Goal: Information Seeking & Learning: Learn about a topic

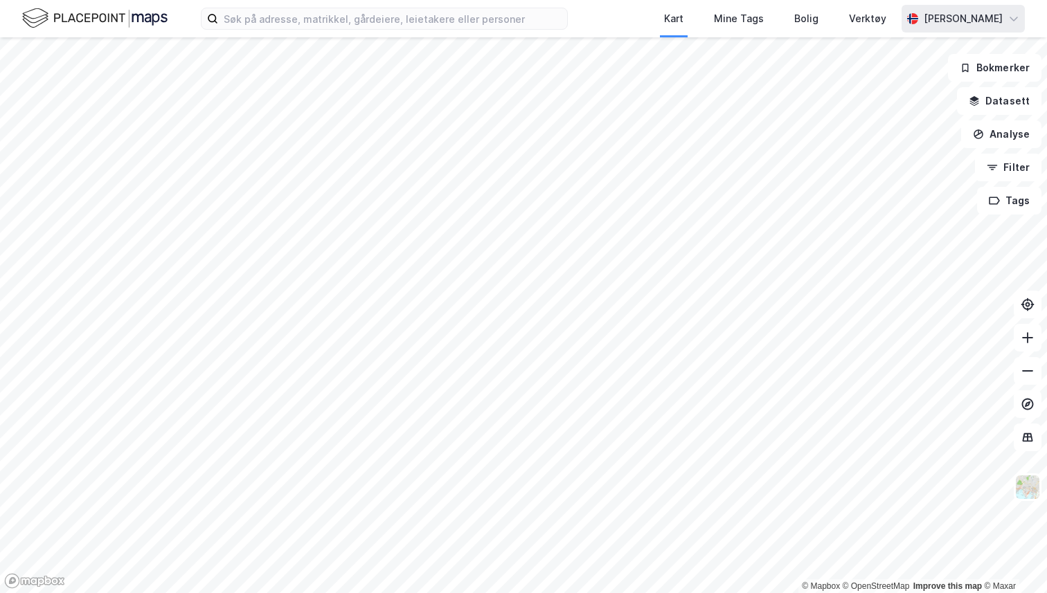
click at [935, 19] on div "[PERSON_NAME]" at bounding box center [963, 18] width 79 height 17
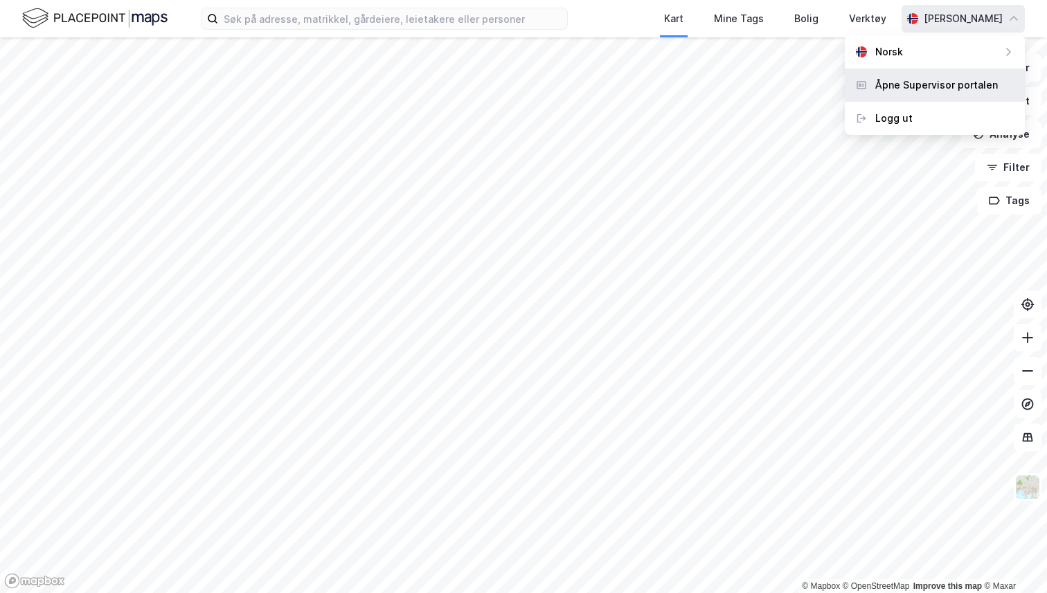
click at [910, 84] on div "Åpne Supervisor portalen" at bounding box center [936, 85] width 123 height 17
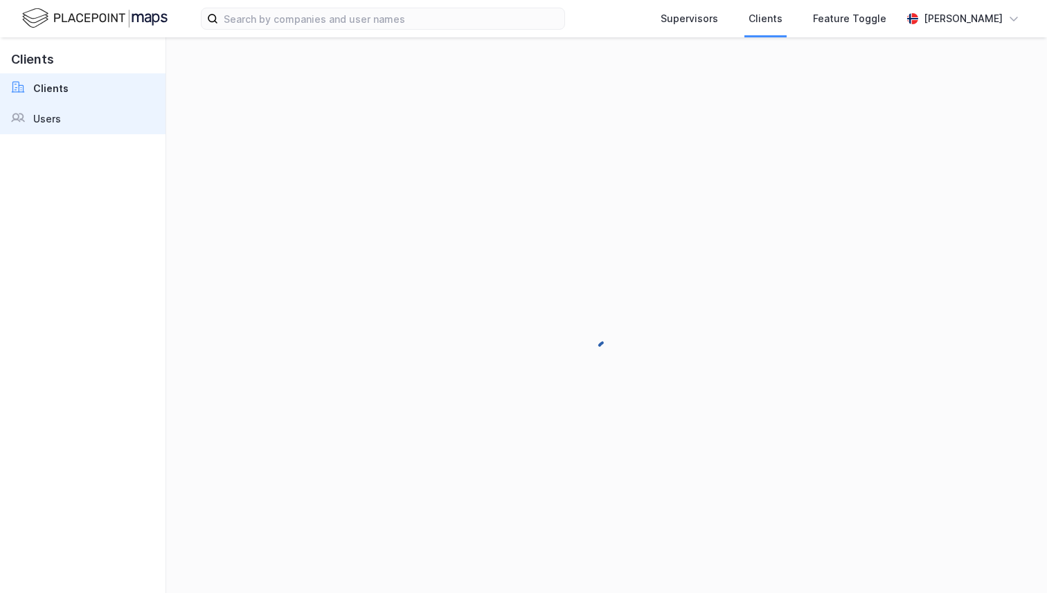
click at [96, 124] on link "Users" at bounding box center [82, 119] width 165 height 30
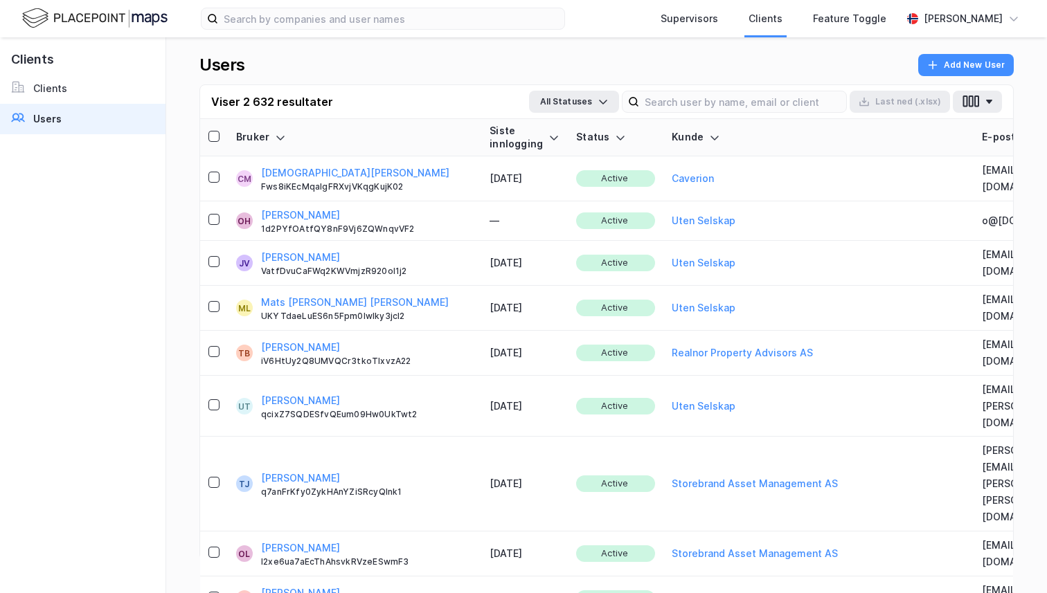
click at [102, 116] on link "Users" at bounding box center [82, 119] width 165 height 30
click at [102, 118] on link "Users" at bounding box center [82, 119] width 165 height 30
click at [496, 138] on div "Siste innlogging" at bounding box center [524, 138] width 70 height 26
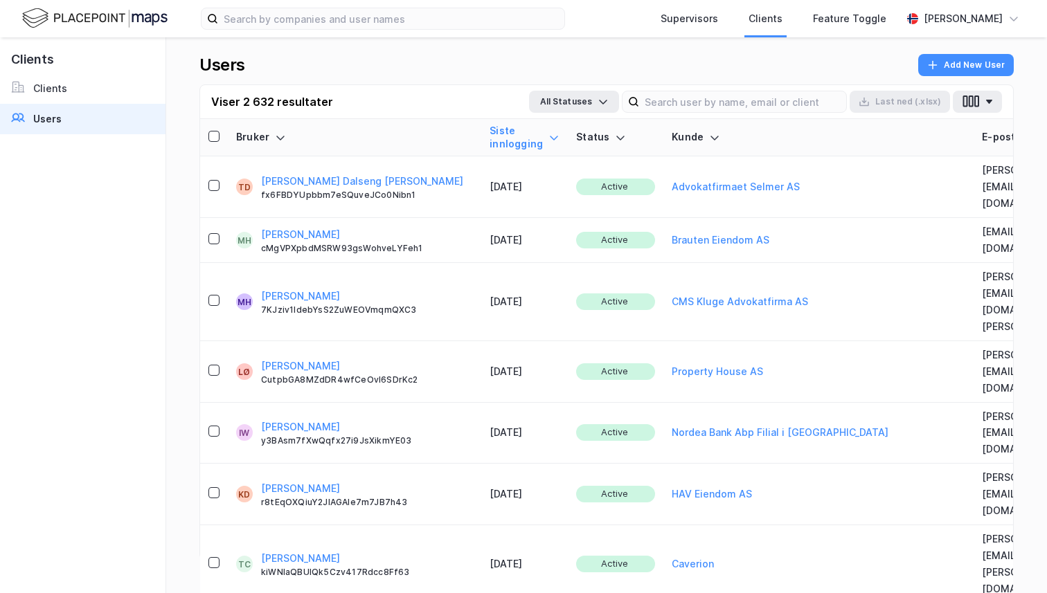
scroll to position [0, 343]
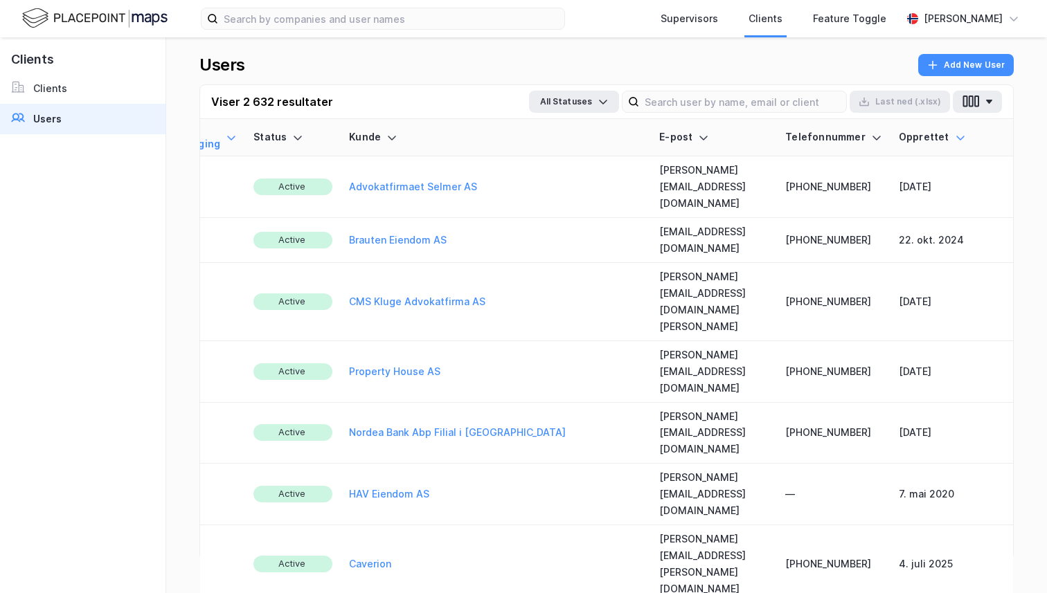
click at [959, 138] on icon at bounding box center [960, 138] width 8 height 4
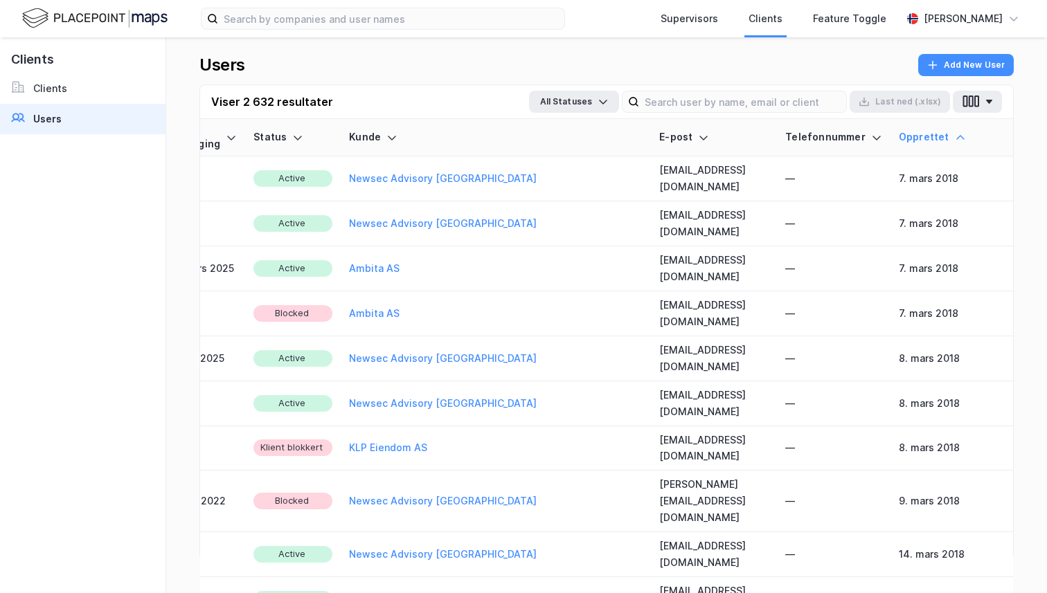
click at [959, 140] on icon at bounding box center [960, 137] width 11 height 11
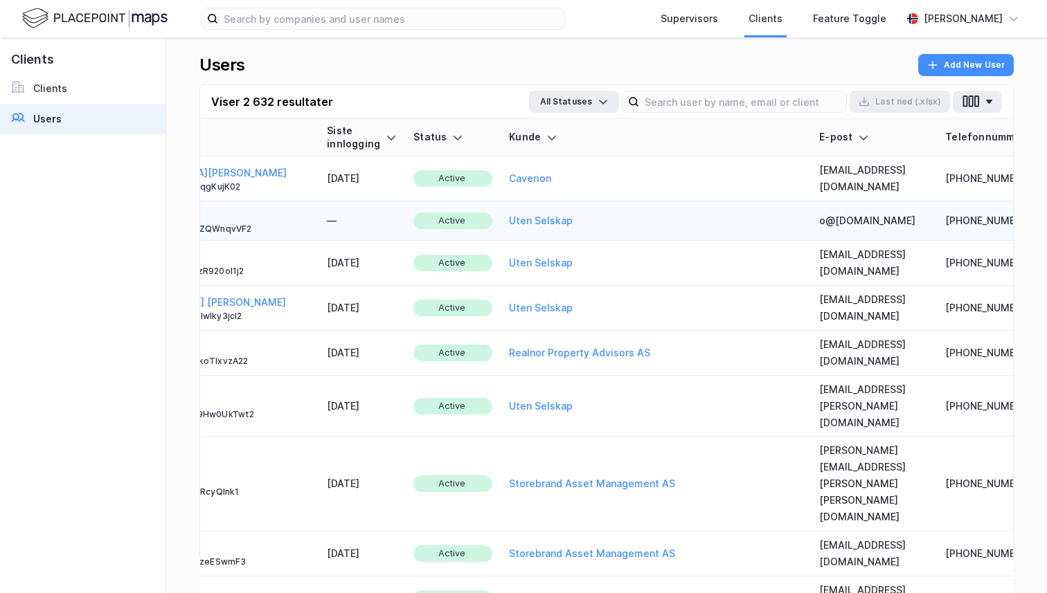
scroll to position [0, 0]
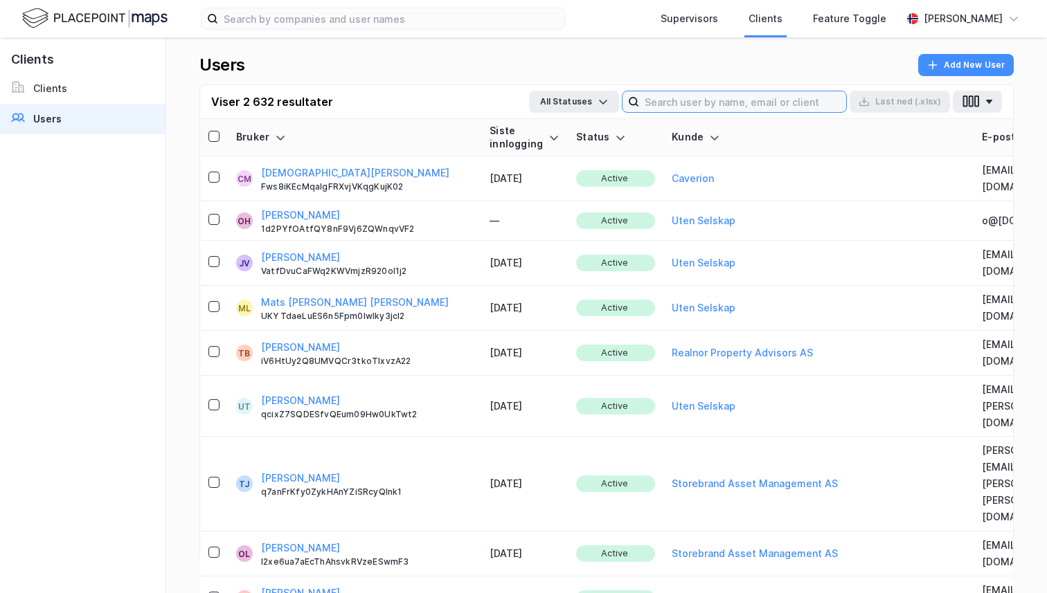
click at [717, 96] on input at bounding box center [742, 101] width 207 height 21
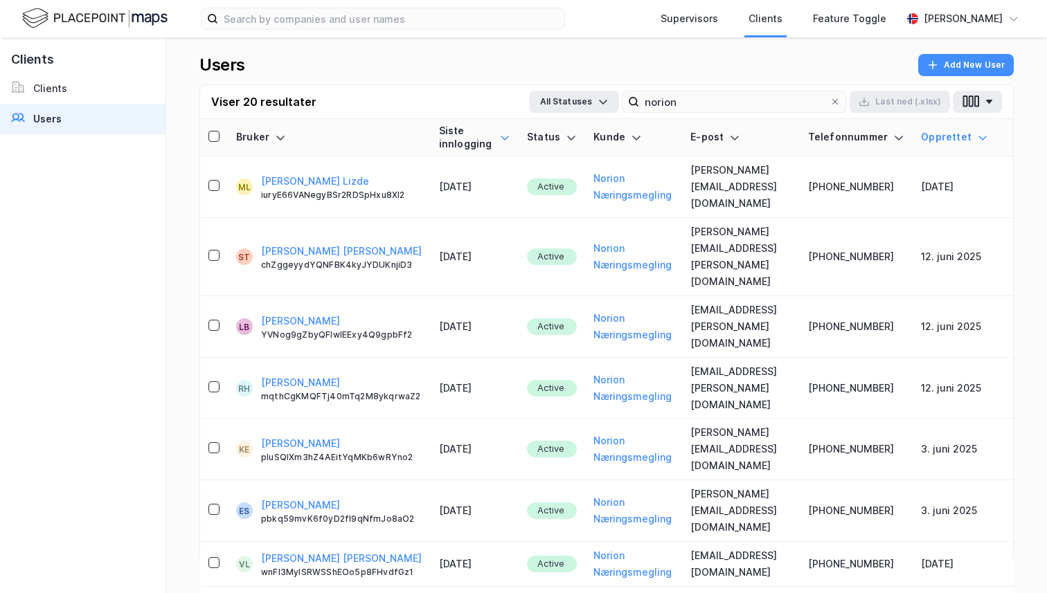
click at [499, 138] on icon at bounding box center [504, 137] width 11 height 11
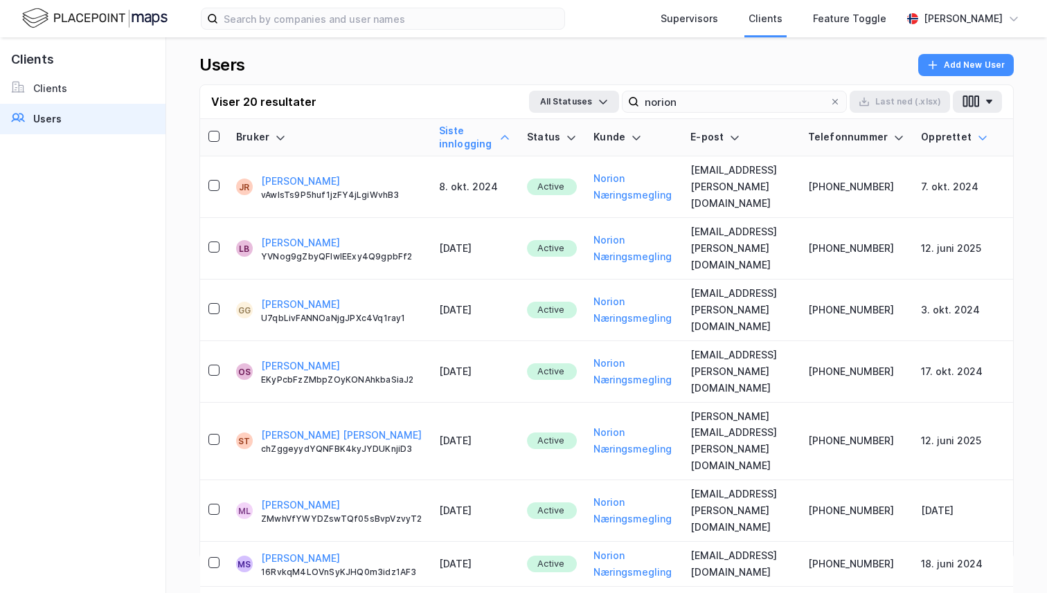
click at [499, 137] on icon at bounding box center [504, 137] width 11 height 11
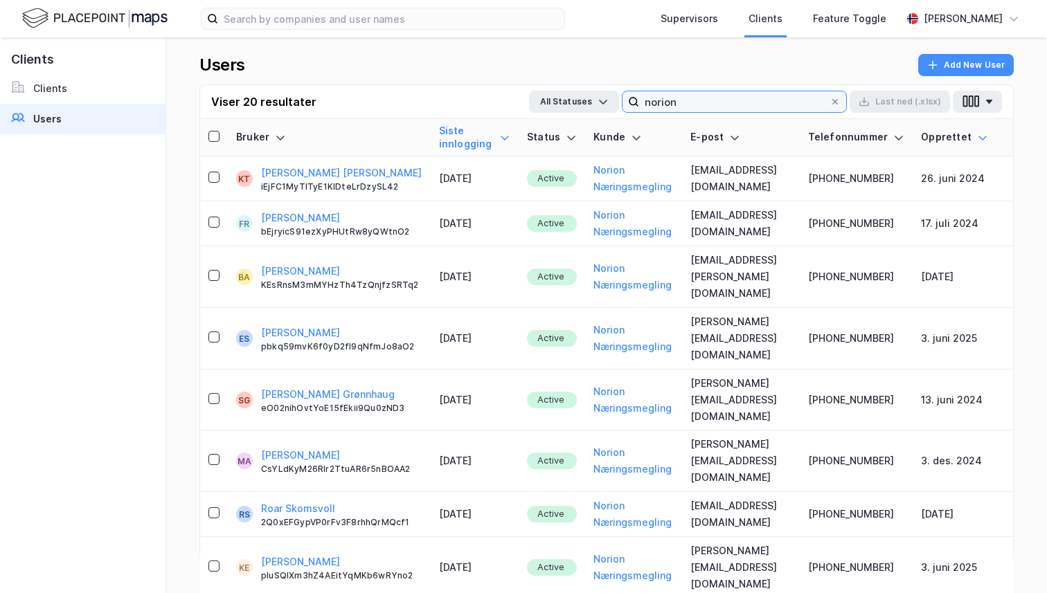
click at [674, 97] on input "norion" at bounding box center [734, 101] width 190 height 21
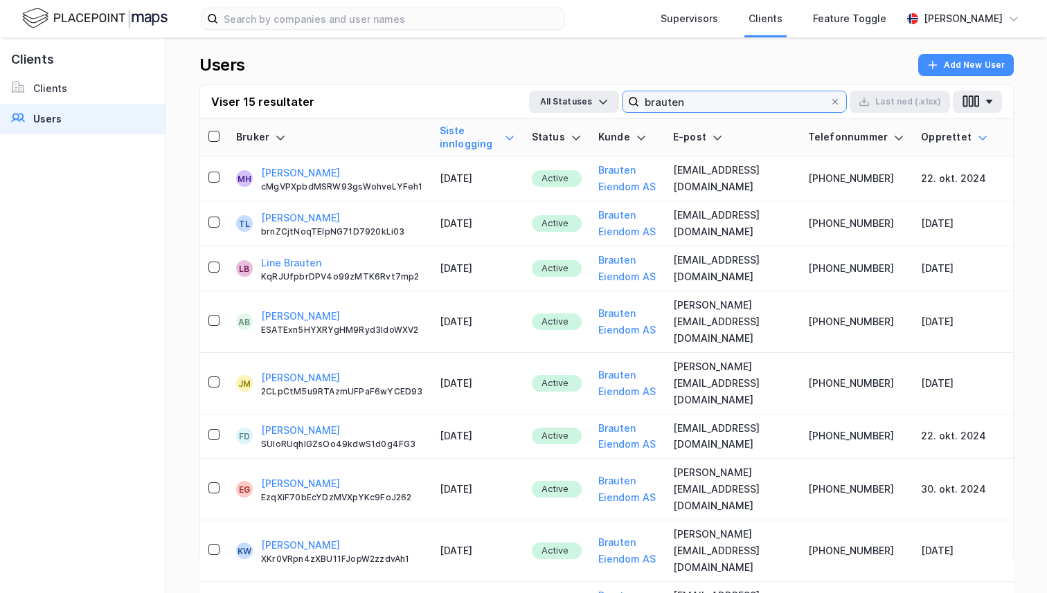
click at [677, 102] on input "brauten" at bounding box center [734, 101] width 190 height 21
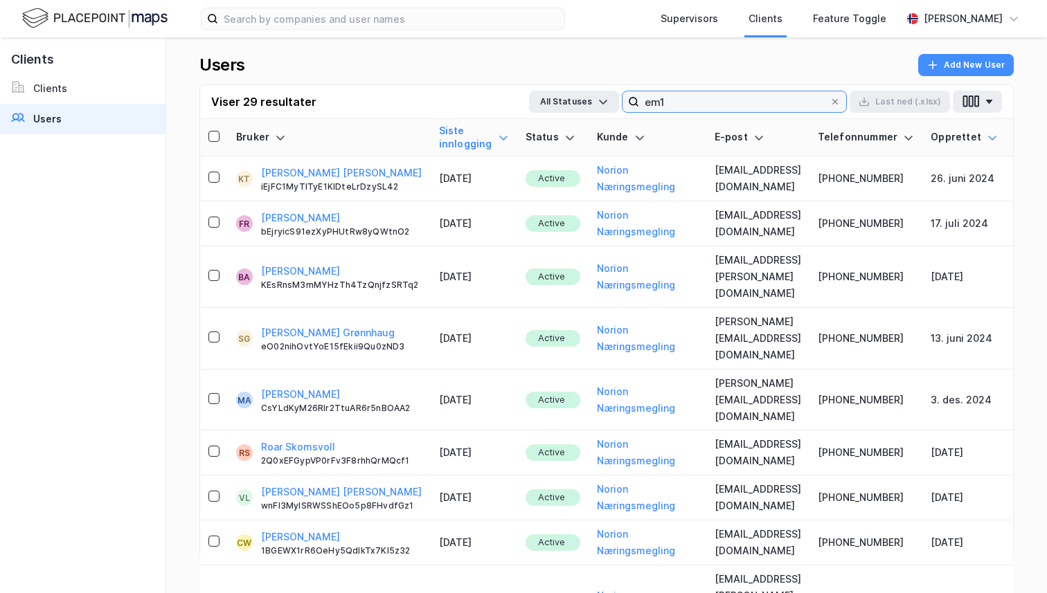
click at [732, 105] on input "em1" at bounding box center [734, 101] width 190 height 21
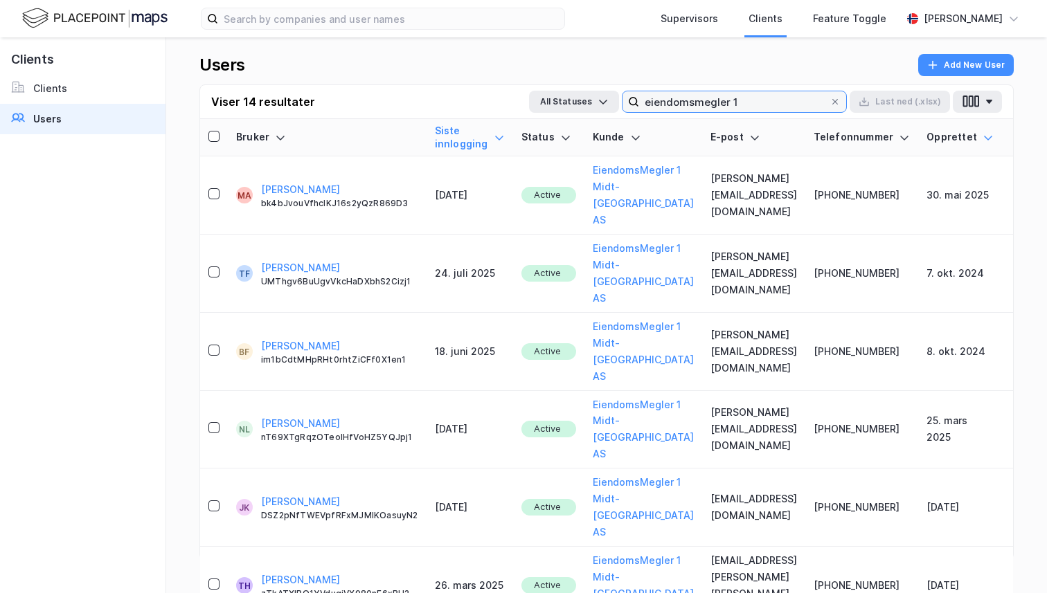
type input "eiendomsmegler 1"
click at [494, 134] on icon at bounding box center [499, 137] width 11 height 11
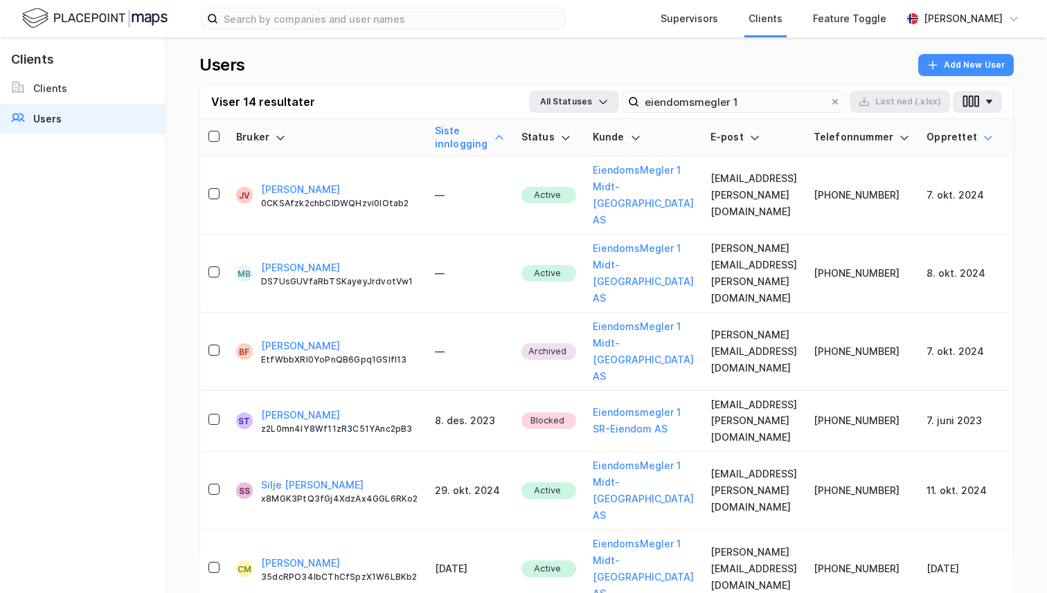
click at [494, 134] on icon at bounding box center [499, 137] width 11 height 11
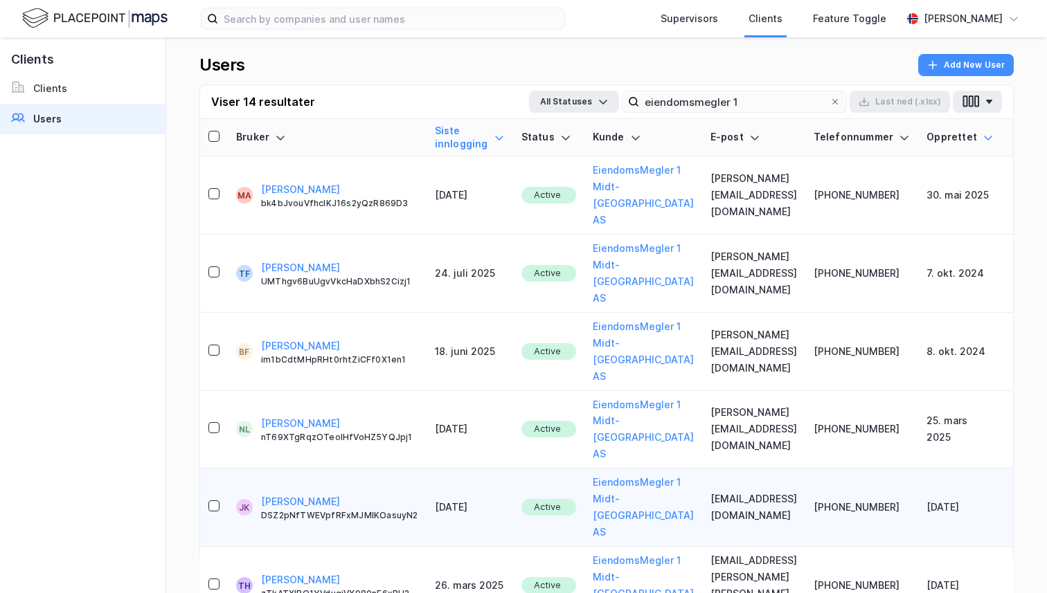
scroll to position [71, 0]
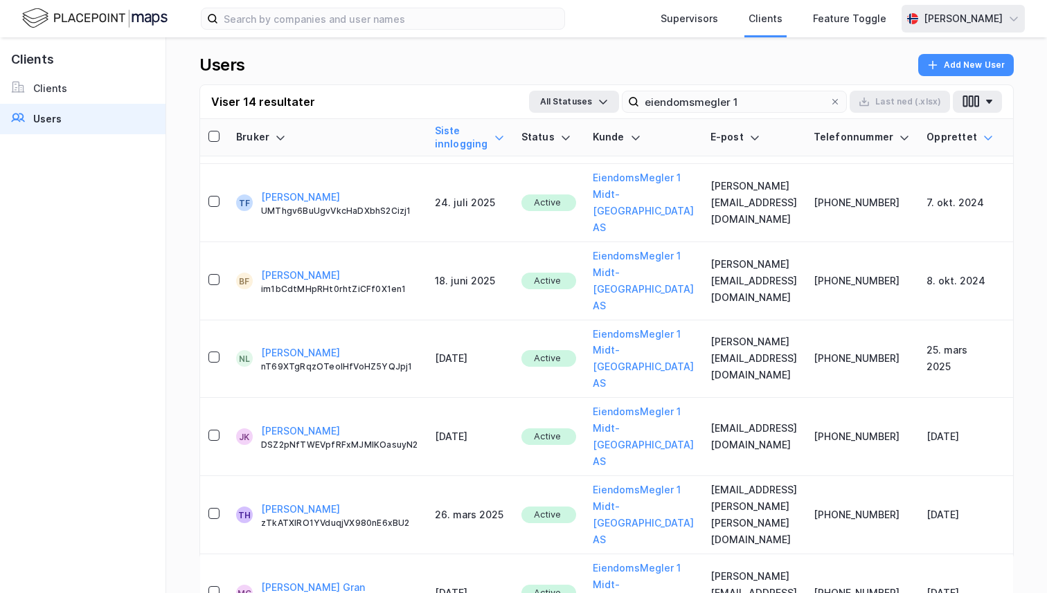
click at [944, 16] on div "[PERSON_NAME]" at bounding box center [963, 18] width 79 height 17
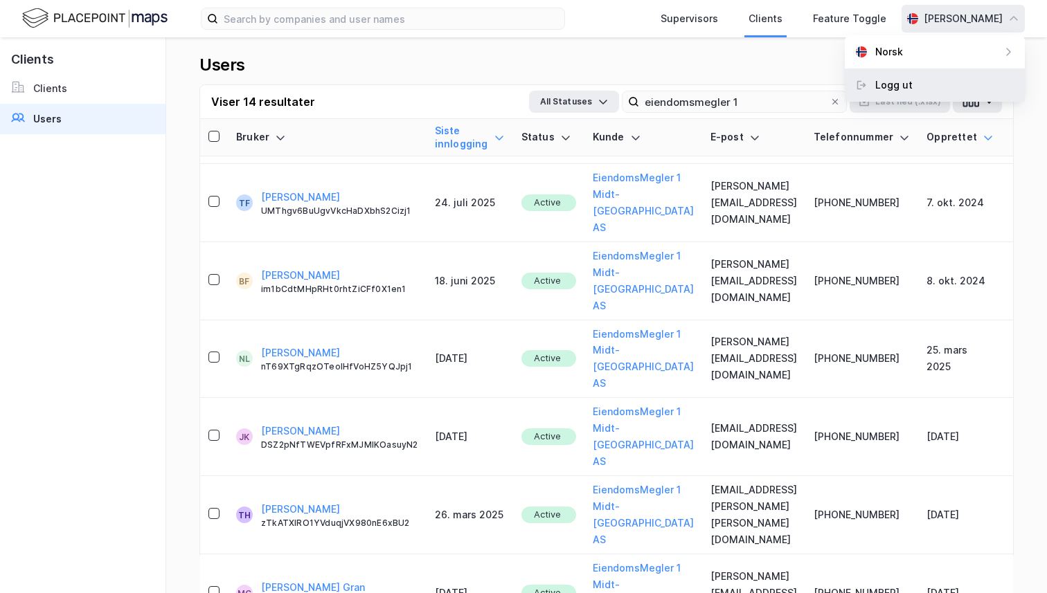
click at [912, 80] on div "Logg ut" at bounding box center [935, 85] width 180 height 33
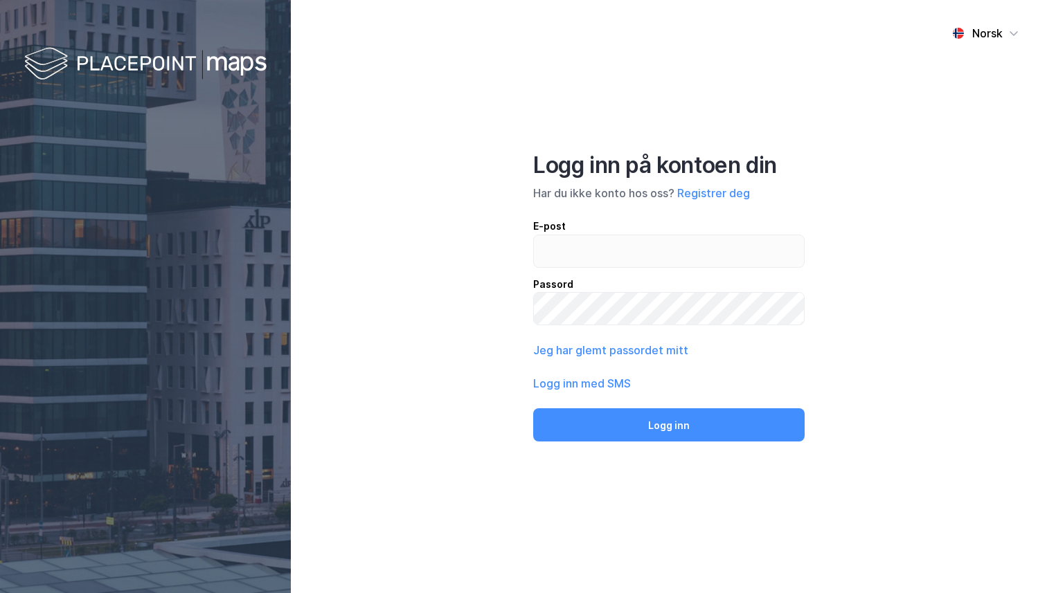
click at [591, 250] on input "email" at bounding box center [669, 251] width 270 height 32
type input "andreas+admin@newsecmaps.com"
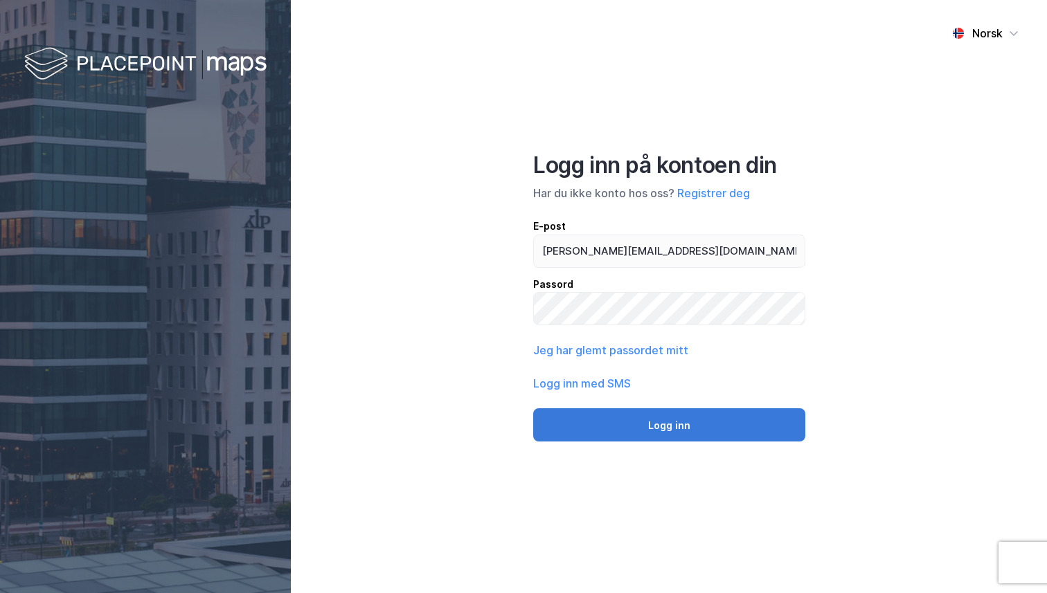
click at [627, 426] on button "Logg inn" at bounding box center [669, 424] width 272 height 33
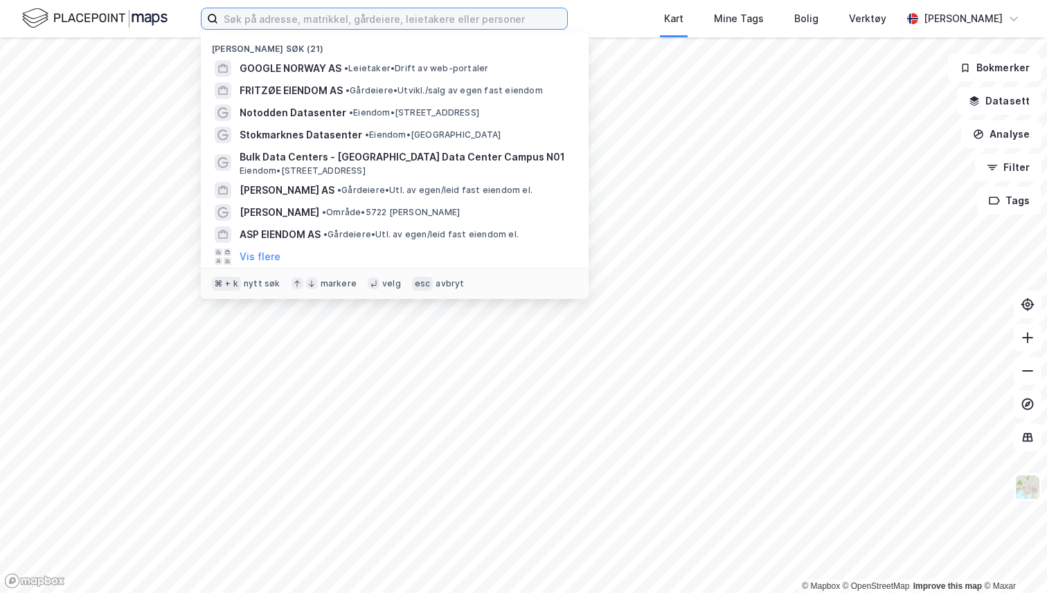
click at [348, 16] on input at bounding box center [392, 18] width 349 height 21
click at [588, 21] on div "Nylige søk (21) GOOGLE NORWAY AS • Leietaker • Drift av web-portaler FRITZØE EI…" at bounding box center [523, 18] width 1047 height 37
click at [456, 21] on input at bounding box center [392, 18] width 349 height 21
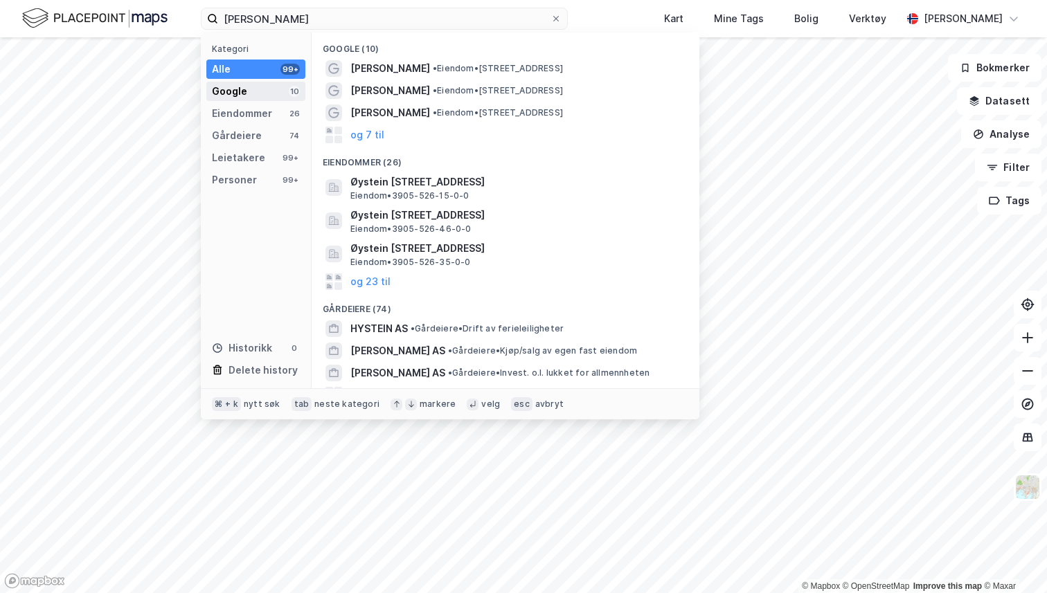
click at [288, 93] on div "Google 10" at bounding box center [255, 91] width 99 height 19
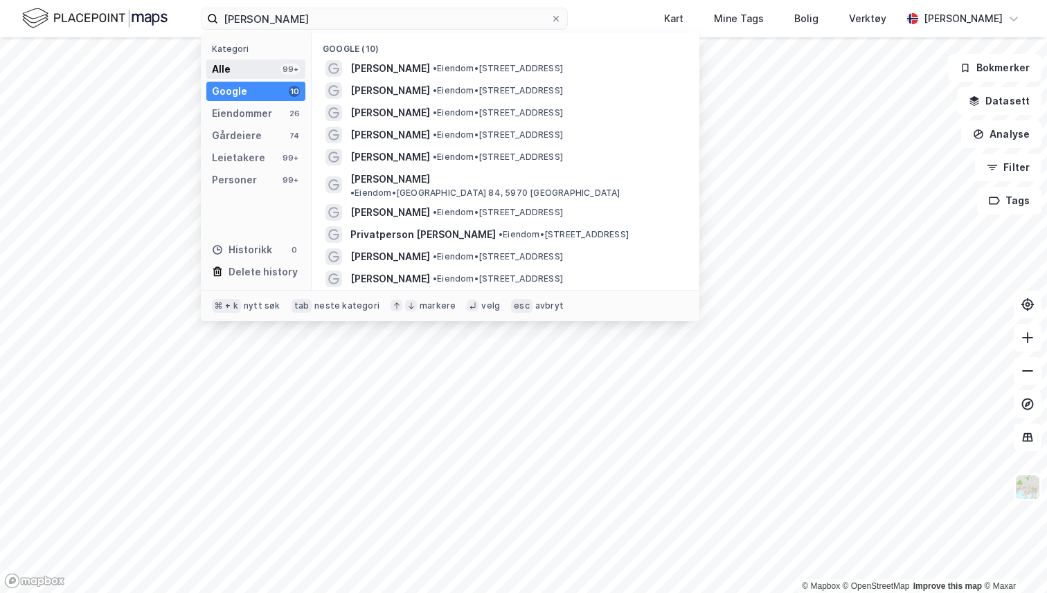
click at [261, 71] on div "Alle 99+" at bounding box center [255, 69] width 99 height 19
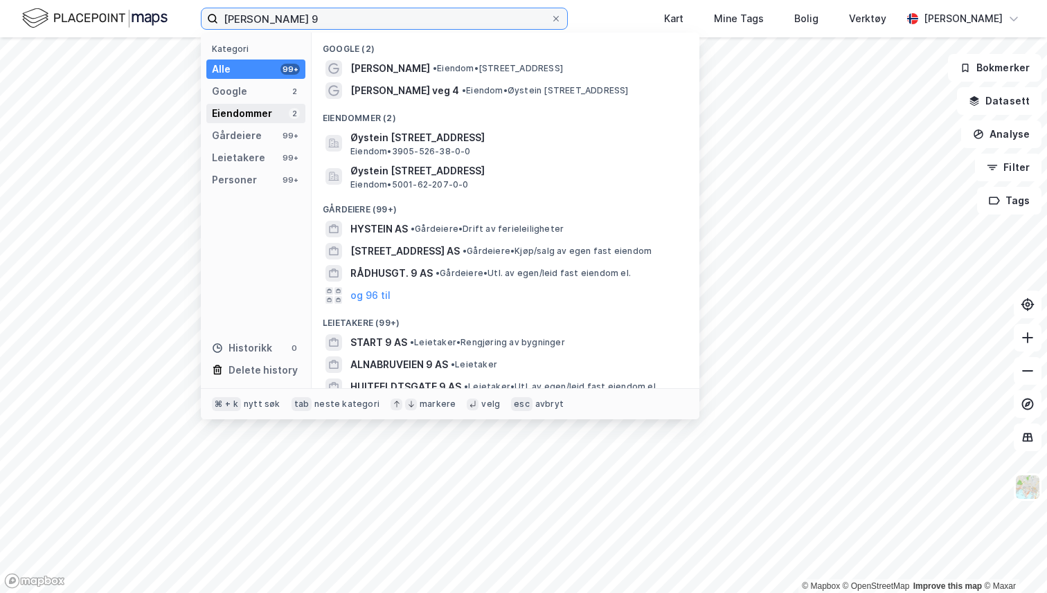
type input "øystein møylandsvei 9"
click at [275, 118] on div "Eiendommer 2" at bounding box center [255, 113] width 99 height 19
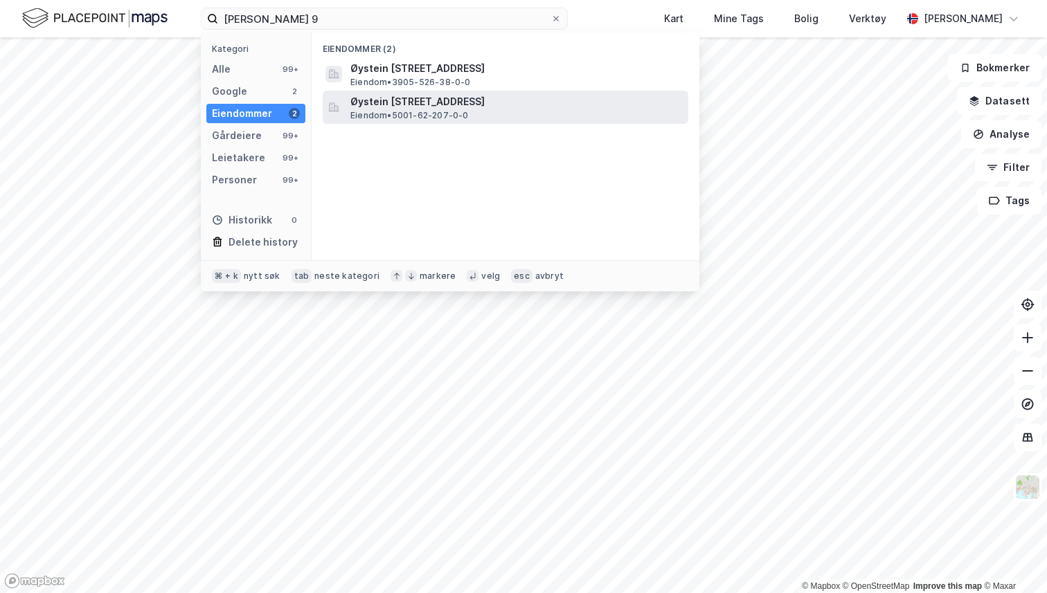
click at [415, 108] on span "Øystein Møylas veg 9, 7031, TRONDHEIM, TRONDHEIM" at bounding box center [516, 101] width 332 height 17
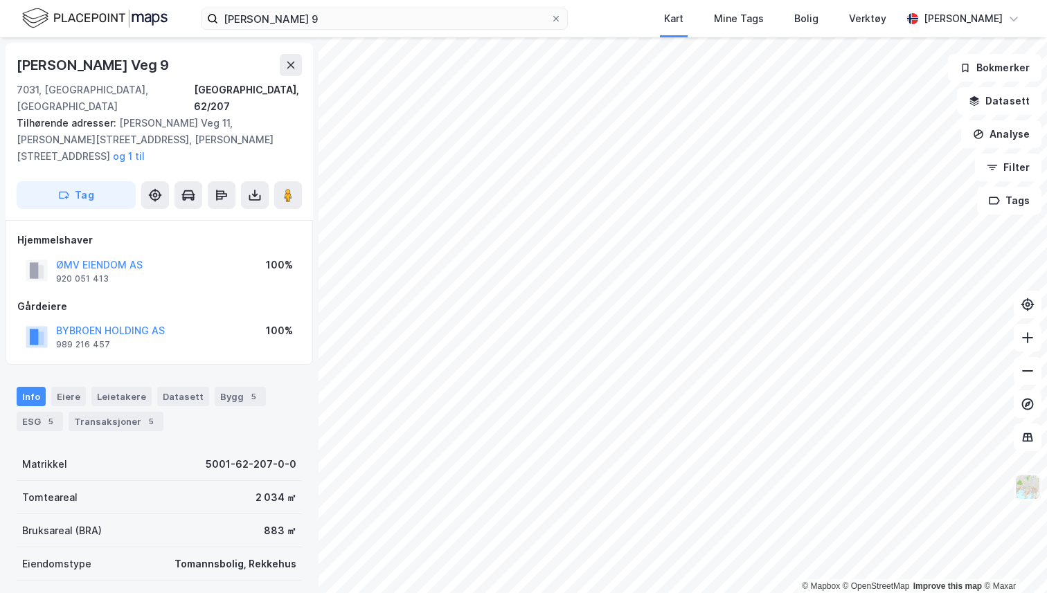
click at [1029, 485] on img at bounding box center [1027, 487] width 26 height 26
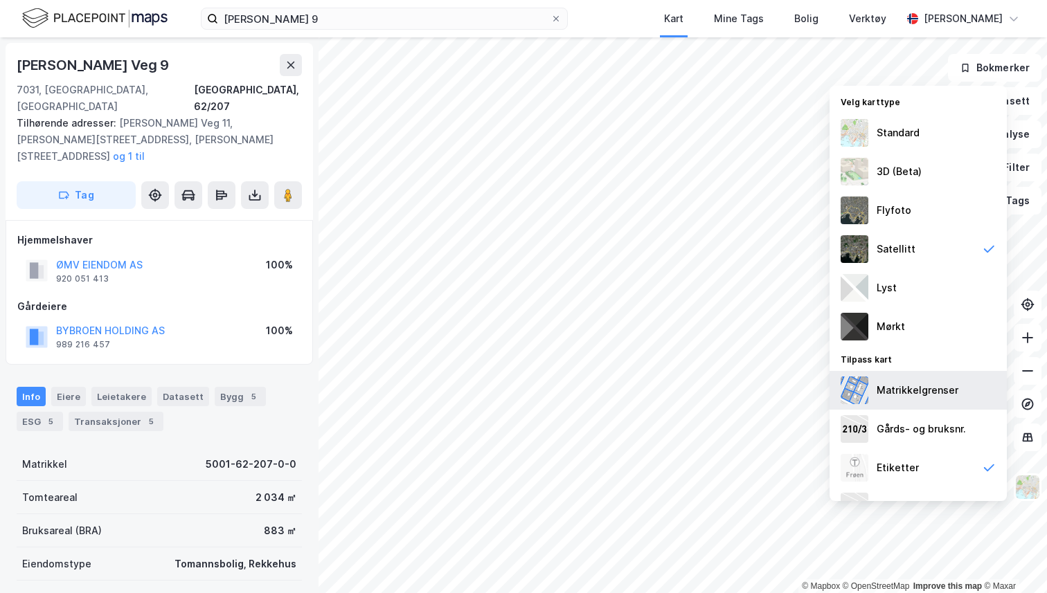
click at [962, 406] on div "Matrikkelgrenser" at bounding box center [917, 390] width 177 height 39
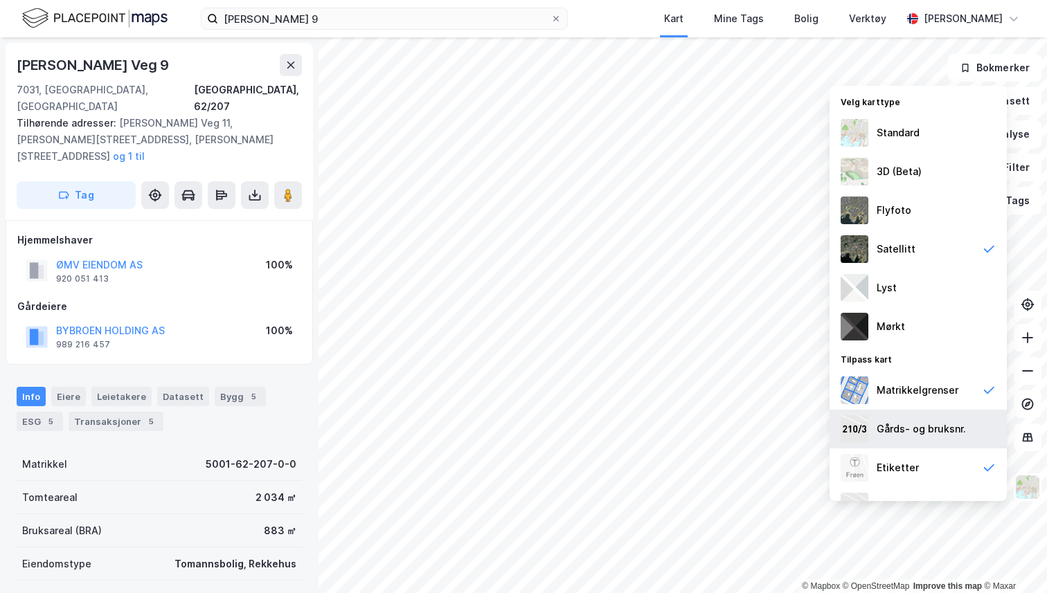
click at [908, 421] on div "Gårds- og bruksnr." at bounding box center [920, 429] width 89 height 17
click at [947, 421] on div "Gårds- og bruksnr." at bounding box center [920, 429] width 89 height 17
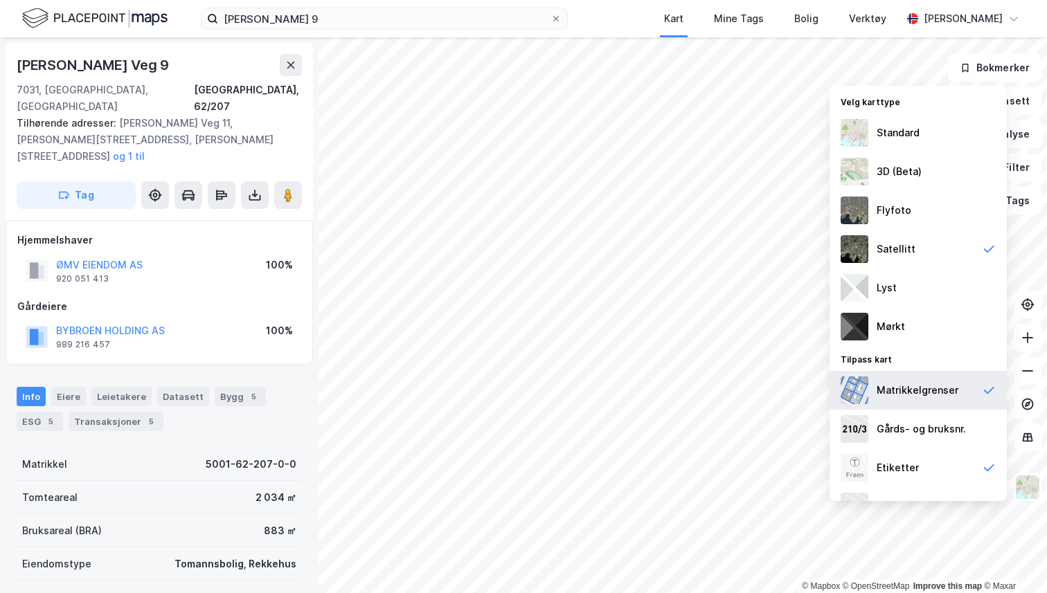
click at [946, 397] on div "Matrikkelgrenser" at bounding box center [917, 390] width 82 height 17
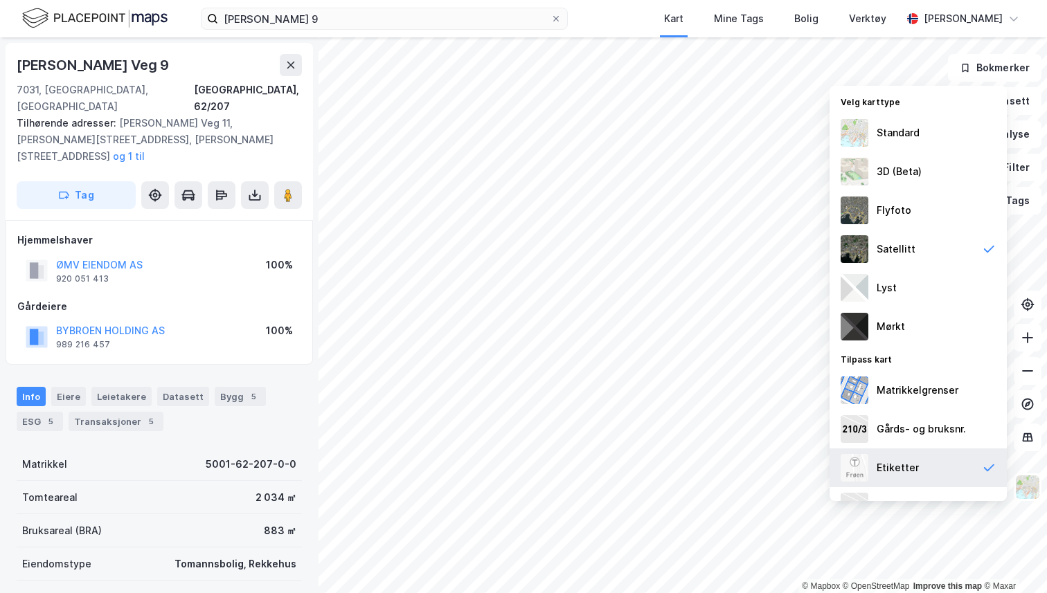
click at [870, 466] on div "Etiketter" at bounding box center [917, 468] width 177 height 39
click at [876, 466] on div "Etiketter" at bounding box center [897, 468] width 42 height 17
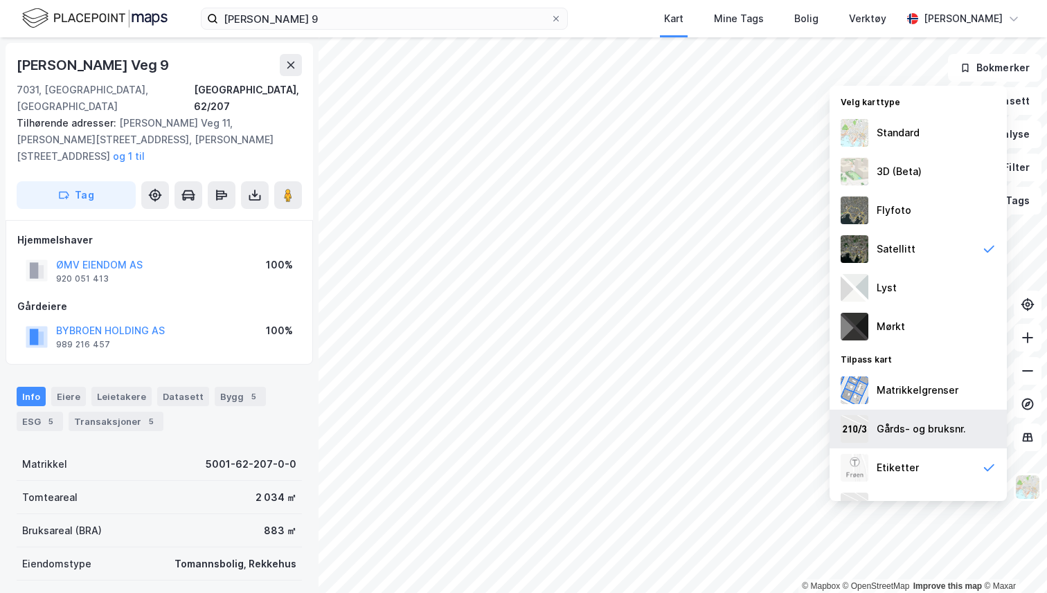
scroll to position [28, 0]
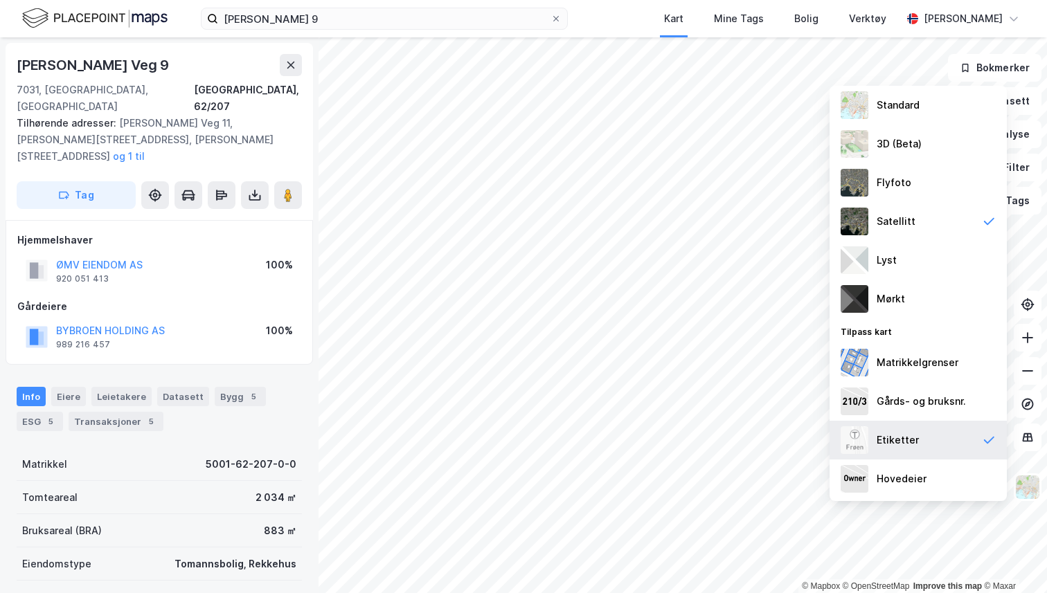
click at [903, 450] on div "Etiketter" at bounding box center [917, 440] width 177 height 39
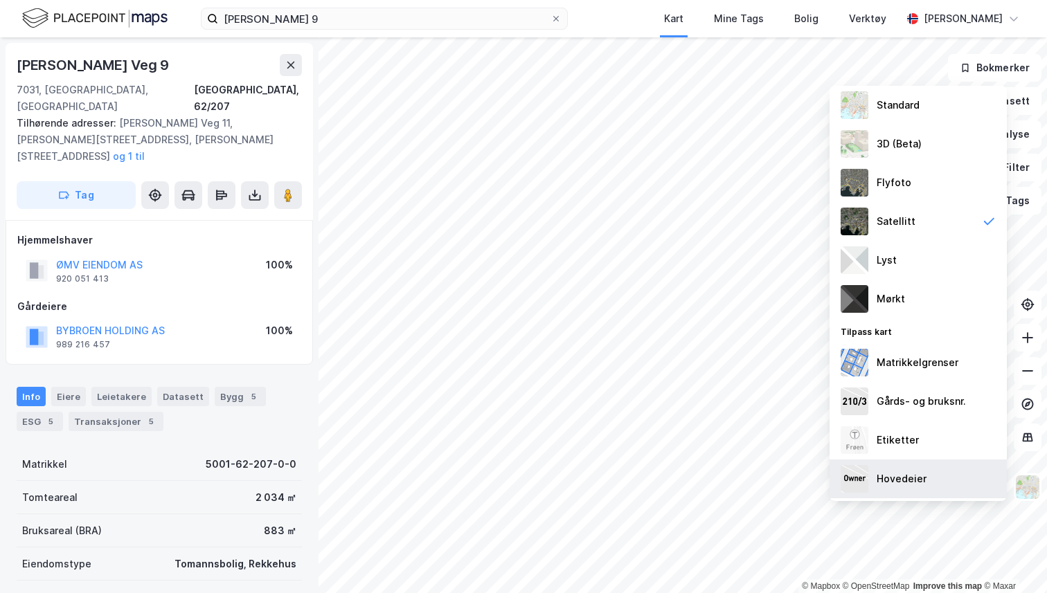
click at [910, 478] on div "Hovedeier" at bounding box center [901, 479] width 50 height 17
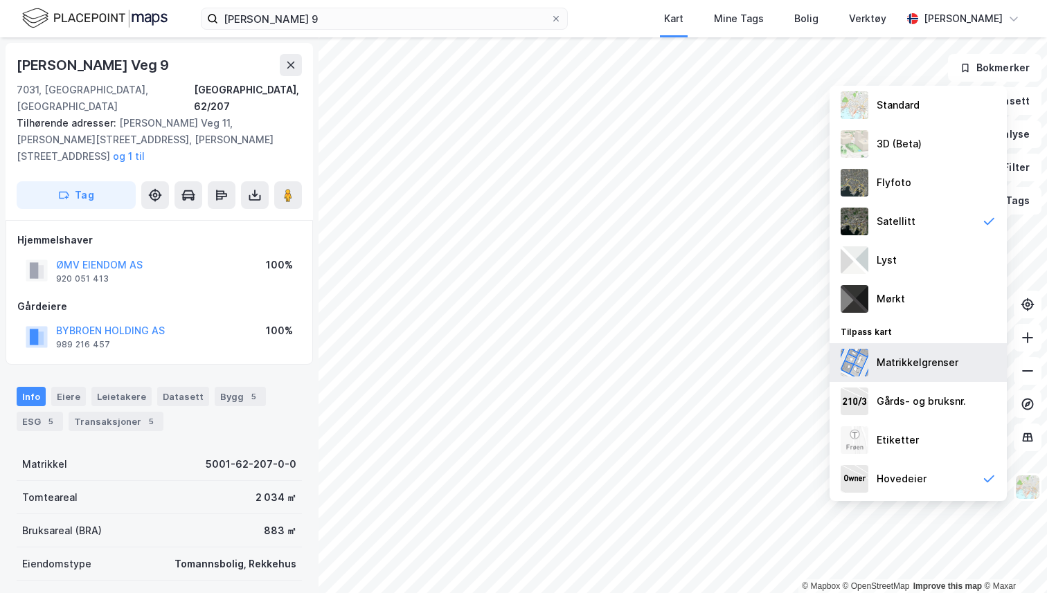
click at [897, 359] on div "Matrikkelgrenser" at bounding box center [917, 362] width 82 height 17
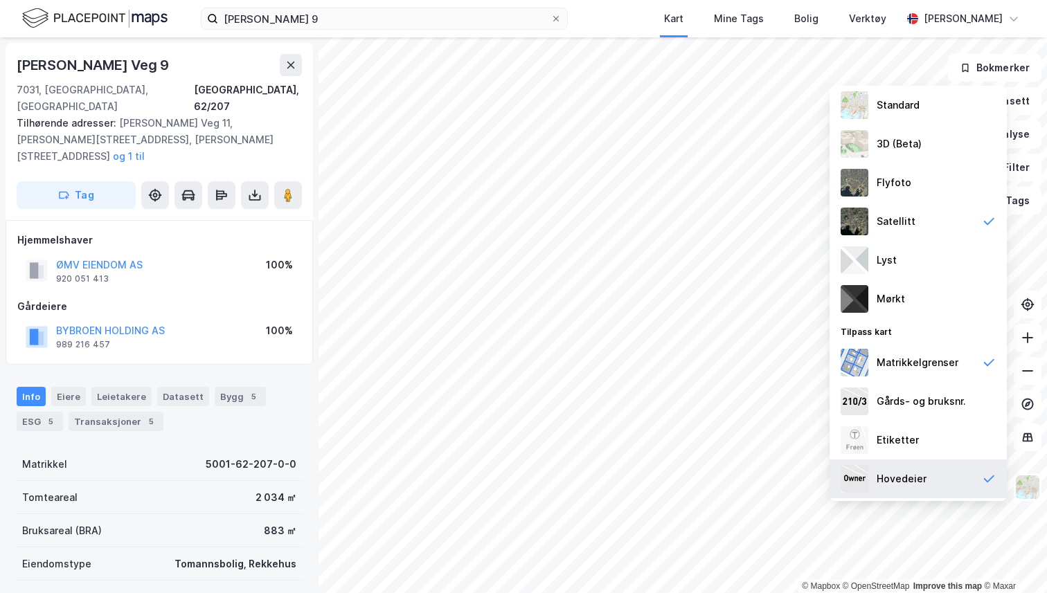
click at [897, 482] on div "Hovedeier" at bounding box center [901, 479] width 50 height 17
click at [908, 471] on div "Hovedeier" at bounding box center [901, 479] width 50 height 17
click at [910, 479] on div "Hovedeier" at bounding box center [901, 479] width 50 height 17
click at [872, 476] on div "Hovedeier" at bounding box center [917, 479] width 177 height 39
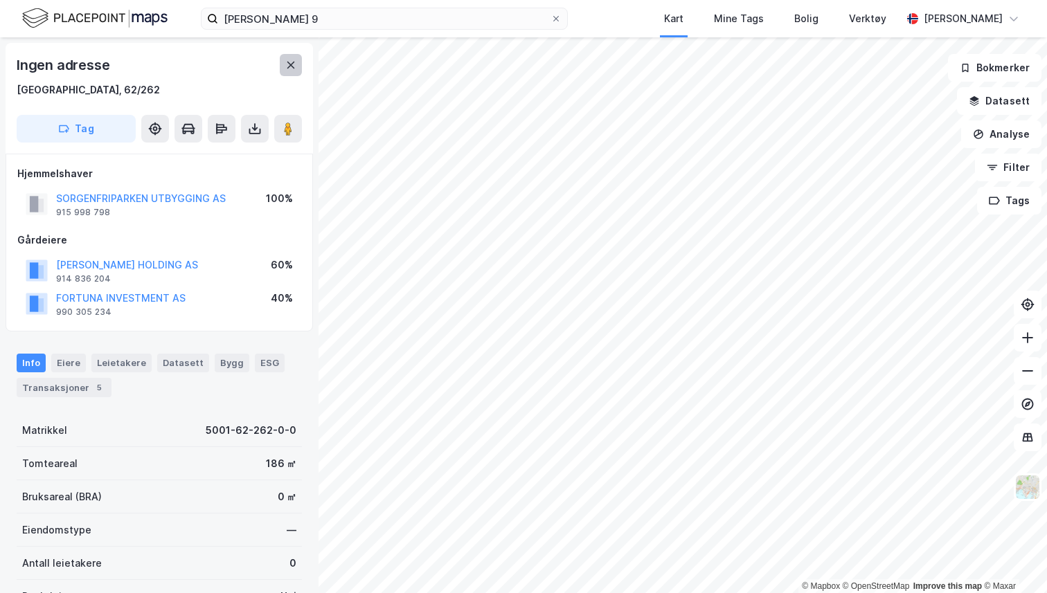
click at [285, 60] on icon at bounding box center [290, 65] width 11 height 11
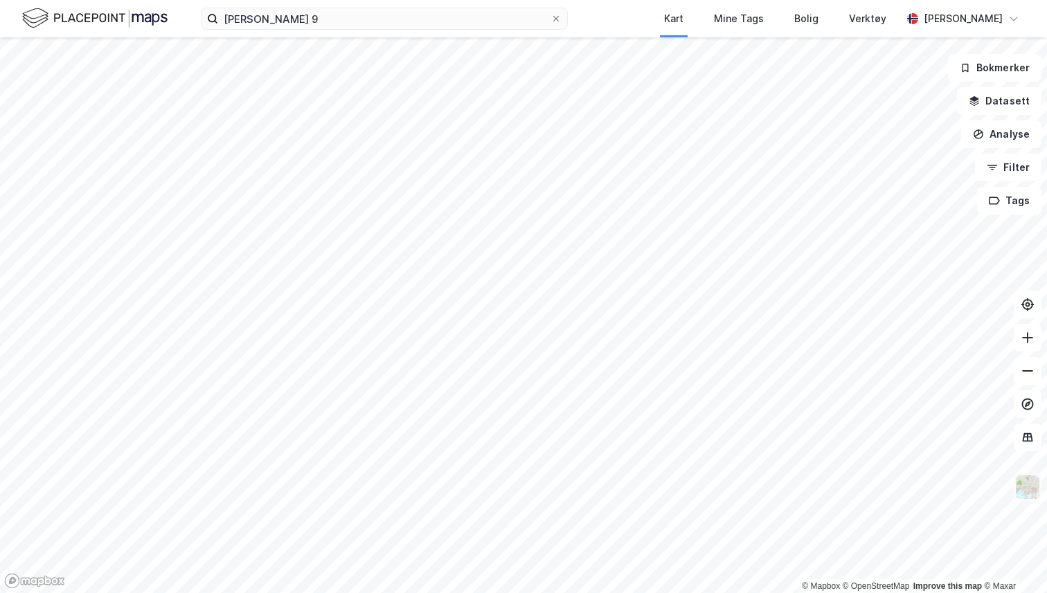
click at [1032, 480] on img at bounding box center [1027, 487] width 26 height 26
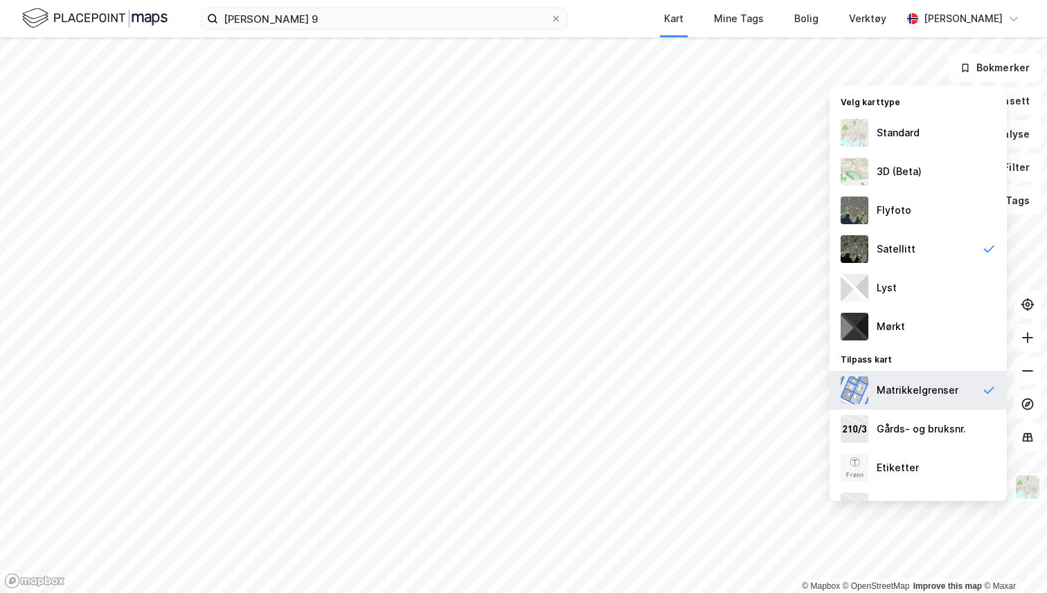
click at [962, 381] on div "Matrikkelgrenser" at bounding box center [917, 390] width 177 height 39
click at [1027, 487] on img at bounding box center [1027, 487] width 26 height 26
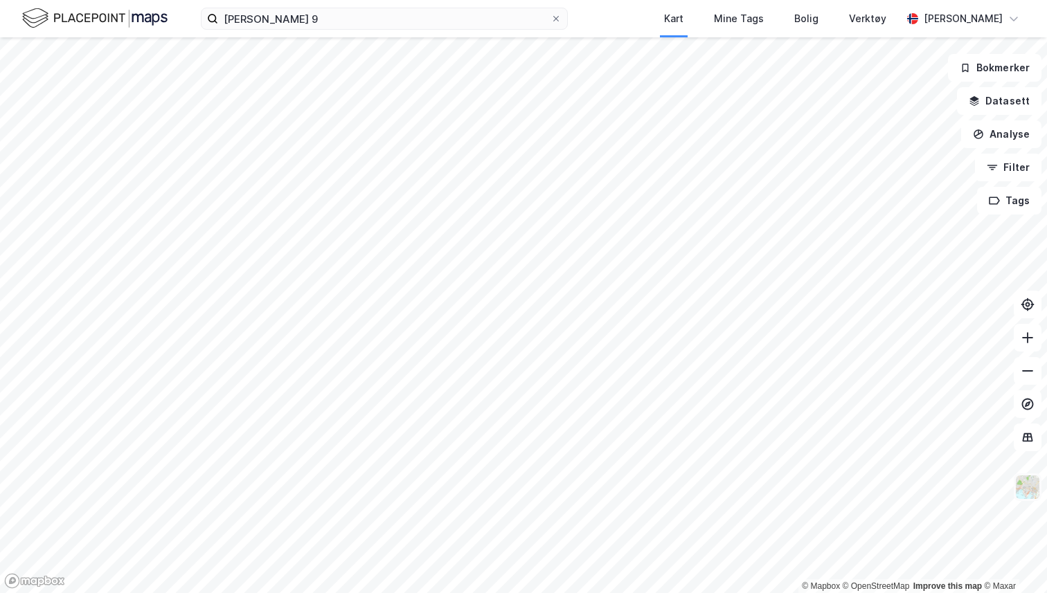
click at [1025, 482] on img at bounding box center [1027, 487] width 26 height 26
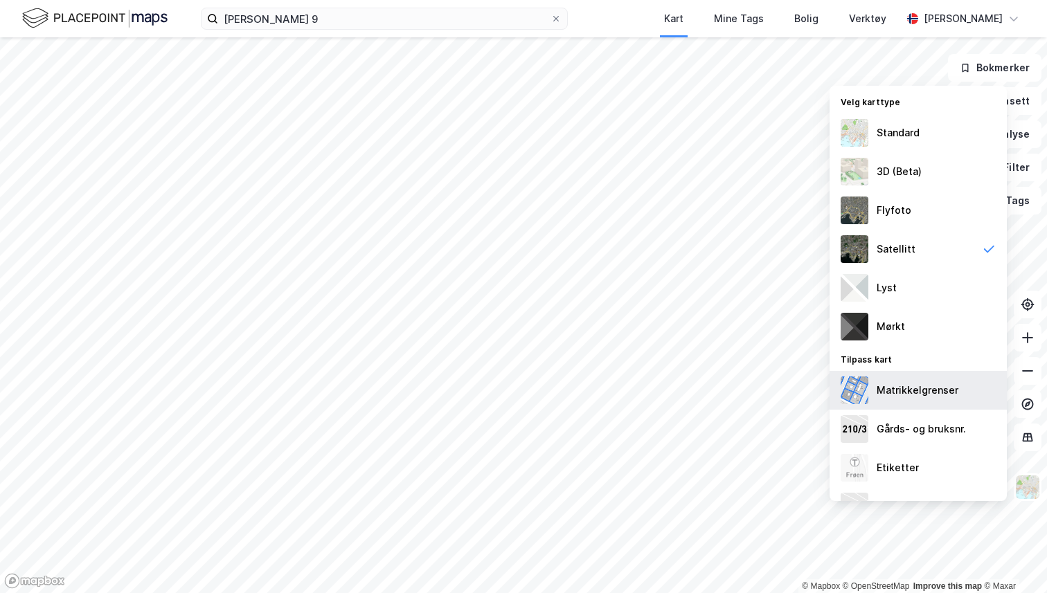
click at [972, 387] on div "Matrikkelgrenser" at bounding box center [917, 390] width 177 height 39
click at [1024, 493] on img at bounding box center [1027, 487] width 26 height 26
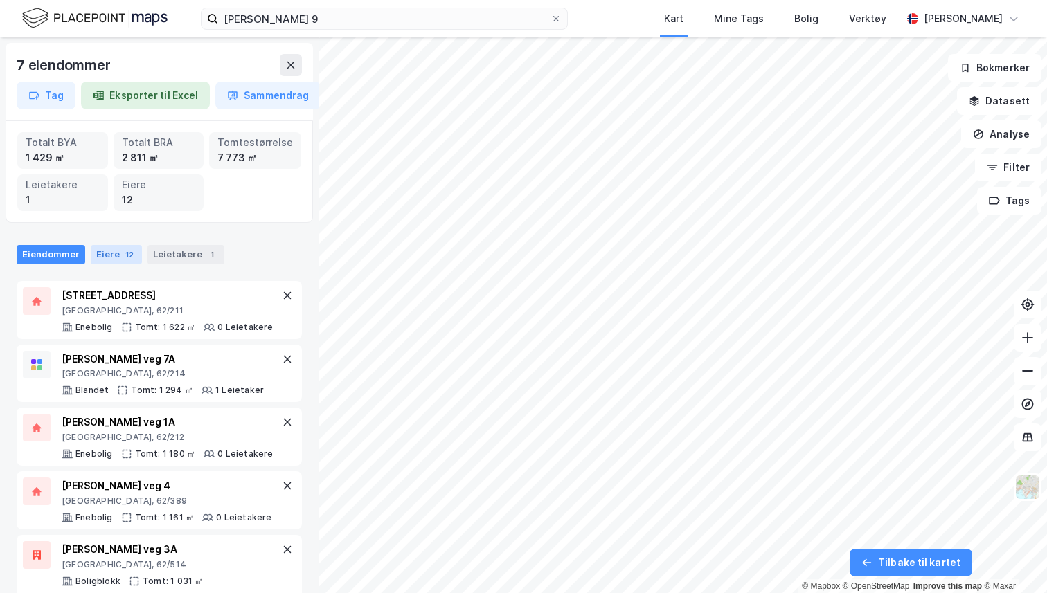
click at [118, 260] on div "Eiere 12" at bounding box center [116, 254] width 51 height 19
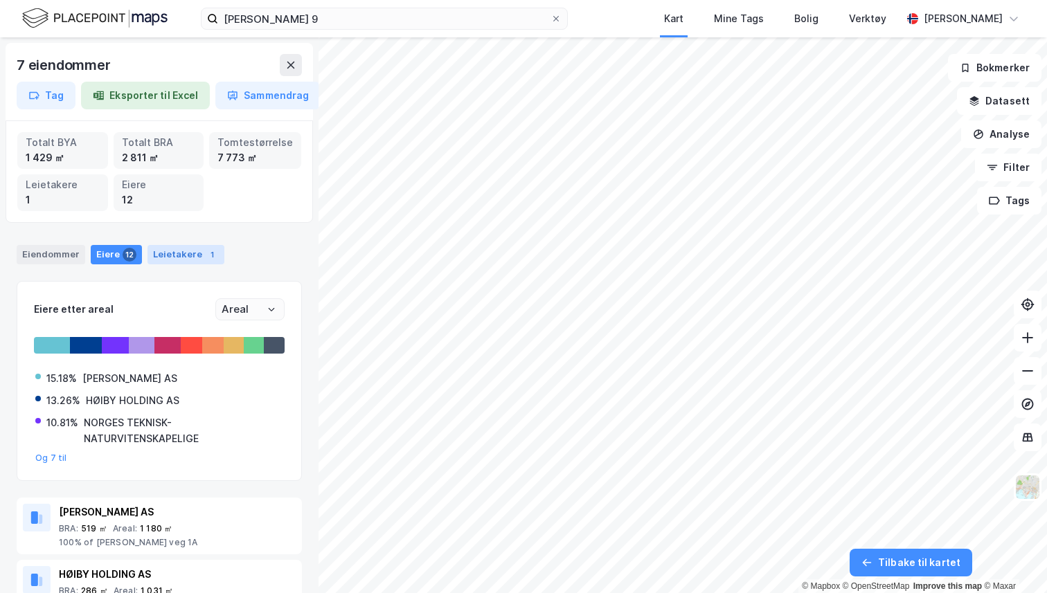
click at [177, 259] on div "Leietakere 1" at bounding box center [185, 254] width 77 height 19
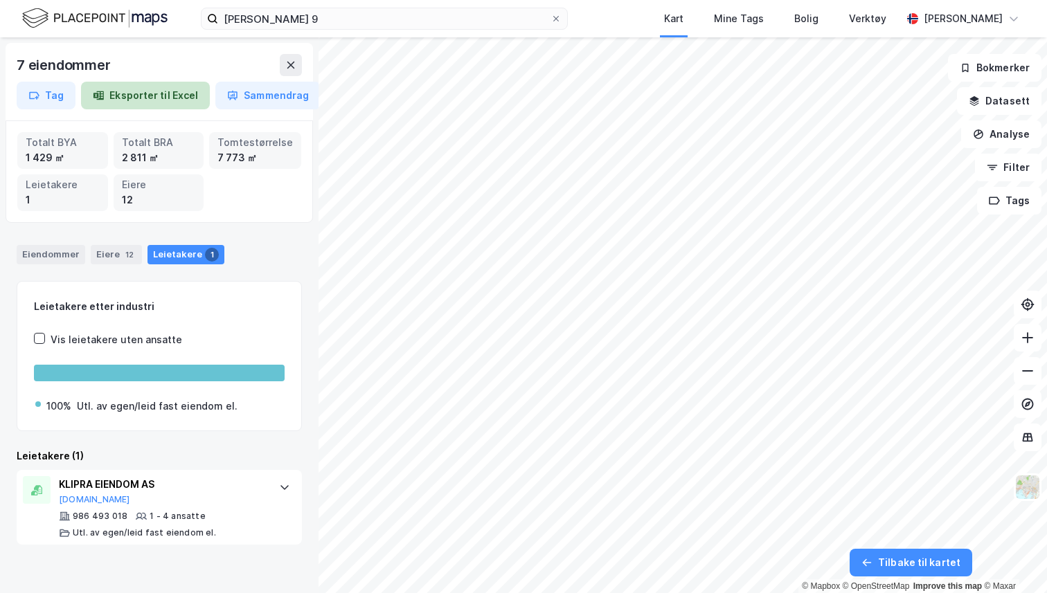
click at [151, 103] on button "Eksporter til Excel" at bounding box center [145, 96] width 129 height 28
click at [288, 52] on div "7 eiendommer Tag Eksporter til Excel Sammendrag" at bounding box center [159, 82] width 307 height 78
click at [294, 65] on icon at bounding box center [290, 65] width 11 height 11
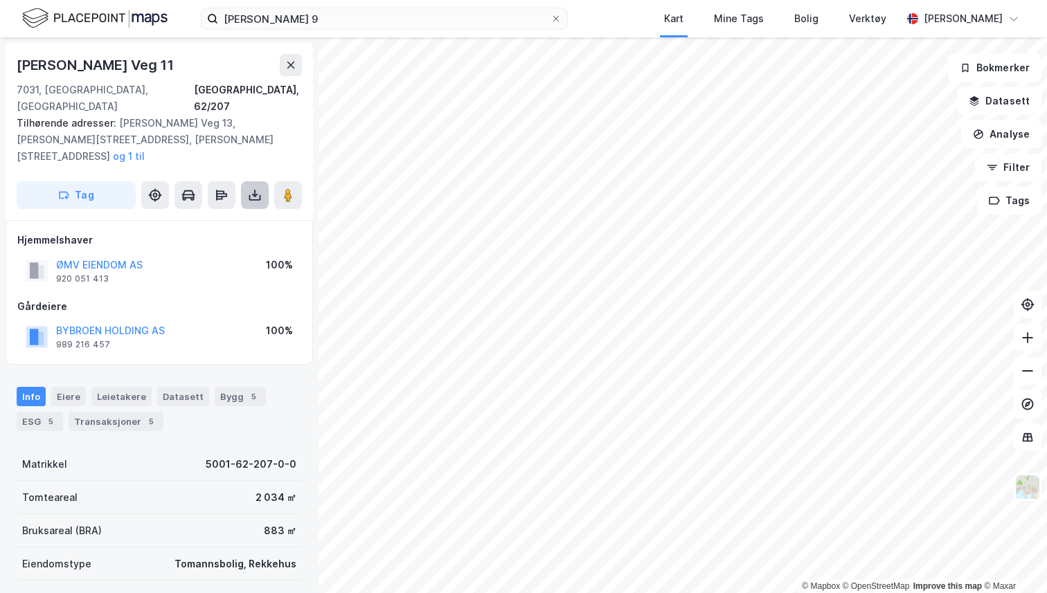
click at [257, 188] on icon at bounding box center [255, 195] width 14 height 14
click at [220, 217] on div "Last ned grunnbok" at bounding box center [186, 222] width 80 height 11
click at [288, 188] on image at bounding box center [288, 195] width 8 height 14
click at [1023, 484] on img at bounding box center [1027, 487] width 26 height 26
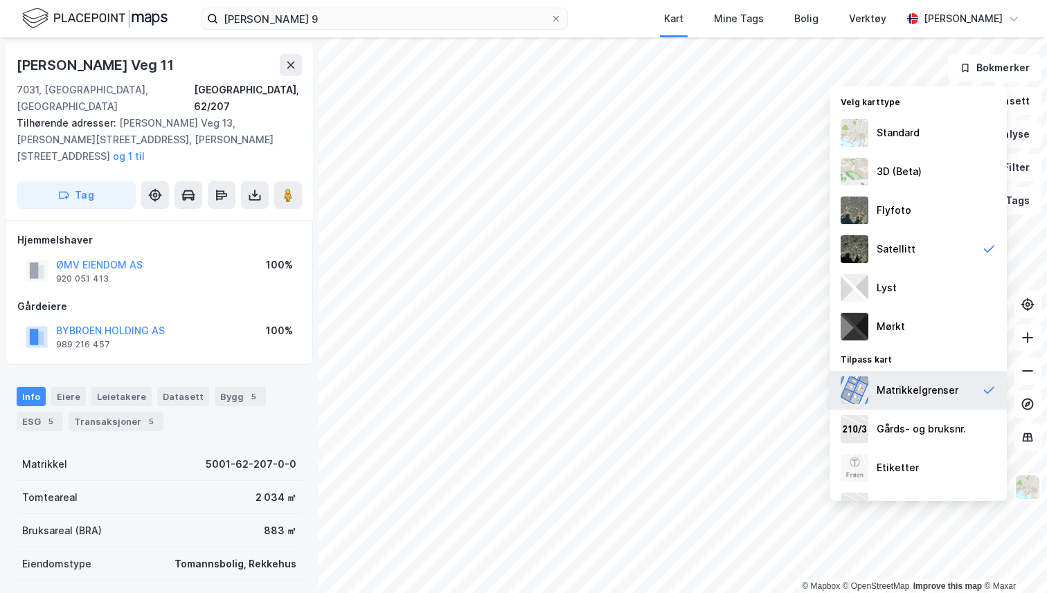
click at [975, 399] on div "Matrikkelgrenser" at bounding box center [917, 390] width 177 height 39
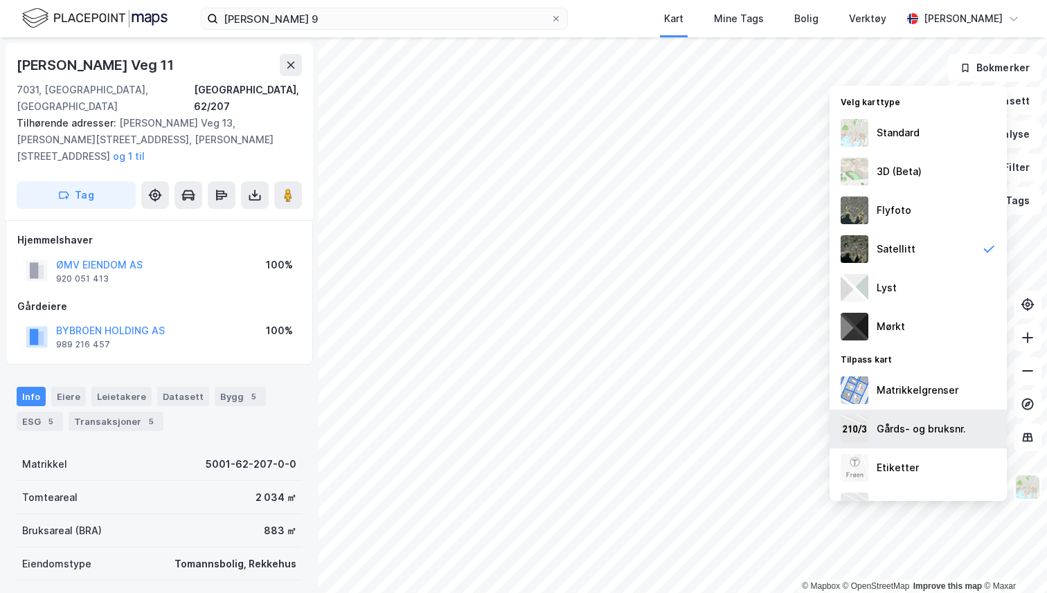
scroll to position [28, 0]
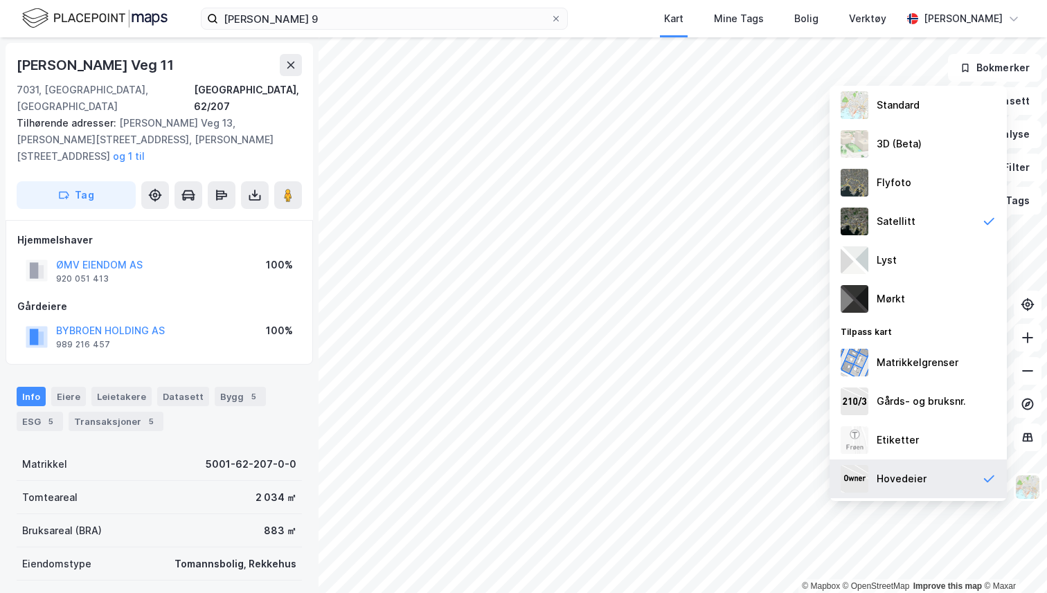
click at [942, 478] on div "Hovedeier" at bounding box center [917, 479] width 177 height 39
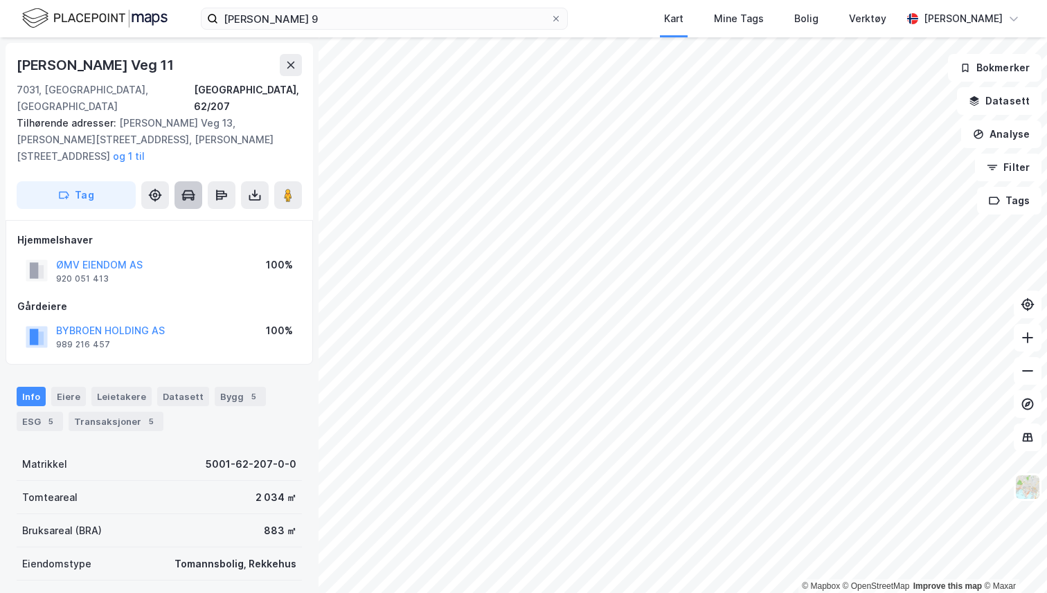
click at [183, 190] on icon at bounding box center [189, 194] width 12 height 8
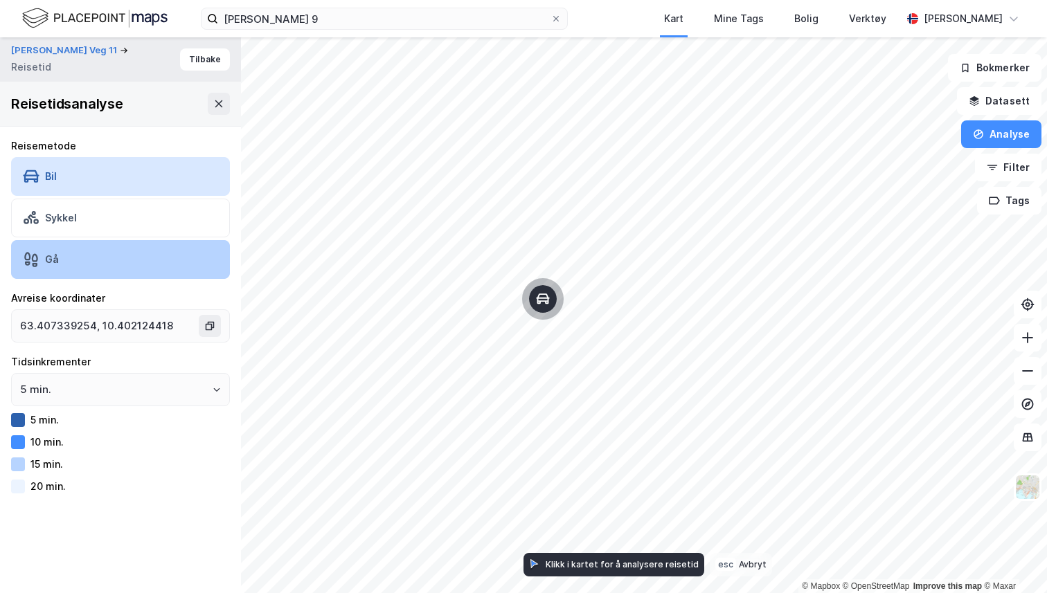
click at [117, 264] on div "Gå" at bounding box center [120, 259] width 219 height 39
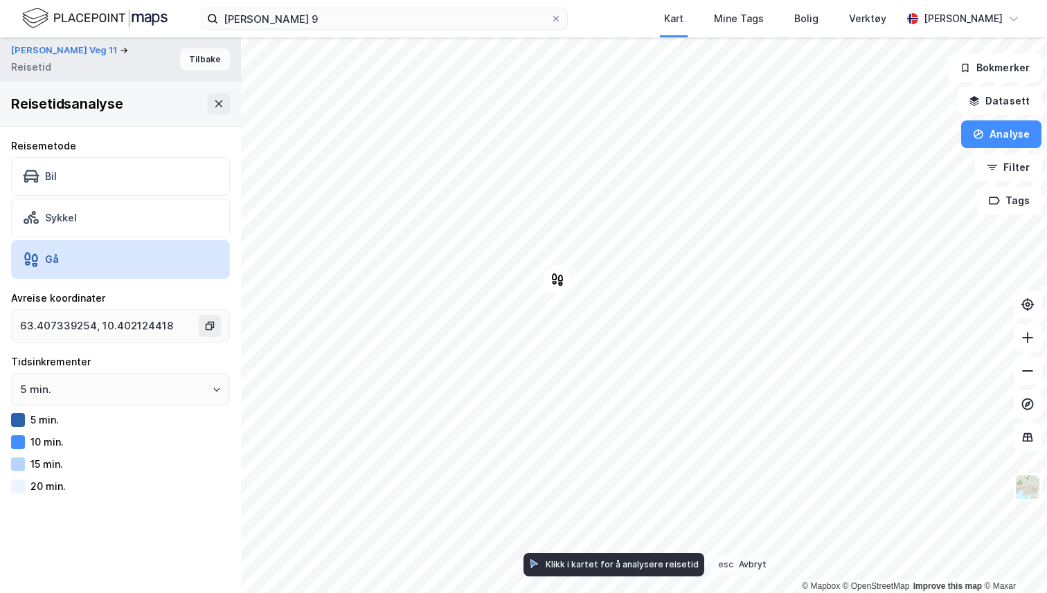
click at [208, 62] on button "Tilbake" at bounding box center [205, 59] width 50 height 22
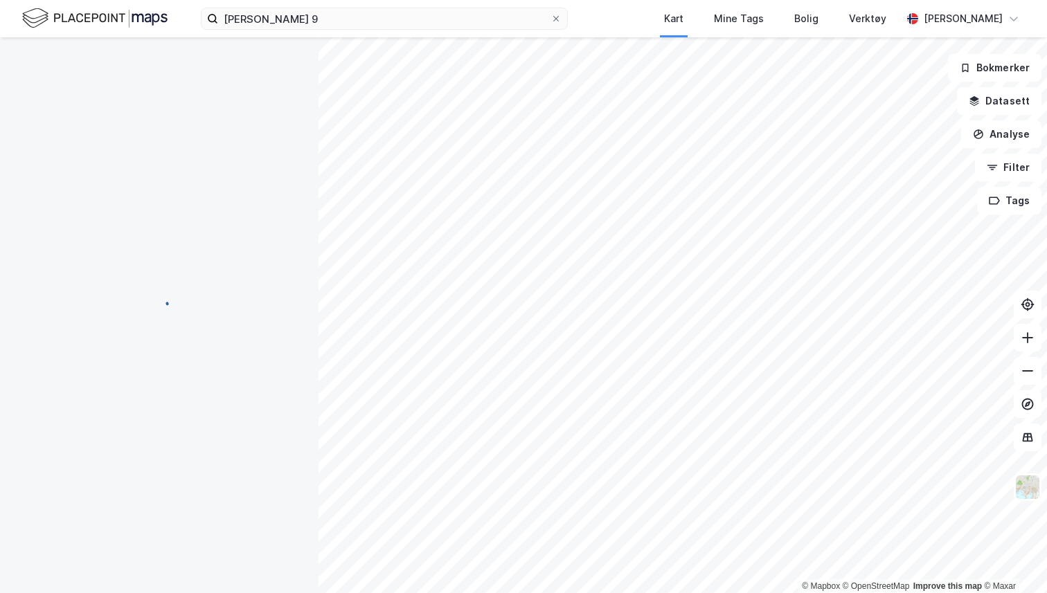
scroll to position [1, 0]
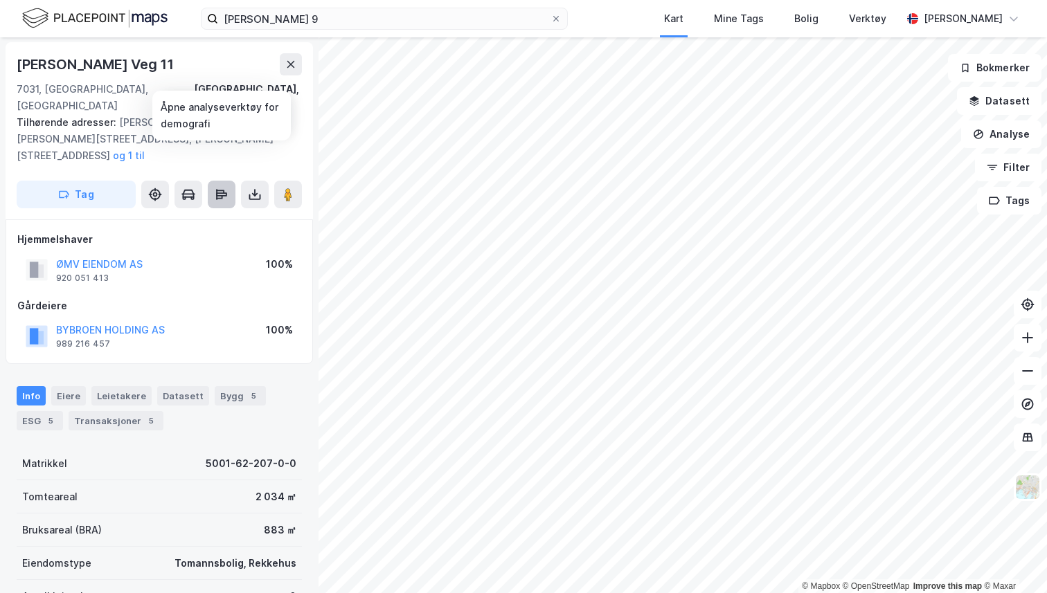
click at [222, 188] on icon at bounding box center [222, 195] width 14 height 14
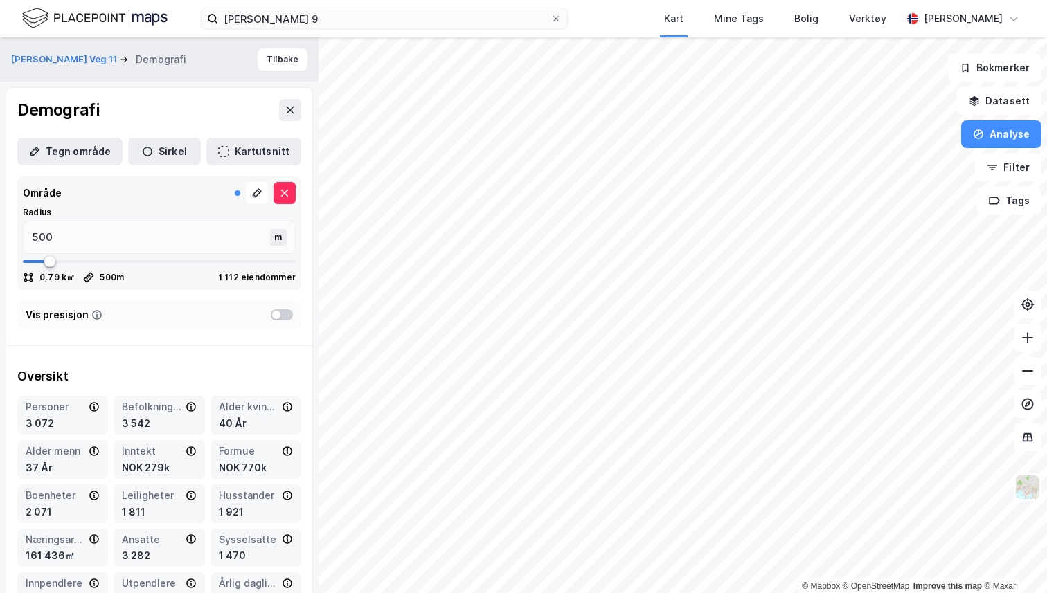
type input "458"
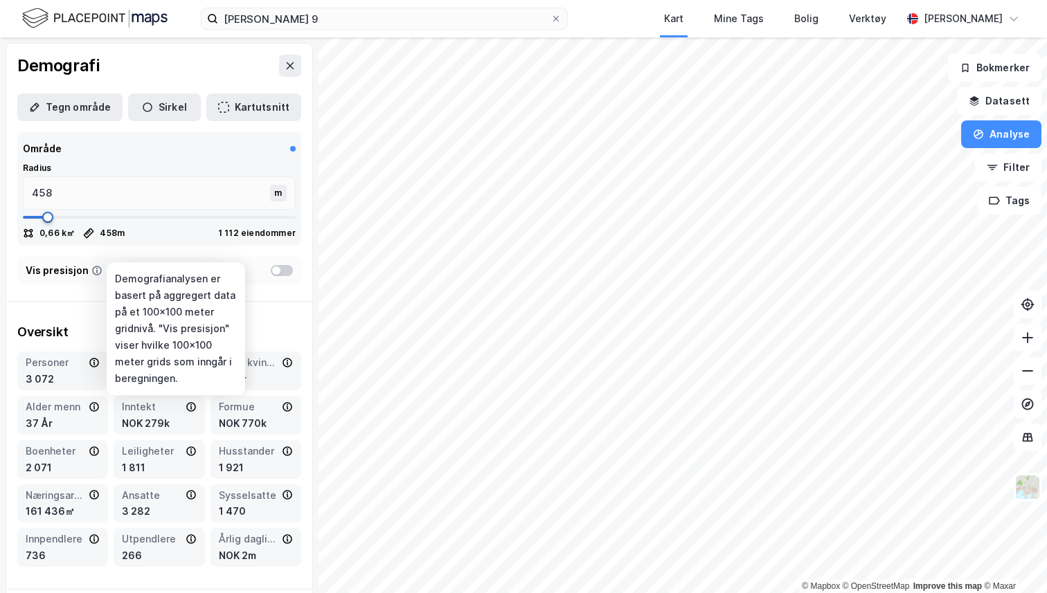
type input "470"
type input "483"
type input "509"
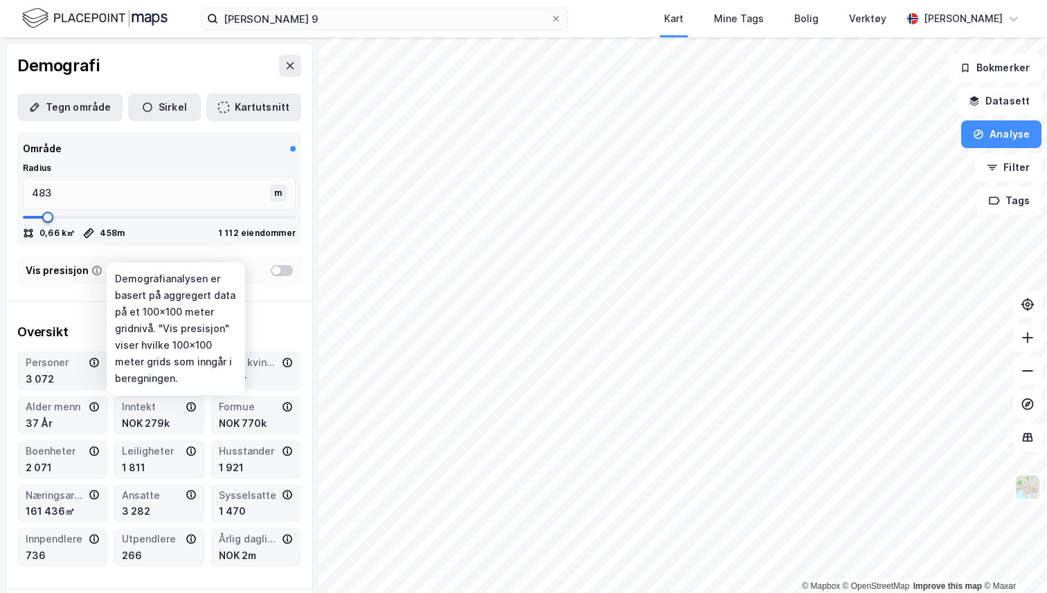
type input "509"
type input "534"
type input "572"
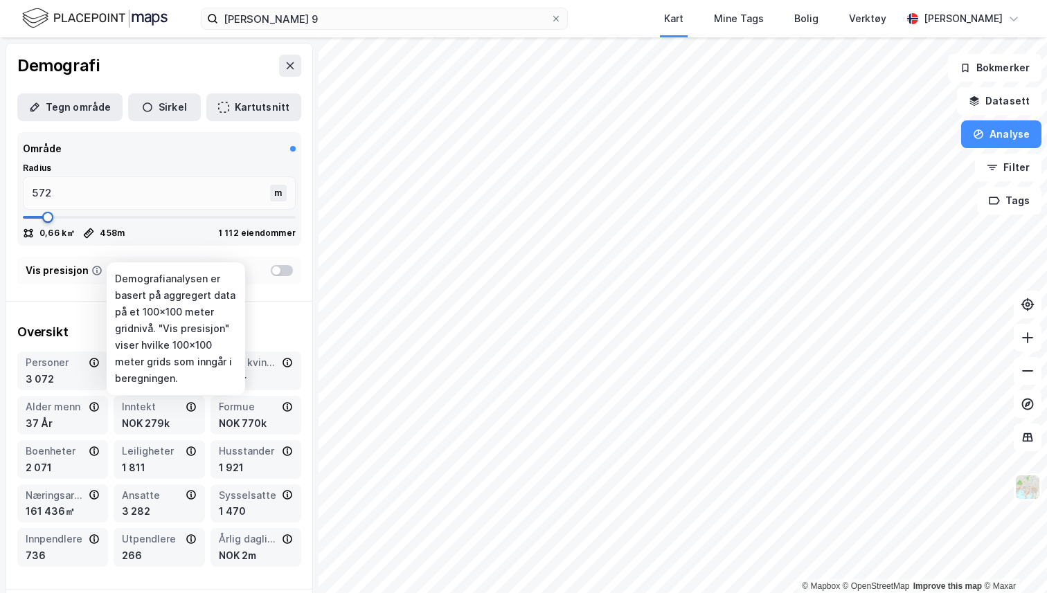
type input "597"
type input "661"
type input "673"
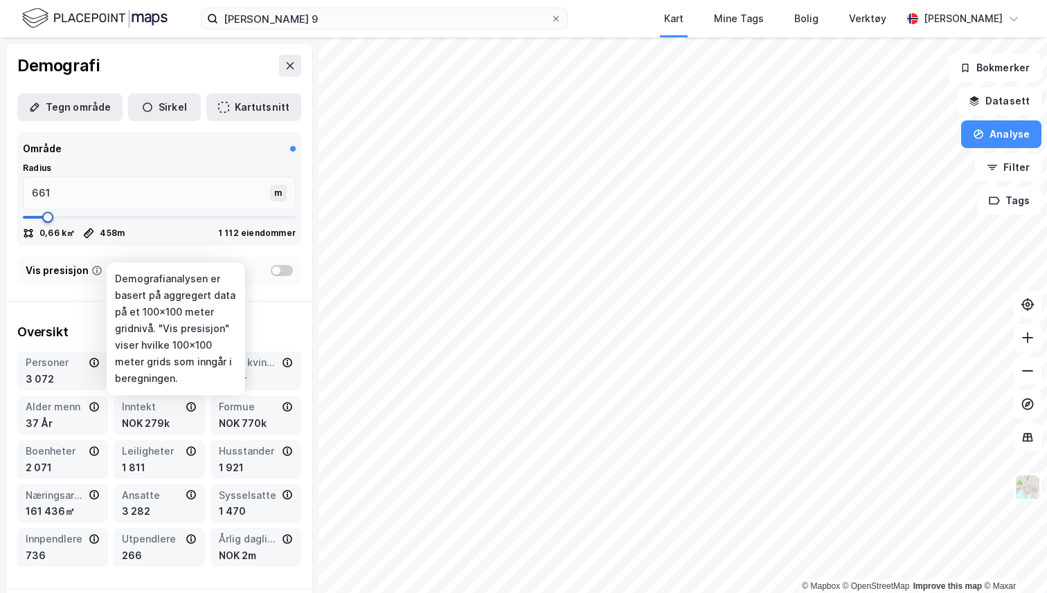
type input "673"
type input "699"
type input "712"
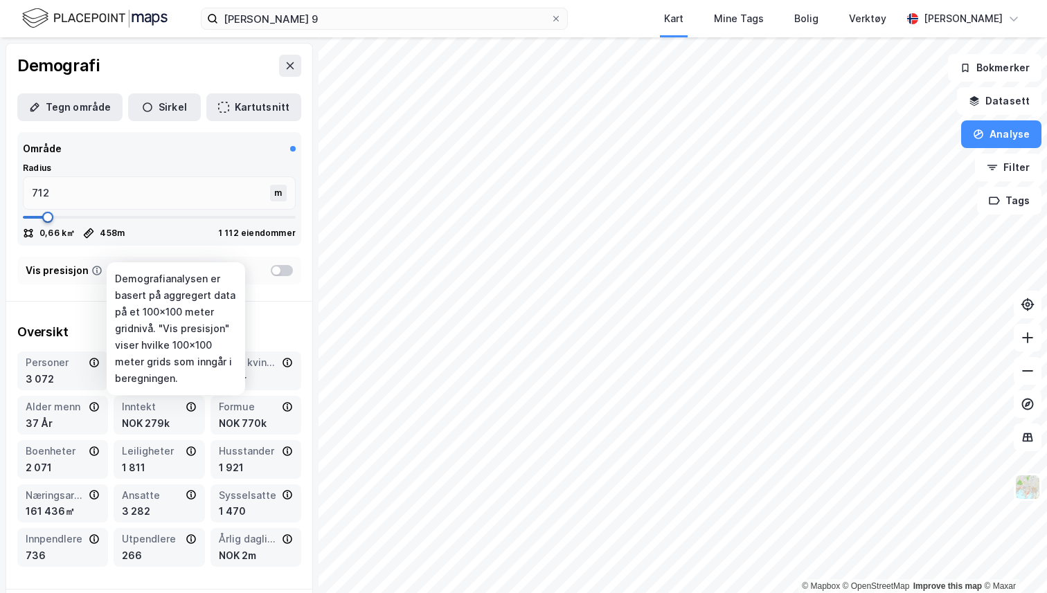
type input "750"
type input "762"
type input "775"
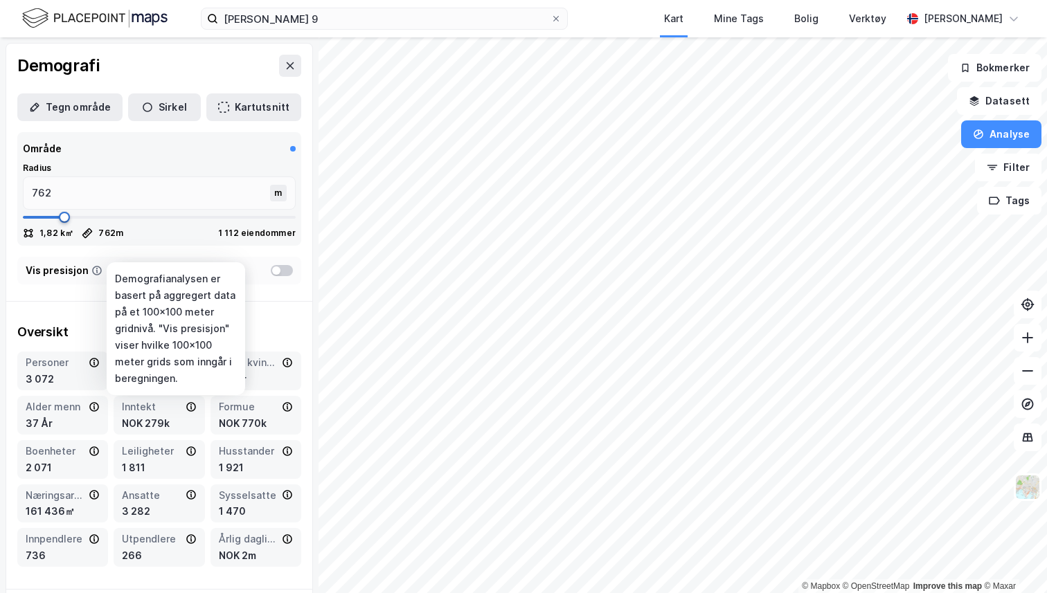
type input "775"
type input "788"
type input "813"
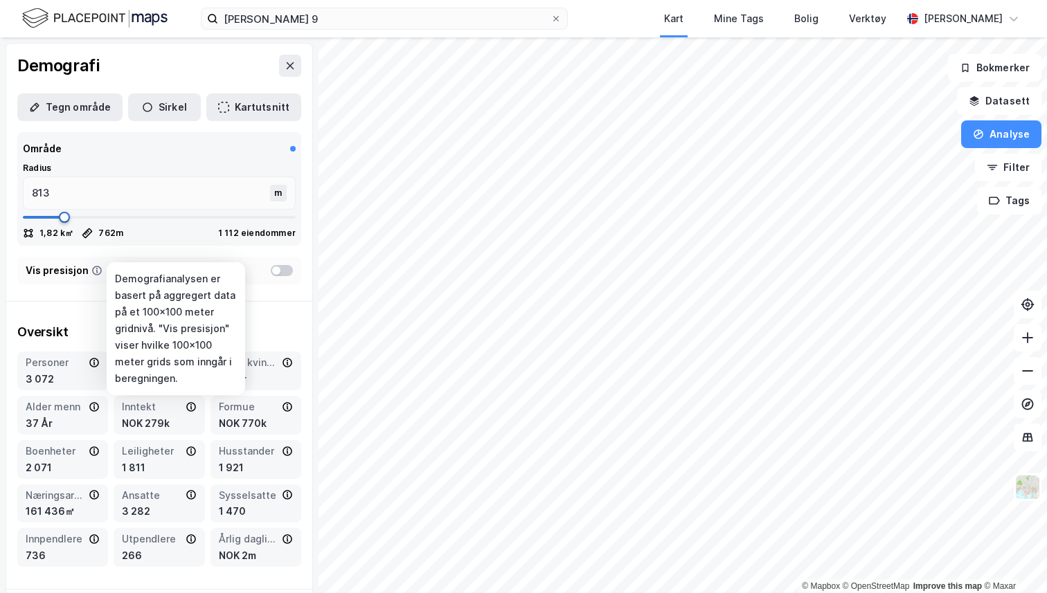
type input "851"
type input "876"
type input "915"
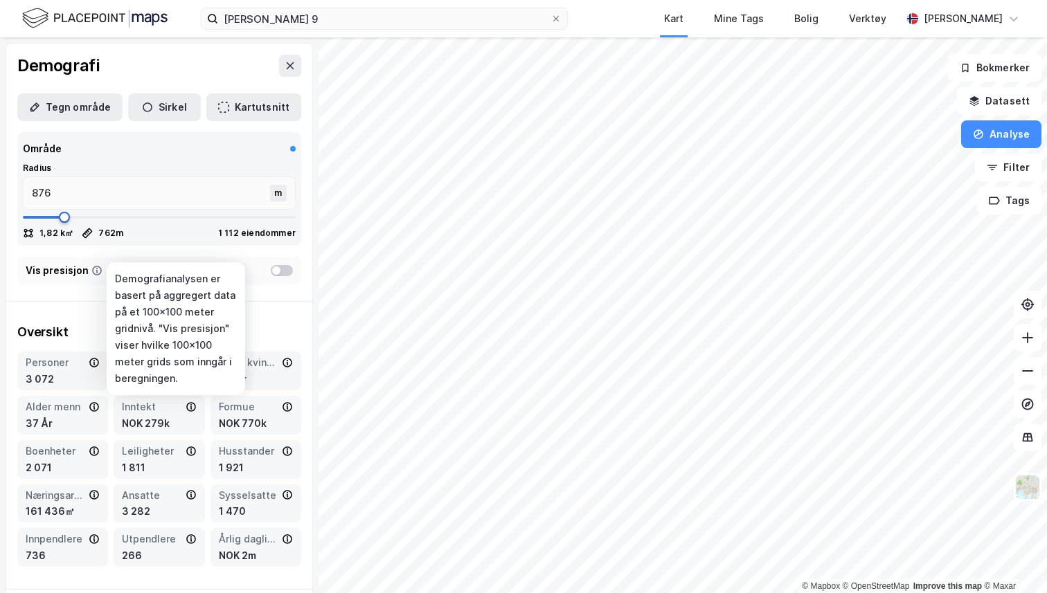
type input "915"
type input "927"
type input "940"
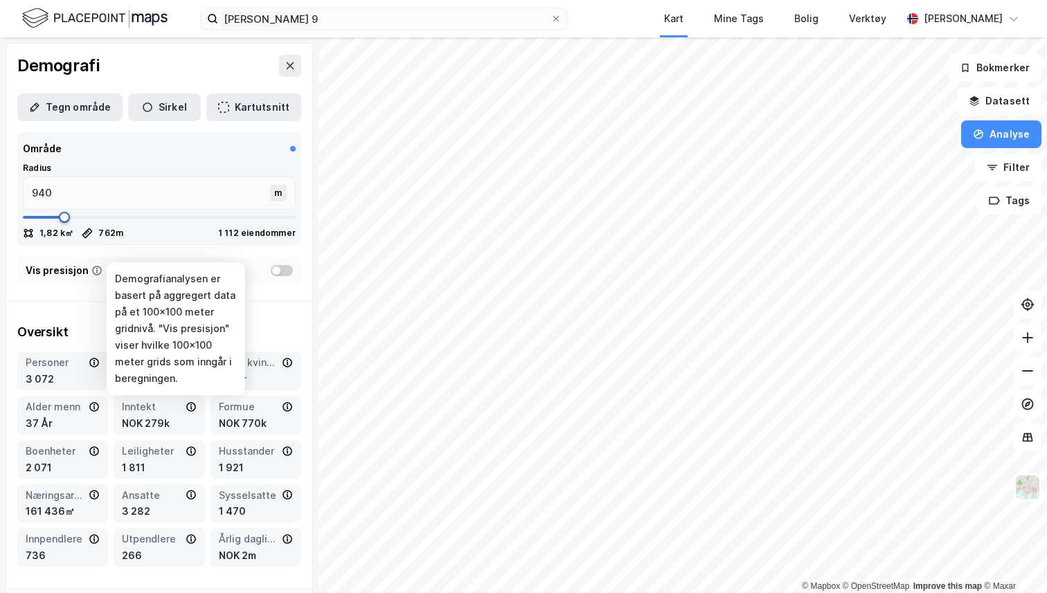
type input "953"
type input "965"
type input "978"
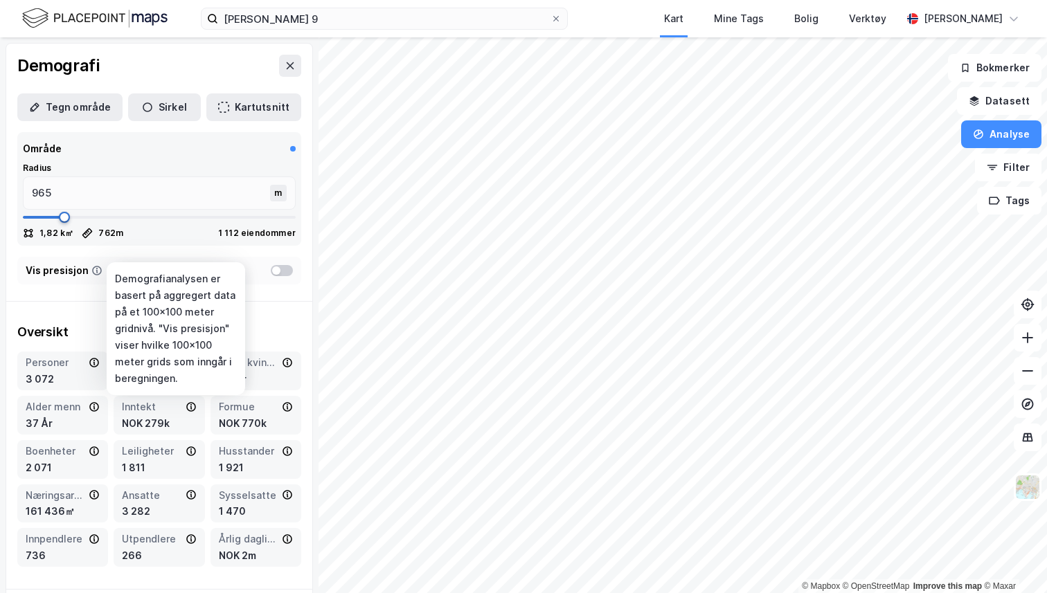
type input "978"
type input "991"
type input "1003"
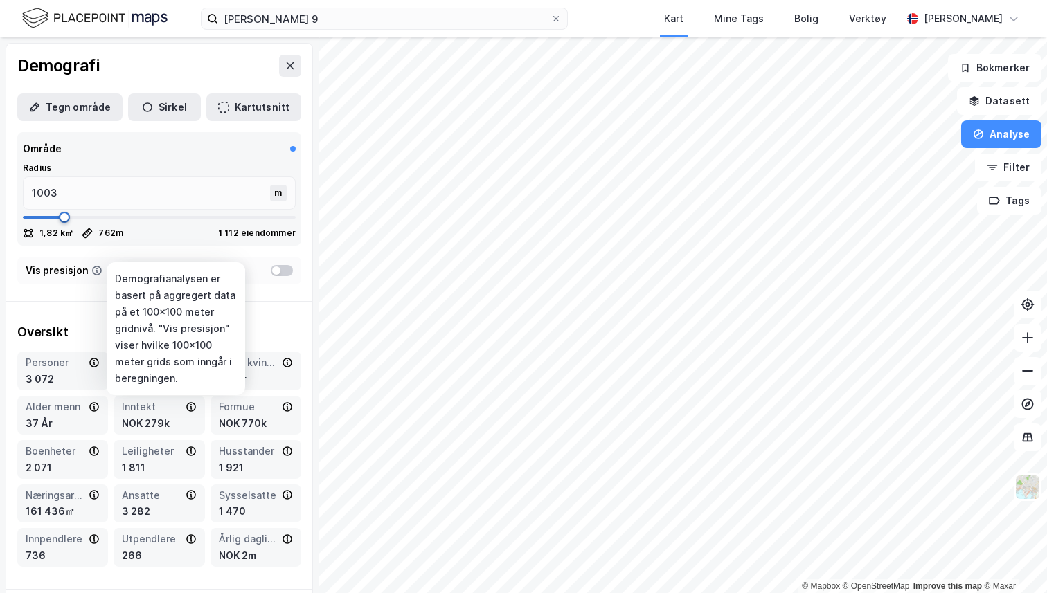
type input "1016"
type input "1029"
type input "1041"
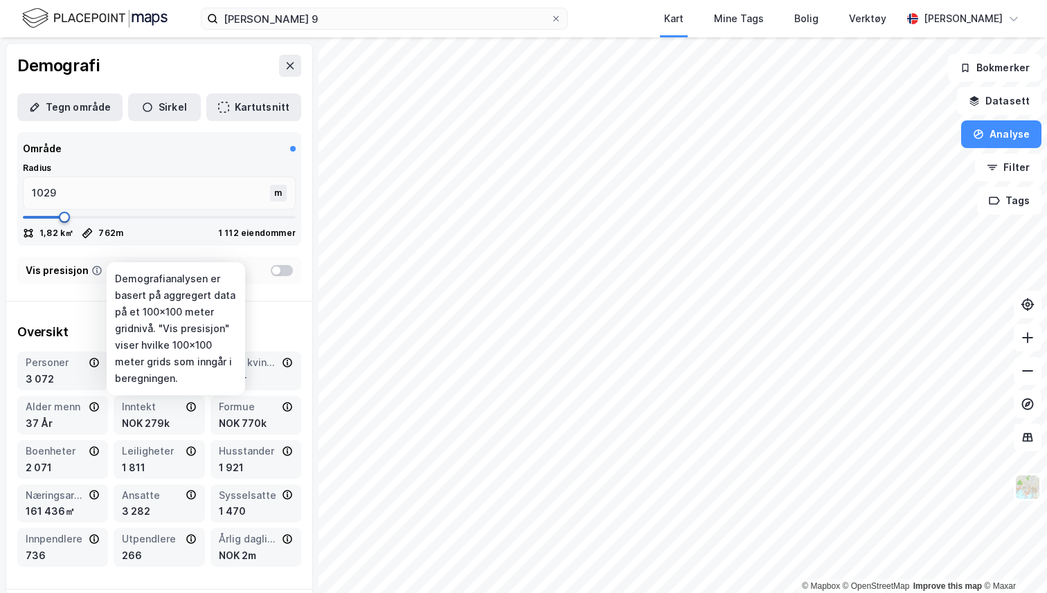
type input "1041"
type input "1054"
type input "1067"
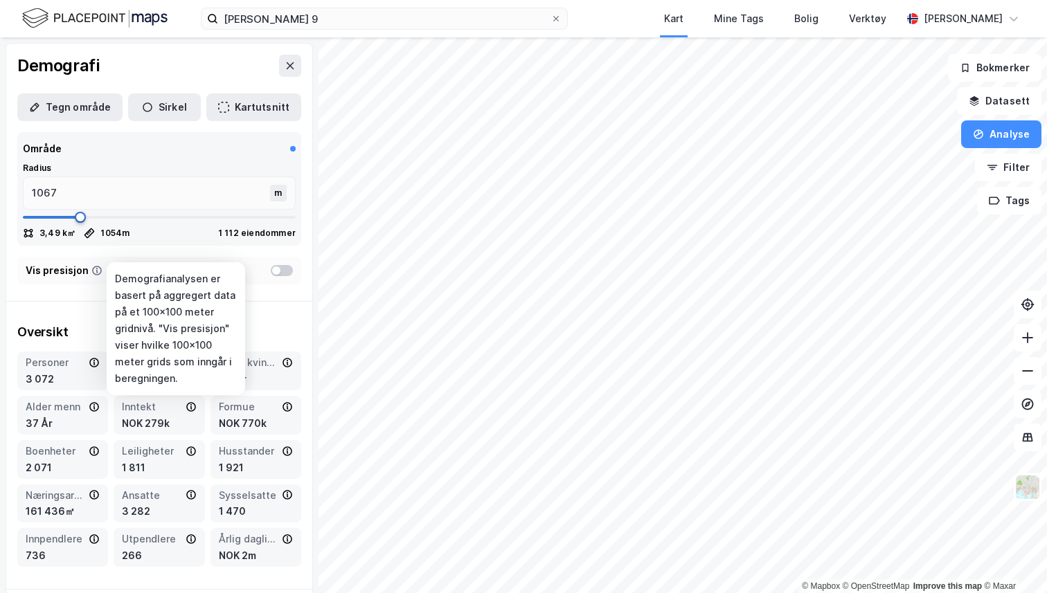
type input "1054"
type input "1041"
drag, startPoint x: 48, startPoint y: 264, endPoint x: 79, endPoint y: 264, distance: 31.2
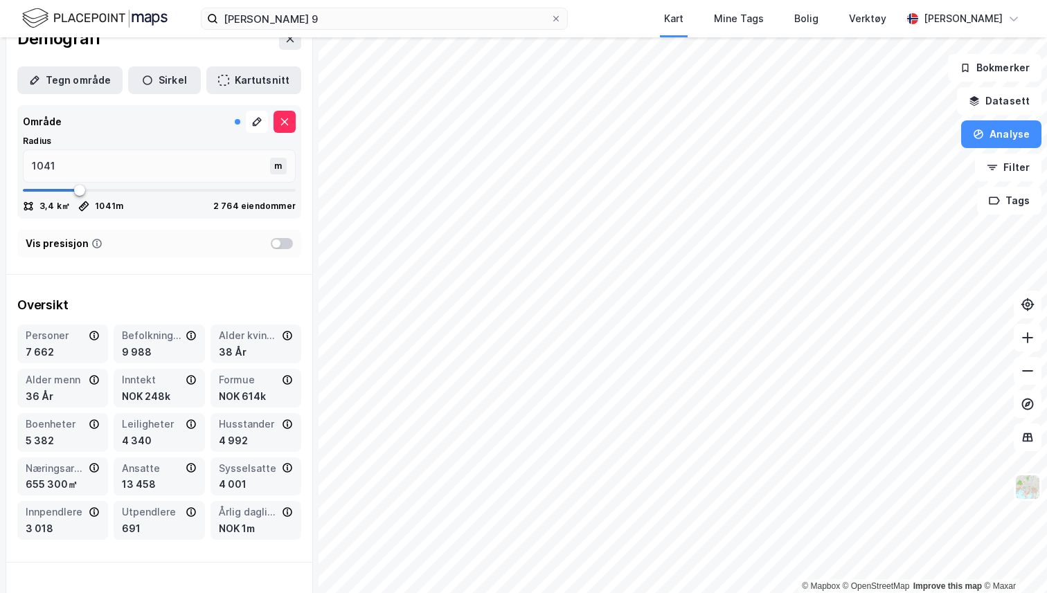
scroll to position [24, 0]
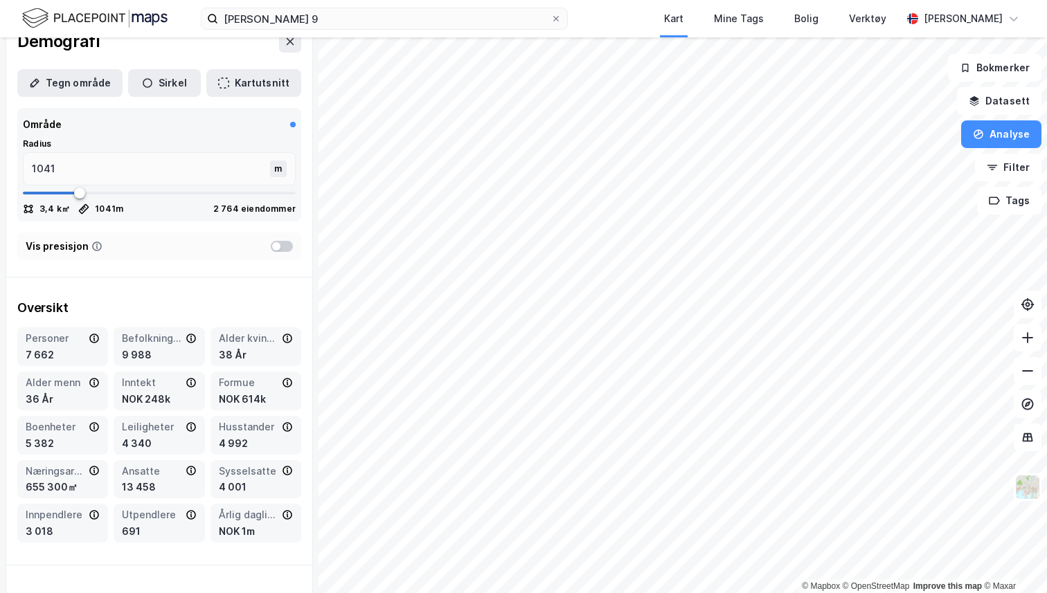
click at [286, 244] on div at bounding box center [282, 246] width 22 height 11
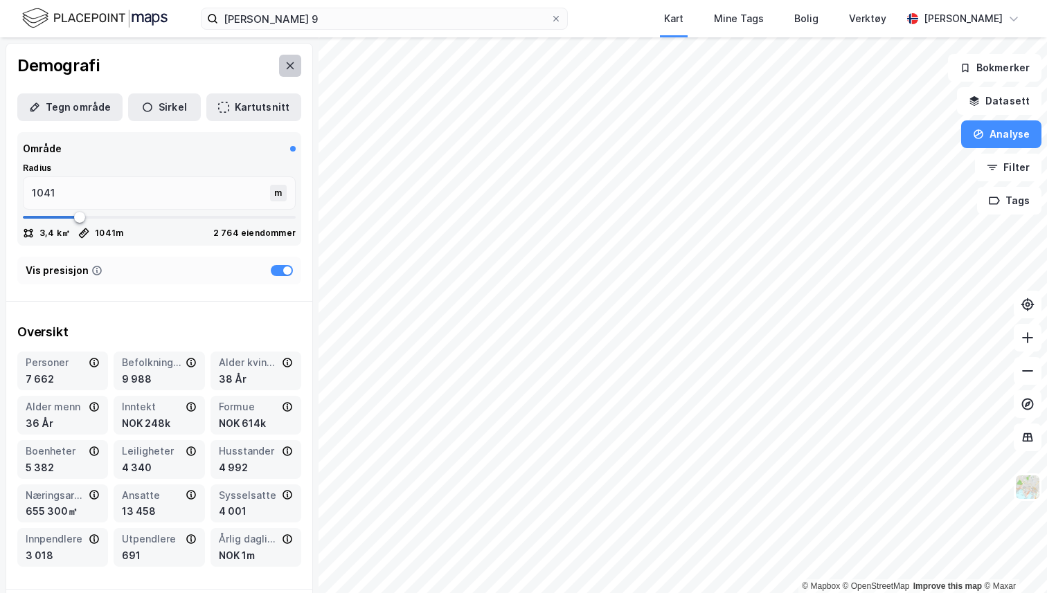
click at [294, 62] on icon at bounding box center [290, 65] width 11 height 11
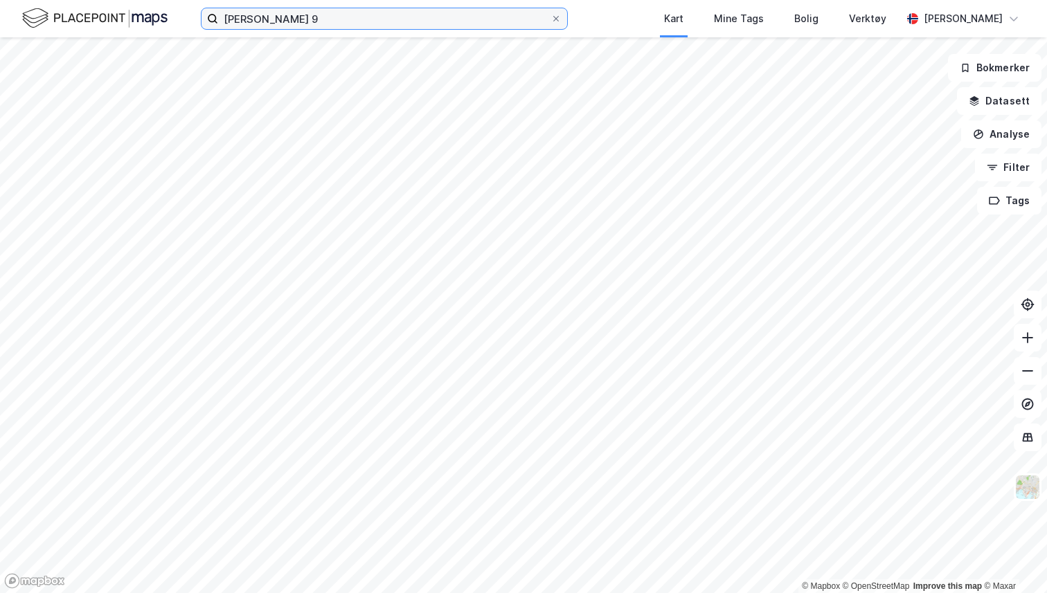
click at [376, 21] on input "øystein møylandsvei 9" at bounding box center [384, 18] width 332 height 21
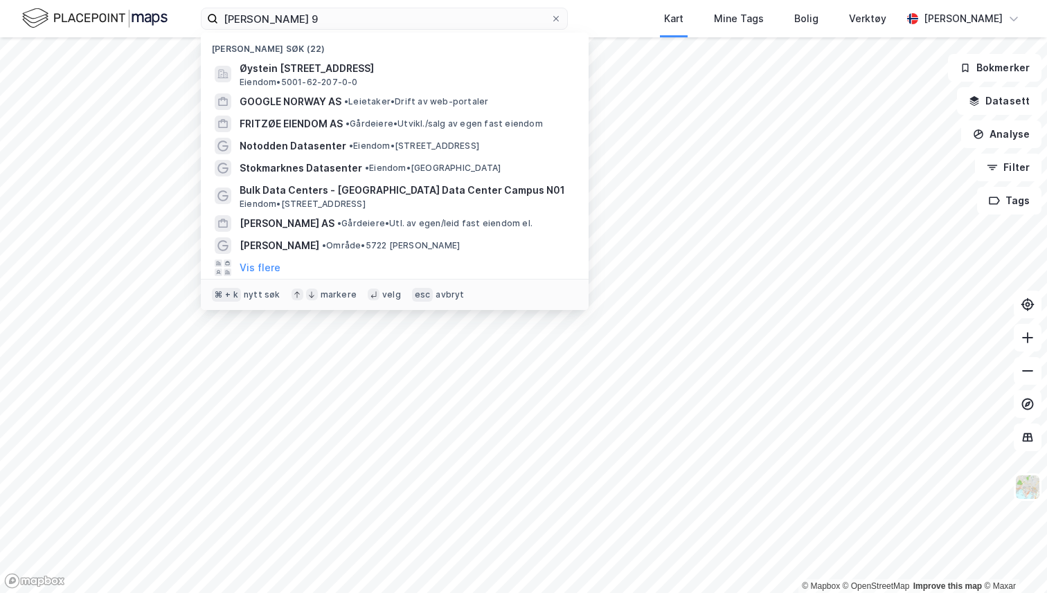
click at [588, 19] on div "øystein møylandsvei 9 Nylige søk (22) Øystein Møylas veg 9, 7031, TRONDHEIM, TR…" at bounding box center [523, 18] width 1047 height 37
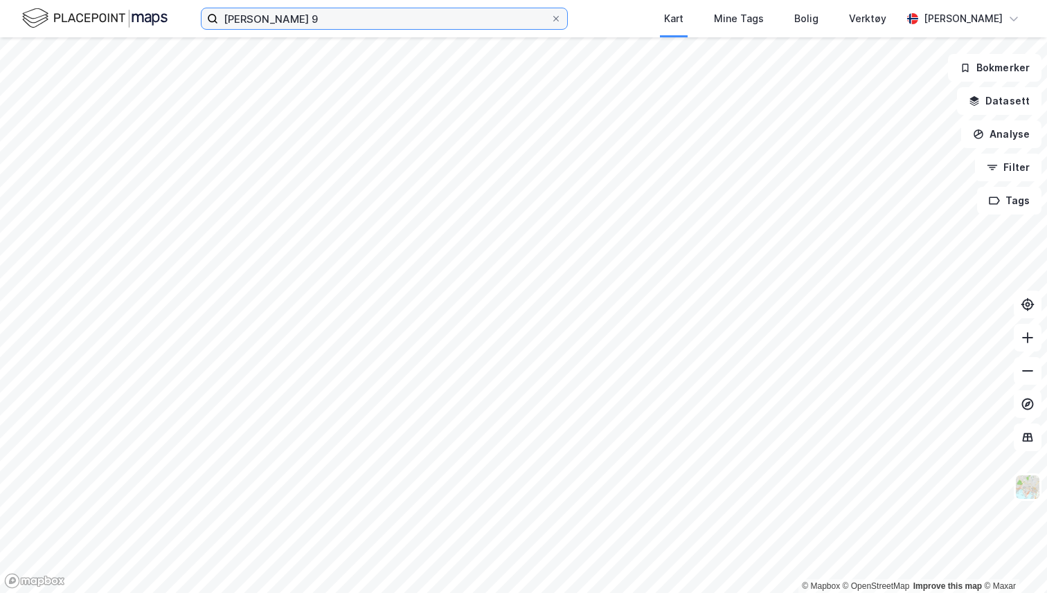
click at [300, 22] on input "øystein møylandsvei 9" at bounding box center [384, 18] width 332 height 21
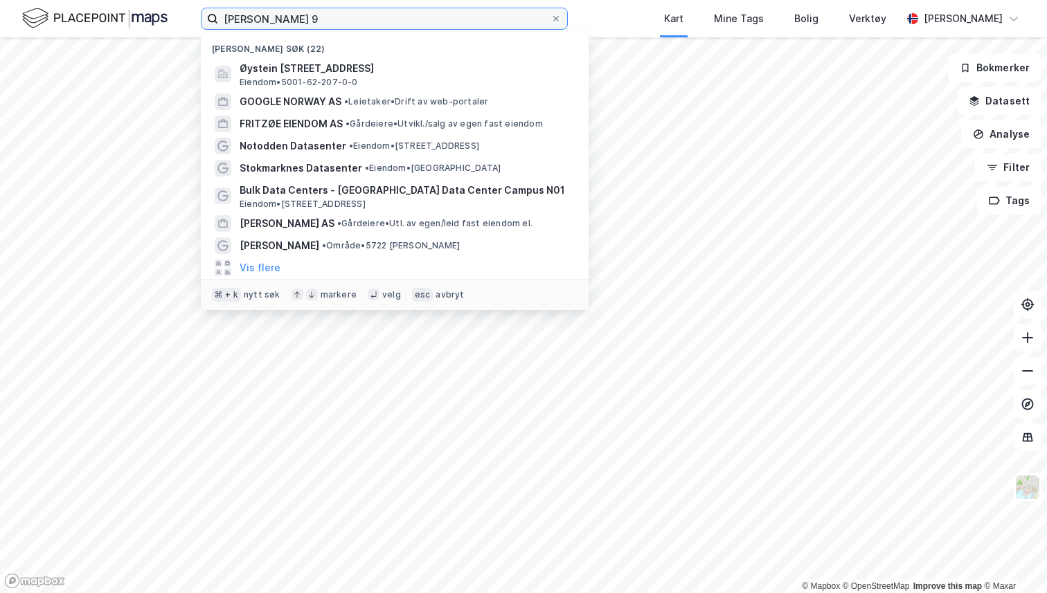
click at [358, 23] on input "øystein møylandsvei 9" at bounding box center [384, 18] width 332 height 21
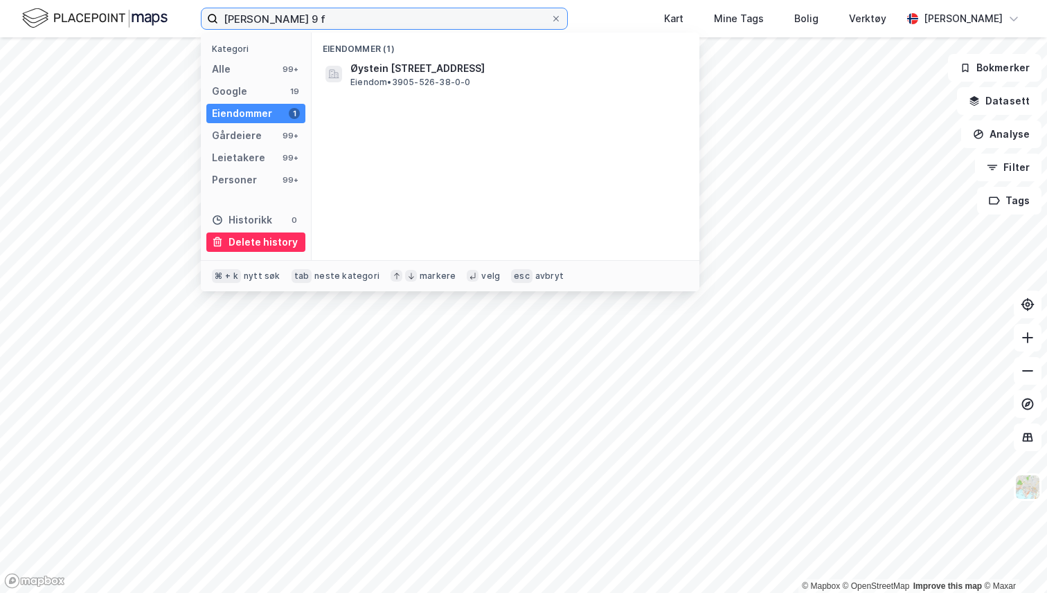
type input "øystein møylandsvei 9 f"
click at [252, 241] on div "Delete history" at bounding box center [262, 242] width 69 height 17
drag, startPoint x: 333, startPoint y: 16, endPoint x: 197, endPoint y: 15, distance: 136.4
click at [197, 15] on div "øystein møylandsvei 9 f Kategori Alle 99+ Google 19 Eiendommer 1 Gårdeiere 99+ …" at bounding box center [523, 18] width 1047 height 37
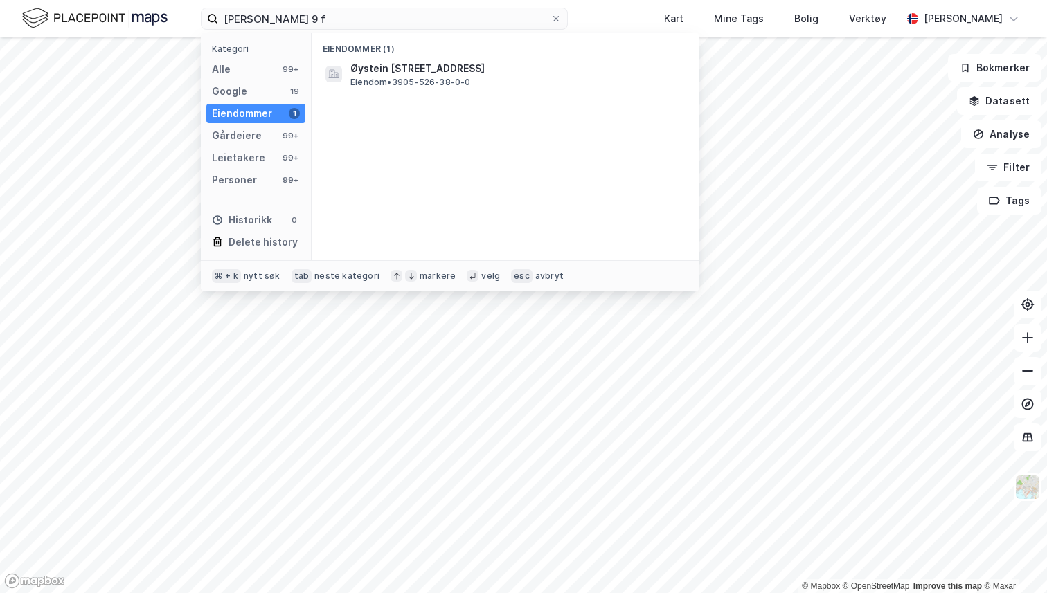
click at [602, 17] on div "øystein møylandsvei 9 f Kategori Alle 99+ Google 19 Eiendommer 1 Gårdeiere 99+ …" at bounding box center [523, 18] width 1047 height 37
click at [307, 29] on label "øystein møylandsvei 9 f" at bounding box center [384, 19] width 367 height 22
click at [307, 29] on input "øystein møylandsvei 9 f" at bounding box center [384, 18] width 332 height 21
click at [307, 29] on label "øystein møylandsvei 9 f" at bounding box center [384, 19] width 367 height 22
click at [307, 29] on input "øystein møylandsvei 9 f" at bounding box center [384, 18] width 332 height 21
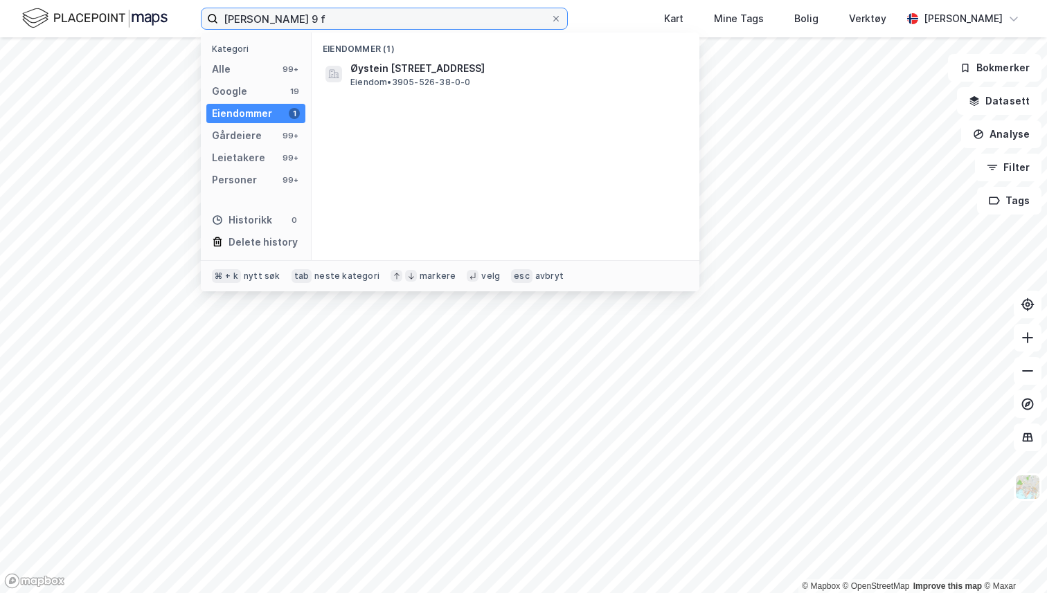
click at [307, 29] on label "øystein møylandsvei 9 f" at bounding box center [384, 19] width 367 height 22
click at [307, 29] on input "øystein møylandsvei 9 f" at bounding box center [384, 18] width 332 height 21
click at [309, 18] on input "øystein møylandsvei 9 f" at bounding box center [384, 18] width 332 height 21
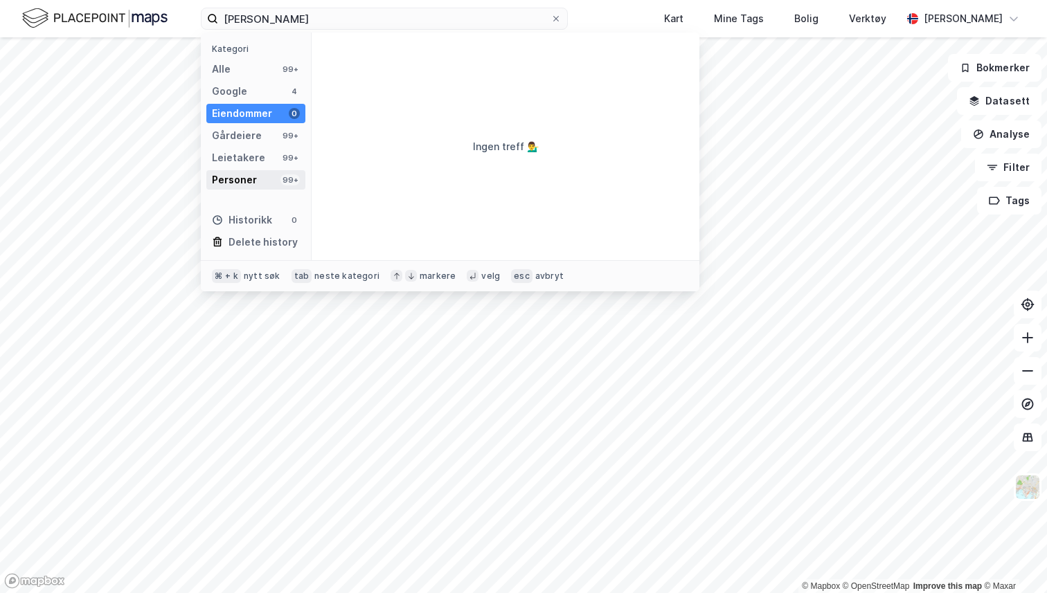
click at [258, 177] on div "Personer 99+" at bounding box center [255, 179] width 99 height 19
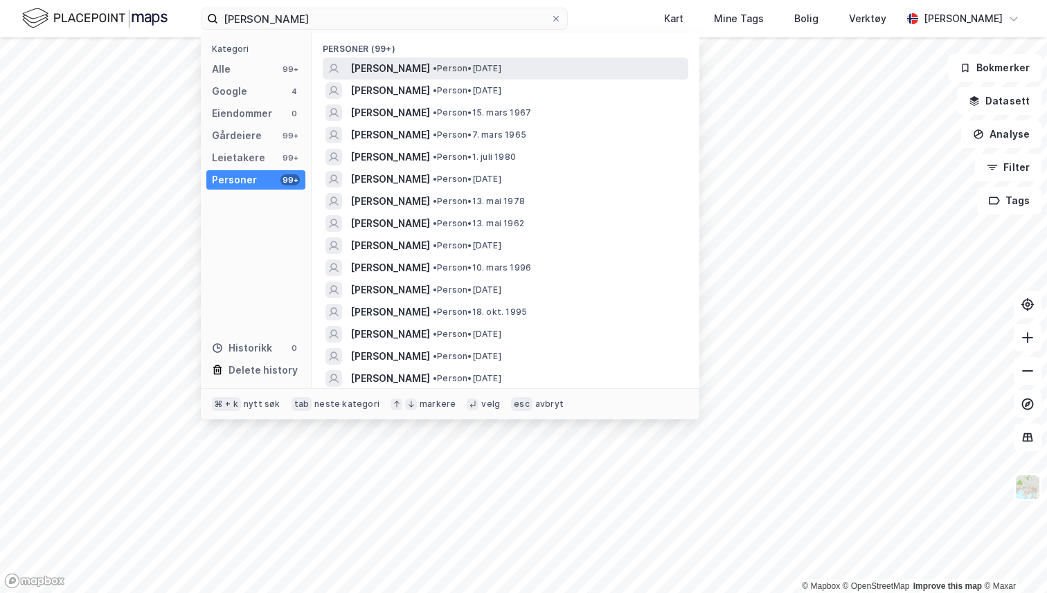
click at [399, 71] on span "HÅKON LUTDAL" at bounding box center [390, 68] width 80 height 17
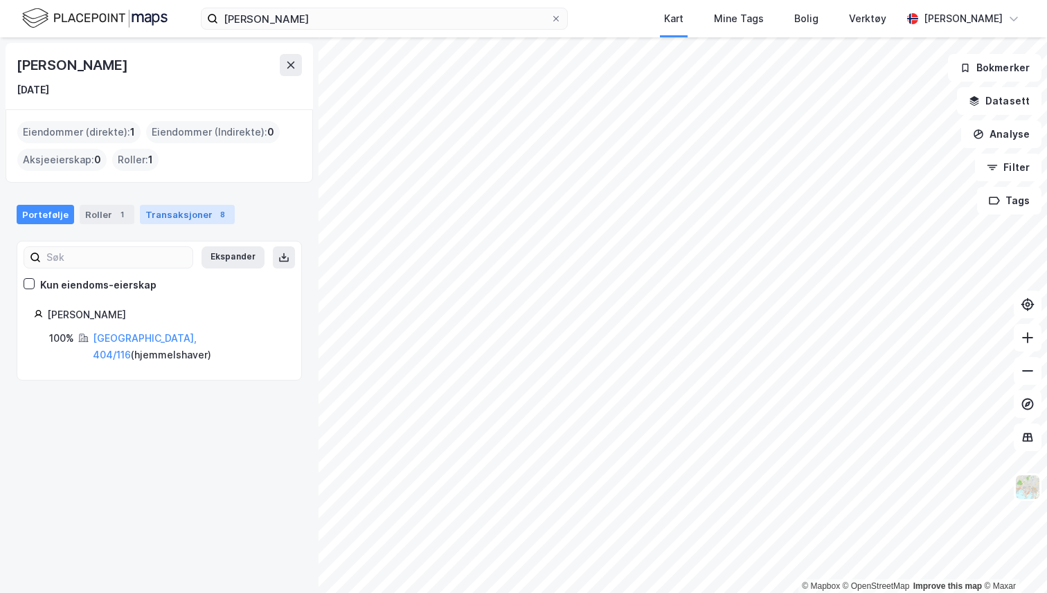
click at [176, 221] on div "Transaksjoner 8" at bounding box center [187, 214] width 95 height 19
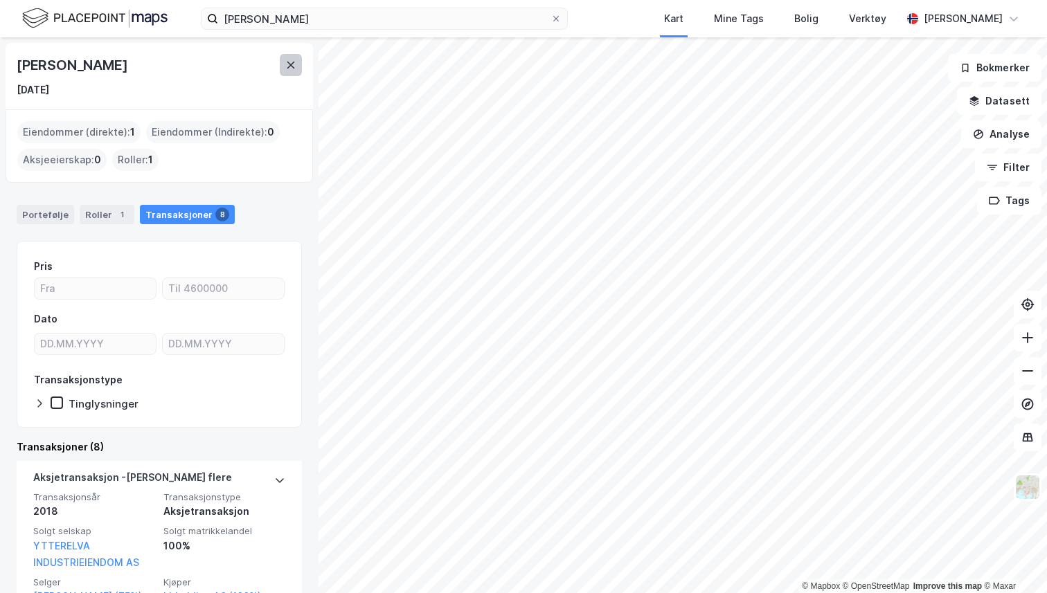
click at [292, 69] on icon at bounding box center [290, 65] width 11 height 11
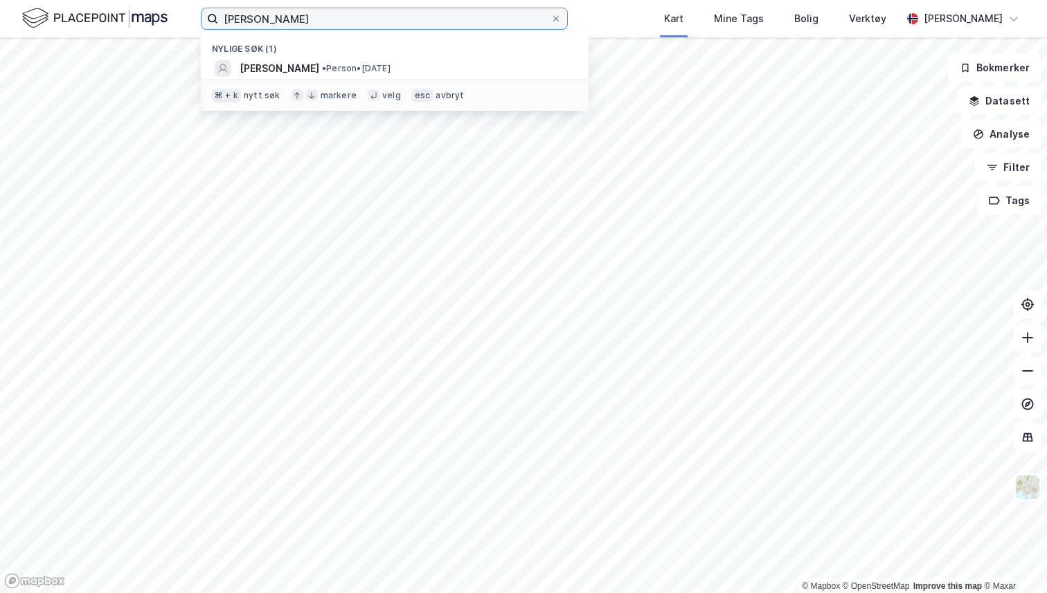
click at [279, 19] on input "håkon lutdal" at bounding box center [384, 18] width 332 height 21
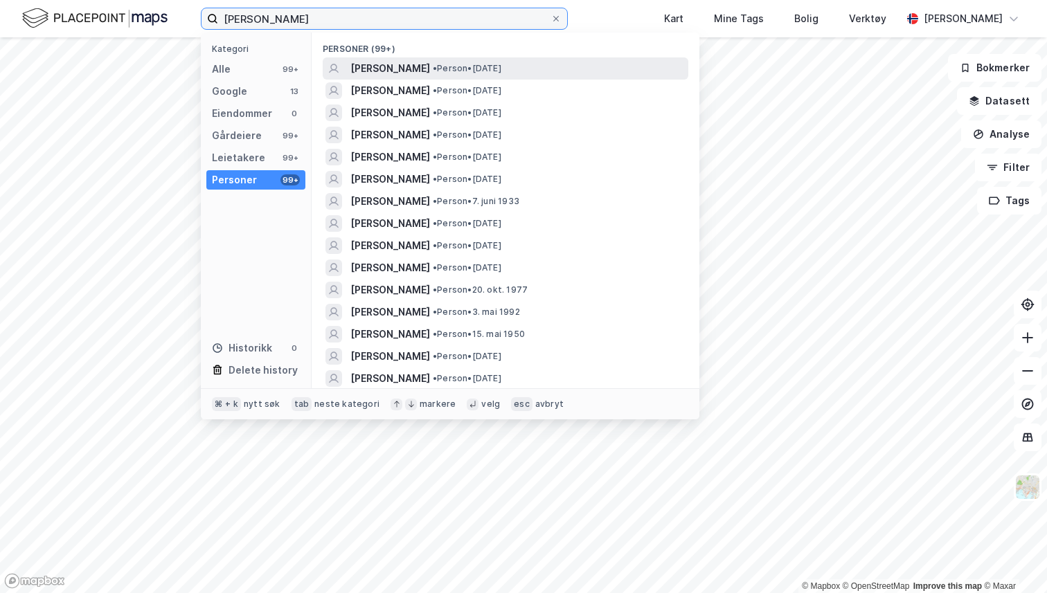
type input "petter anker stordalen"
click at [430, 70] on span "PETTER ANKER STORDALEN" at bounding box center [390, 68] width 80 height 17
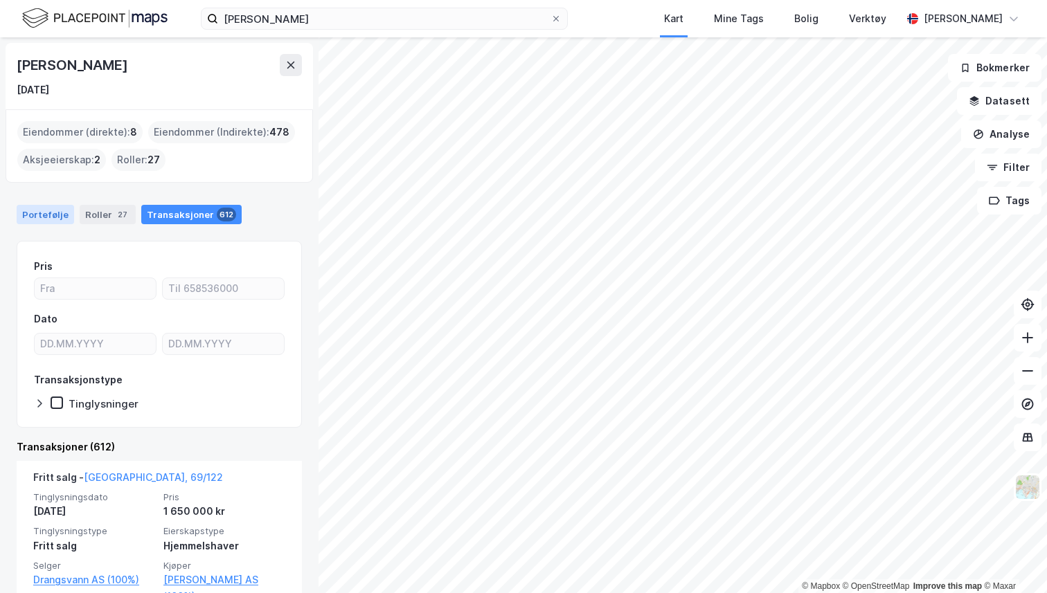
click at [50, 210] on div "Portefølje" at bounding box center [45, 214] width 57 height 19
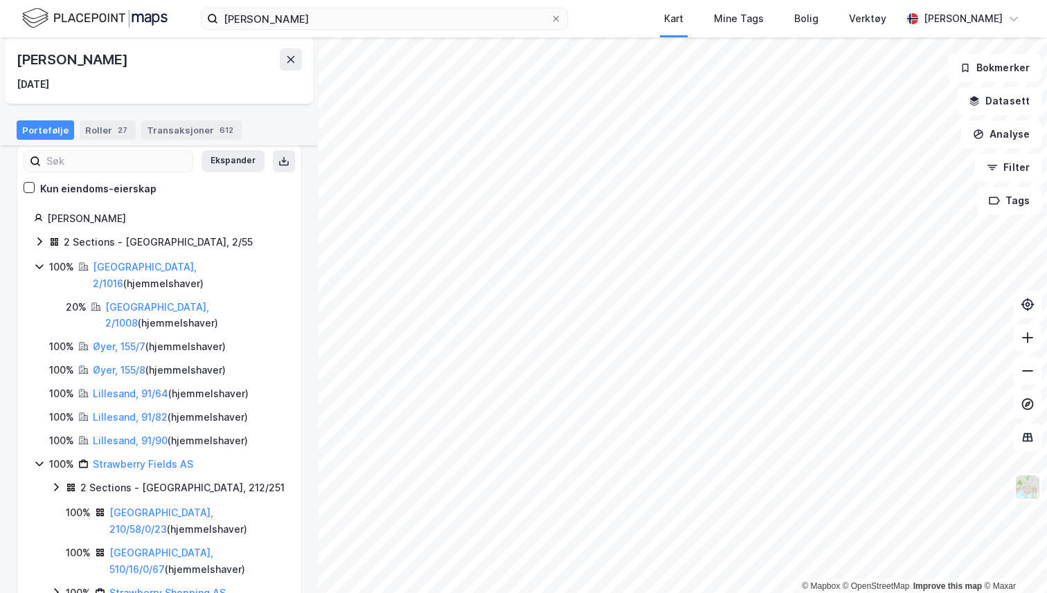
scroll to position [100, 0]
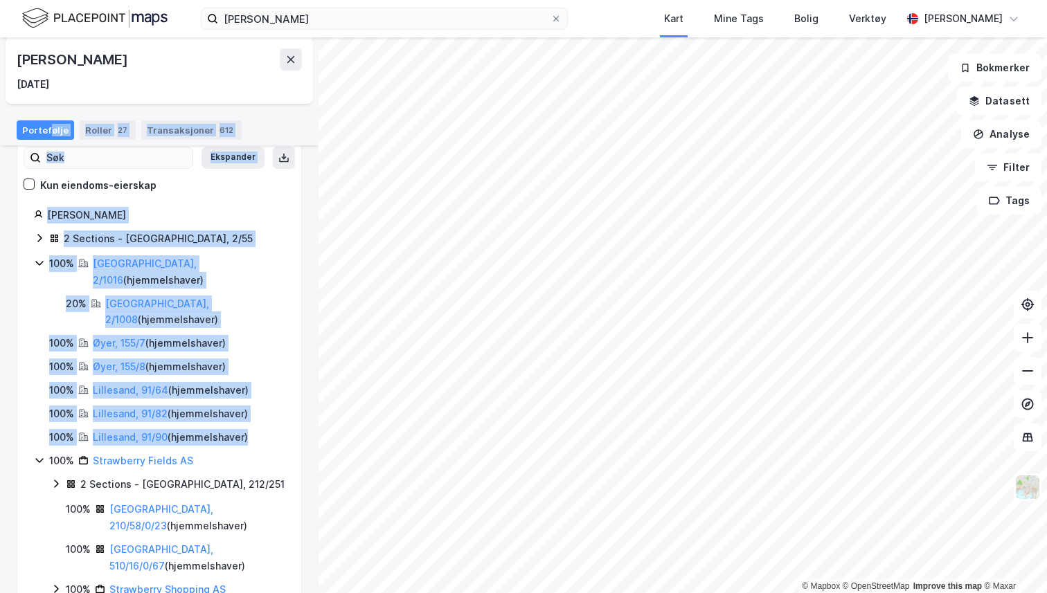
drag, startPoint x: 27, startPoint y: 233, endPoint x: 264, endPoint y: 399, distance: 289.8
click at [264, 399] on div "Stordalen Petter Anker 2 Sections - Oslo, 2/55 100% Oslo, 2/1016 ( hjemmelshave…" at bounding box center [159, 540] width 284 height 666
click at [264, 429] on div "100% Lillesand, 91/90 ( hjemmelshaver )" at bounding box center [166, 437] width 235 height 17
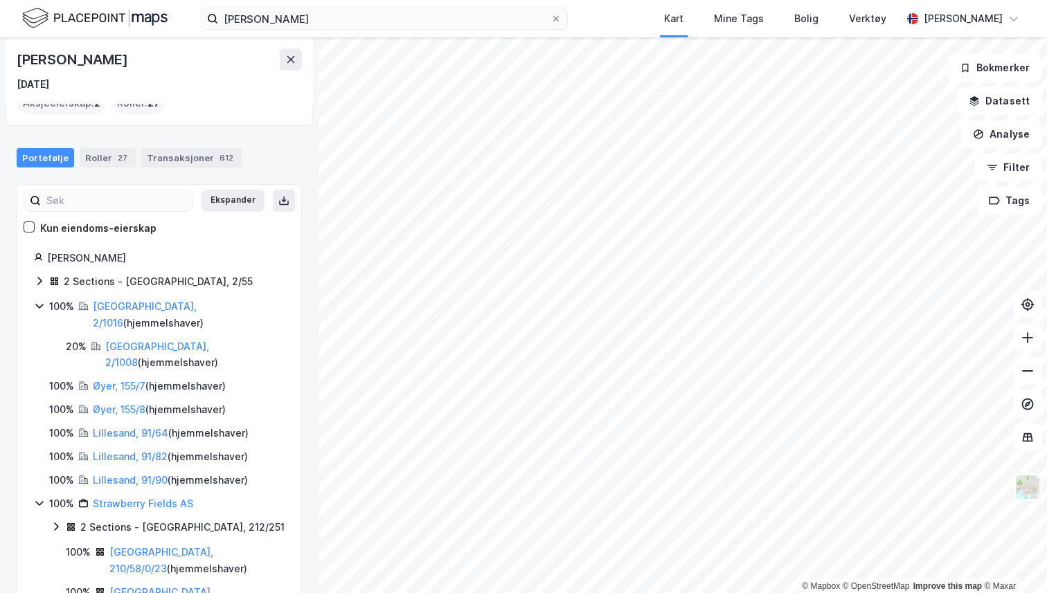
scroll to position [0, 0]
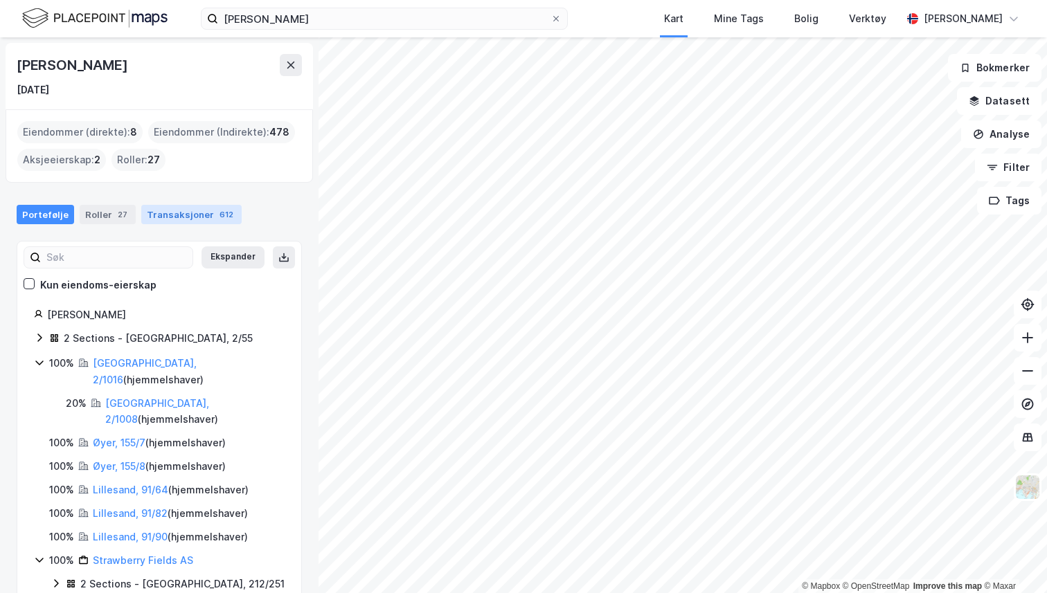
click at [197, 222] on div "Transaksjoner 612" at bounding box center [191, 214] width 100 height 19
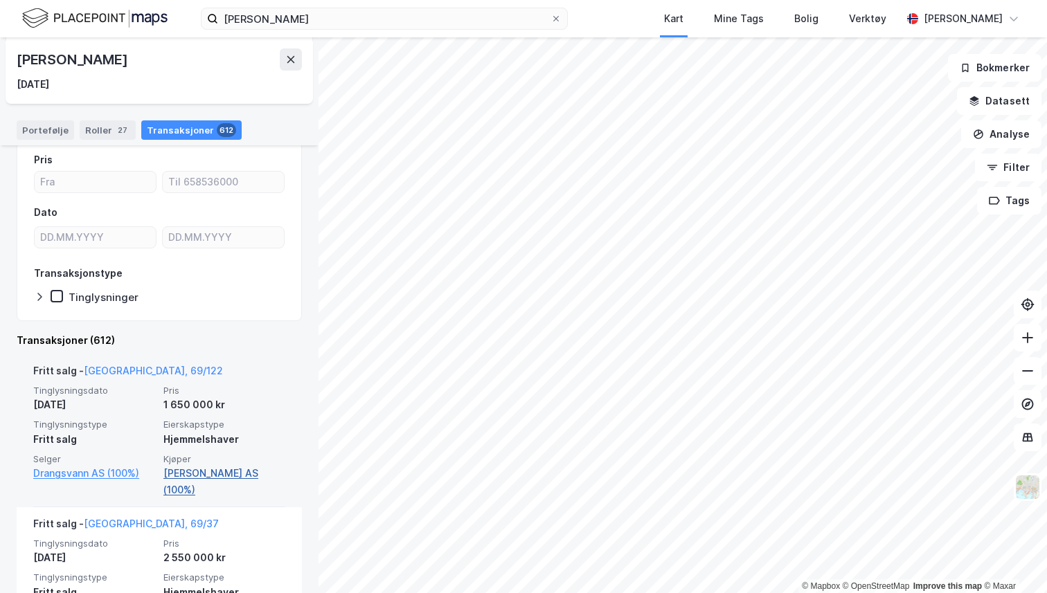
scroll to position [108, 0]
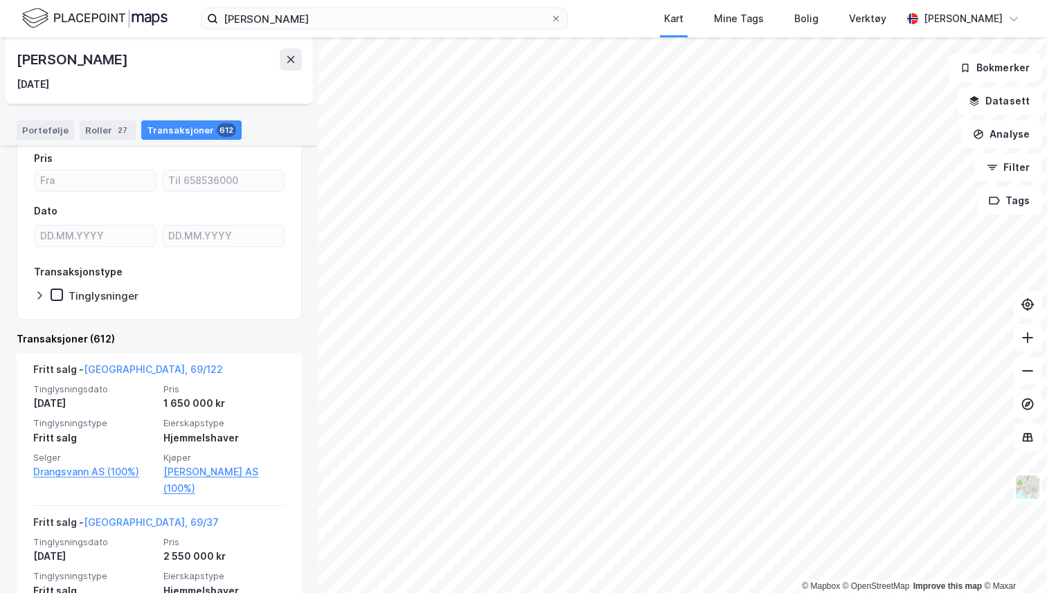
click at [42, 300] on icon at bounding box center [39, 295] width 11 height 11
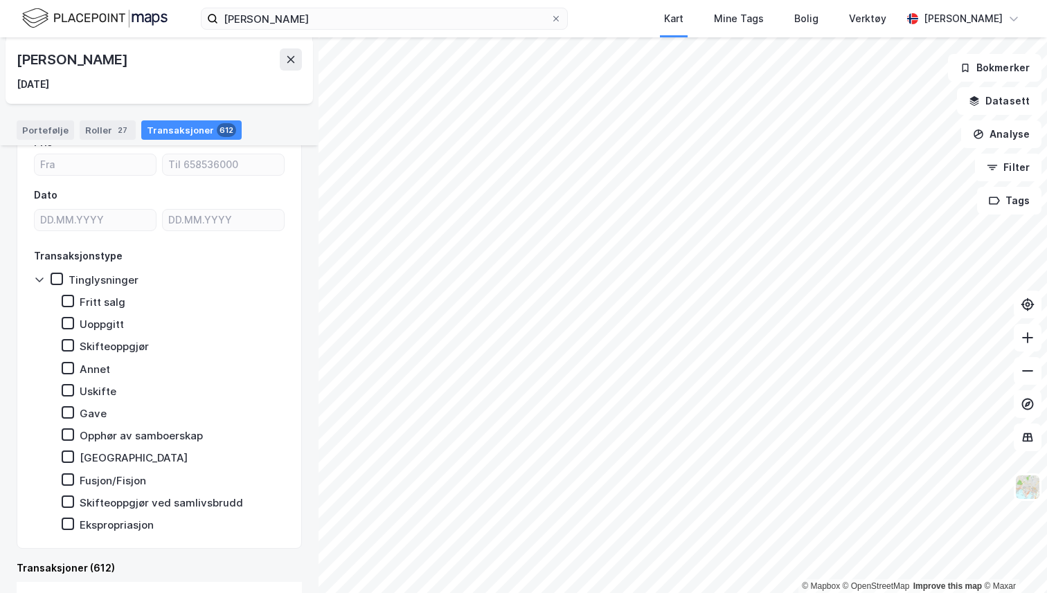
scroll to position [127, 0]
click at [69, 302] on icon at bounding box center [68, 299] width 10 height 10
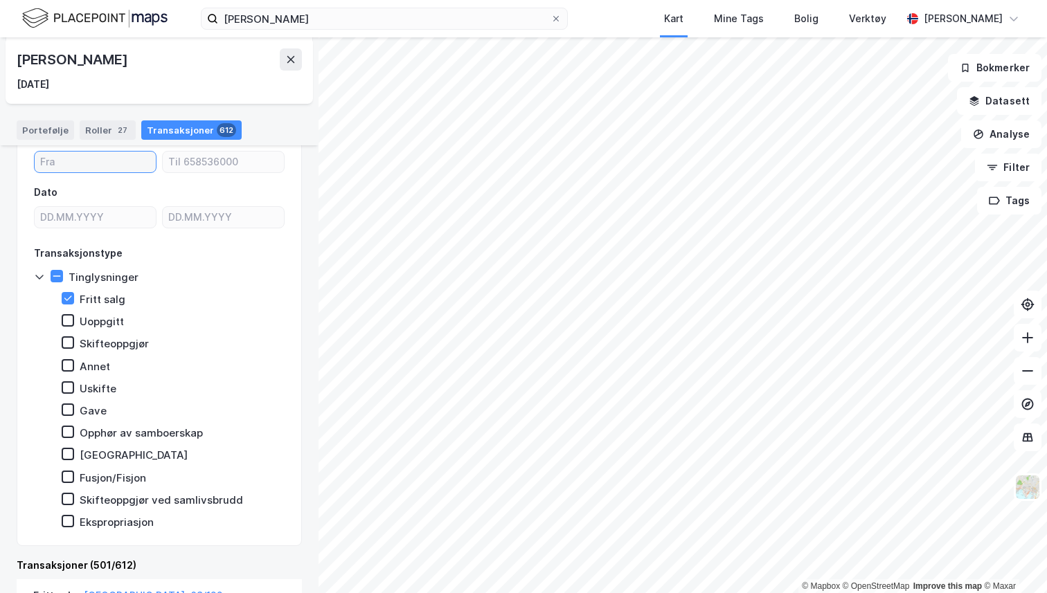
click at [78, 167] on input "number" at bounding box center [95, 162] width 121 height 21
type input "5000000"
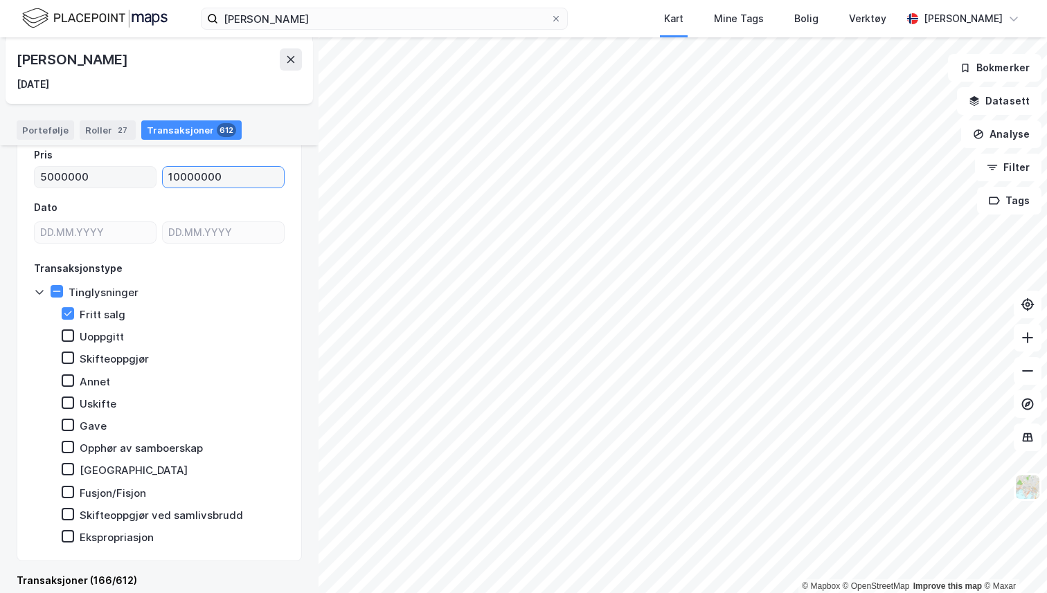
scroll to position [84, 0]
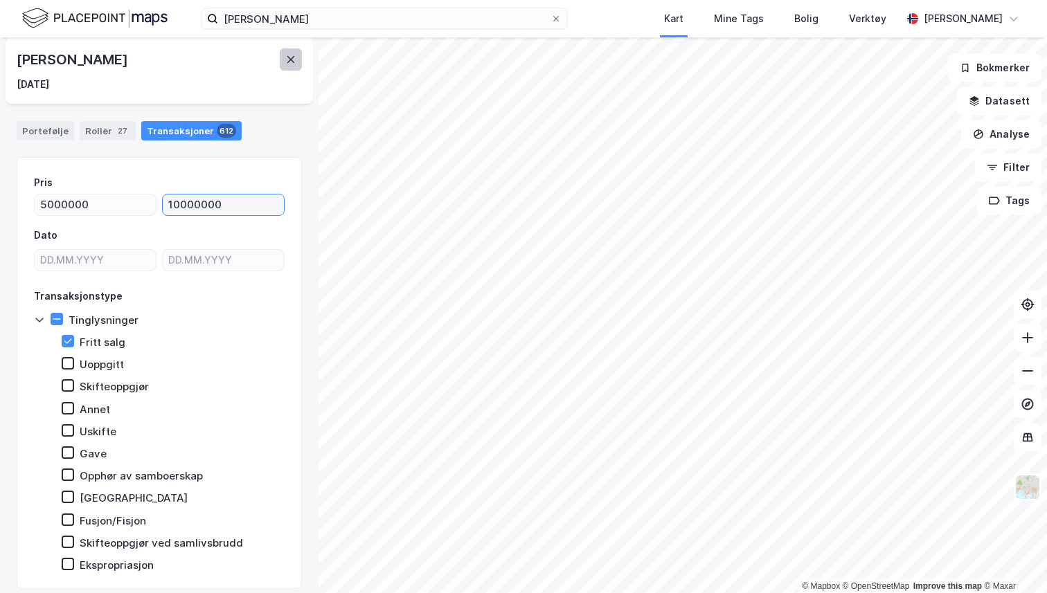
type input "10000000"
click at [296, 54] on icon at bounding box center [290, 59] width 11 height 11
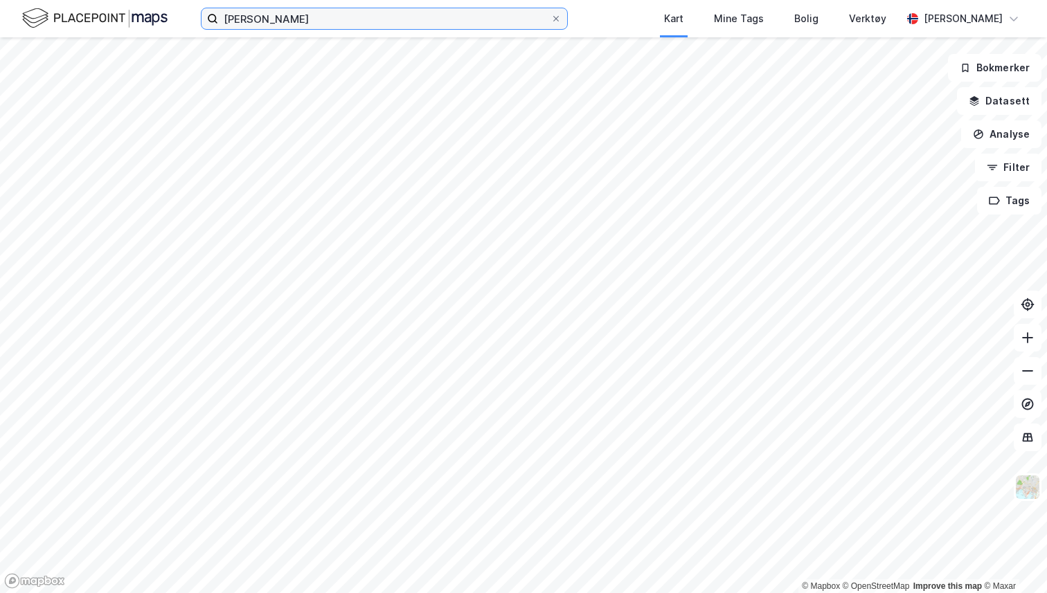
click at [294, 22] on input "petter anker stordalen" at bounding box center [384, 18] width 332 height 21
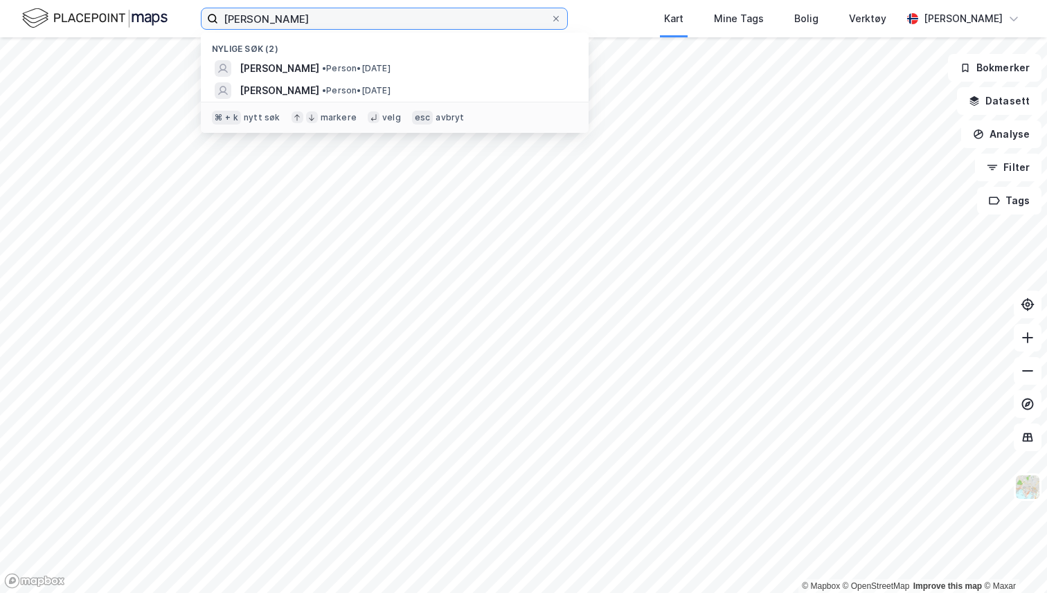
click at [294, 22] on input "petter anker stordalen" at bounding box center [384, 18] width 332 height 21
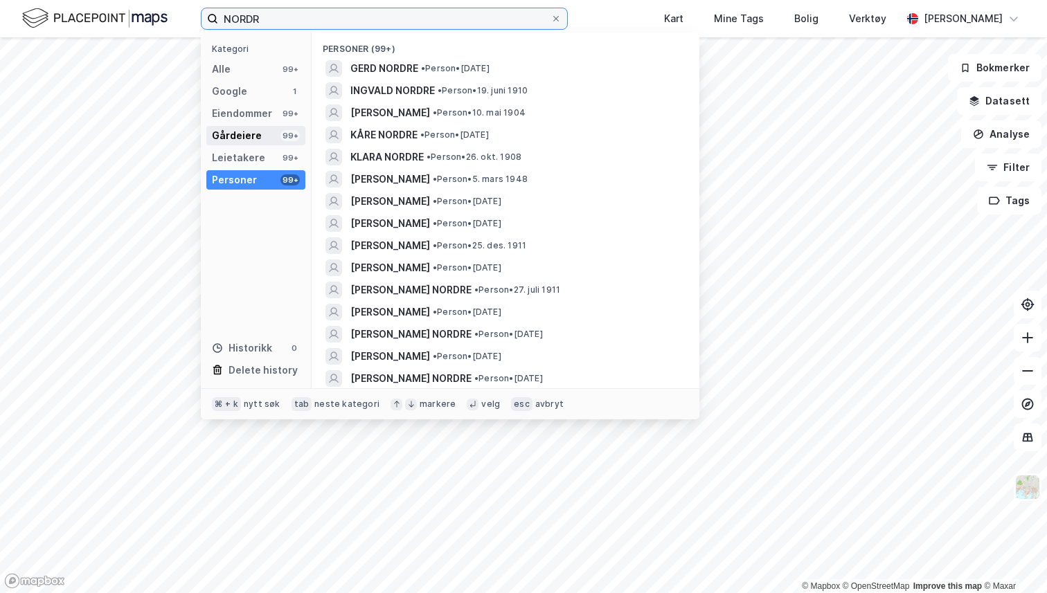
type input "NORDR"
click at [255, 134] on div "Gårdeiere" at bounding box center [237, 135] width 50 height 17
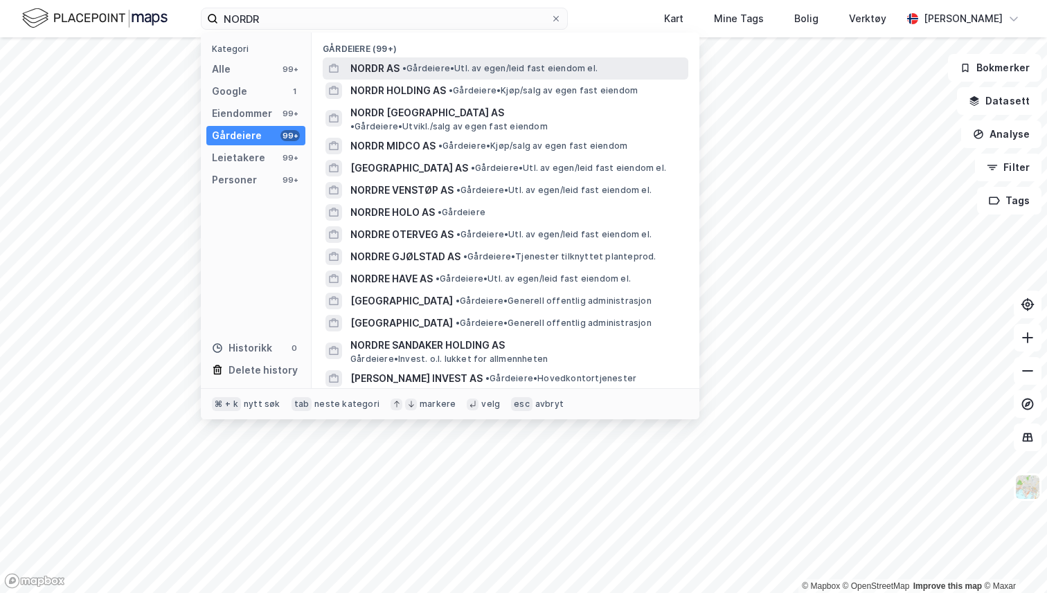
click at [366, 73] on span "NORDR AS" at bounding box center [374, 68] width 49 height 17
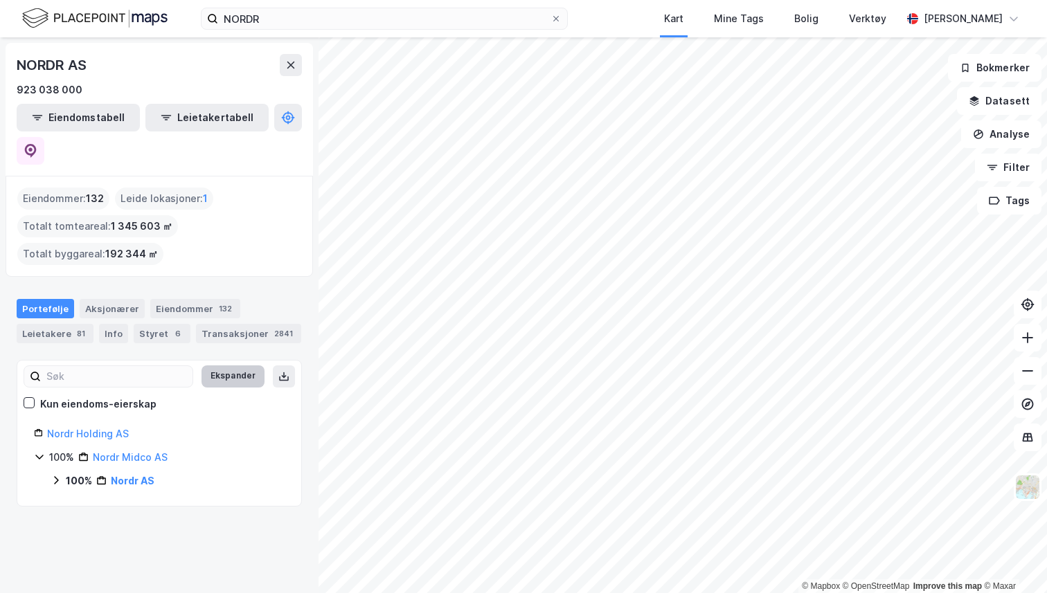
click at [230, 366] on button "Ekspander" at bounding box center [232, 377] width 63 height 22
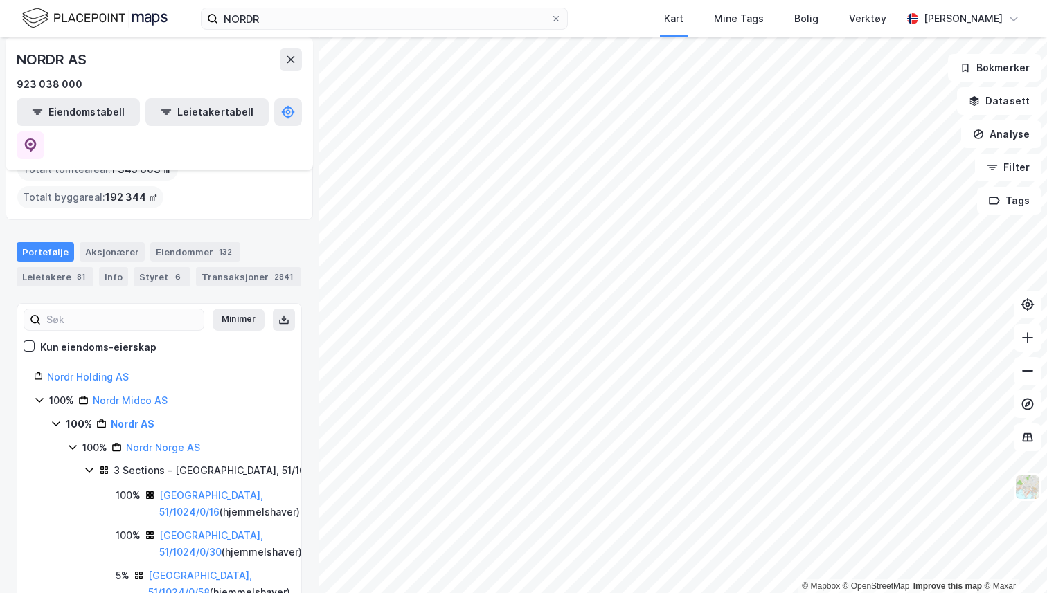
scroll to position [58, 0]
click at [37, 393] on icon at bounding box center [39, 398] width 11 height 11
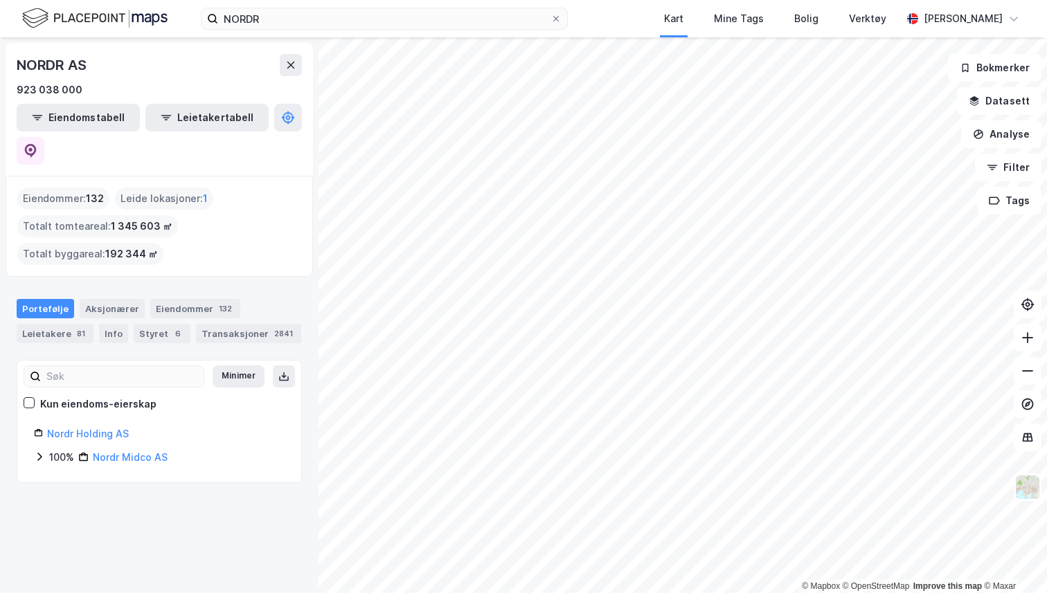
click at [40, 451] on icon at bounding box center [39, 456] width 11 height 11
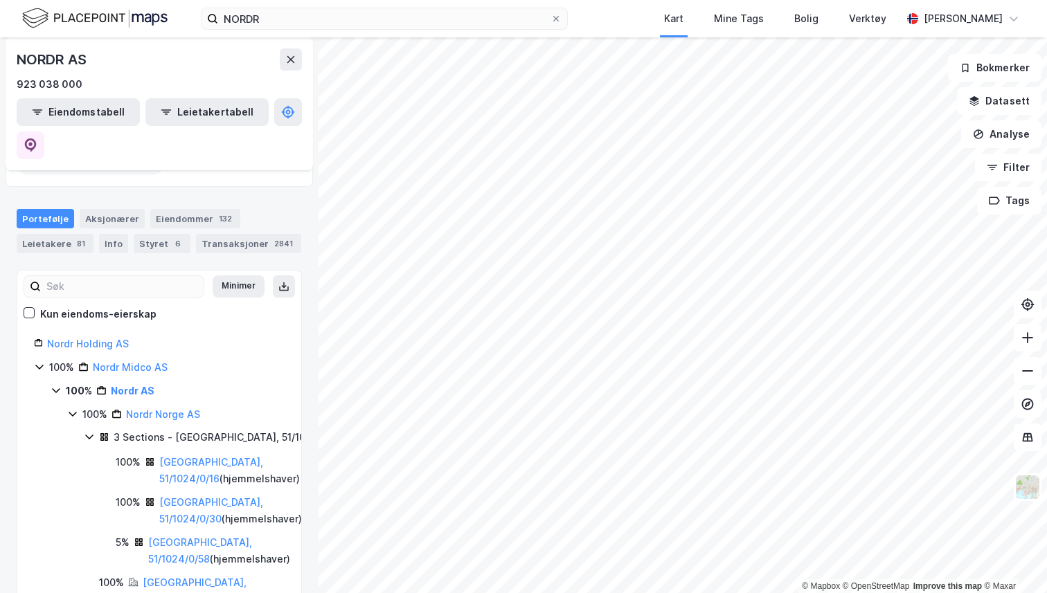
scroll to position [91, 0]
click at [46, 233] on div "Leietakere 81" at bounding box center [55, 242] width 77 height 19
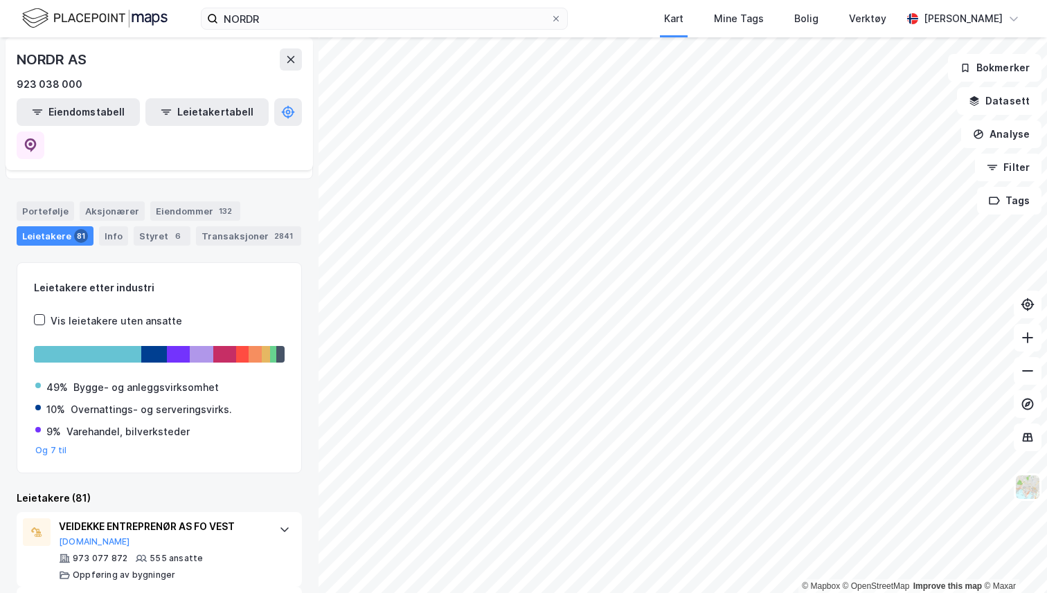
scroll to position [89, 0]
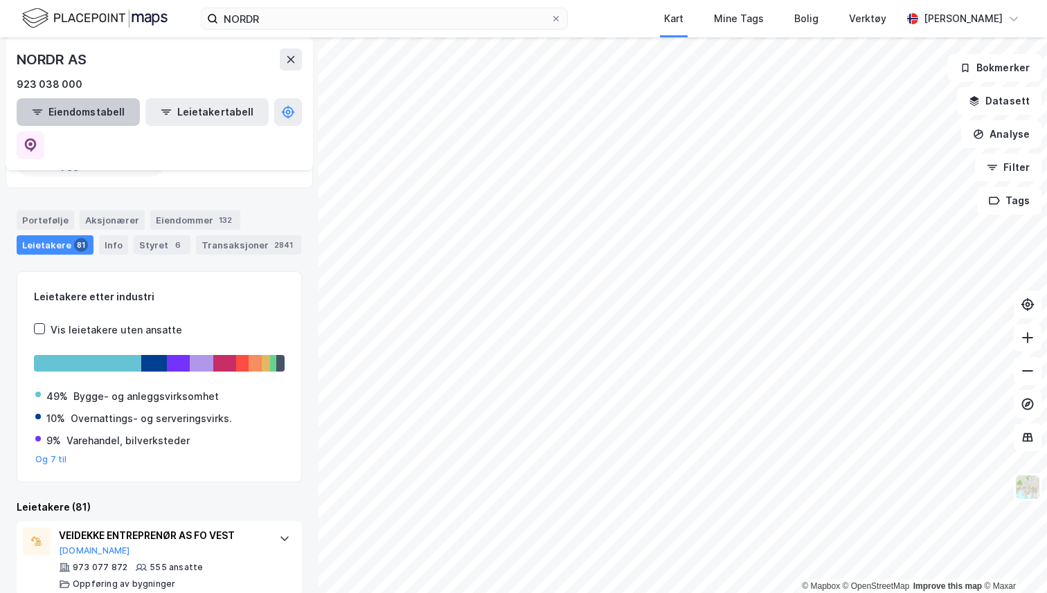
click at [98, 115] on button "Eiendomstabell" at bounding box center [78, 112] width 123 height 28
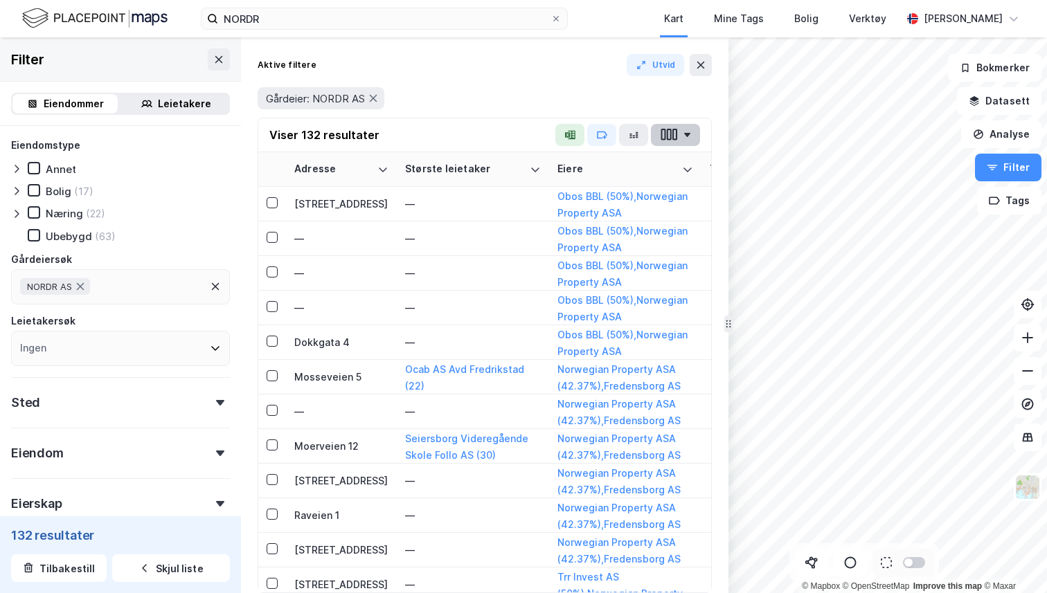
click at [665, 136] on icon "button" at bounding box center [663, 135] width 5 height 12
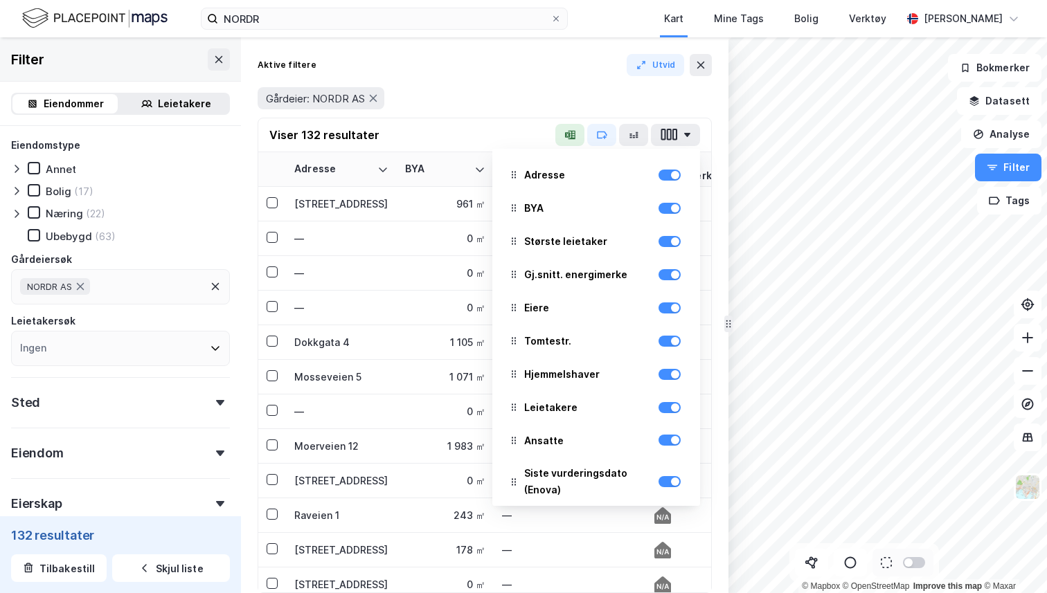
click at [534, 91] on div "Gårdeier: NORDR AS" at bounding box center [485, 98] width 454 height 22
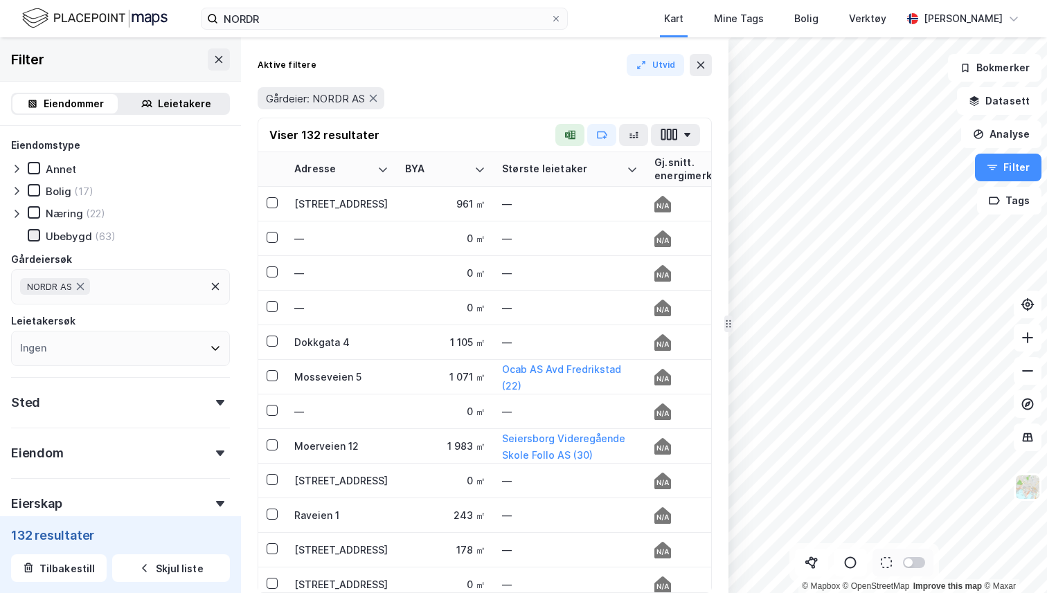
click at [36, 239] on icon at bounding box center [34, 236] width 10 height 10
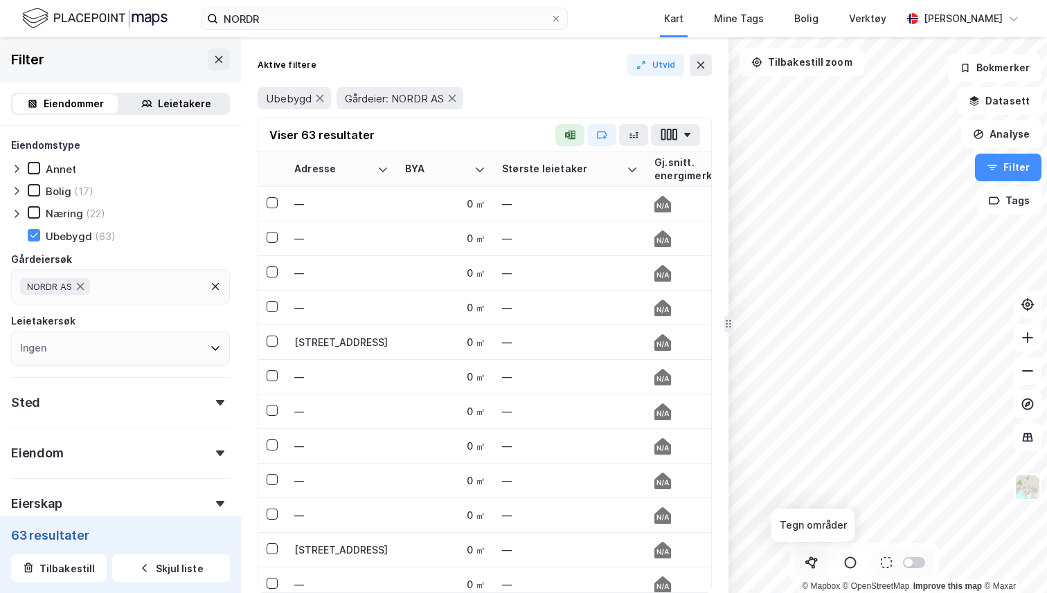
click at [809, 561] on icon at bounding box center [811, 563] width 14 height 14
click at [938, 334] on div "119 162,5m" at bounding box center [937, 313] width 22 height 62
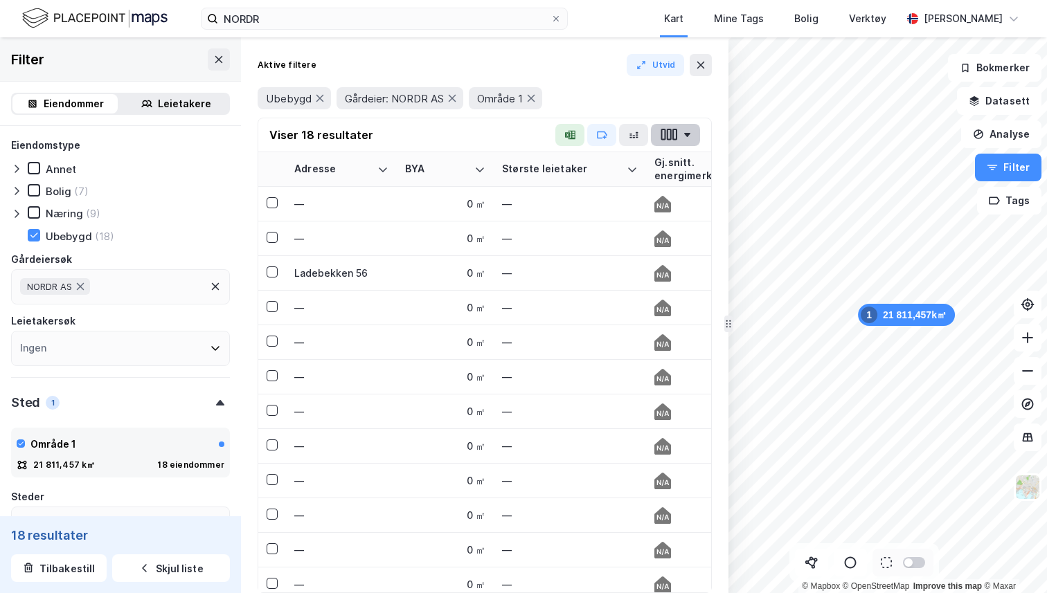
click at [676, 133] on icon "button" at bounding box center [674, 135] width 5 height 12
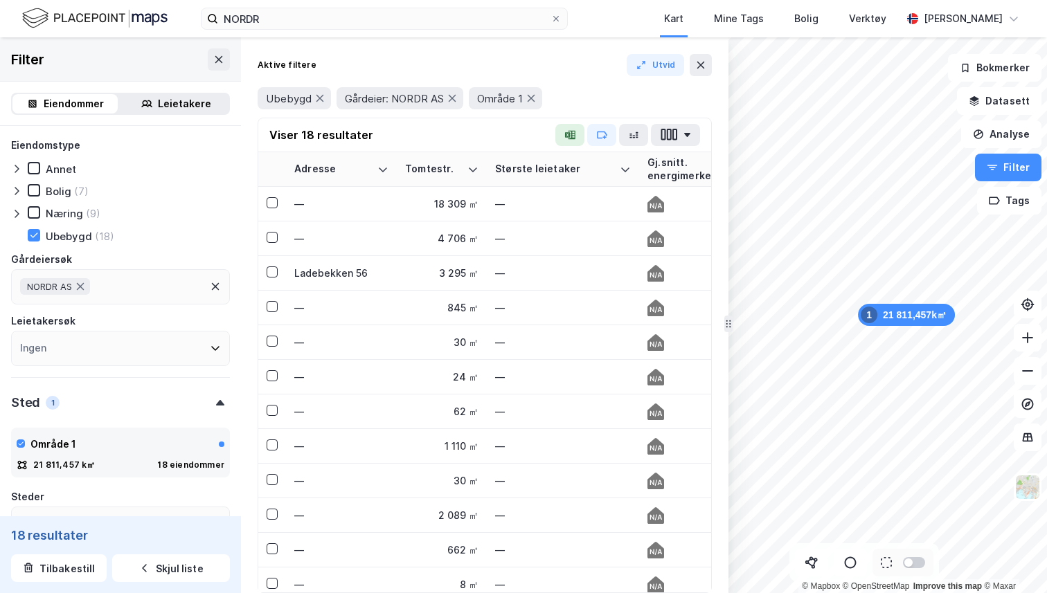
click at [448, 140] on div "Viser 18 resultater" at bounding box center [484, 135] width 453 height 34
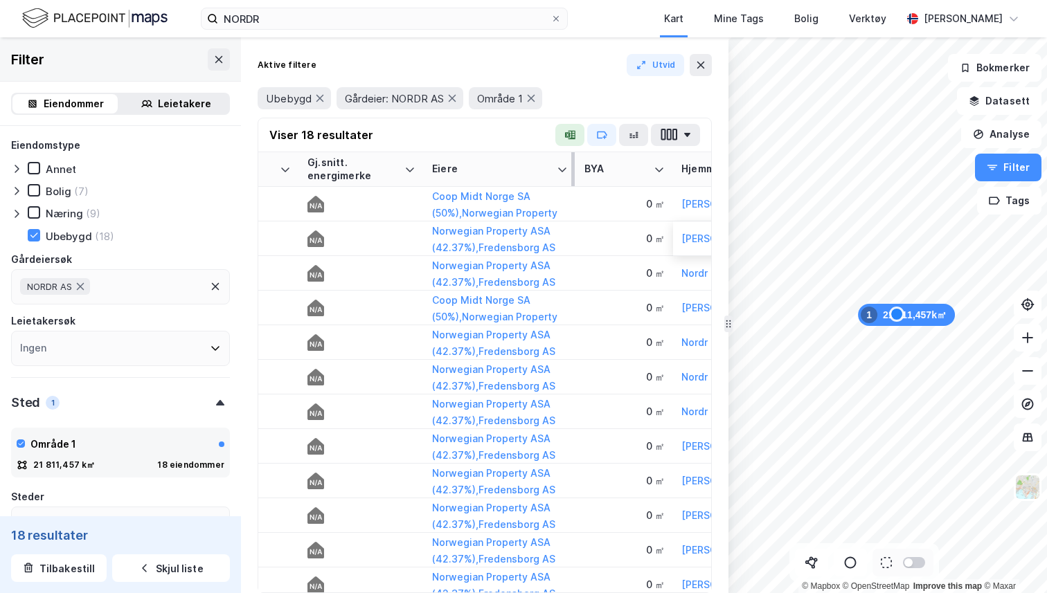
scroll to position [0, 271]
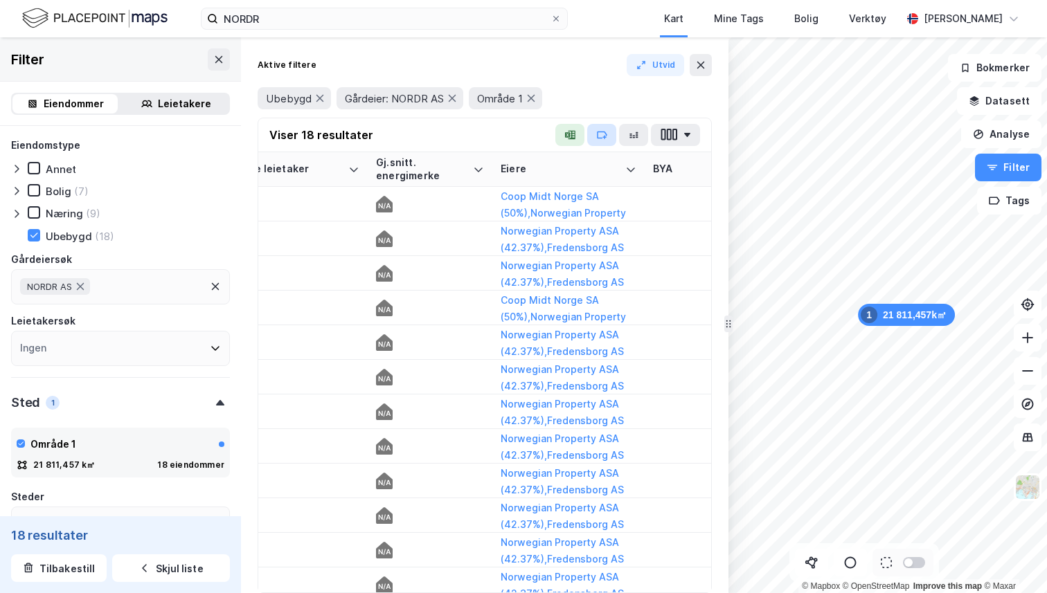
click at [602, 138] on icon "button" at bounding box center [601, 134] width 11 height 11
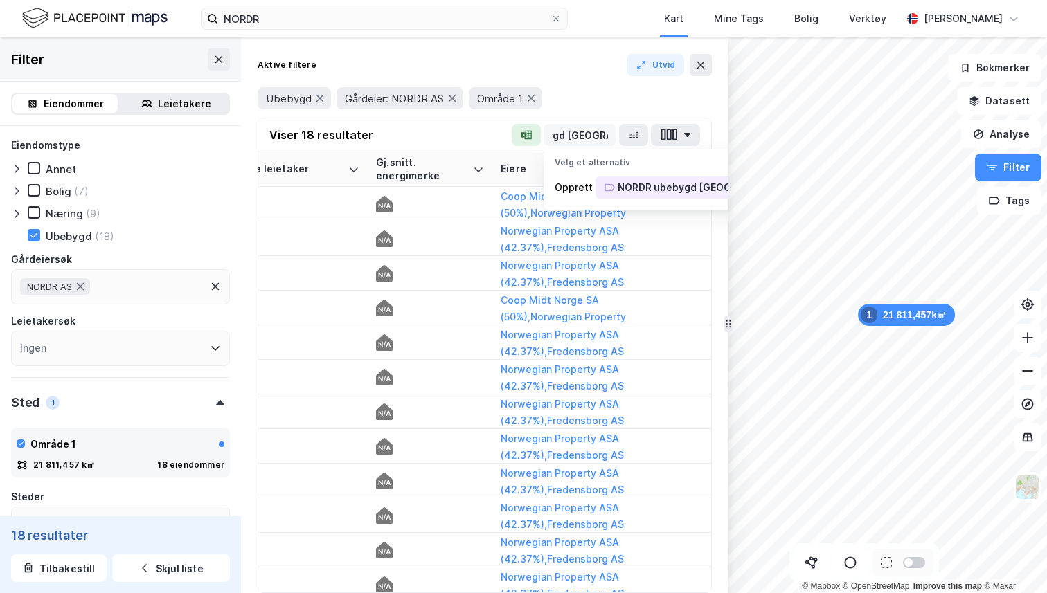
scroll to position [0, 74]
type input "NORDR ubebygd Trondheim"
click at [649, 188] on div "NORDR ubebygd Trondheim" at bounding box center [680, 187] width 125 height 17
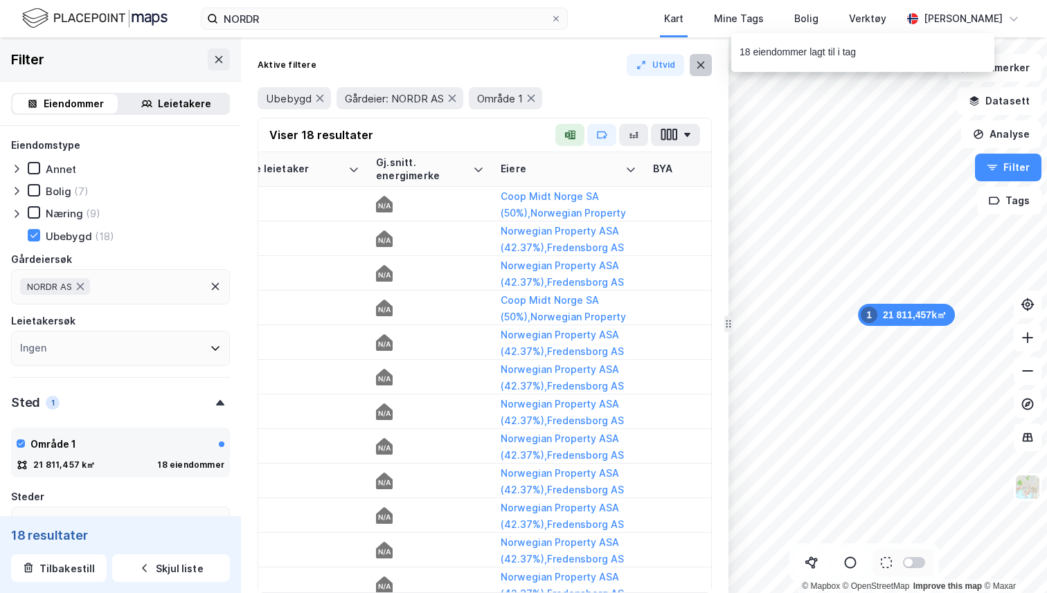
click at [709, 64] on button at bounding box center [701, 65] width 22 height 22
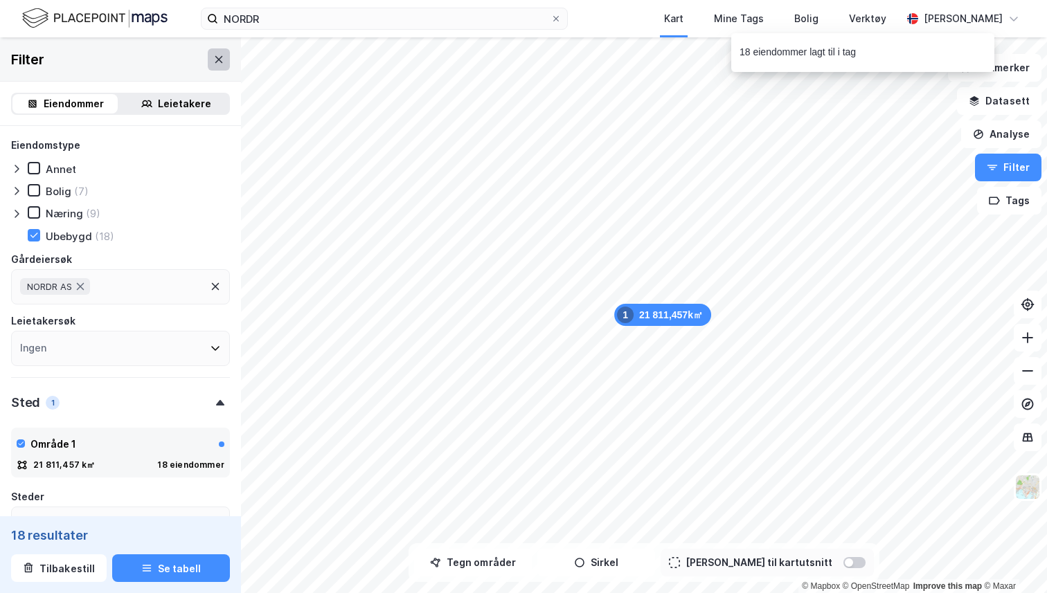
click at [217, 60] on icon at bounding box center [218, 59] width 11 height 11
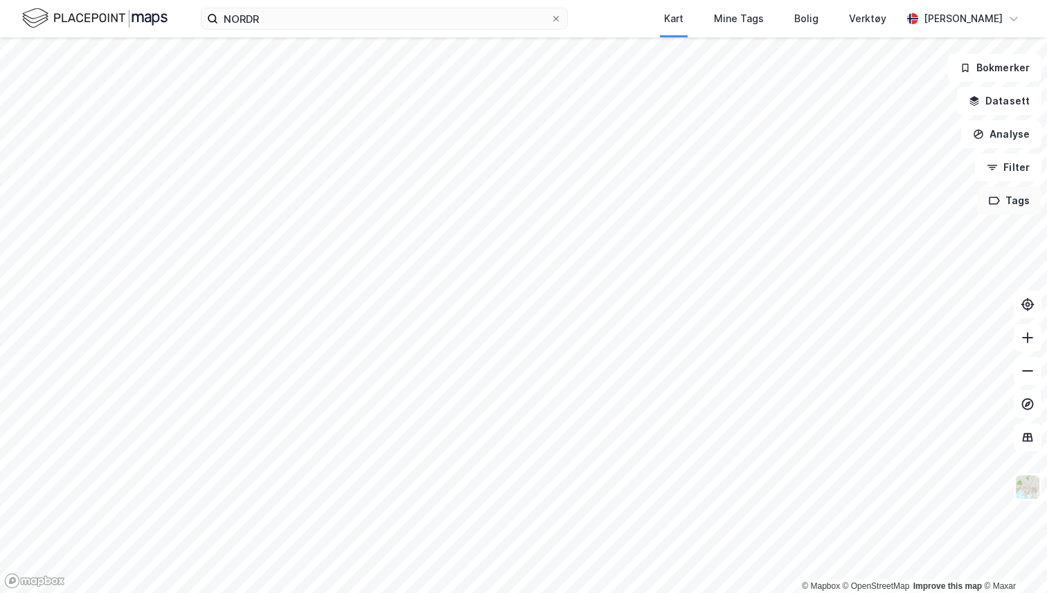
click at [1018, 200] on button "Tags" at bounding box center [1009, 201] width 64 height 28
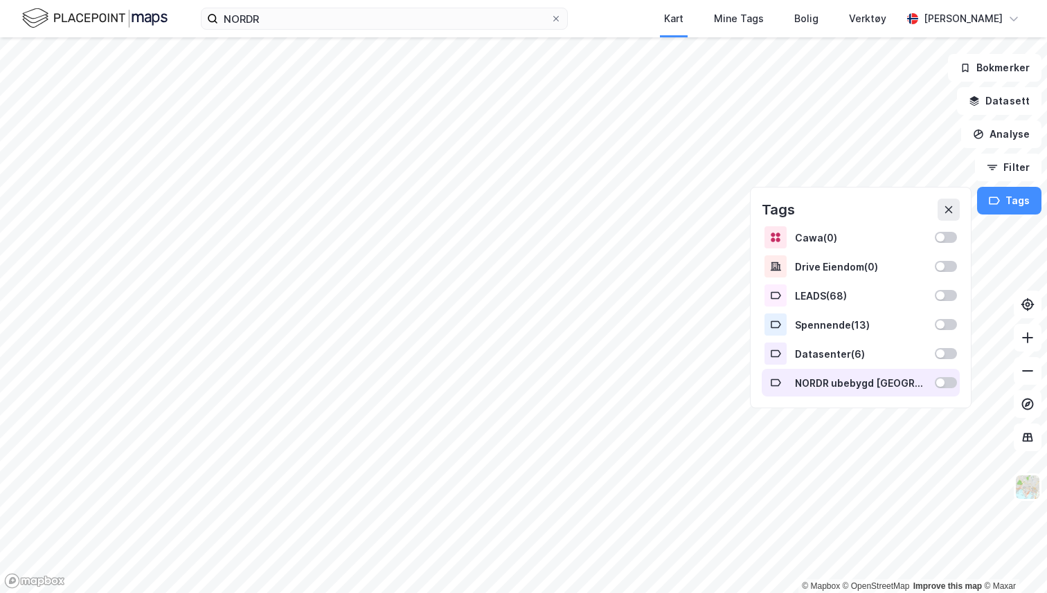
click at [939, 379] on div at bounding box center [940, 383] width 8 height 8
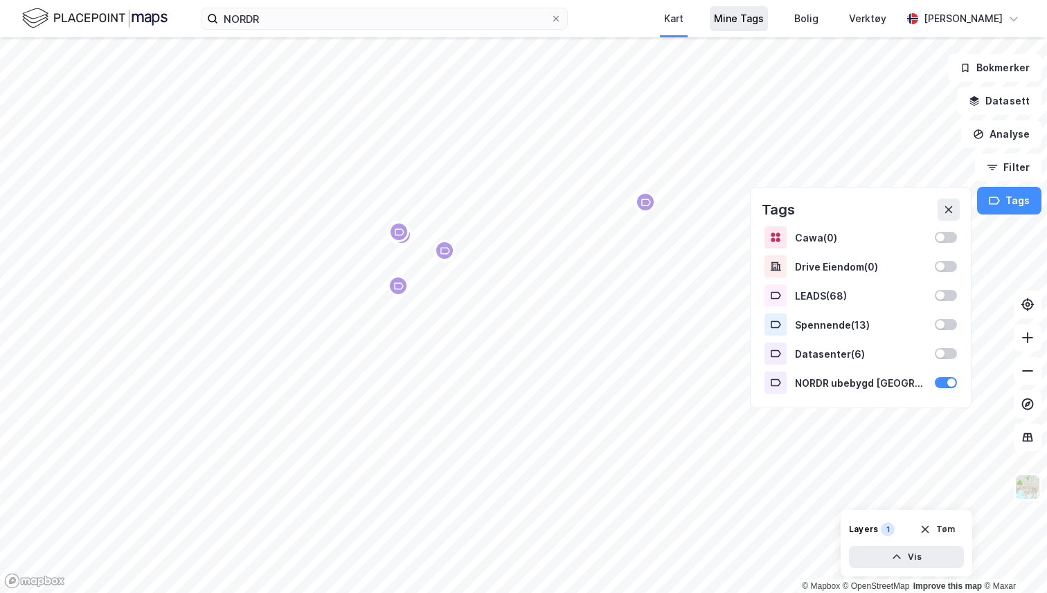
click at [736, 22] on div "Mine Tags" at bounding box center [739, 18] width 50 height 17
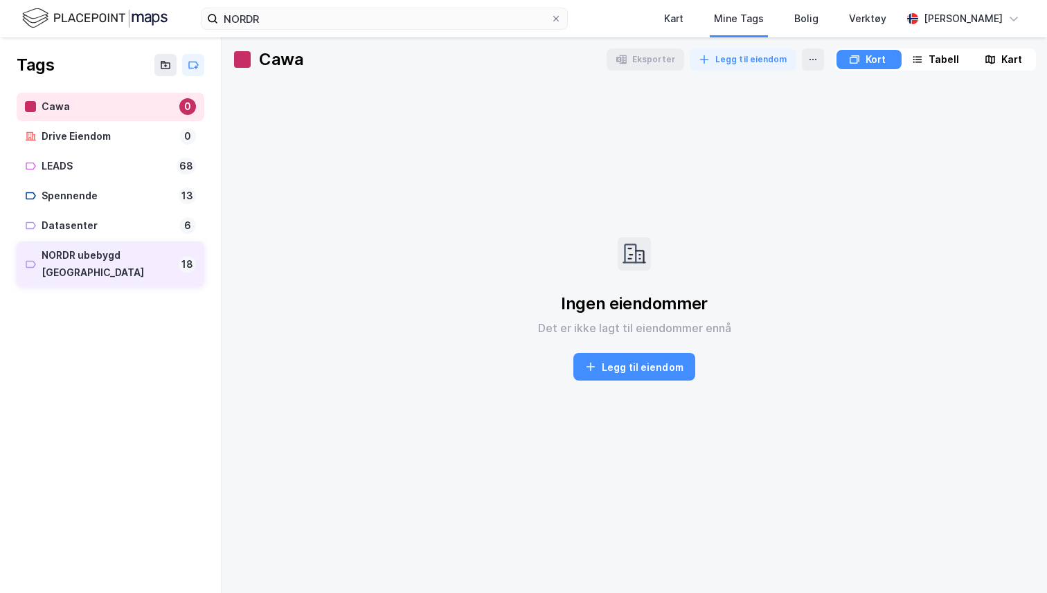
click at [114, 265] on div "NORDR ubebygd Trondheim 18" at bounding box center [111, 265] width 188 height 46
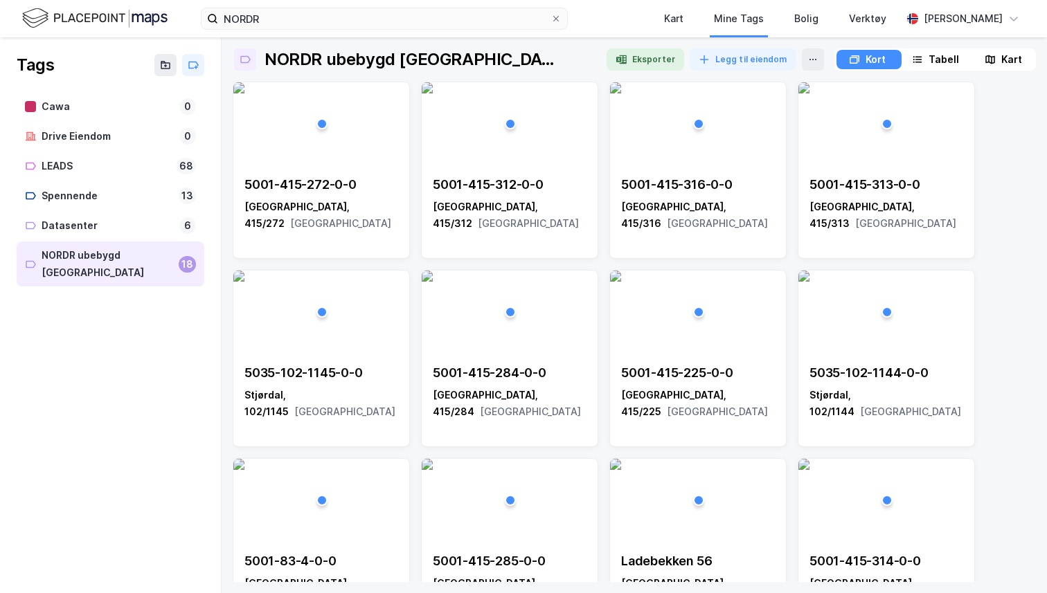
click at [939, 53] on div "Tabell" at bounding box center [943, 59] width 30 height 17
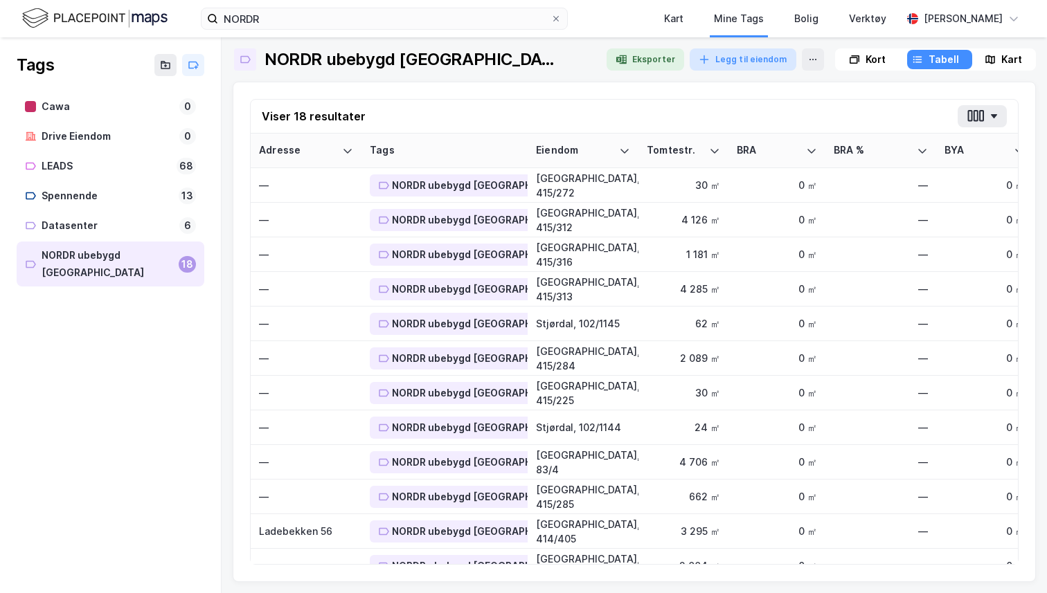
click at [741, 63] on button "Legg til eiendom" at bounding box center [743, 59] width 107 height 22
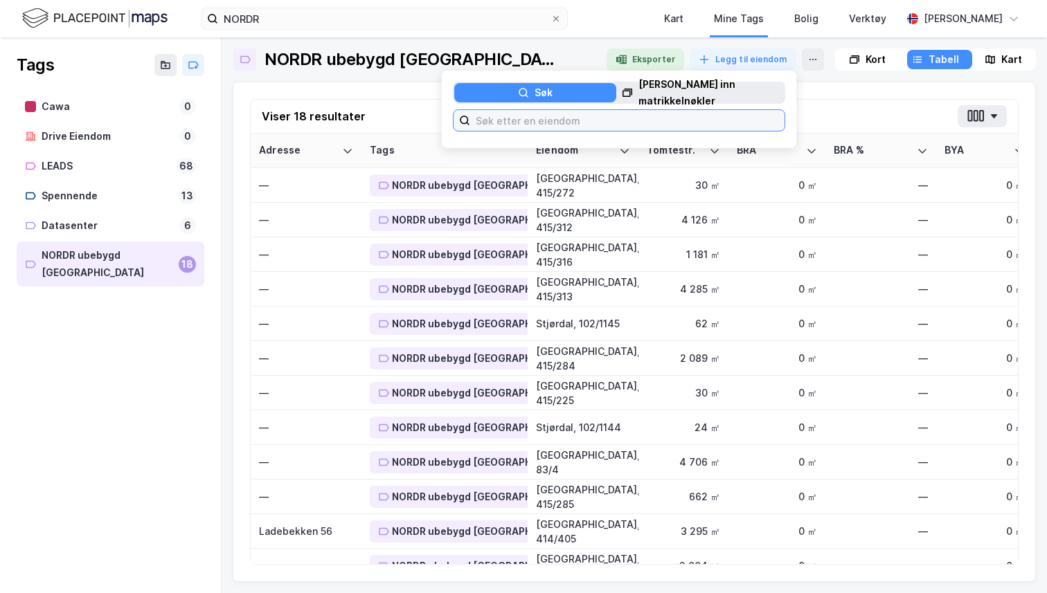
click at [496, 126] on input at bounding box center [627, 120] width 314 height 21
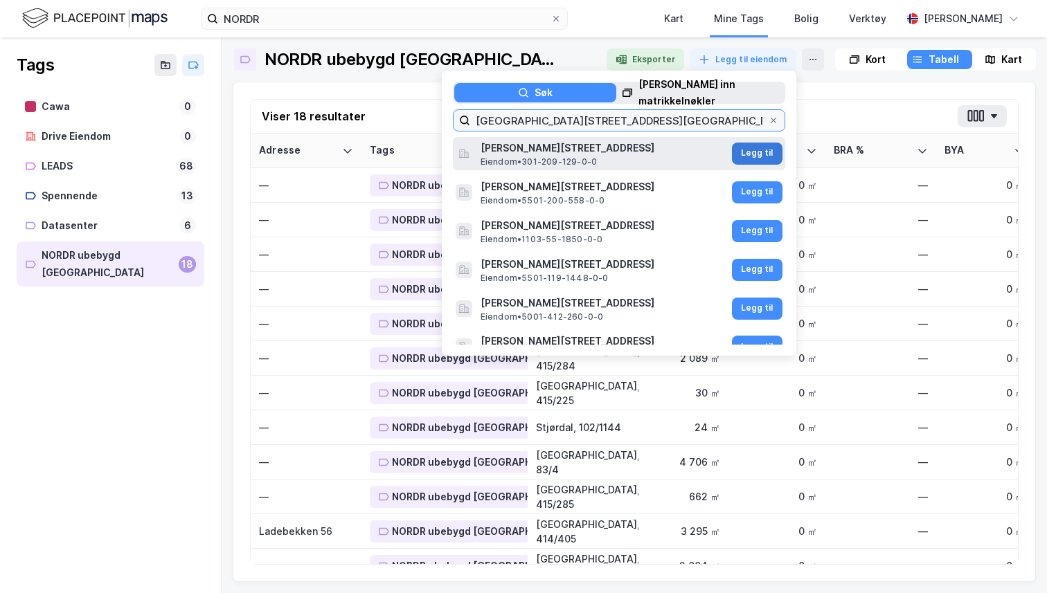
type input "haakon viis gate 2 oslo"
click at [753, 150] on button "Legg til" at bounding box center [757, 154] width 51 height 22
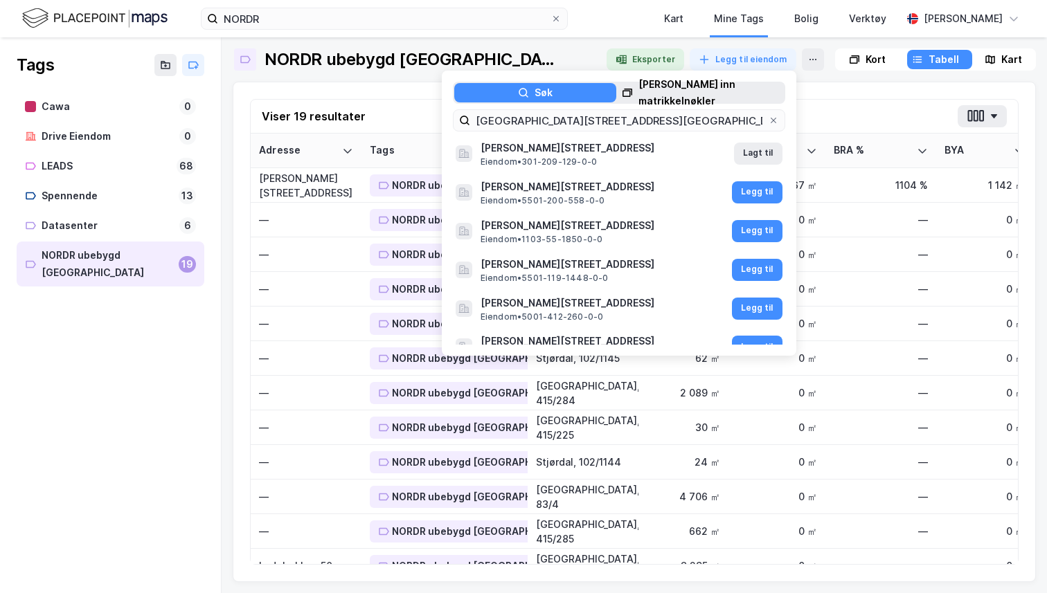
click at [384, 80] on div "NORDR ubebygd Trondheim Eksporter Legg til eiendom Søk Lim inn matrikkelnøkler …" at bounding box center [634, 315] width 803 height 534
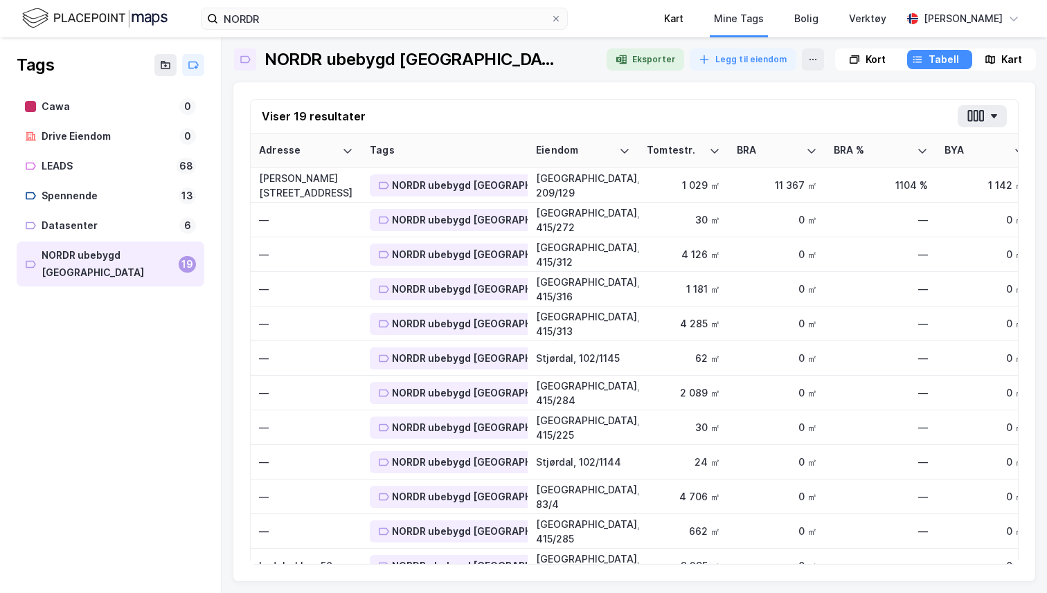
click at [649, 15] on div "Kart" at bounding box center [674, 18] width 50 height 37
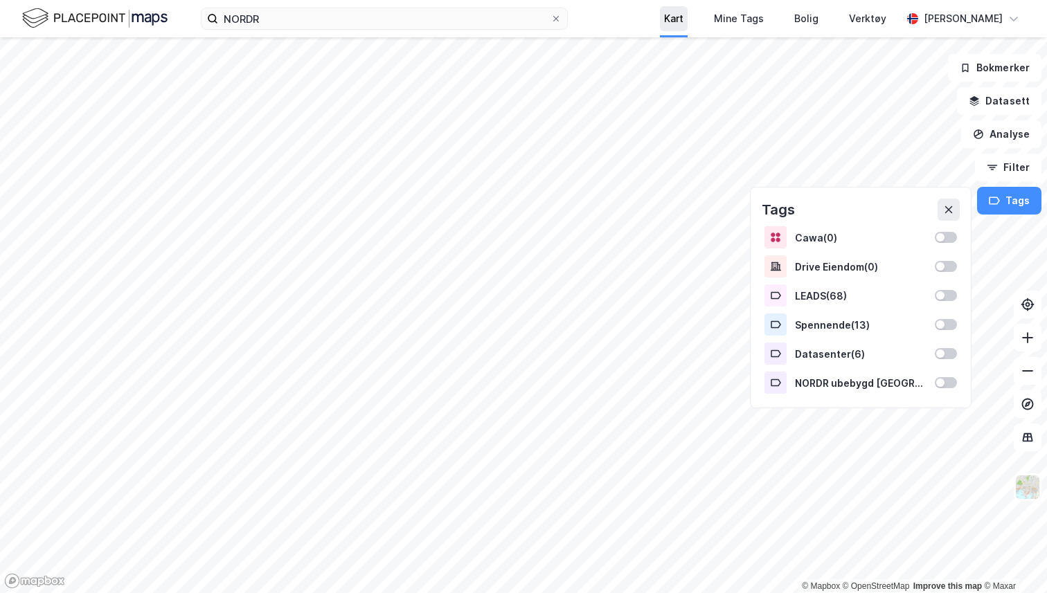
click at [660, 15] on div "Kart" at bounding box center [674, 18] width 28 height 25
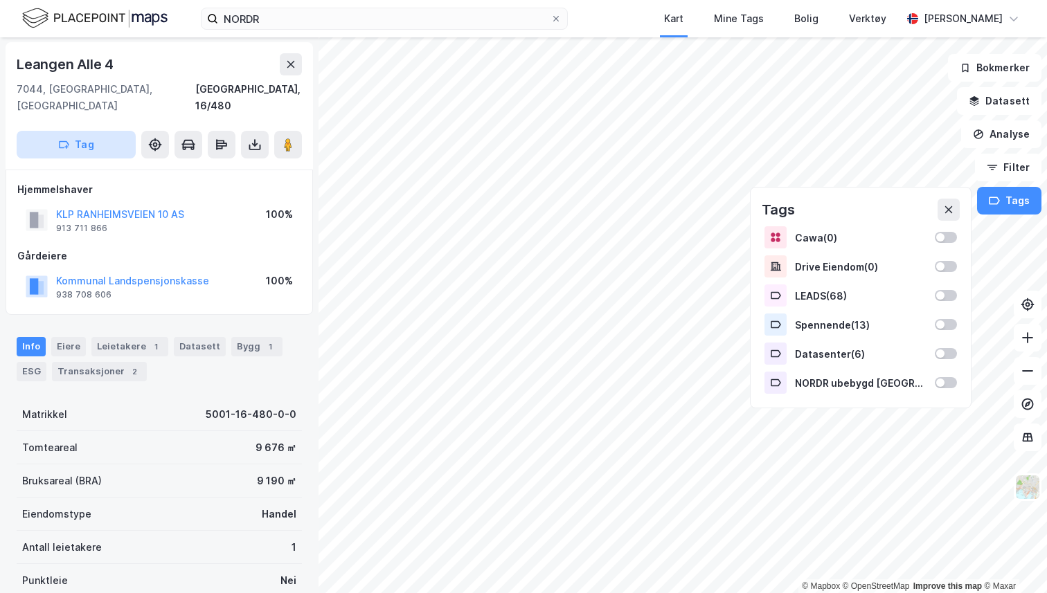
click at [103, 131] on button "Tag" at bounding box center [76, 145] width 119 height 28
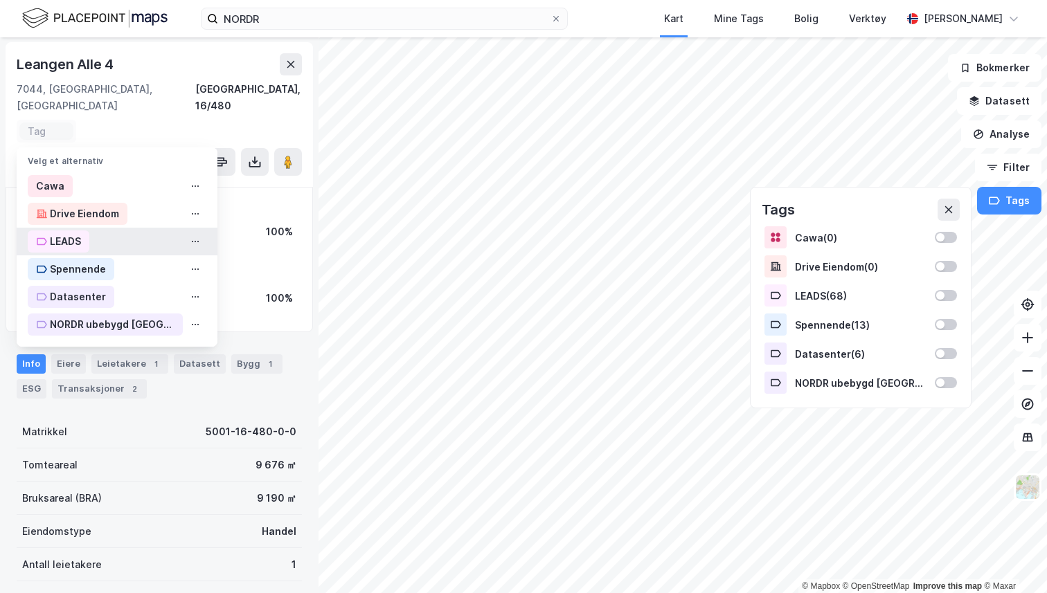
click at [60, 233] on div "LEADS" at bounding box center [65, 241] width 31 height 17
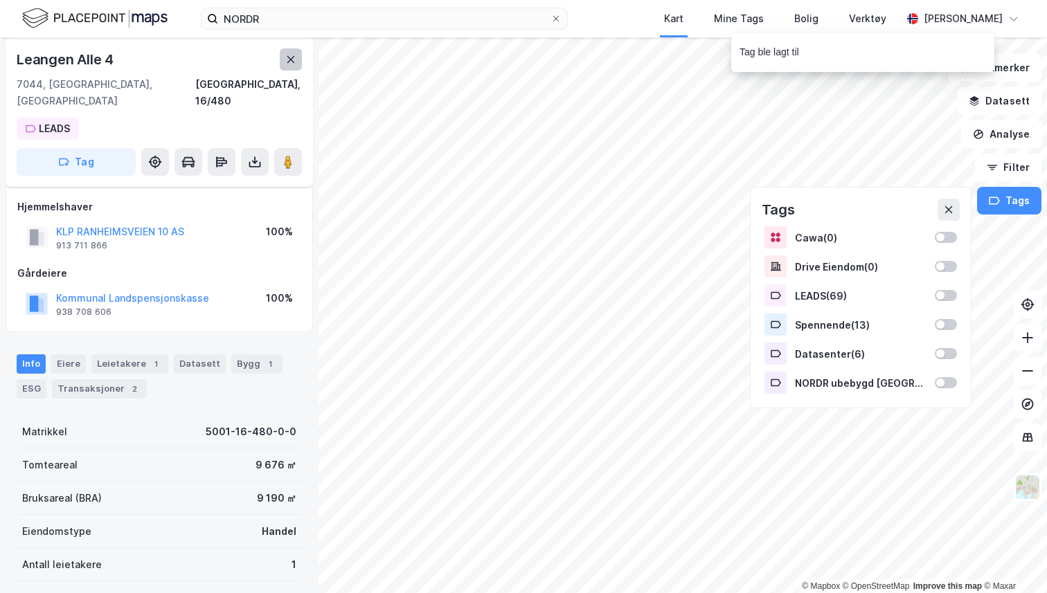
click at [295, 60] on icon at bounding box center [290, 59] width 11 height 11
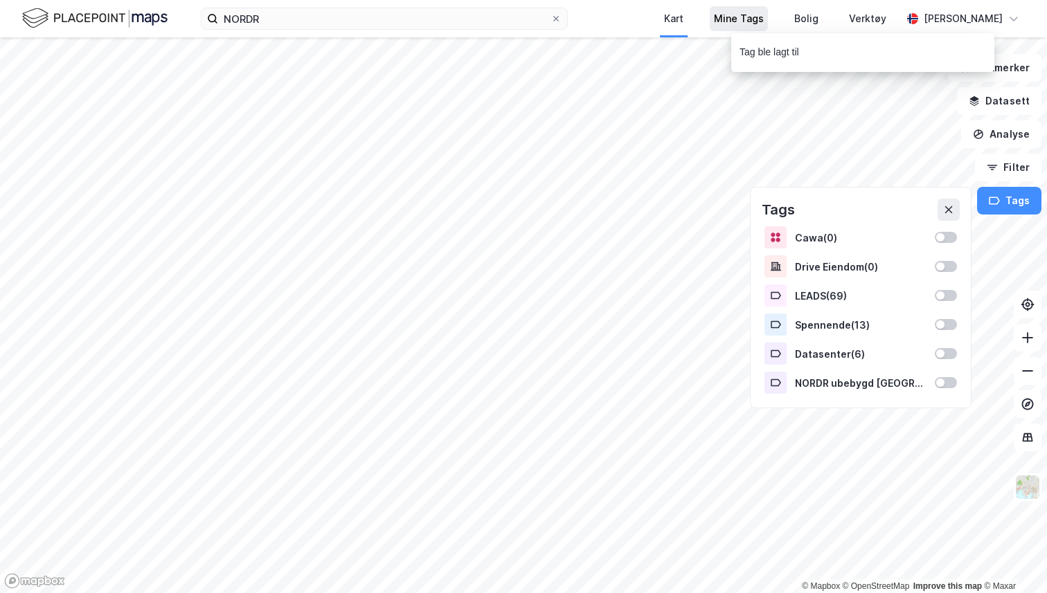
click at [721, 22] on div "Mine Tags" at bounding box center [739, 18] width 50 height 17
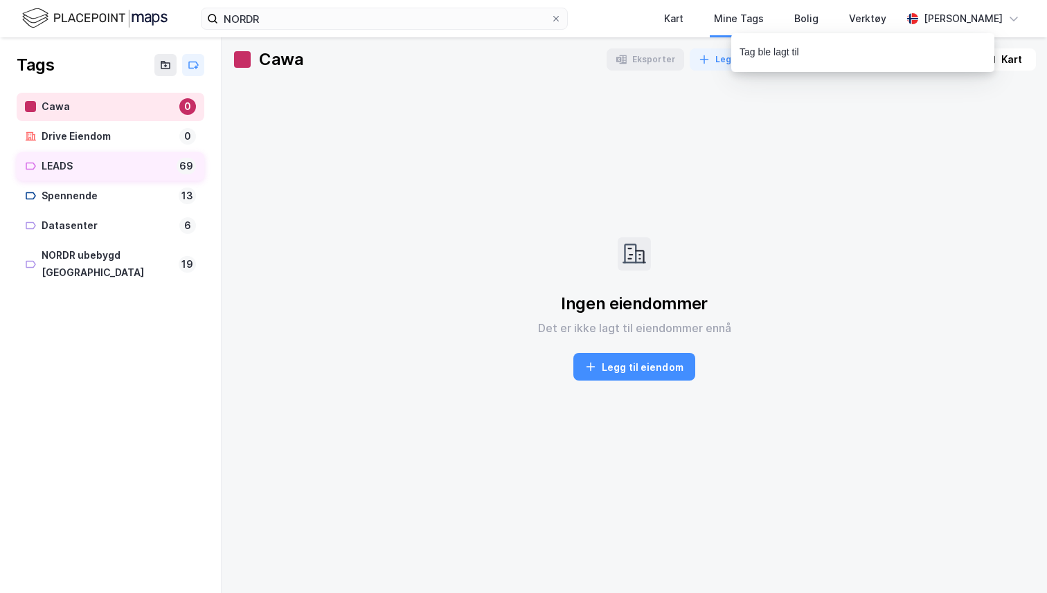
click at [82, 172] on div "LEADS" at bounding box center [106, 166] width 129 height 17
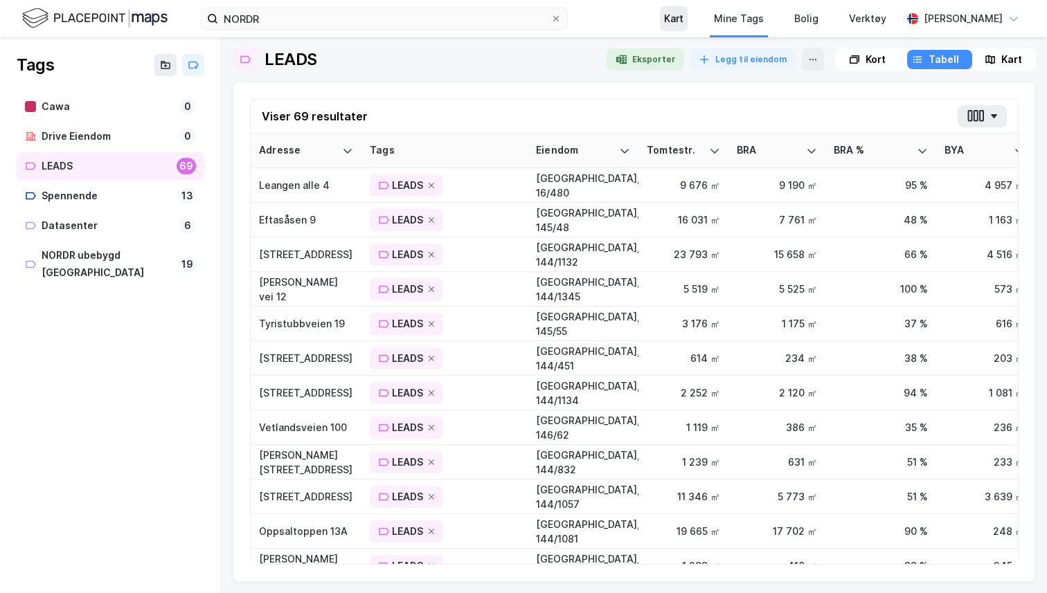
click at [674, 14] on div "Kart" at bounding box center [673, 18] width 19 height 17
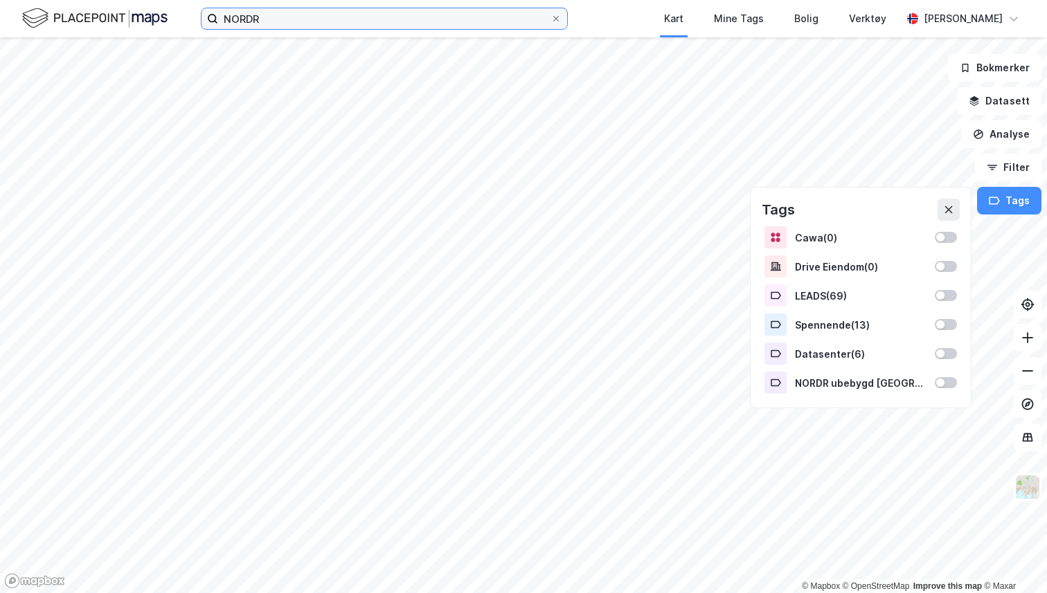
click at [354, 22] on input "NORDR" at bounding box center [384, 18] width 332 height 21
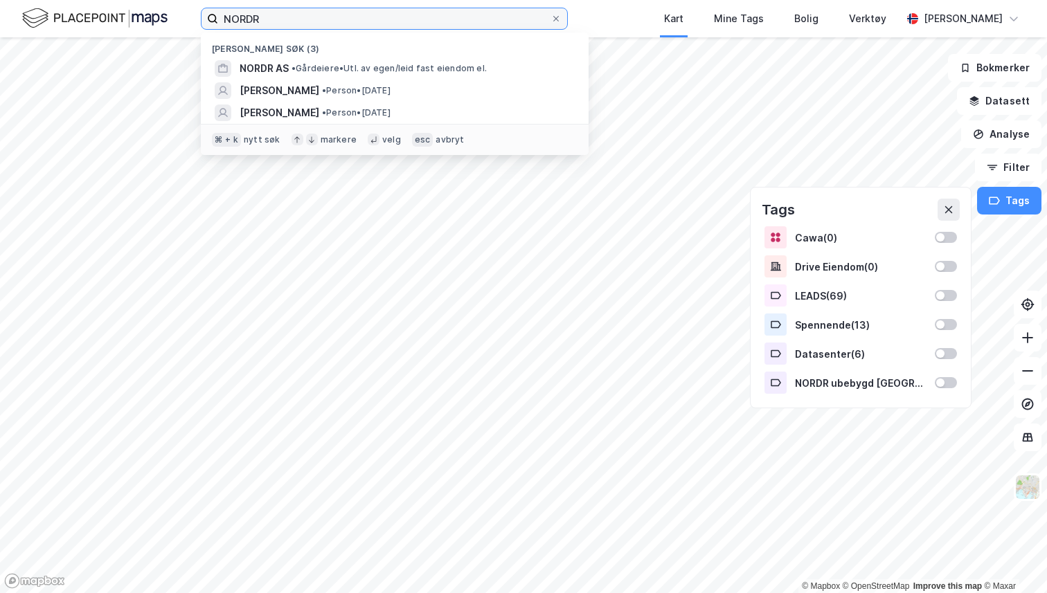
click at [354, 22] on input "NORDR" at bounding box center [384, 18] width 332 height 21
paste input "øystein møylandsvei 9"
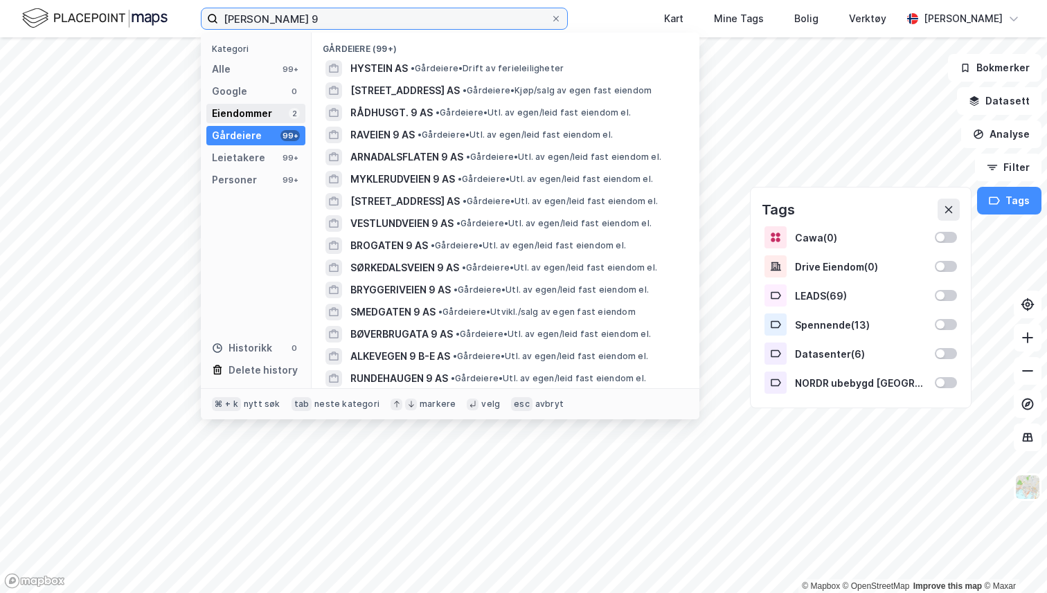
type input "øystein møylandsvei 9"
click at [271, 119] on div "Eiendommer 2" at bounding box center [255, 113] width 99 height 19
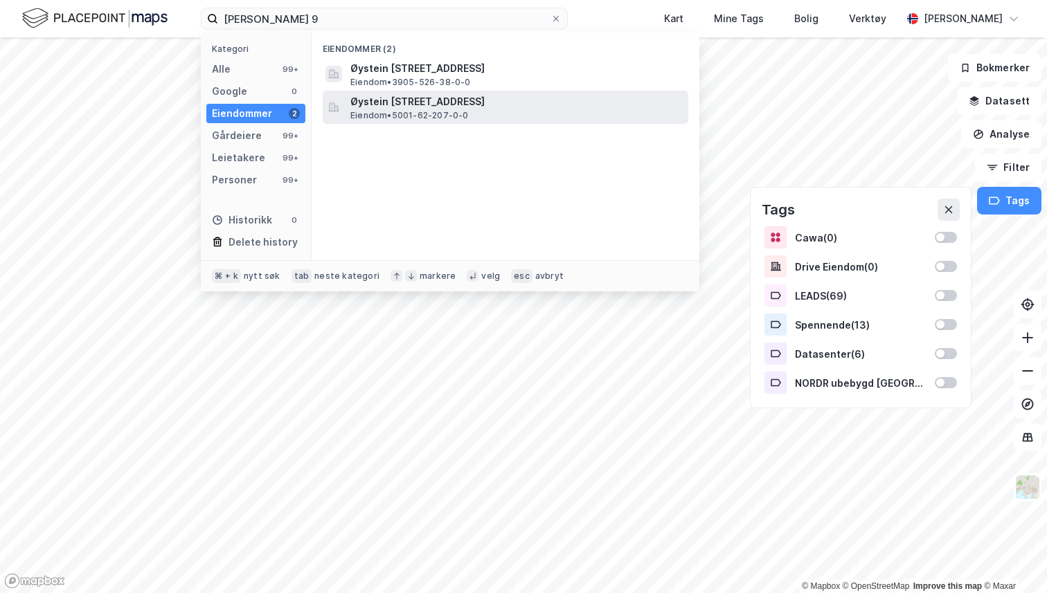
click at [469, 110] on div "Øystein Møylas veg 9, 7031, TRONDHEIM, TRONDHEIM Eiendom • 5001-62-207-0-0" at bounding box center [517, 107] width 335 height 28
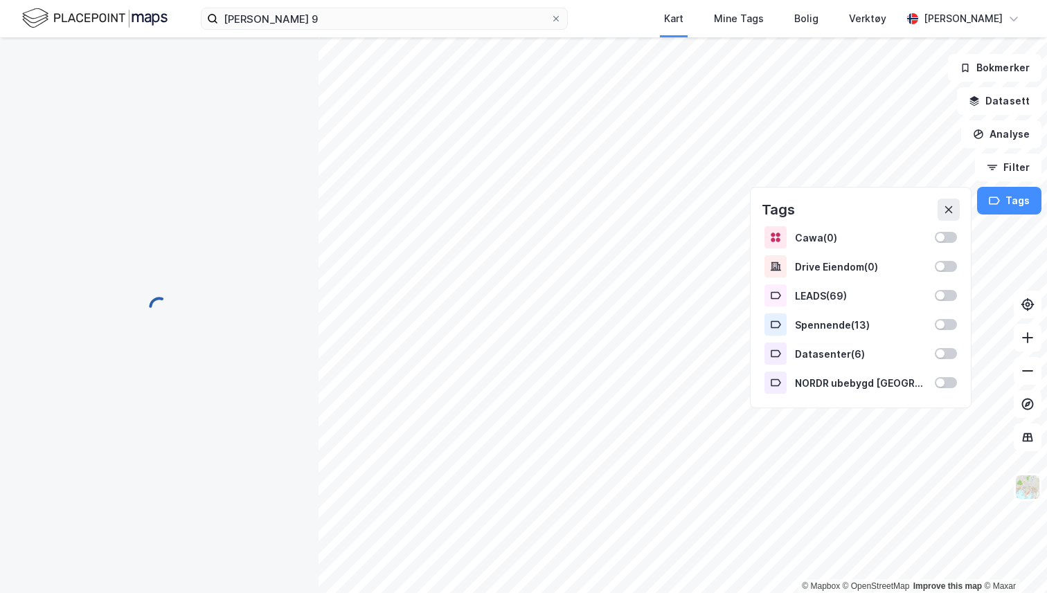
scroll to position [6, 0]
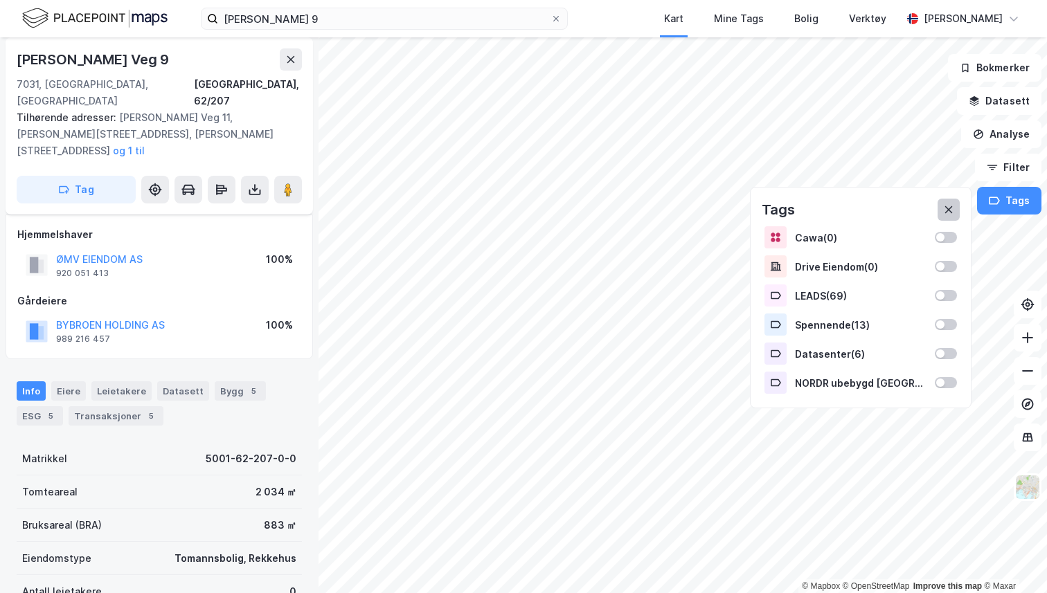
click at [944, 202] on button at bounding box center [948, 210] width 22 height 22
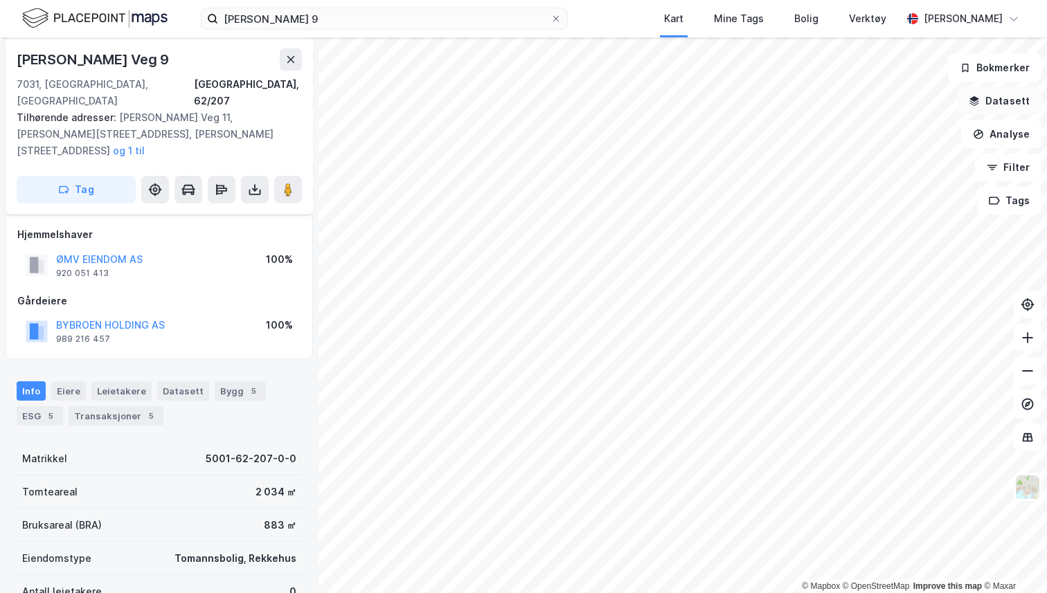
click at [997, 100] on button "Datasett" at bounding box center [999, 101] width 84 height 28
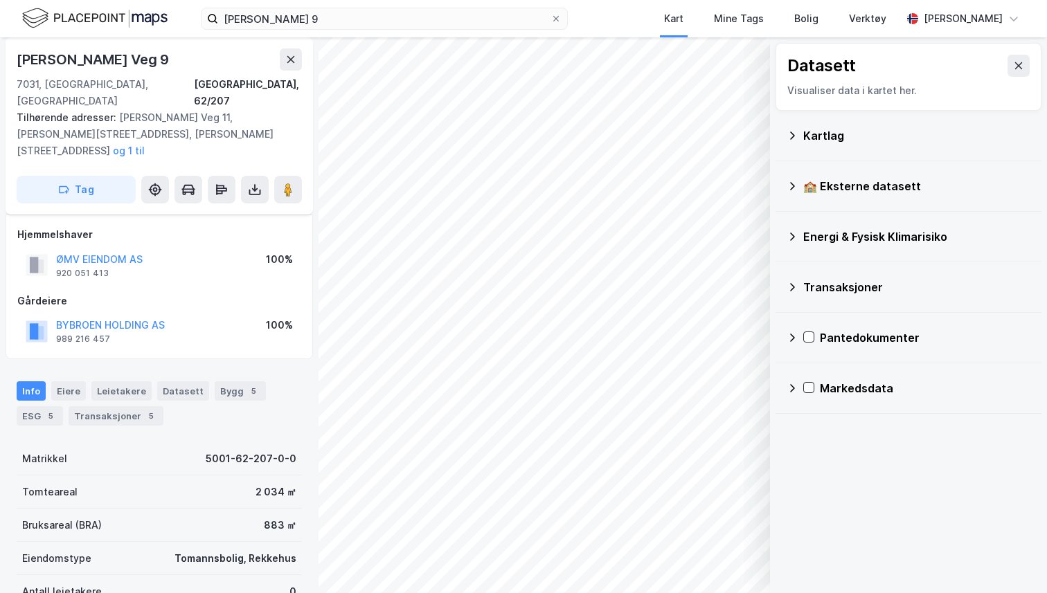
click at [829, 138] on div "Kartlag" at bounding box center [916, 135] width 227 height 17
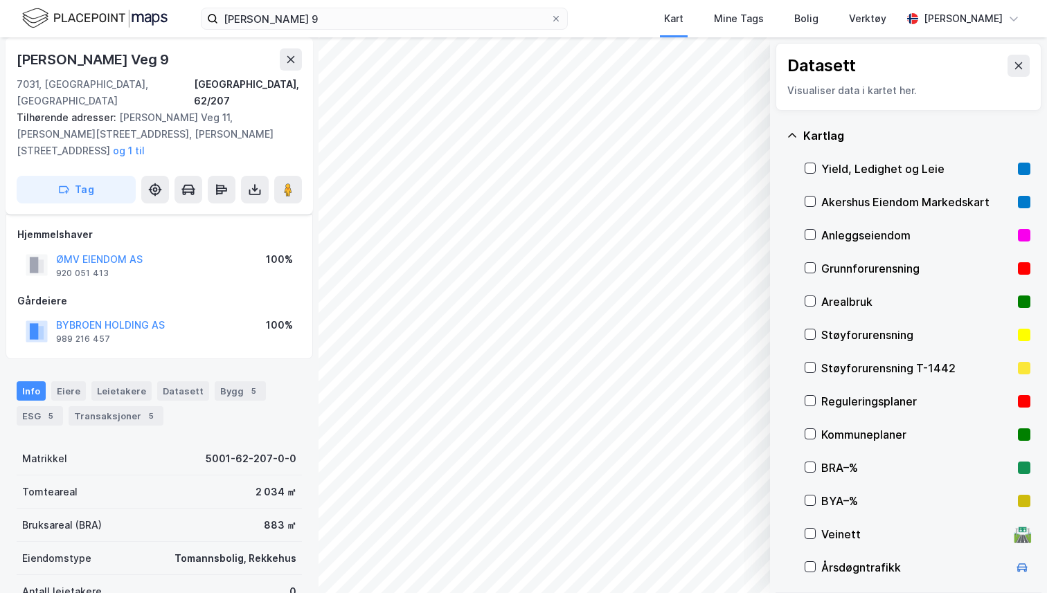
click at [834, 170] on div "Yield, Ledighet og Leie" at bounding box center [916, 169] width 191 height 17
click at [809, 168] on icon at bounding box center [810, 168] width 10 height 10
click at [814, 204] on icon at bounding box center [810, 202] width 10 height 10
click at [809, 201] on icon at bounding box center [810, 202] width 10 height 10
click at [834, 430] on div "Kommuneplaner" at bounding box center [916, 434] width 191 height 17
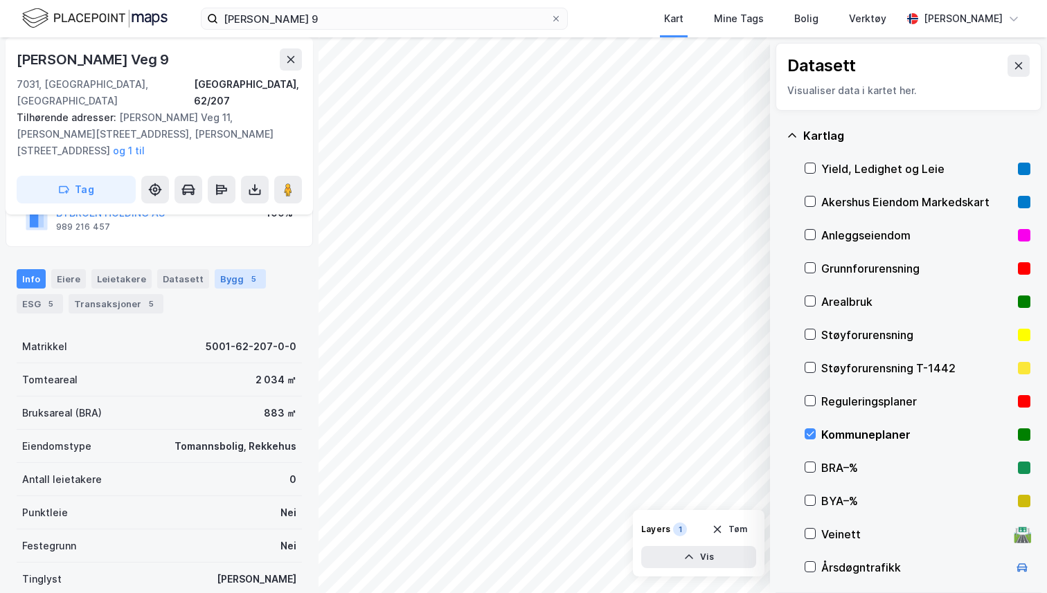
scroll to position [193, 0]
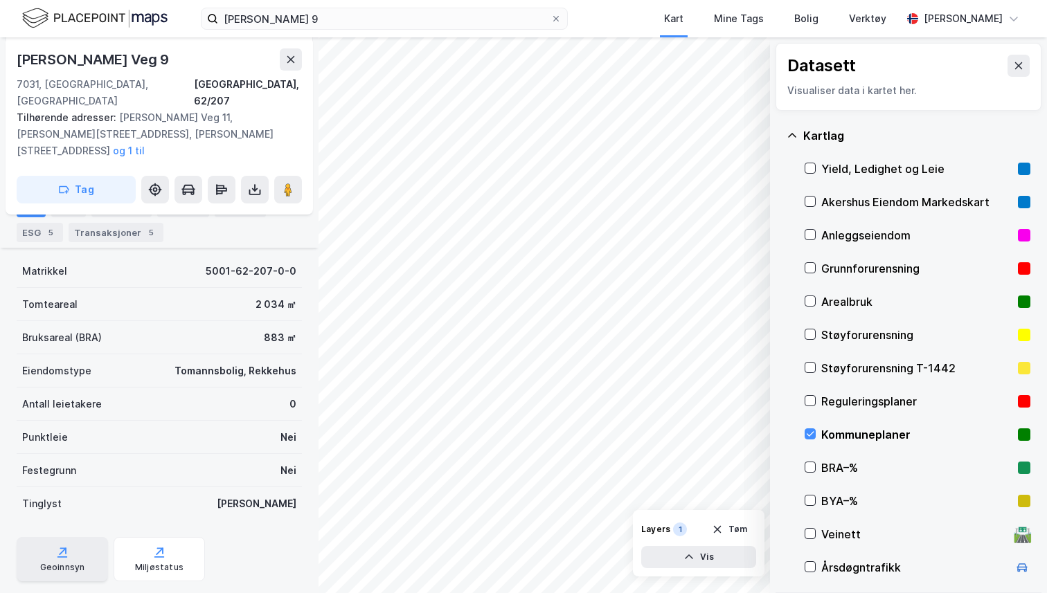
click at [75, 562] on div "Geoinnsyn" at bounding box center [62, 567] width 45 height 11
click at [298, 60] on button at bounding box center [291, 59] width 22 height 22
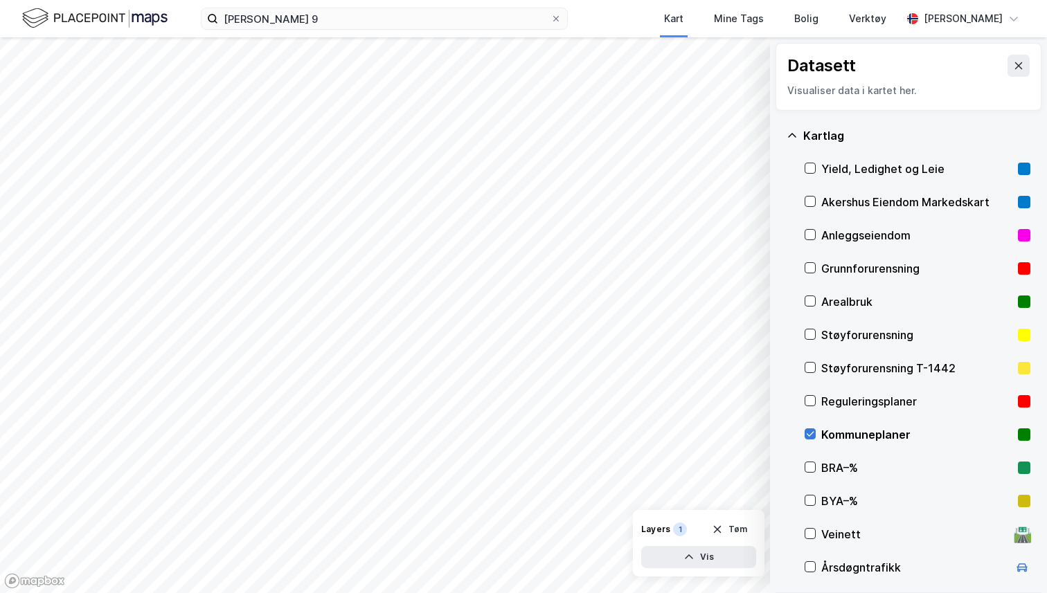
click at [811, 431] on icon at bounding box center [810, 434] width 10 height 10
click at [815, 416] on div "Reguleringsplaner" at bounding box center [917, 401] width 226 height 33
click at [710, 554] on button "Vis" at bounding box center [698, 557] width 115 height 22
click at [743, 528] on icon at bounding box center [742, 527] width 8 height 5
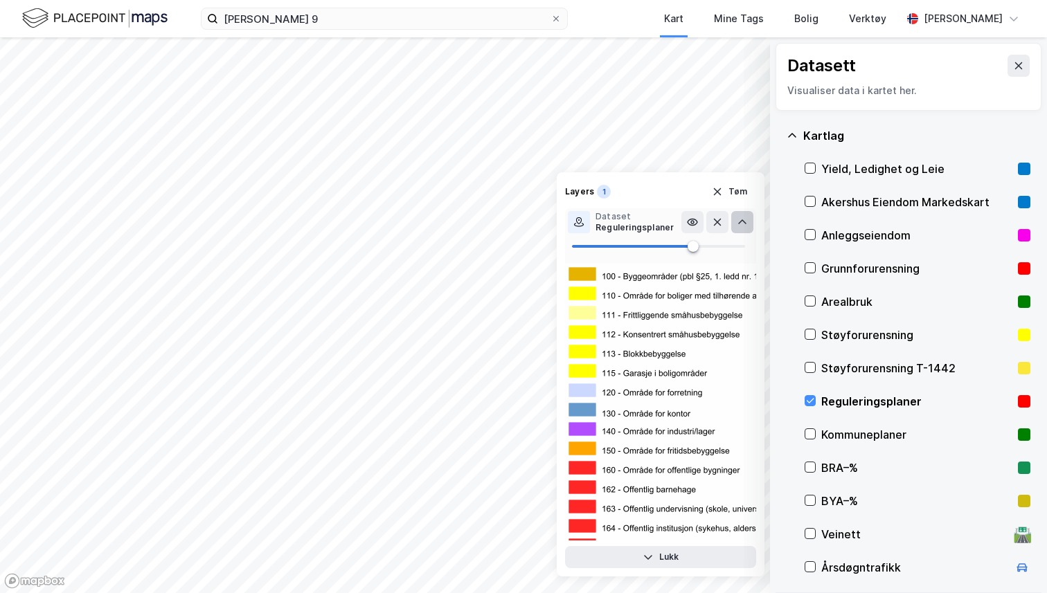
click at [738, 228] on button at bounding box center [742, 222] width 22 height 22
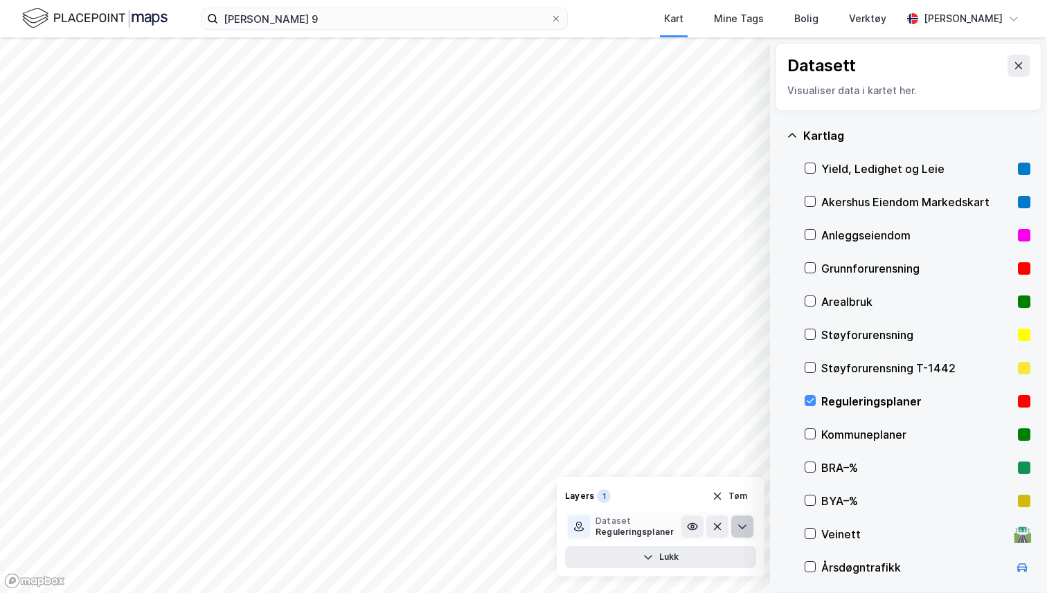
click at [737, 527] on icon at bounding box center [742, 526] width 11 height 11
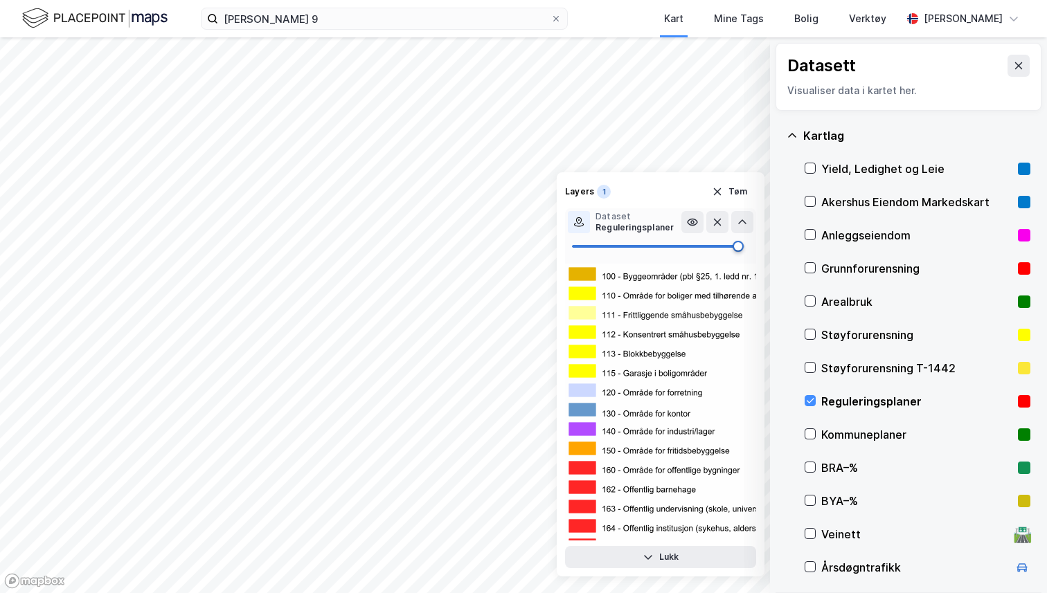
type input "98"
drag, startPoint x: 696, startPoint y: 247, endPoint x: 740, endPoint y: 260, distance: 46.0
click at [741, 263] on div at bounding box center [660, 388] width 191 height 305
click at [740, 194] on button "Tøm" at bounding box center [729, 192] width 53 height 22
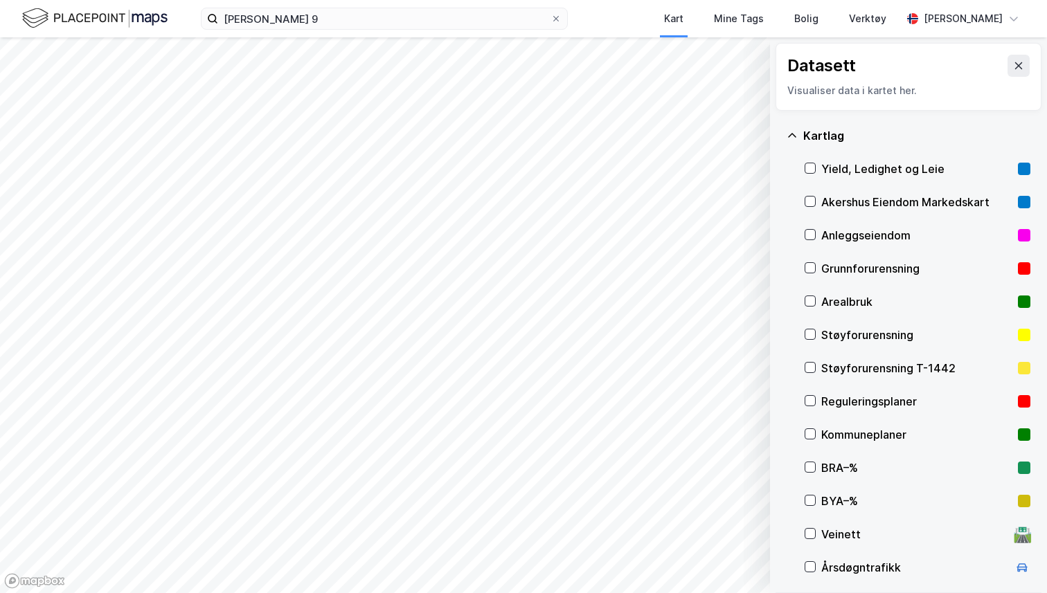
click at [825, 437] on div "Kommuneplaner" at bounding box center [916, 434] width 191 height 17
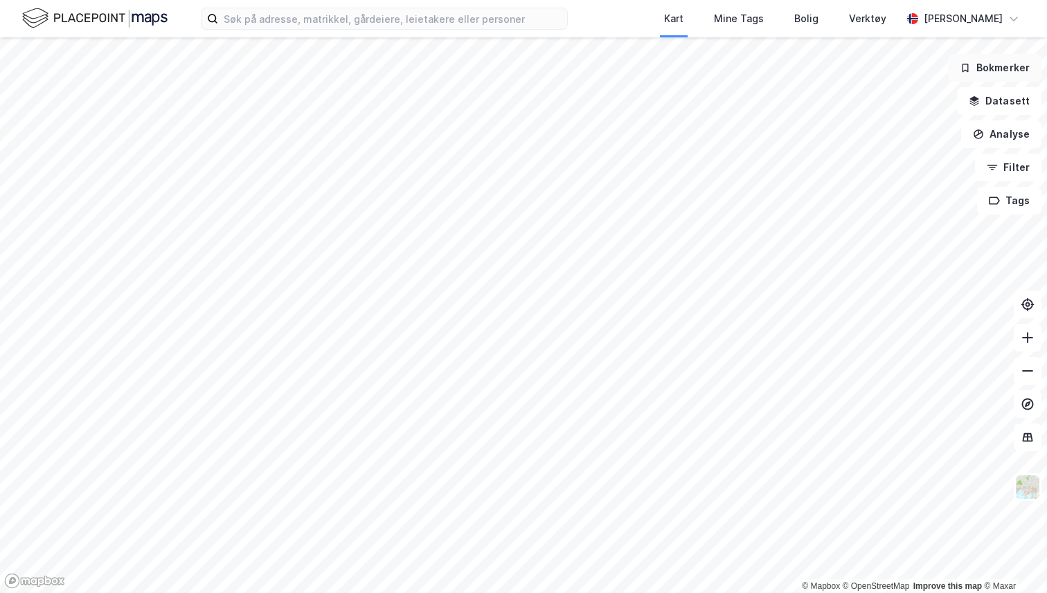
click at [981, 75] on button "Bokmerker" at bounding box center [994, 68] width 93 height 28
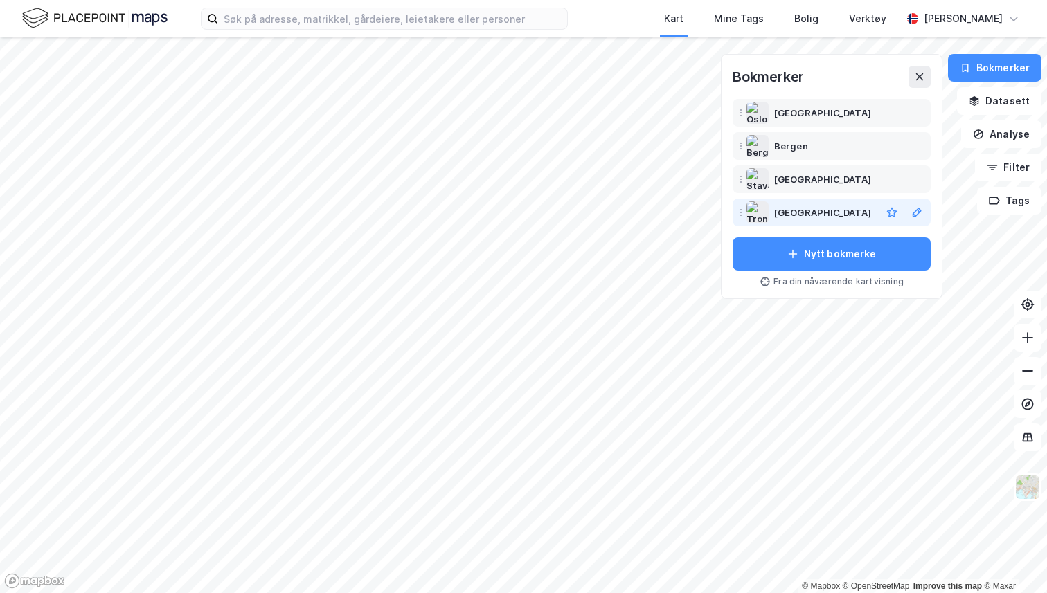
click at [811, 217] on div "Trondheim" at bounding box center [822, 212] width 97 height 17
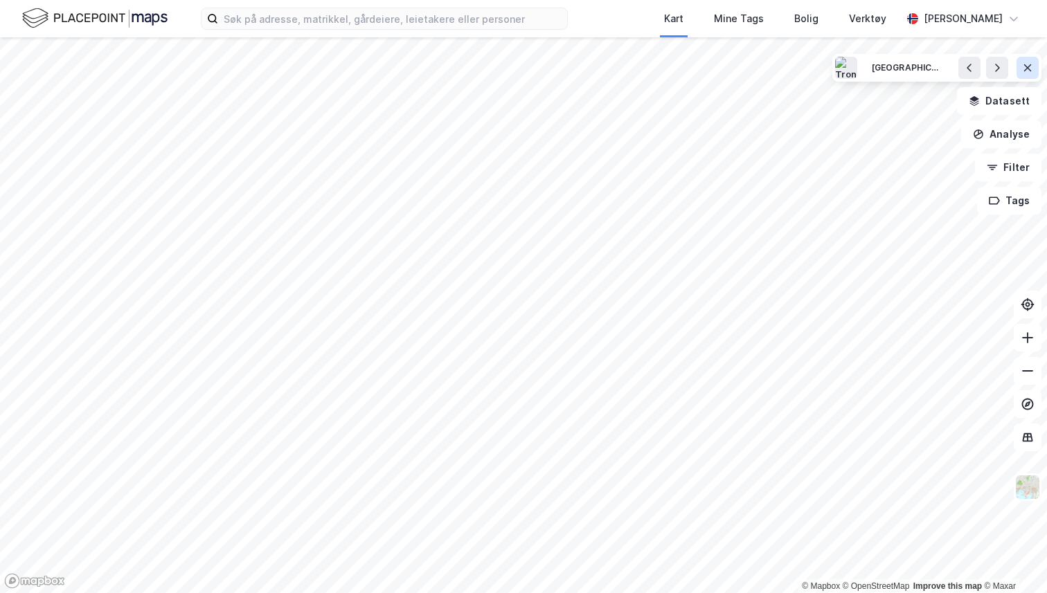
click at [1034, 69] on button at bounding box center [1027, 68] width 22 height 22
click at [1002, 64] on button "Bokmerker" at bounding box center [994, 68] width 93 height 28
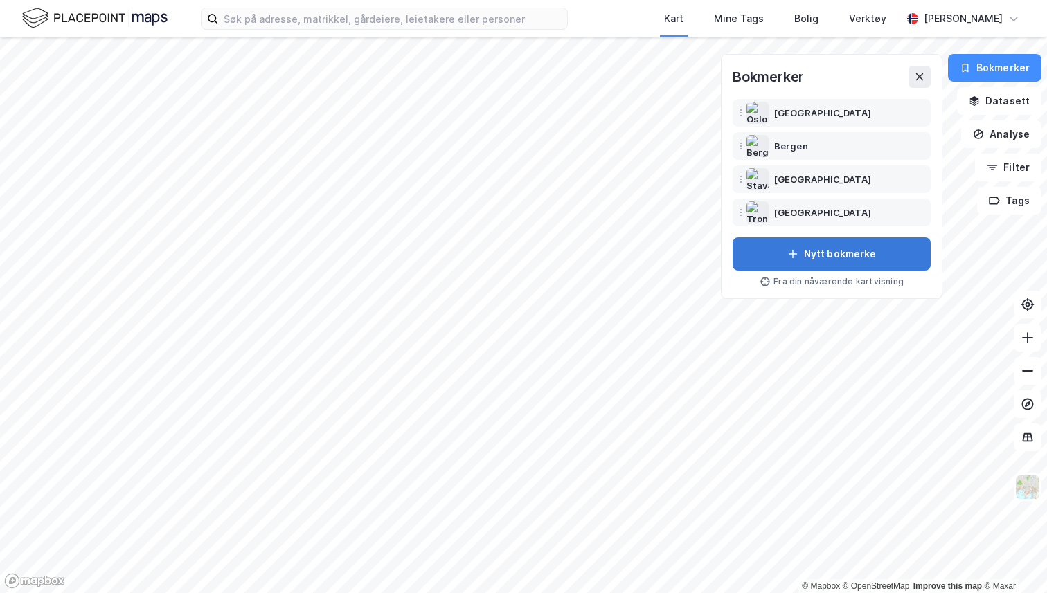
click at [825, 256] on button "Nytt bokmerke" at bounding box center [831, 253] width 198 height 33
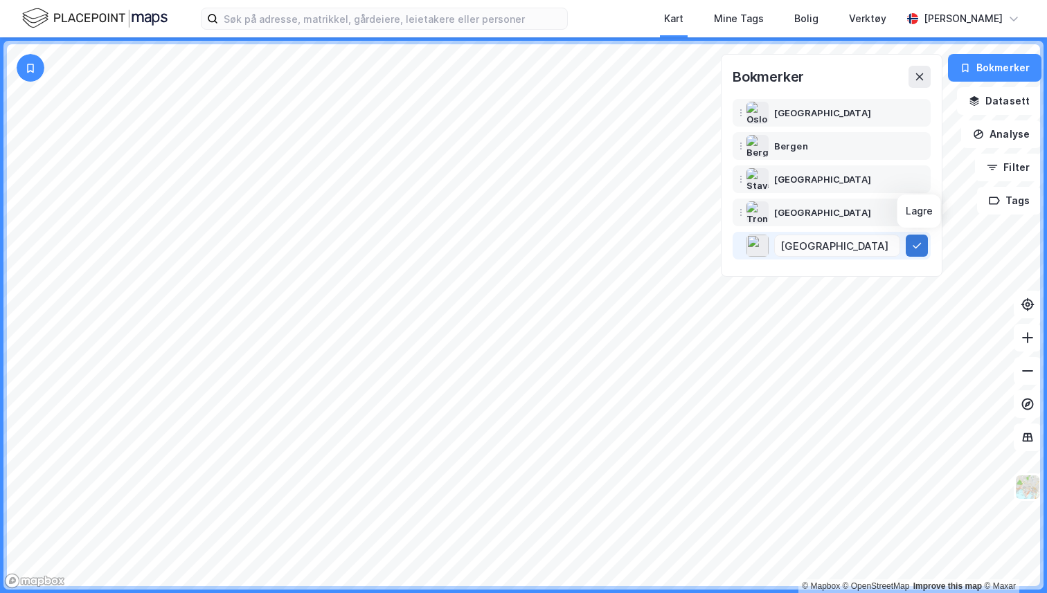
type input "Trondheim"
click at [921, 249] on icon at bounding box center [916, 245] width 11 height 11
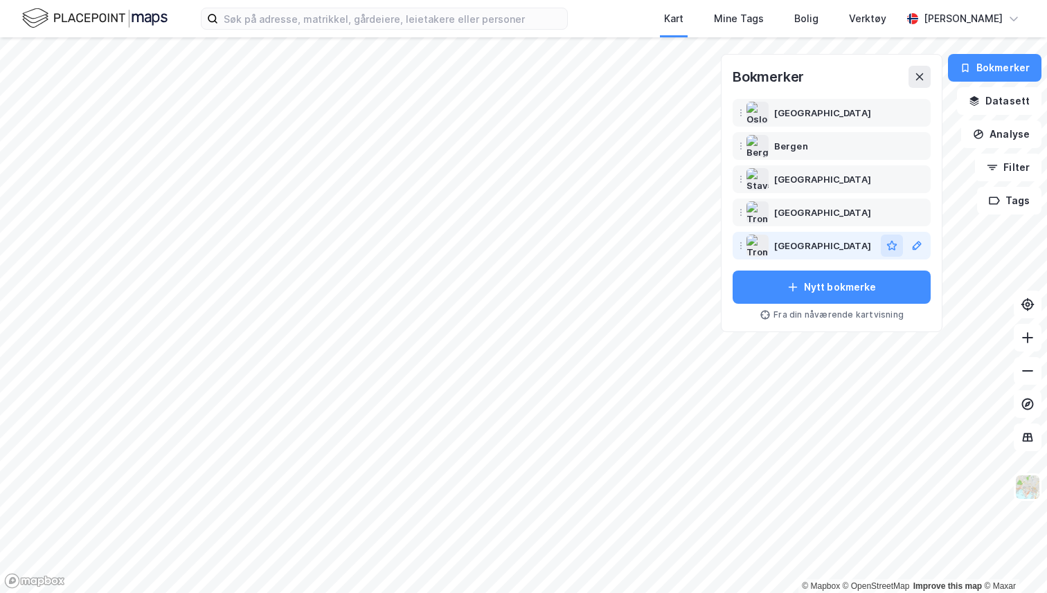
click at [895, 250] on icon "button" at bounding box center [891, 245] width 11 height 11
click at [1010, 101] on button "Datasett" at bounding box center [999, 101] width 84 height 28
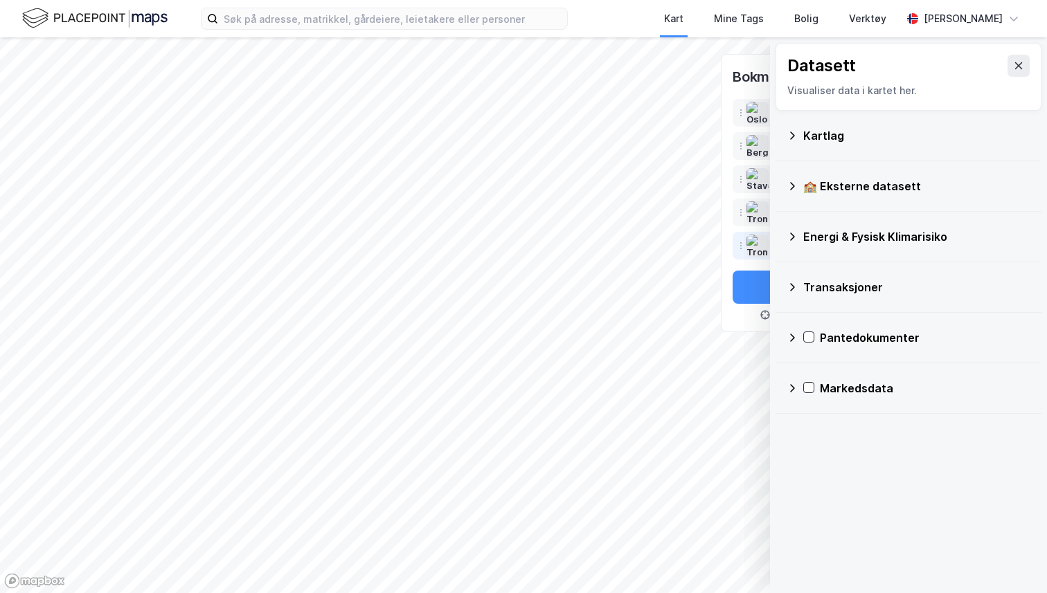
click at [856, 138] on div "Kartlag" at bounding box center [916, 135] width 227 height 17
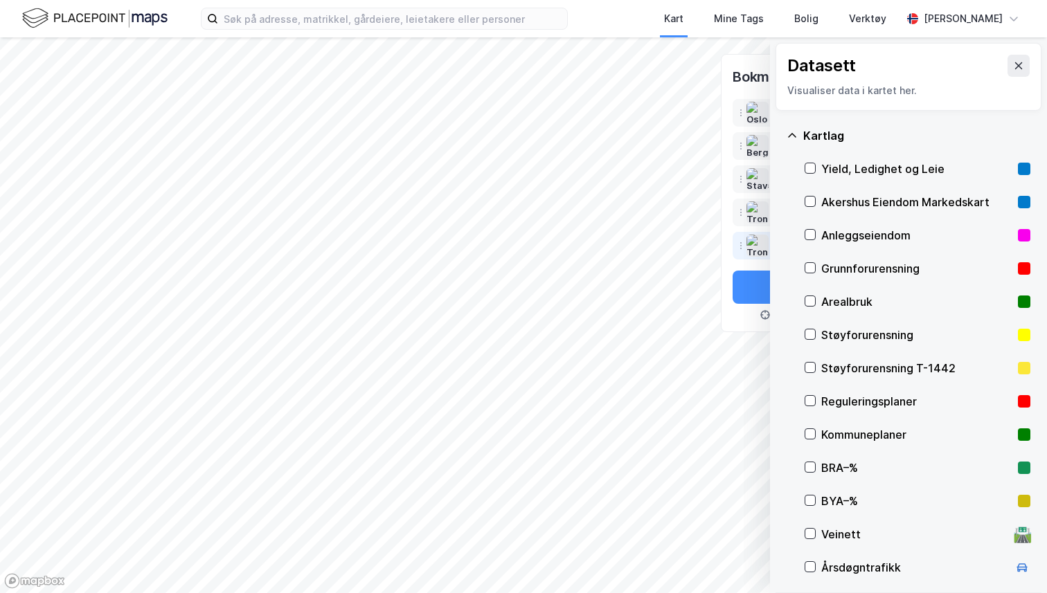
scroll to position [58, 0]
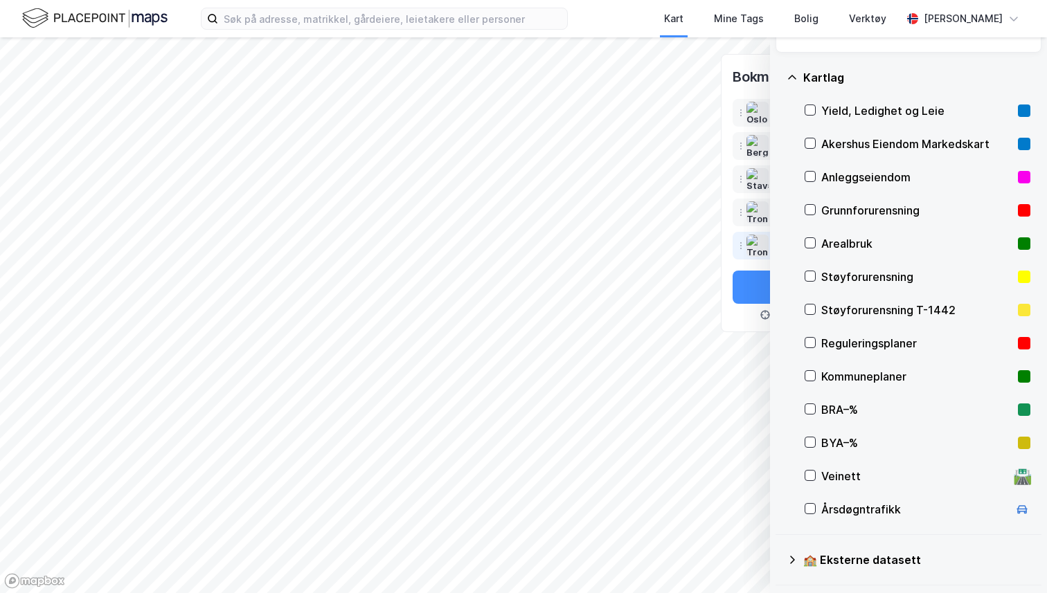
click at [861, 373] on div "Kommuneplaner" at bounding box center [916, 376] width 191 height 17
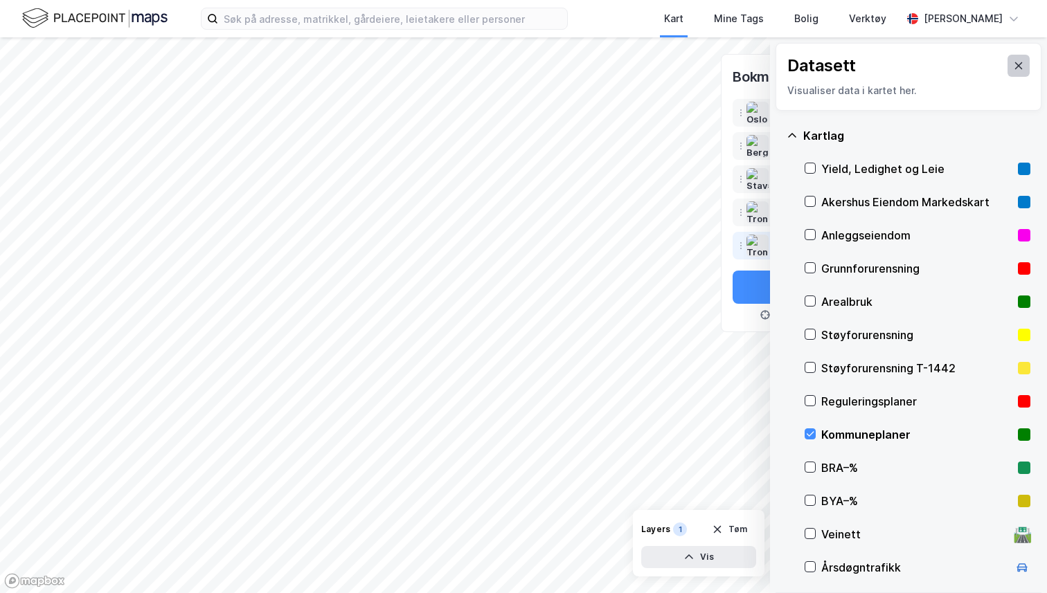
click at [1012, 76] on button at bounding box center [1018, 66] width 22 height 22
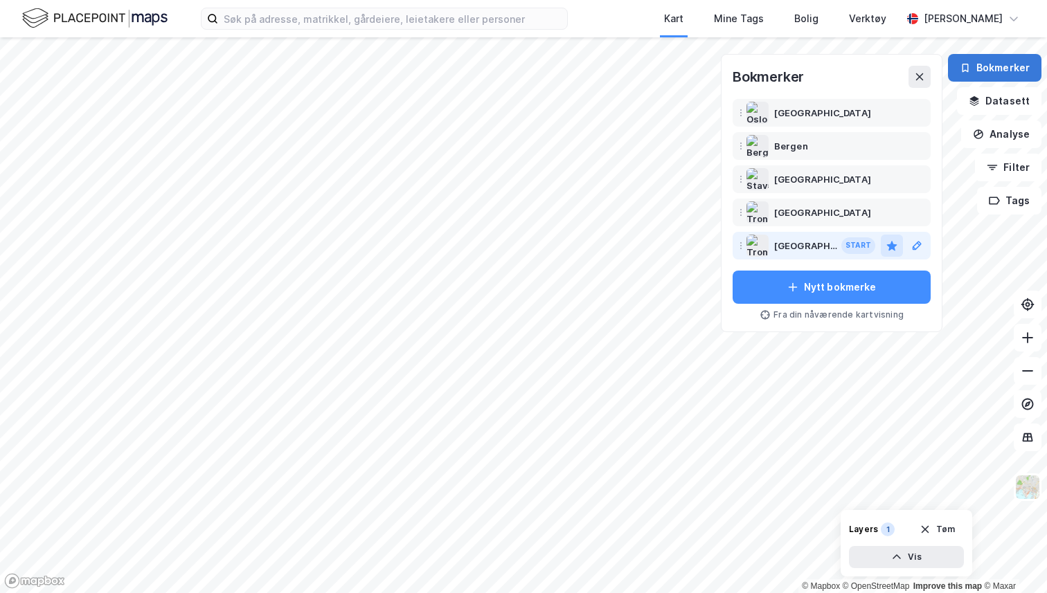
click at [996, 64] on button "Bokmerker" at bounding box center [994, 68] width 93 height 28
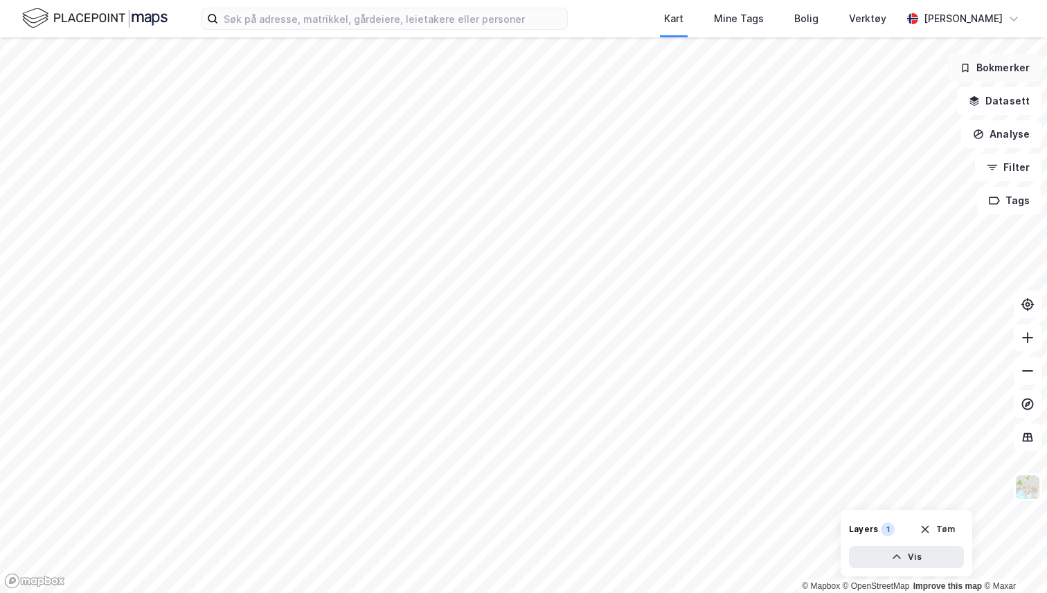
click at [996, 64] on button "Bokmerker" at bounding box center [994, 68] width 93 height 28
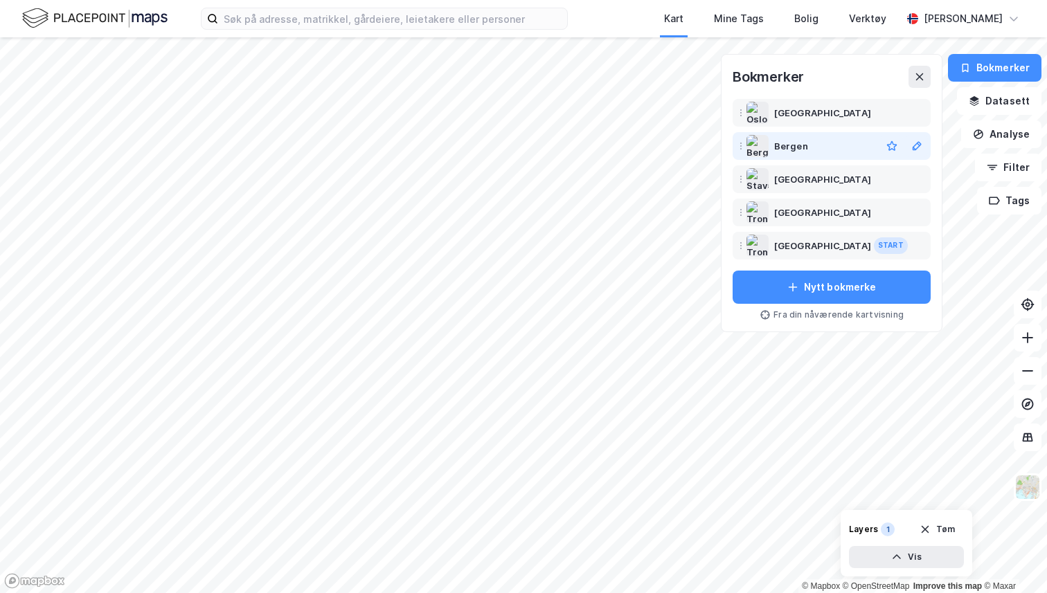
click at [827, 141] on div "Bergen" at bounding box center [824, 146] width 101 height 17
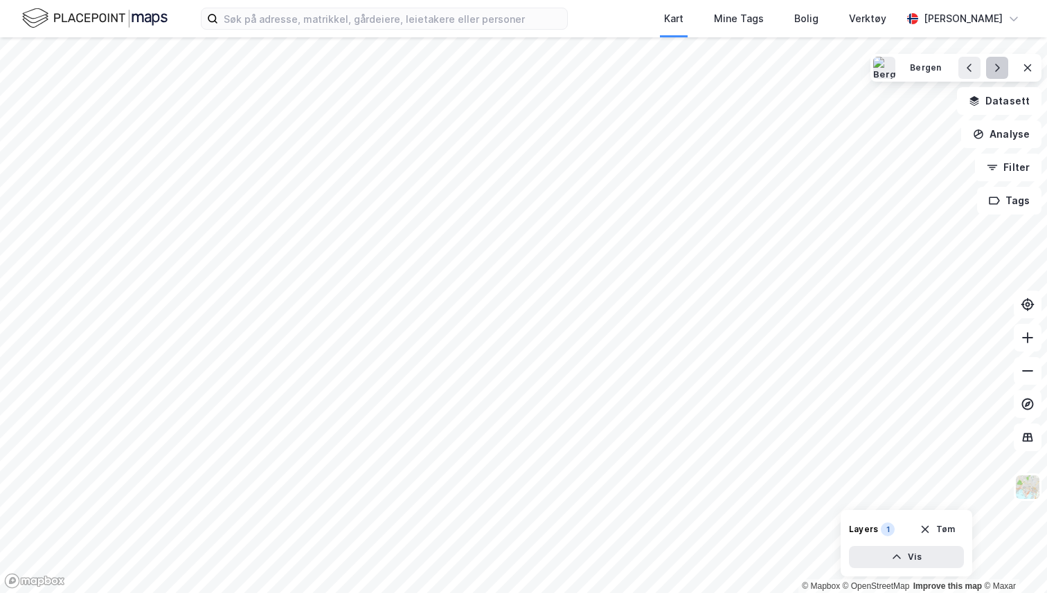
click at [998, 63] on icon at bounding box center [996, 67] width 11 height 11
click at [971, 67] on icon at bounding box center [969, 67] width 11 height 11
click at [903, 559] on button "Vis" at bounding box center [906, 557] width 115 height 22
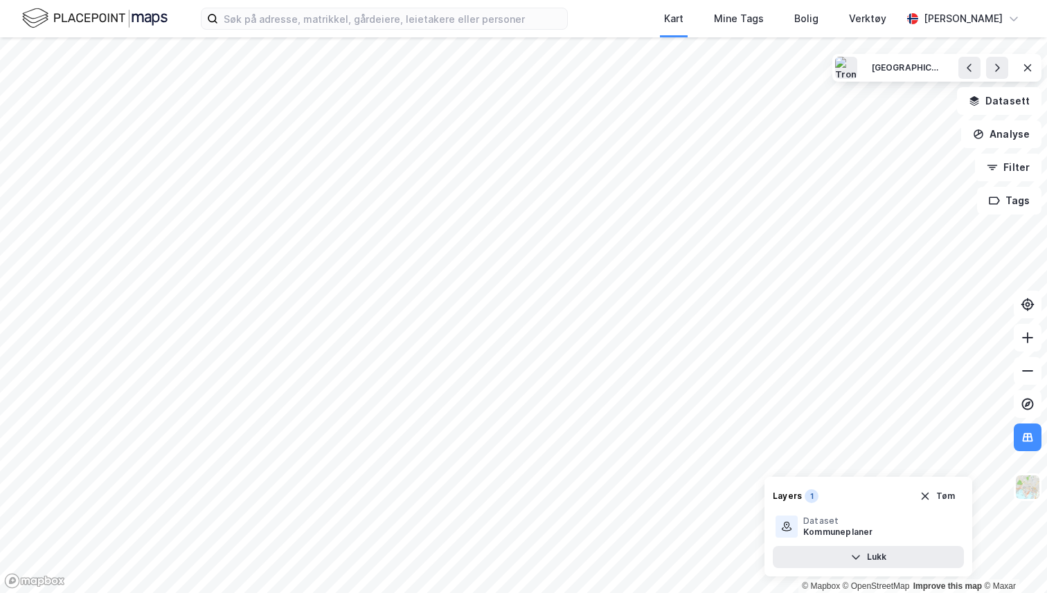
click at [818, 0] on html "Kart Mine Tags Bolig Verktøy Andreas Vestadmin © Mapbox © OpenStreetMap Improve…" at bounding box center [523, 296] width 1047 height 593
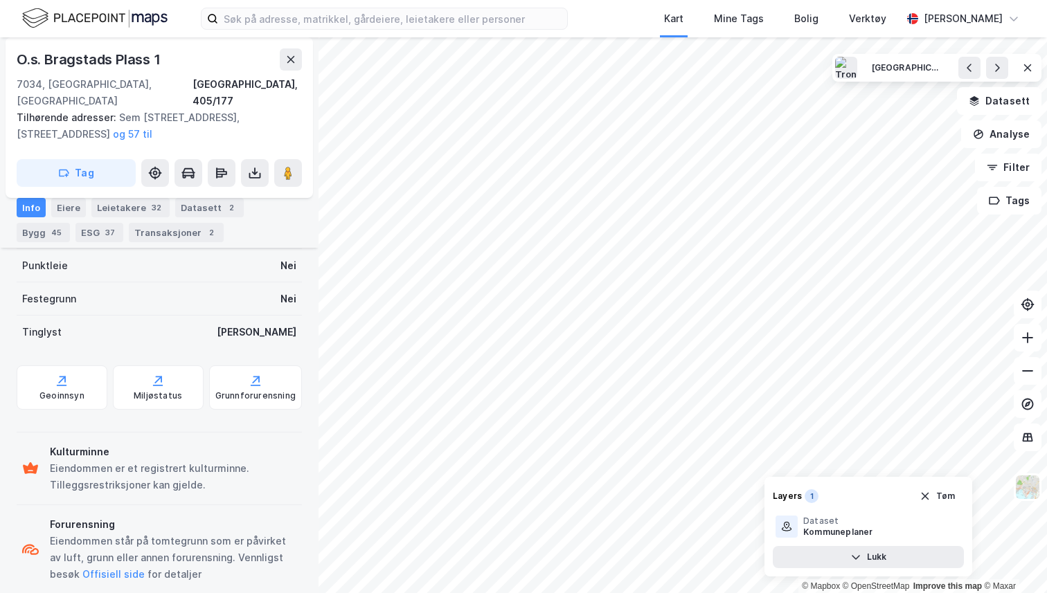
scroll to position [354, 0]
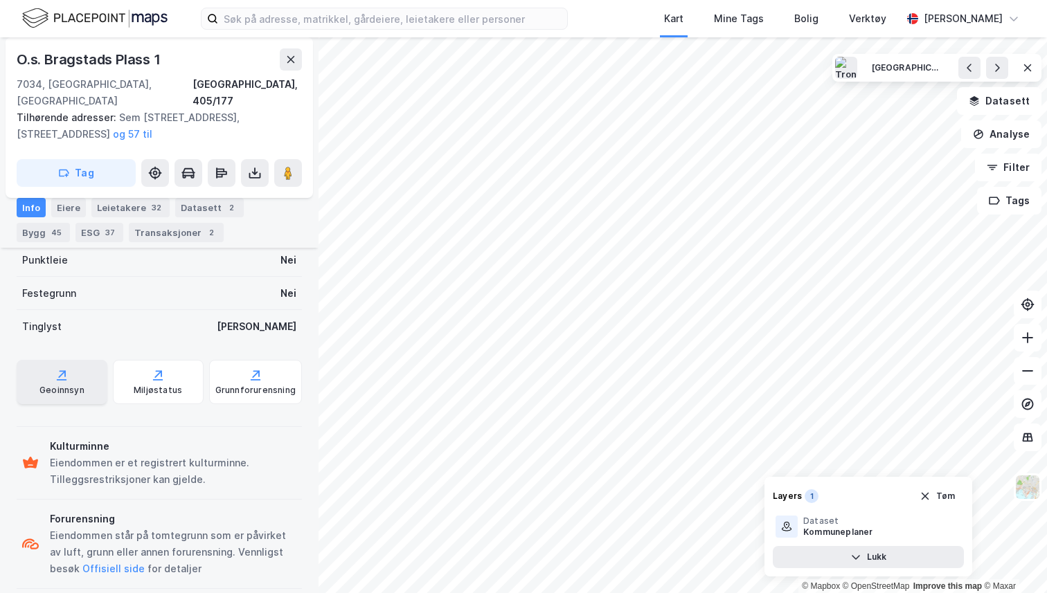
click at [75, 381] on div "Geoinnsyn" at bounding box center [62, 382] width 91 height 44
click at [292, 54] on icon at bounding box center [290, 59] width 11 height 11
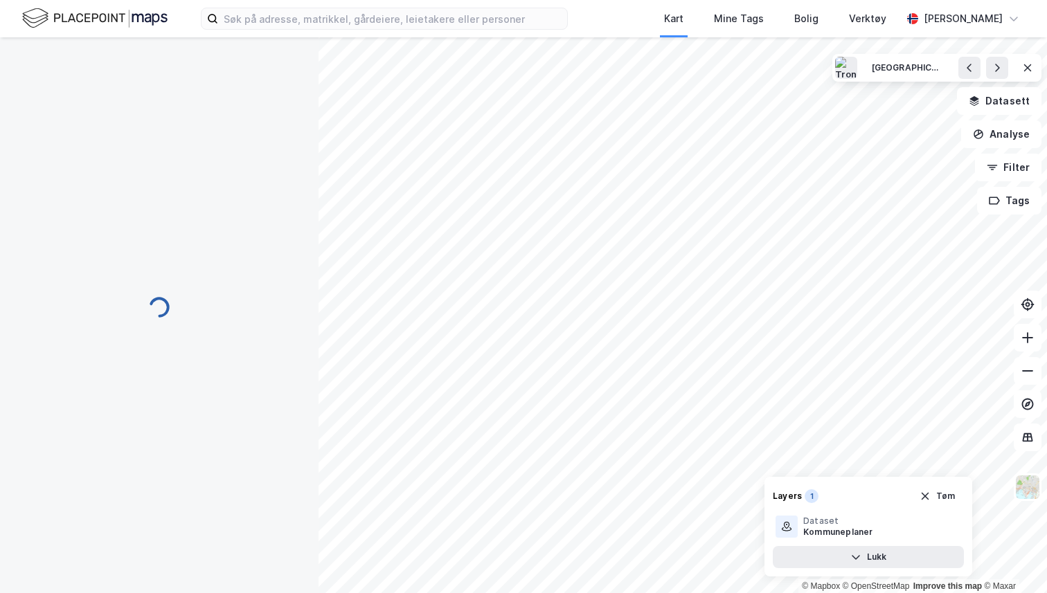
scroll to position [159, 0]
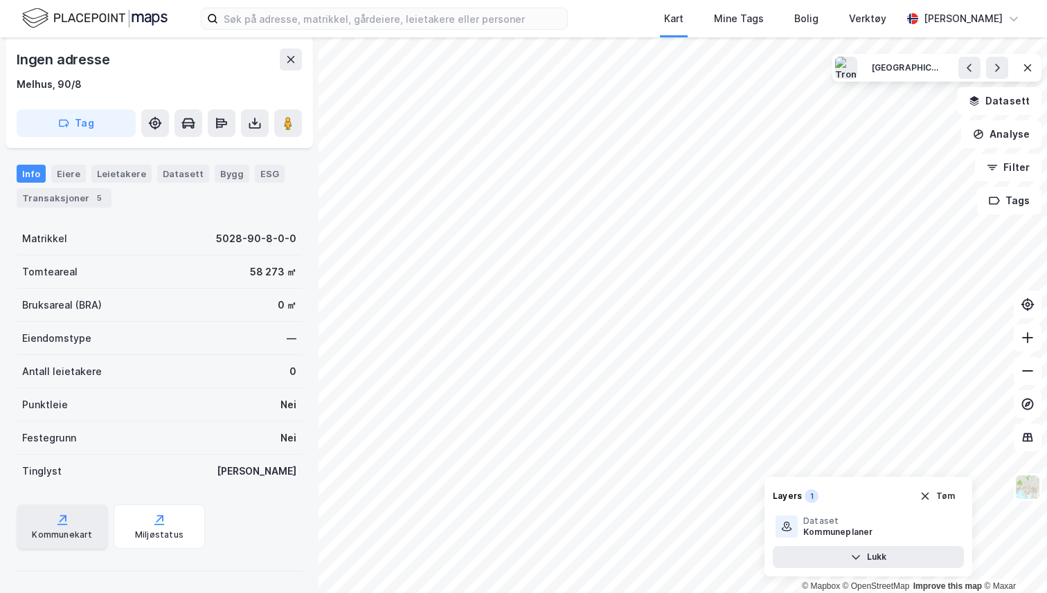
click at [66, 539] on div "Kommunekart" at bounding box center [62, 535] width 60 height 11
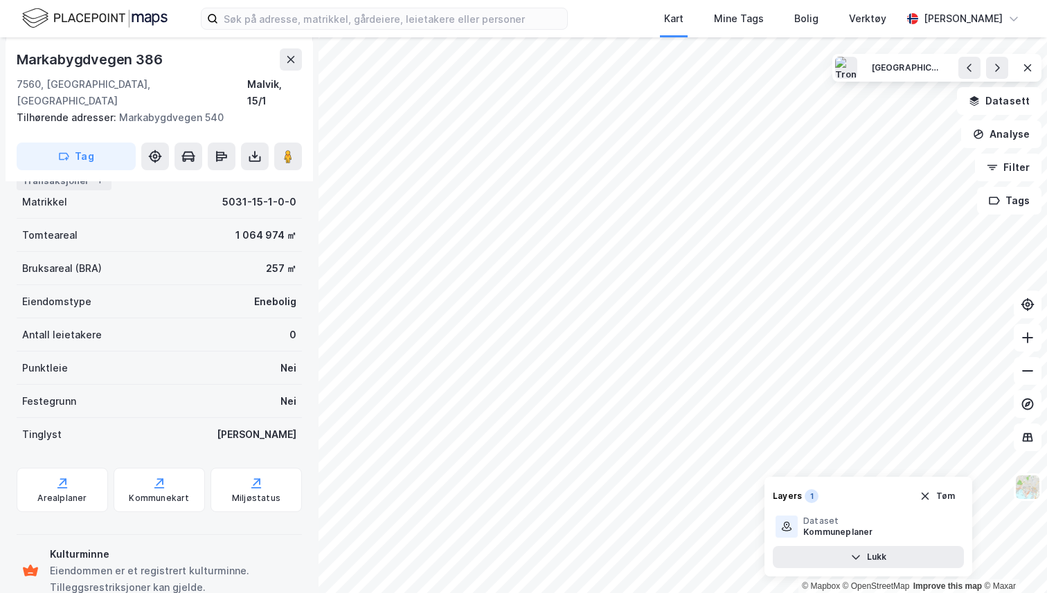
scroll to position [159, 0]
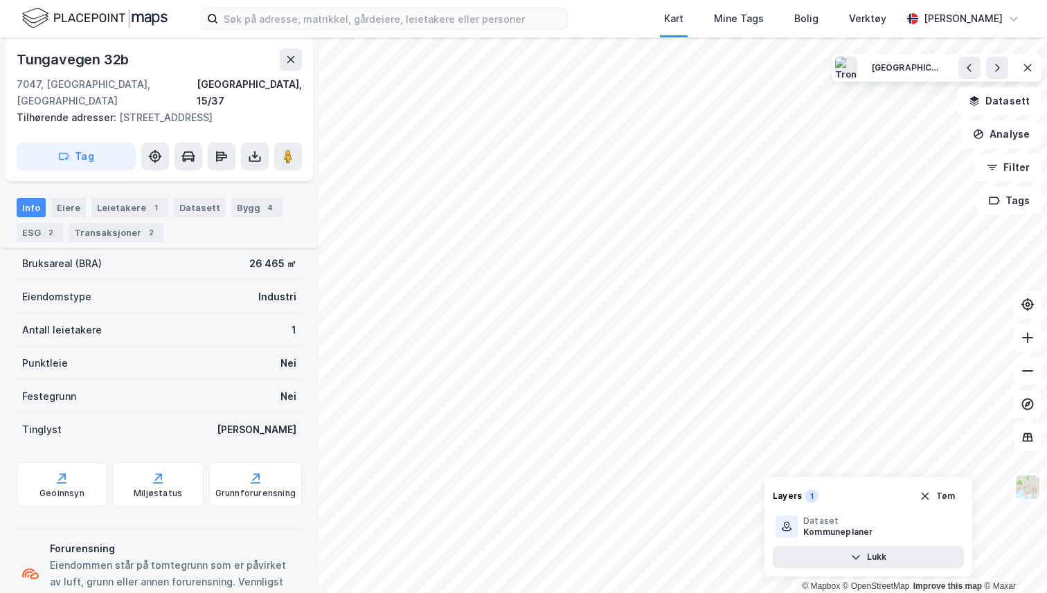
scroll to position [282, 0]
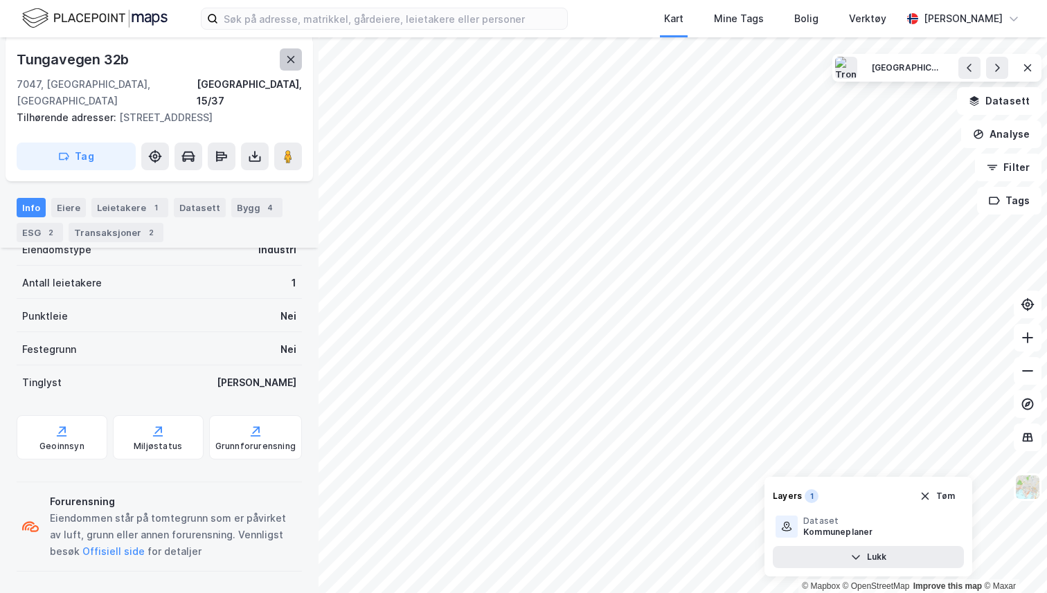
click at [293, 62] on icon at bounding box center [290, 59] width 11 height 11
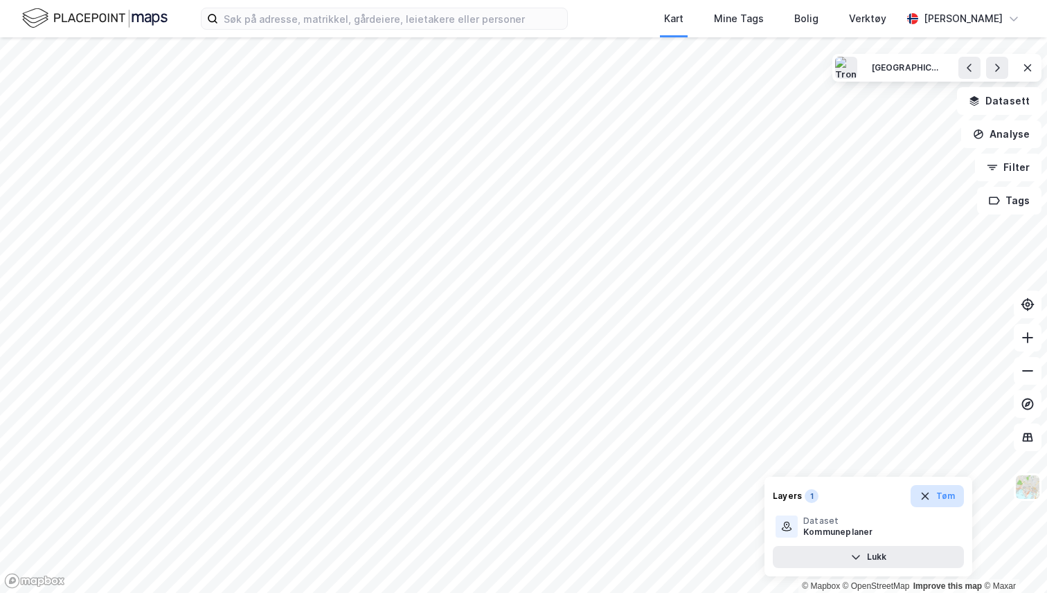
click at [944, 501] on button "Tøm" at bounding box center [936, 496] width 53 height 22
click at [1025, 69] on icon at bounding box center [1027, 67] width 11 height 11
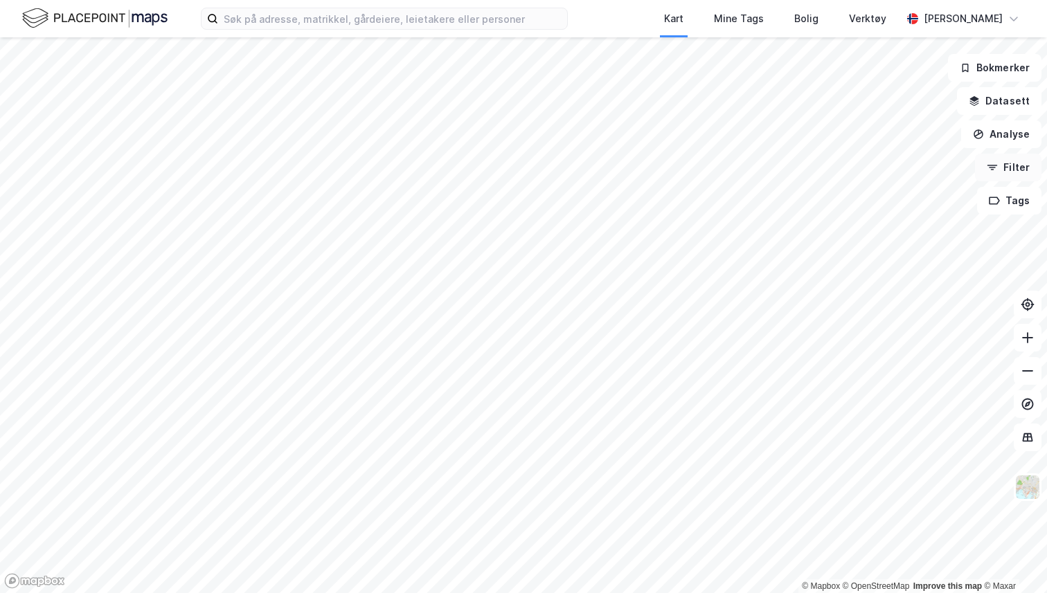
click at [1017, 166] on button "Filter" at bounding box center [1008, 168] width 66 height 28
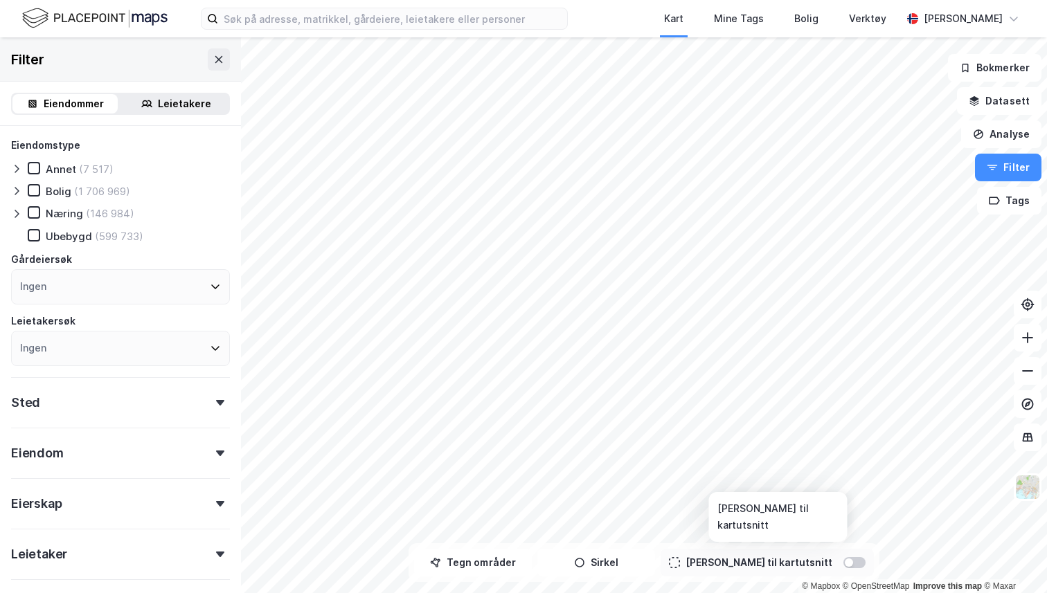
click at [843, 564] on div at bounding box center [854, 562] width 22 height 11
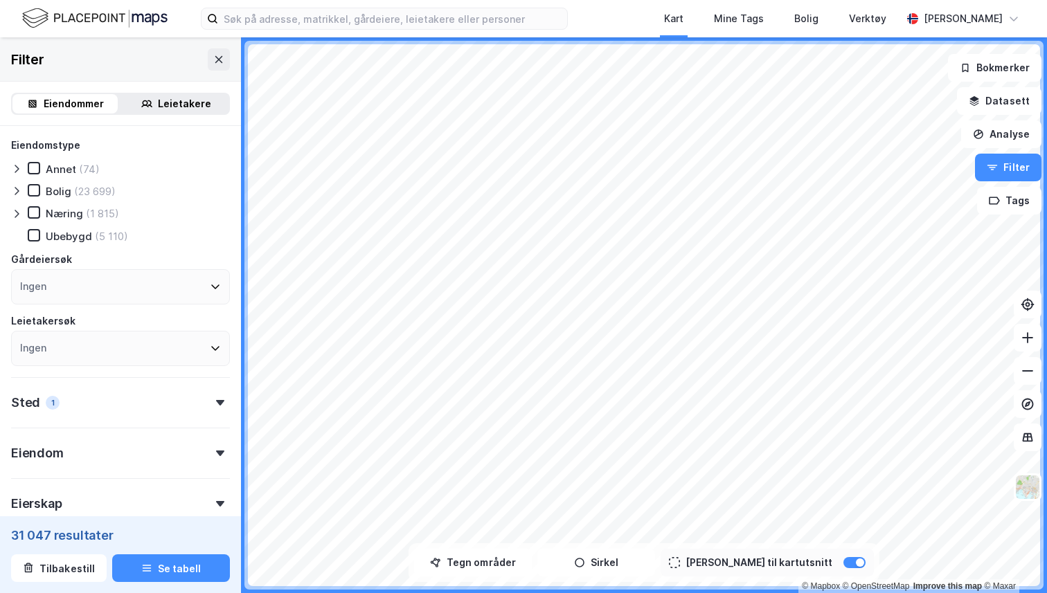
click at [18, 191] on icon at bounding box center [17, 192] width 4 height 8
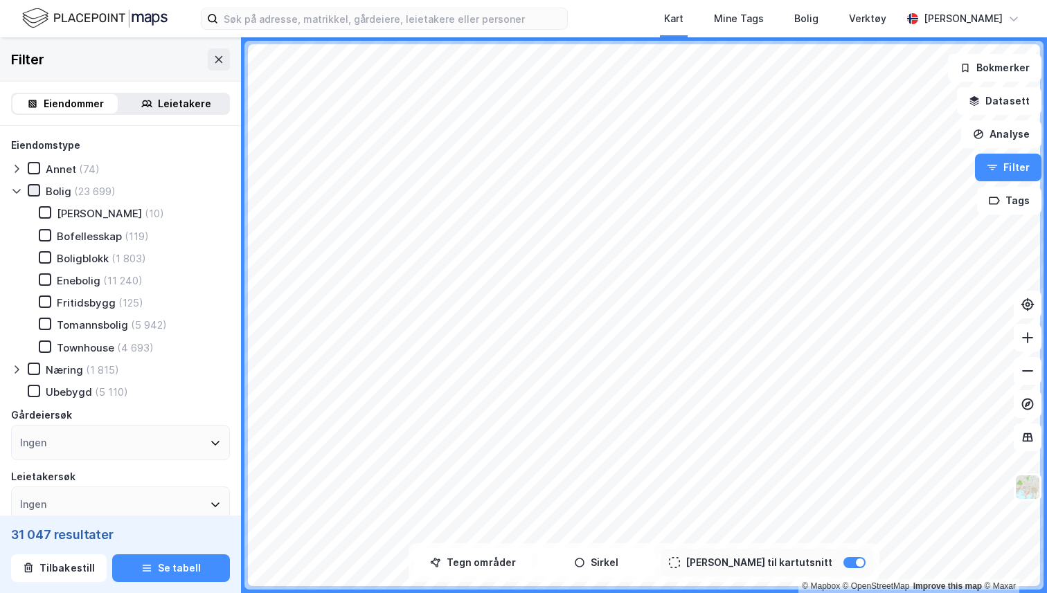
click at [37, 192] on icon at bounding box center [34, 191] width 10 height 10
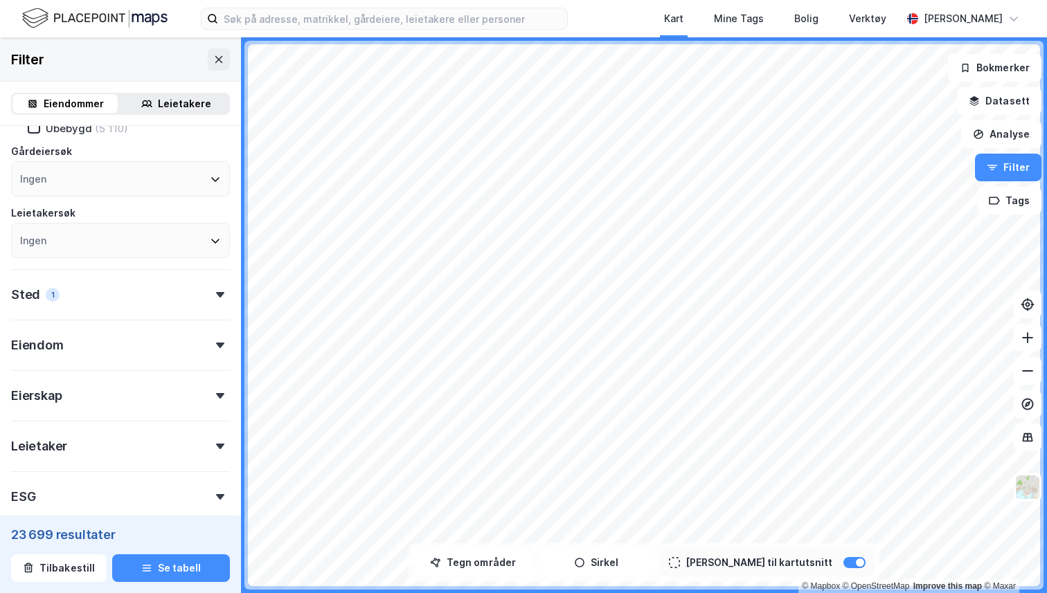
scroll to position [267, 0]
click at [148, 373] on div "Eierskap" at bounding box center [120, 387] width 219 height 39
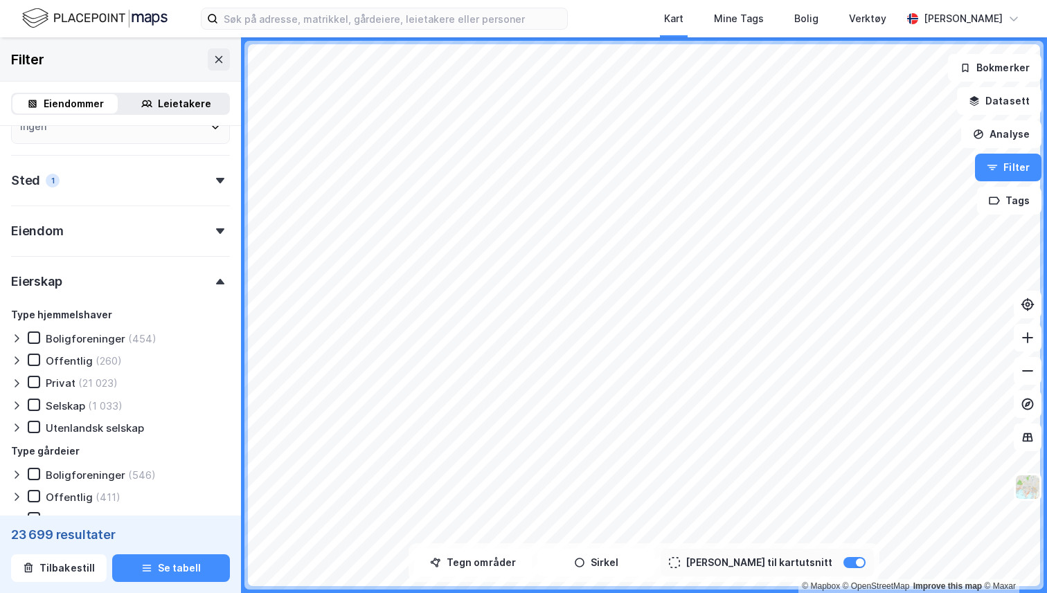
scroll to position [384, 0]
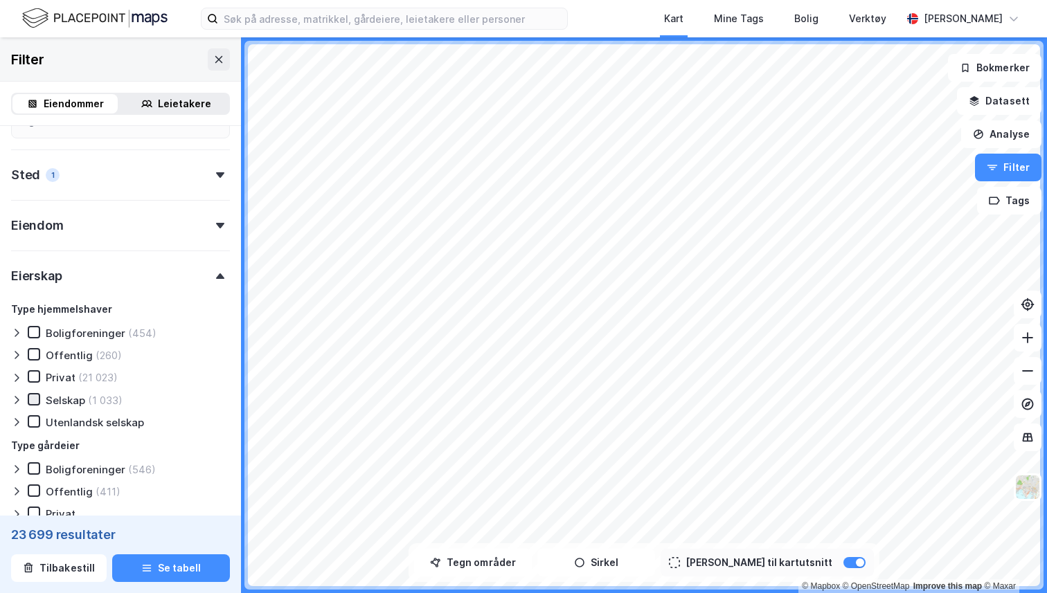
click at [37, 402] on icon at bounding box center [34, 400] width 10 height 10
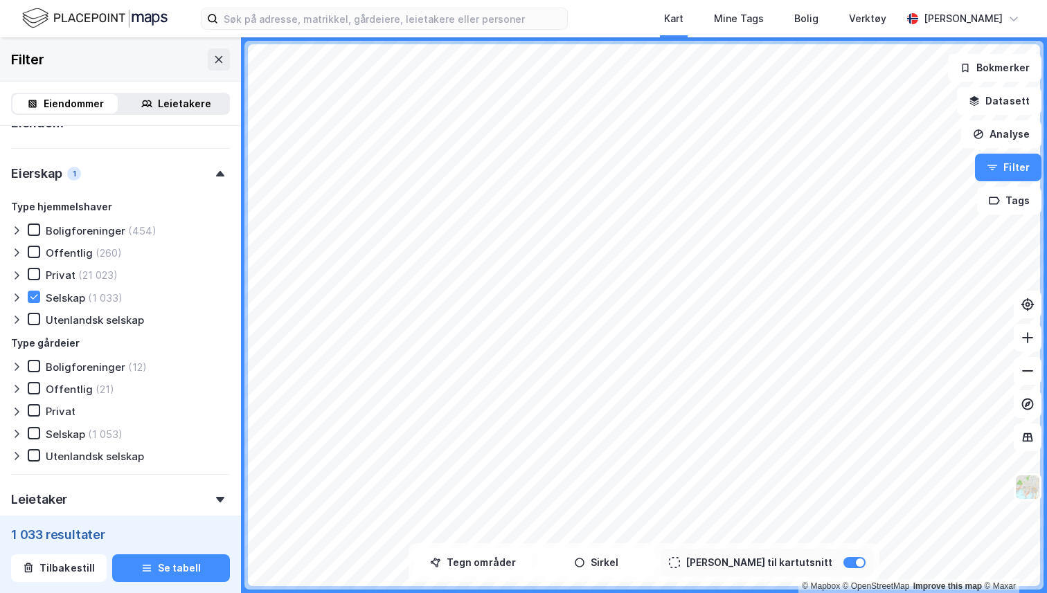
scroll to position [489, 0]
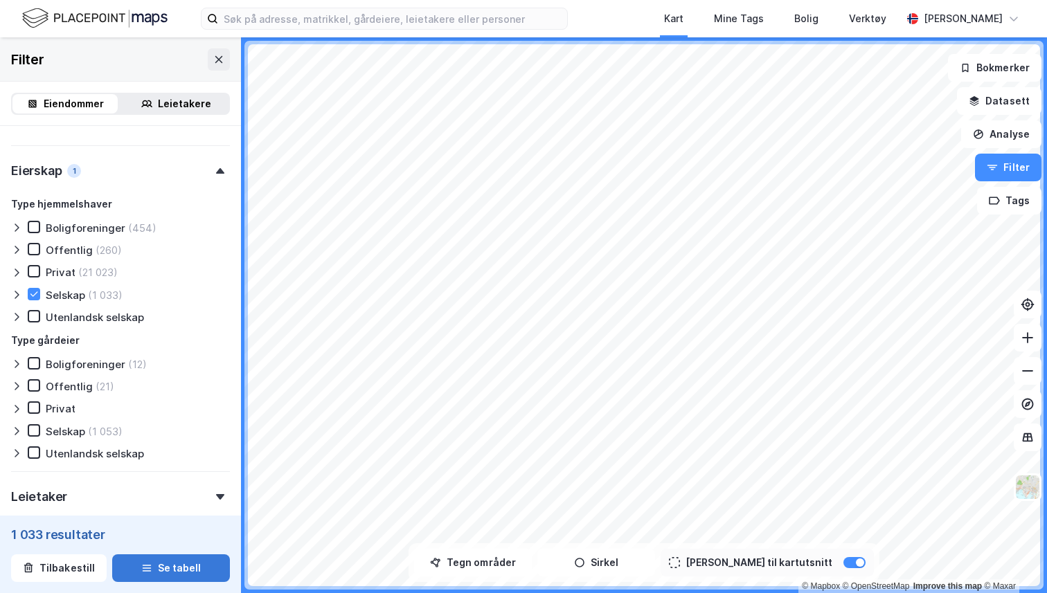
click at [170, 569] on button "Se tabell" at bounding box center [171, 569] width 118 height 28
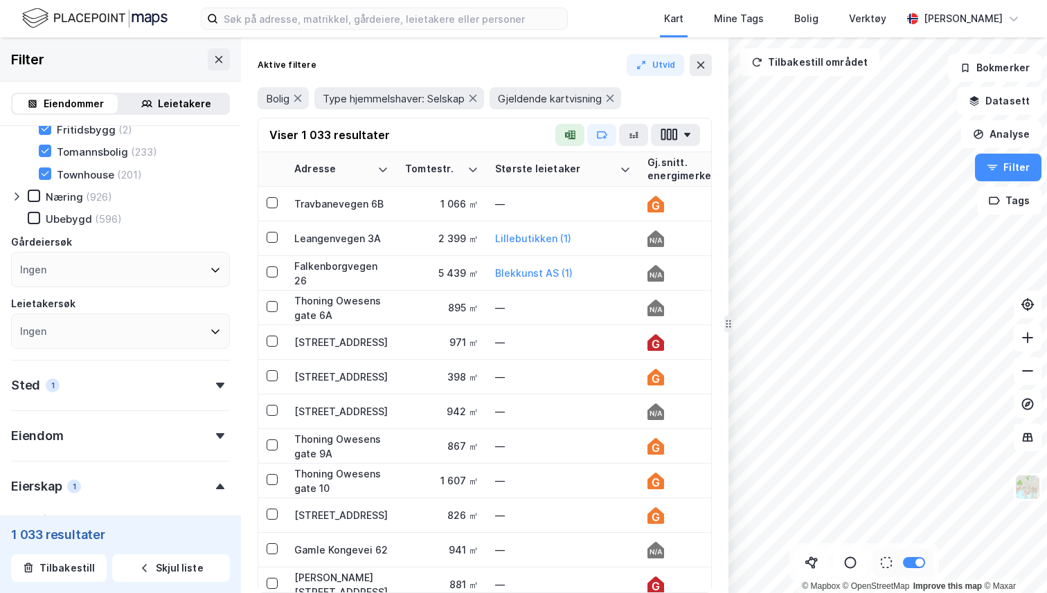
scroll to position [156, 0]
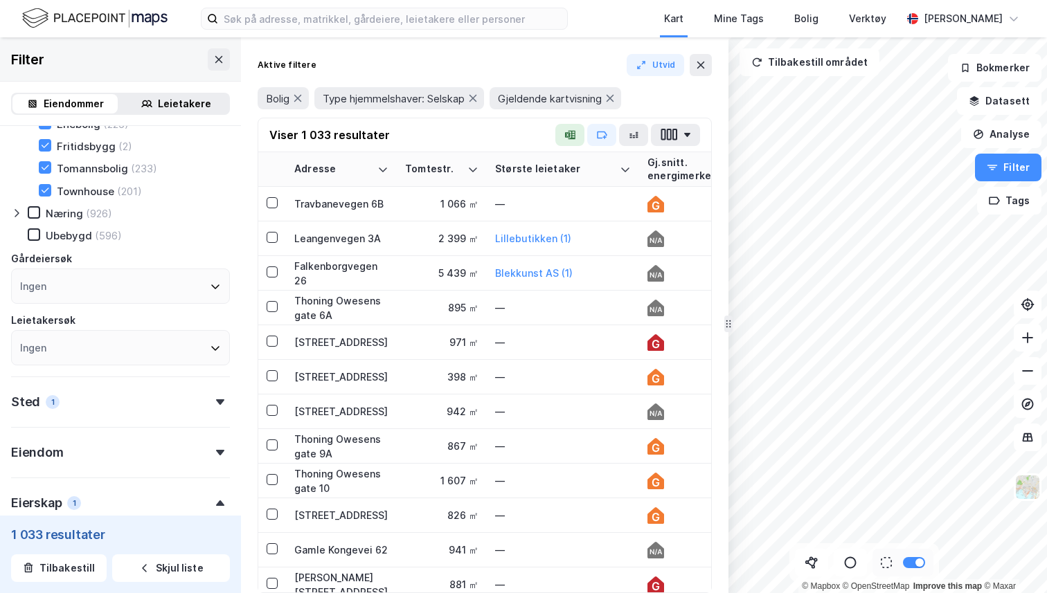
click at [169, 287] on div "Ingen" at bounding box center [120, 286] width 219 height 35
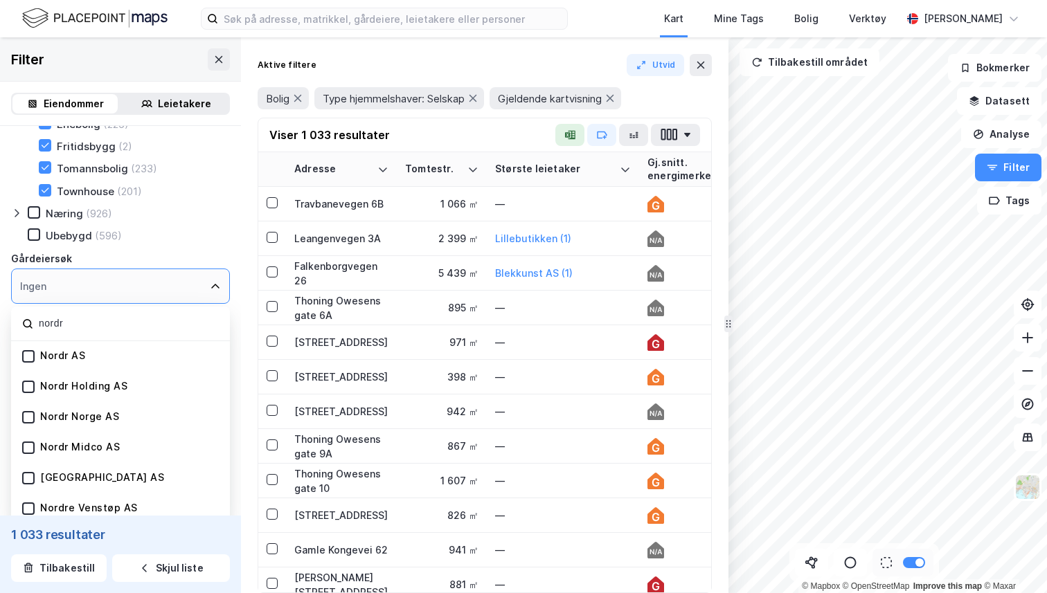
click at [120, 354] on div "Nordr AS" at bounding box center [120, 356] width 219 height 30
click at [78, 357] on div "Nordr AS" at bounding box center [62, 356] width 45 height 13
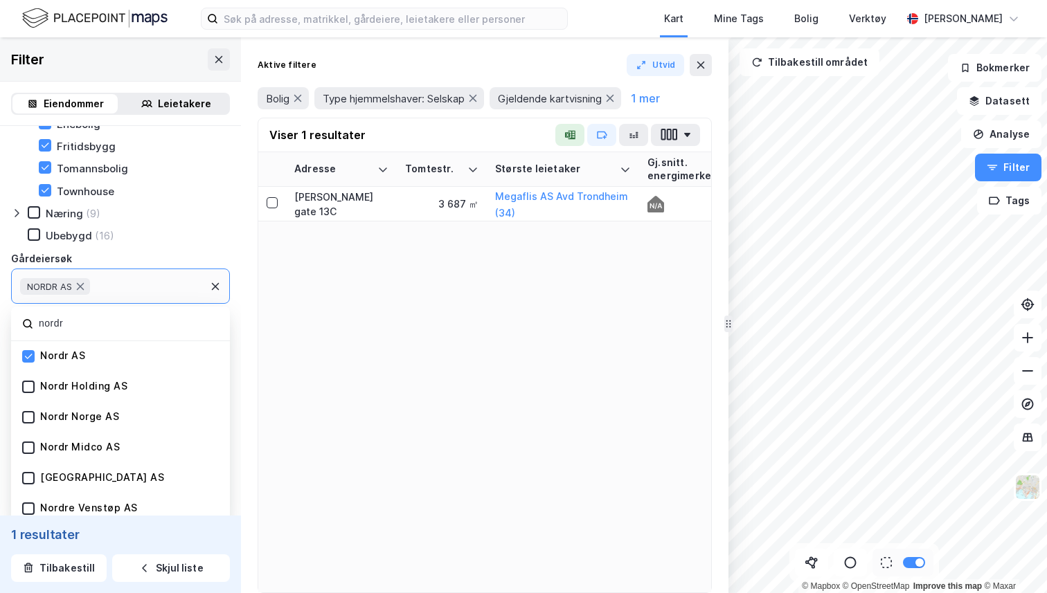
click at [106, 291] on div "NORDR AS" at bounding box center [120, 286] width 219 height 35
click at [164, 291] on div "NORDR AS" at bounding box center [120, 286] width 219 height 35
click at [123, 328] on input "nordr" at bounding box center [127, 323] width 181 height 19
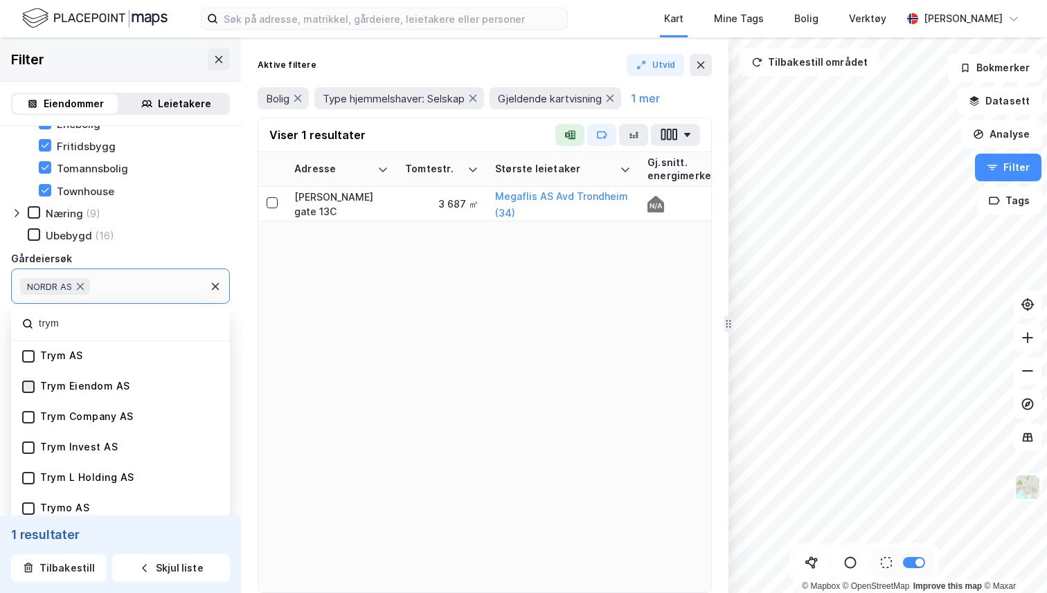
type input "trym"
click at [30, 388] on icon at bounding box center [29, 387] width 10 height 10
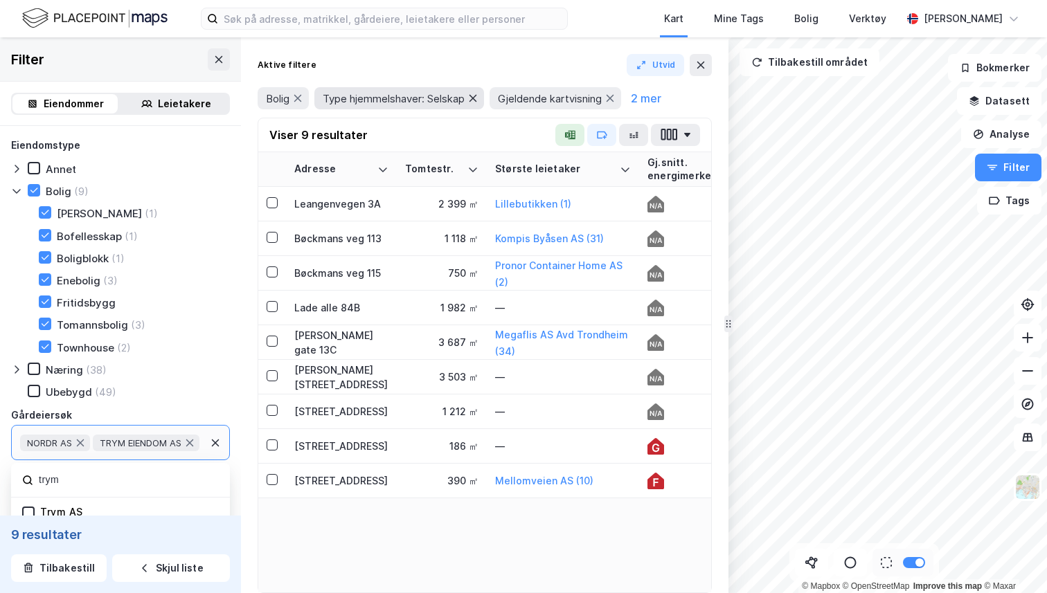
click at [477, 98] on icon at bounding box center [473, 98] width 8 height 7
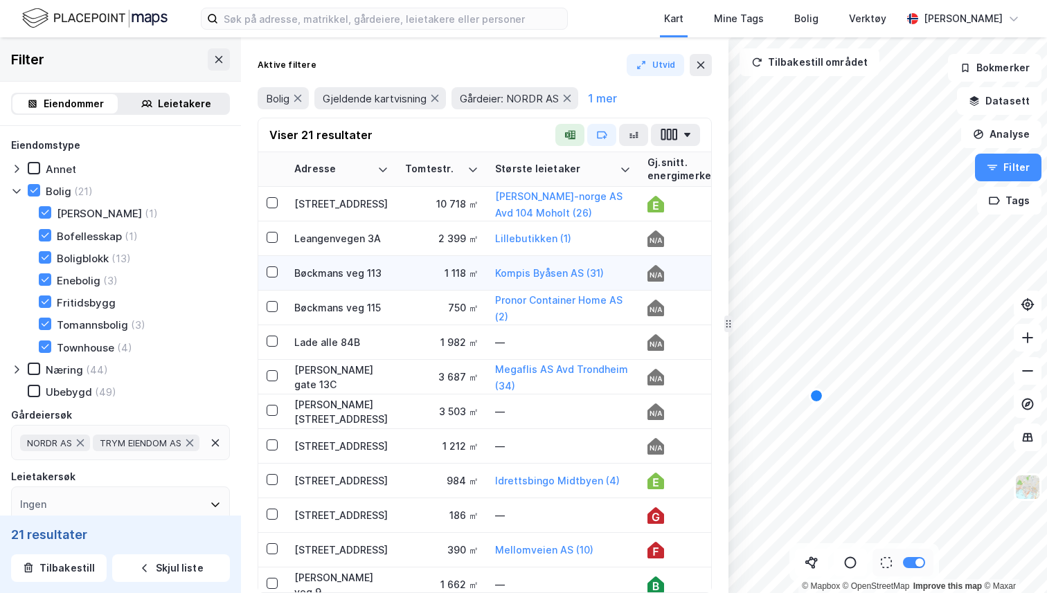
click at [342, 271] on div "Bøckmans veg 113" at bounding box center [341, 273] width 94 height 15
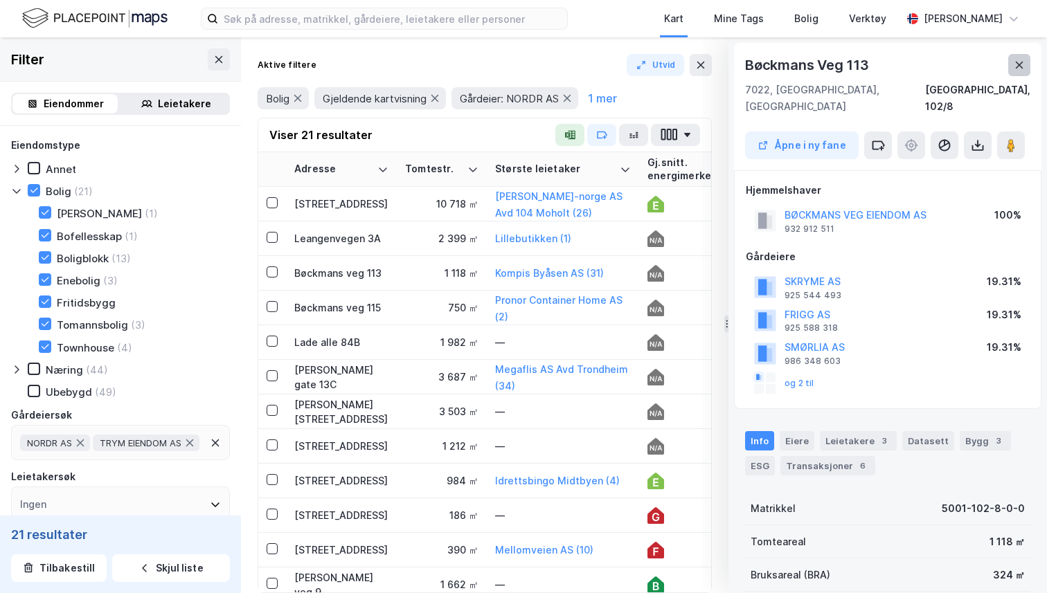
click at [1018, 55] on button at bounding box center [1019, 65] width 22 height 22
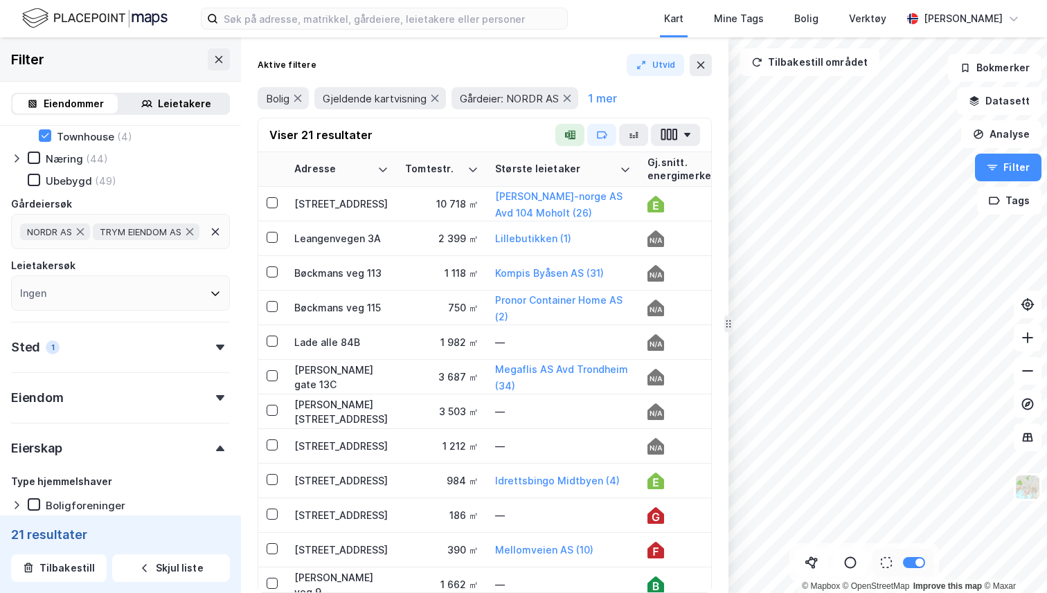
click at [151, 385] on div "Eiendom" at bounding box center [120, 391] width 219 height 39
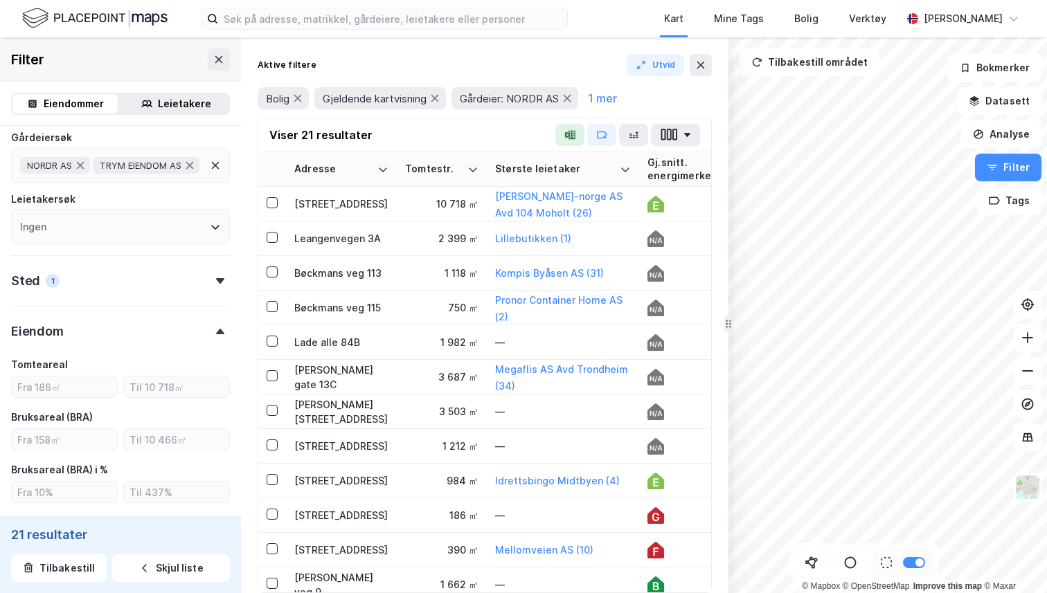
scroll to position [330, 0]
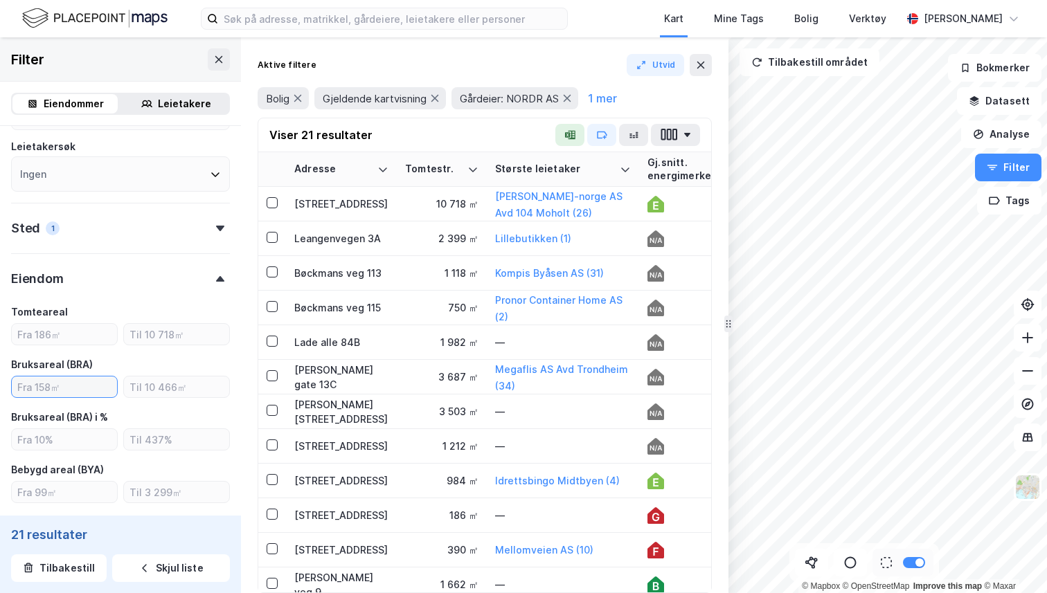
click at [75, 377] on input "number" at bounding box center [64, 387] width 105 height 21
type input "2000"
type input "Inkluder (12)"
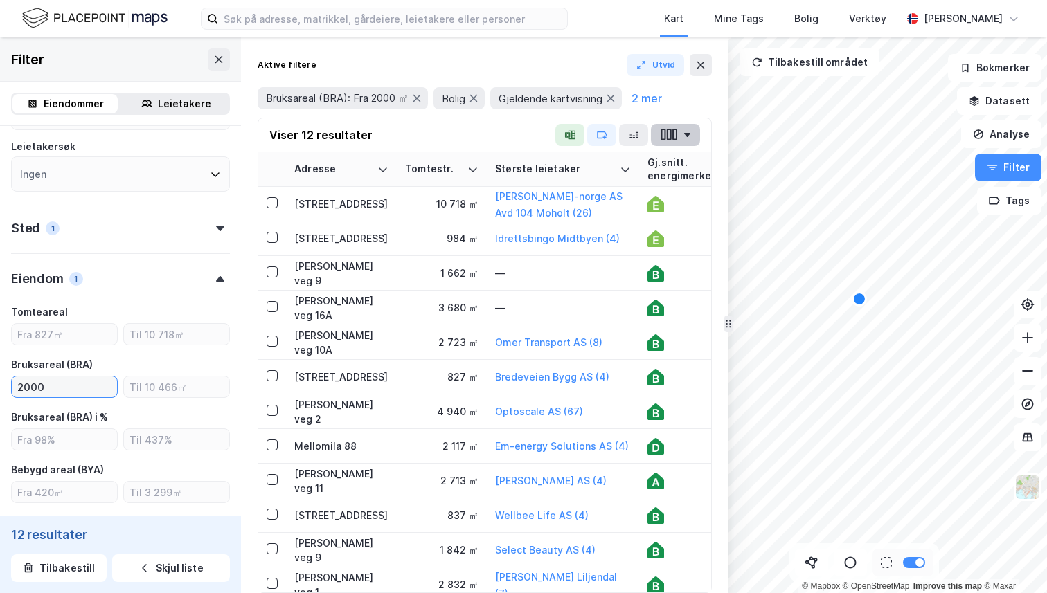
type input "2000"
click at [681, 127] on button "button" at bounding box center [675, 135] width 49 height 22
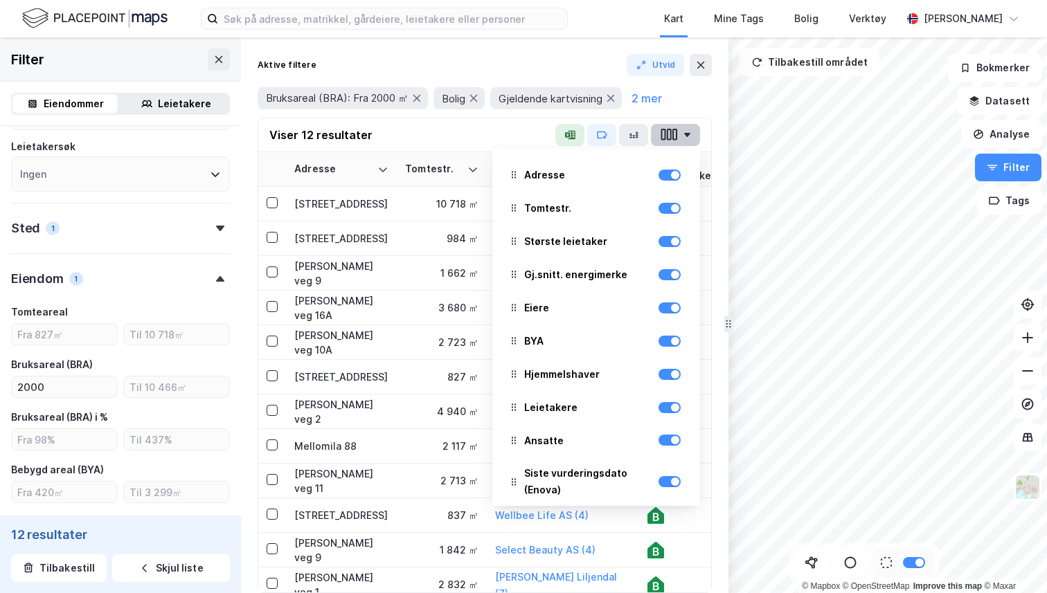
click at [679, 127] on button "button" at bounding box center [675, 135] width 49 height 22
click at [685, 143] on button "button" at bounding box center [675, 135] width 49 height 22
click at [480, 138] on div "Viser 12 resultater Adresse Tomtestr. Største leietaker Gj.snitt. energimerke E…" at bounding box center [484, 135] width 453 height 34
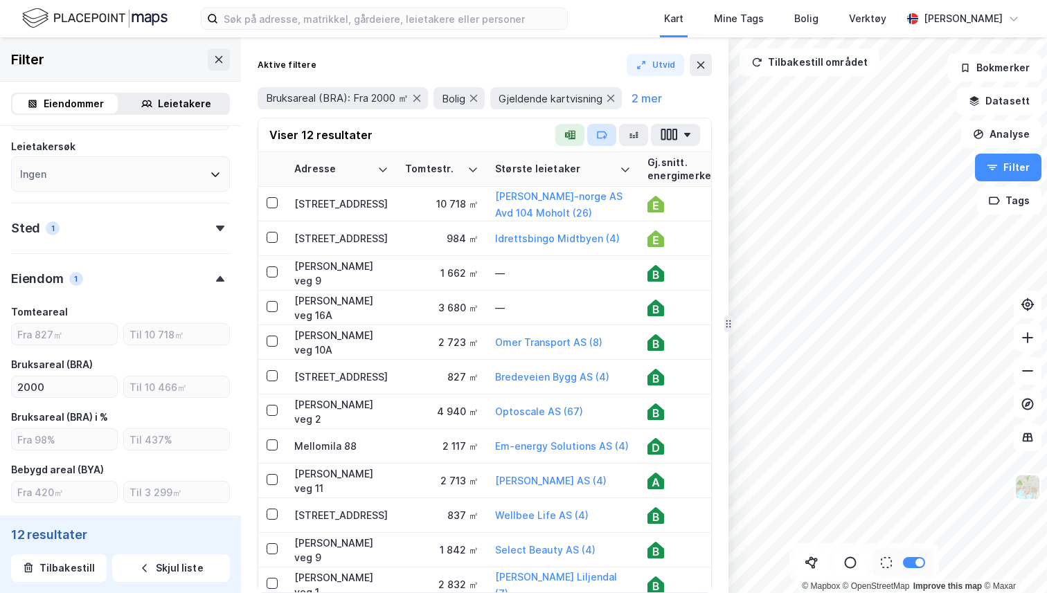
click at [606, 137] on icon "button" at bounding box center [601, 134] width 11 height 11
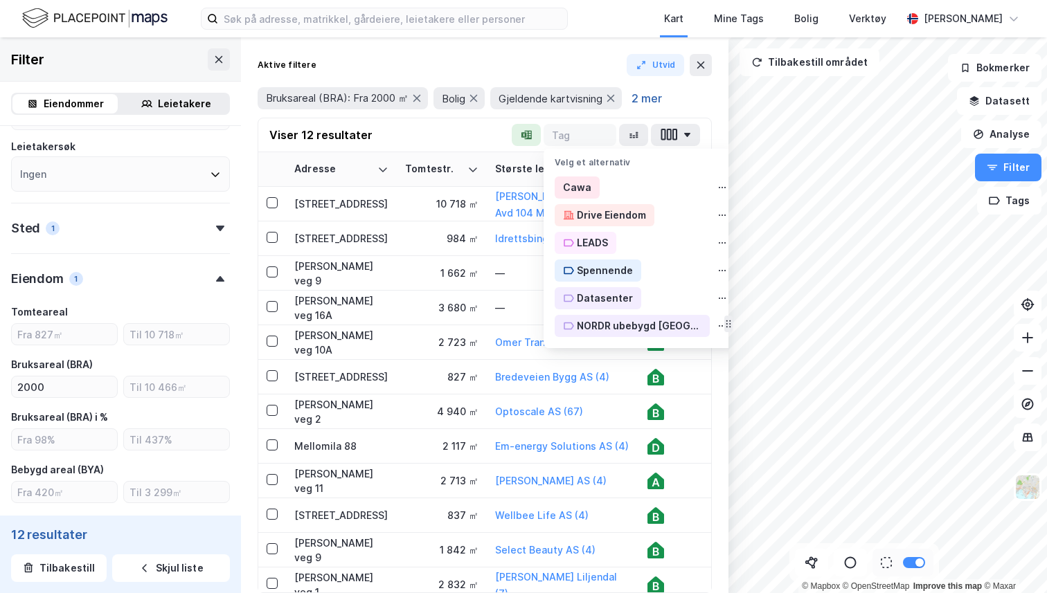
click at [666, 96] on button "2 mer" at bounding box center [646, 98] width 39 height 18
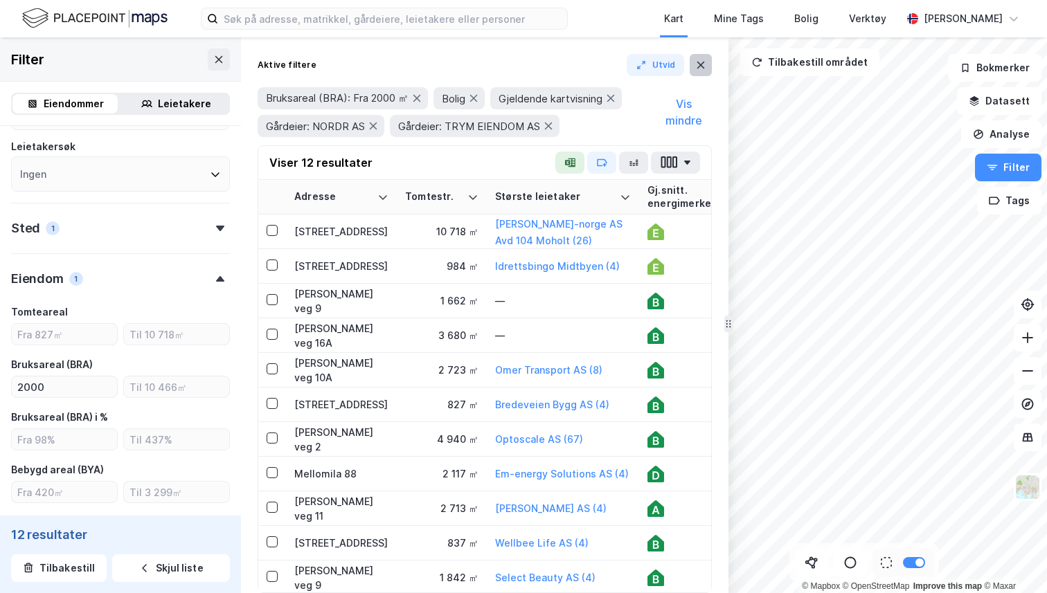
click at [692, 65] on button at bounding box center [701, 65] width 22 height 22
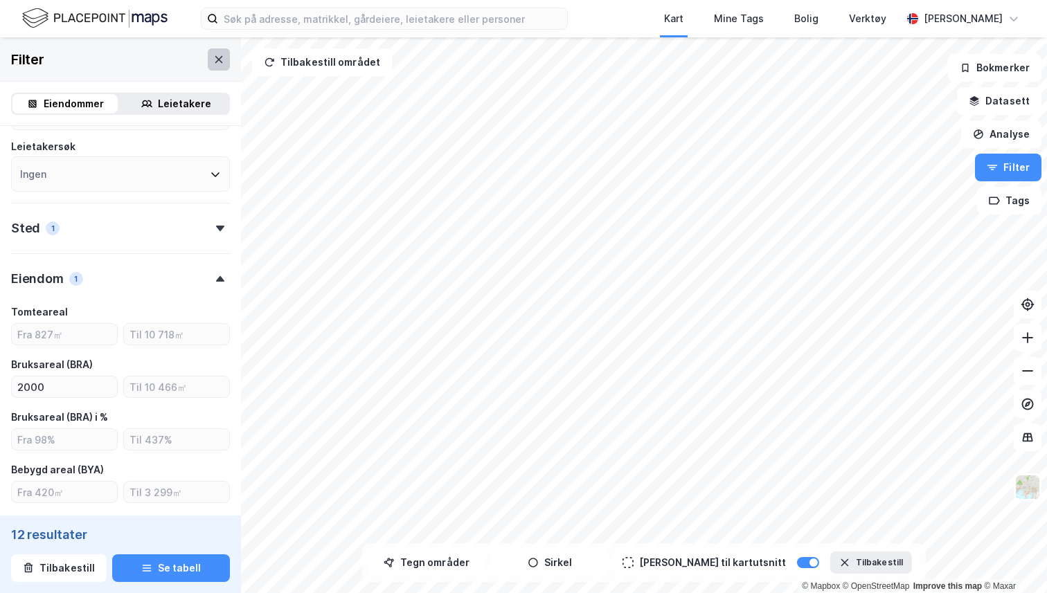
click at [217, 57] on icon at bounding box center [218, 59] width 11 height 11
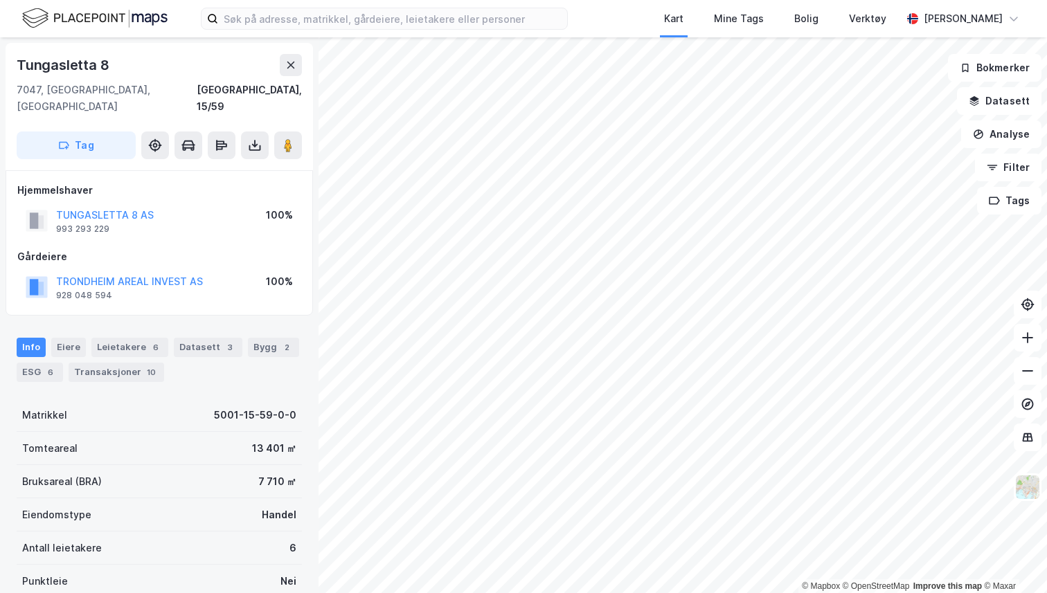
scroll to position [5, 0]
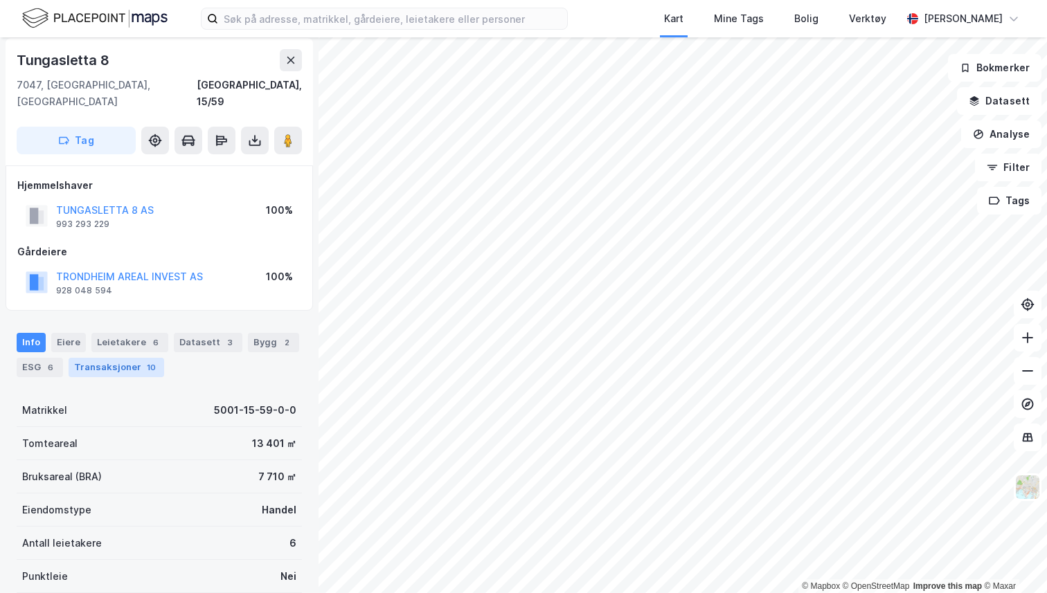
click at [111, 358] on div "Transaksjoner 10" at bounding box center [117, 367] width 96 height 19
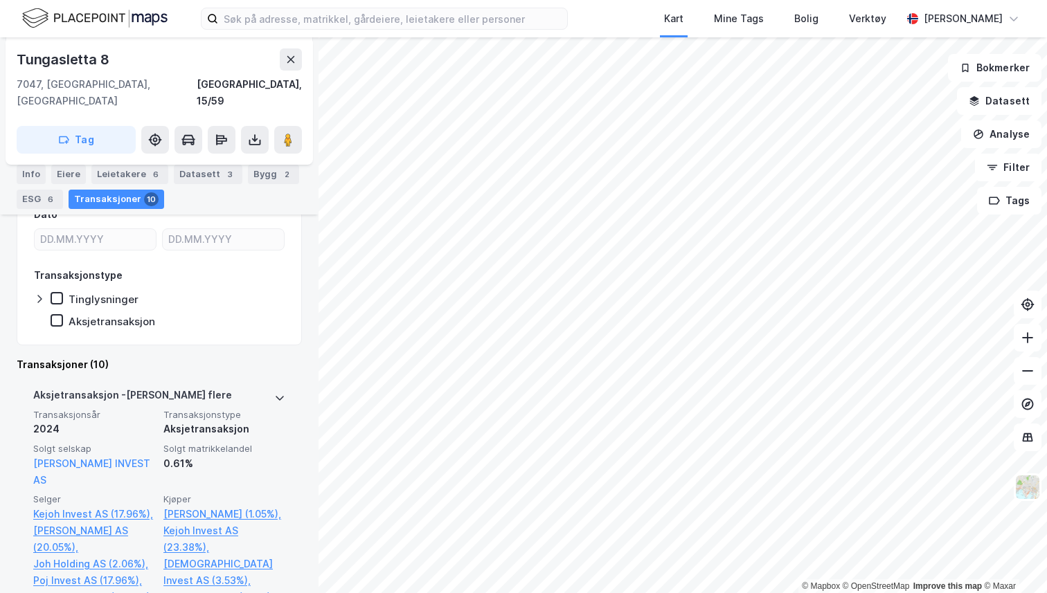
scroll to position [258, 0]
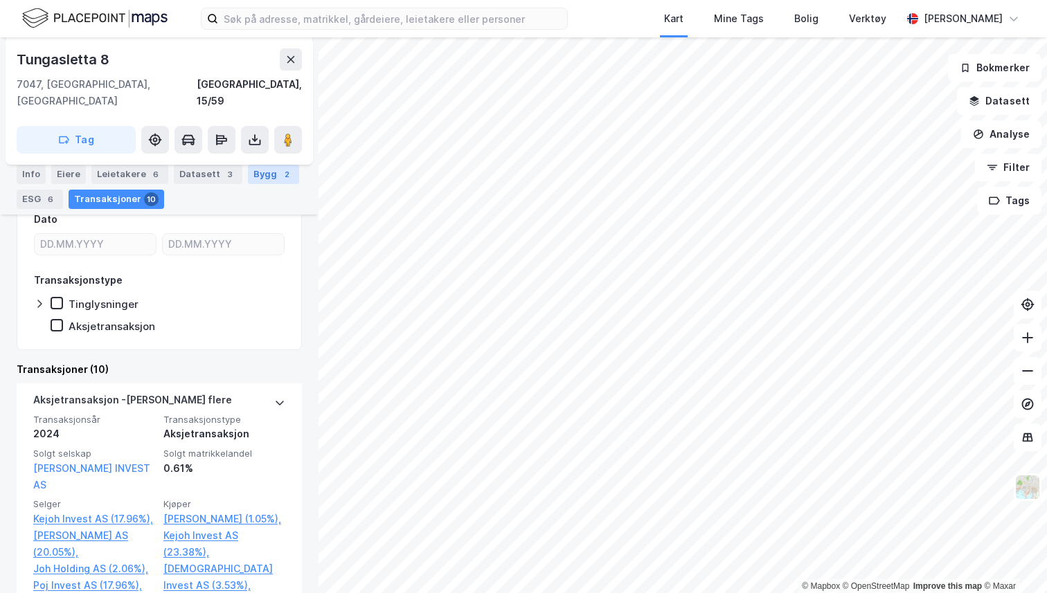
click at [280, 178] on div "2" at bounding box center [287, 175] width 14 height 14
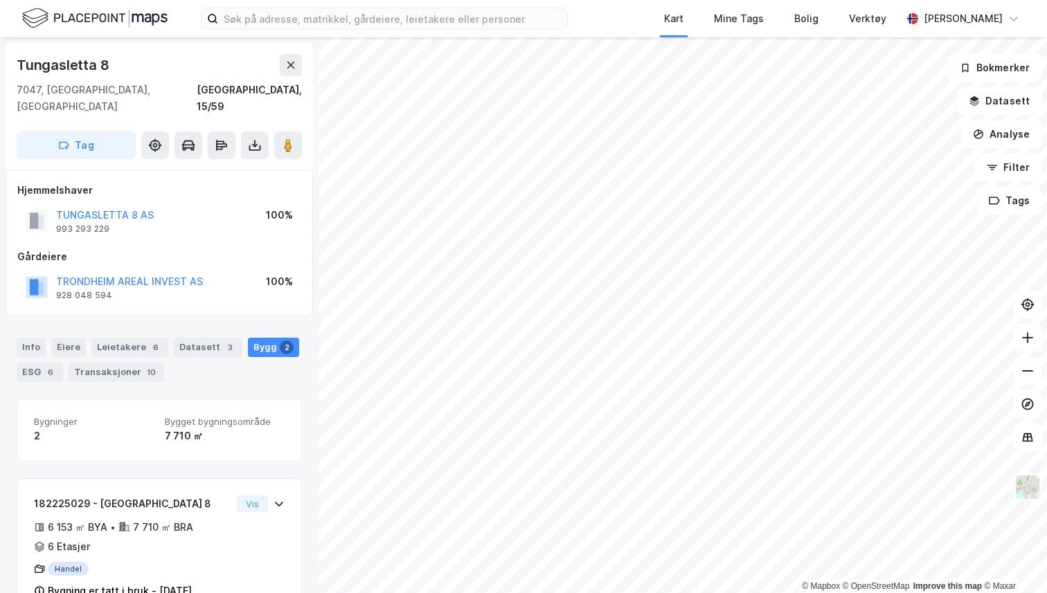
scroll to position [109, 0]
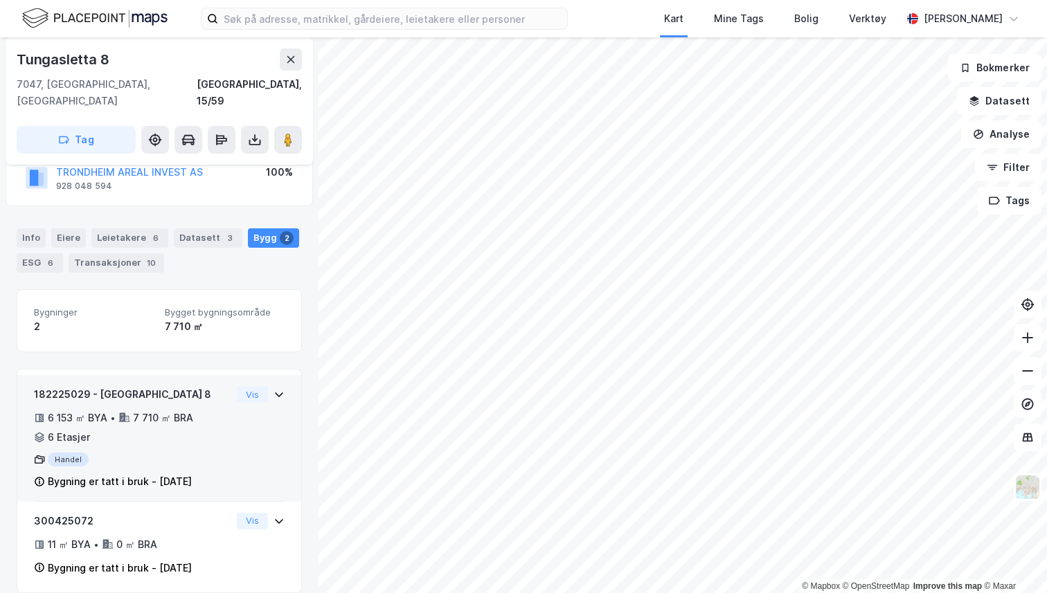
click at [279, 389] on icon at bounding box center [278, 394] width 11 height 11
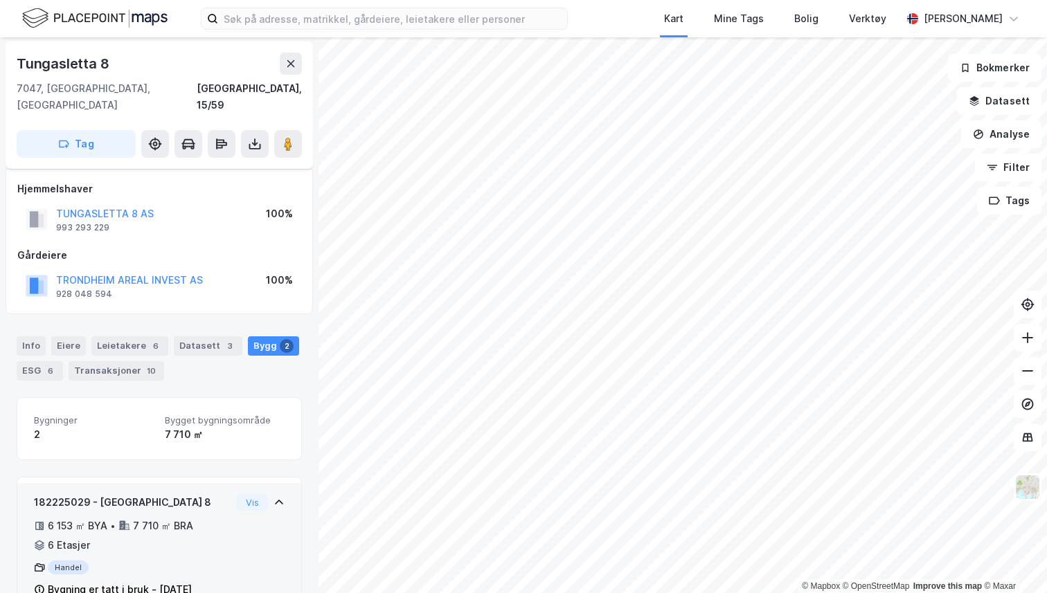
scroll to position [0, 0]
click at [291, 54] on button at bounding box center [291, 65] width 22 height 22
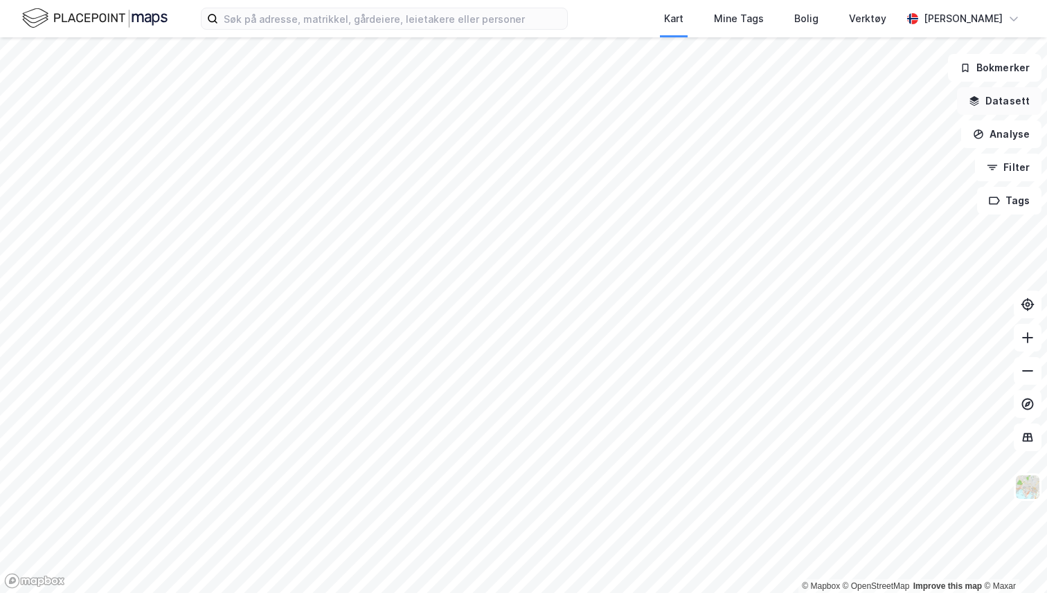
click at [1023, 102] on button "Datasett" at bounding box center [999, 101] width 84 height 28
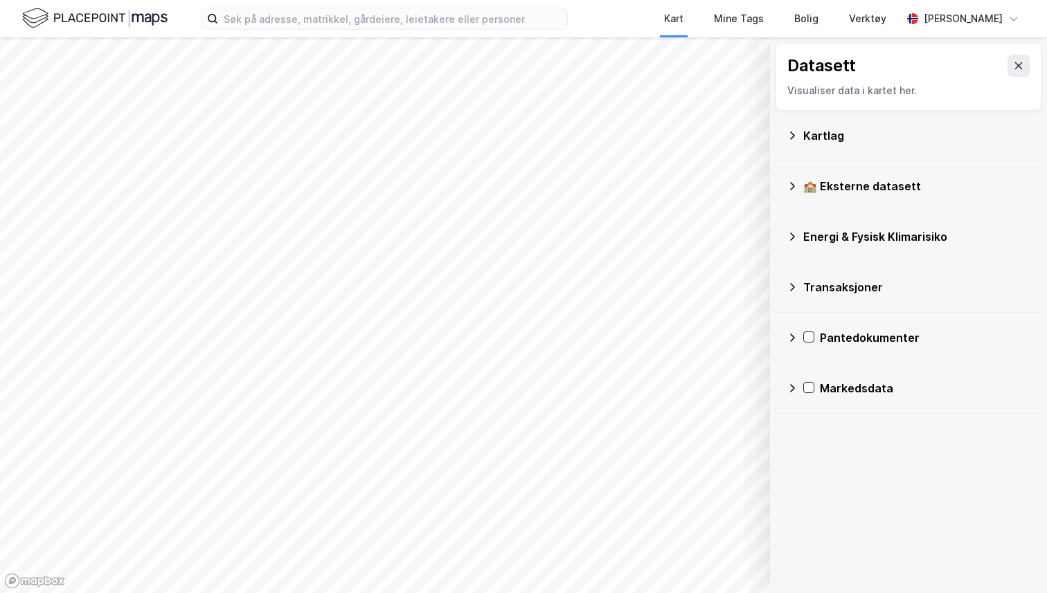
click at [790, 292] on icon at bounding box center [791, 287] width 11 height 11
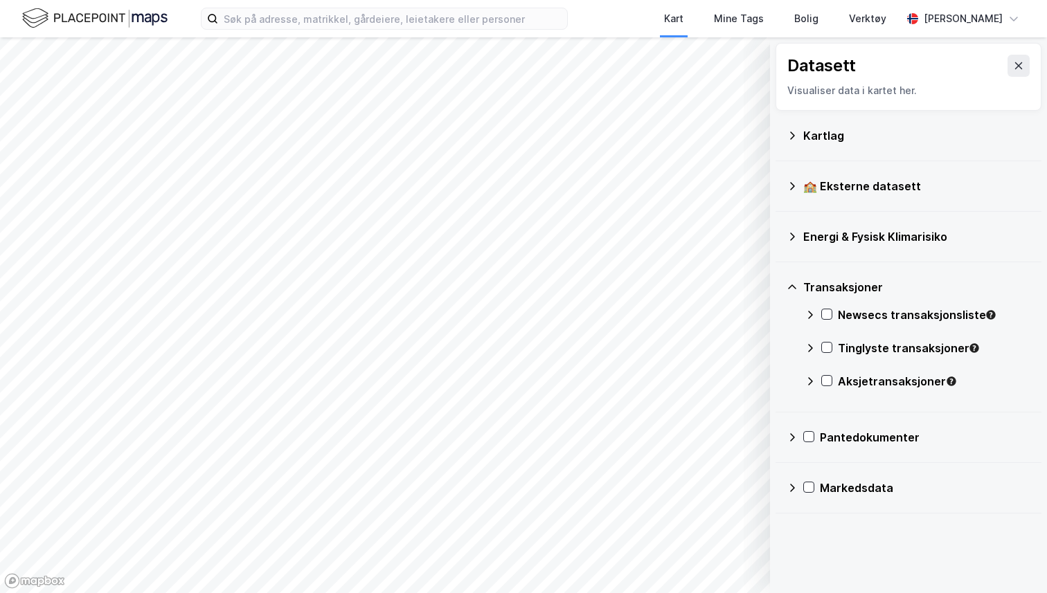
click at [809, 313] on icon at bounding box center [810, 315] width 5 height 8
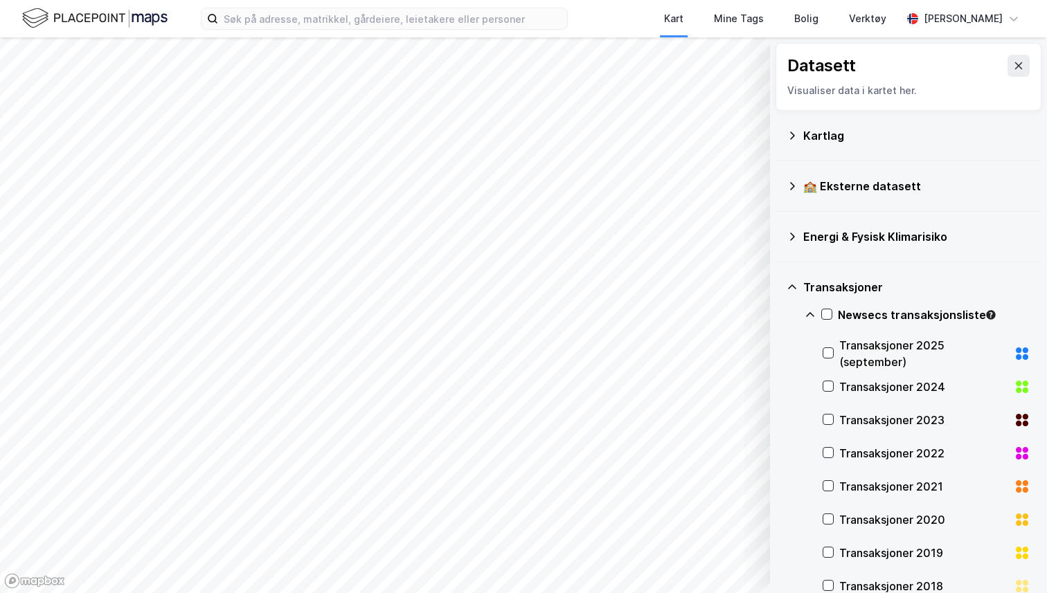
click at [886, 388] on div "Transaksjoner 2024" at bounding box center [923, 387] width 169 height 17
click at [831, 388] on icon at bounding box center [828, 386] width 10 height 10
click at [808, 317] on icon at bounding box center [809, 314] width 11 height 11
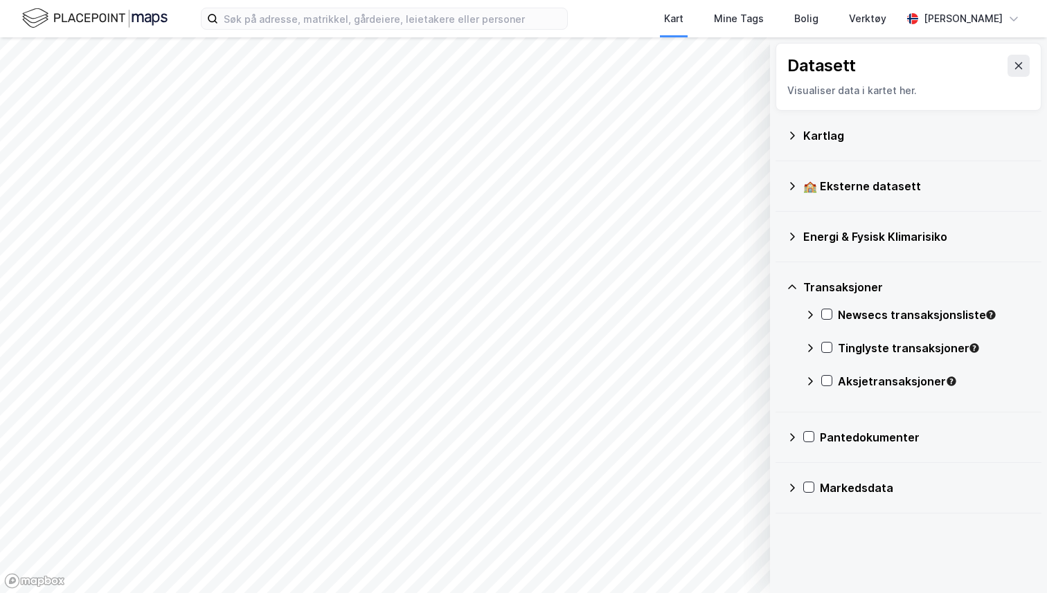
click at [816, 382] on div "Aksjetransaksjoner" at bounding box center [917, 386] width 226 height 33
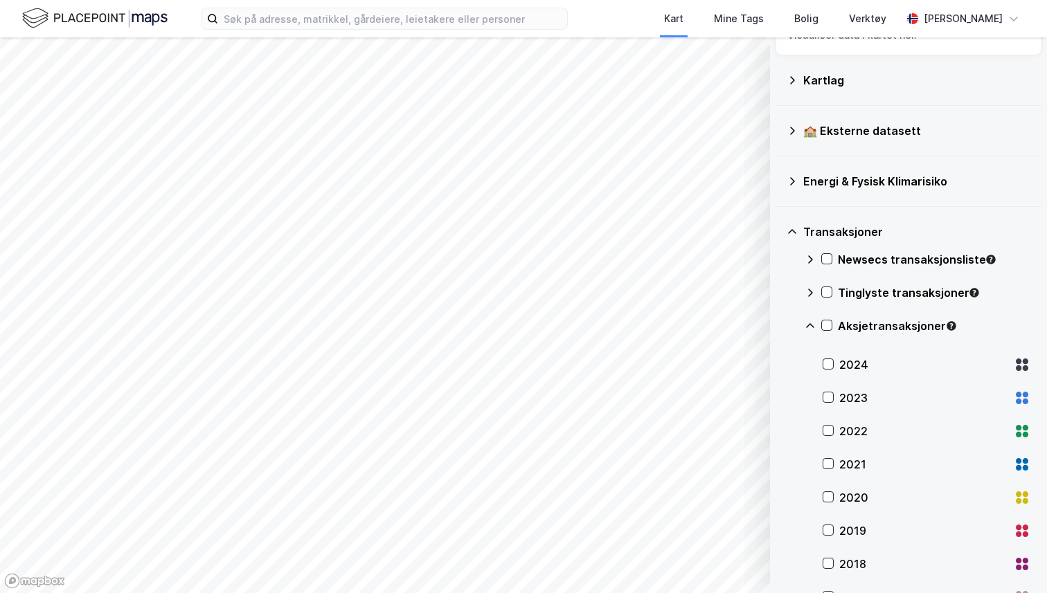
scroll to position [59, 0]
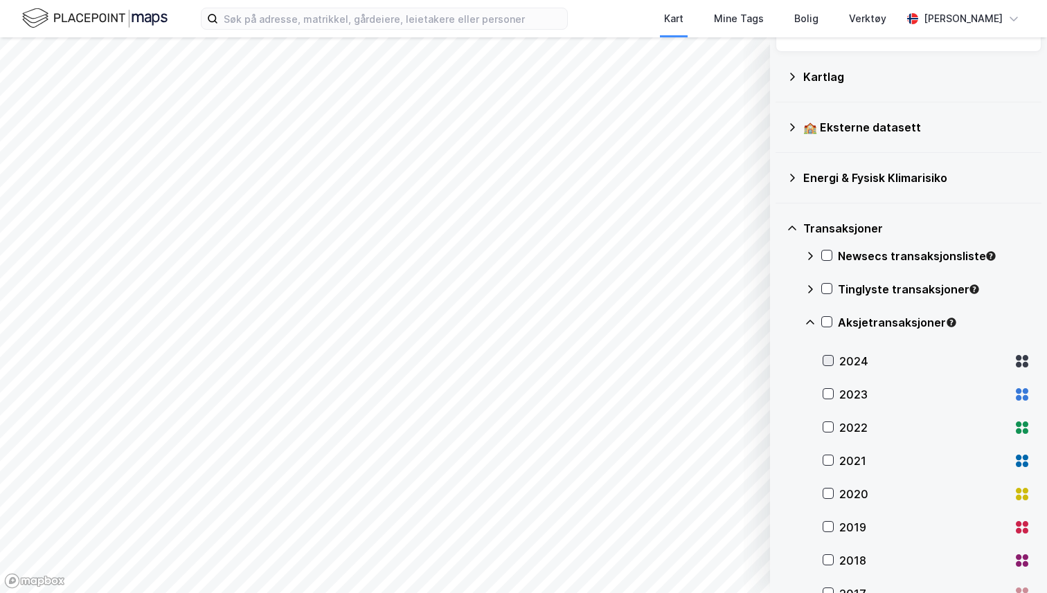
click at [829, 361] on icon at bounding box center [829, 361] width 8 height 5
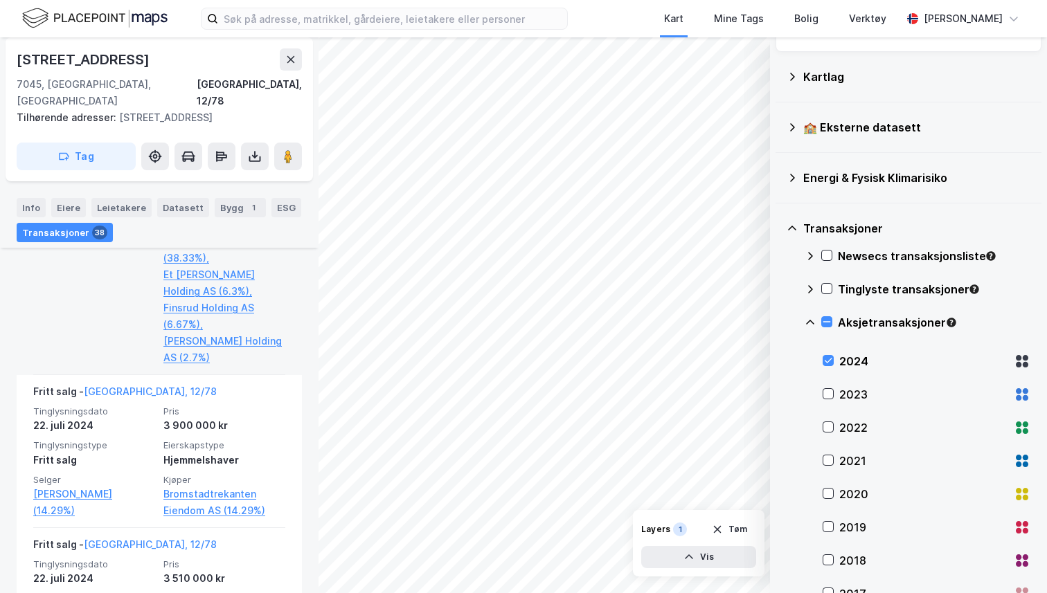
scroll to position [678, 0]
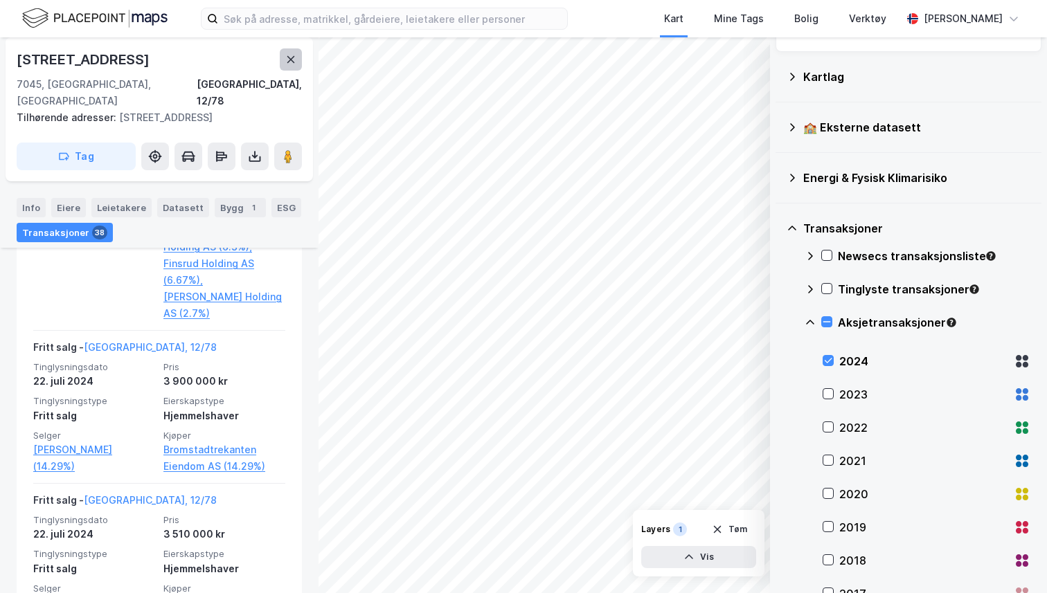
click at [293, 62] on icon at bounding box center [291, 59] width 8 height 7
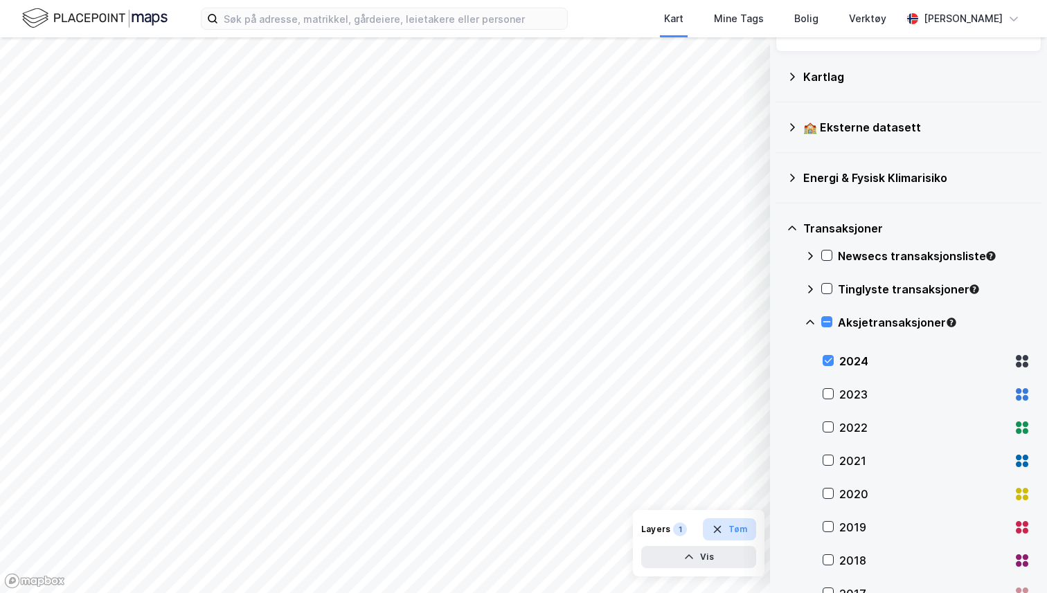
click at [735, 536] on button "Tøm" at bounding box center [729, 530] width 53 height 22
click at [836, 180] on div "Energi & Fysisk Klimarisiko" at bounding box center [916, 178] width 227 height 17
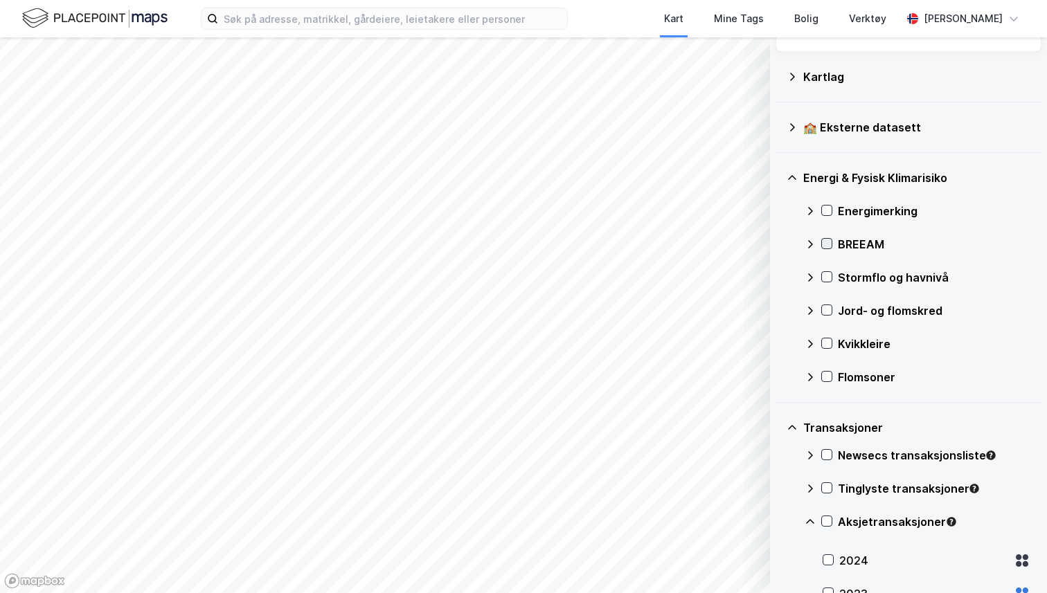
click at [828, 241] on icon at bounding box center [827, 244] width 10 height 10
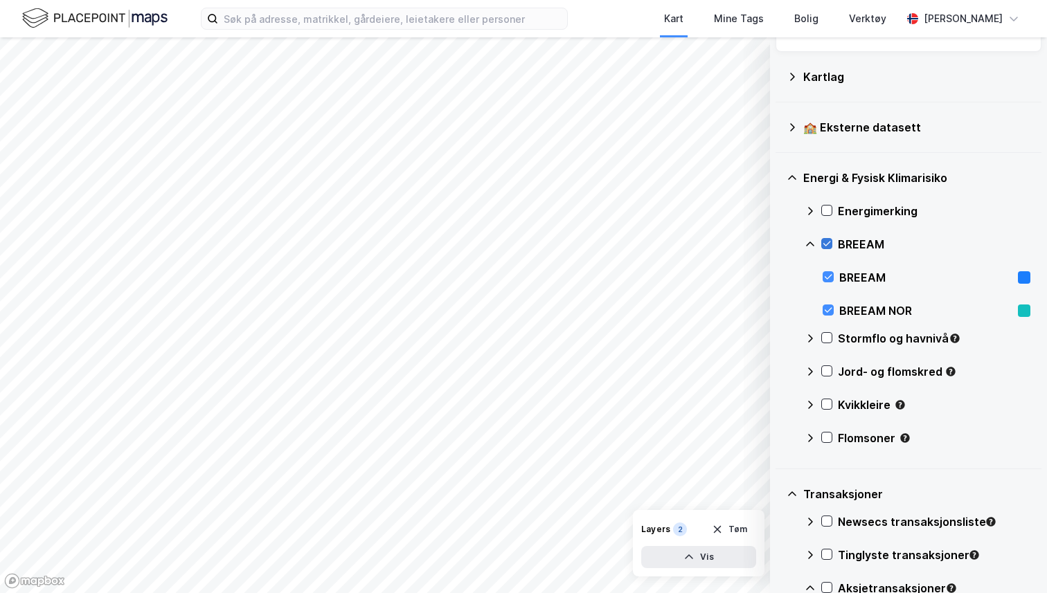
click at [827, 239] on icon at bounding box center [827, 244] width 10 height 10
click at [816, 202] on div "Energimerking" at bounding box center [917, 211] width 226 height 33
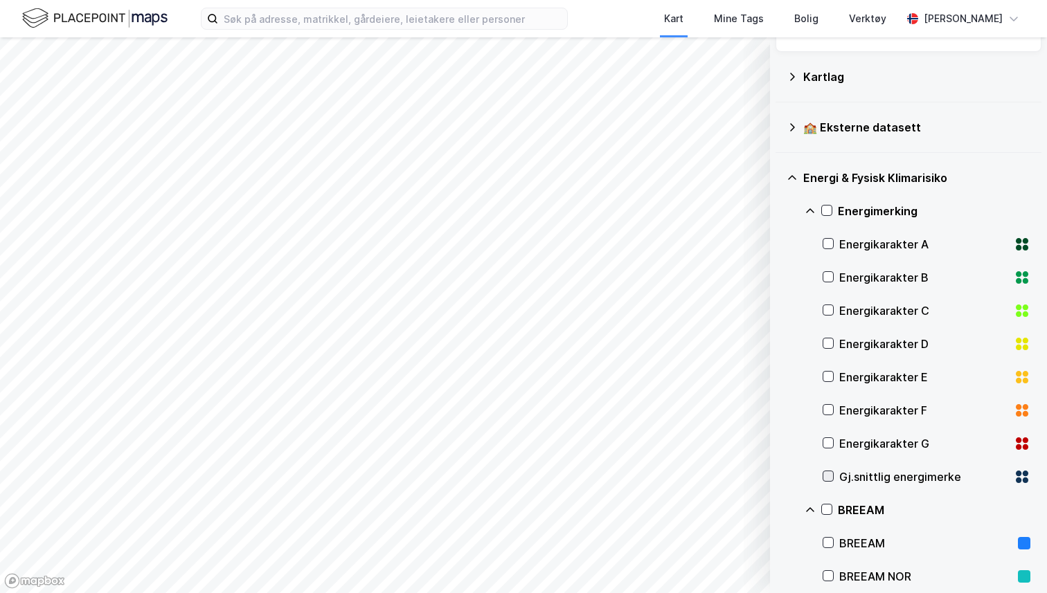
click at [827, 476] on icon at bounding box center [828, 476] width 10 height 10
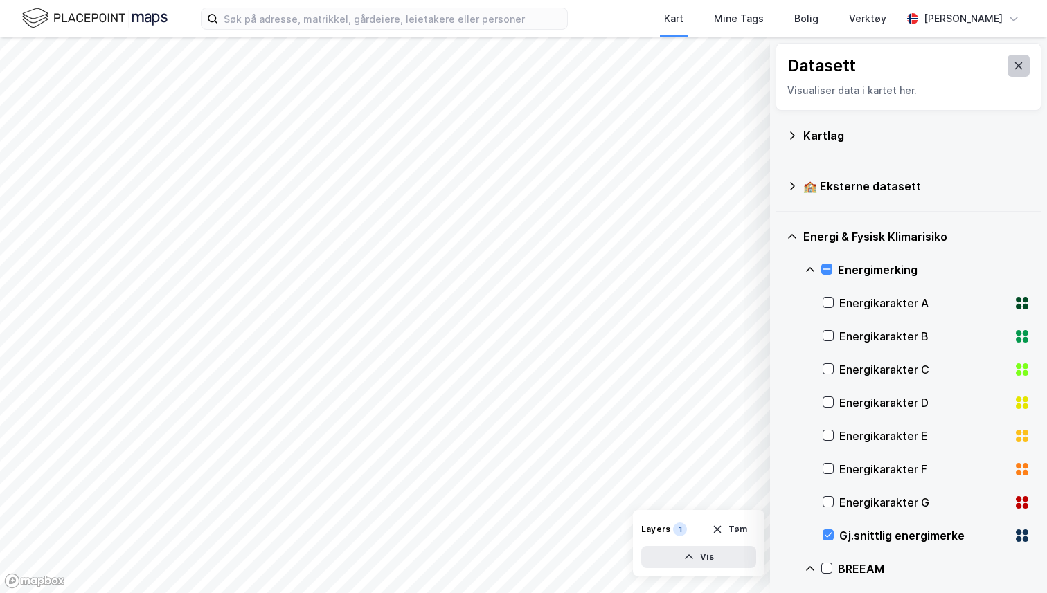
click at [1018, 67] on icon at bounding box center [1018, 65] width 11 height 11
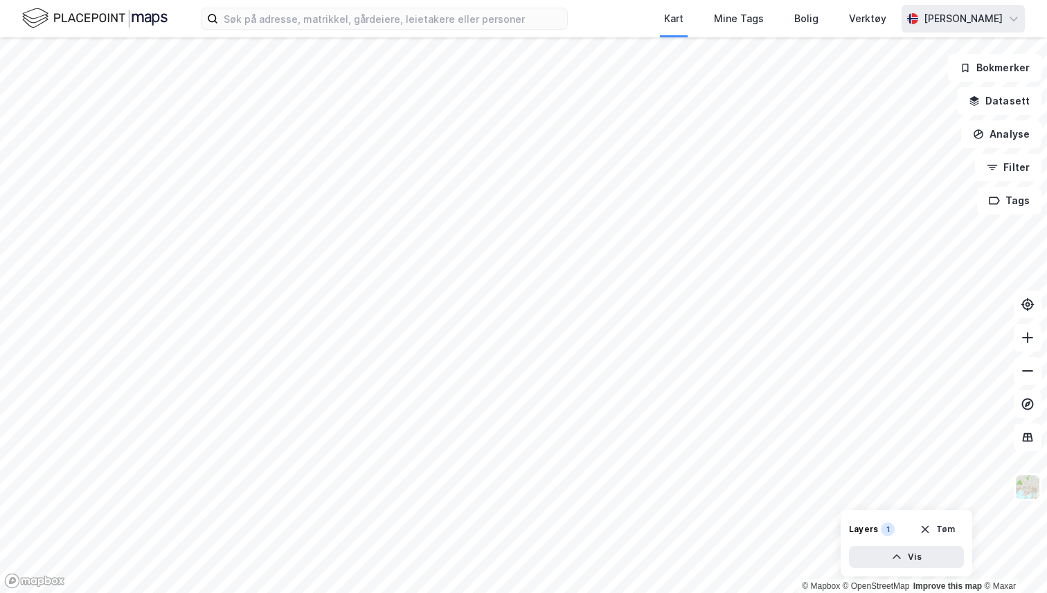
click at [978, 28] on div "[PERSON_NAME]" at bounding box center [962, 19] width 123 height 28
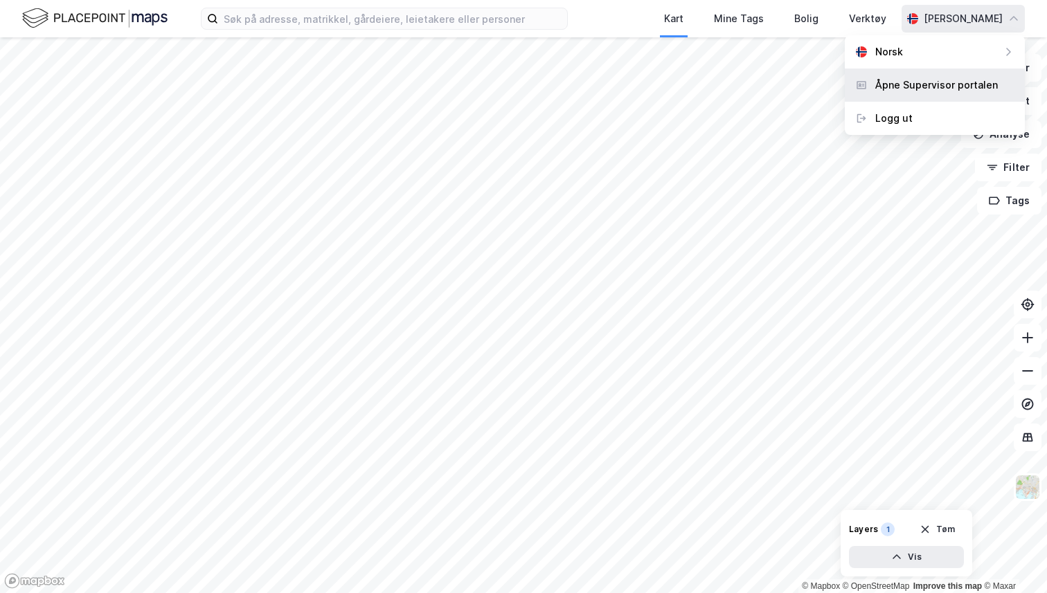
click at [939, 82] on div "Åpne Supervisor portalen" at bounding box center [936, 85] width 123 height 17
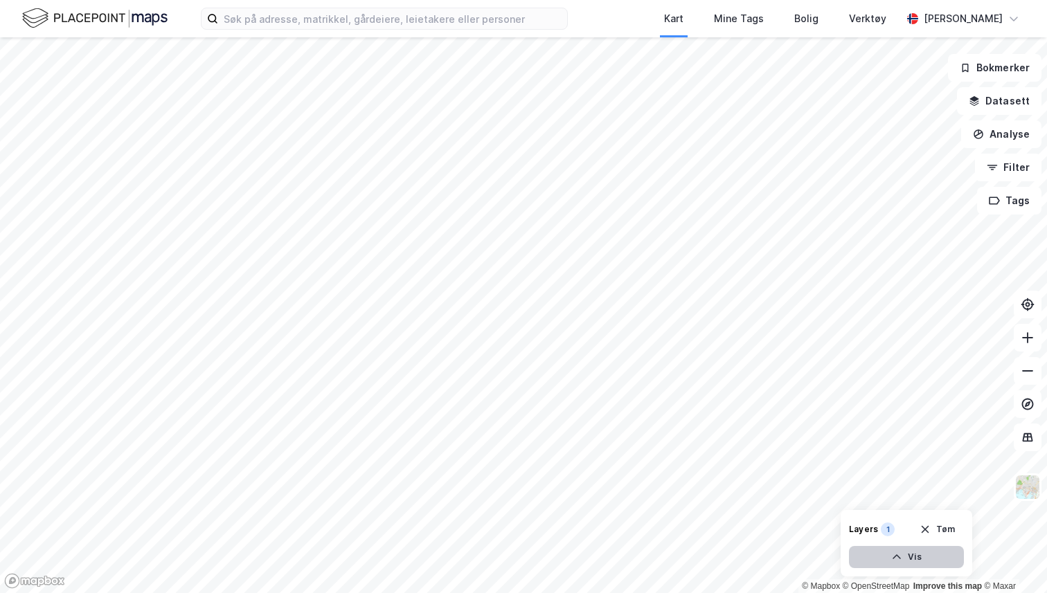
click at [916, 558] on button "Vis" at bounding box center [906, 557] width 115 height 22
click at [925, 530] on icon at bounding box center [924, 526] width 11 height 11
click at [1025, 492] on img at bounding box center [1027, 487] width 26 height 26
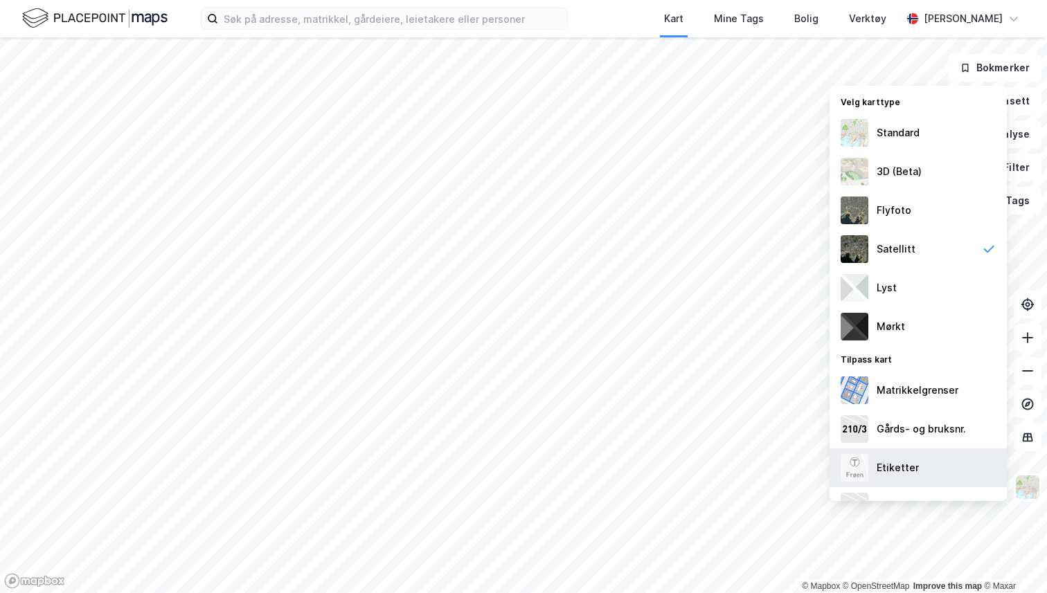
click at [948, 452] on div "Etiketter" at bounding box center [917, 468] width 177 height 39
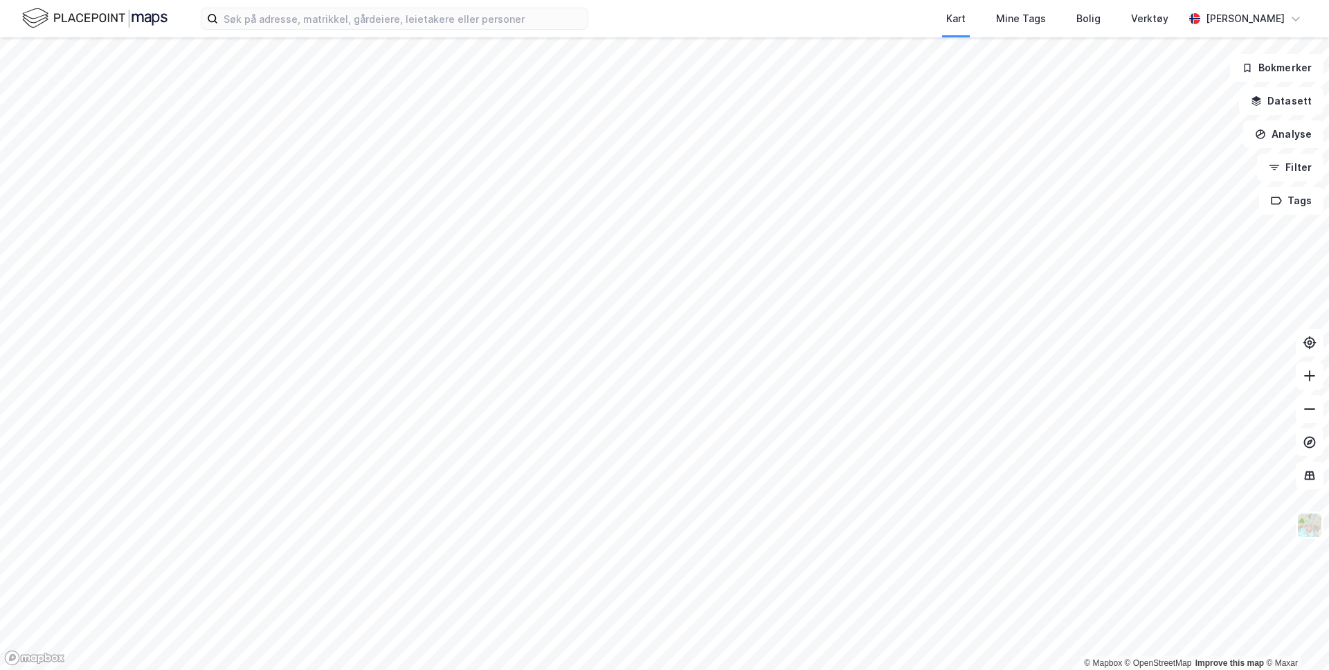
click at [669, 19] on div "Kart Mine Tags Bolig Verktøy" at bounding box center [919, 18] width 529 height 37
click at [602, 17] on div "Kart Mine Tags Bolig Verktøy Andreas Vestadmin" at bounding box center [664, 18] width 1329 height 37
click at [566, 23] on input at bounding box center [403, 18] width 370 height 21
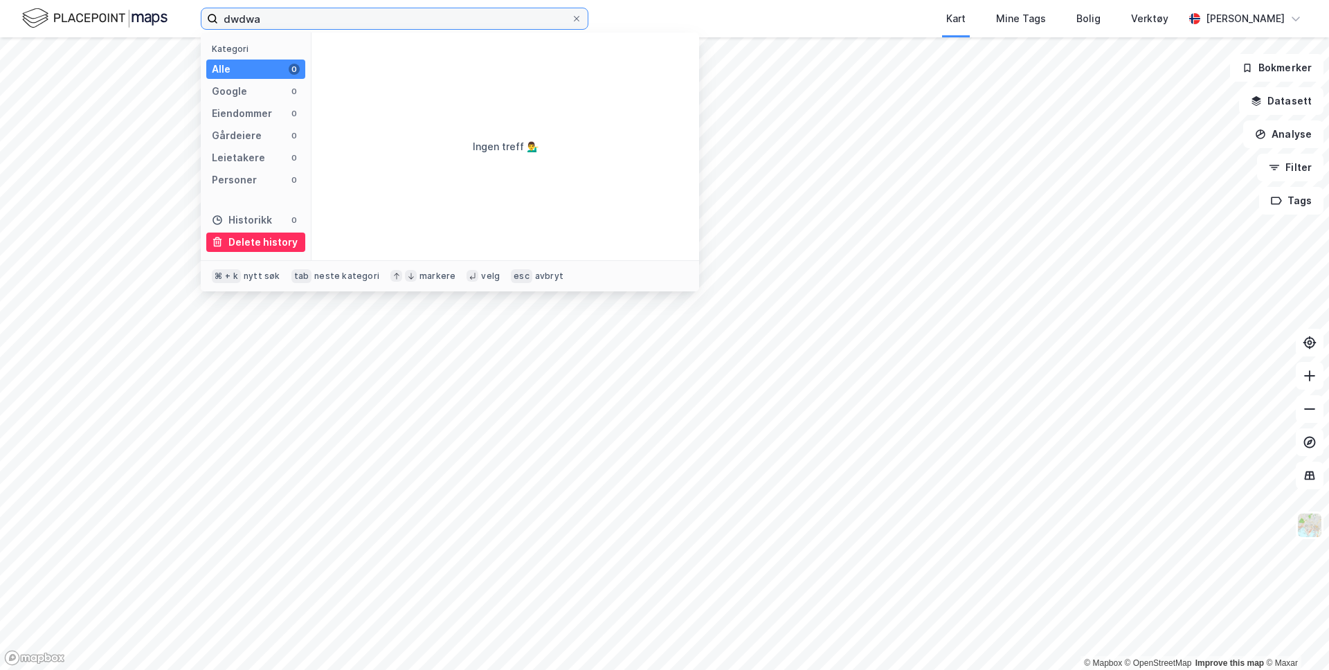
type input "dwdwa"
click at [255, 244] on div "Delete history" at bounding box center [262, 242] width 69 height 17
click at [93, 25] on img at bounding box center [94, 18] width 145 height 24
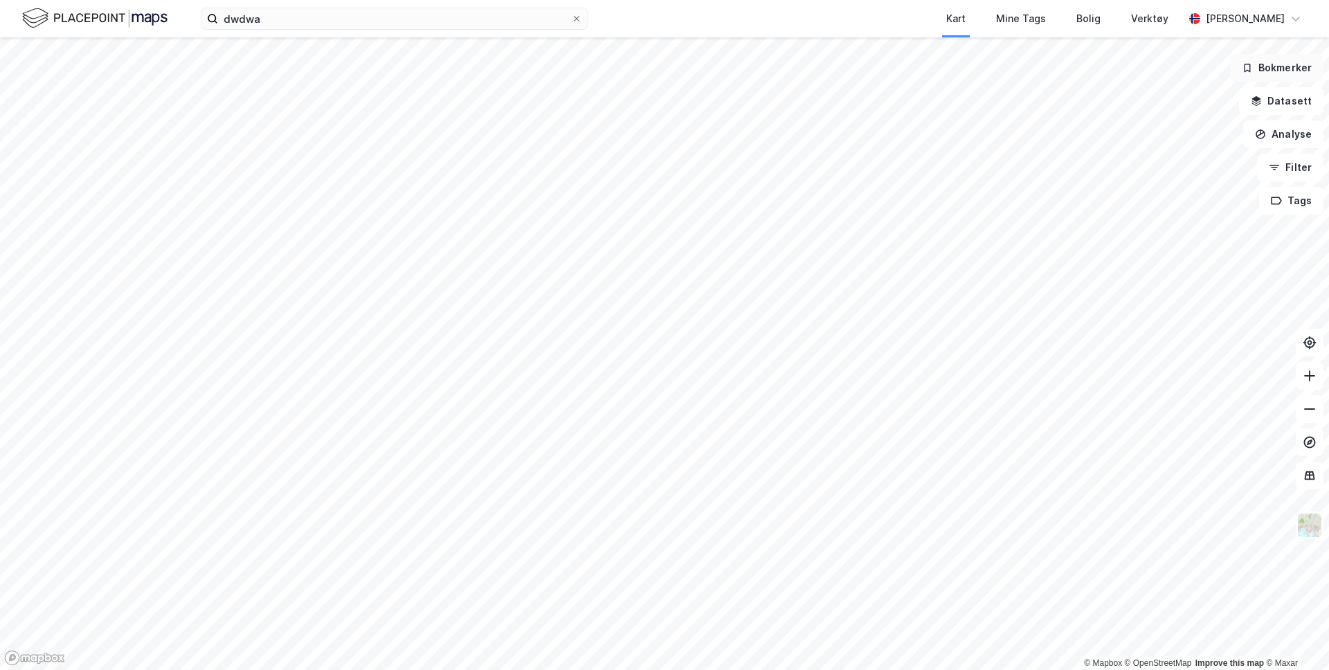
click at [1046, 59] on button "Bokmerker" at bounding box center [1276, 68] width 93 height 28
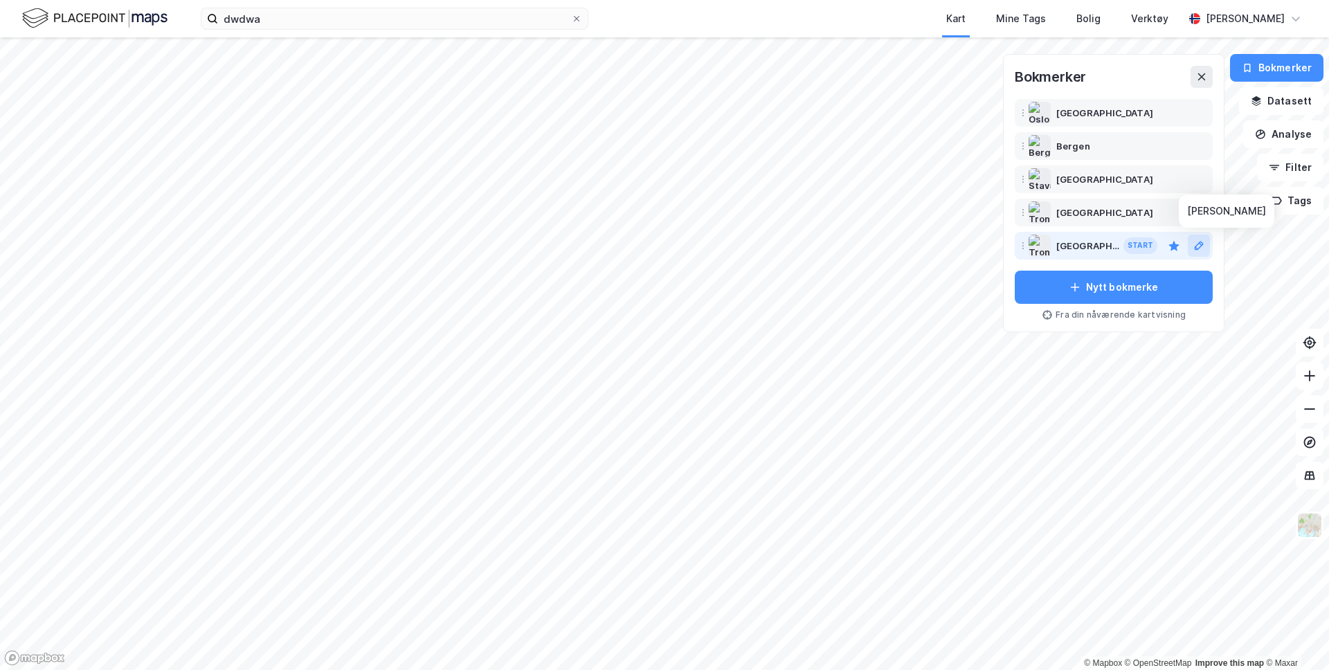
click at [1046, 244] on icon at bounding box center [1199, 245] width 11 height 11
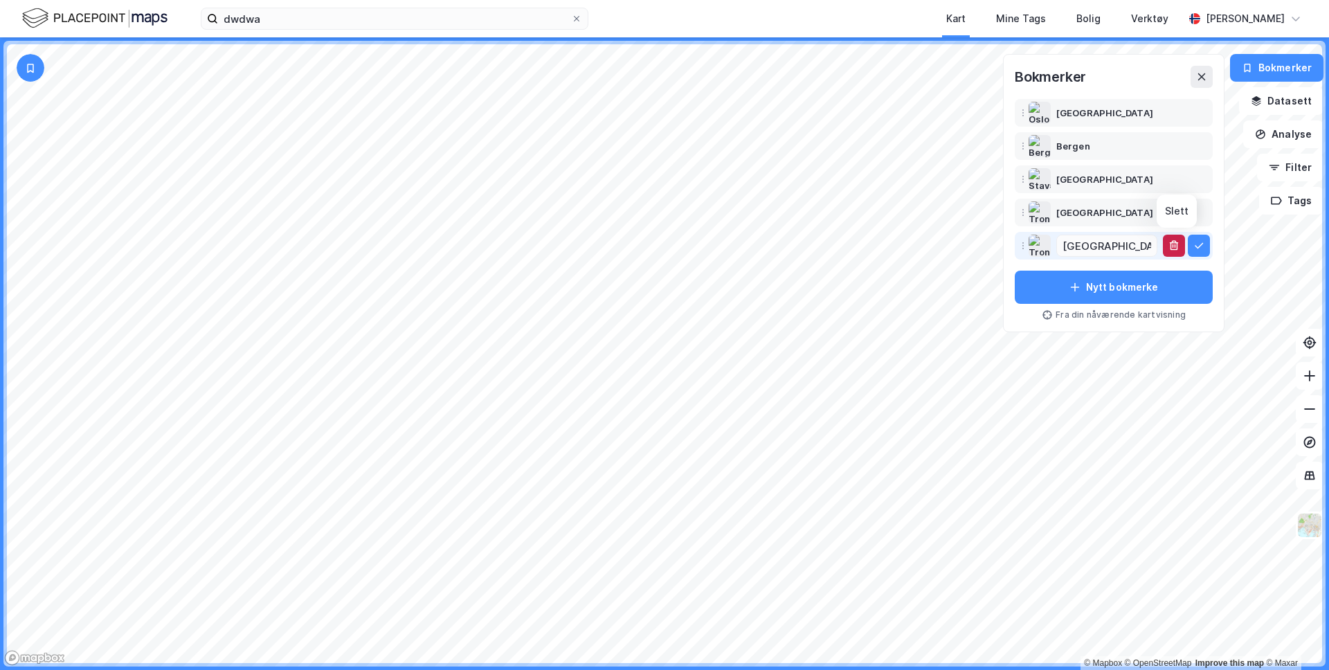
click at [1046, 244] on icon "button" at bounding box center [1175, 246] width 8 height 8
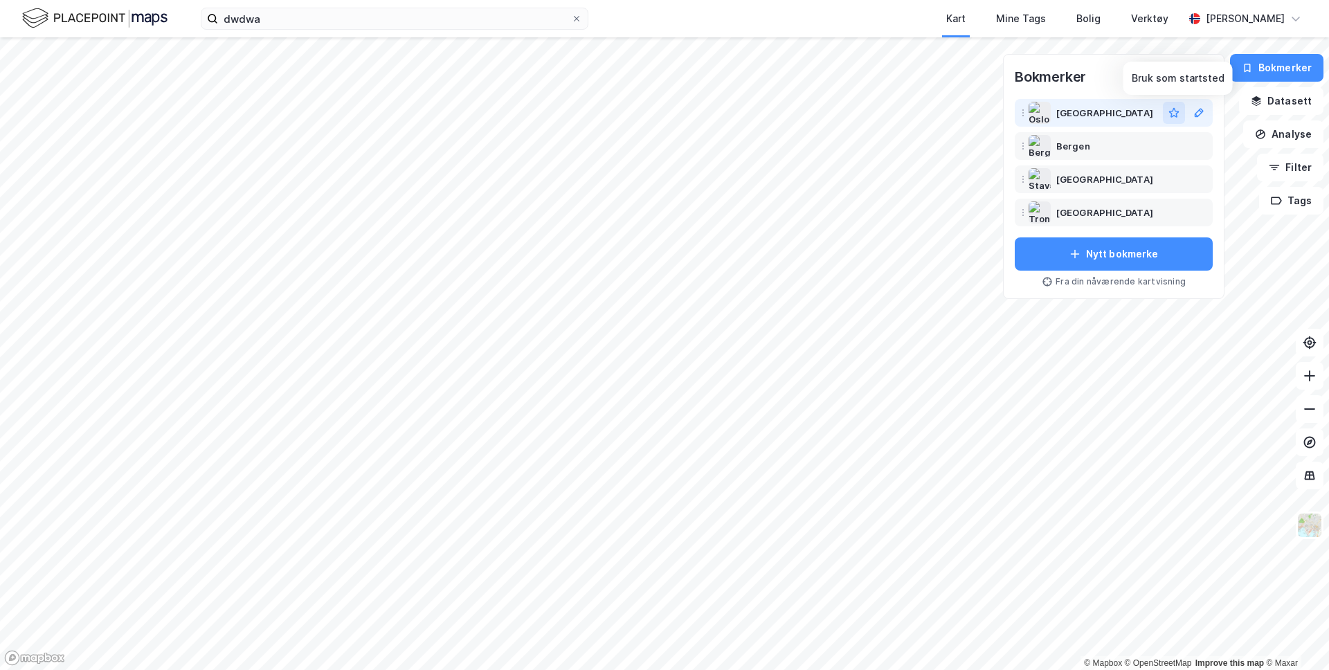
click at [1046, 112] on icon "button" at bounding box center [1174, 113] width 10 height 10
click at [1046, 107] on div "Start" at bounding box center [1141, 113] width 34 height 17
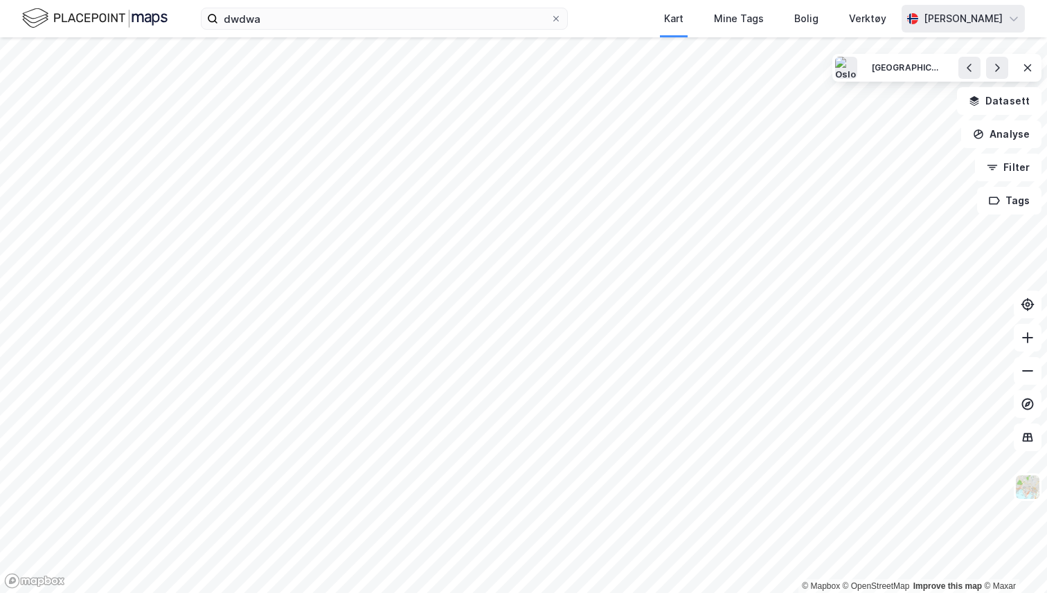
click at [969, 28] on div "[PERSON_NAME]" at bounding box center [962, 19] width 123 height 28
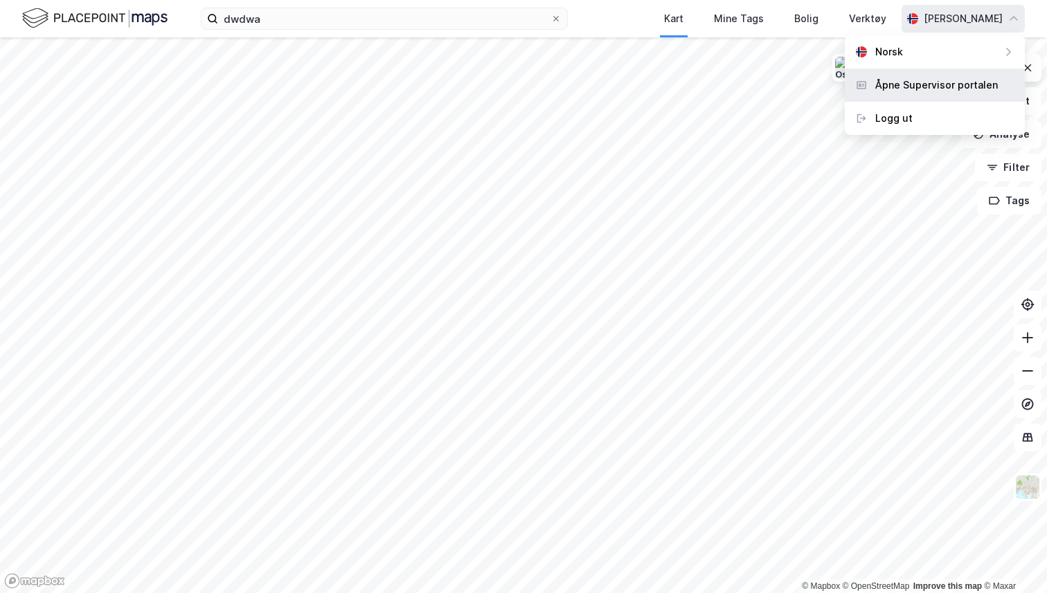
click at [956, 82] on div "Åpne Supervisor portalen" at bounding box center [936, 85] width 123 height 17
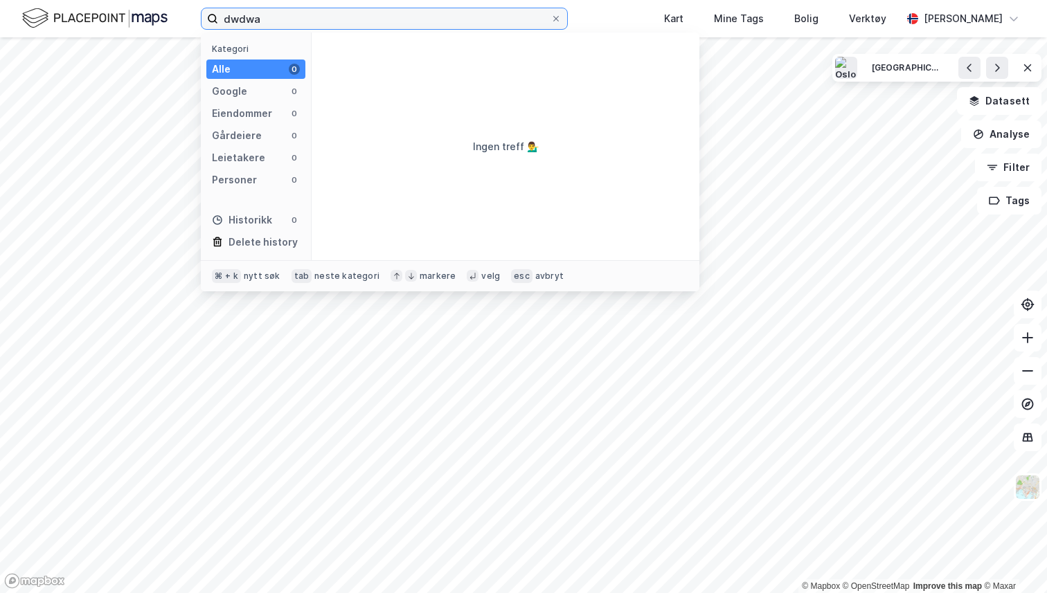
click at [330, 25] on input "dwdwa" at bounding box center [384, 18] width 332 height 21
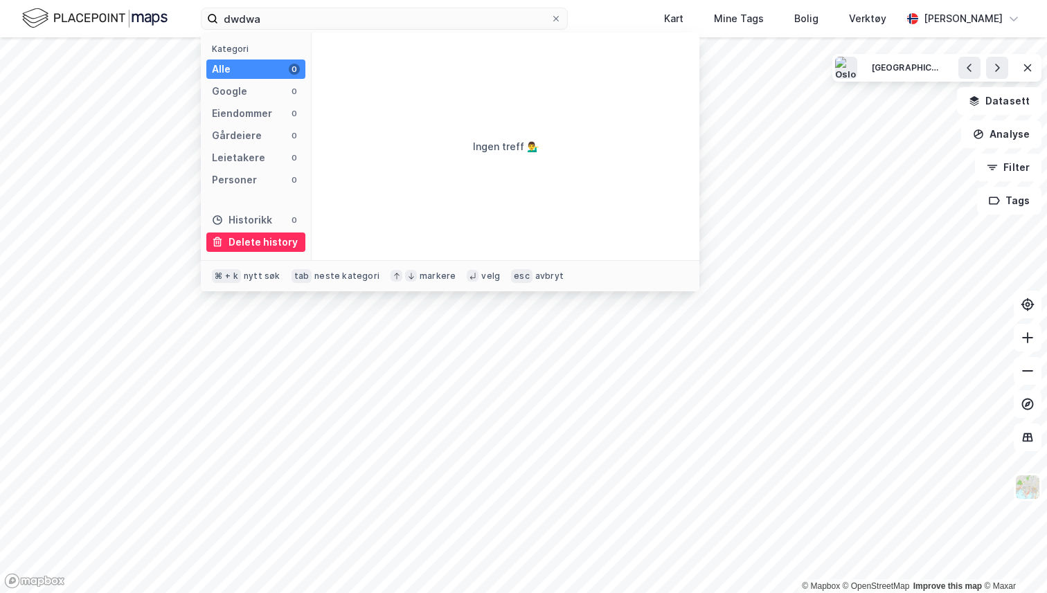
click at [272, 244] on div "Delete history" at bounding box center [262, 242] width 69 height 17
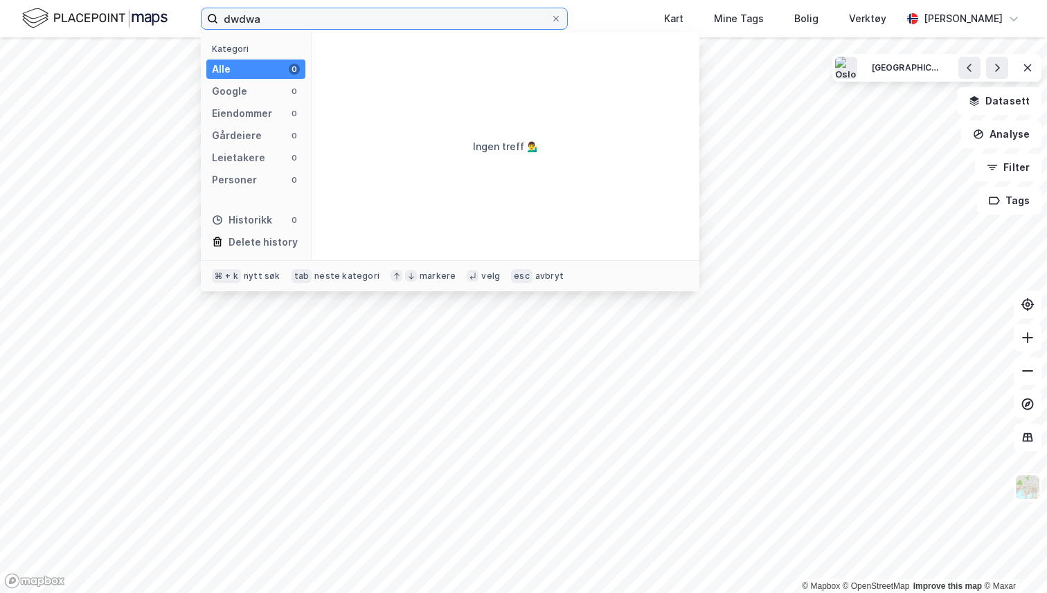
click at [519, 16] on input "dwdwa" at bounding box center [384, 18] width 332 height 21
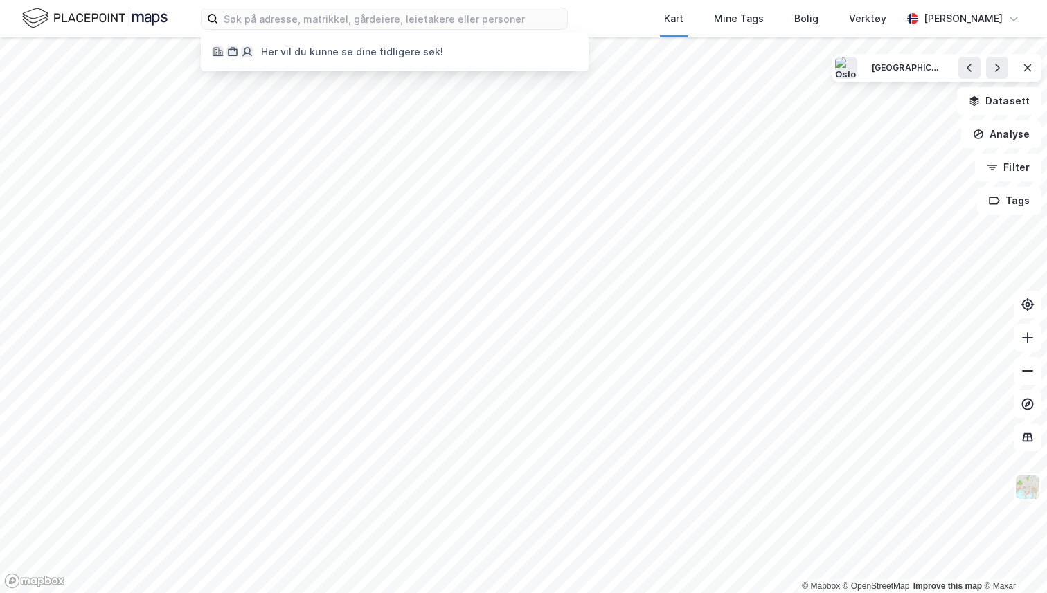
click at [584, 18] on div "Her vil du kunne se dine tidligere søk! Kart Mine Tags Bolig Verktøy Andreas Ve…" at bounding box center [523, 18] width 1047 height 37
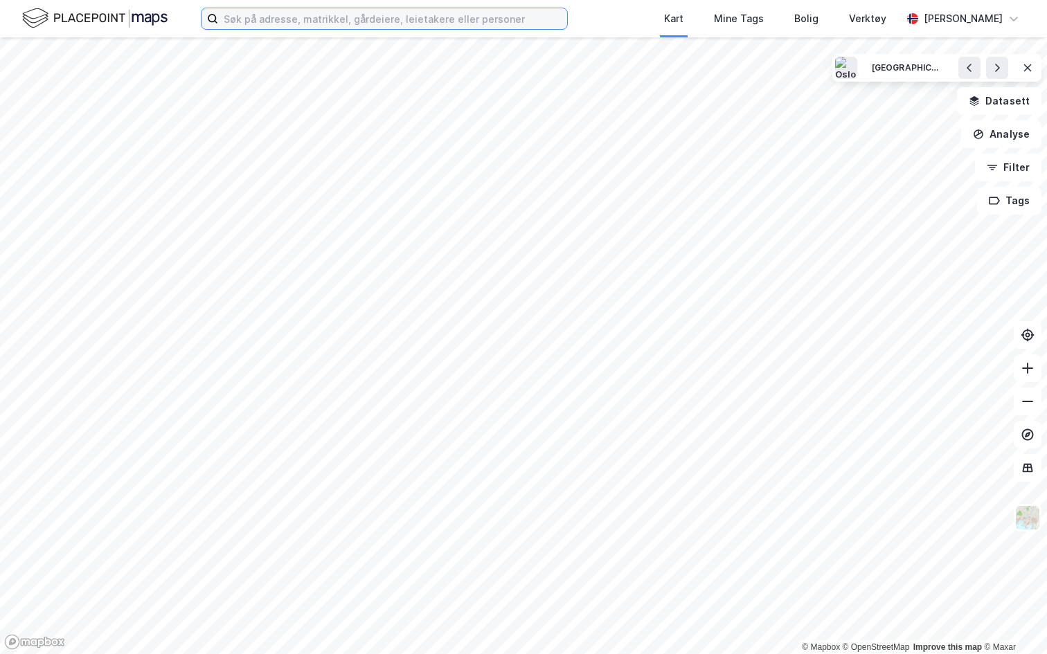
click at [294, 23] on input at bounding box center [392, 18] width 349 height 21
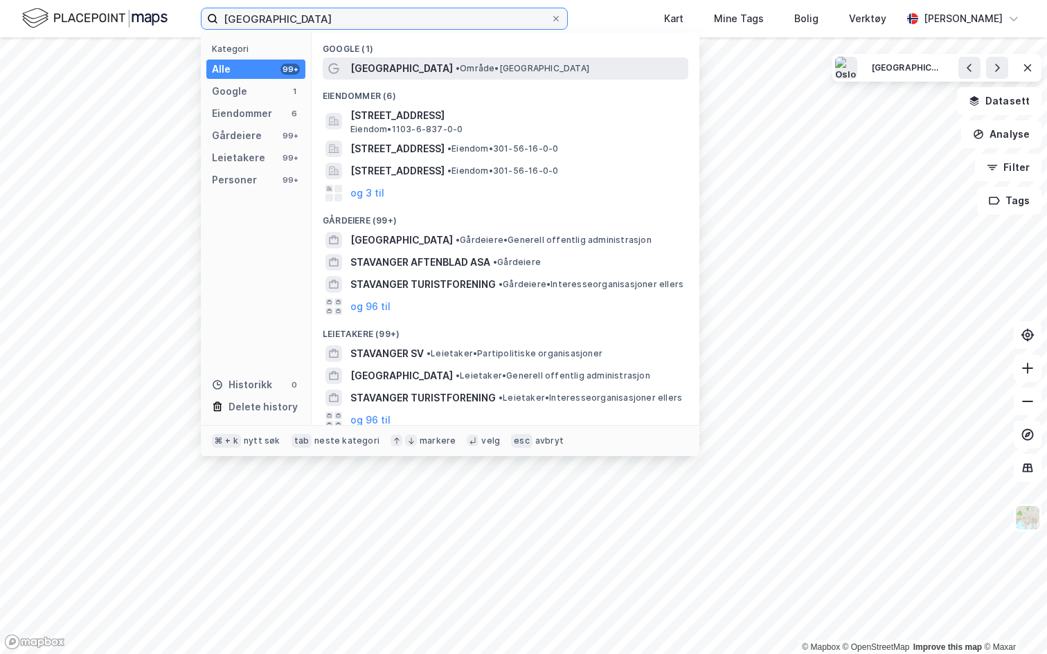
type input "stavanger"
click at [374, 69] on span "[GEOGRAPHIC_DATA]" at bounding box center [401, 68] width 102 height 17
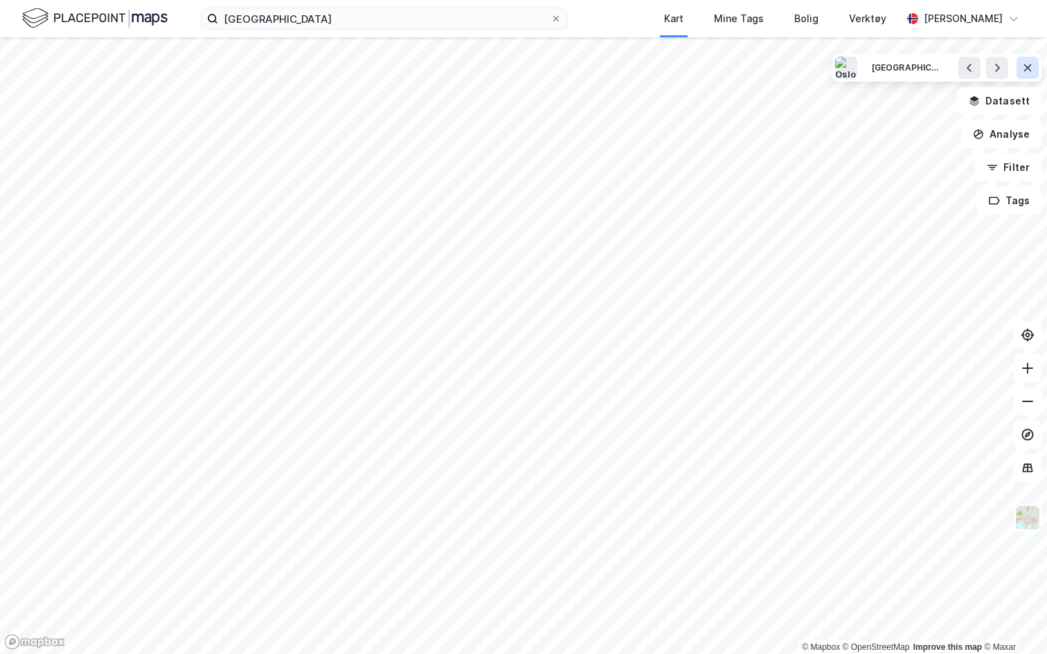
click at [1032, 71] on icon at bounding box center [1027, 67] width 11 height 11
click at [980, 59] on button "Bokmerker" at bounding box center [994, 68] width 93 height 28
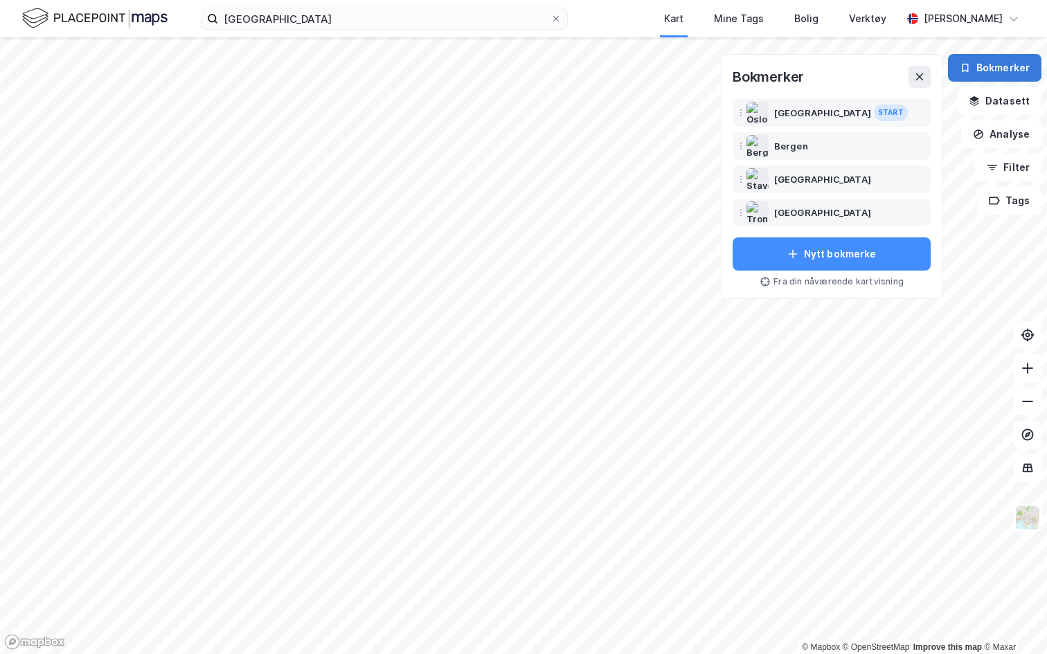
click at [1014, 71] on button "Bokmerker" at bounding box center [994, 68] width 93 height 28
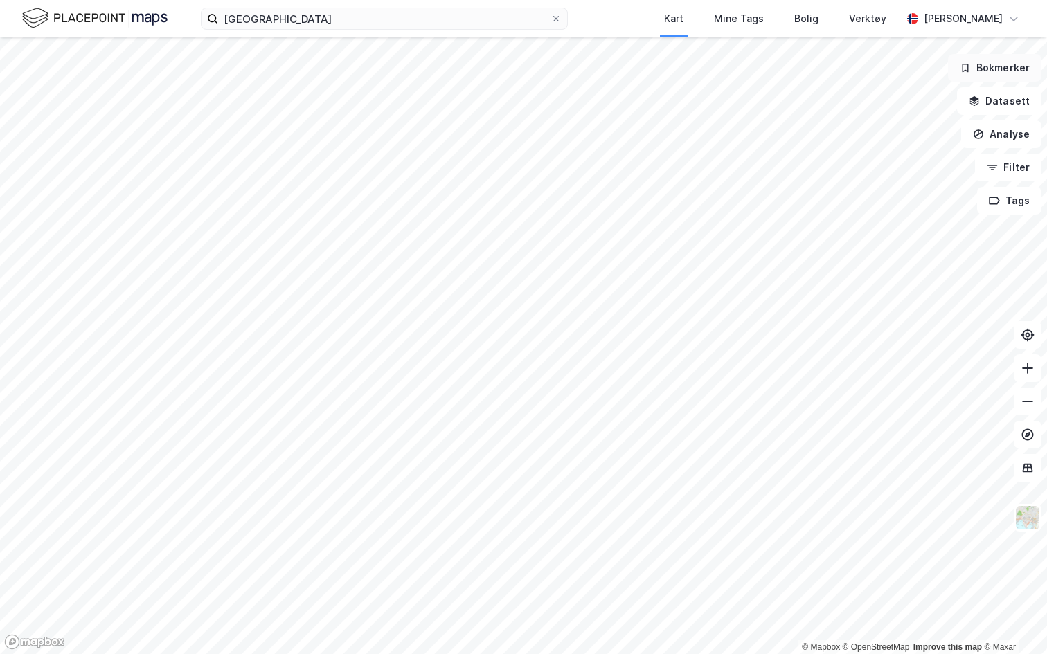
click at [1014, 71] on button "Bokmerker" at bounding box center [994, 68] width 93 height 28
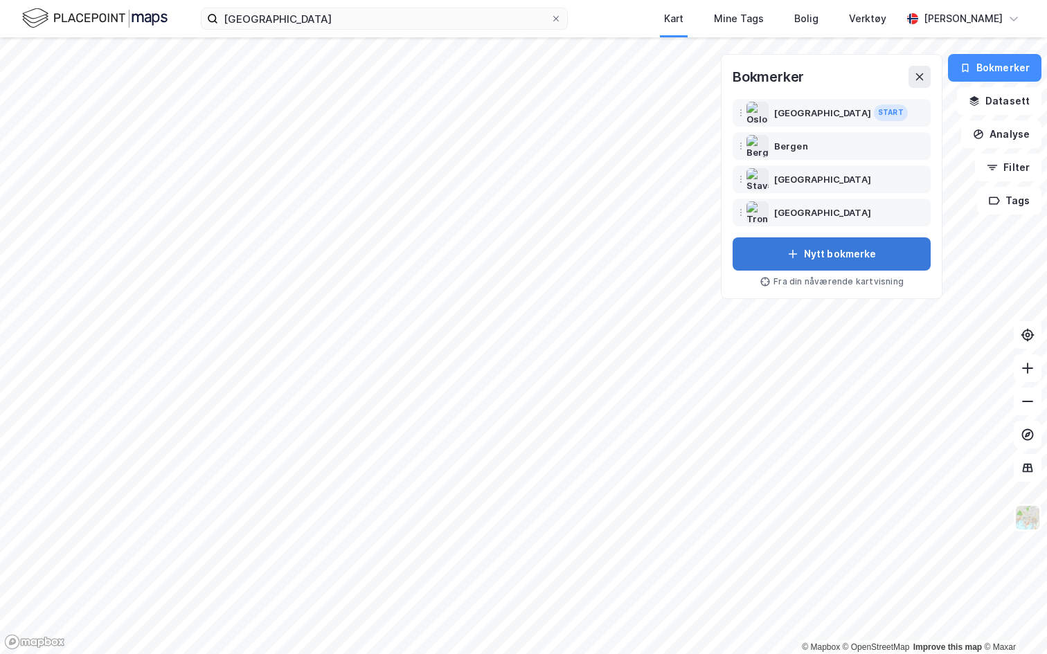
click at [810, 256] on button "Nytt bokmerke" at bounding box center [831, 253] width 198 height 33
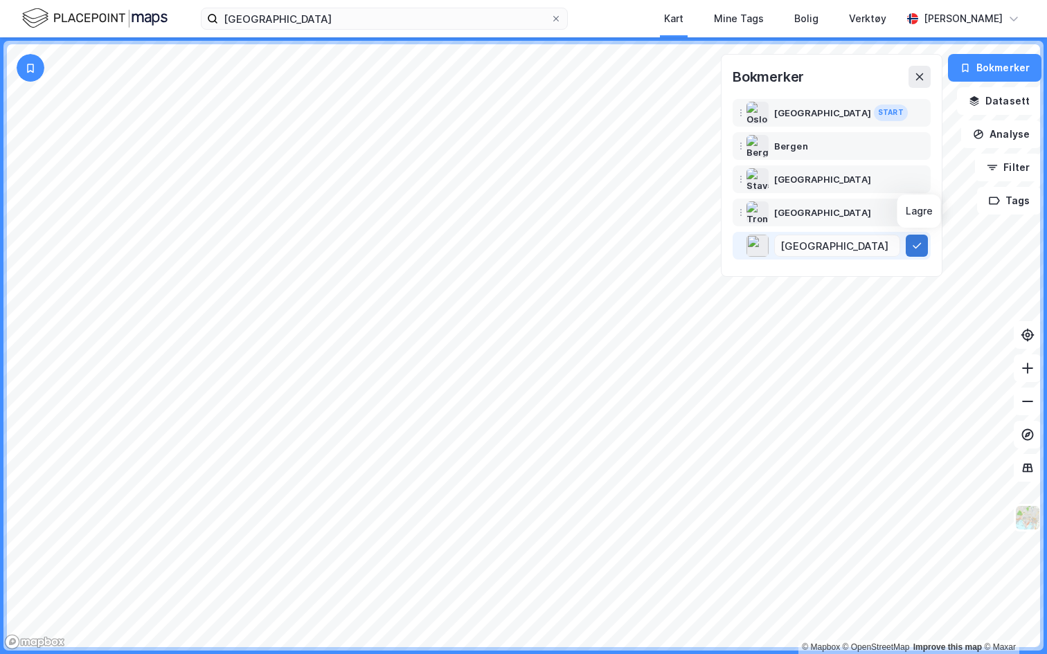
type input "[GEOGRAPHIC_DATA]"
click at [921, 250] on icon at bounding box center [916, 245] width 11 height 11
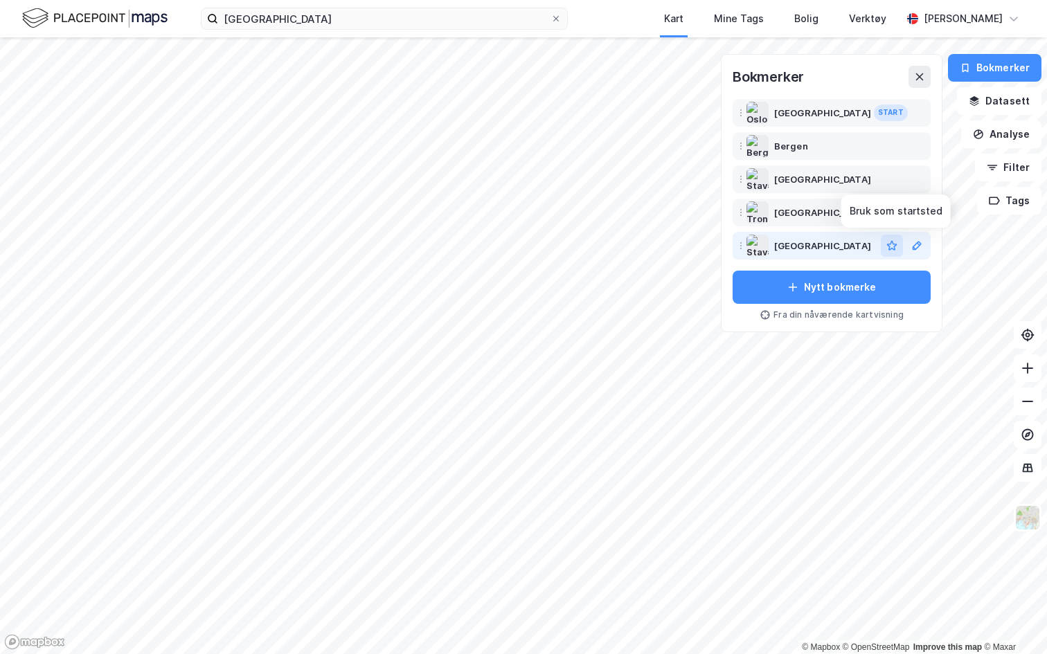
click at [896, 251] on icon "button" at bounding box center [891, 245] width 11 height 11
click at [927, 73] on button at bounding box center [919, 77] width 22 height 22
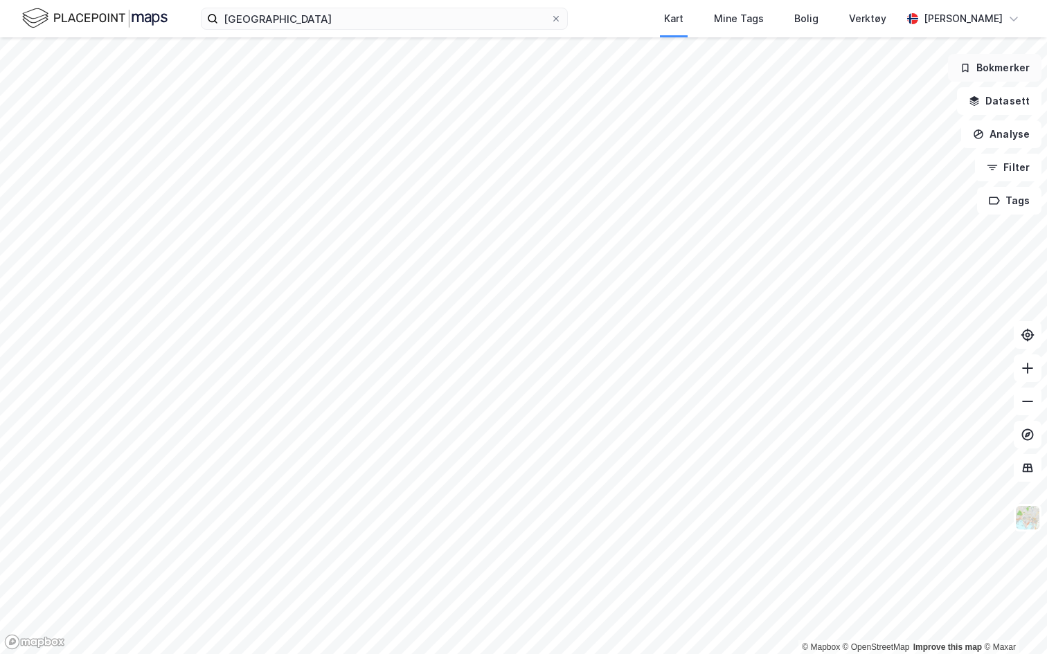
click at [984, 62] on button "Bokmerker" at bounding box center [994, 68] width 93 height 28
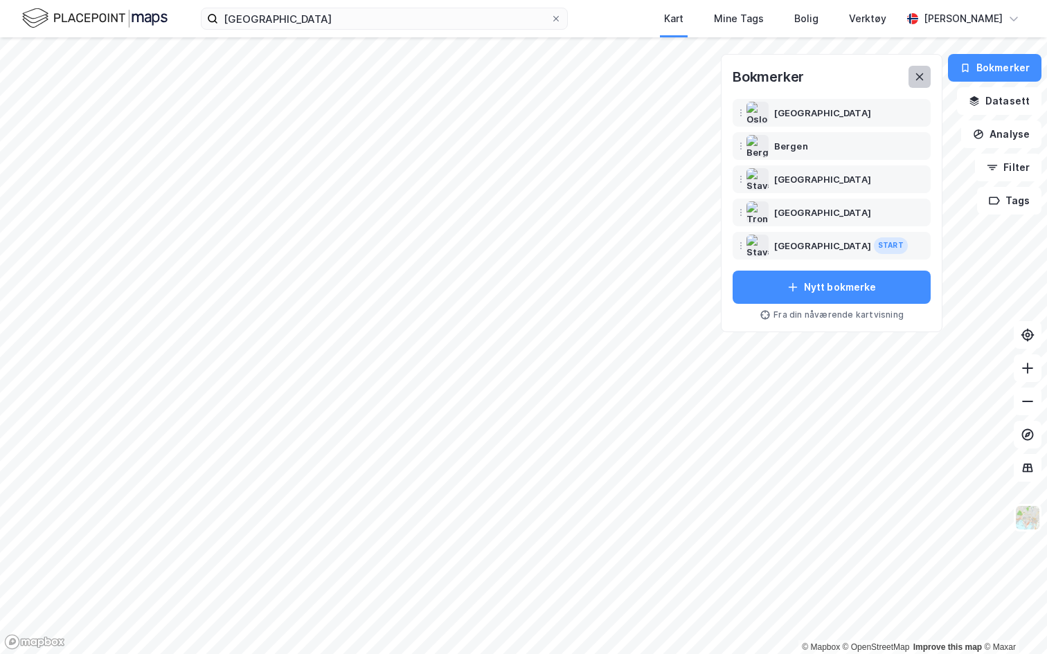
click at [928, 77] on button at bounding box center [919, 77] width 22 height 22
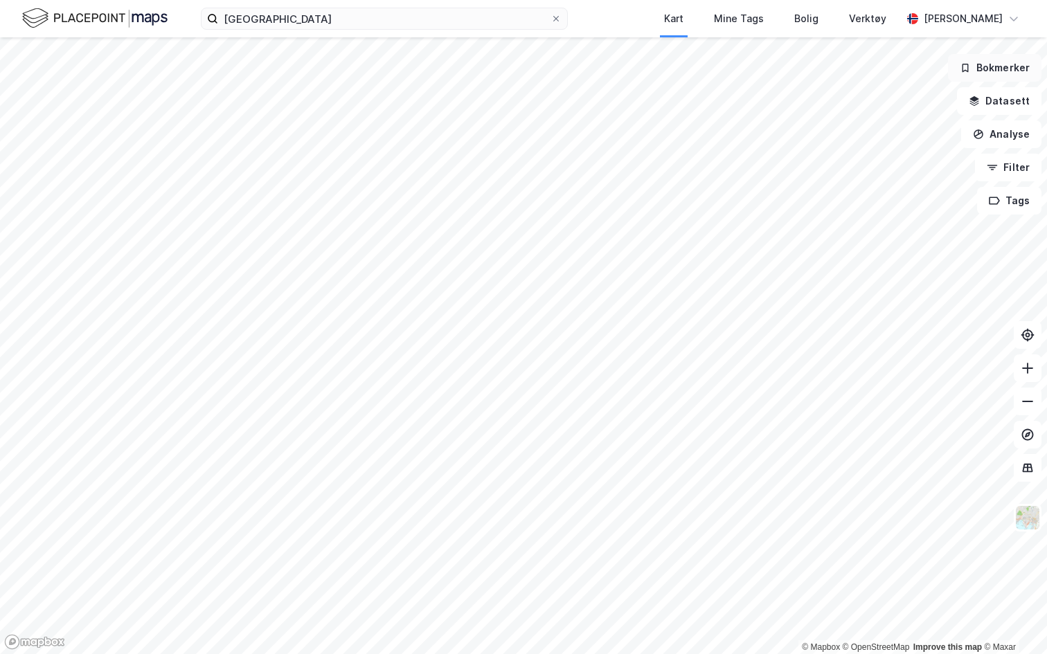
click at [965, 64] on icon "button" at bounding box center [965, 68] width 6 height 8
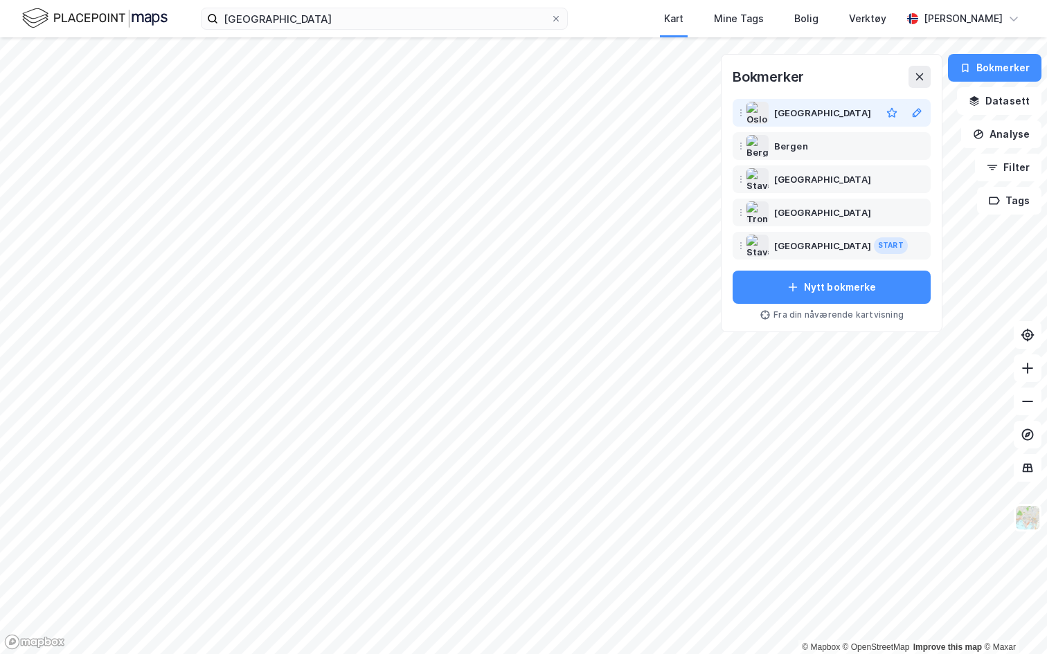
click at [809, 118] on div "Oslo" at bounding box center [824, 113] width 101 height 17
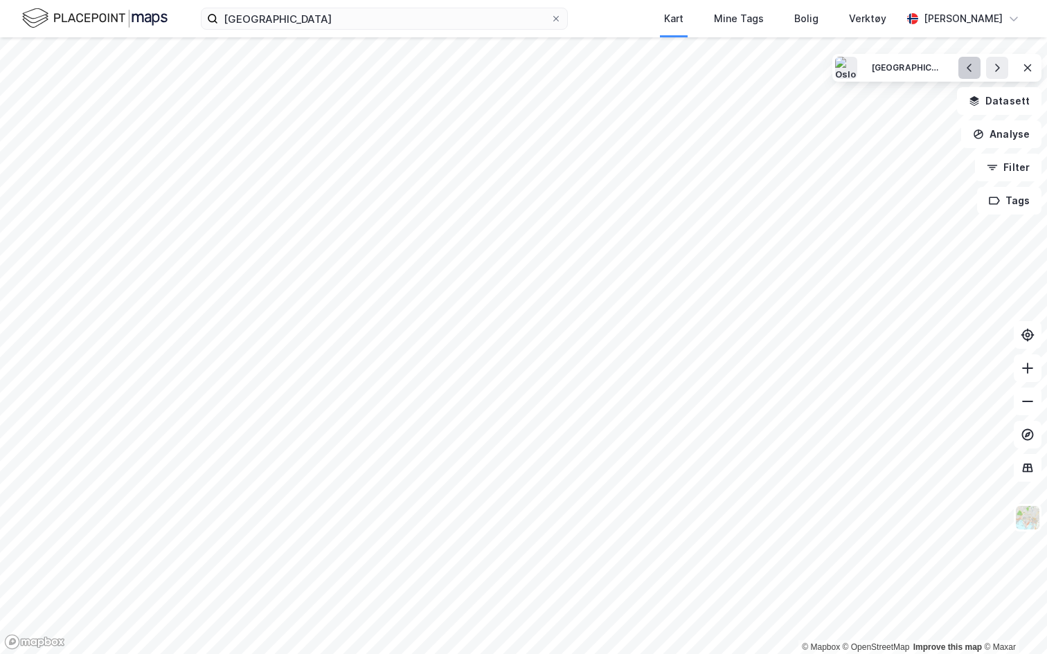
click at [971, 70] on icon at bounding box center [969, 67] width 11 height 11
click at [1035, 74] on button at bounding box center [1027, 68] width 22 height 22
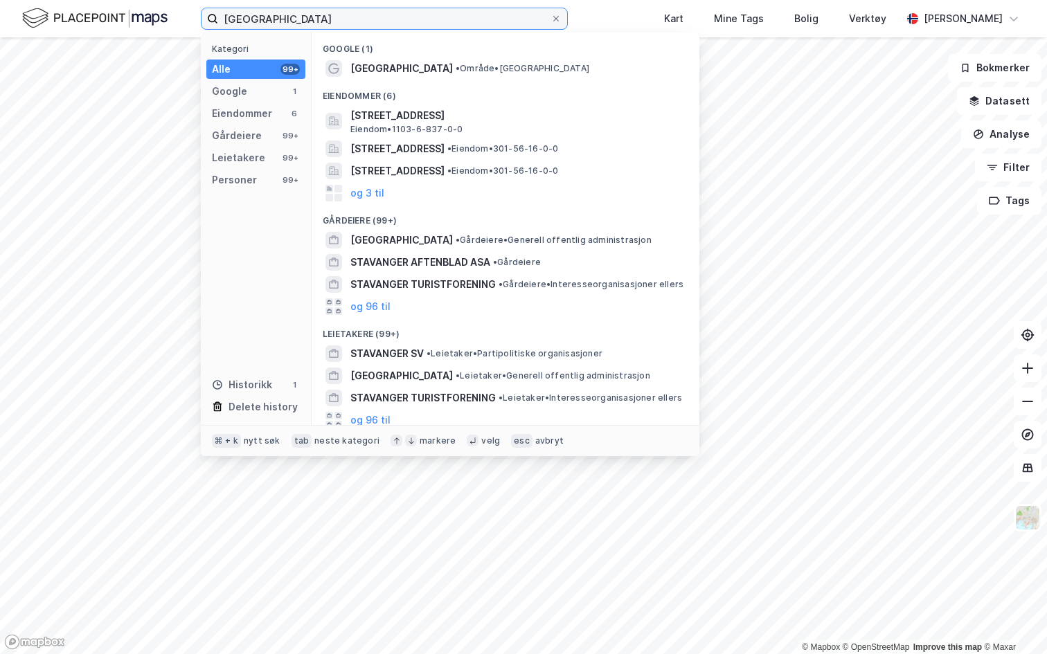
click at [311, 18] on input "stavanger" at bounding box center [384, 18] width 332 height 21
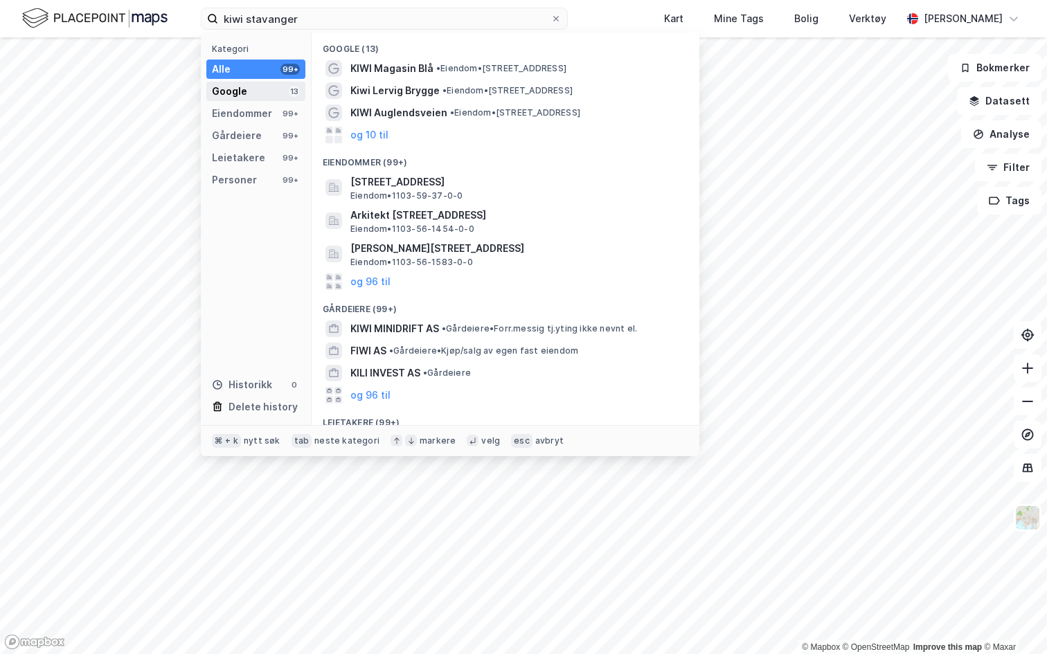
click at [264, 99] on div "Google 13" at bounding box center [255, 91] width 99 height 19
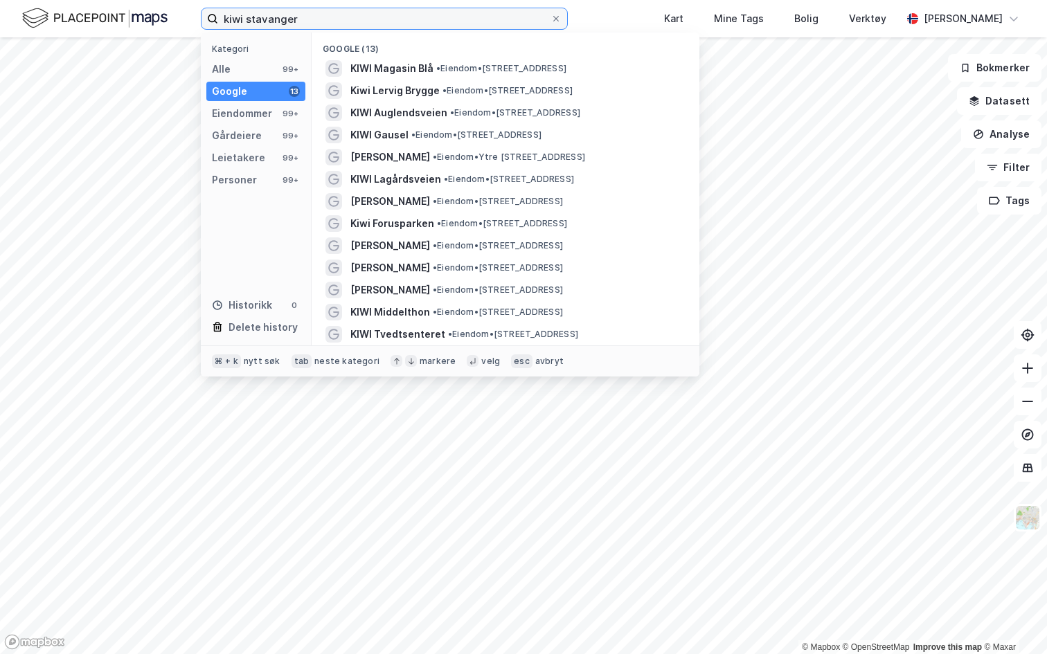
click at [307, 24] on input "kiwi stavanger" at bounding box center [384, 18] width 332 height 21
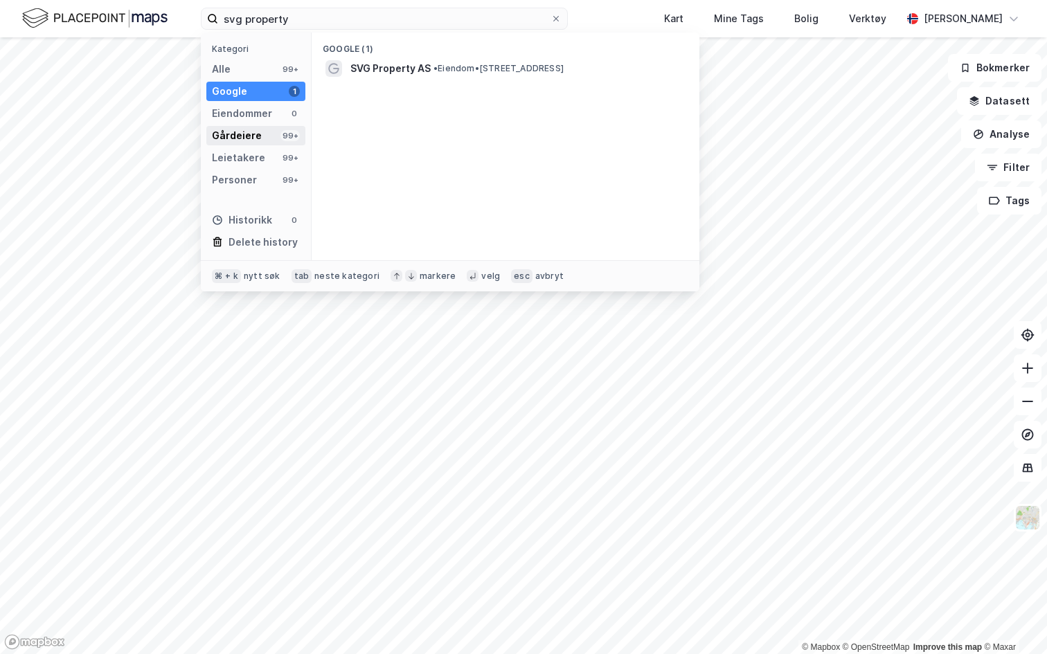
click at [253, 134] on div "Gårdeiere" at bounding box center [237, 135] width 50 height 17
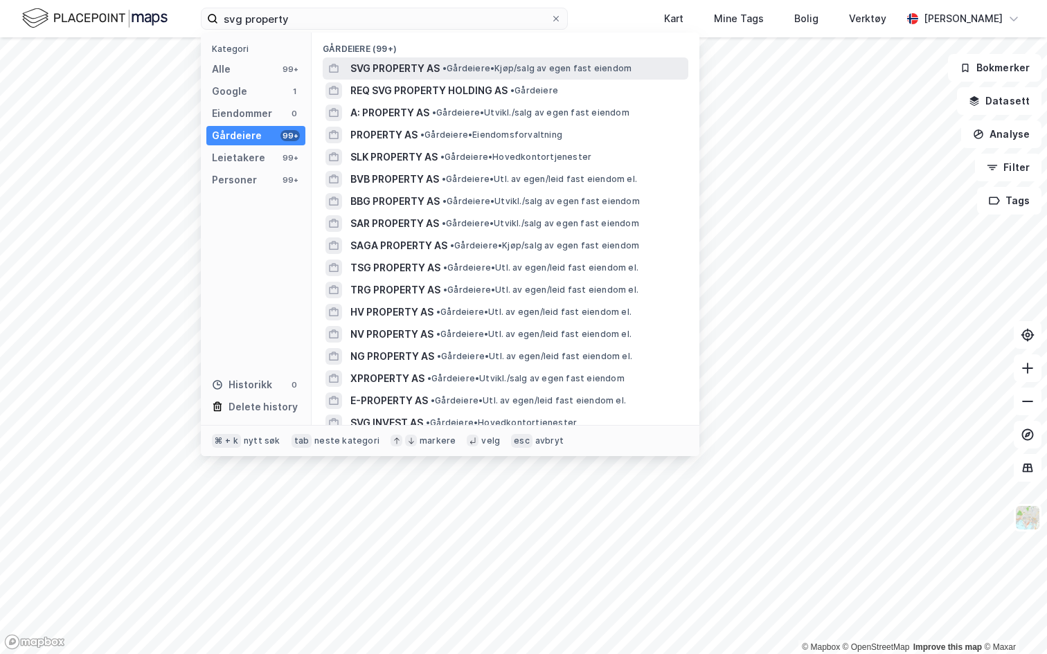
click at [424, 70] on span "SVG PROPERTY AS" at bounding box center [394, 68] width 89 height 17
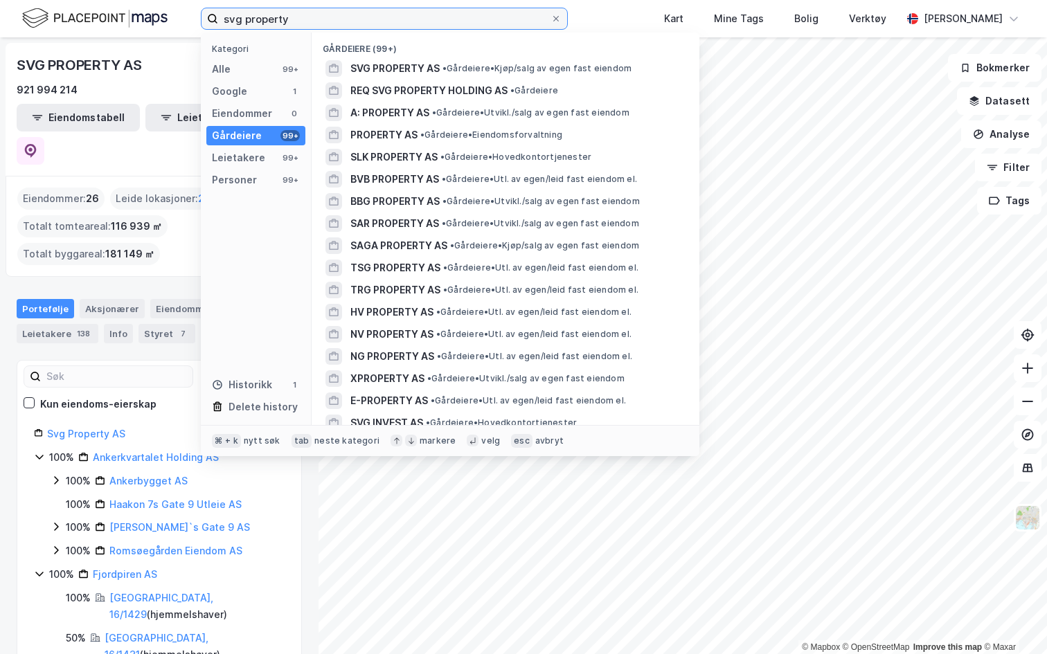
click at [296, 26] on input "svg property" at bounding box center [384, 18] width 332 height 21
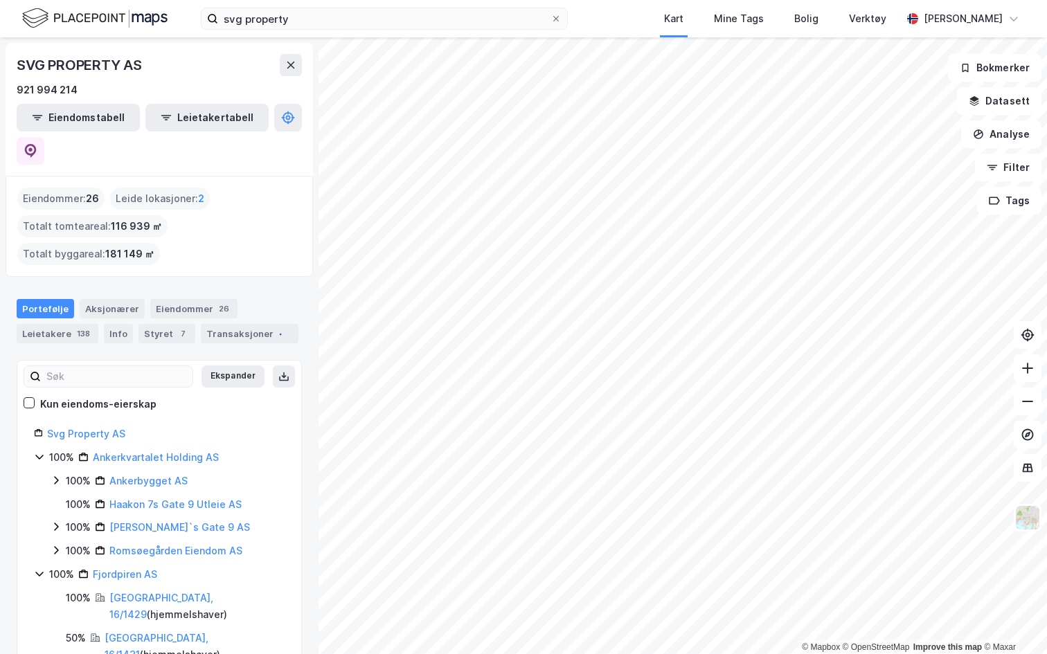
click at [186, 21] on div "svg property Kart Mine Tags Bolig Verktøy Andreas Vestadmin" at bounding box center [523, 18] width 1047 height 37
click at [300, 59] on button at bounding box center [291, 65] width 22 height 22
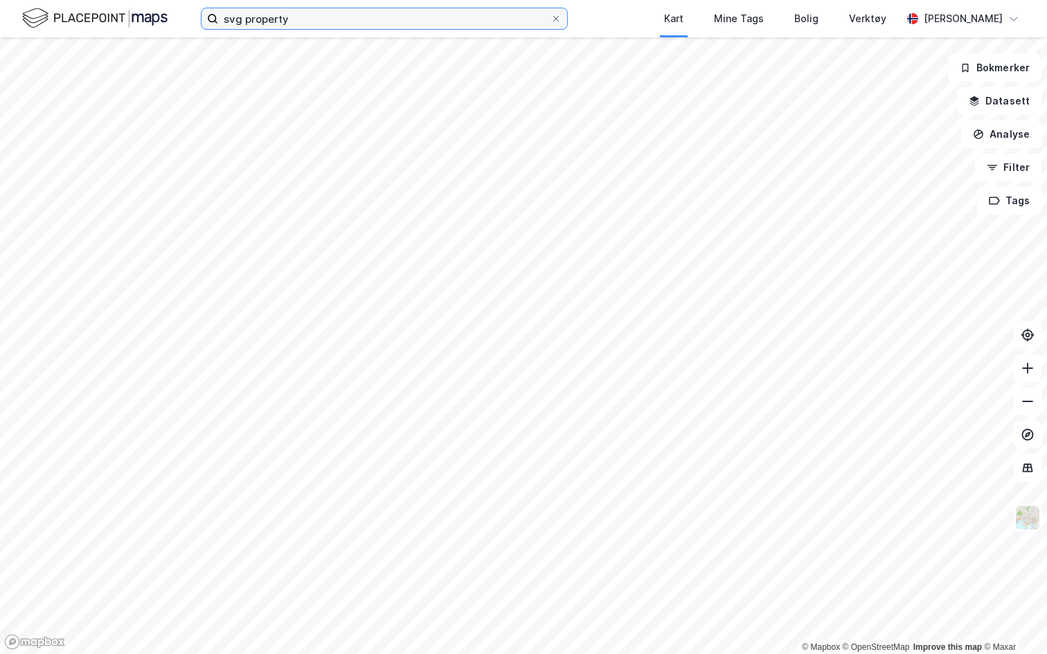
click at [289, 17] on input "svg property" at bounding box center [384, 18] width 332 height 21
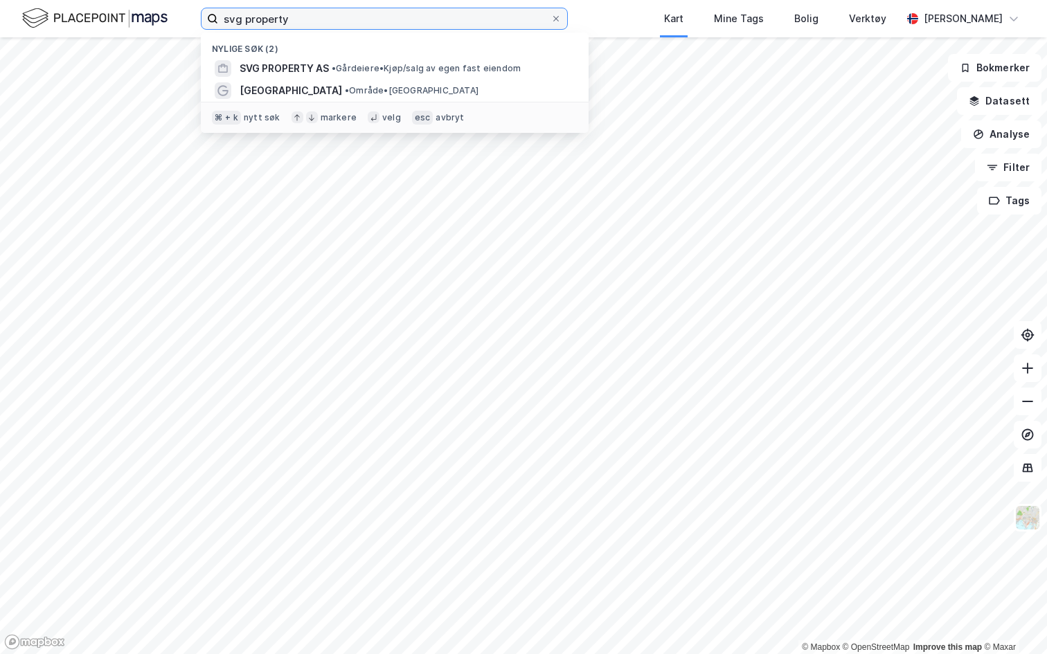
click at [289, 17] on input "svg property" at bounding box center [384, 18] width 332 height 21
type input "f"
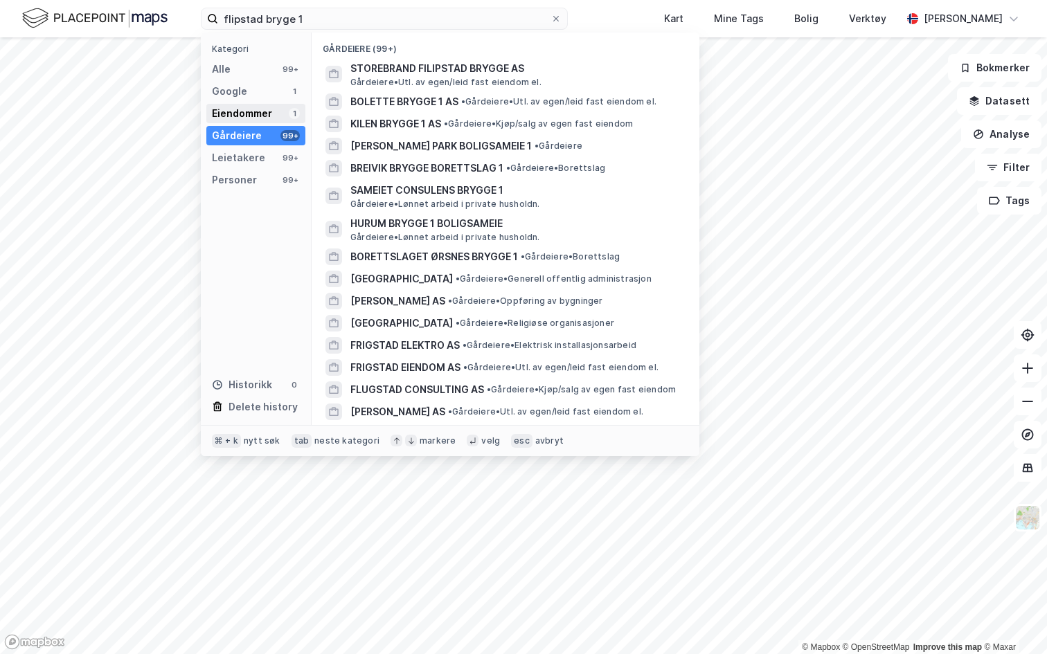
click at [276, 114] on div "Eiendommer 1" at bounding box center [255, 113] width 99 height 19
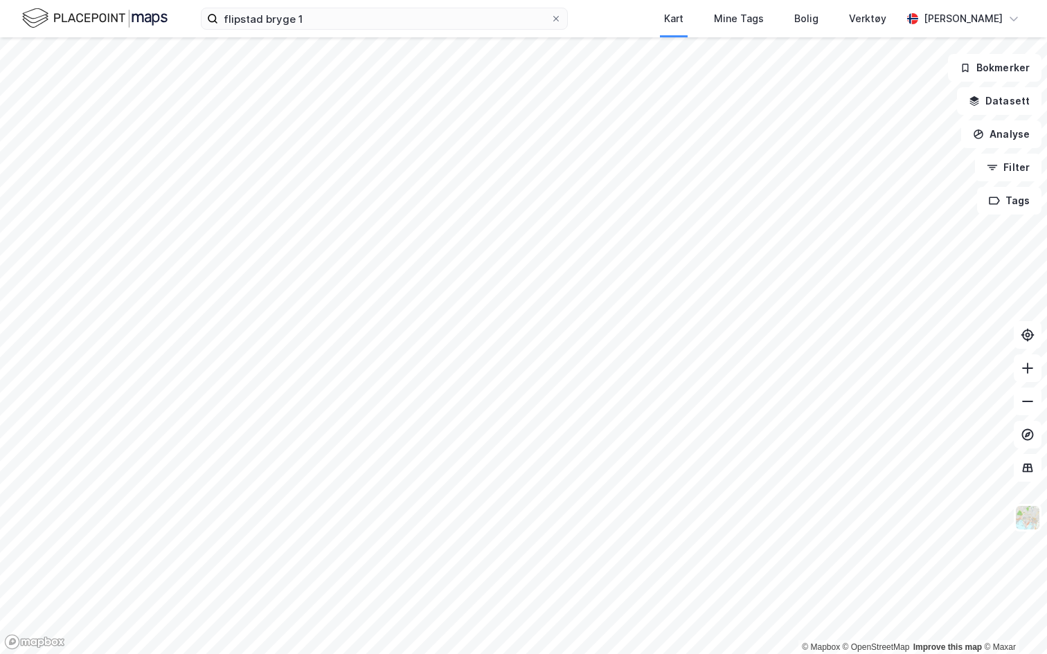
click at [179, 14] on div "flipstad bryge 1 Kart Mine Tags Bolig Verktøy Andreas Vestadmin" at bounding box center [523, 18] width 1047 height 37
click at [295, 17] on input "flipstad bryge 1" at bounding box center [384, 18] width 332 height 21
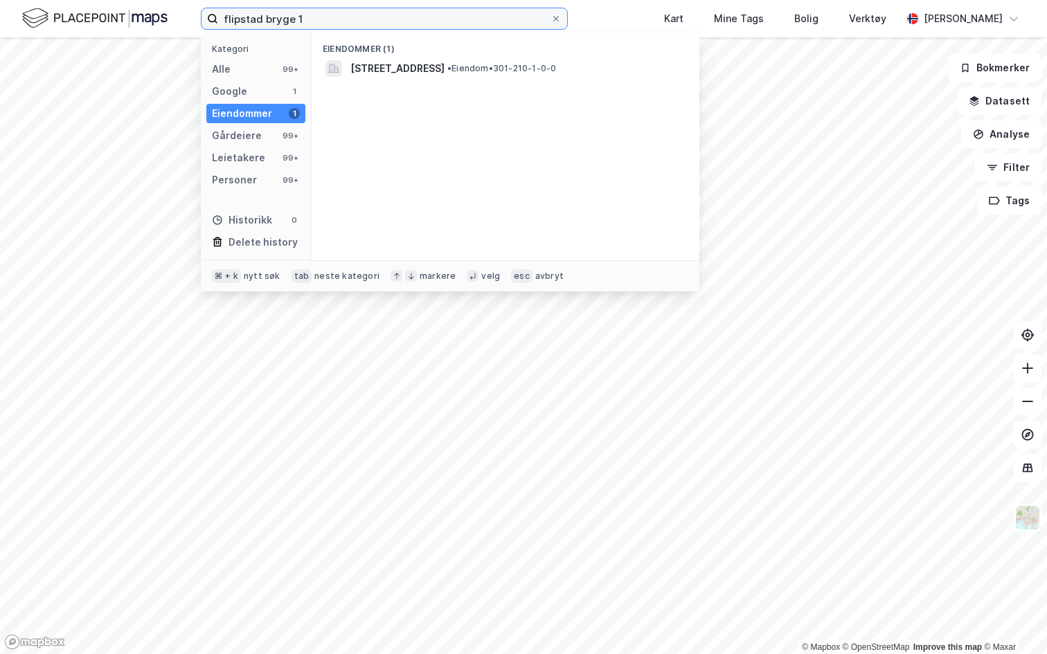
click at [295, 17] on input "flipstad bryge 1" at bounding box center [384, 18] width 332 height 21
click at [307, 26] on input "flipstad bryge 1" at bounding box center [384, 18] width 332 height 21
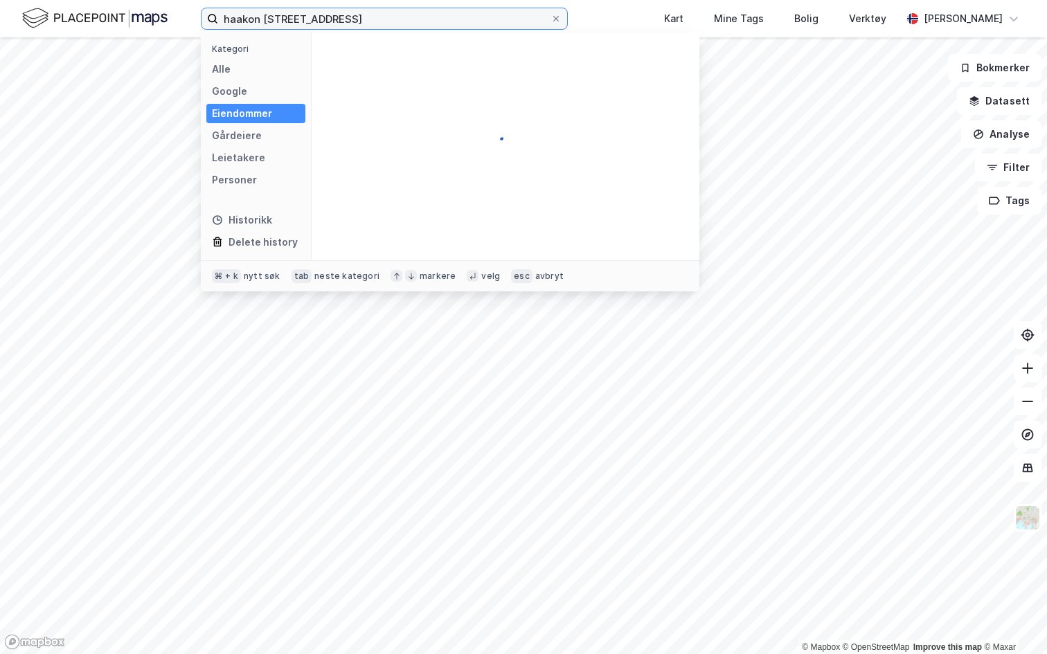
type input "haakon viis gate 2 oslo"
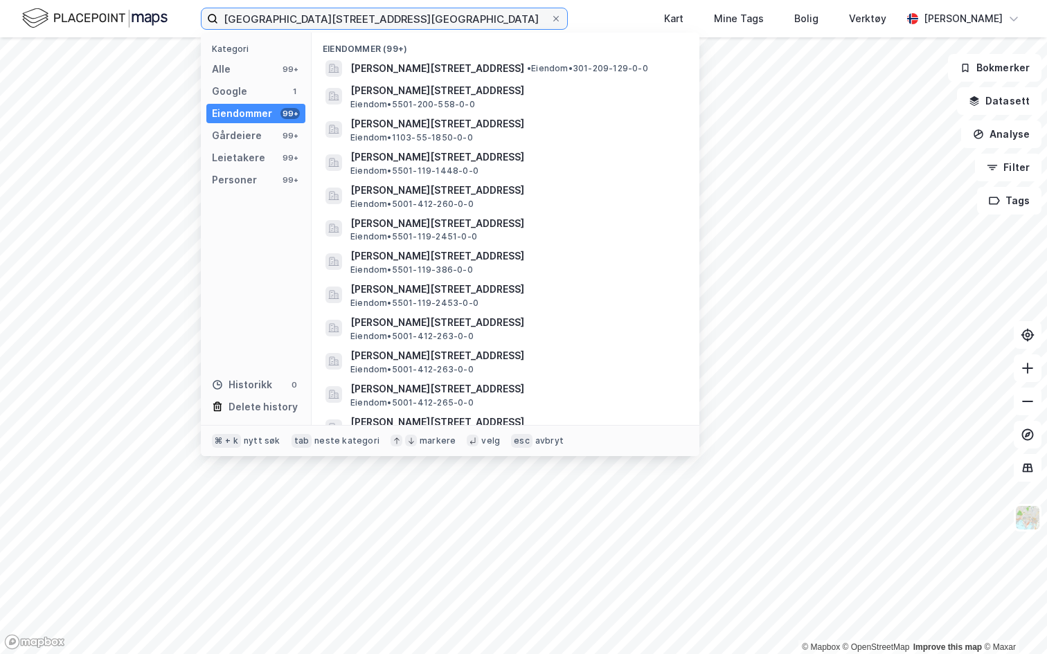
drag, startPoint x: 312, startPoint y: 20, endPoint x: 364, endPoint y: 19, distance: 51.9
click at [364, 19] on input "haakon viis gate 2 oslo" at bounding box center [384, 18] width 332 height 21
click at [359, 19] on input "haakon viis gate 2 oslo" at bounding box center [384, 18] width 332 height 21
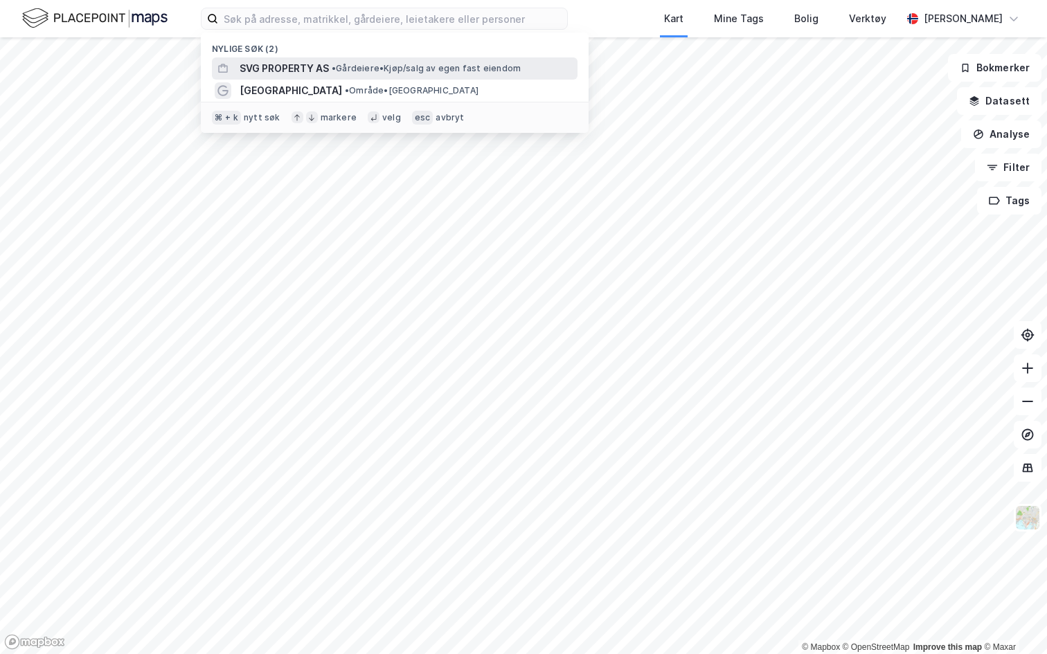
click at [307, 72] on span "SVG PROPERTY AS" at bounding box center [284, 68] width 89 height 17
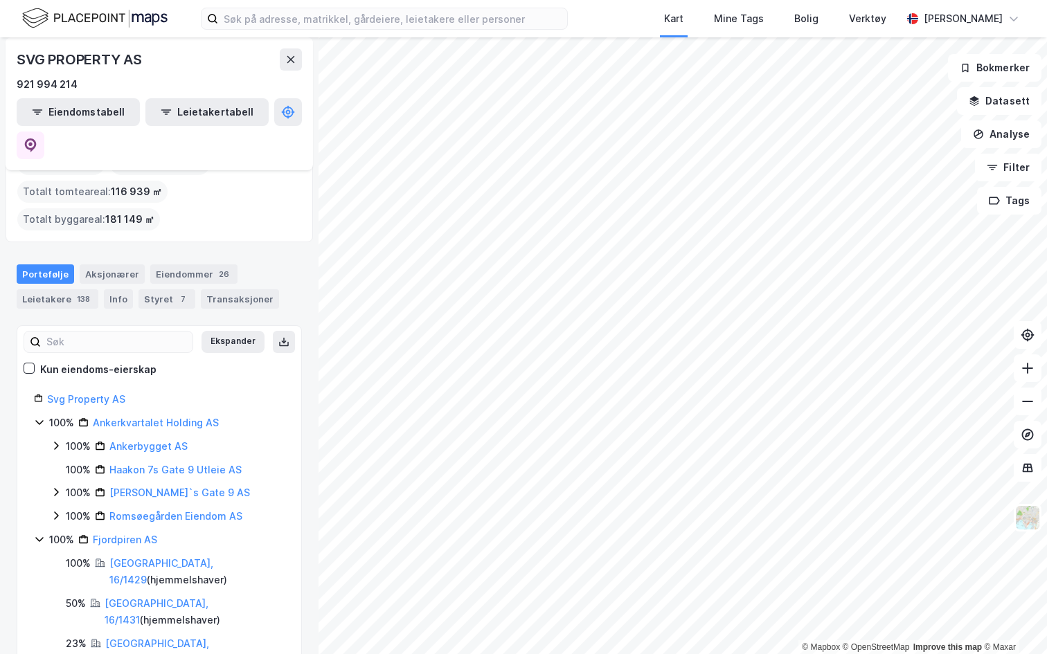
scroll to position [72, 0]
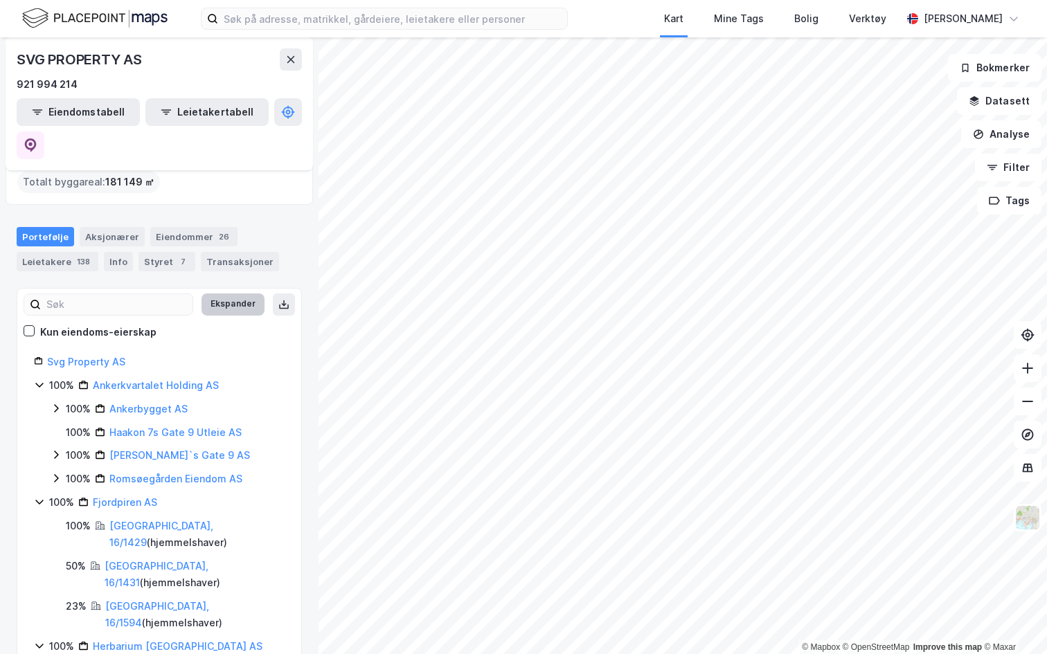
click at [243, 294] on button "Ekspander" at bounding box center [232, 305] width 63 height 22
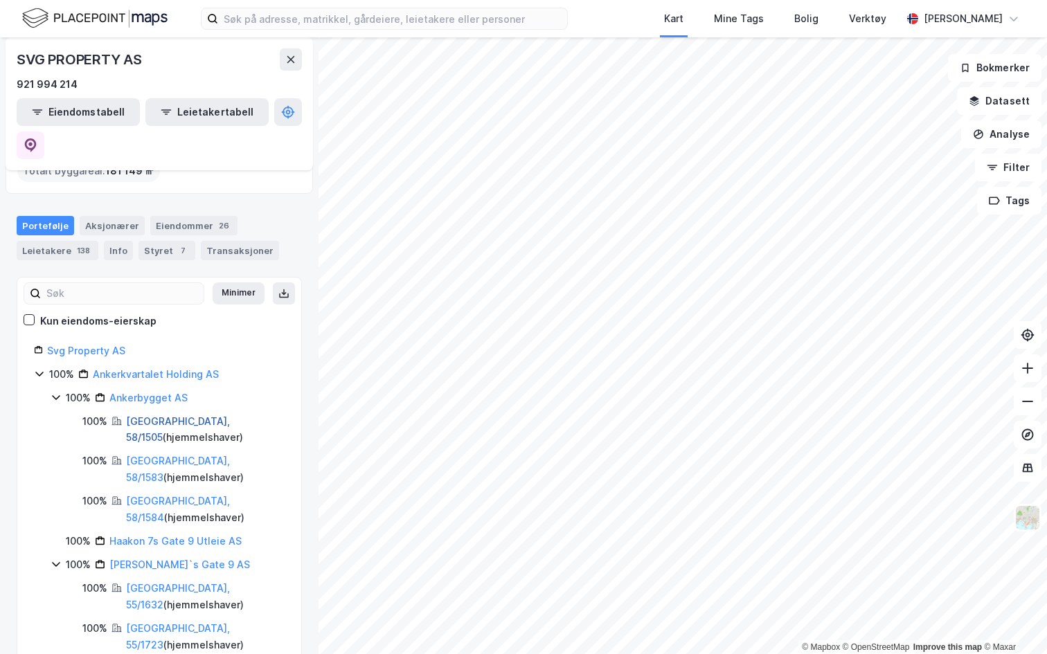
scroll to position [82, 0]
click at [84, 118] on button "Eiendomstabell" at bounding box center [78, 112] width 123 height 28
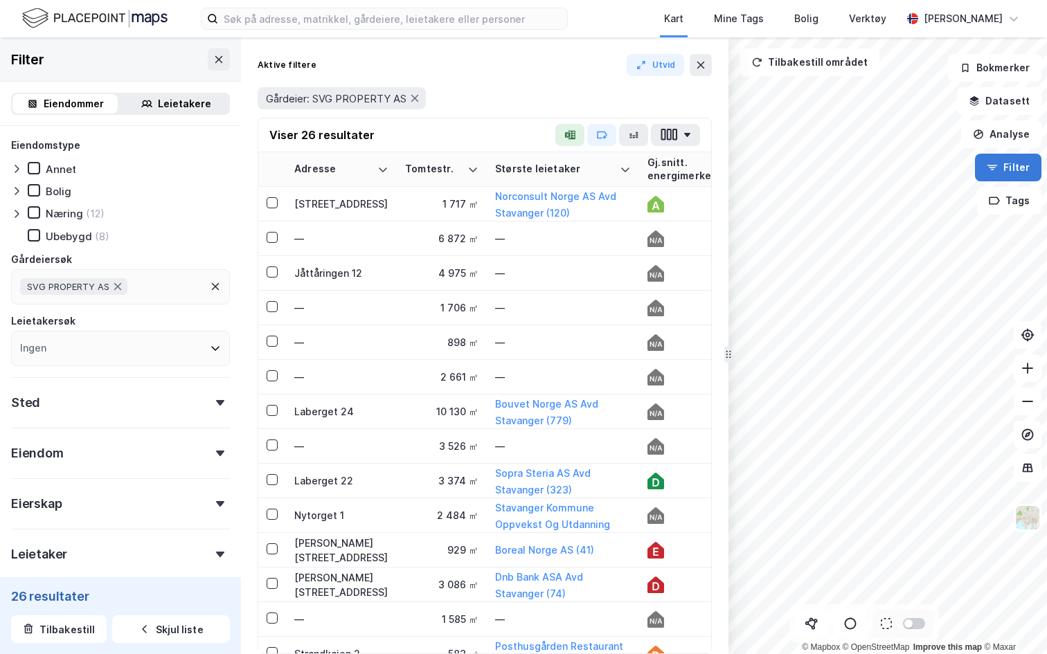
click at [1004, 172] on button "Filter" at bounding box center [1008, 168] width 66 height 28
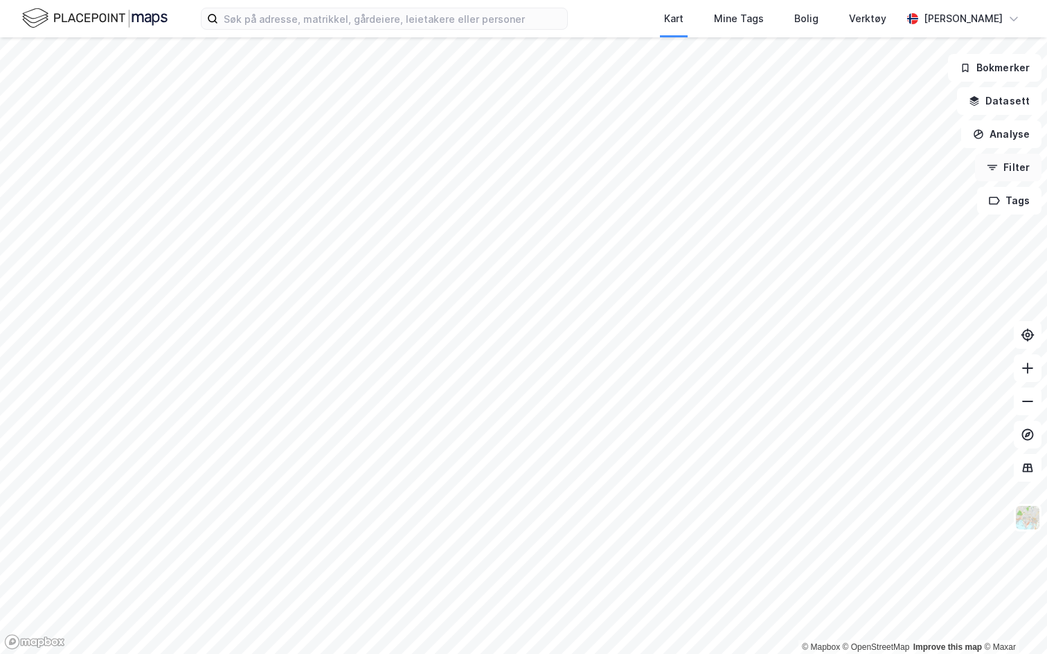
click at [1004, 172] on button "Filter" at bounding box center [1008, 168] width 66 height 28
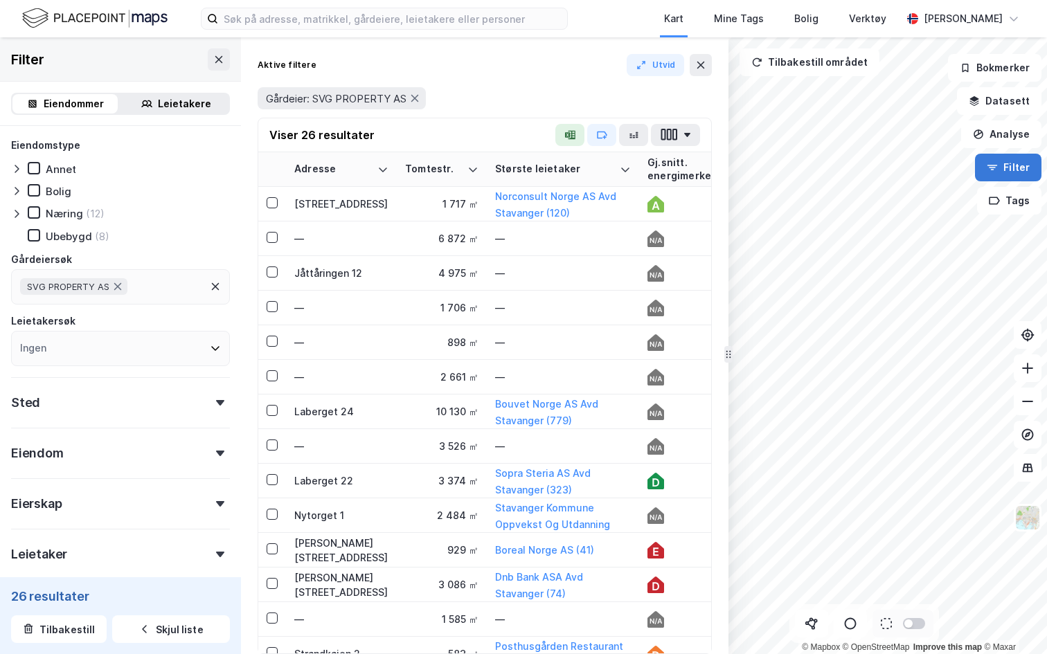
click at [1016, 170] on button "Filter" at bounding box center [1008, 168] width 66 height 28
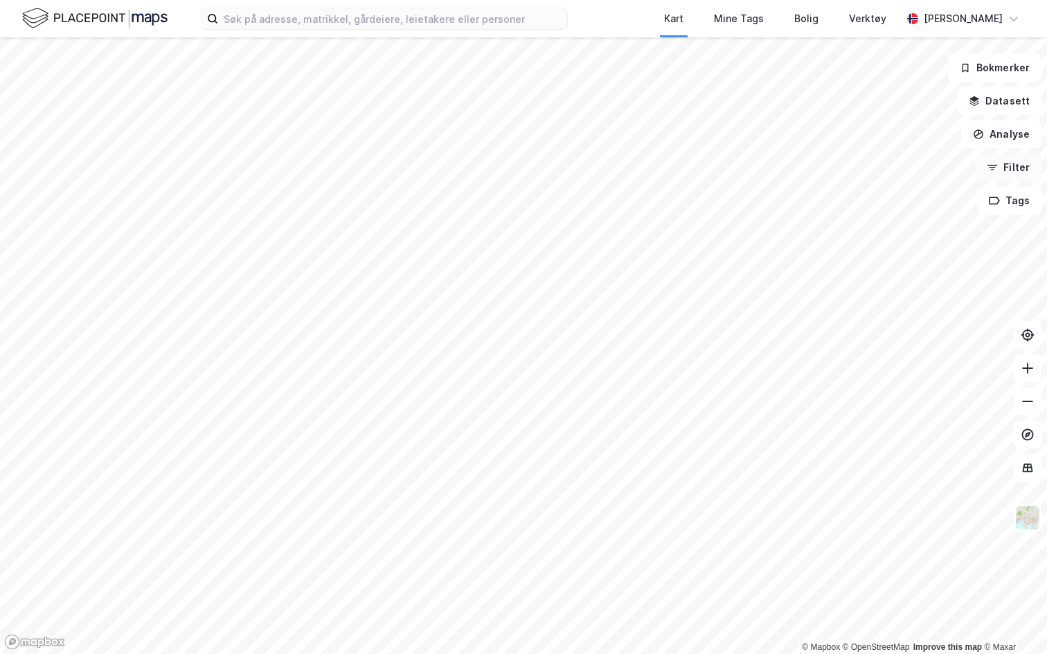
click at [1012, 172] on button "Filter" at bounding box center [1008, 168] width 66 height 28
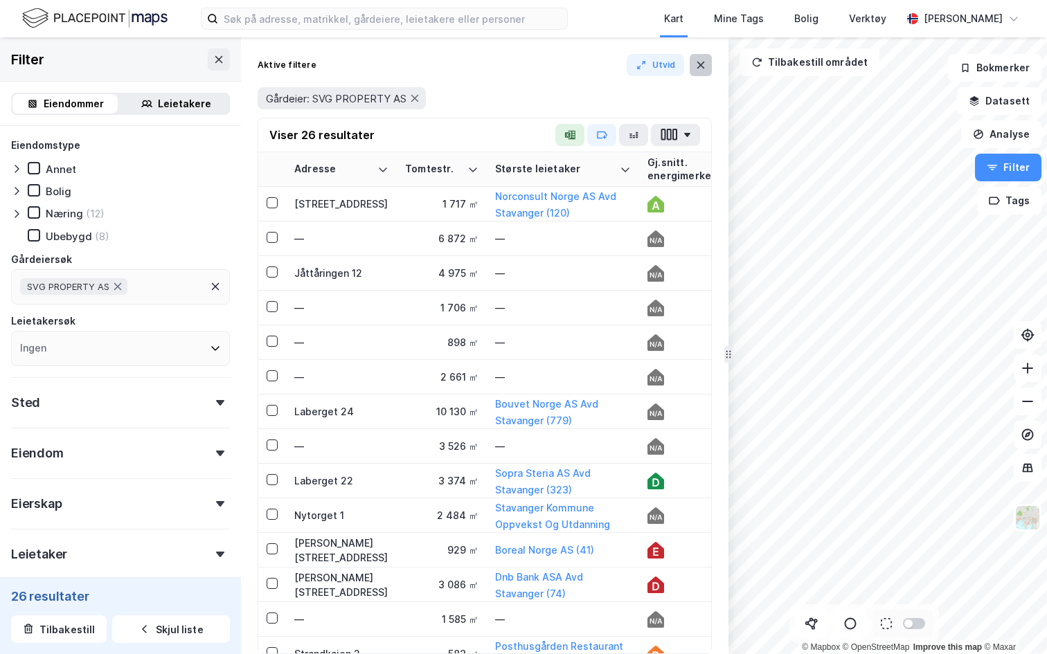
click at [703, 67] on icon at bounding box center [701, 65] width 8 height 7
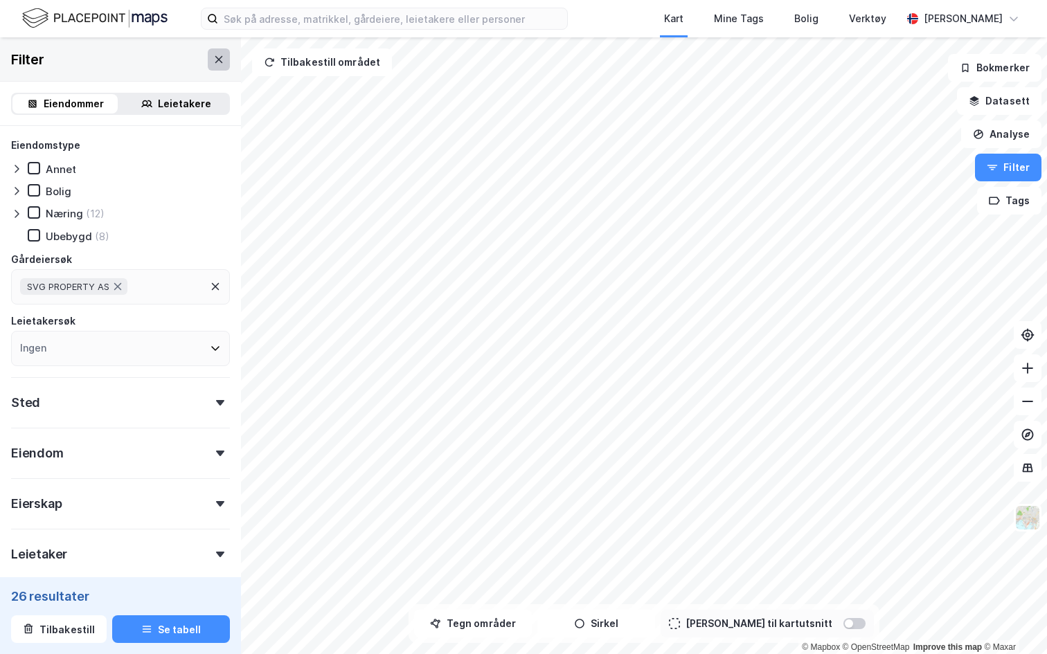
click at [226, 65] on button at bounding box center [219, 59] width 22 height 22
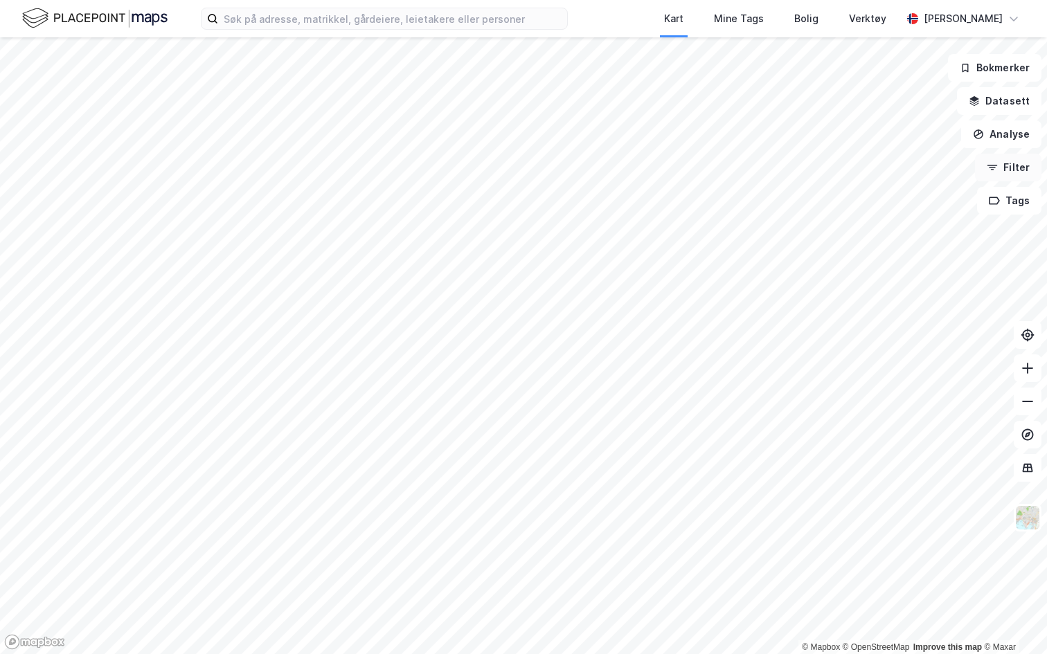
click at [1020, 166] on button "Filter" at bounding box center [1008, 168] width 66 height 28
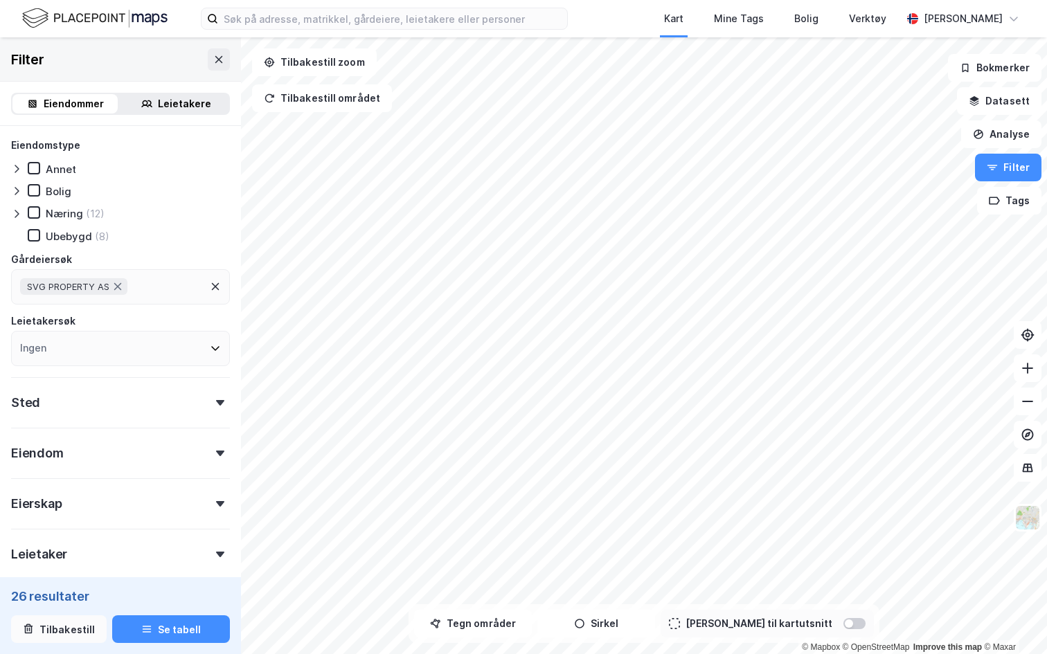
click at [61, 593] on button "Tilbakestill" at bounding box center [59, 629] width 96 height 28
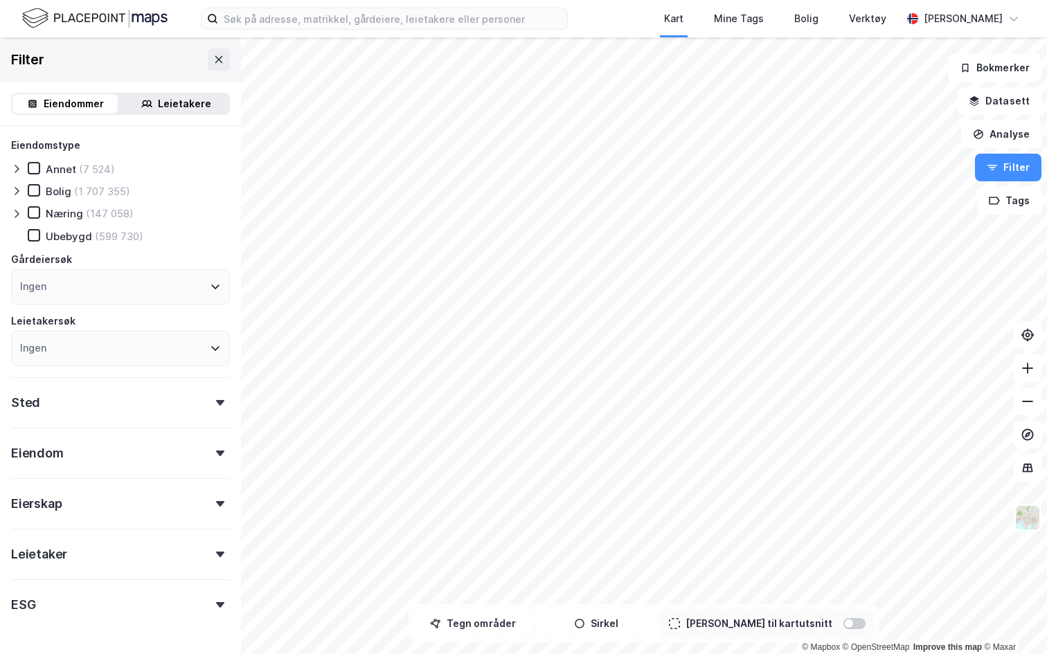
click at [145, 393] on div "Sted" at bounding box center [120, 396] width 219 height 39
click at [219, 398] on div "Sted" at bounding box center [120, 396] width 219 height 39
click at [490, 593] on button "Tegn områder" at bounding box center [473, 624] width 118 height 28
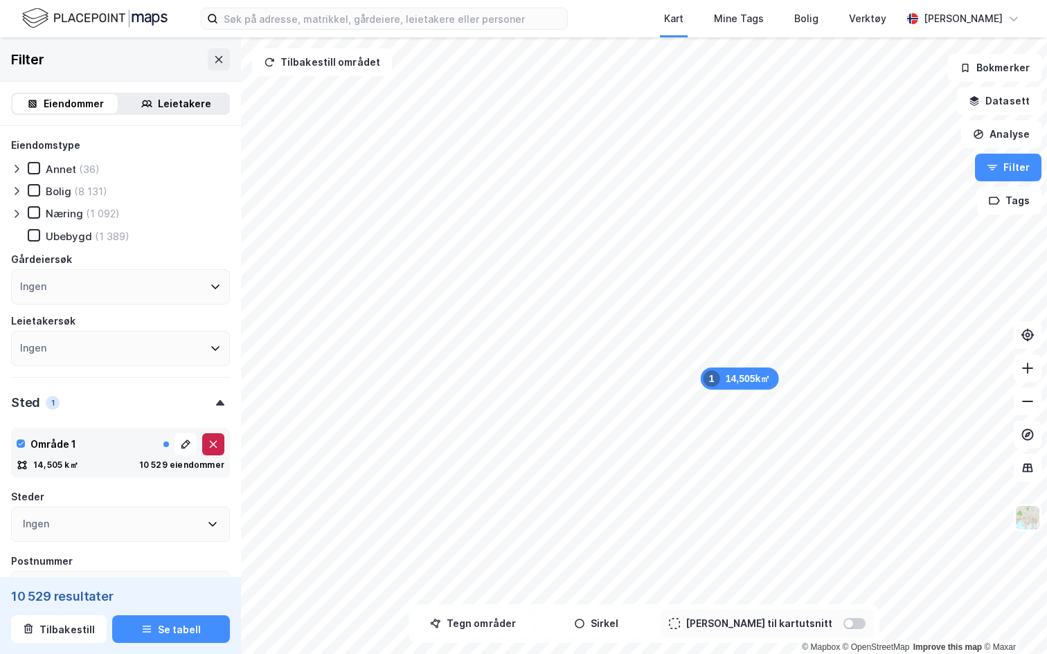
click at [222, 447] on button at bounding box center [213, 444] width 22 height 22
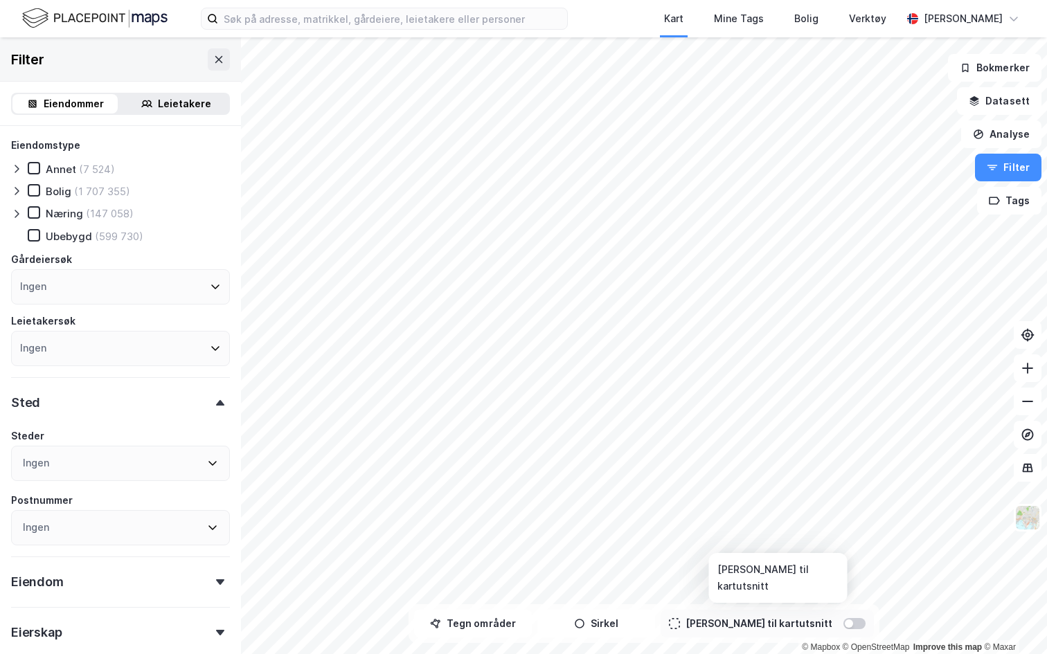
click at [843, 593] on div at bounding box center [854, 623] width 22 height 11
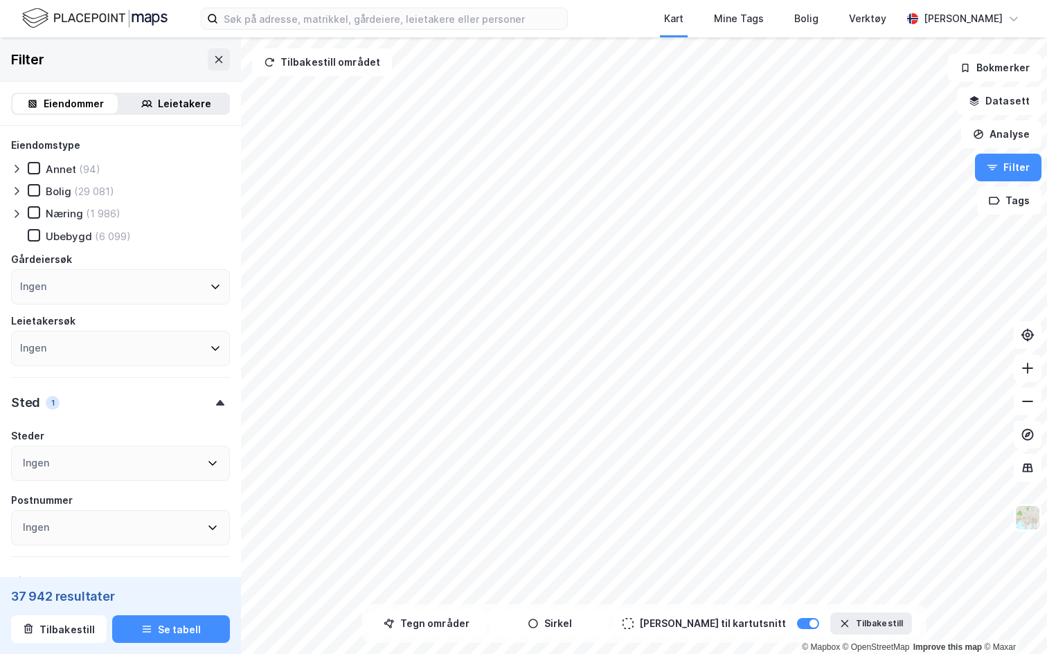
click at [21, 213] on icon at bounding box center [16, 213] width 11 height 11
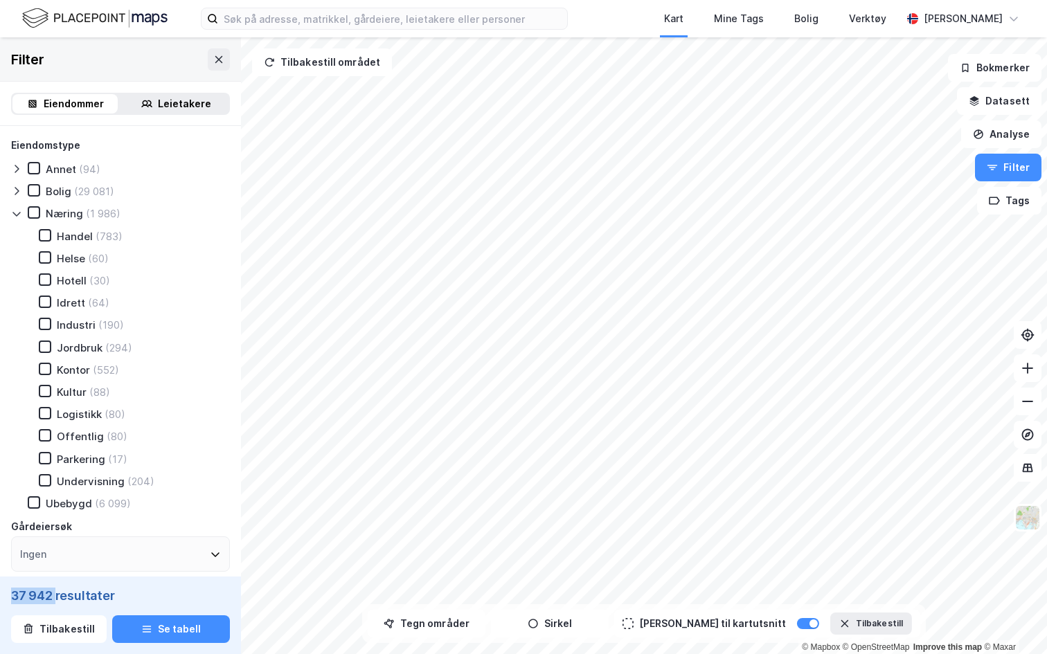
drag, startPoint x: 10, startPoint y: 595, endPoint x: 55, endPoint y: 595, distance: 44.3
click at [55, 593] on div "37 942 resultater" at bounding box center [120, 596] width 219 height 17
click at [46, 369] on icon at bounding box center [45, 369] width 10 height 10
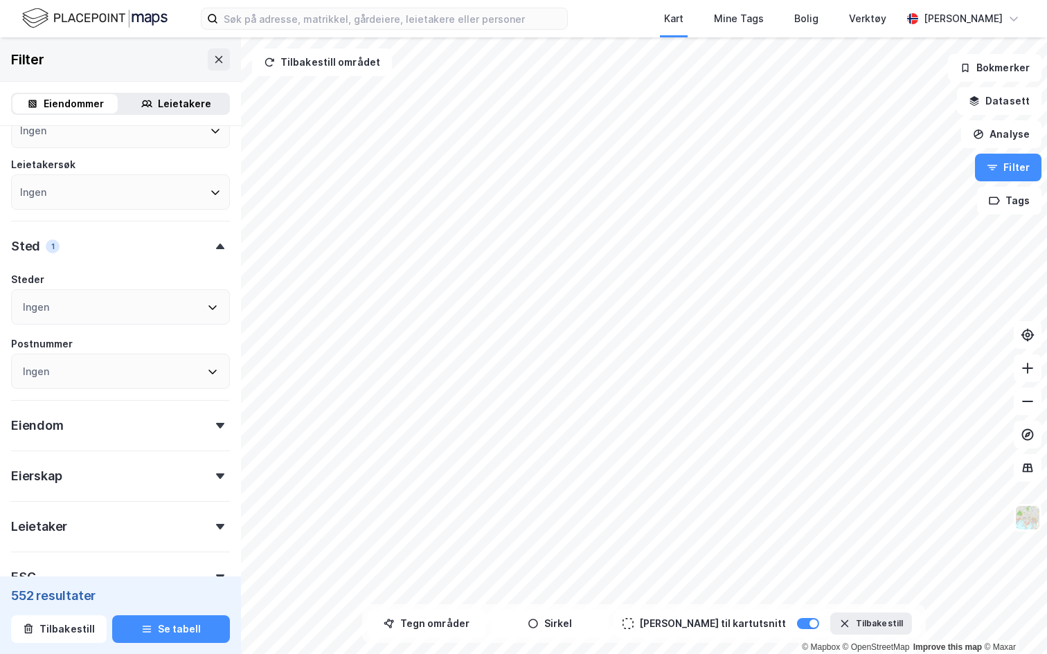
scroll to position [480, 0]
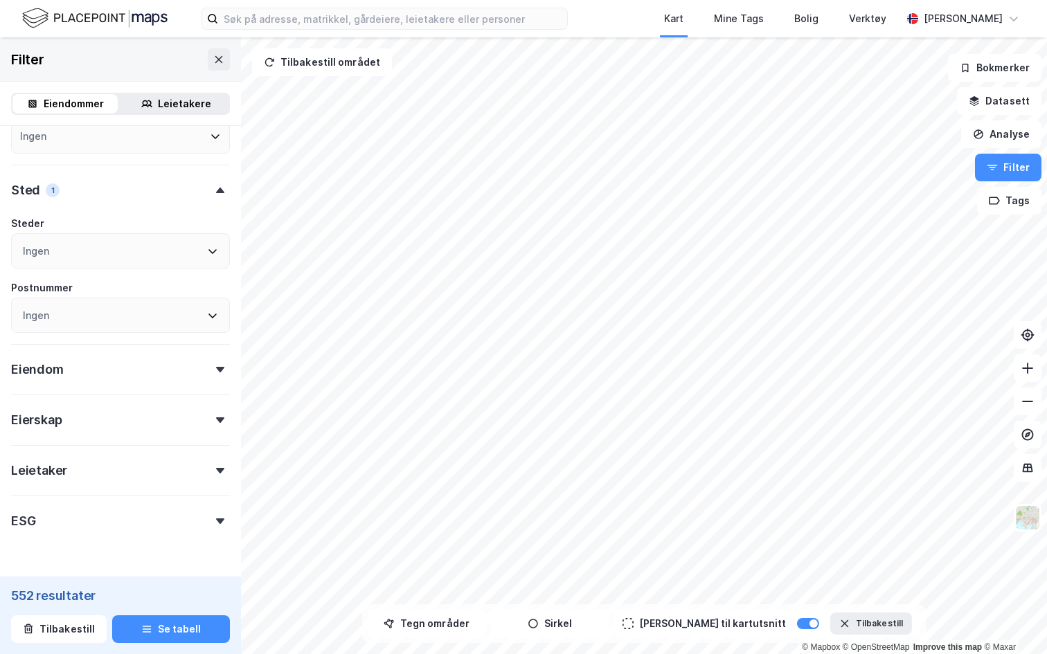
click at [195, 375] on div "Eiendom" at bounding box center [120, 363] width 219 height 39
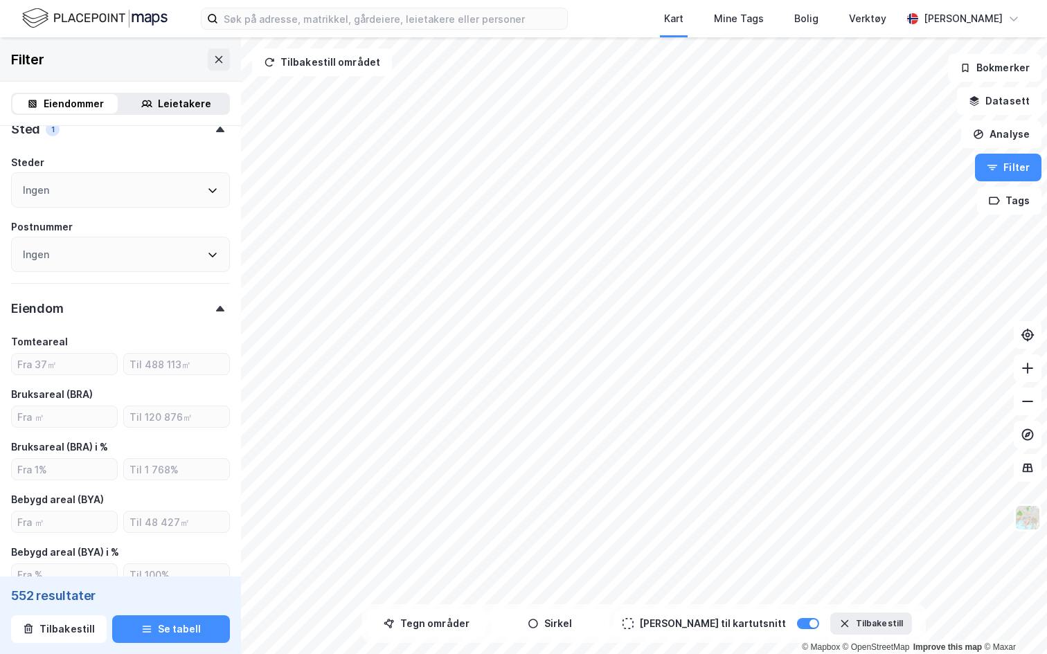
scroll to position [551, 0]
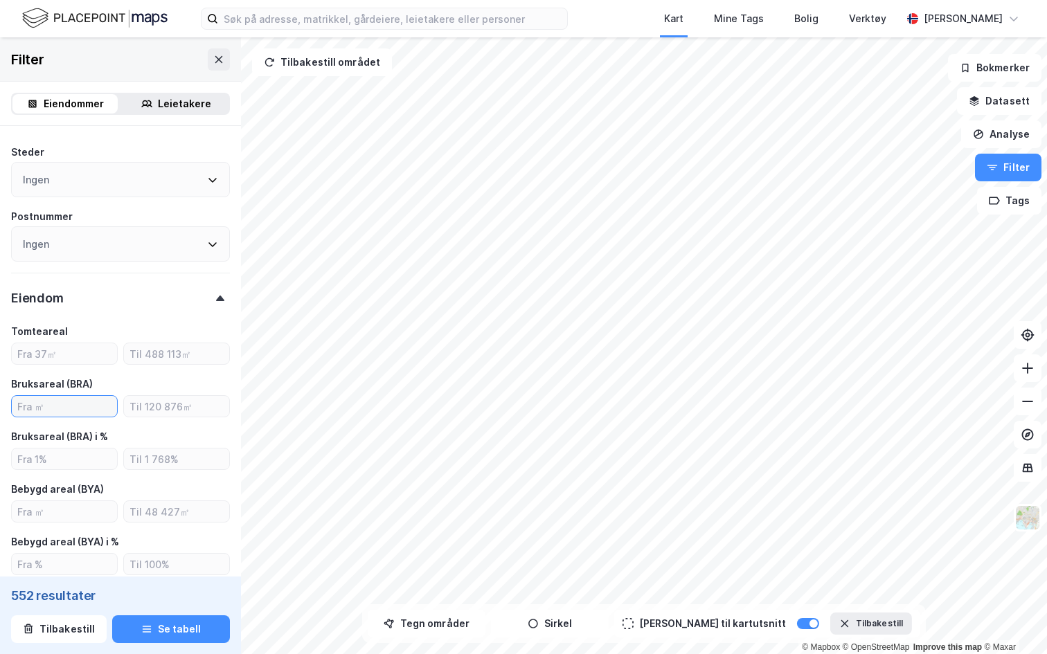
click at [61, 404] on input "number" at bounding box center [64, 406] width 105 height 21
type input "1000"
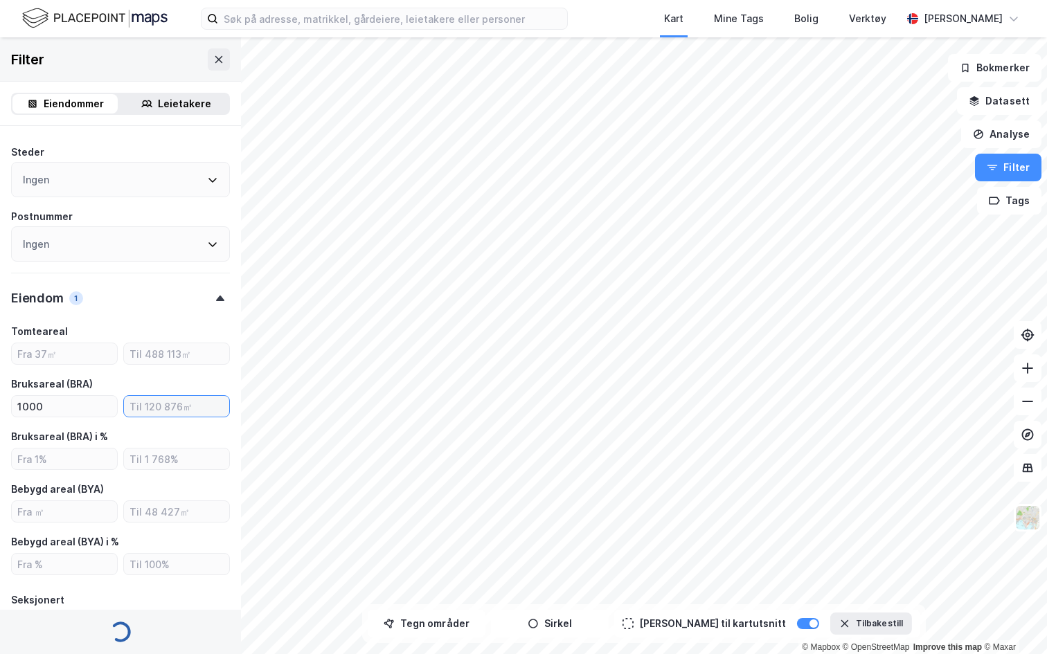
type input "Inkluder (237)"
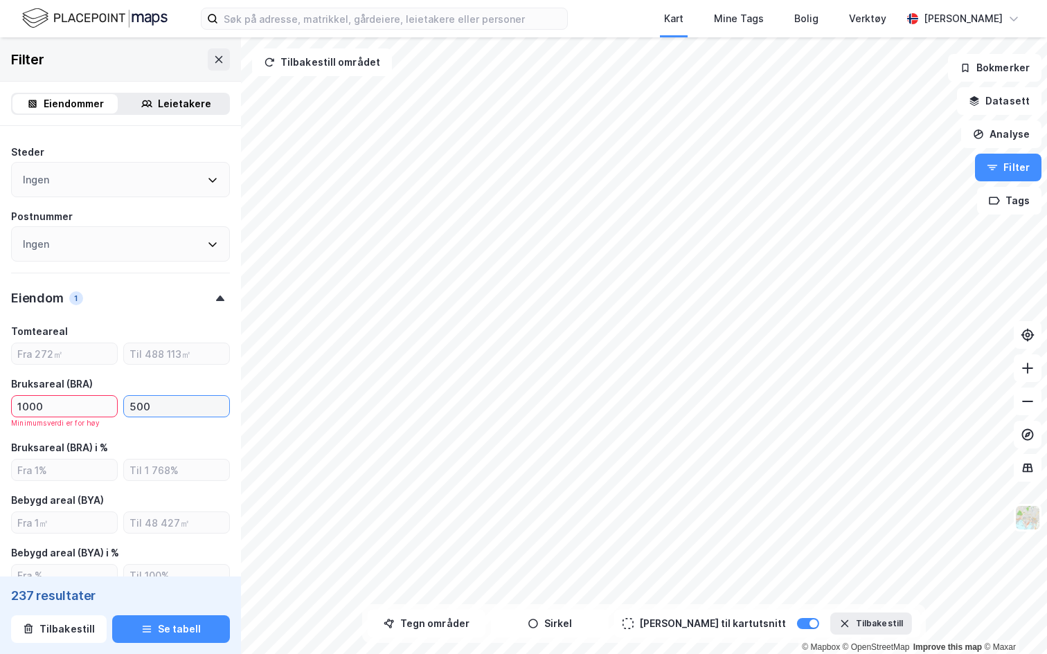
type input "5000"
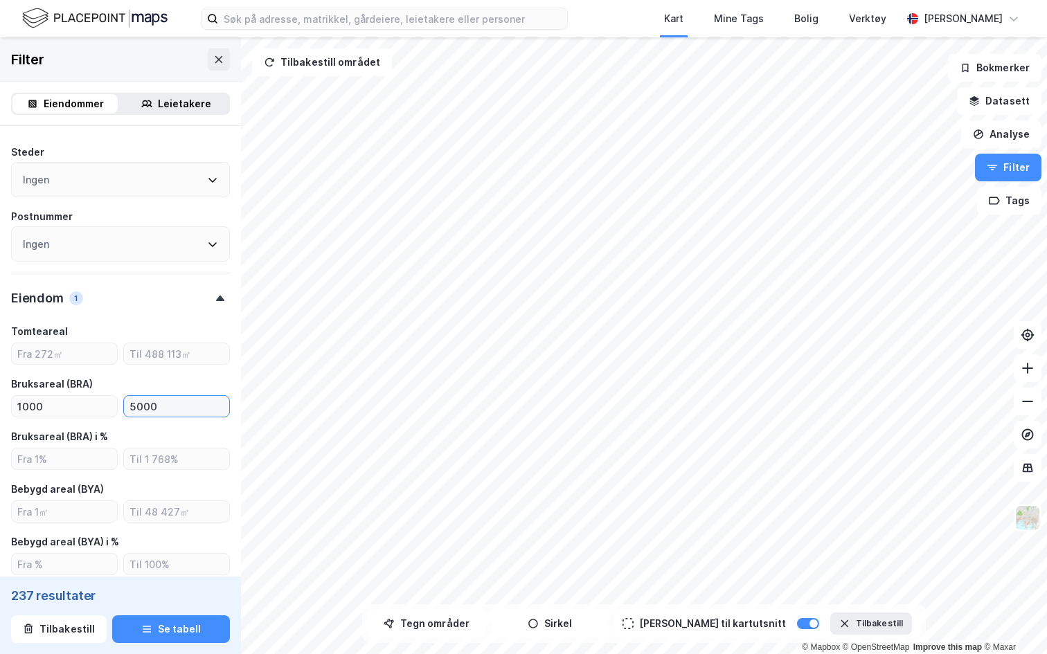
type input "Inkluder (144)"
type input "5000"
click at [117, 306] on div "Eiendom 1" at bounding box center [120, 292] width 219 height 39
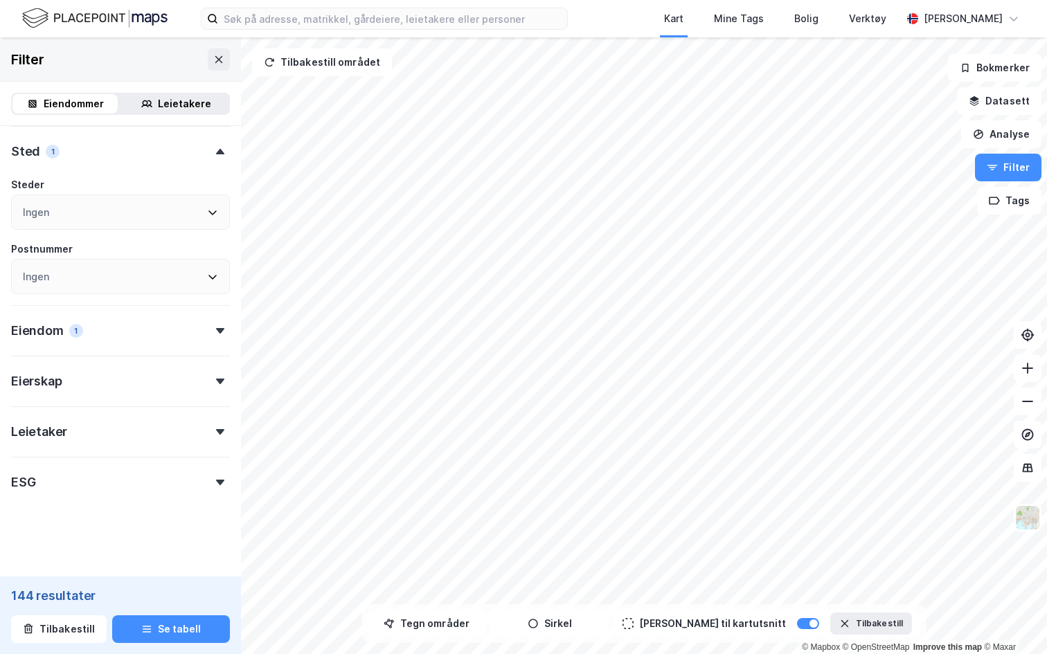
scroll to position [519, 0]
click at [190, 321] on div "Eiendom 1" at bounding box center [120, 324] width 219 height 39
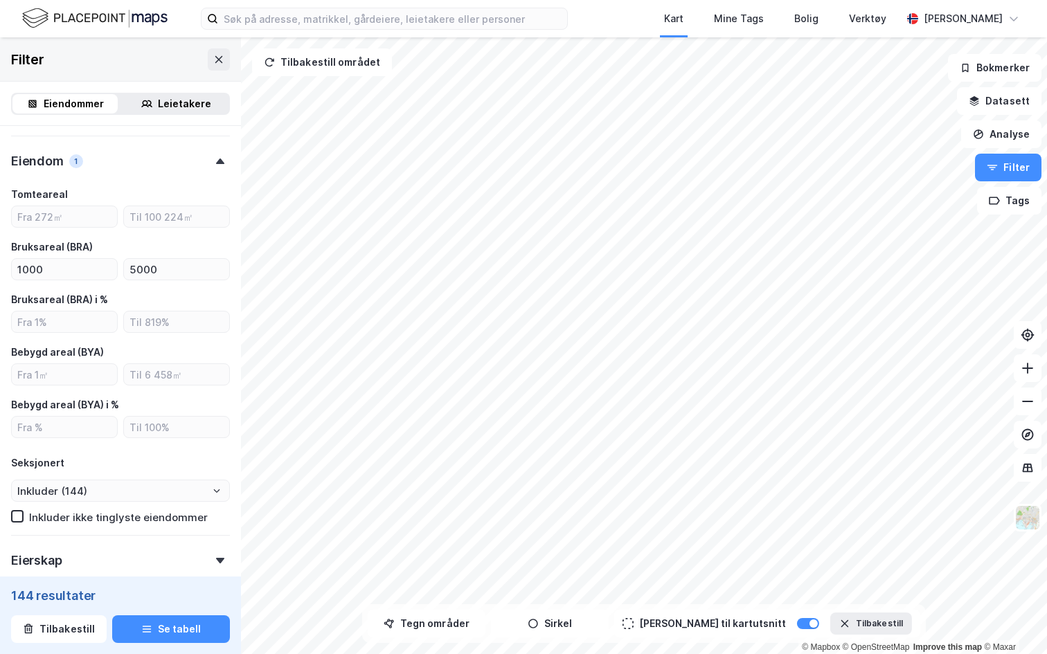
scroll to position [674, 0]
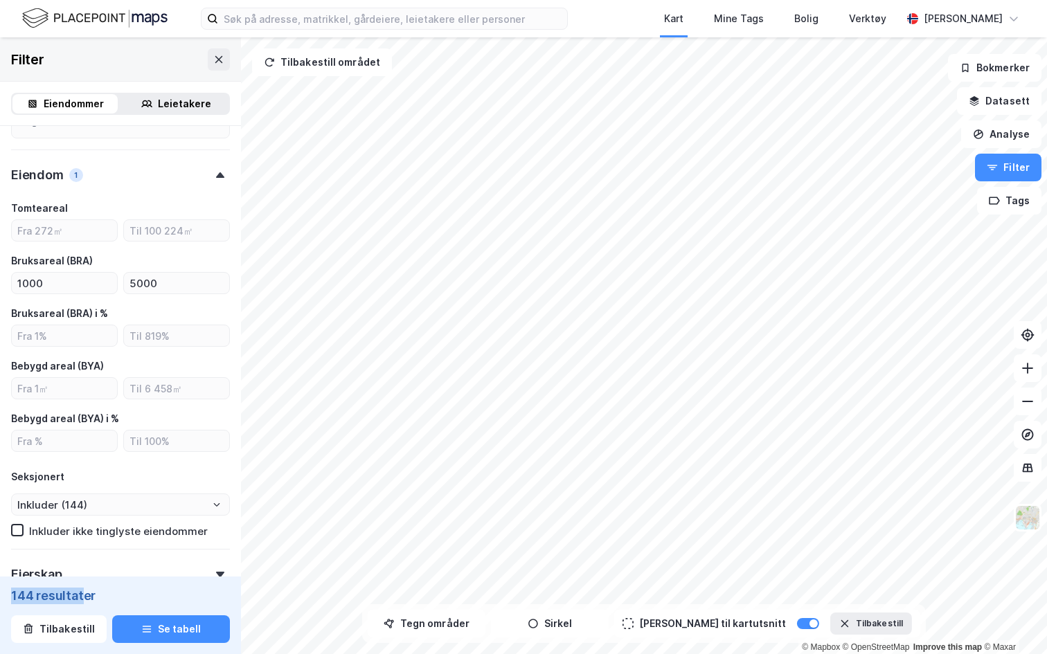
drag, startPoint x: 10, startPoint y: 595, endPoint x: 82, endPoint y: 600, distance: 72.9
click at [82, 593] on div "144 resultater Tilbakestill Se tabell" at bounding box center [120, 616] width 241 height 78
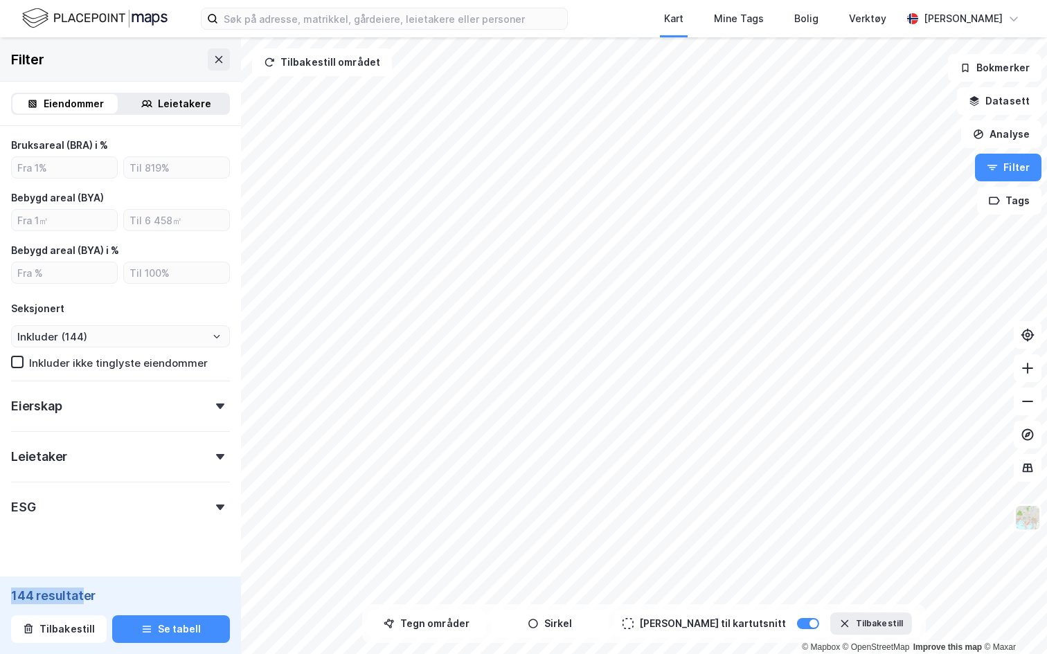
scroll to position [843, 0]
click at [107, 408] on div "Eierskap" at bounding box center [120, 399] width 219 height 39
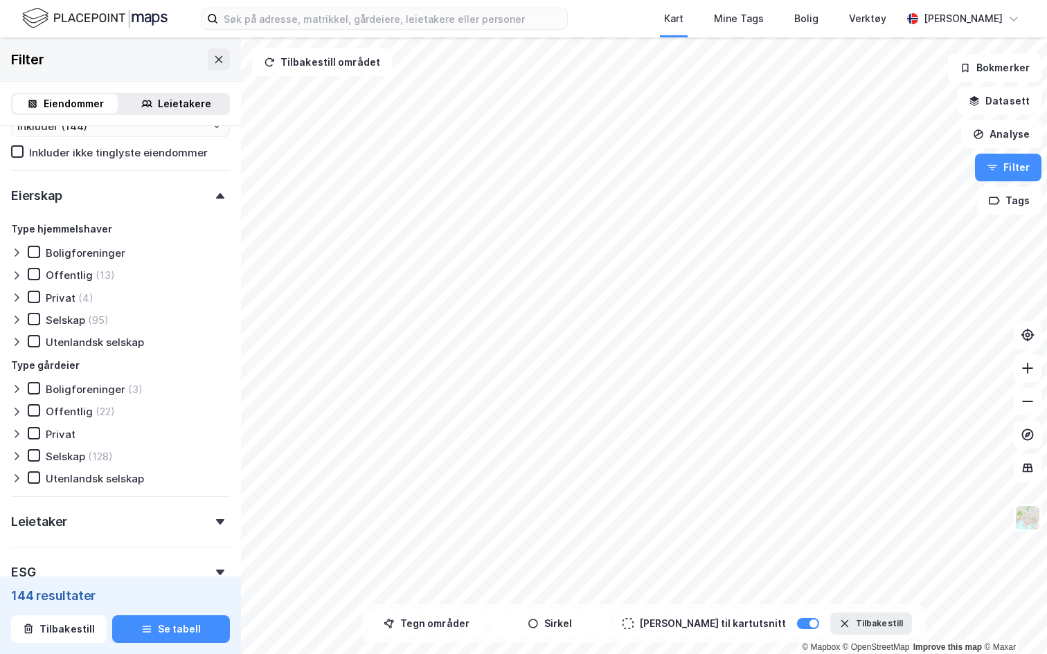
scroll to position [1054, 0]
click at [14, 453] on icon at bounding box center [16, 455] width 11 height 11
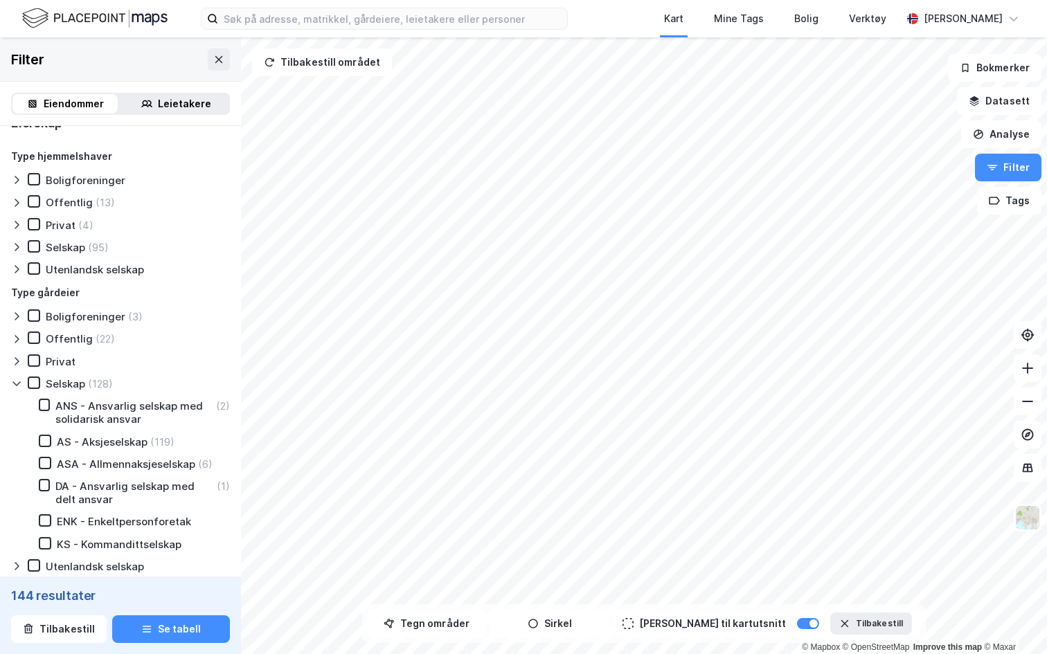
scroll to position [1149, 0]
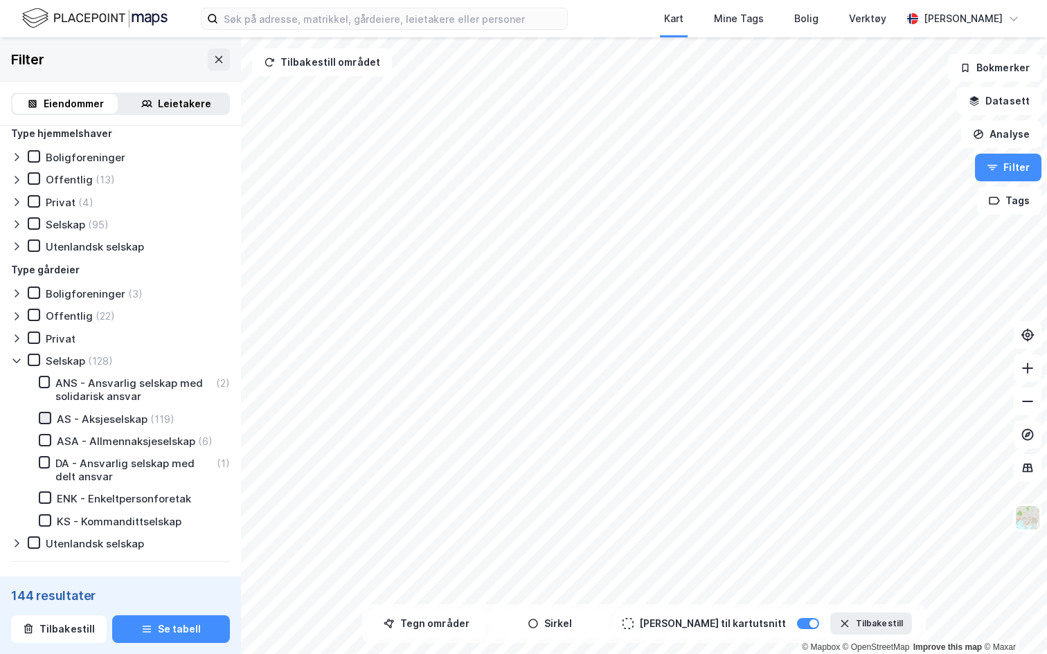
click at [39, 420] on div at bounding box center [45, 418] width 12 height 12
type input "Inkluder (119)"
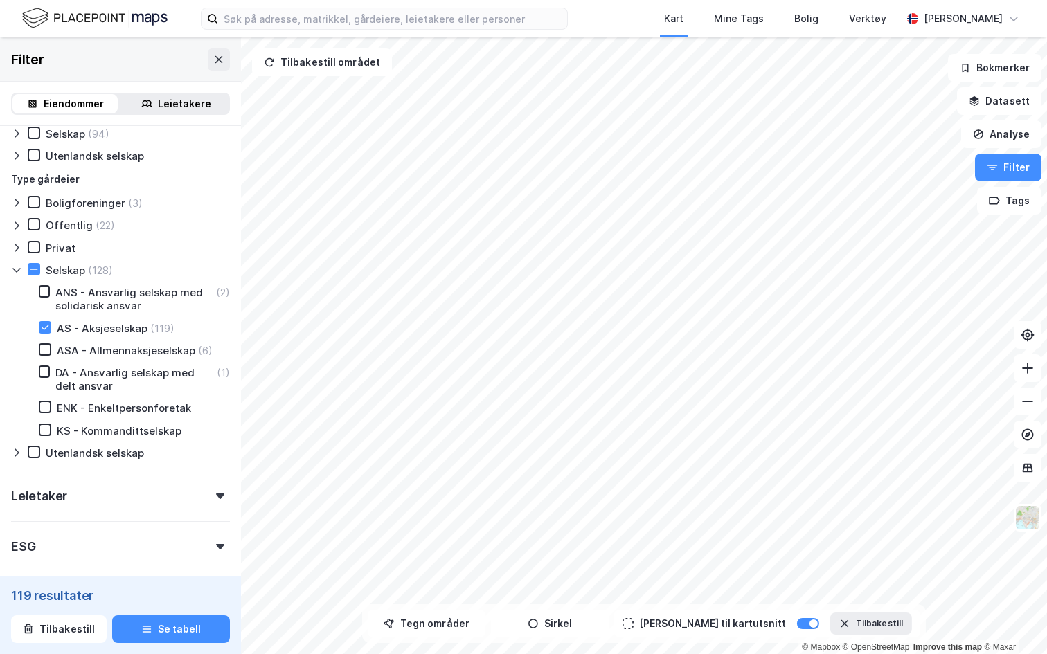
scroll to position [1303, 0]
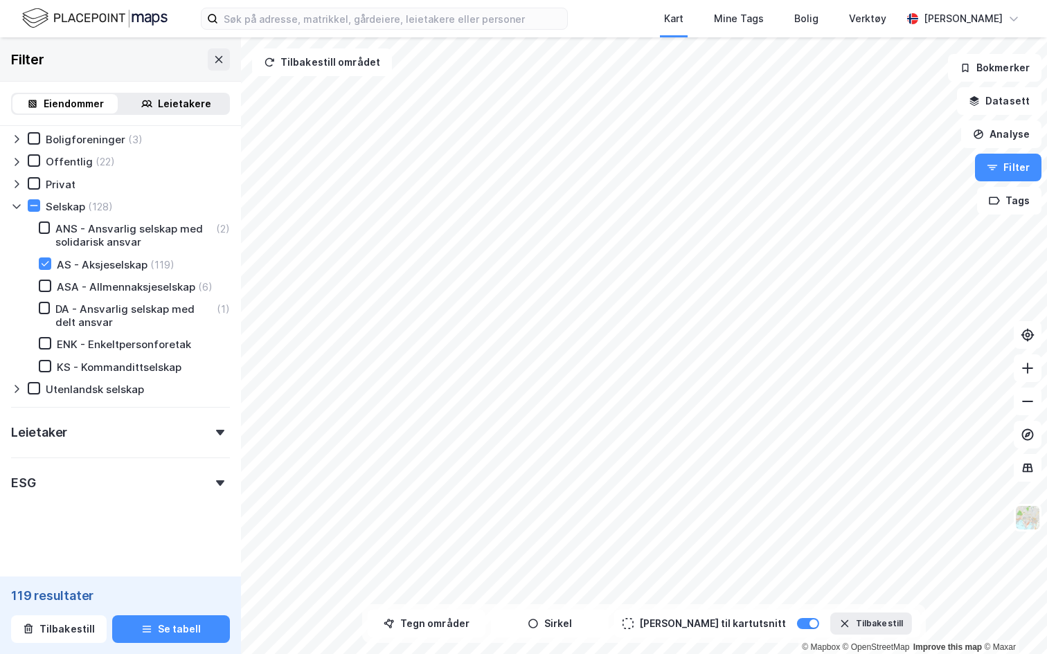
click at [111, 435] on div "Leietaker" at bounding box center [120, 426] width 219 height 39
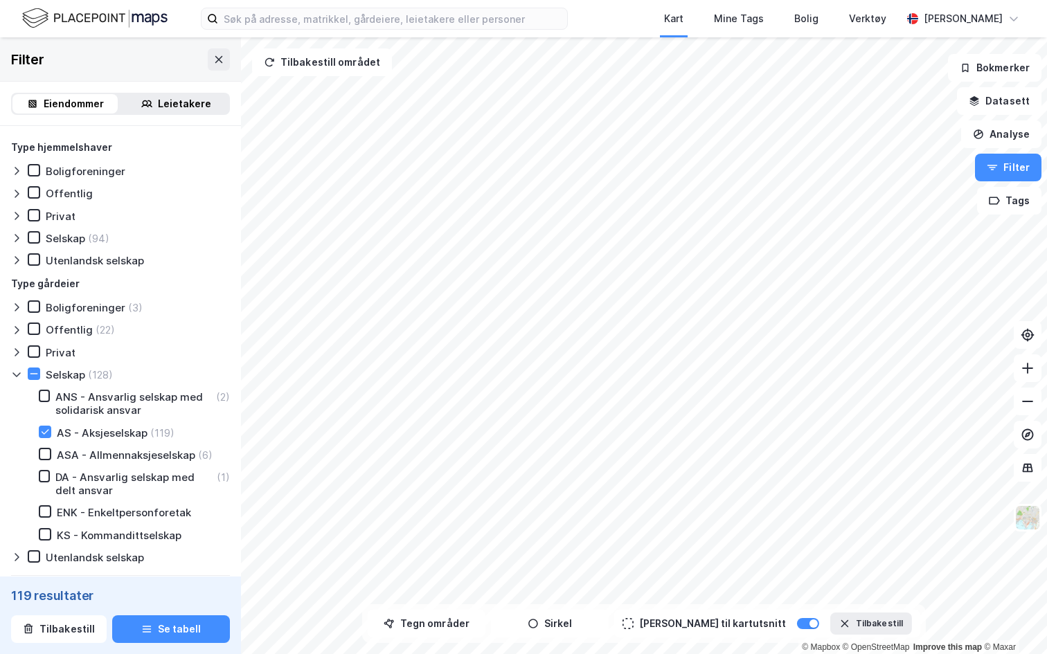
scroll to position [1129, 0]
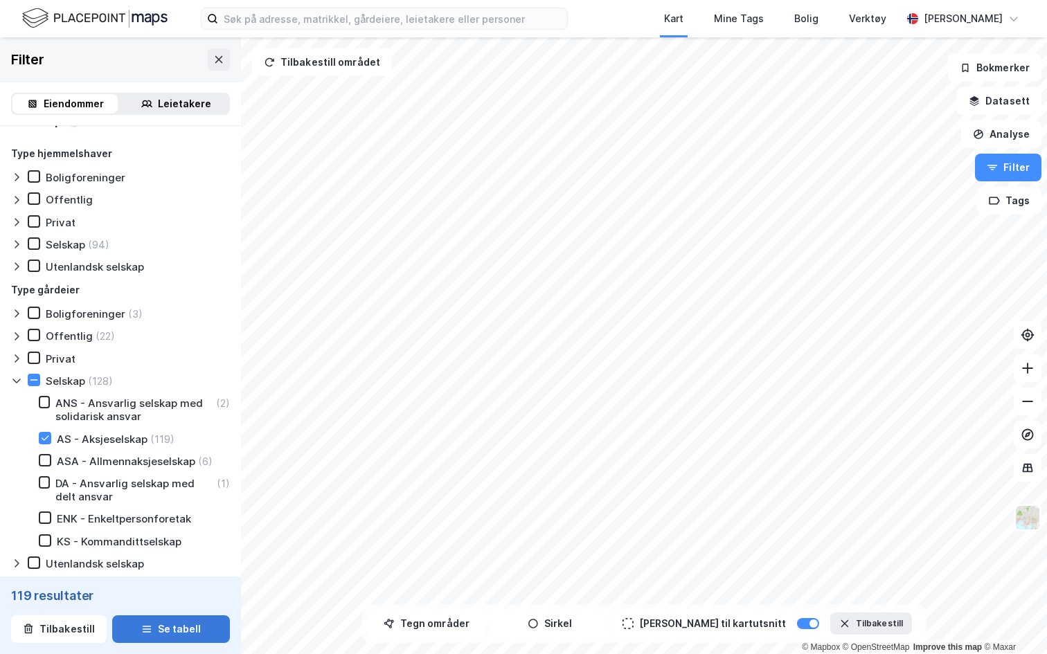
click at [177, 593] on button "Se tabell" at bounding box center [171, 629] width 118 height 28
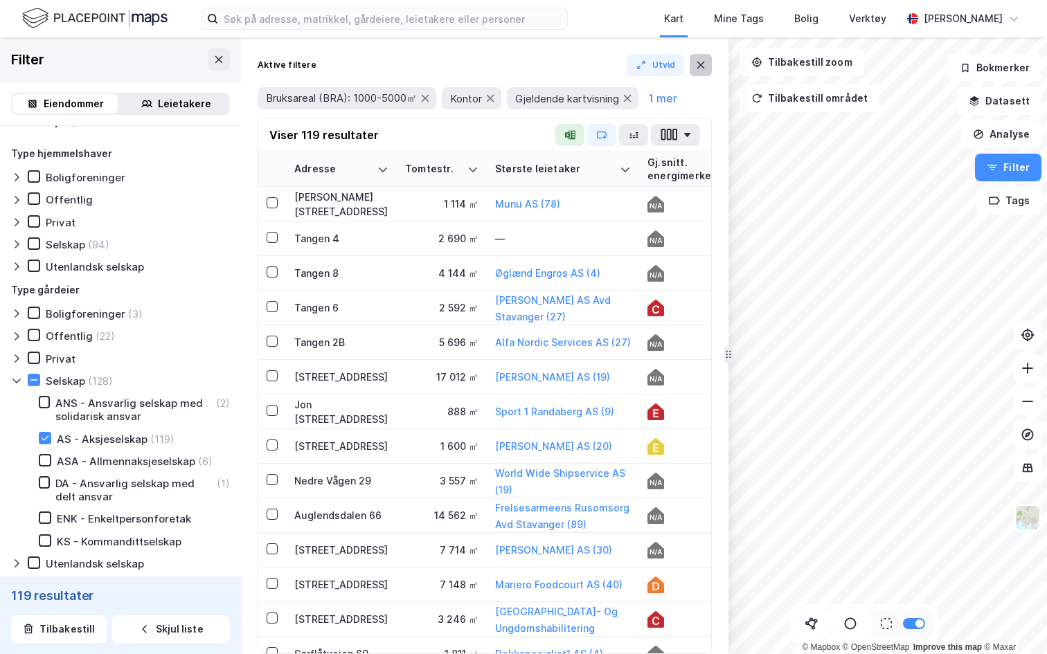
click at [703, 58] on button at bounding box center [701, 65] width 22 height 22
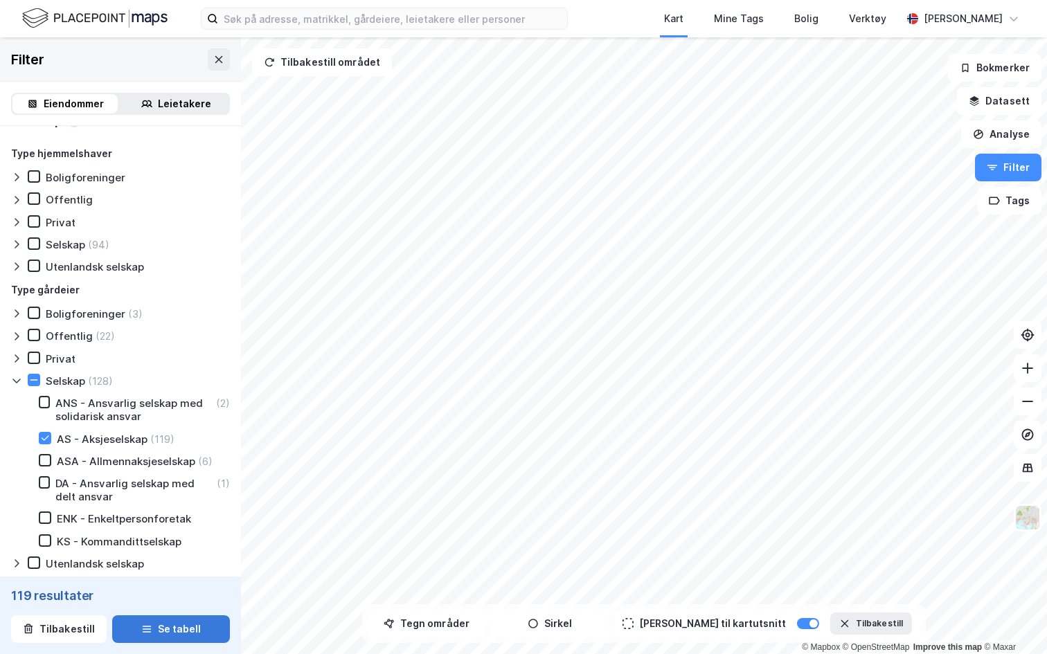
click at [177, 593] on button "Se tabell" at bounding box center [171, 629] width 118 height 28
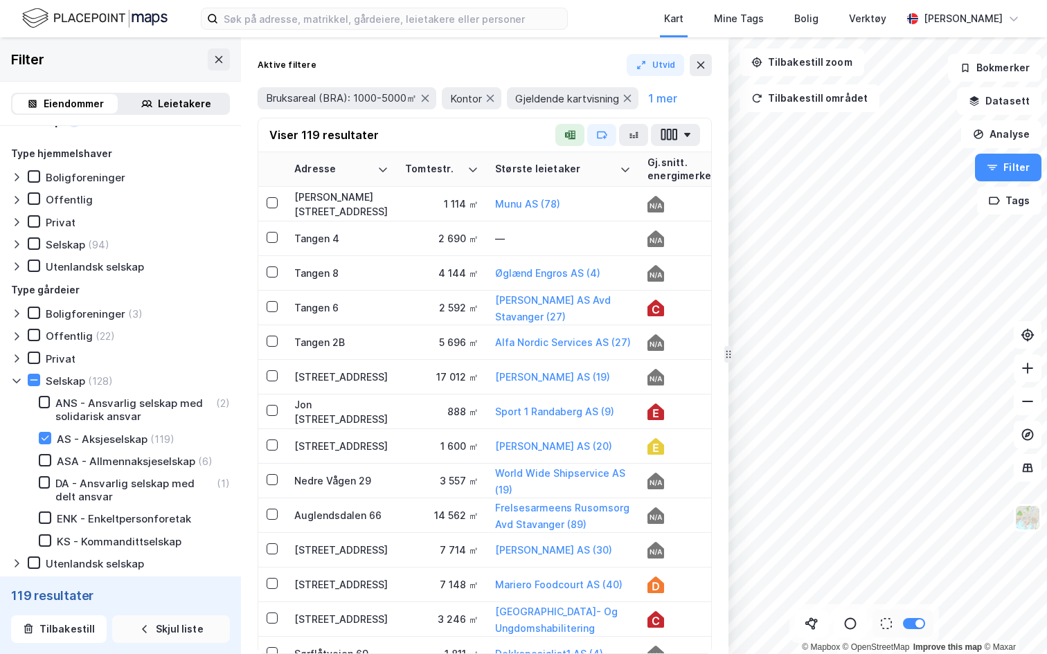
click at [149, 593] on button "Skjul liste" at bounding box center [171, 629] width 118 height 28
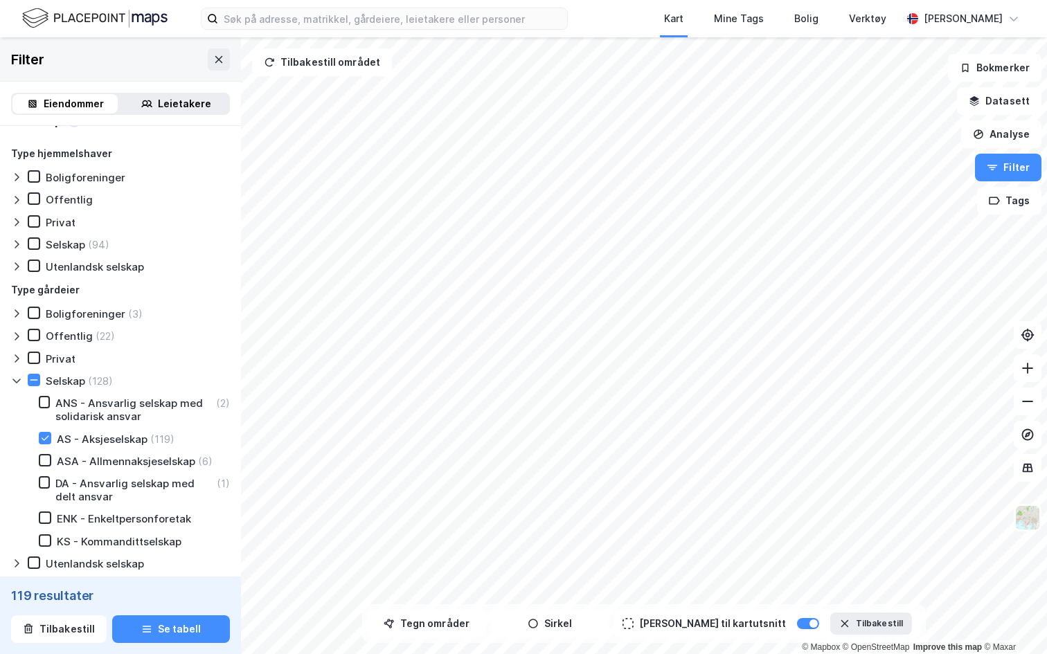
click at [17, 384] on icon at bounding box center [16, 380] width 11 height 11
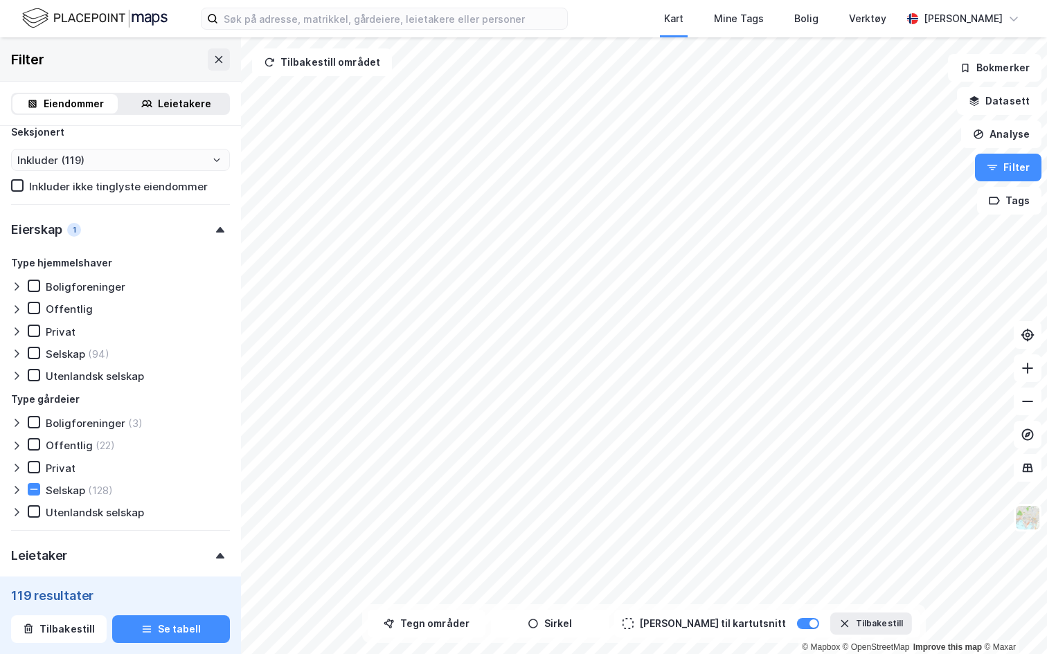
scroll to position [1020, 0]
click at [18, 489] on icon at bounding box center [17, 489] width 4 height 8
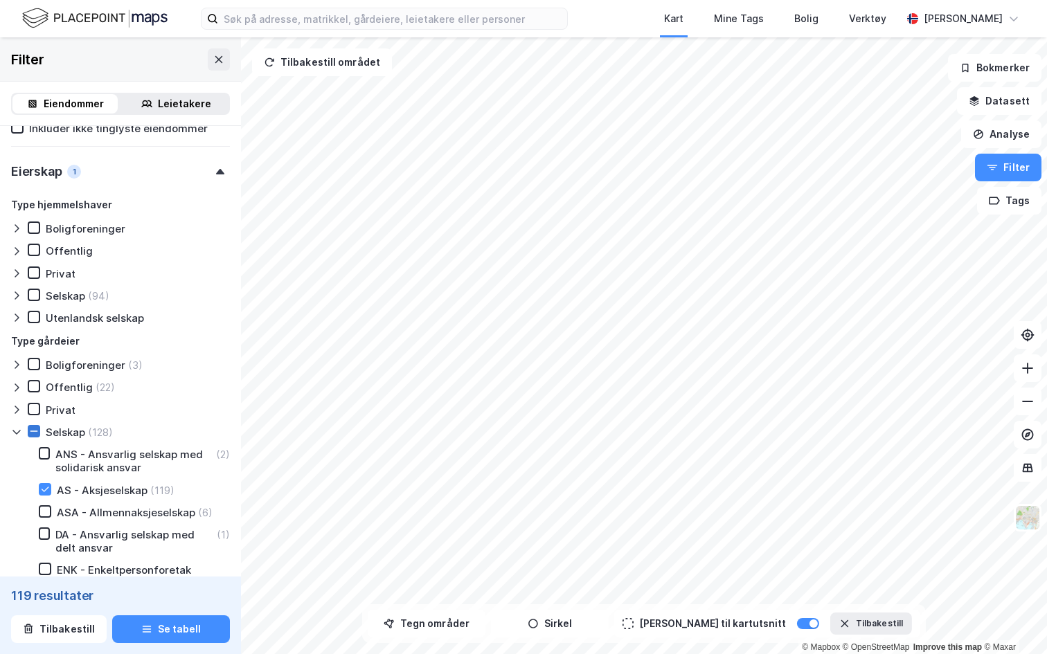
scroll to position [1084, 0]
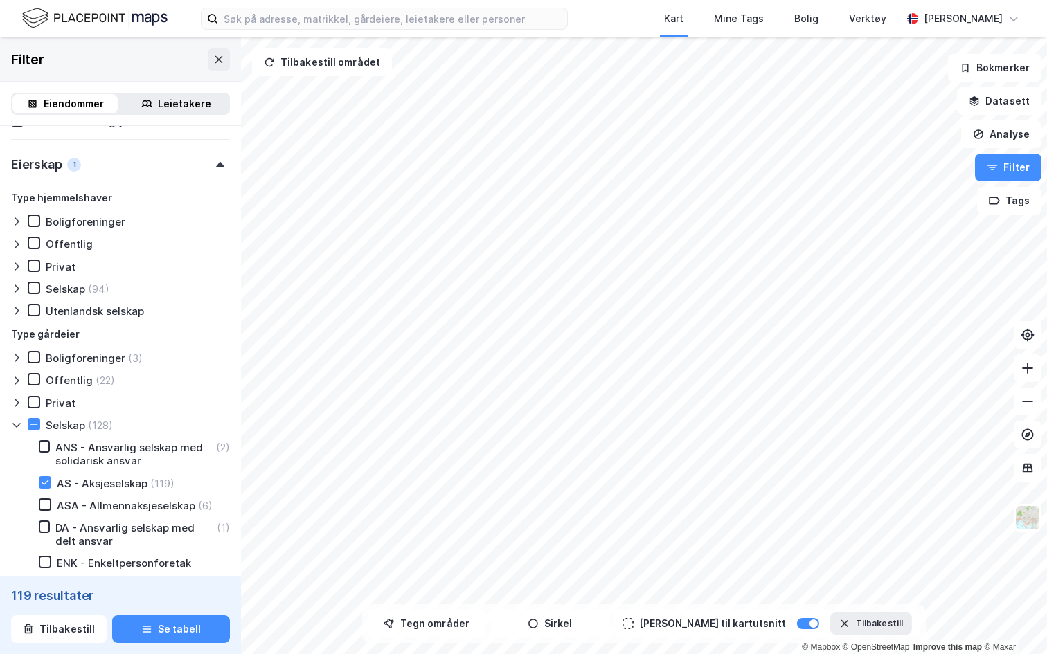
click at [19, 429] on icon at bounding box center [16, 425] width 11 height 11
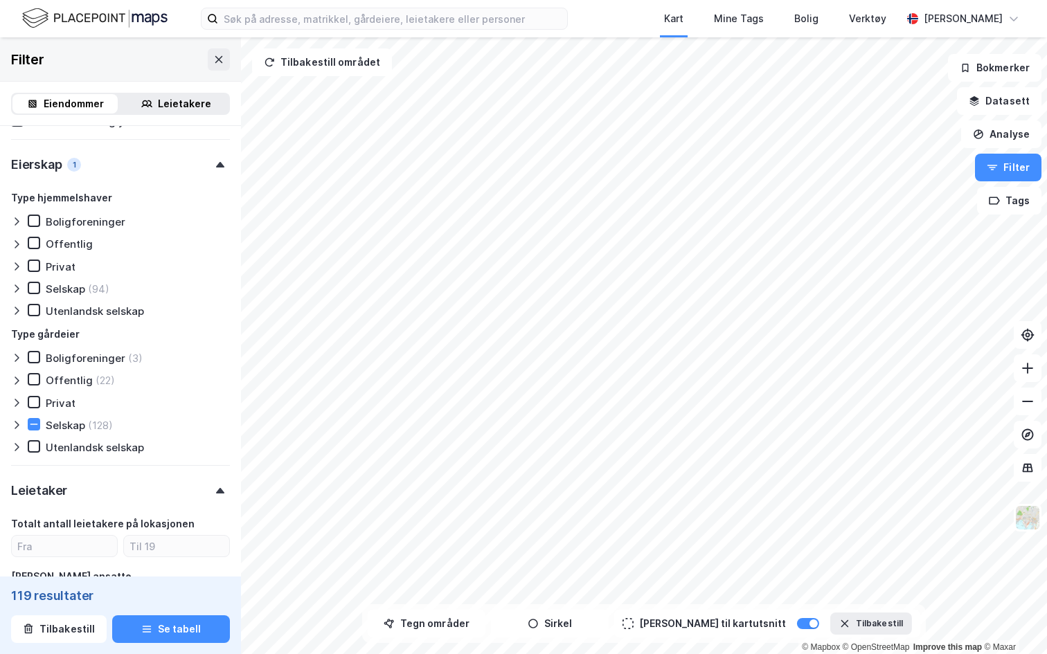
click at [18, 424] on icon at bounding box center [16, 425] width 11 height 11
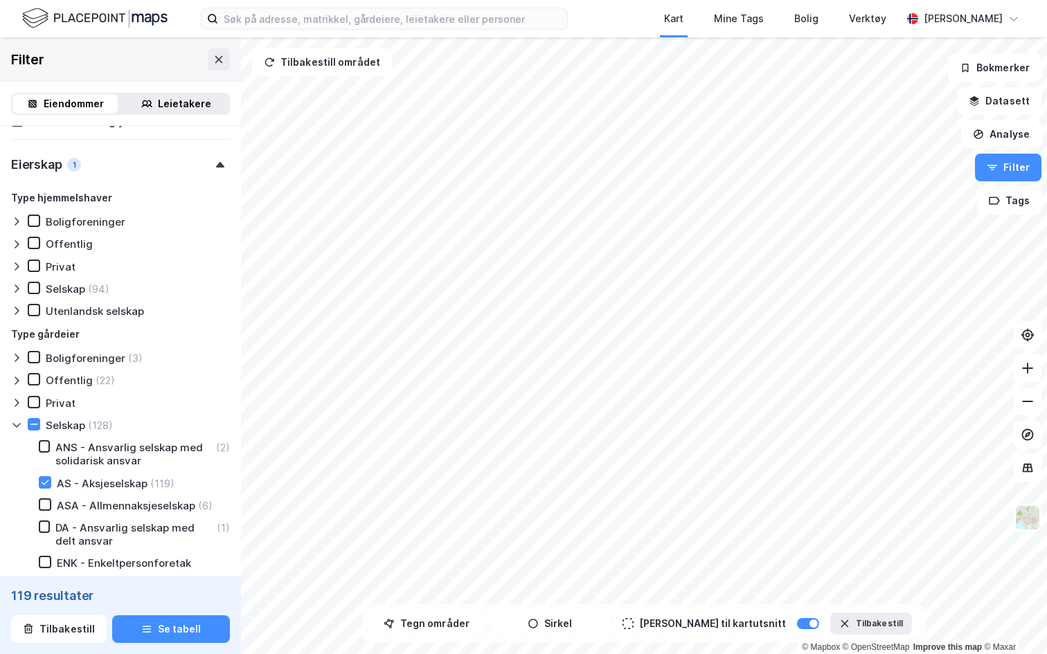
click at [18, 424] on icon at bounding box center [16, 425] width 11 height 11
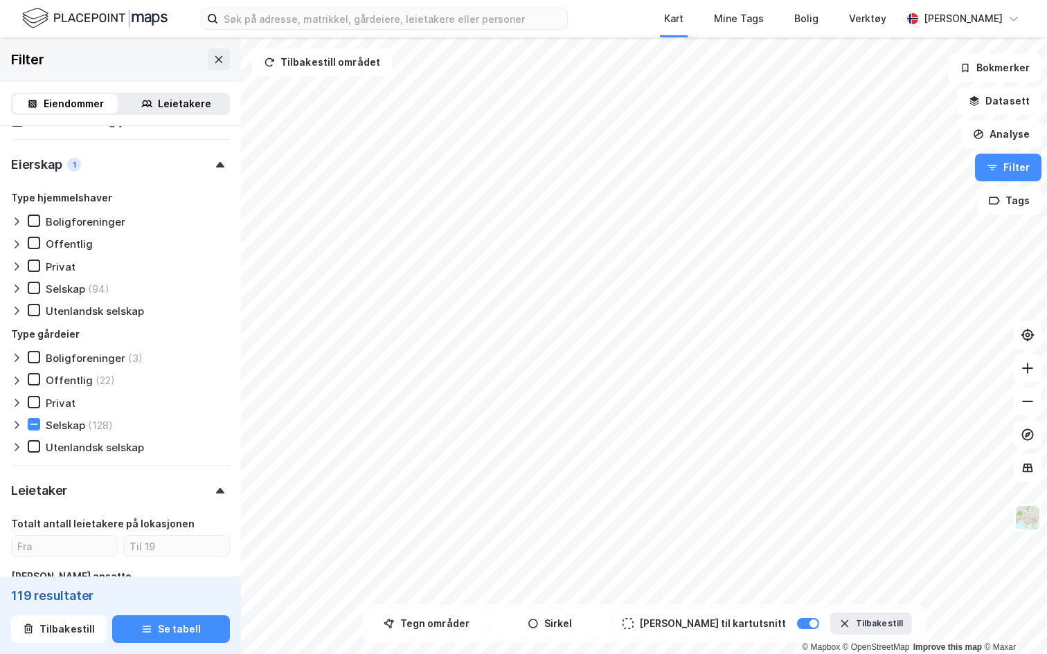
click at [20, 426] on icon at bounding box center [16, 425] width 11 height 11
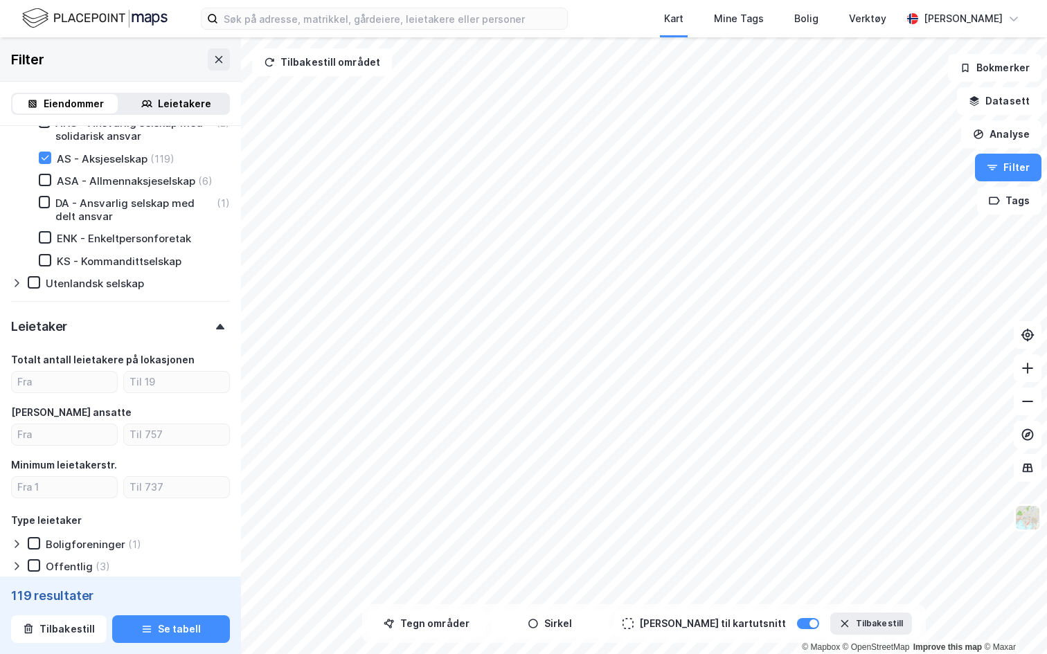
scroll to position [1417, 0]
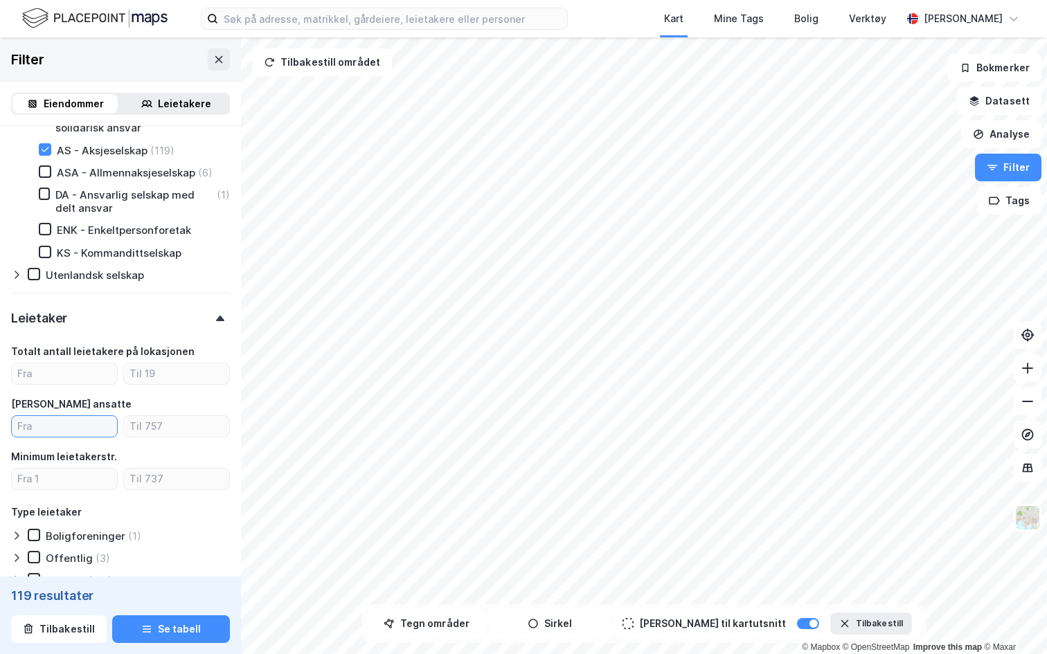
click at [64, 424] on input "number" at bounding box center [64, 426] width 105 height 21
type input "100"
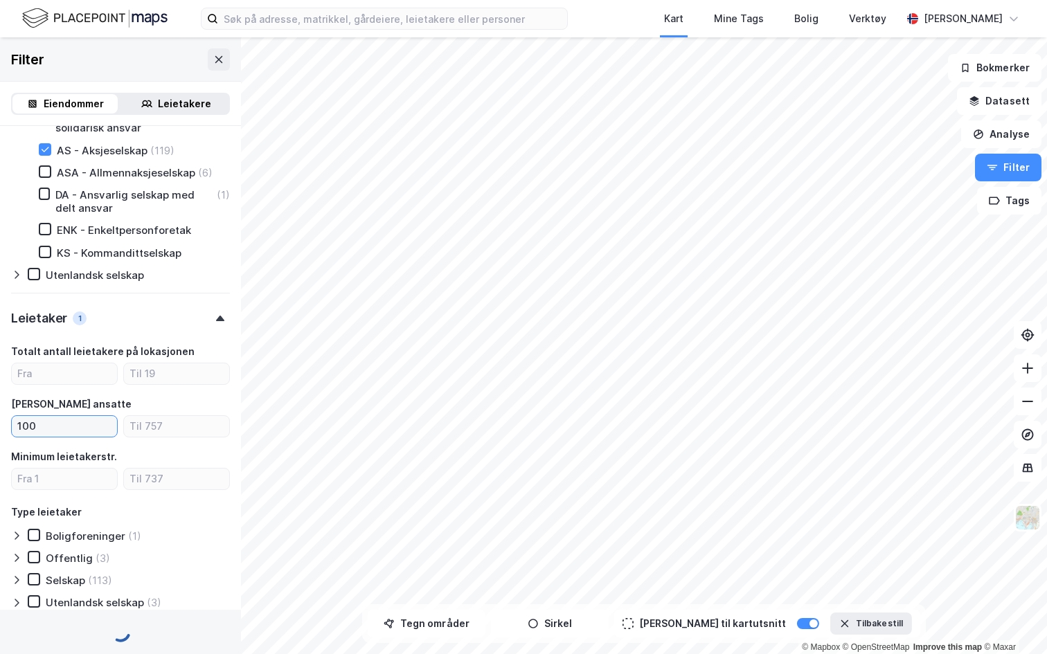
type input "Inkluder (16)"
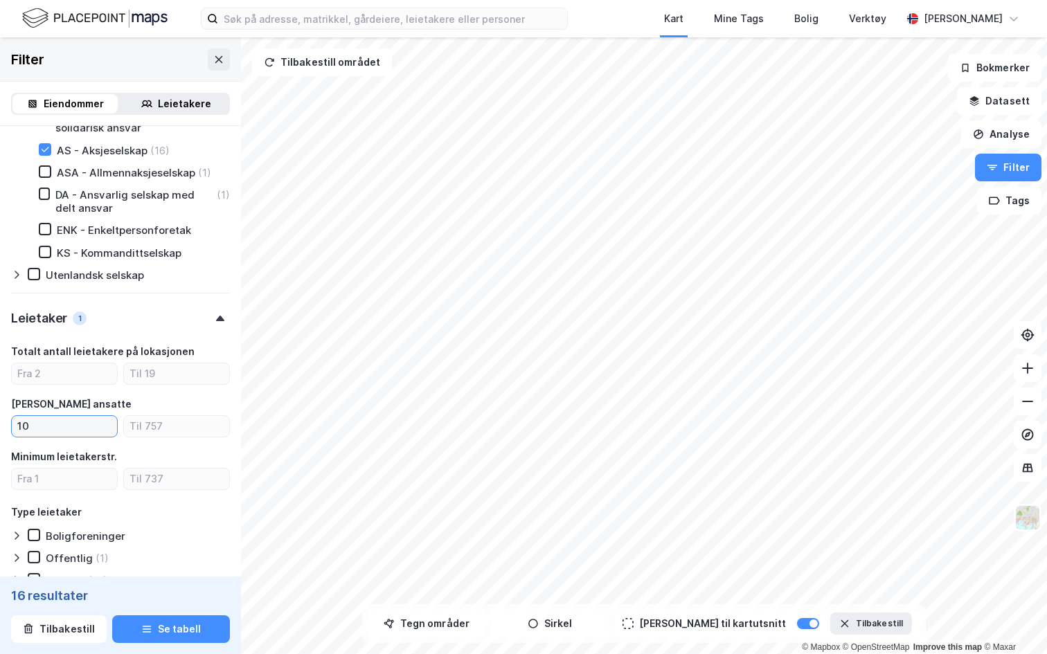
type input "1"
click at [44, 472] on input "number" at bounding box center [64, 479] width 105 height 21
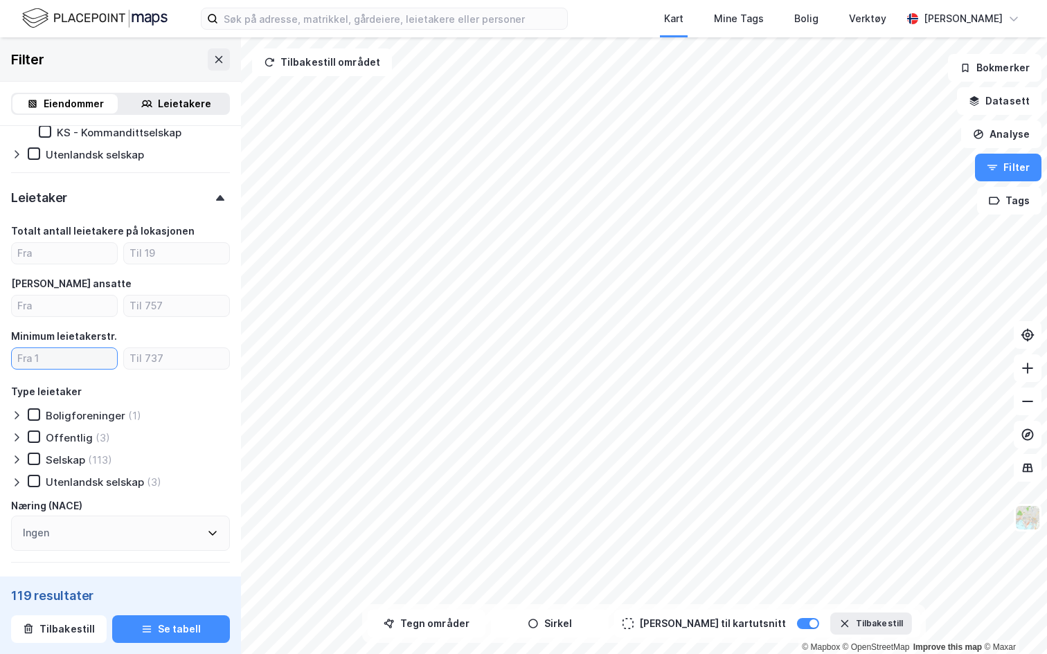
scroll to position [1554, 0]
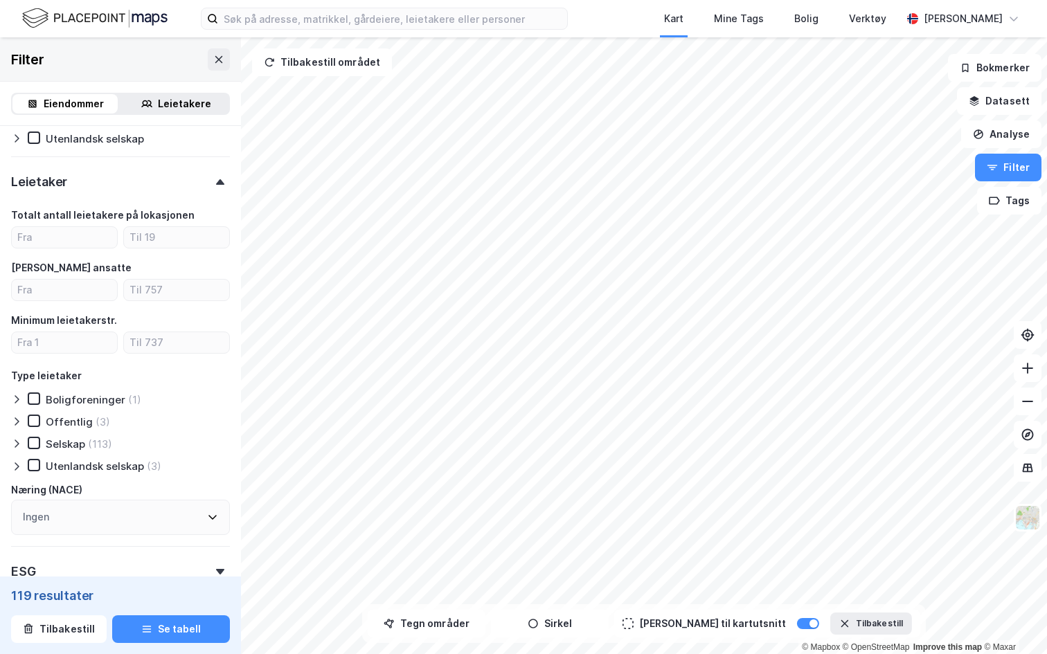
click at [17, 446] on icon at bounding box center [16, 443] width 11 height 11
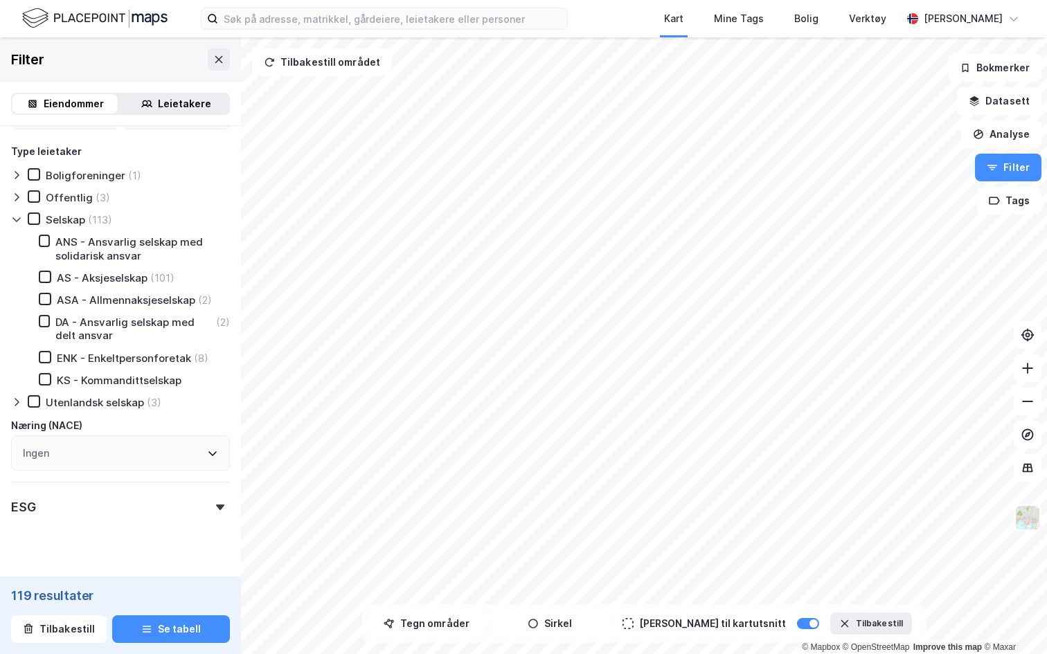
scroll to position [1803, 0]
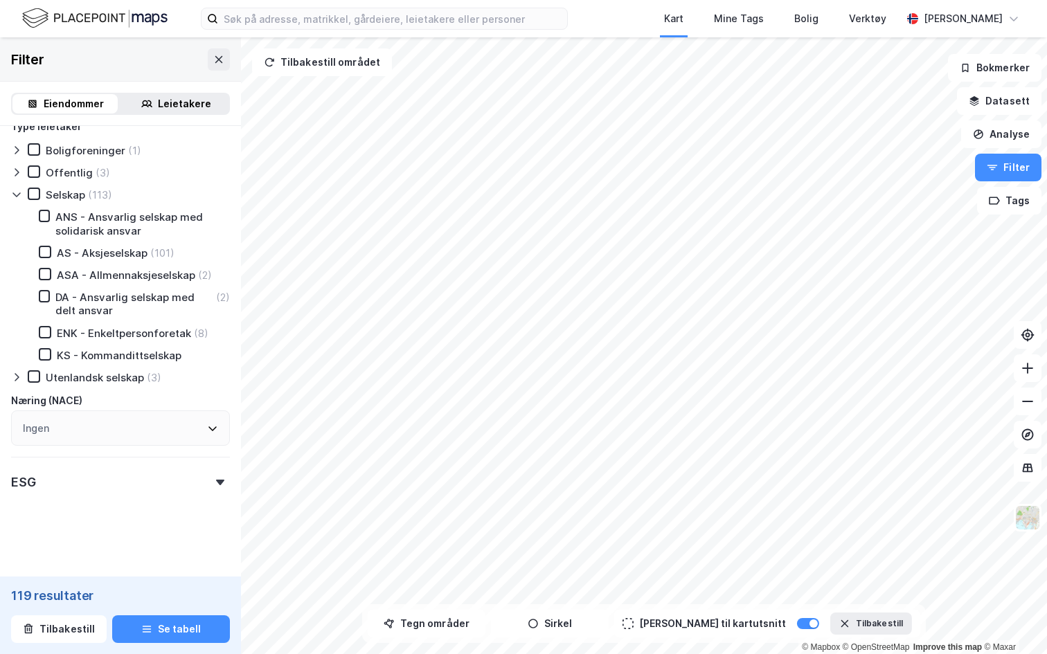
click at [77, 471] on div "ESG" at bounding box center [120, 476] width 219 height 39
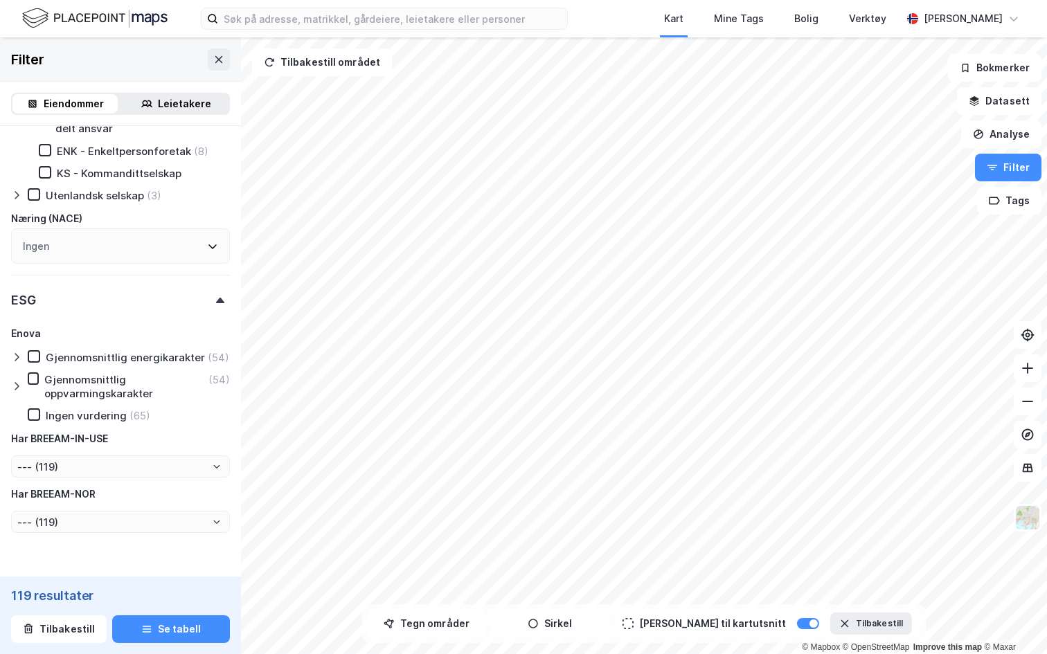
scroll to position [2022, 0]
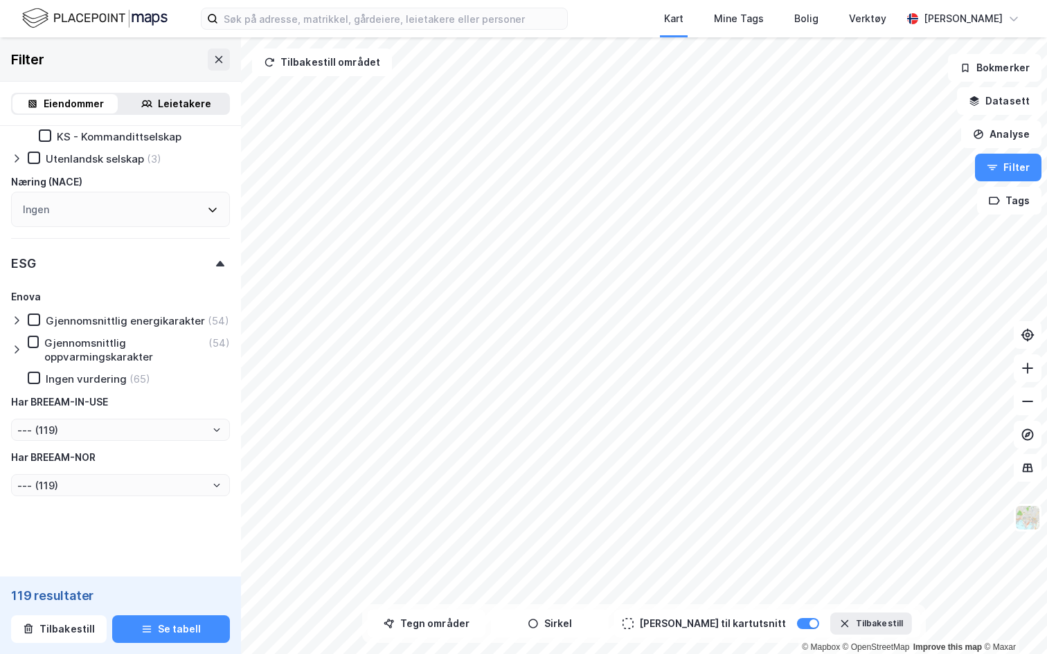
click at [175, 327] on div "Gjennomsnittlig energikarakter" at bounding box center [125, 320] width 159 height 13
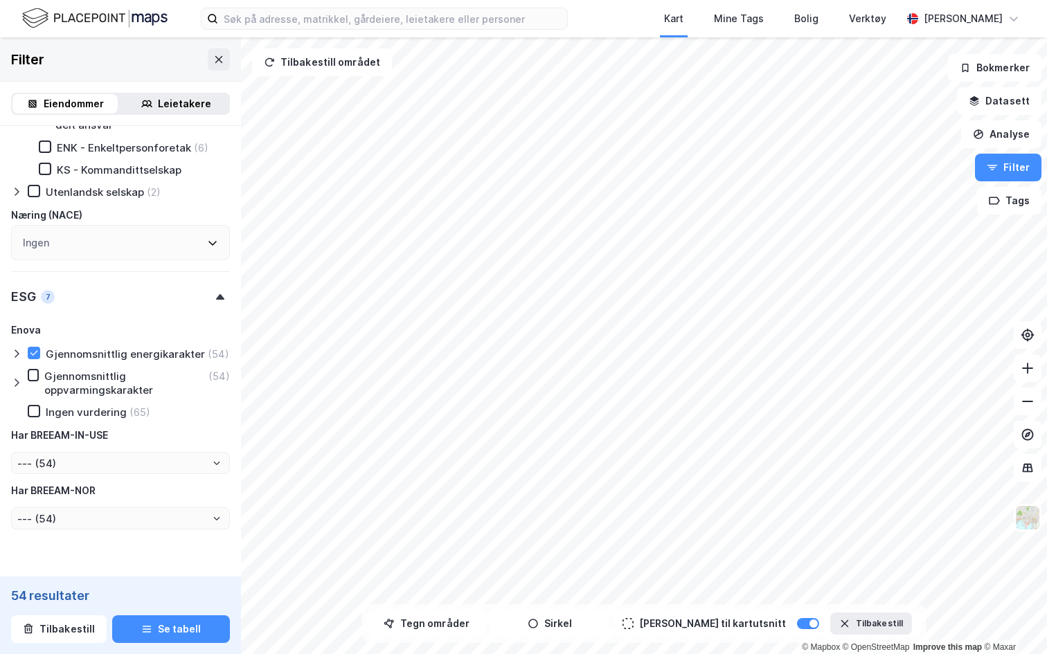
type input "Inkluder (54)"
type input "--- (54)"
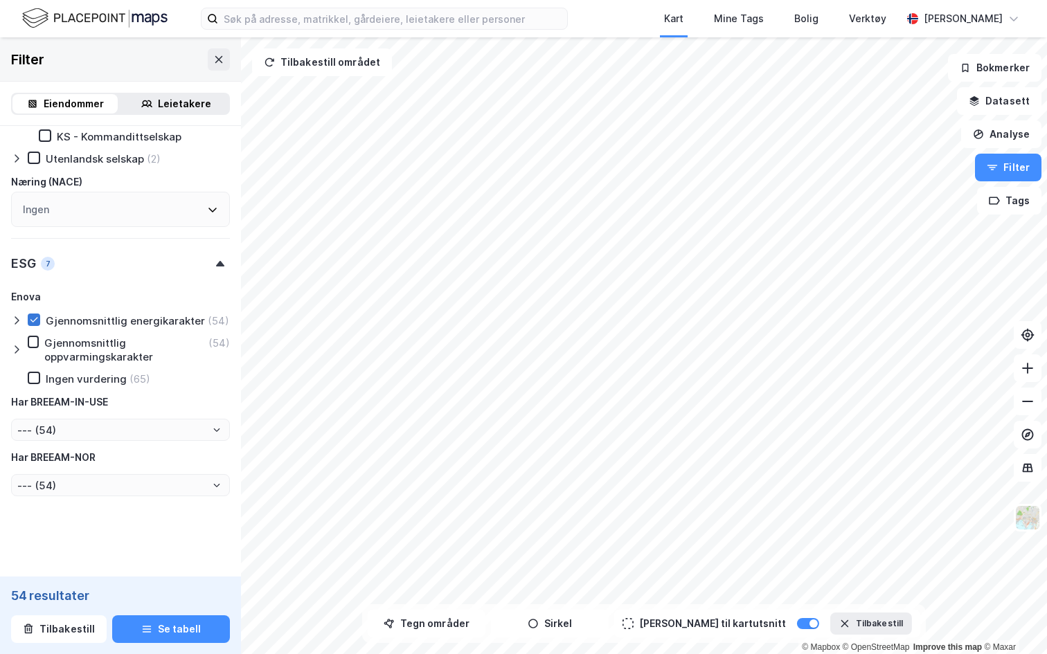
click at [33, 317] on icon at bounding box center [34, 320] width 10 height 10
click at [15, 325] on div "Enova Gjennomsnittlig energikarakter (54) Gjennomsnittlig oppvarmingskarakter (…" at bounding box center [120, 393] width 219 height 208
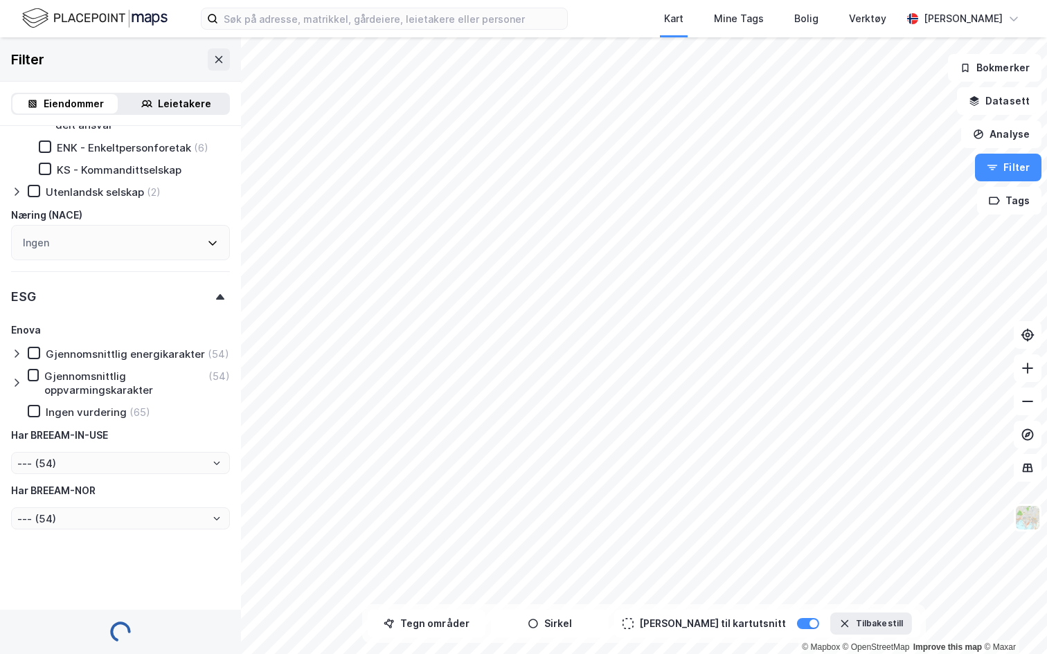
scroll to position [2022, 0]
type input "Inkluder (119)"
type input "--- (119)"
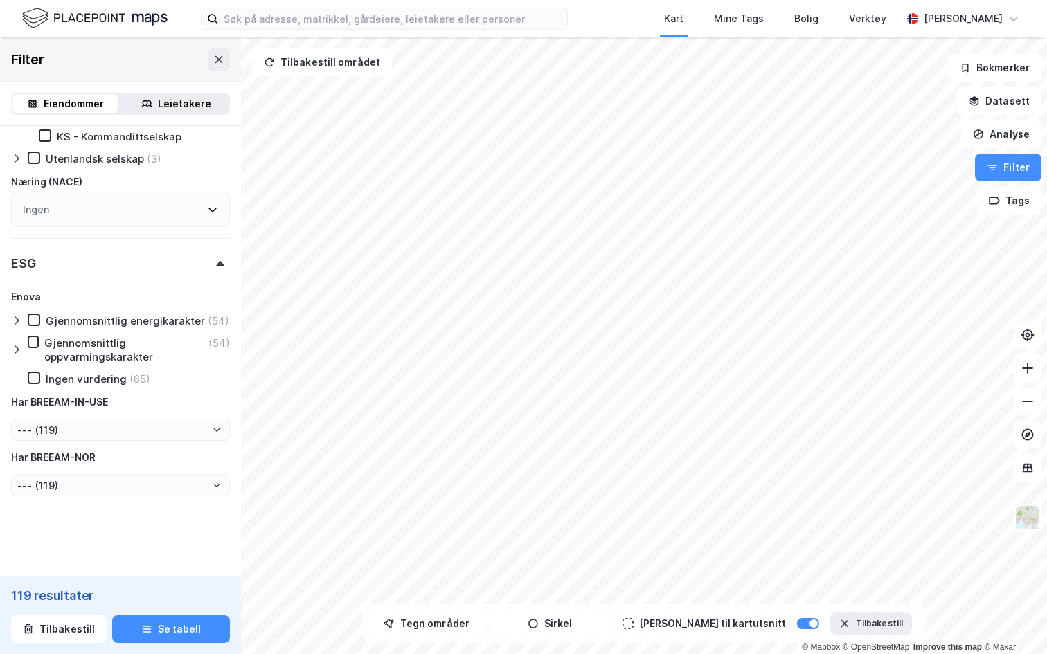
click at [19, 322] on icon at bounding box center [16, 320] width 11 height 11
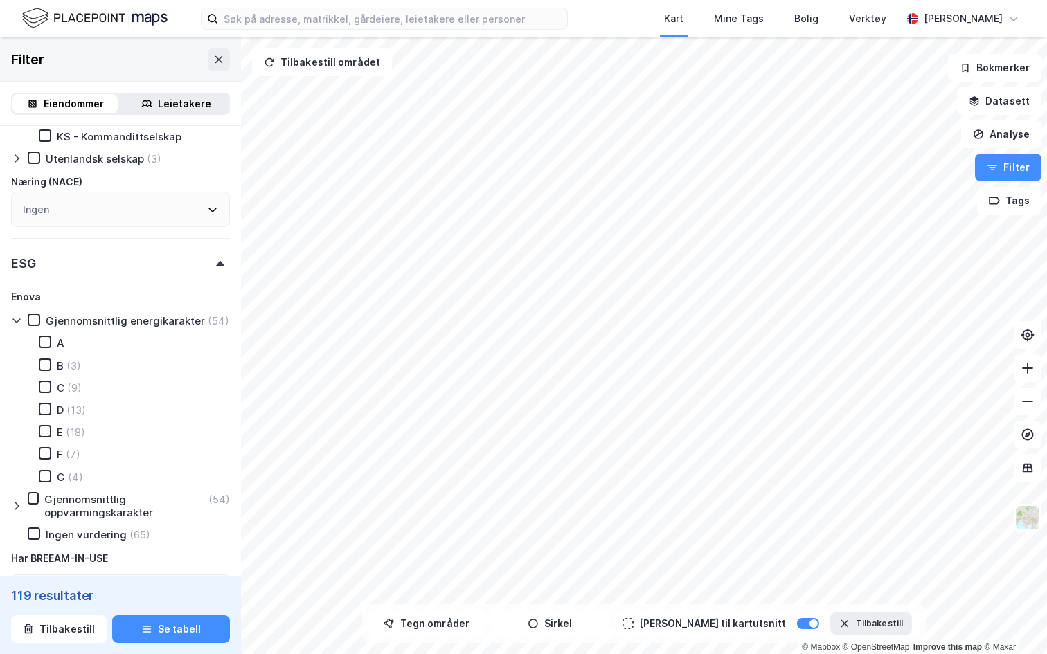
scroll to position [2069, 0]
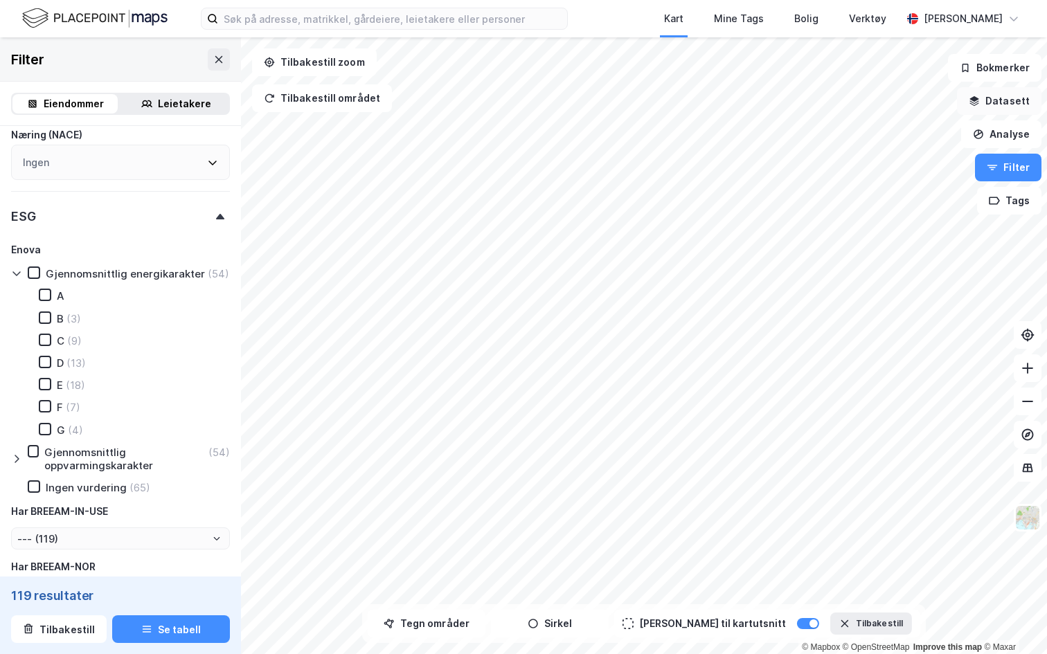
click at [1025, 109] on button "Datasett" at bounding box center [999, 101] width 84 height 28
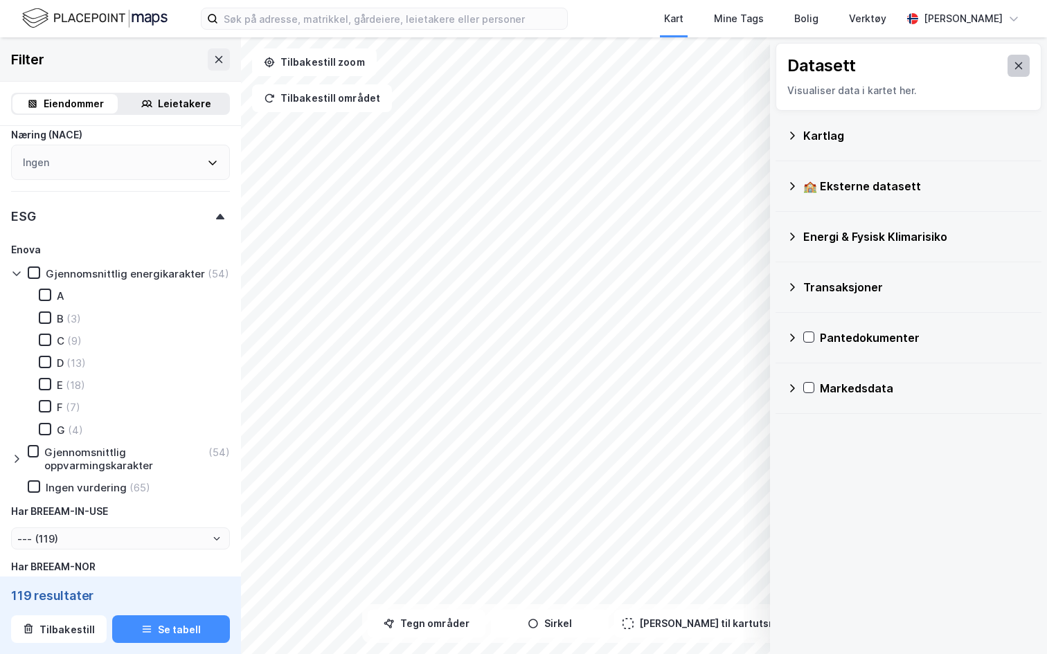
click at [1025, 70] on button at bounding box center [1018, 66] width 22 height 22
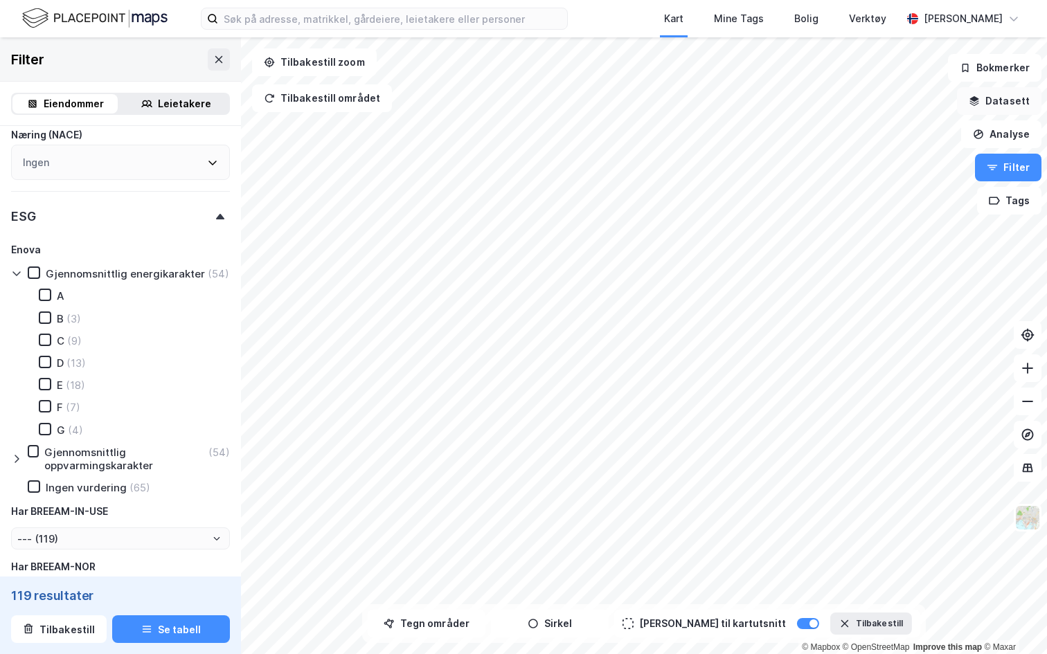
click at [1002, 107] on button "Datasett" at bounding box center [999, 101] width 84 height 28
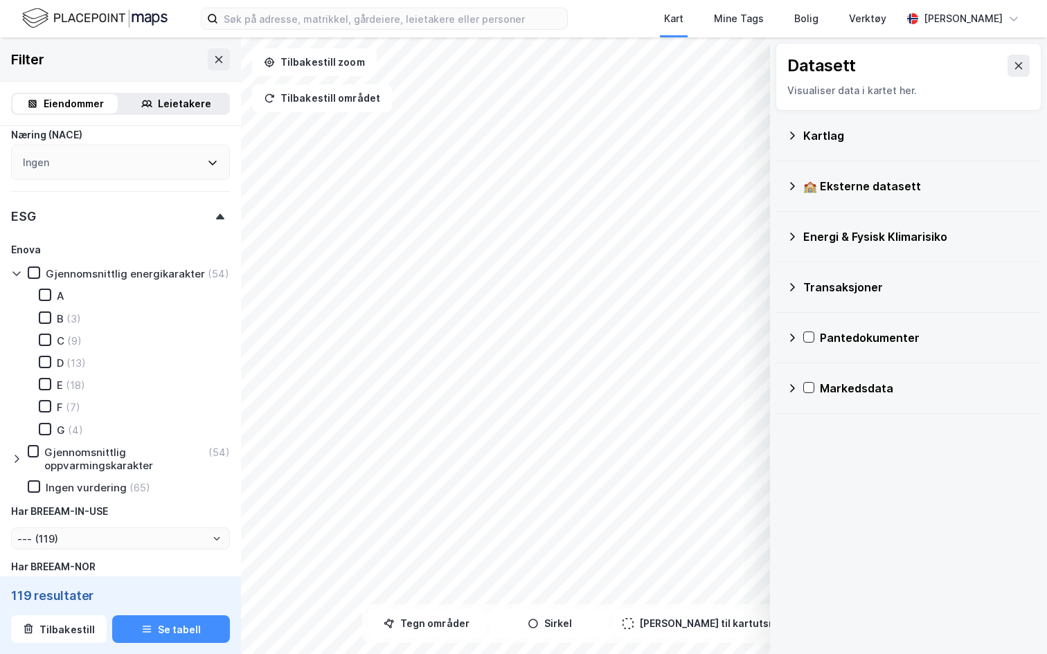
click at [789, 393] on icon at bounding box center [791, 388] width 11 height 11
click at [813, 422] on icon at bounding box center [809, 421] width 11 height 11
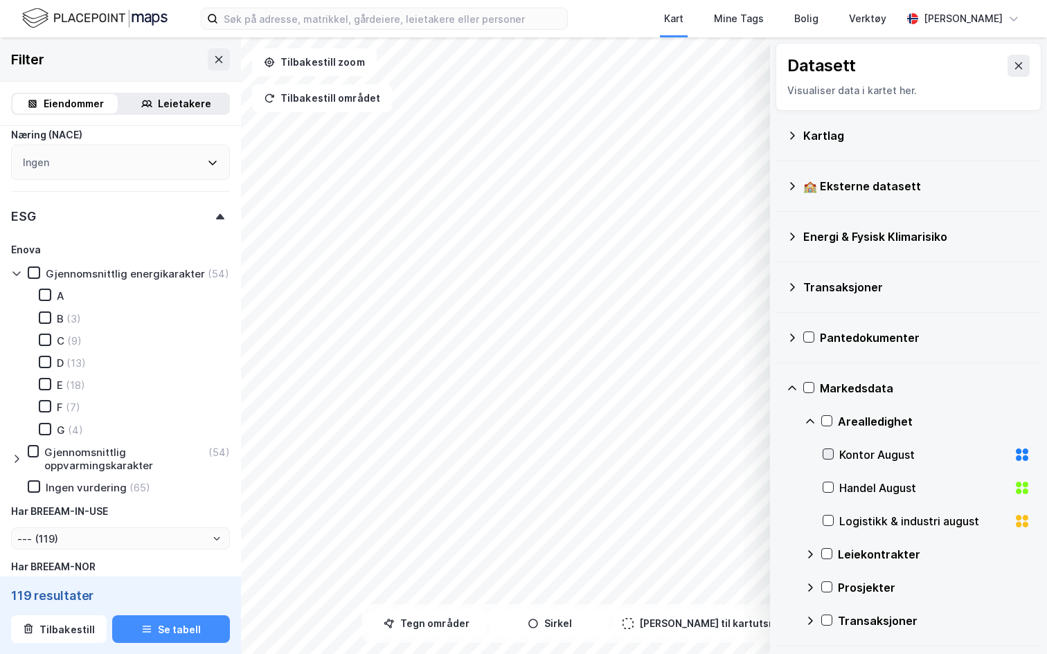
click at [829, 458] on icon at bounding box center [828, 454] width 10 height 10
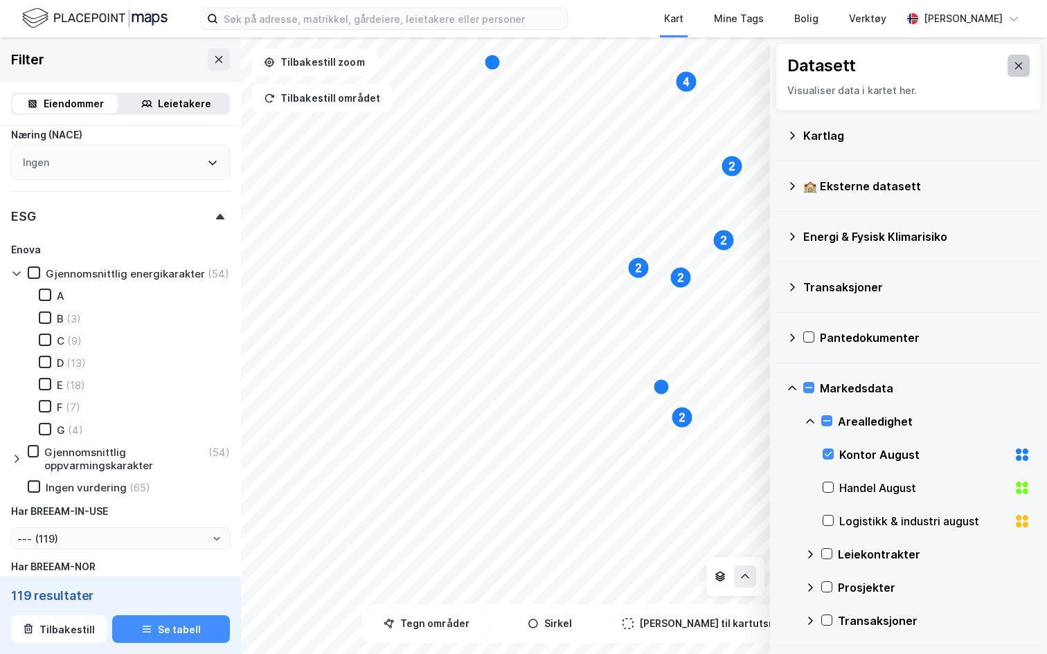
click at [1016, 72] on button at bounding box center [1018, 66] width 22 height 22
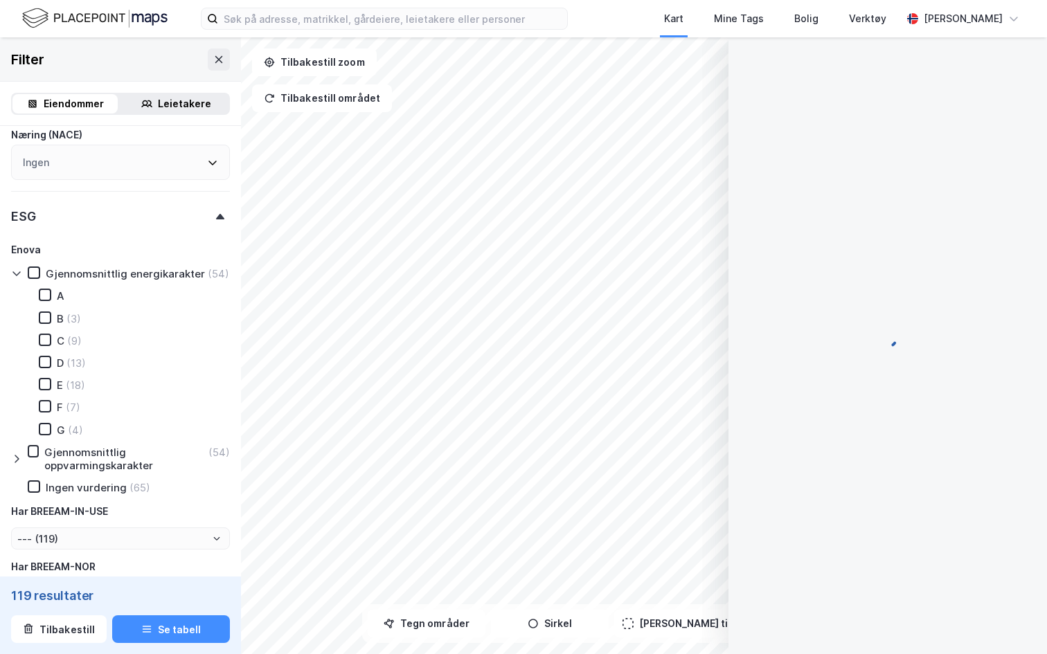
scroll to position [83, 0]
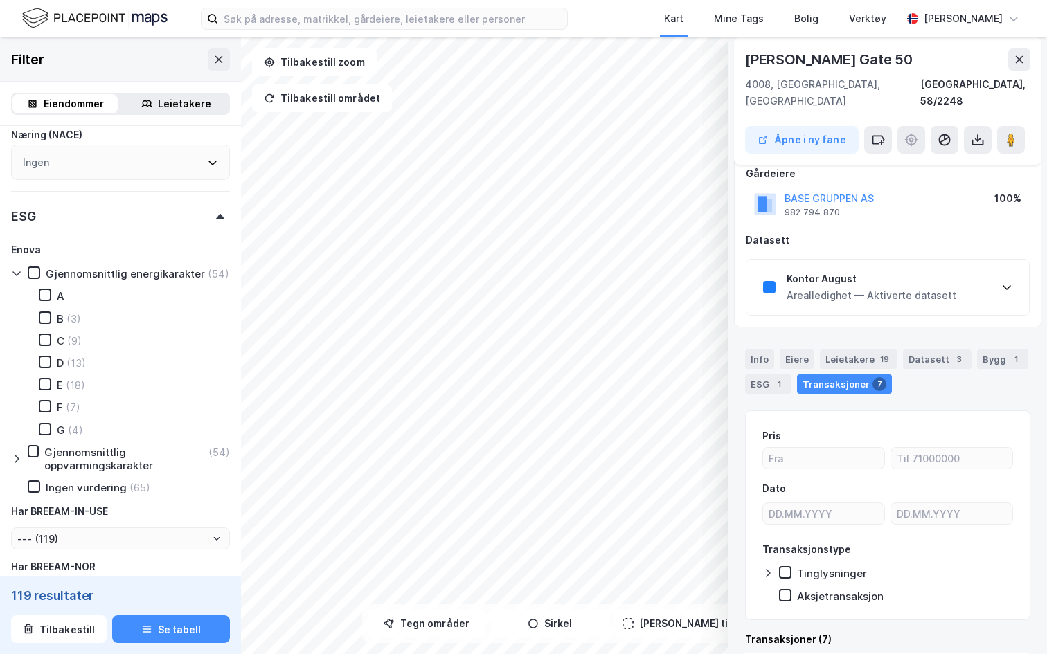
click at [843, 290] on div "Kontor August Arealledighet — Aktiverte datasett" at bounding box center [887, 287] width 282 height 55
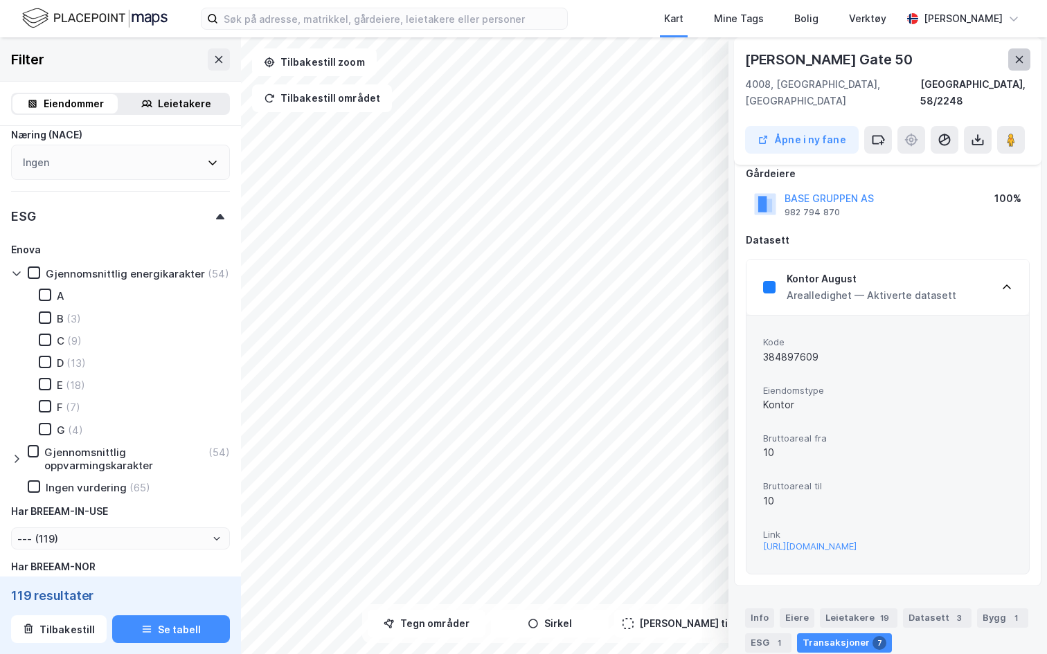
click at [1024, 66] on button at bounding box center [1019, 59] width 22 height 22
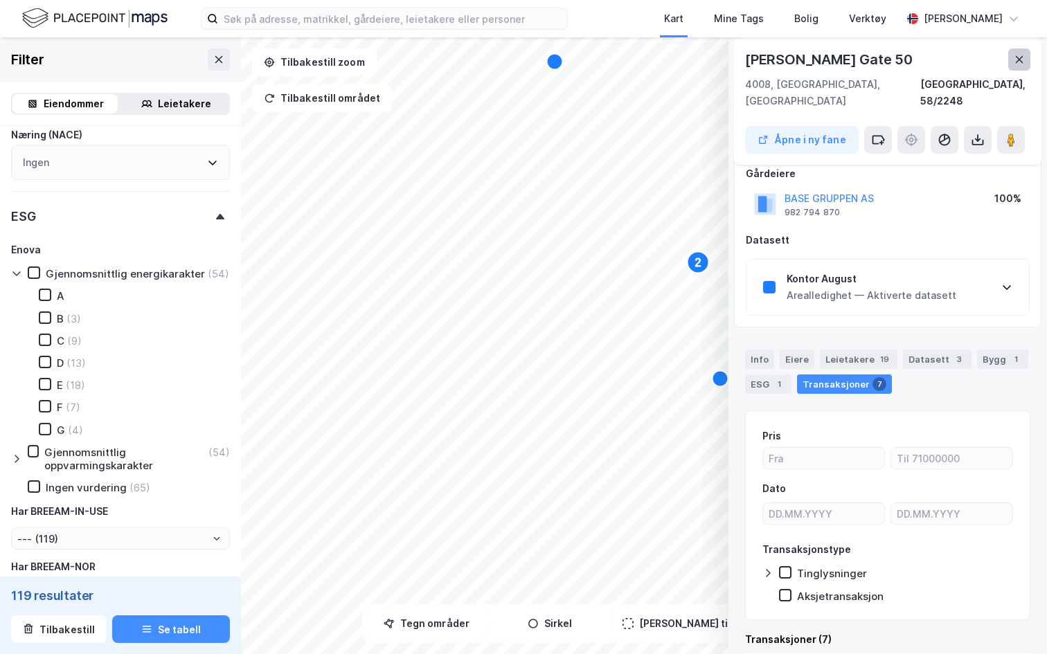
click at [1012, 62] on button at bounding box center [1019, 59] width 22 height 22
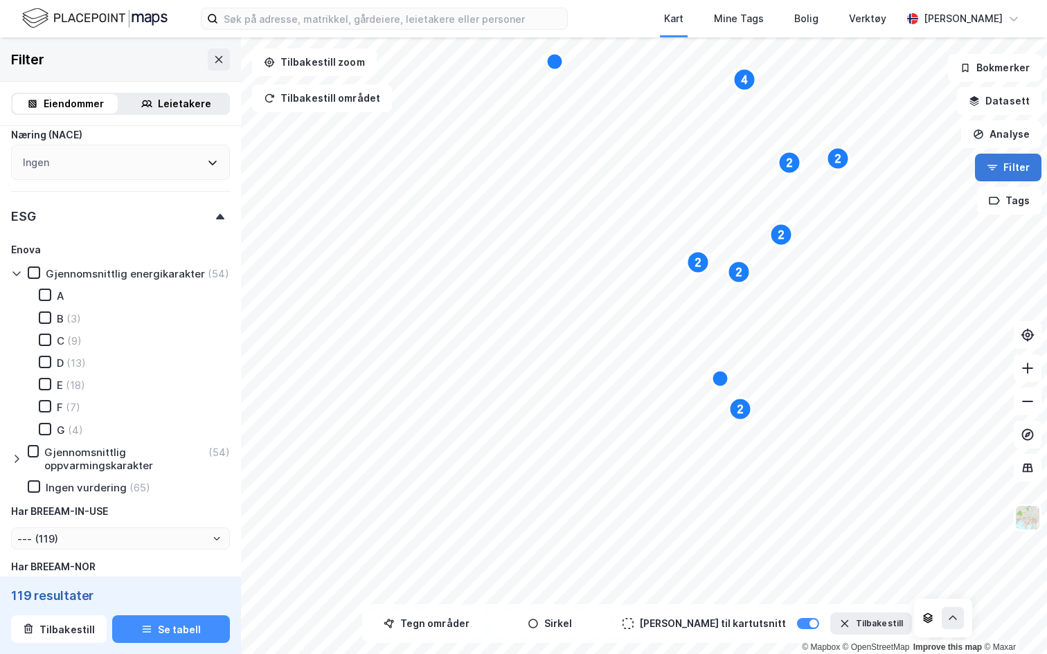
click at [1018, 161] on button "Filter" at bounding box center [1008, 168] width 66 height 28
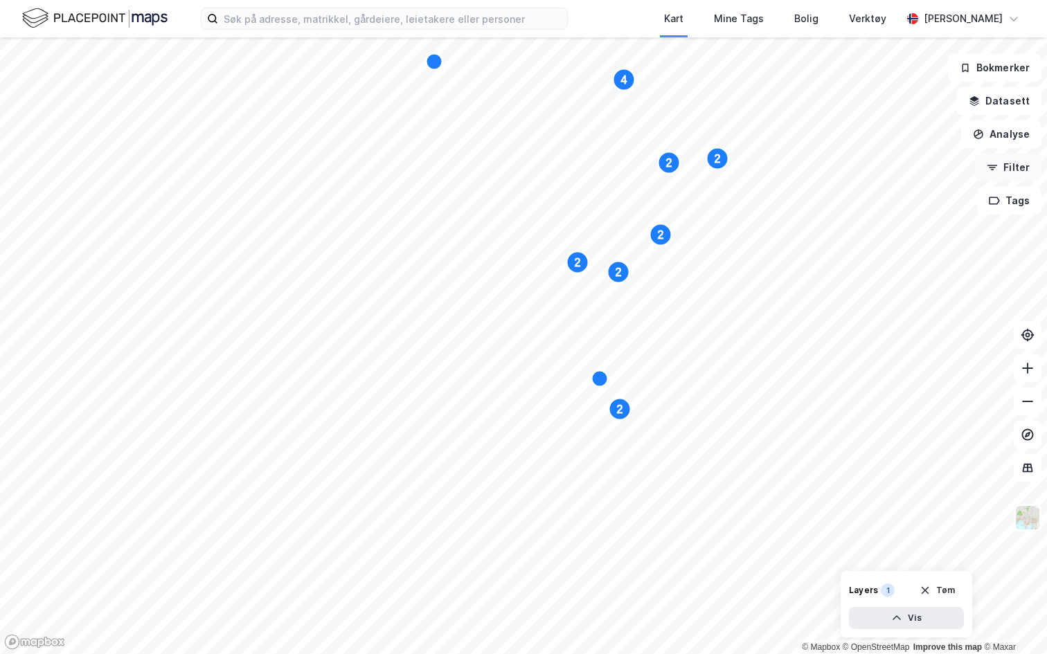
click at [1004, 167] on button "Filter" at bounding box center [1008, 168] width 66 height 28
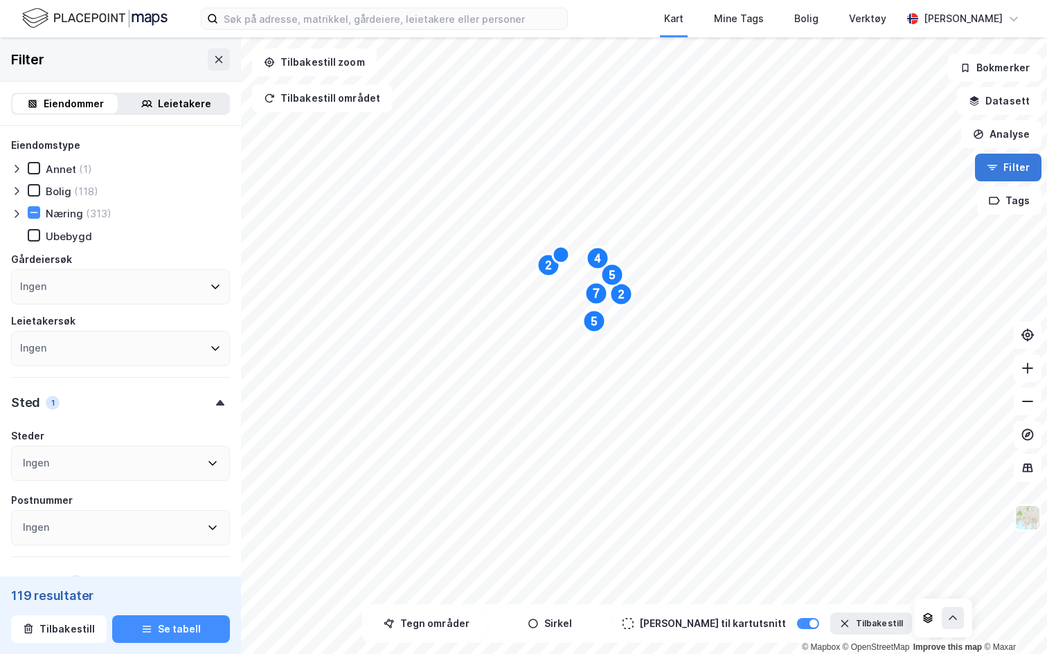
click at [989, 169] on icon "button" at bounding box center [992, 167] width 11 height 11
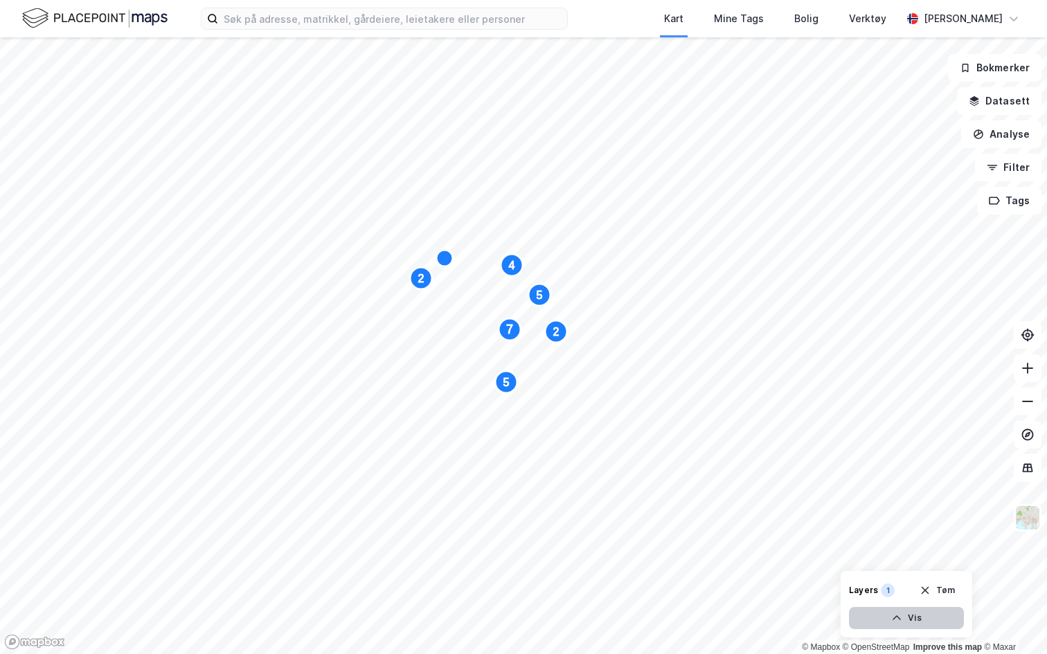
click at [910, 593] on button "Vis" at bounding box center [906, 618] width 115 height 22
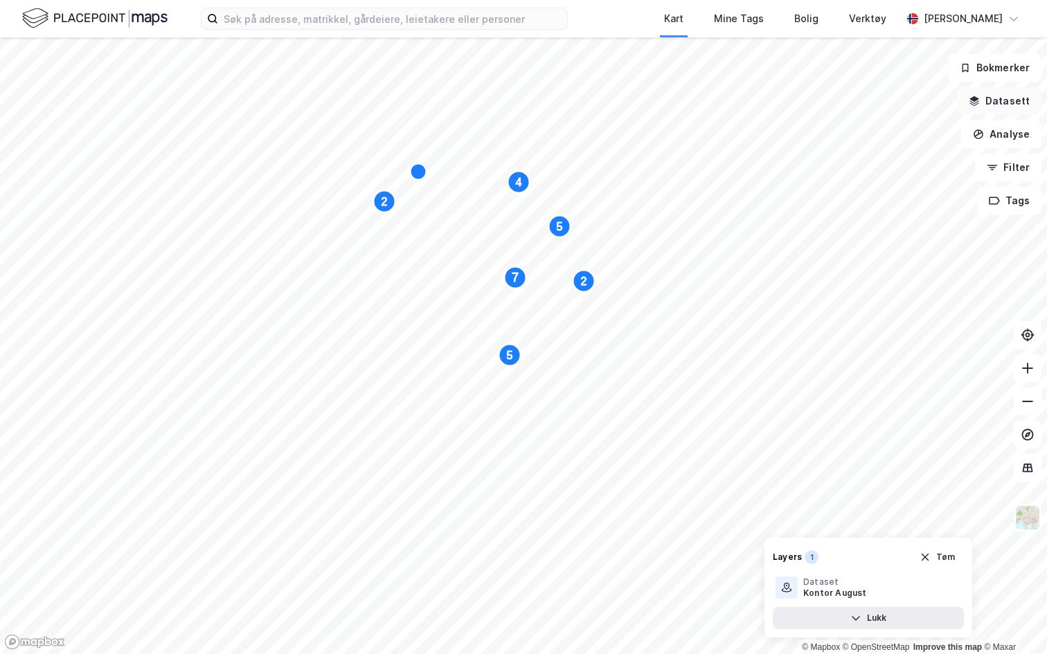
click at [1000, 98] on button "Datasett" at bounding box center [999, 101] width 84 height 28
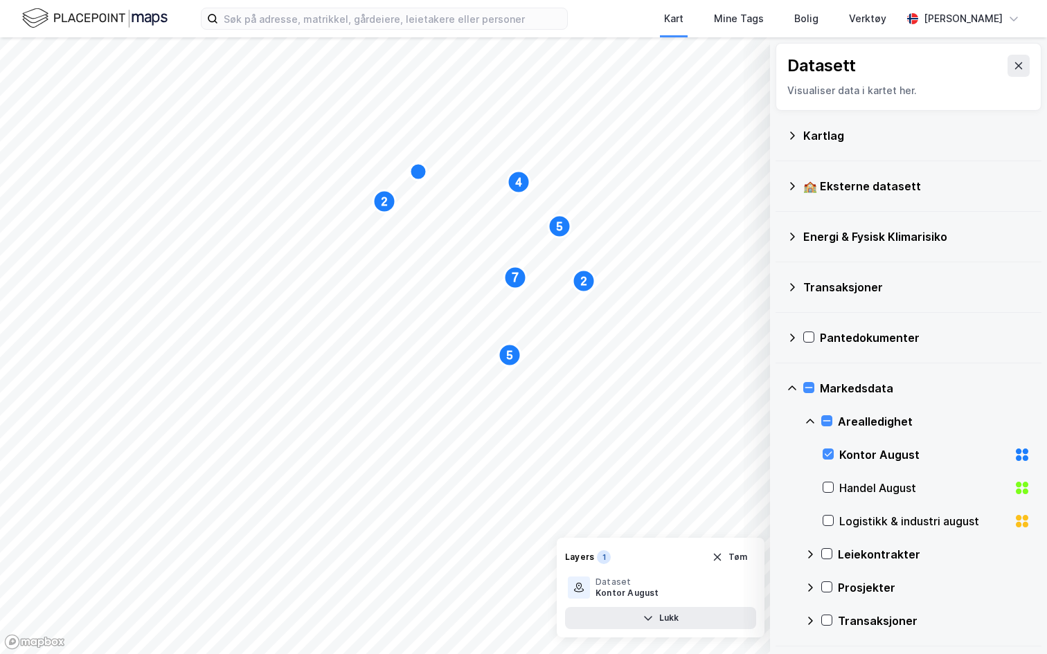
click at [816, 429] on div "Arealledighet" at bounding box center [917, 421] width 226 height 33
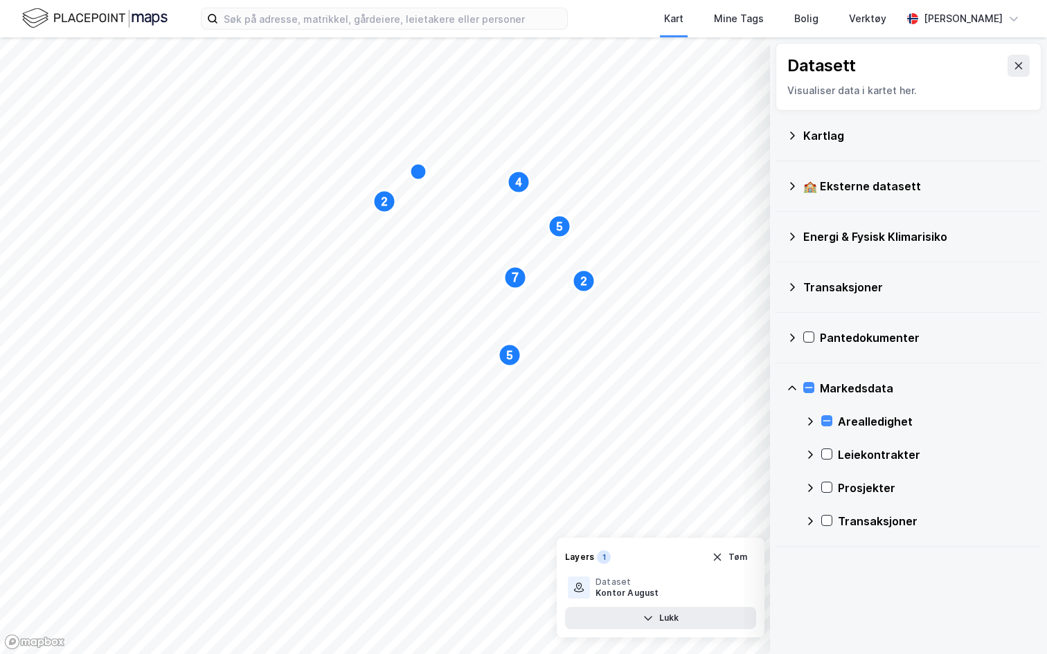
click at [811, 419] on icon at bounding box center [809, 421] width 11 height 11
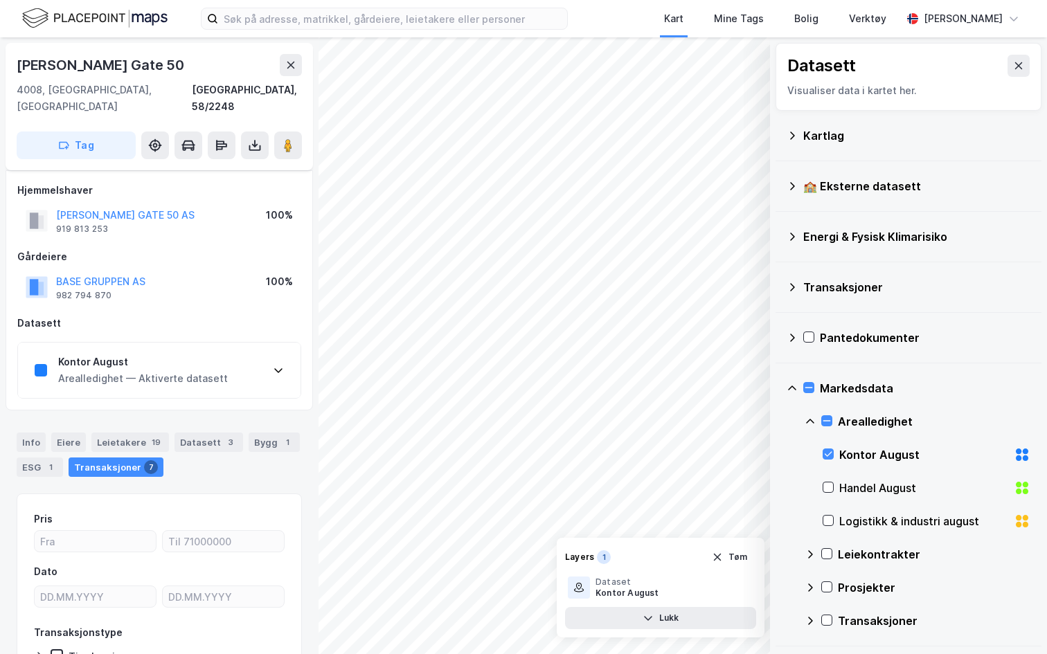
scroll to position [83, 0]
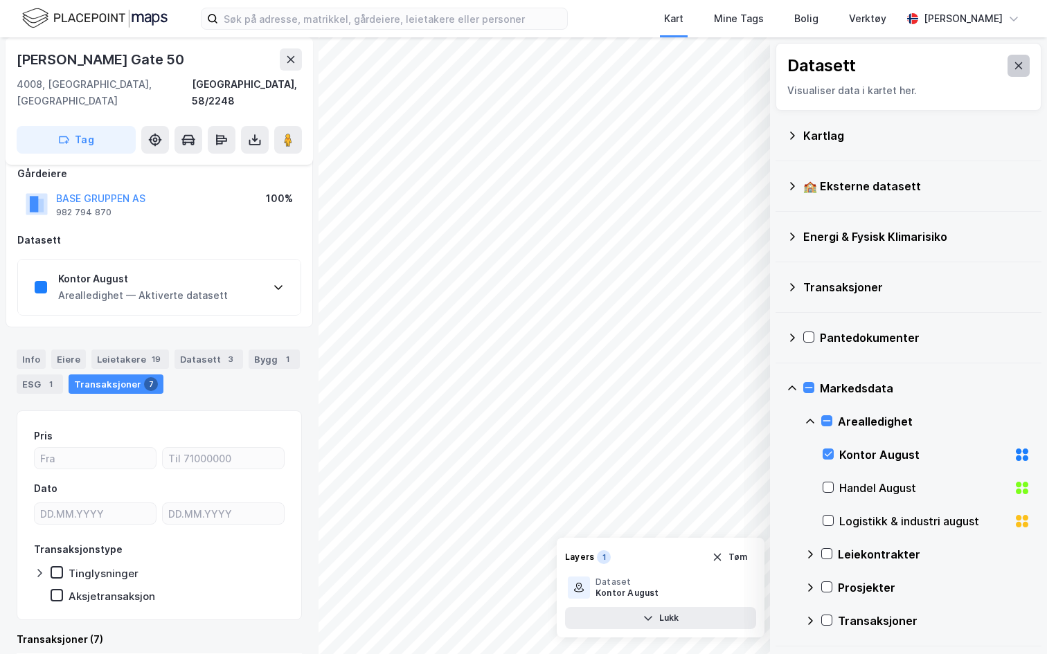
click at [1017, 65] on icon at bounding box center [1019, 65] width 8 height 7
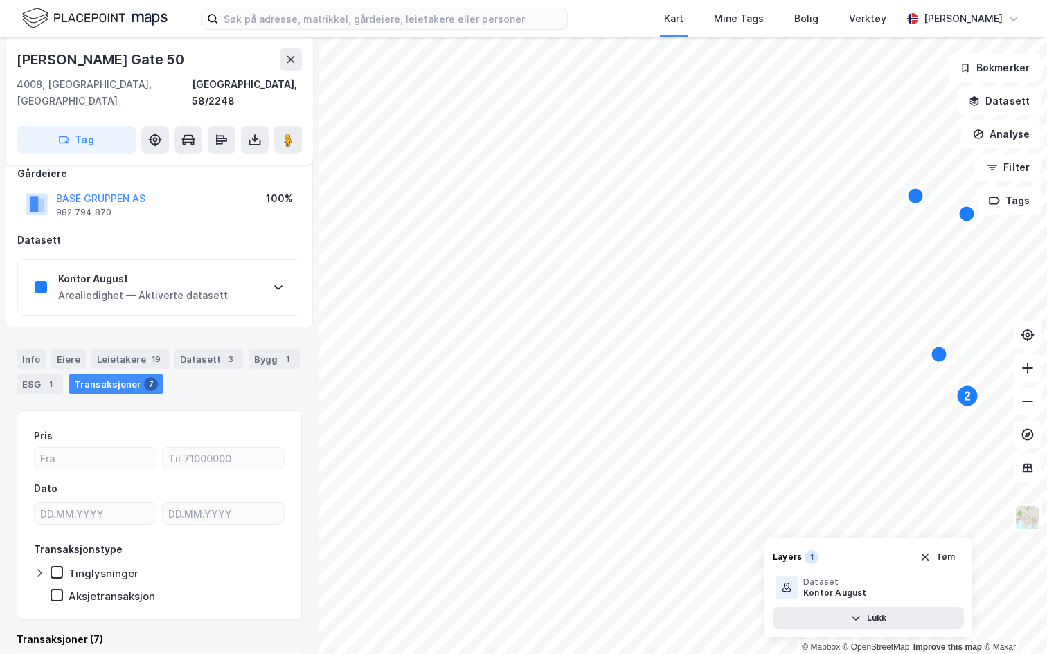
click at [231, 271] on div "Kontor August Arealledighet — Aktiverte datasett" at bounding box center [159, 287] width 282 height 55
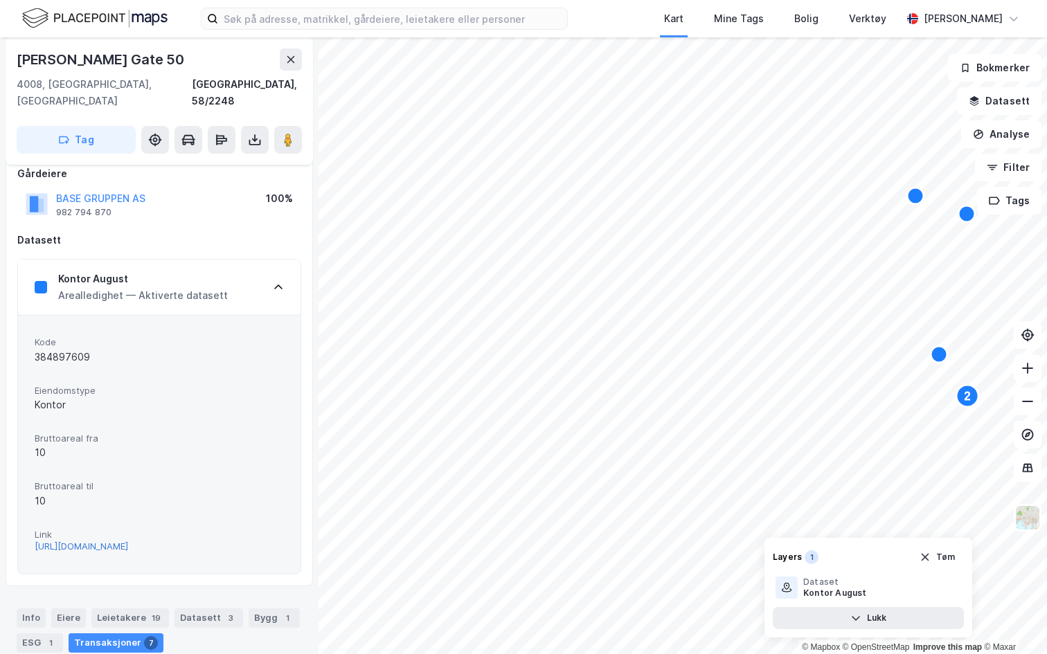
click at [128, 541] on div "https://www.finn.no/realestate/businessrent/ad.html?finnkode=384897609&fks=3848…" at bounding box center [81, 547] width 93 height 12
click at [280, 282] on icon at bounding box center [278, 287] width 11 height 11
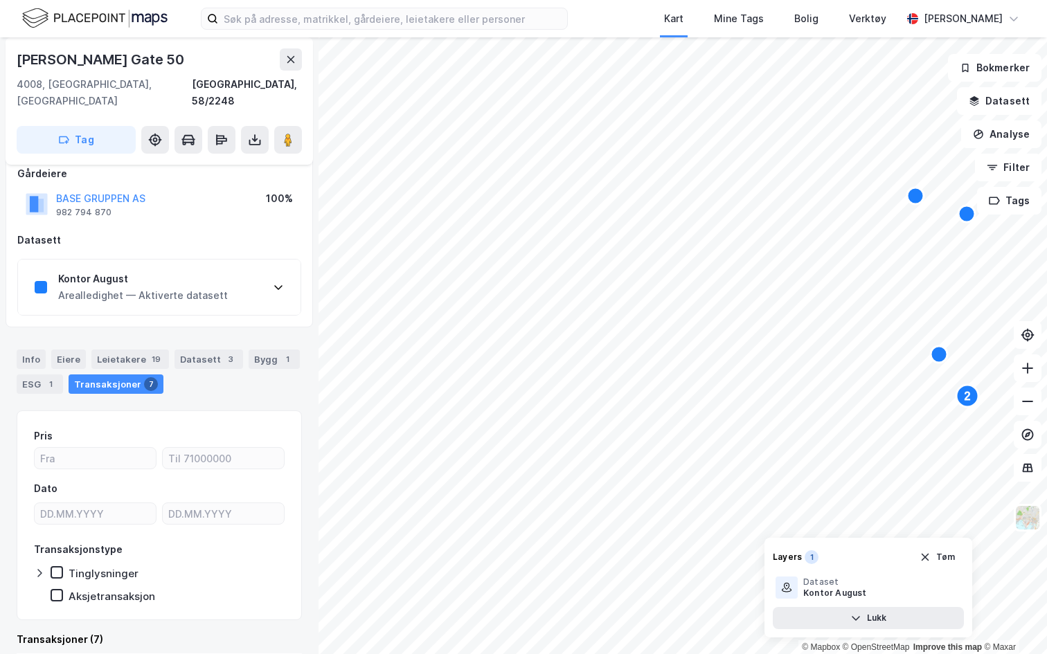
scroll to position [0, 0]
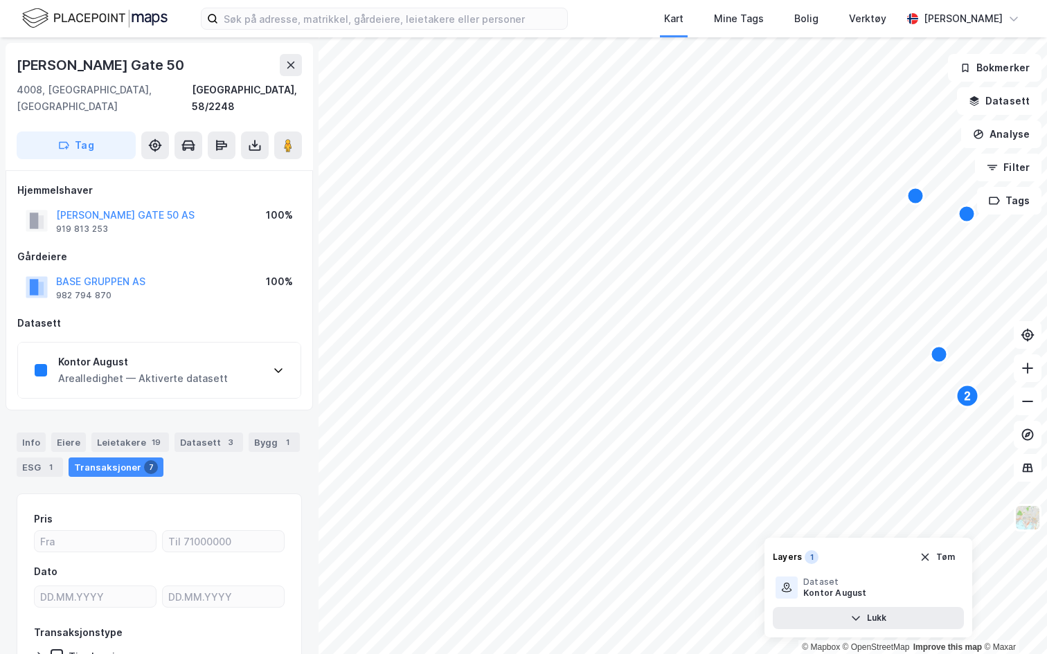
click at [183, 354] on div "Kontor August" at bounding box center [143, 362] width 170 height 17
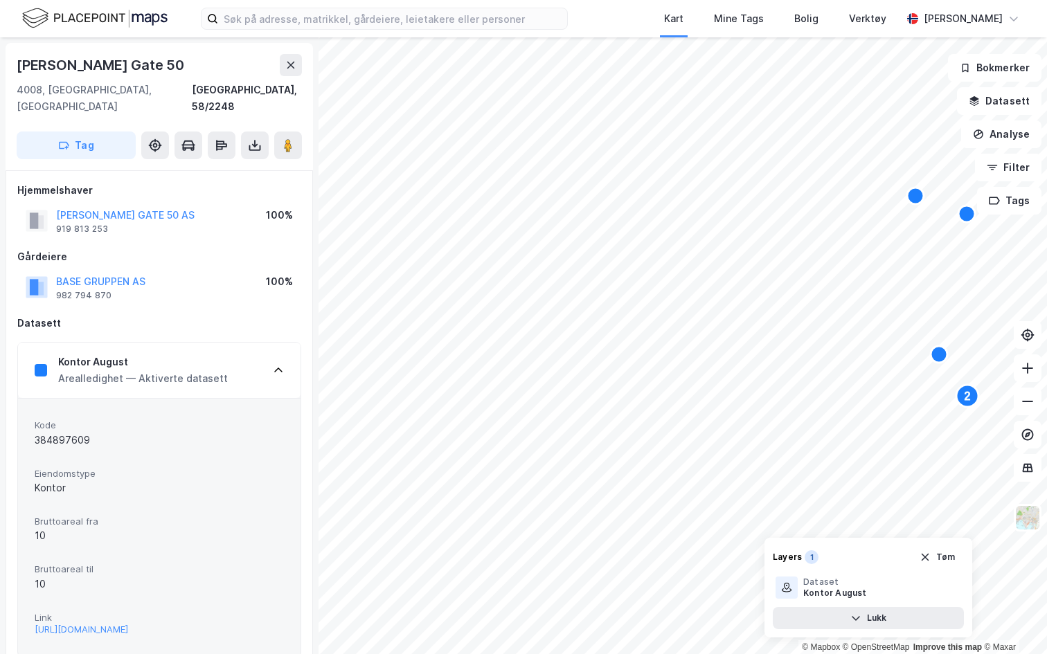
click at [233, 361] on div "Kontor August Arealledighet — Aktiverte datasett" at bounding box center [159, 370] width 282 height 55
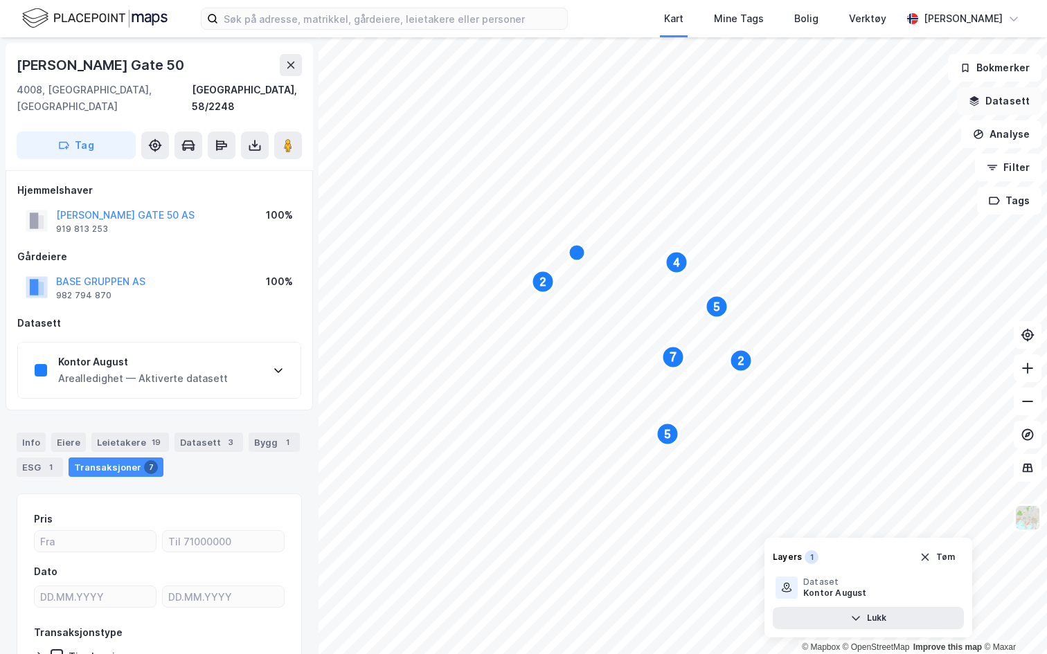
click at [1002, 98] on button "Datasett" at bounding box center [999, 101] width 84 height 28
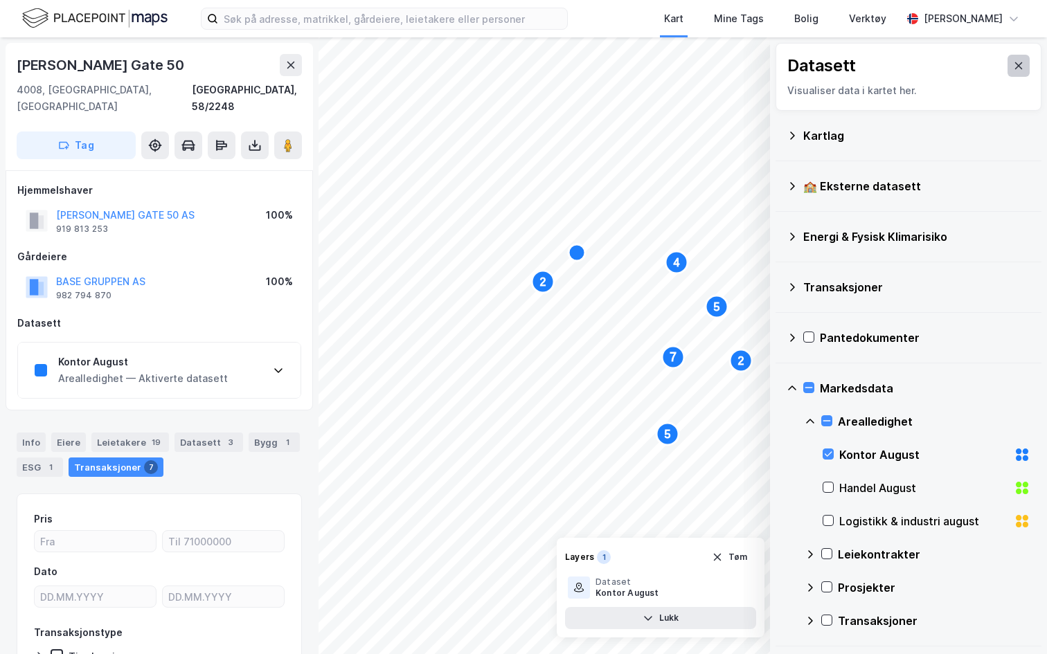
click at [1019, 70] on icon at bounding box center [1018, 65] width 11 height 11
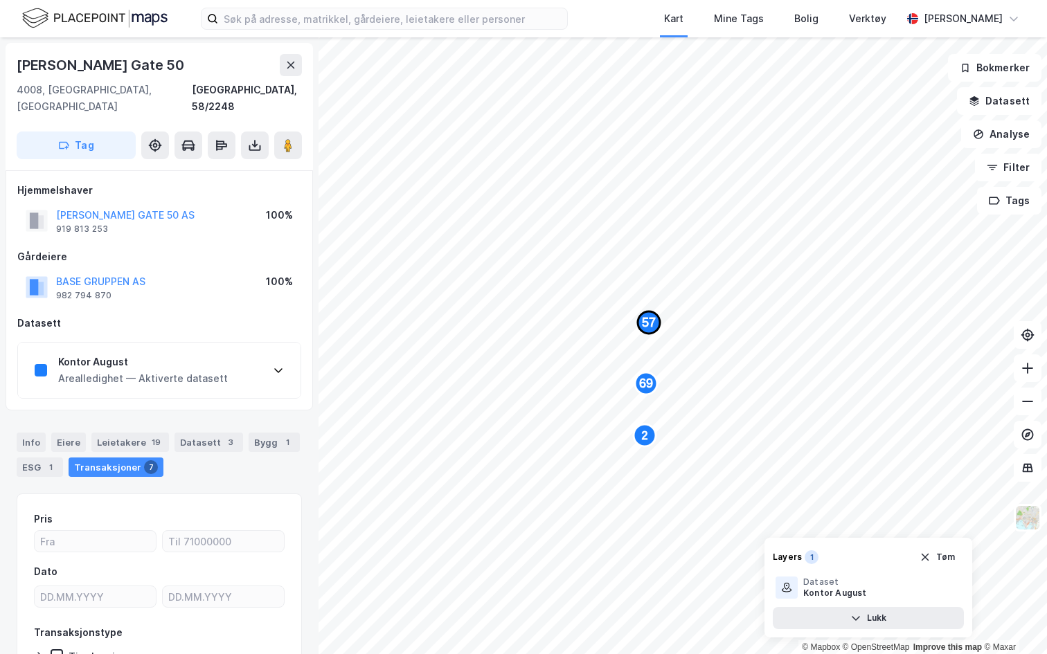
drag, startPoint x: 751, startPoint y: 322, endPoint x: 652, endPoint y: 321, distance: 99.0
click at [652, 321] on text "57" at bounding box center [649, 323] width 14 height 14
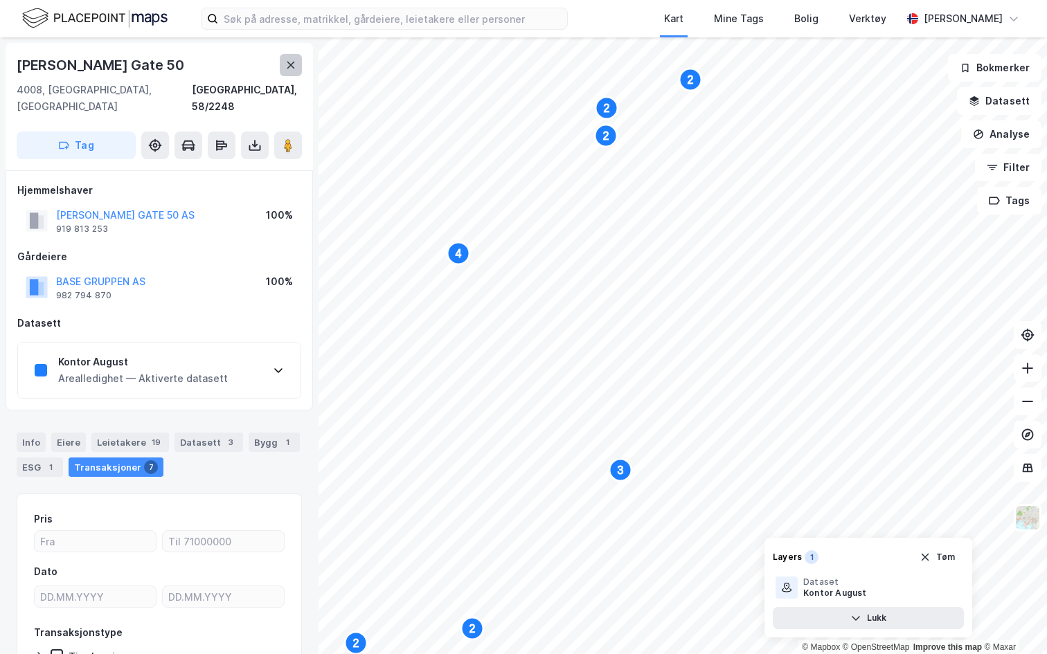
click at [294, 74] on button at bounding box center [291, 65] width 22 height 22
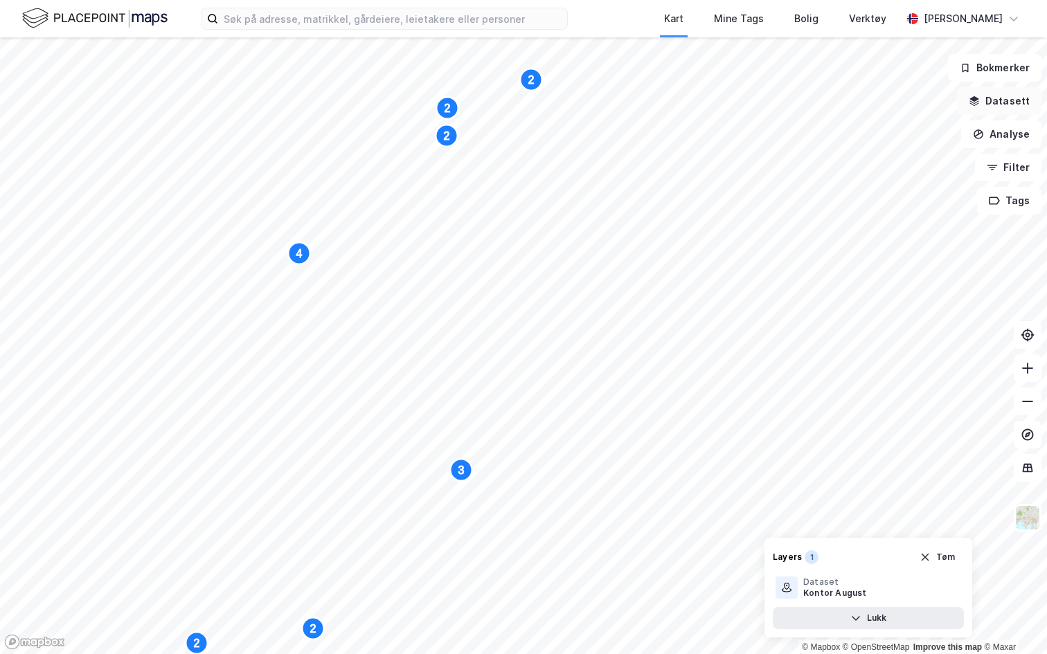
click at [1007, 98] on button "Datasett" at bounding box center [999, 101] width 84 height 28
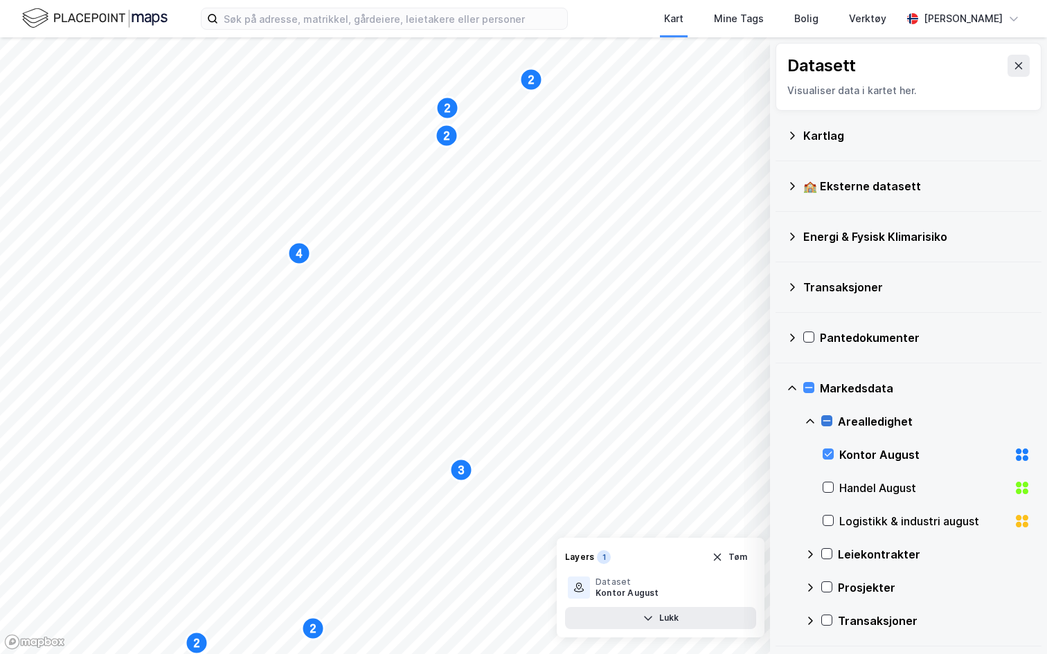
click at [826, 424] on icon at bounding box center [827, 421] width 10 height 10
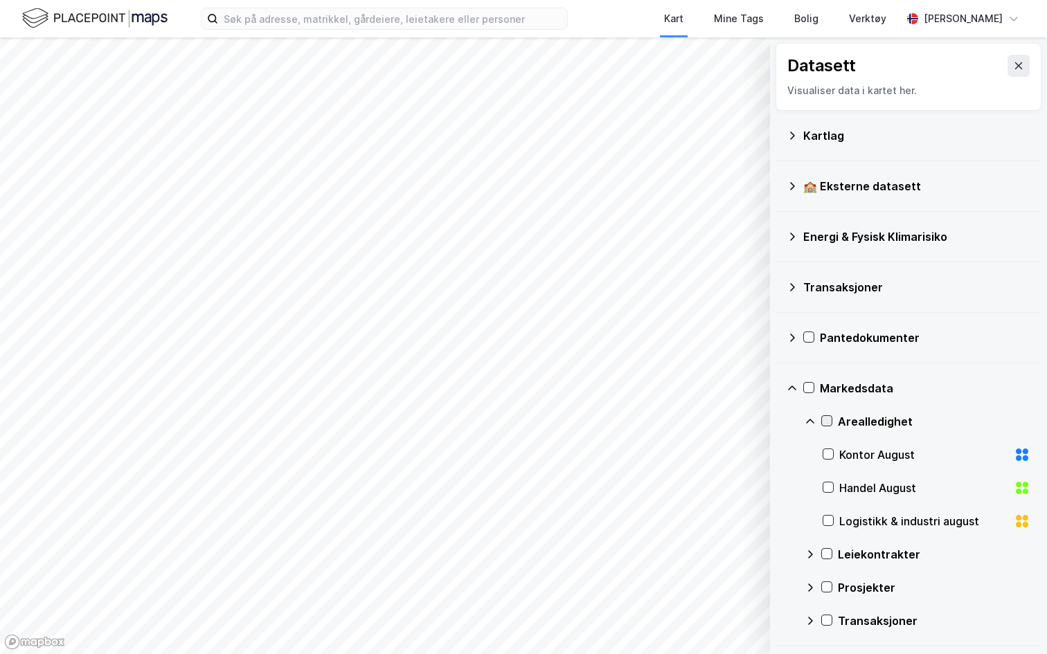
click at [826, 424] on icon at bounding box center [827, 421] width 10 height 10
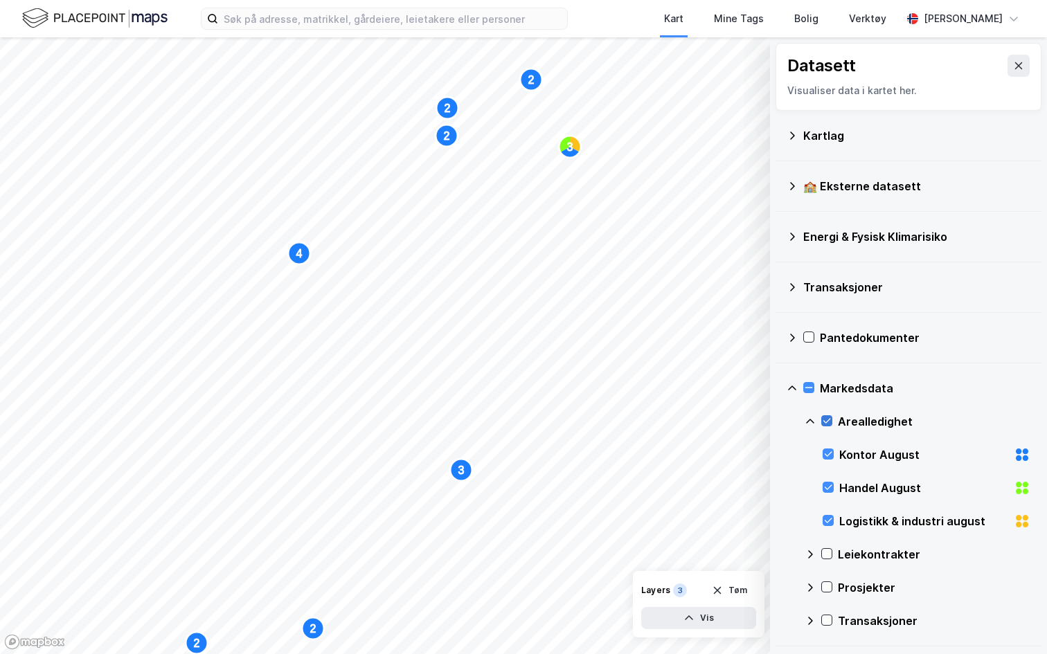
click at [826, 424] on icon at bounding box center [827, 421] width 10 height 10
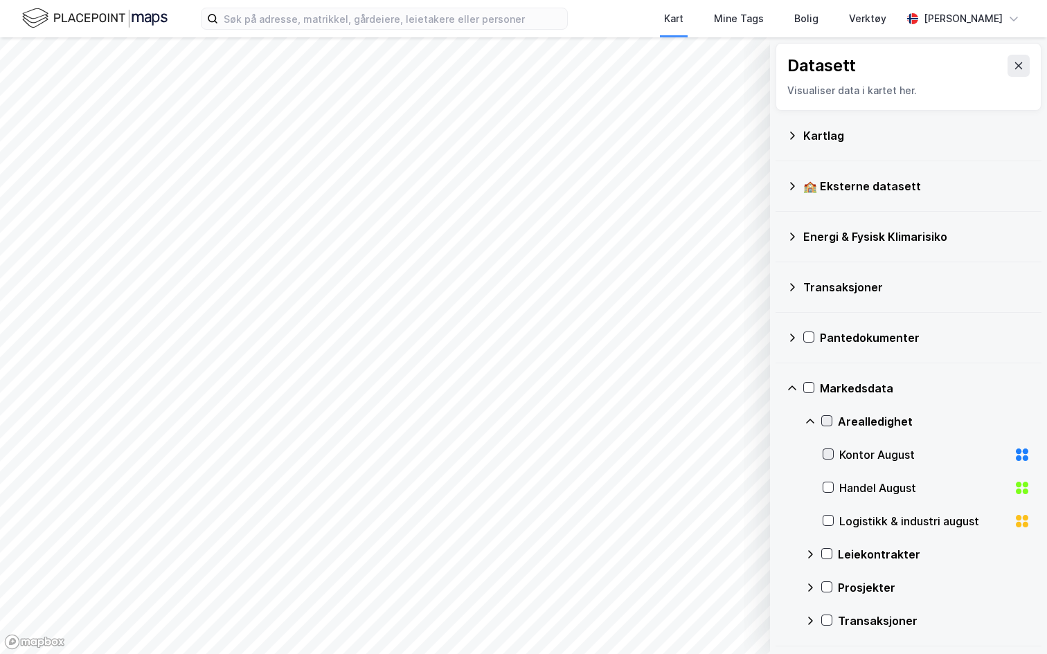
click at [830, 449] on div at bounding box center [827, 454] width 11 height 11
click at [1010, 66] on button at bounding box center [1018, 66] width 22 height 22
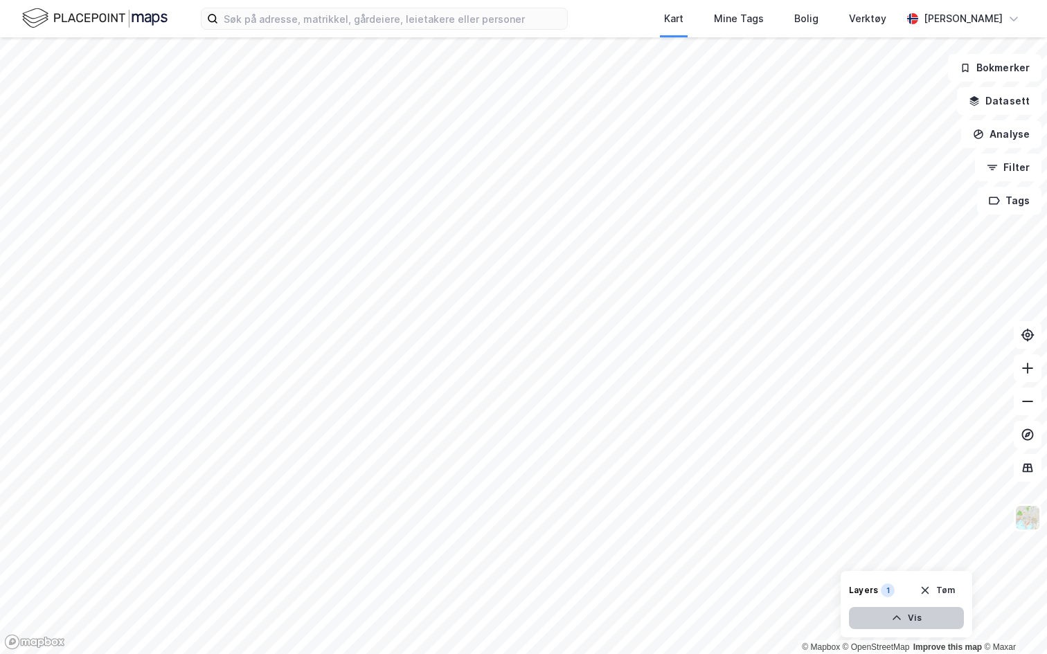
click at [900, 593] on icon "button" at bounding box center [896, 618] width 11 height 11
click at [885, 593] on button "Lukk" at bounding box center [868, 618] width 191 height 22
click at [927, 593] on button "Vis" at bounding box center [906, 618] width 115 height 22
click at [899, 588] on icon at bounding box center [900, 587] width 3 height 3
click at [899, 588] on icon at bounding box center [900, 588] width 8 height 2
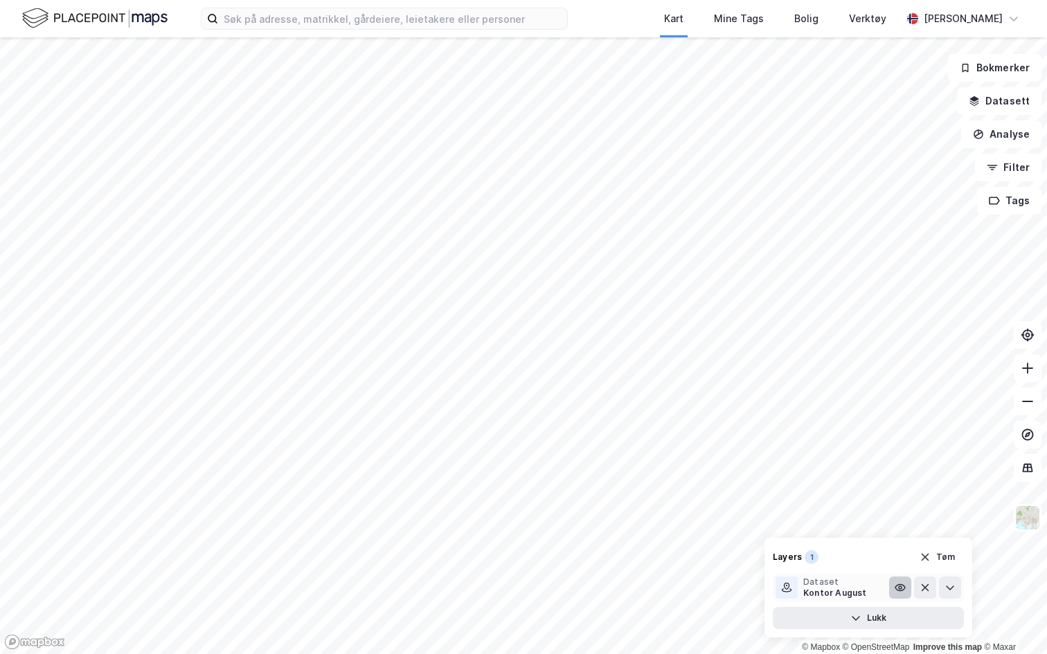
click at [898, 592] on icon at bounding box center [899, 587] width 11 height 11
click at [899, 590] on icon at bounding box center [899, 587] width 11 height 11
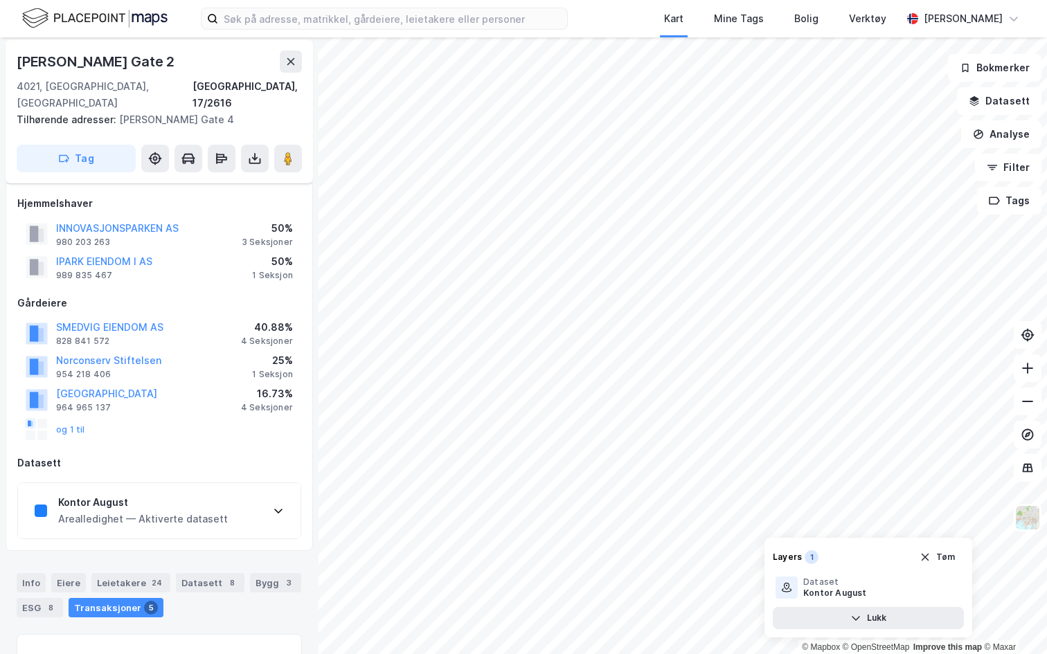
scroll to position [24, 0]
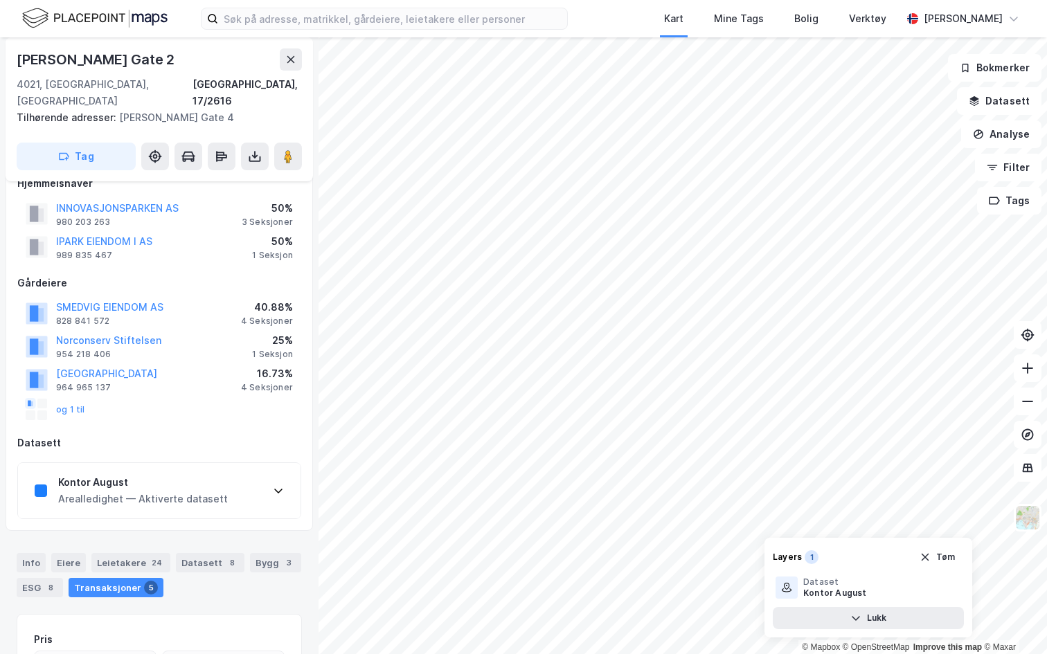
click at [183, 491] on div "Arealledighet — Aktiverte datasett" at bounding box center [143, 499] width 170 height 17
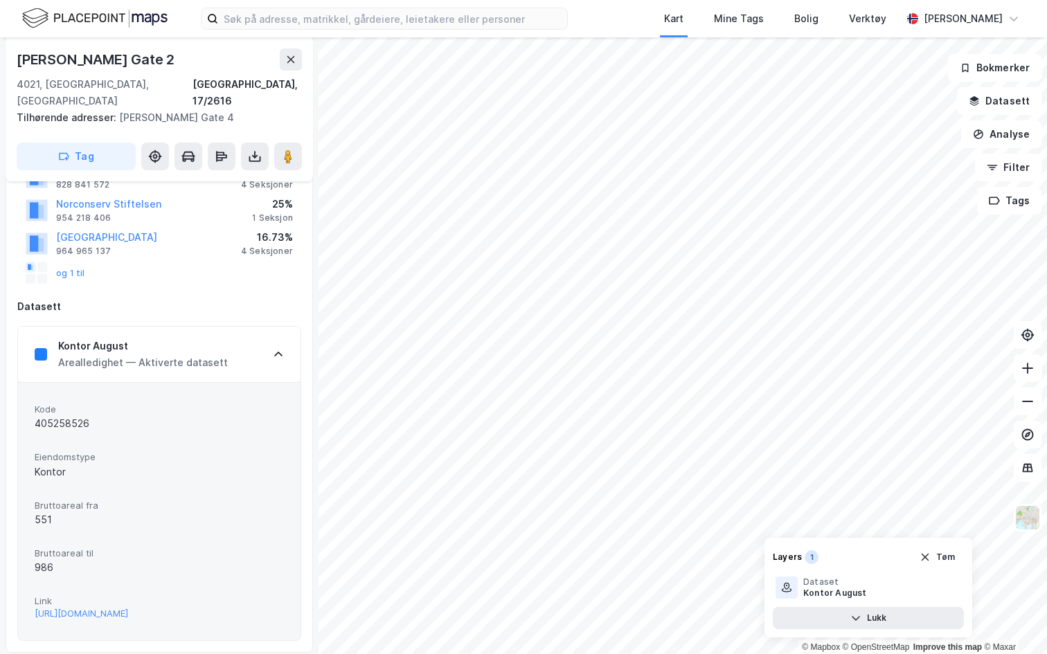
scroll to position [180, 0]
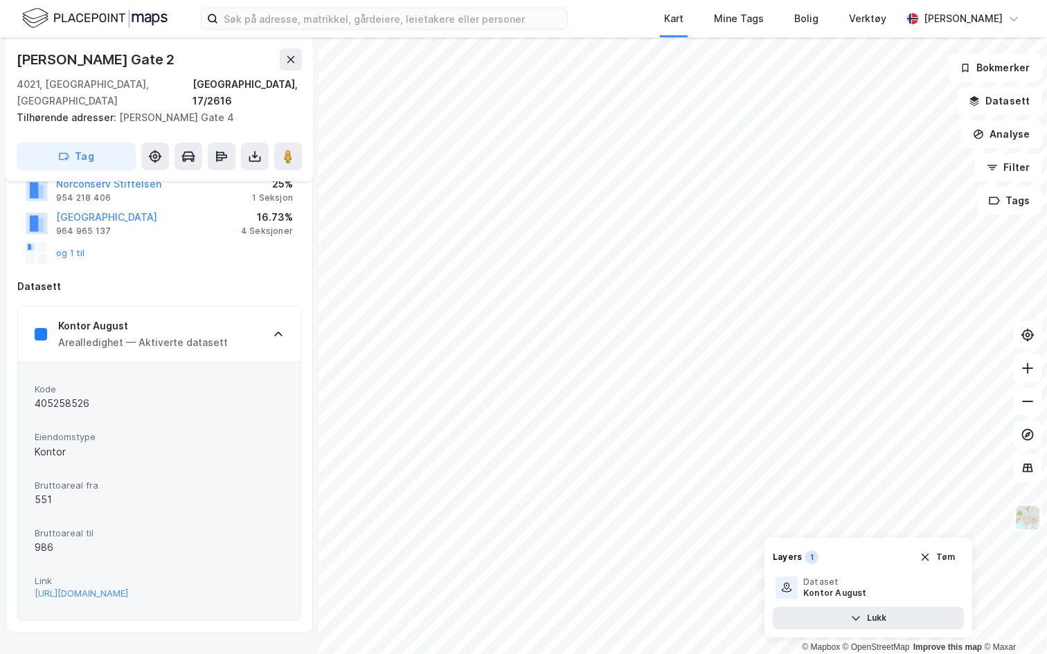
click at [267, 330] on div "Kontor August Arealledighet — Aktiverte datasett" at bounding box center [159, 334] width 282 height 55
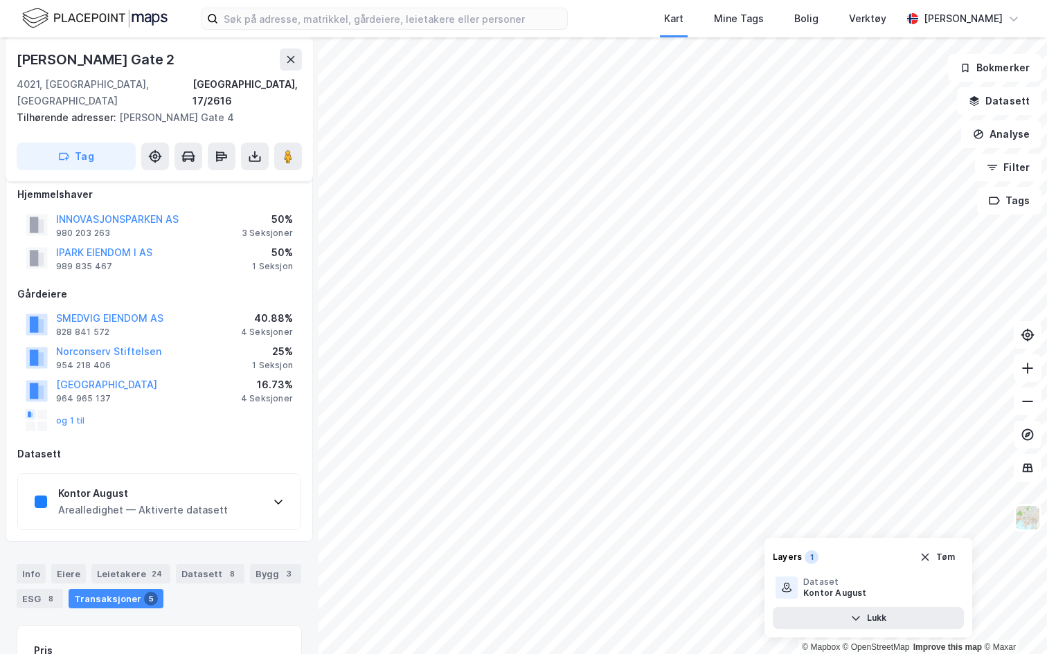
scroll to position [0, 0]
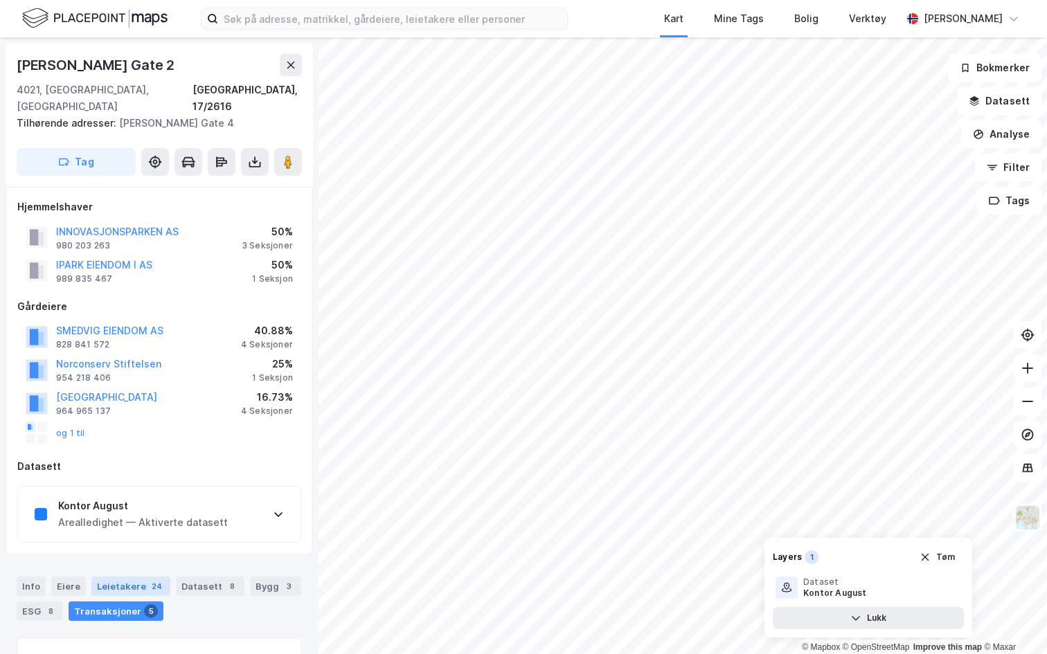
click at [125, 577] on div "Leietakere 24" at bounding box center [130, 586] width 79 height 19
click at [213, 577] on div "Datasett 8" at bounding box center [210, 586] width 69 height 19
click at [900, 586] on icon at bounding box center [900, 587] width 3 height 3
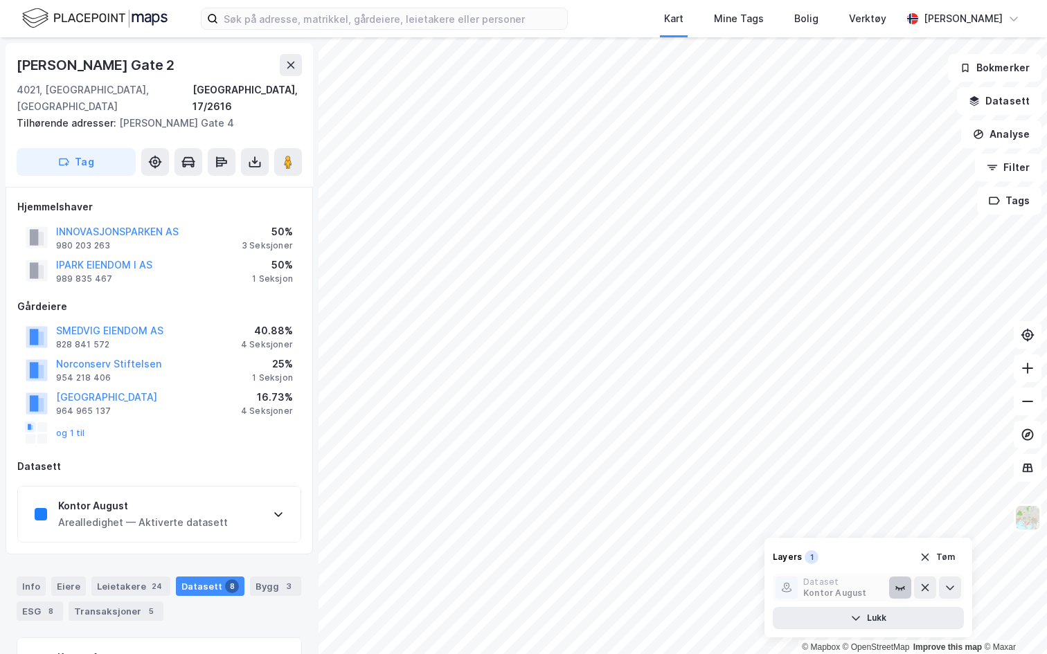
click at [900, 586] on icon at bounding box center [899, 587] width 11 height 11
click at [294, 66] on icon at bounding box center [290, 65] width 11 height 11
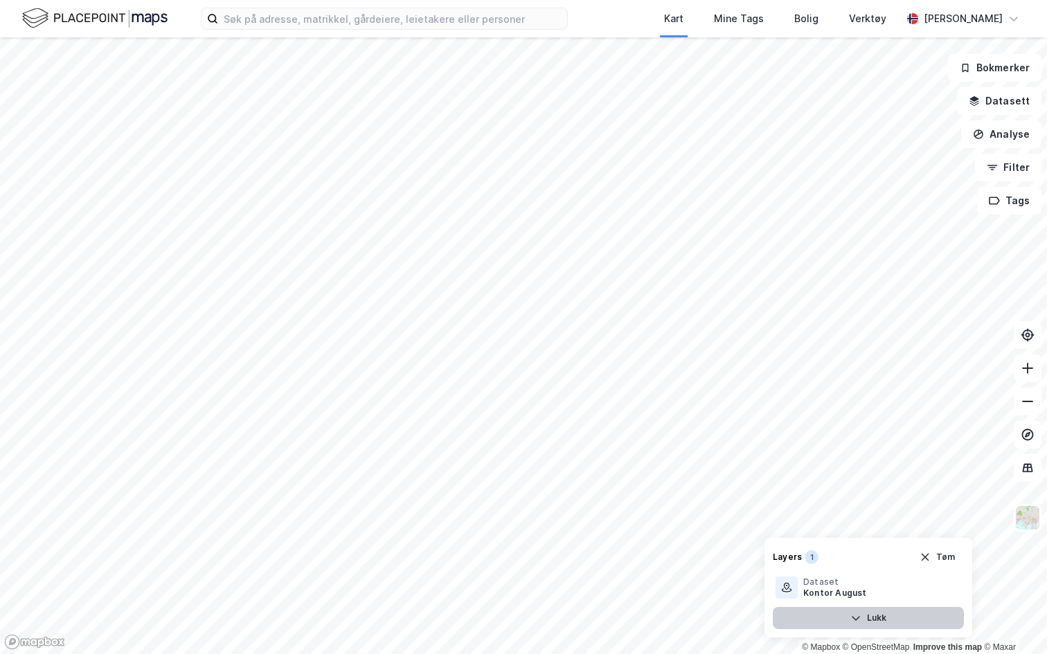
click at [889, 593] on button "Lukk" at bounding box center [868, 618] width 191 height 22
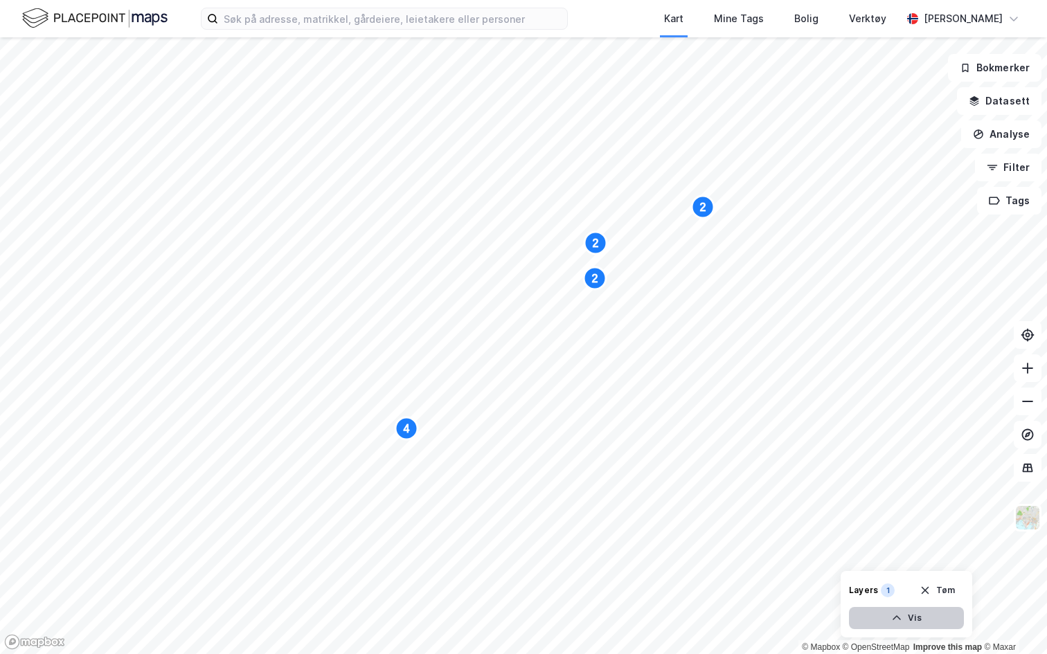
click at [899, 593] on button "Vis" at bounding box center [906, 618] width 115 height 22
click at [899, 591] on icon at bounding box center [900, 588] width 10 height 6
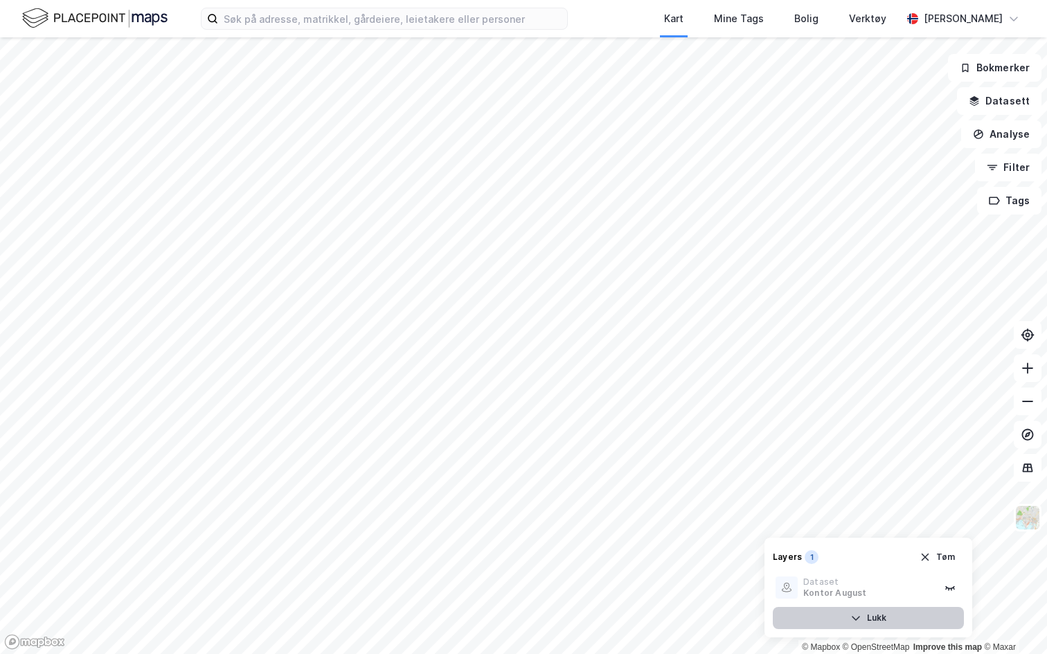
click at [898, 593] on button "Lukk" at bounding box center [868, 618] width 191 height 22
click at [899, 593] on icon "button" at bounding box center [896, 618] width 11 height 11
click at [899, 587] on icon at bounding box center [899, 587] width 11 height 11
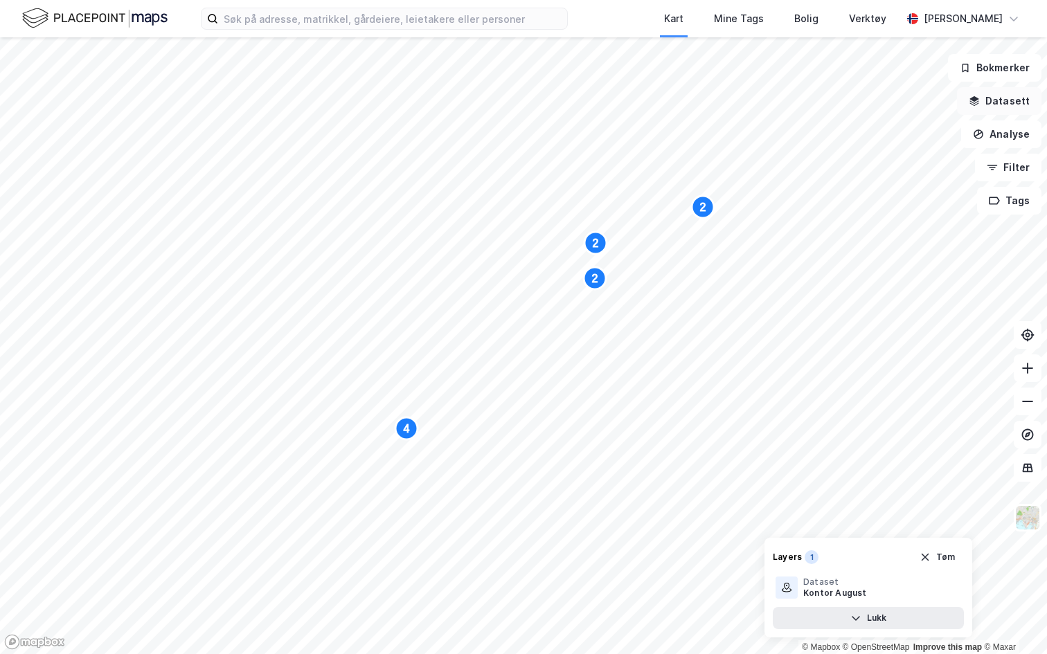
click at [1009, 107] on button "Datasett" at bounding box center [999, 101] width 84 height 28
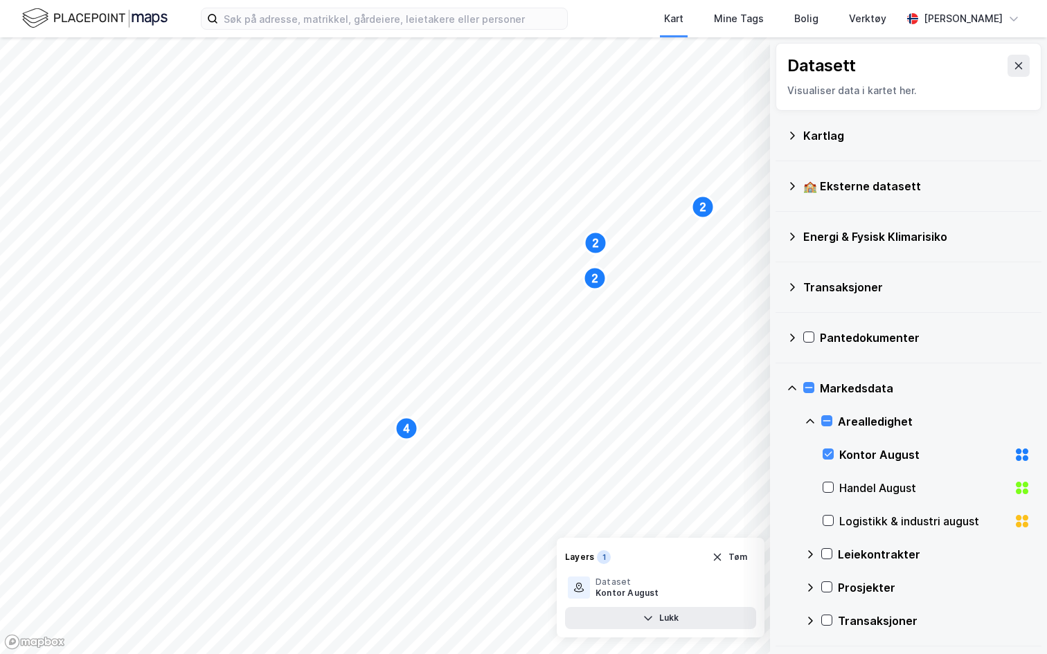
click at [806, 422] on icon at bounding box center [809, 421] width 11 height 11
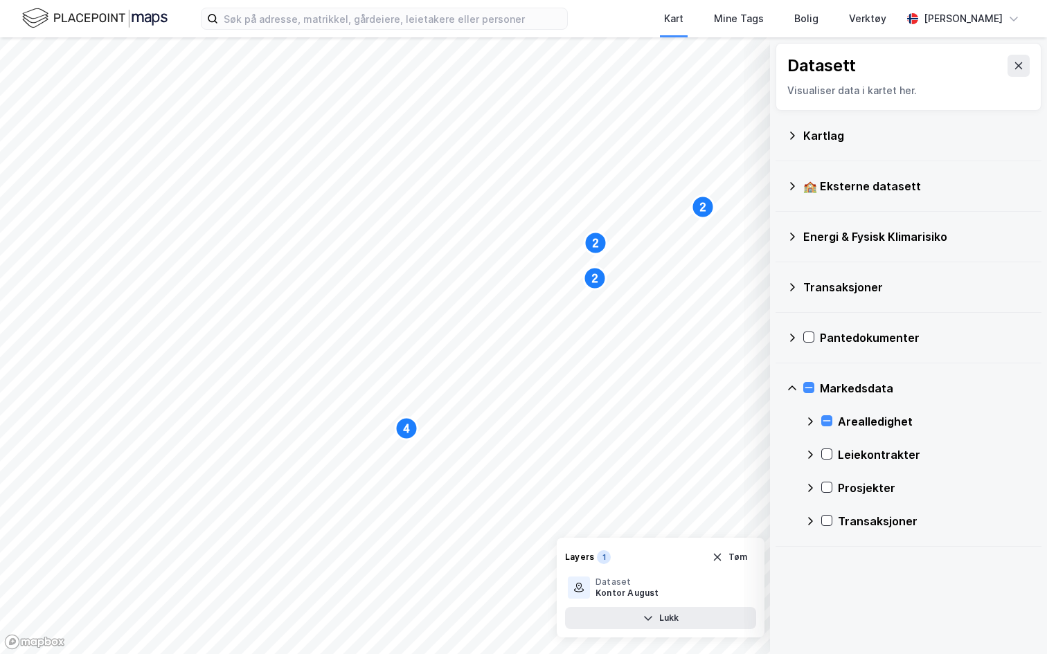
click at [814, 418] on icon at bounding box center [809, 421] width 11 height 11
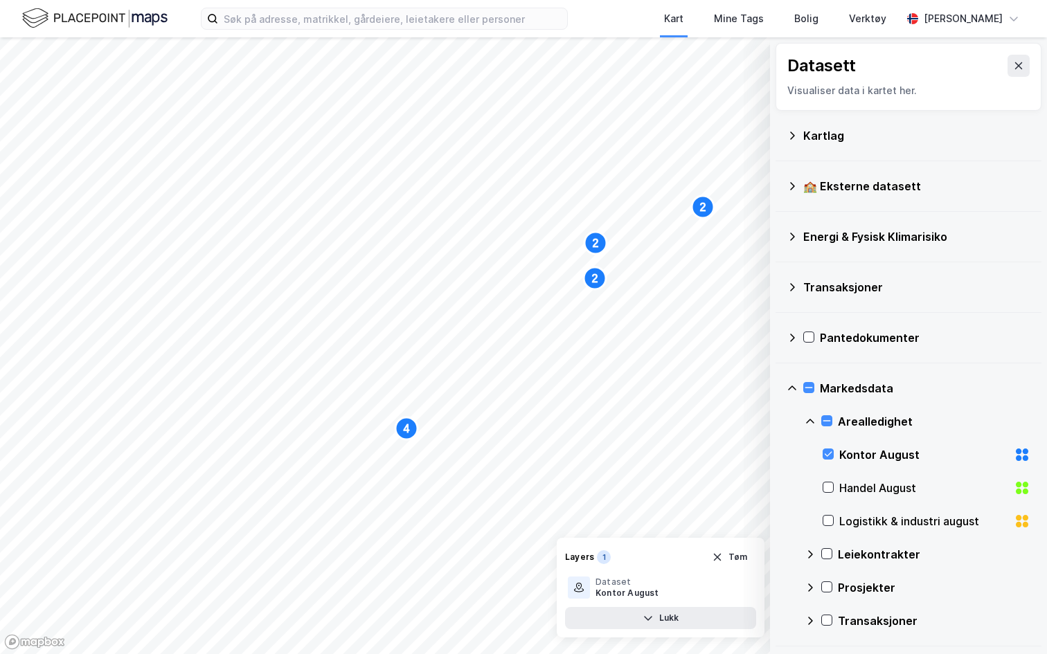
click at [814, 418] on icon at bounding box center [809, 421] width 11 height 11
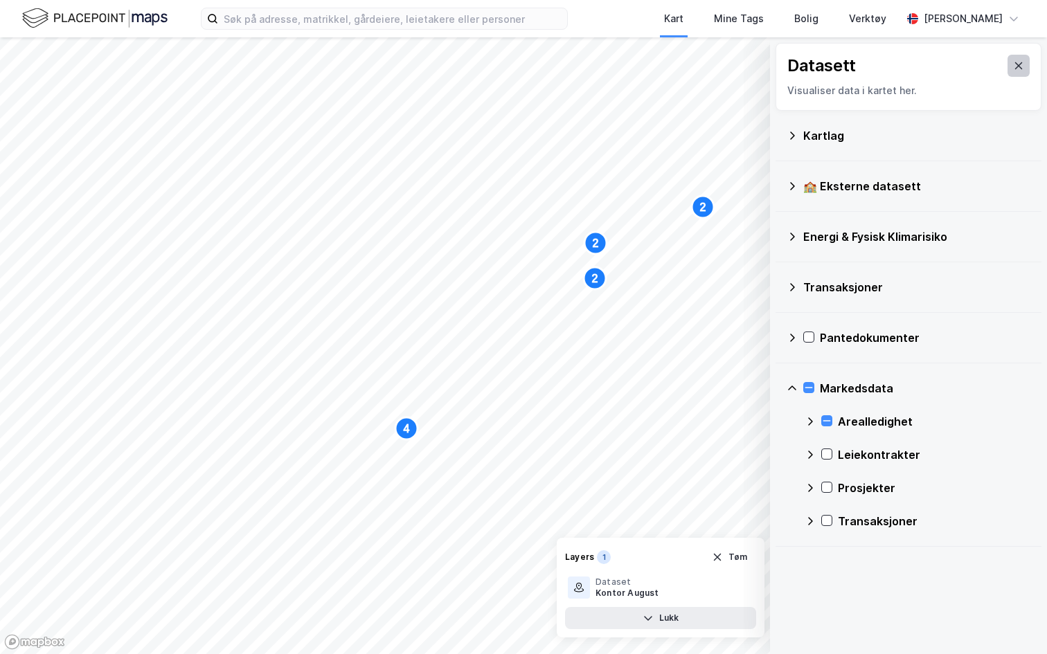
click at [1018, 68] on icon at bounding box center [1018, 65] width 11 height 11
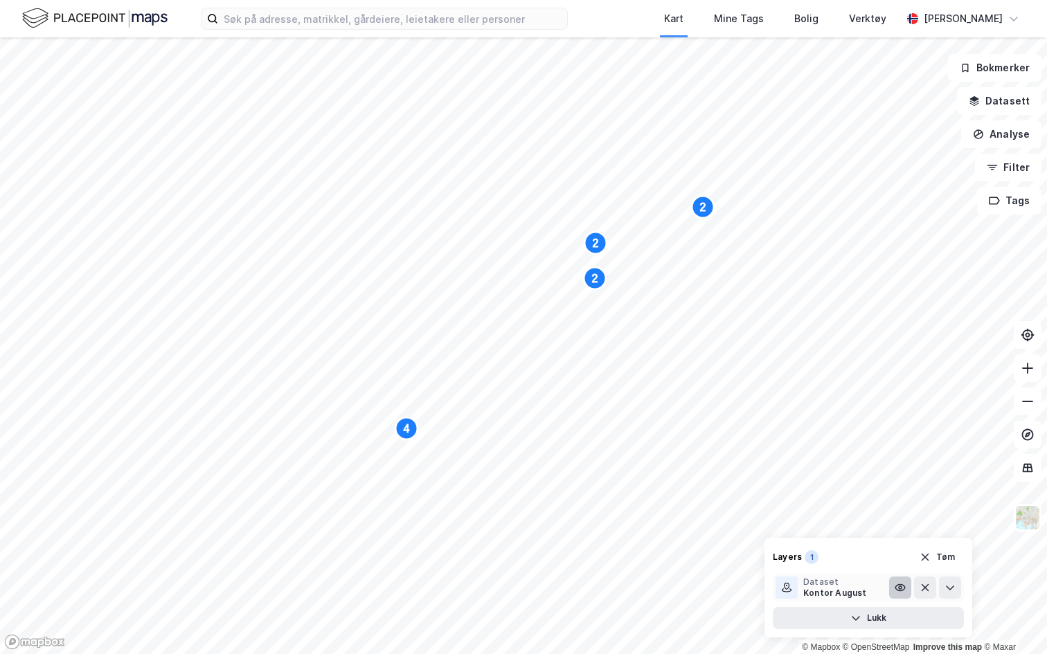
click at [897, 593] on button at bounding box center [900, 588] width 22 height 22
click at [993, 104] on button "Datasett" at bounding box center [999, 101] width 84 height 28
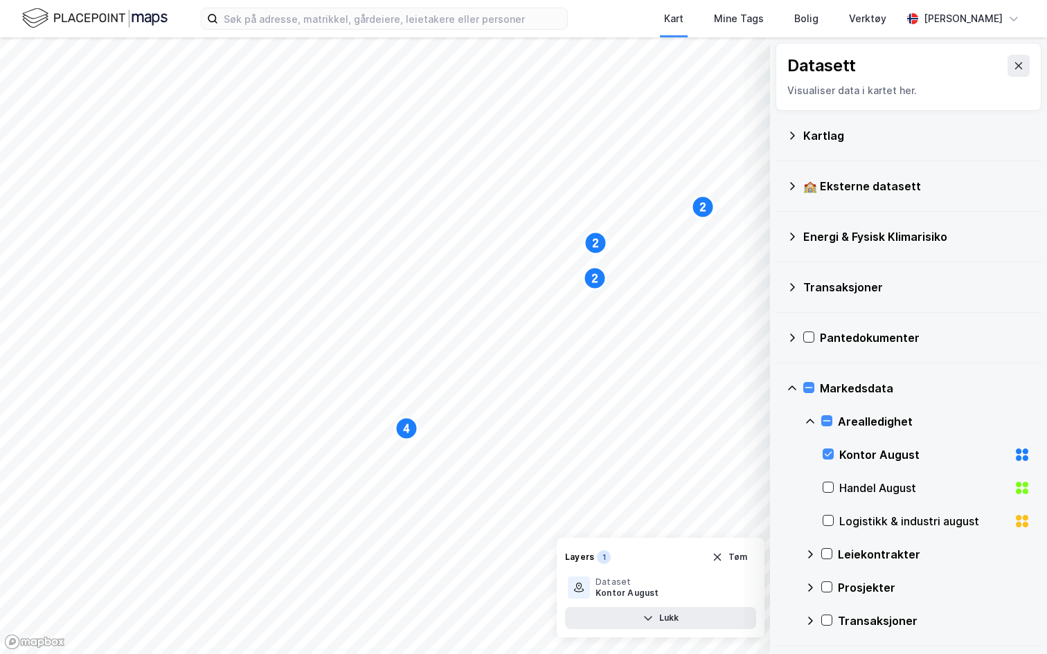
click at [844, 286] on div "Transaksjoner" at bounding box center [916, 287] width 227 height 17
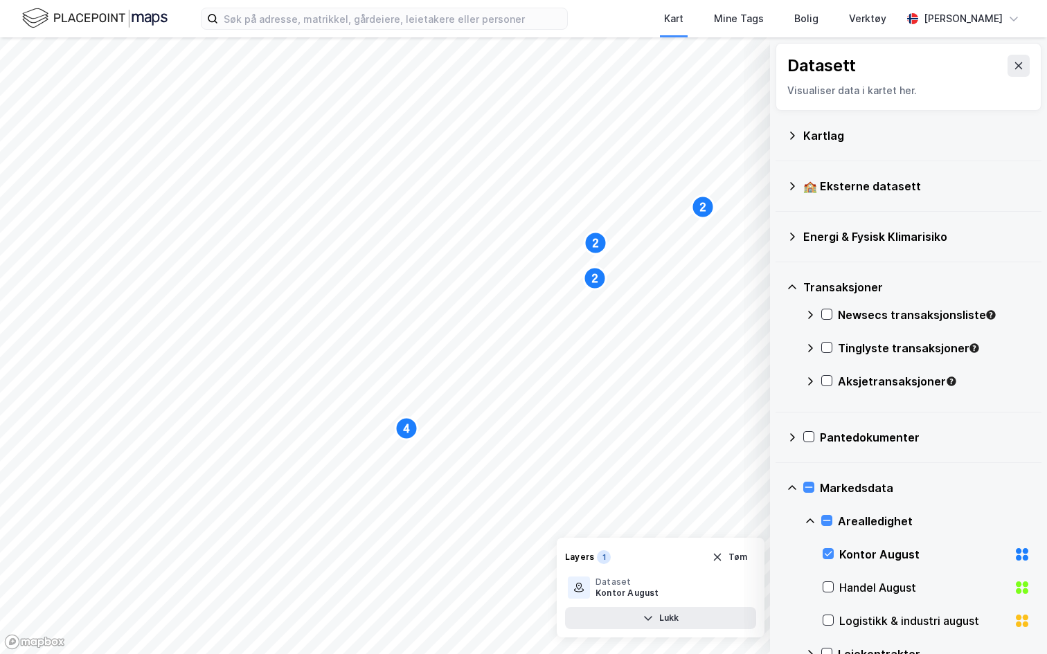
click at [812, 381] on icon at bounding box center [809, 381] width 11 height 11
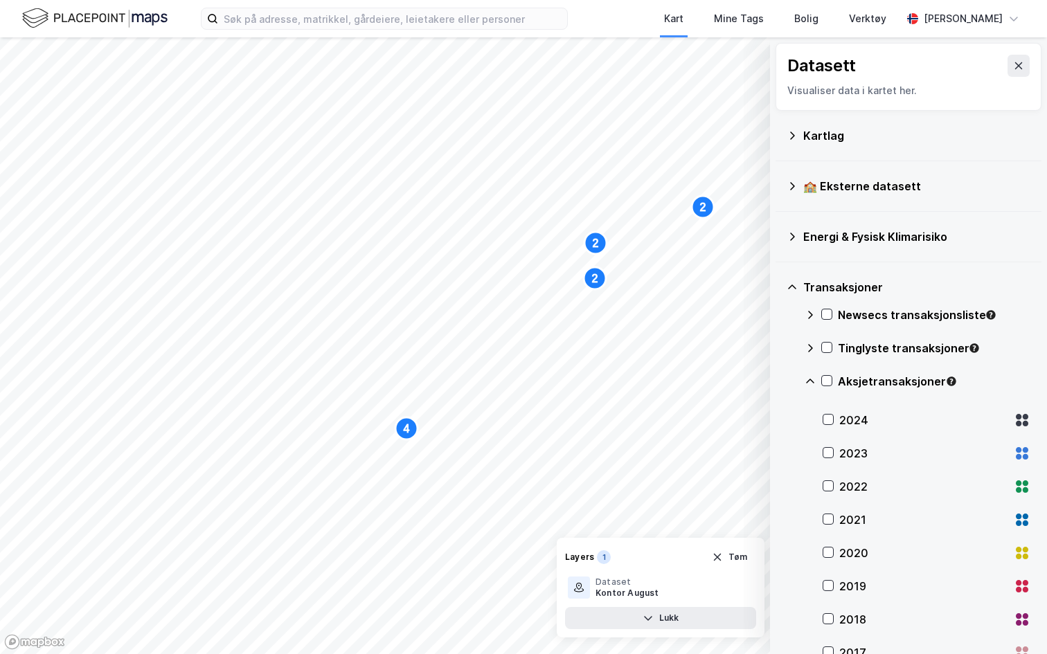
click at [893, 420] on div "2024" at bounding box center [923, 420] width 169 height 17
click at [798, 300] on div "Transaksjoner" at bounding box center [908, 287] width 244 height 33
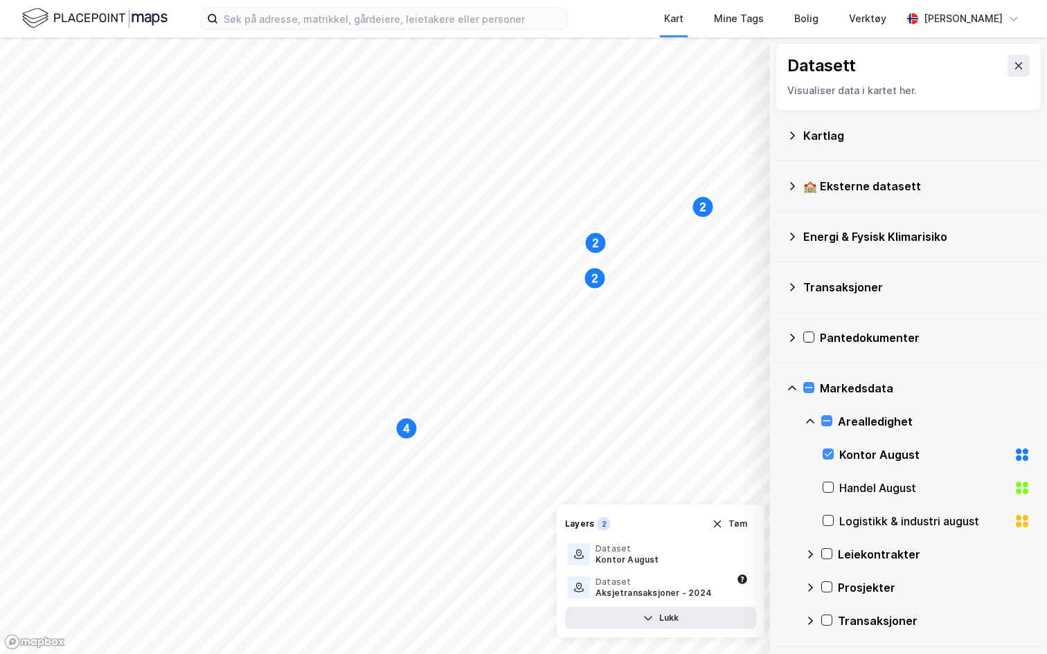
click at [789, 236] on icon at bounding box center [791, 236] width 11 height 11
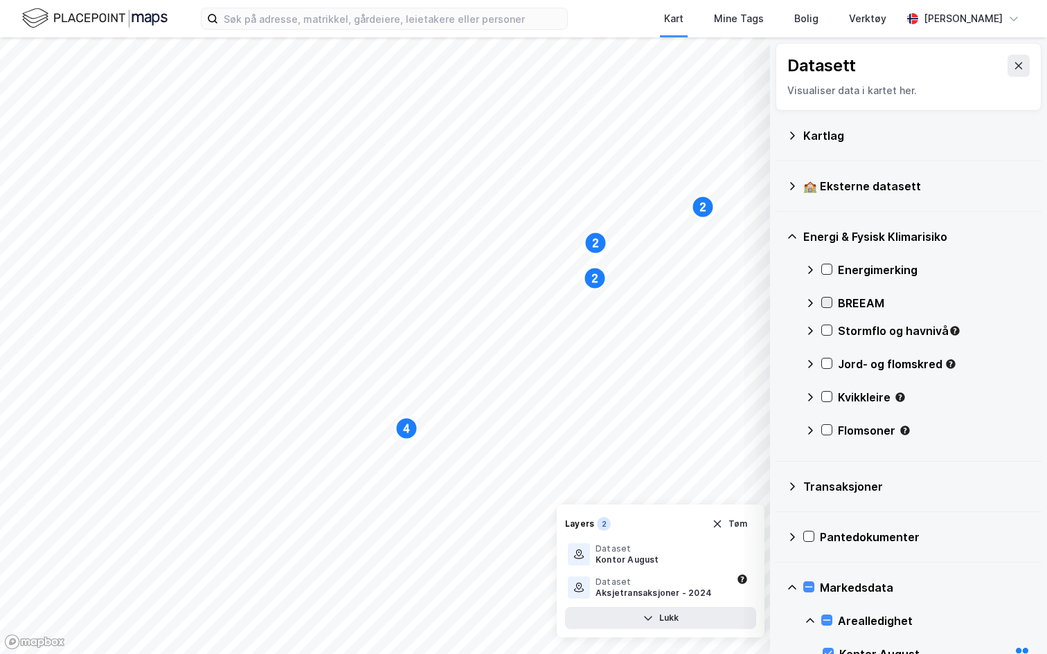
click at [826, 302] on icon at bounding box center [827, 303] width 10 height 10
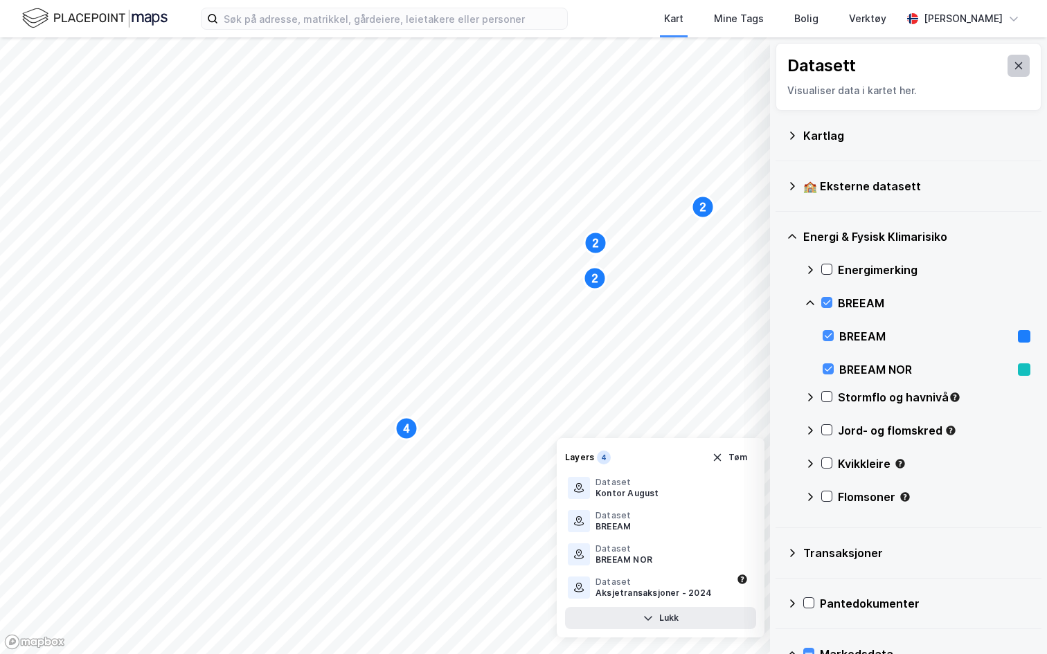
click at [1019, 65] on icon at bounding box center [1019, 65] width 8 height 7
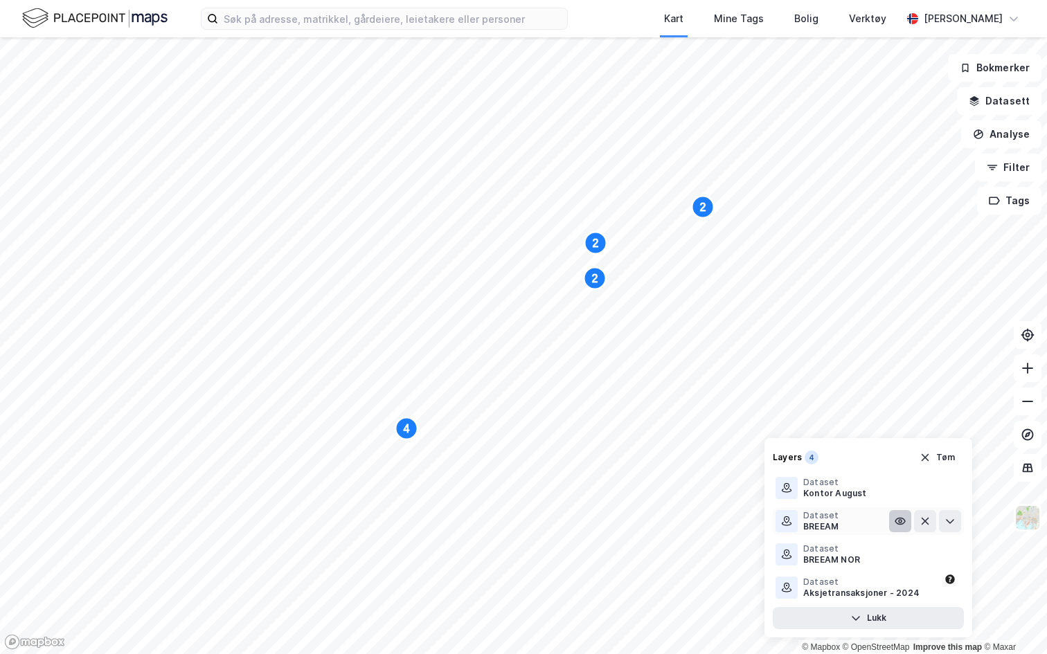
click at [902, 519] on icon at bounding box center [899, 521] width 11 height 11
click at [901, 492] on icon at bounding box center [899, 488] width 11 height 11
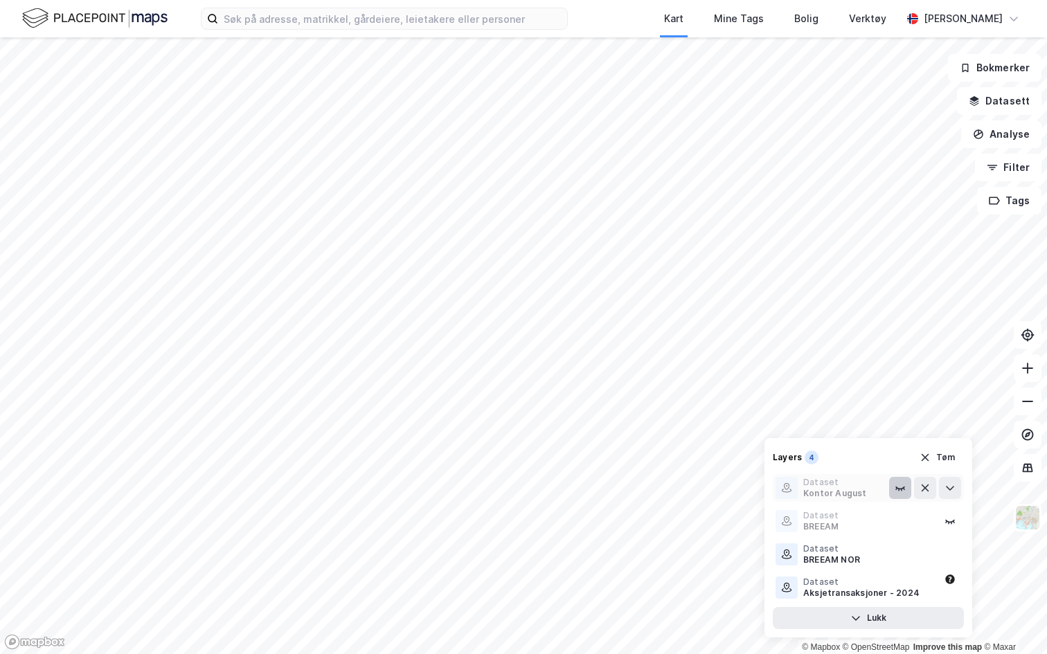
click at [901, 492] on icon at bounding box center [899, 488] width 11 height 11
click at [899, 556] on icon at bounding box center [899, 554] width 11 height 11
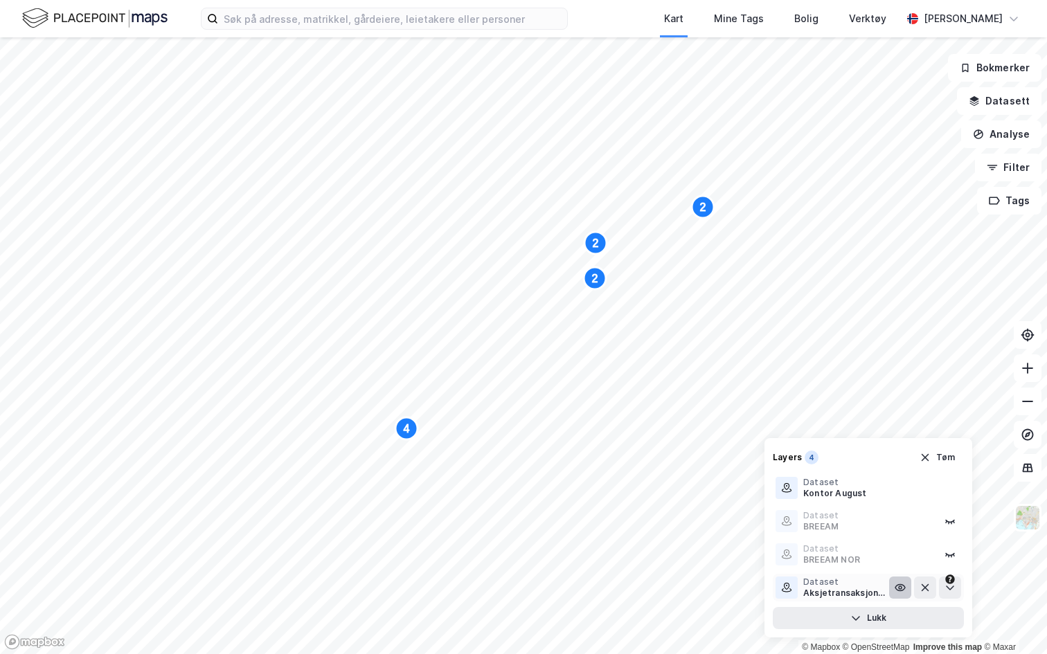
click at [903, 590] on icon at bounding box center [900, 588] width 10 height 6
click at [899, 593] on icon at bounding box center [899, 587] width 11 height 11
click at [897, 583] on icon at bounding box center [899, 587] width 11 height 11
click at [932, 465] on button "Tøm" at bounding box center [936, 458] width 53 height 22
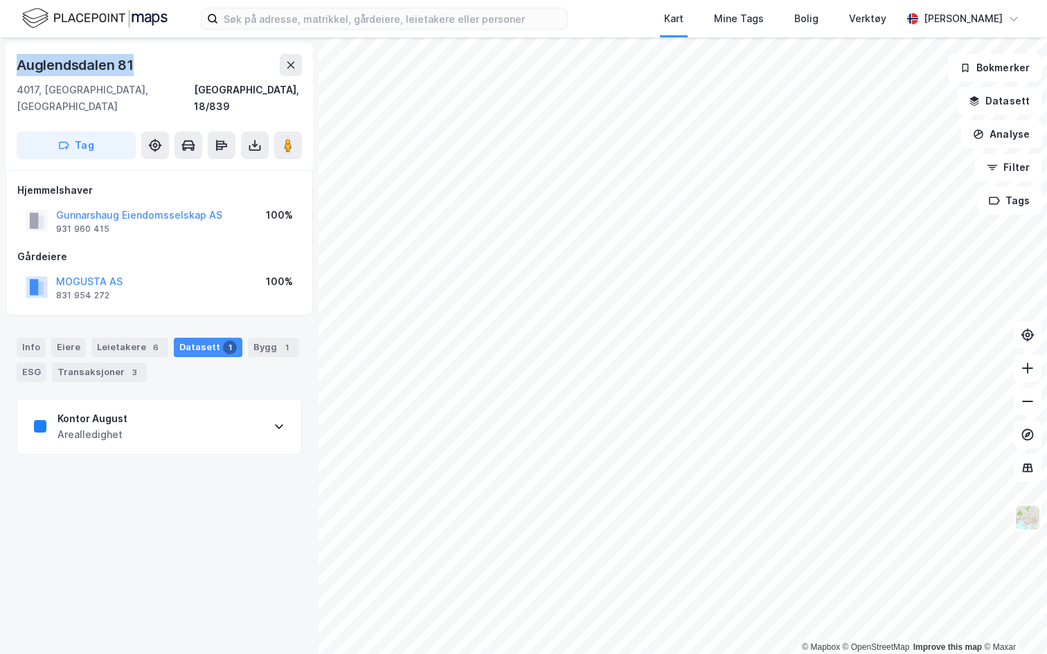
drag, startPoint x: 14, startPoint y: 65, endPoint x: 153, endPoint y: 75, distance: 139.5
click at [153, 75] on div "Auglendsdalen 81 4017, Stavanger, Rogaland Stavanger, 18/839 Tag" at bounding box center [159, 106] width 307 height 127
click at [177, 413] on div "Kontor August Arealledighet" at bounding box center [159, 426] width 284 height 55
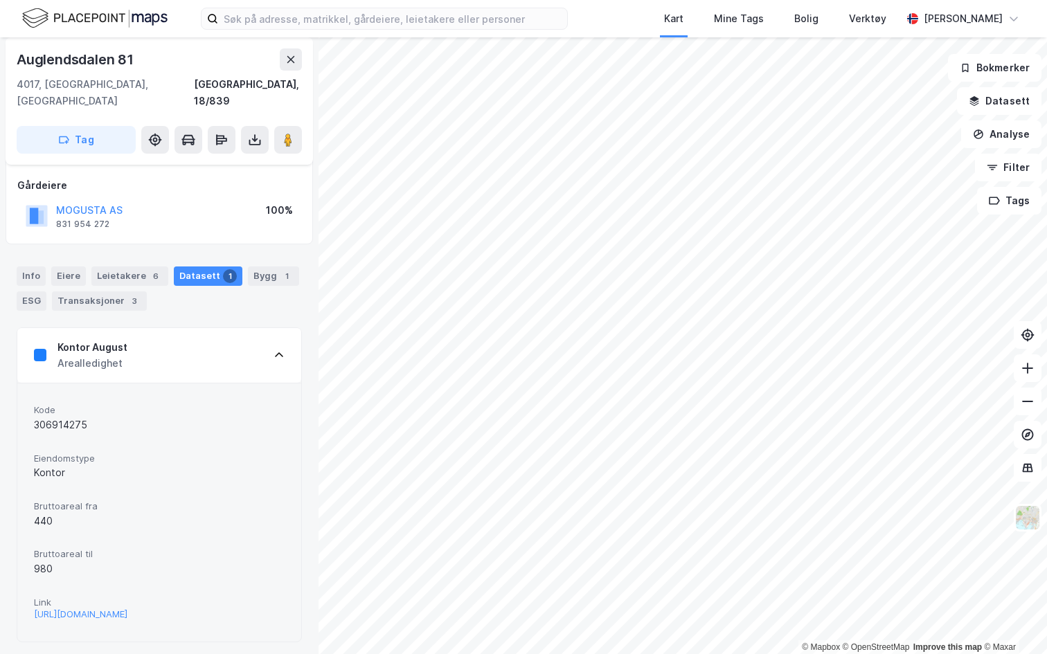
click at [211, 267] on div "Datasett 1" at bounding box center [208, 276] width 69 height 19
click at [35, 267] on div "Info" at bounding box center [31, 276] width 29 height 19
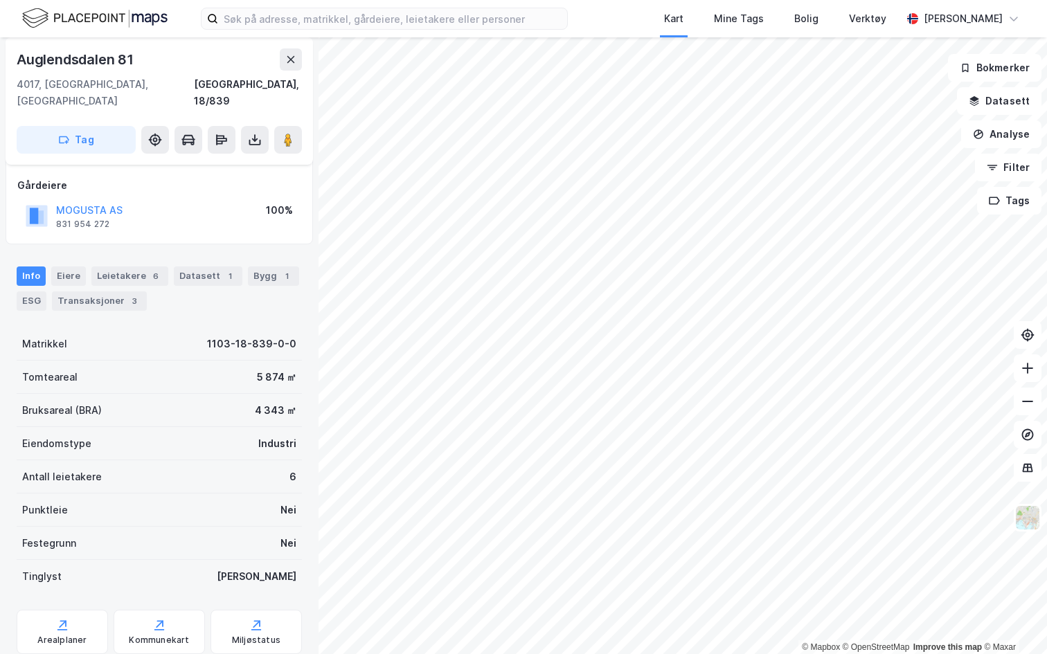
scroll to position [99, 0]
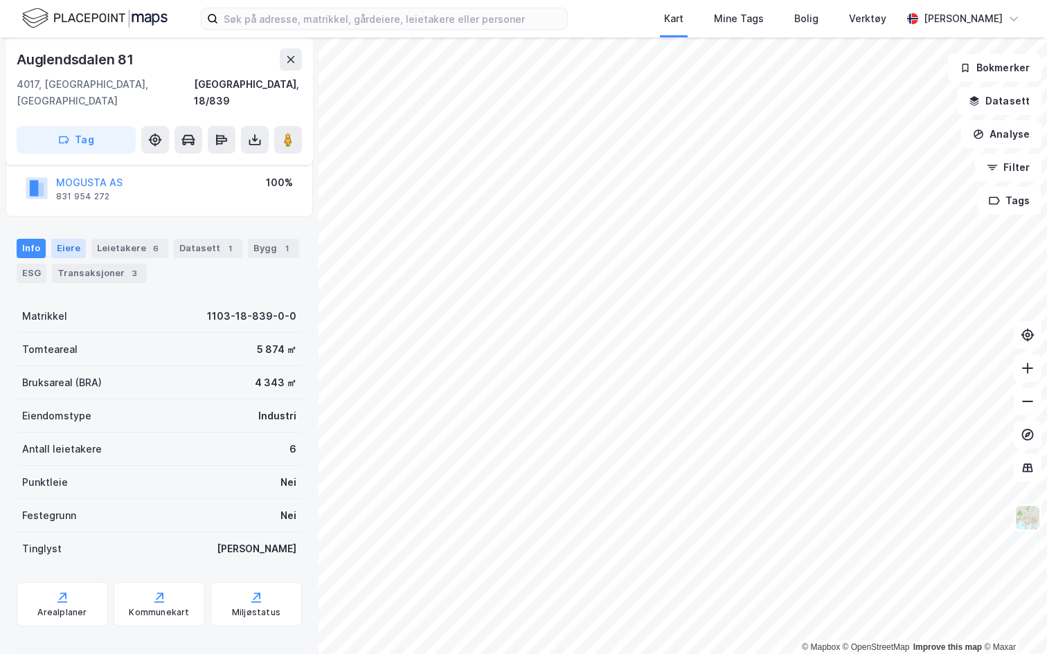
click at [69, 239] on div "Eiere" at bounding box center [68, 248] width 35 height 19
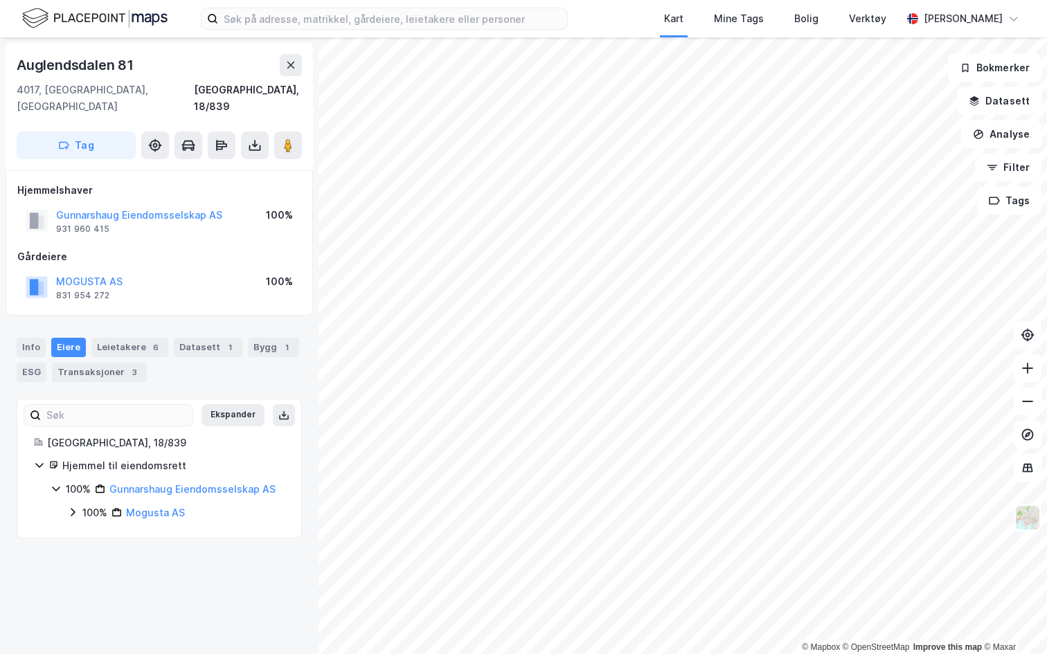
click at [242, 416] on div "Ekspander Stavanger, 18/839 Hjemmel til eiendomsrett 100% Gunnarshaug Eiendomss…" at bounding box center [159, 469] width 251 height 106
click at [239, 404] on button "Ekspander" at bounding box center [232, 415] width 63 height 22
click at [119, 338] on div "Leietakere 6" at bounding box center [129, 347] width 77 height 19
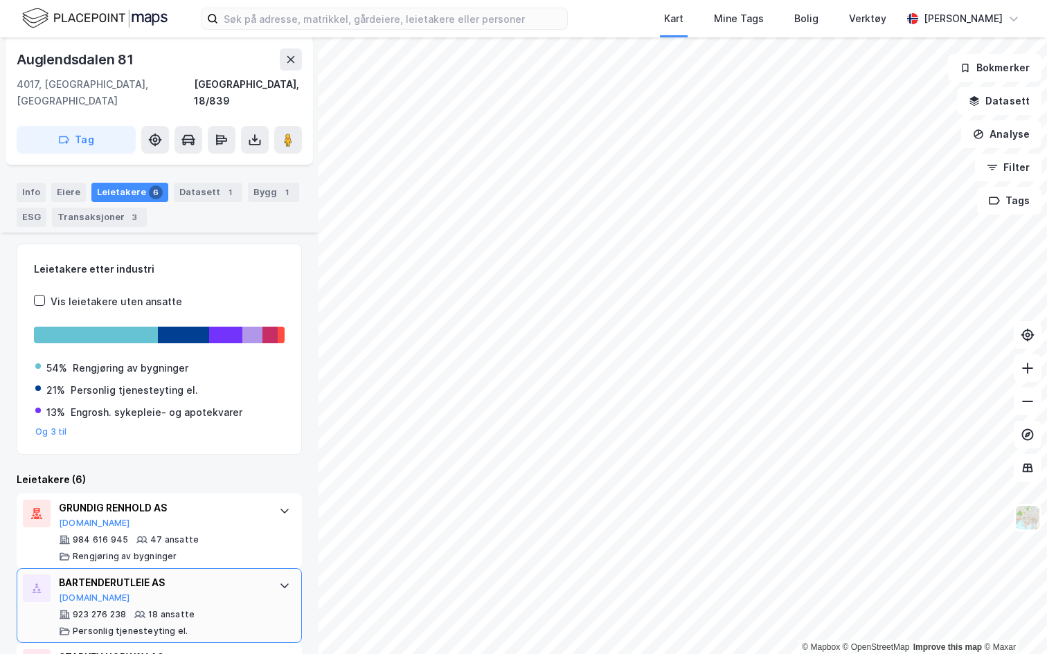
scroll to position [127, 0]
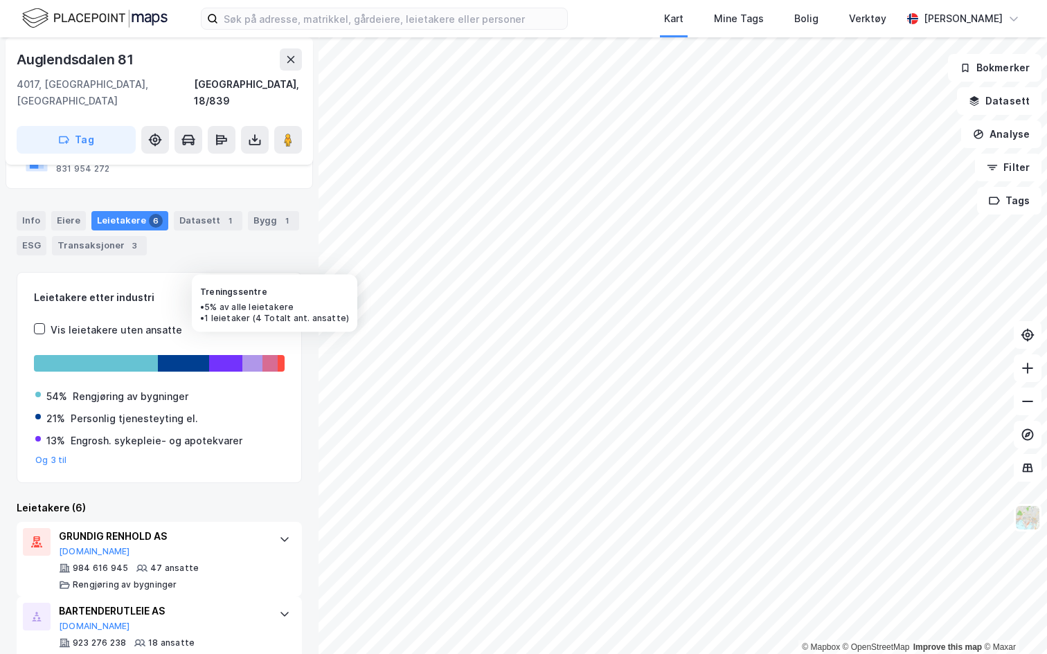
click at [272, 355] on div at bounding box center [269, 363] width 15 height 17
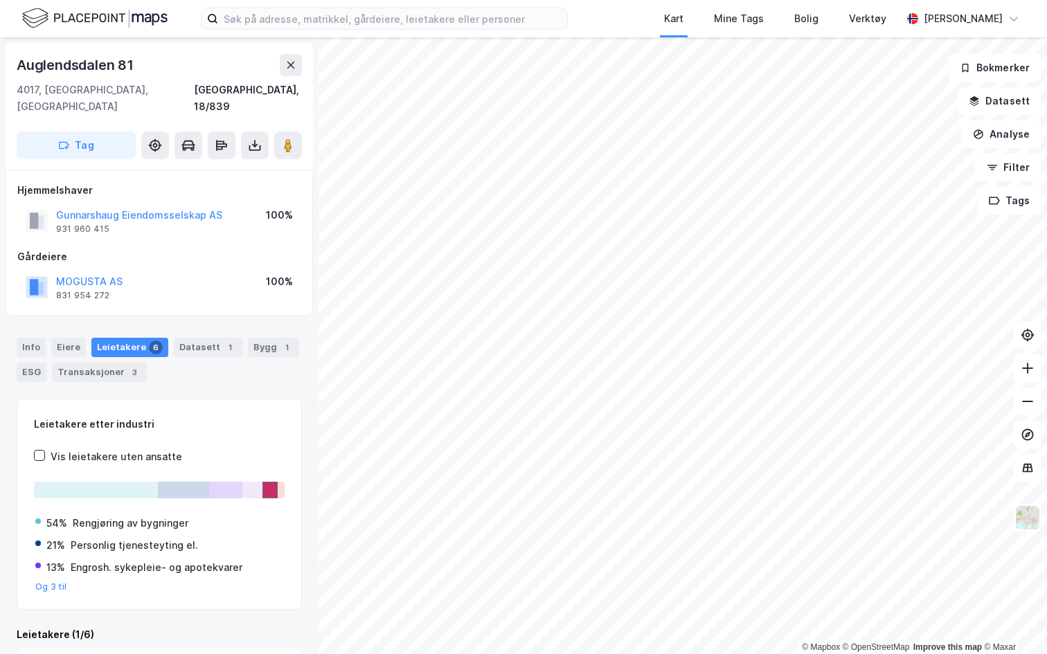
scroll to position [69, 0]
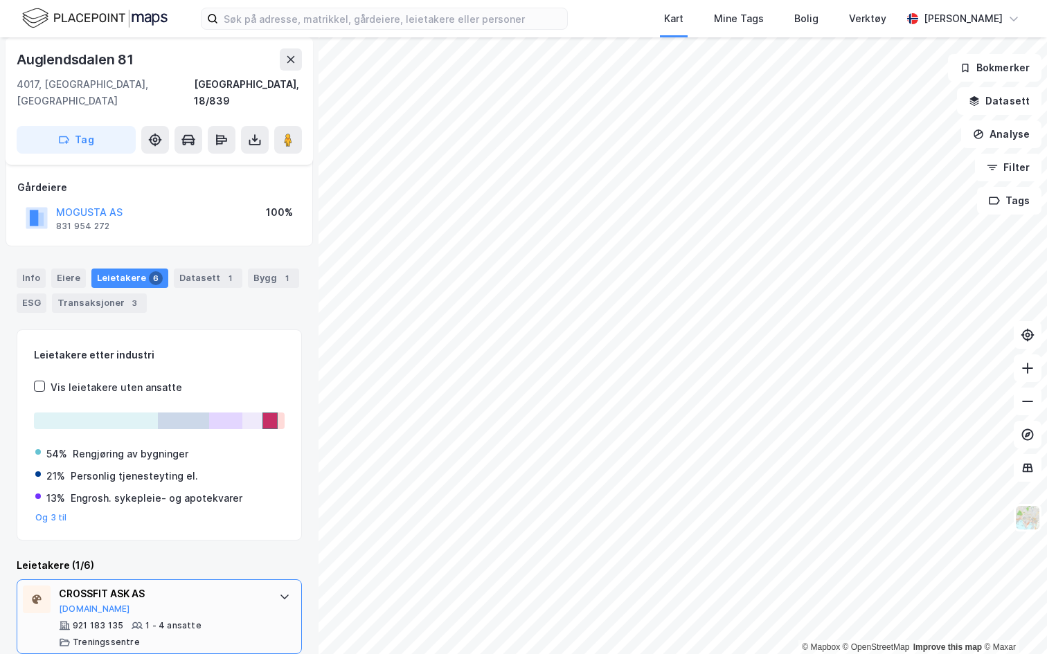
click at [210, 586] on div "CROSSFIT ASK AS" at bounding box center [162, 594] width 206 height 17
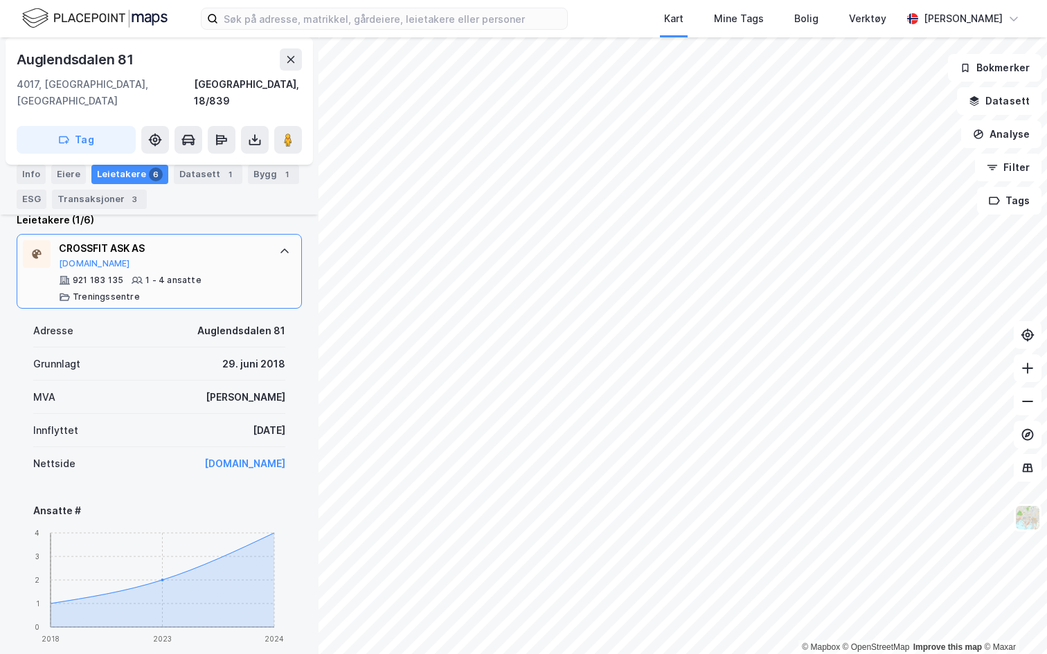
scroll to position [416, 0]
drag, startPoint x: 218, startPoint y: 412, endPoint x: 289, endPoint y: 417, distance: 70.8
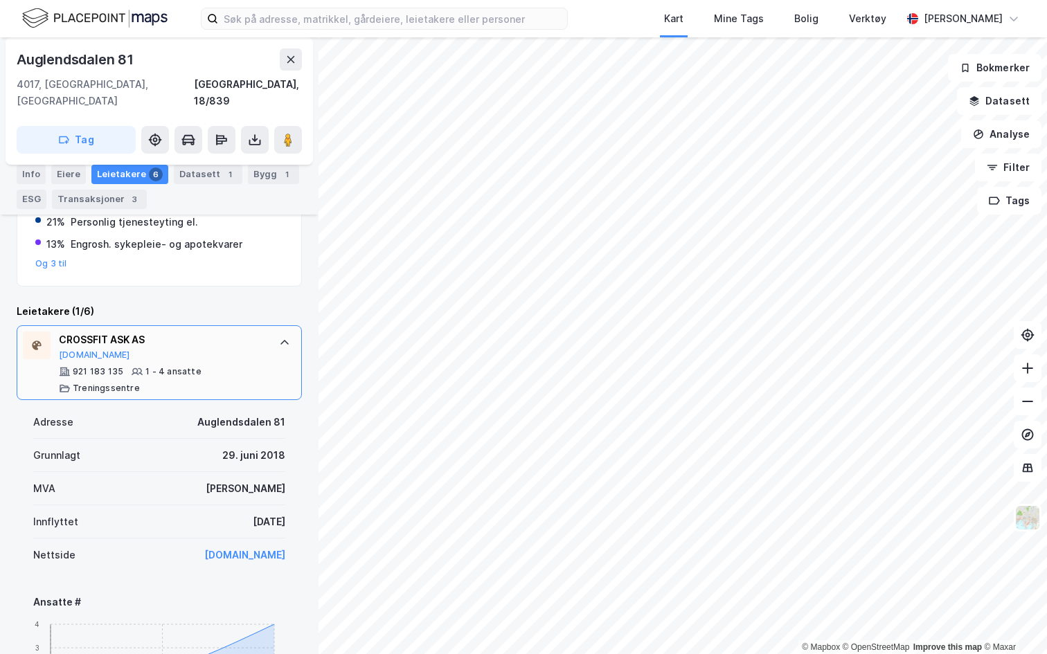
click at [285, 335] on div at bounding box center [284, 343] width 22 height 22
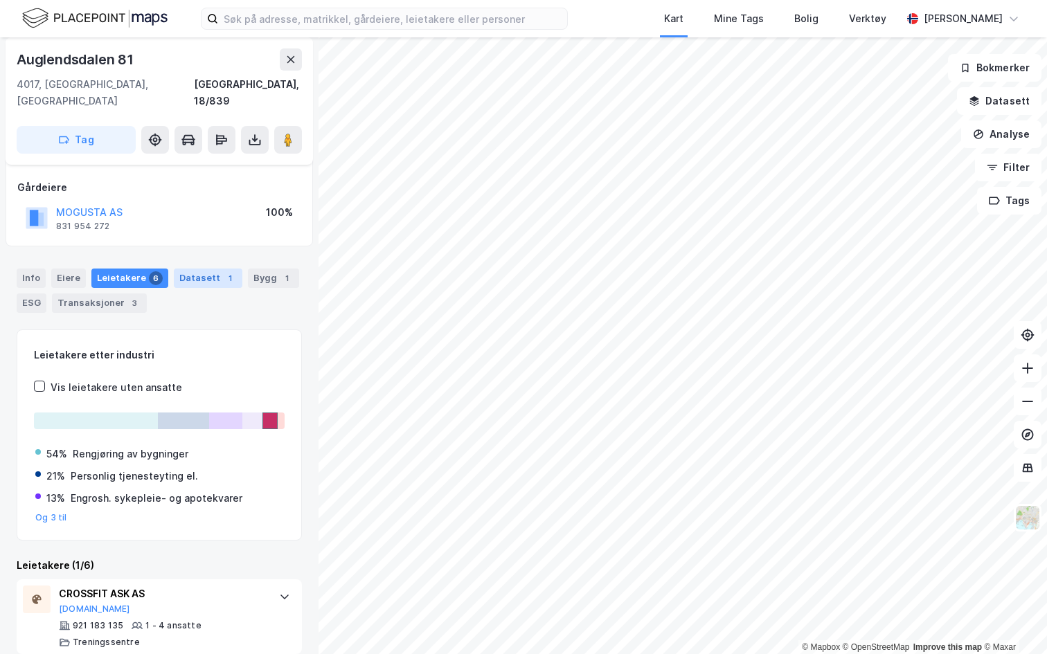
click at [208, 269] on div "Datasett 1" at bounding box center [208, 278] width 69 height 19
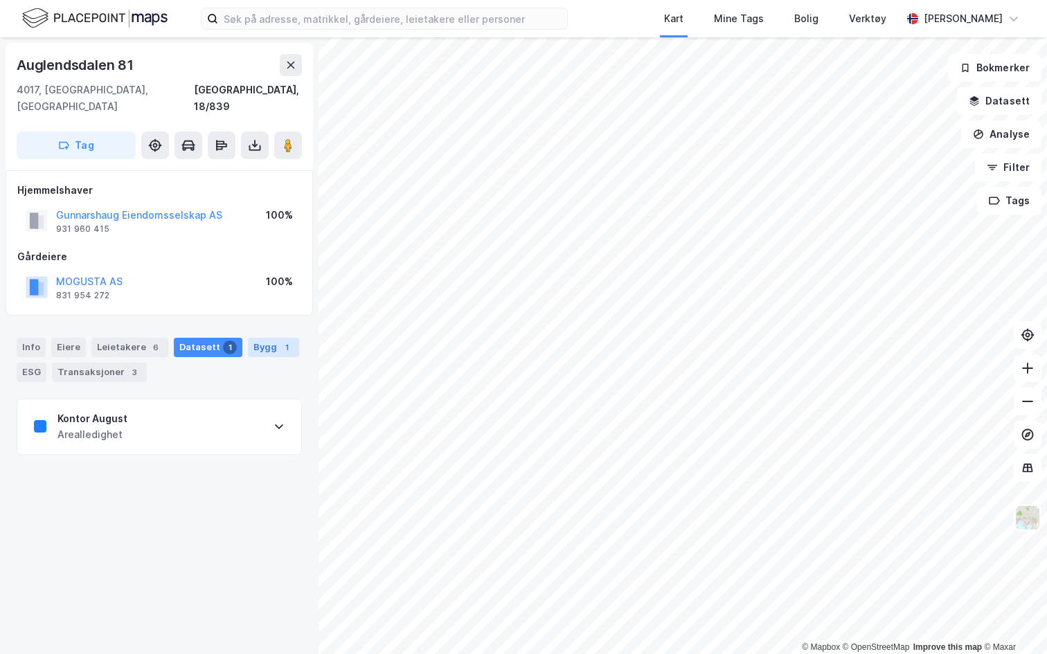
click at [262, 338] on div "Bygg 1" at bounding box center [273, 347] width 51 height 19
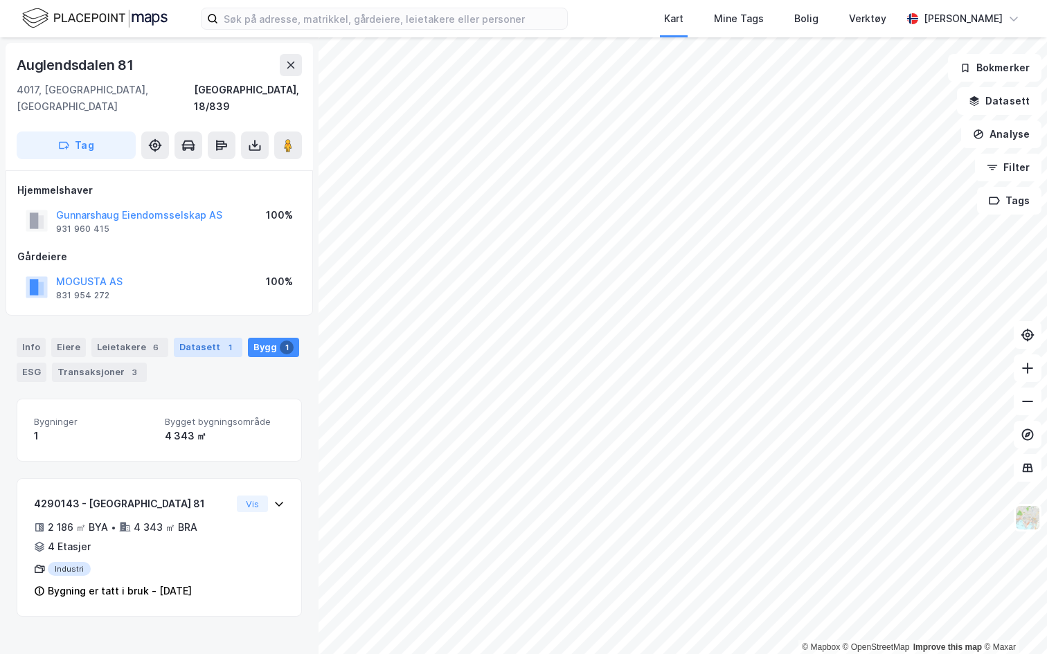
click at [194, 338] on div "Datasett 1" at bounding box center [208, 347] width 69 height 19
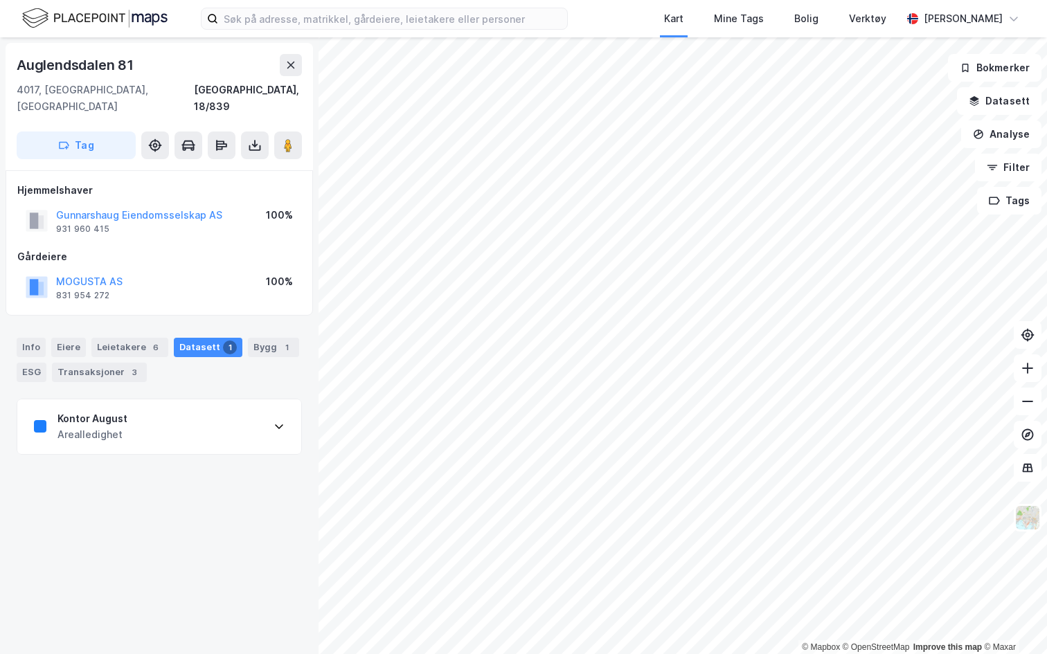
click at [87, 62] on div "Auglendsdalen 81" at bounding box center [77, 65] width 120 height 22
click at [202, 338] on div "Datasett 1" at bounding box center [208, 347] width 69 height 19
click at [127, 366] on div "3" at bounding box center [134, 373] width 14 height 14
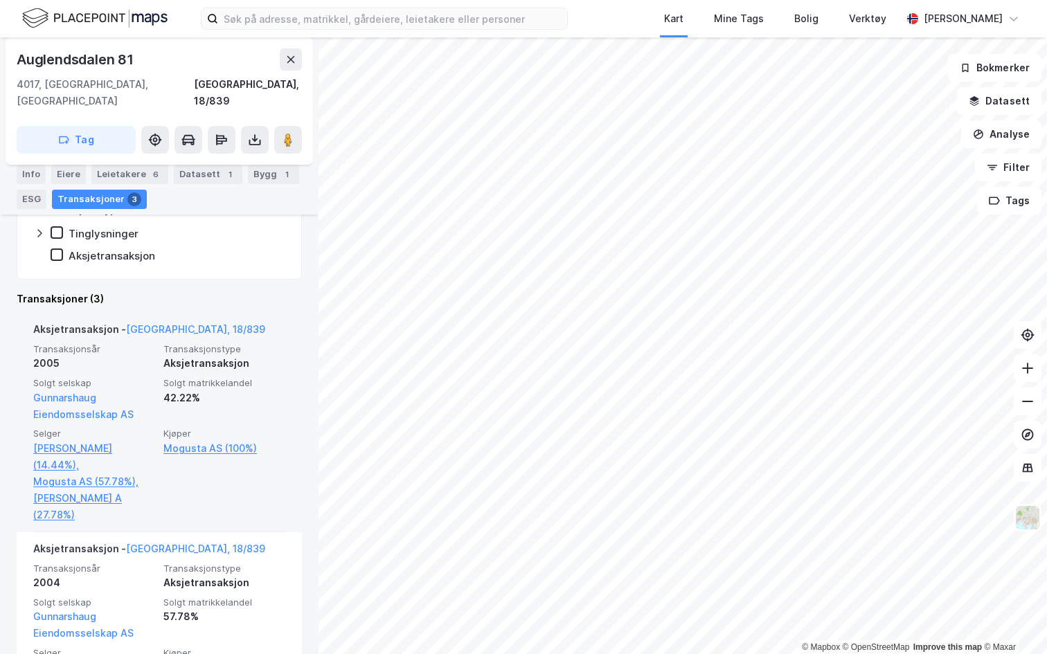
scroll to position [330, 0]
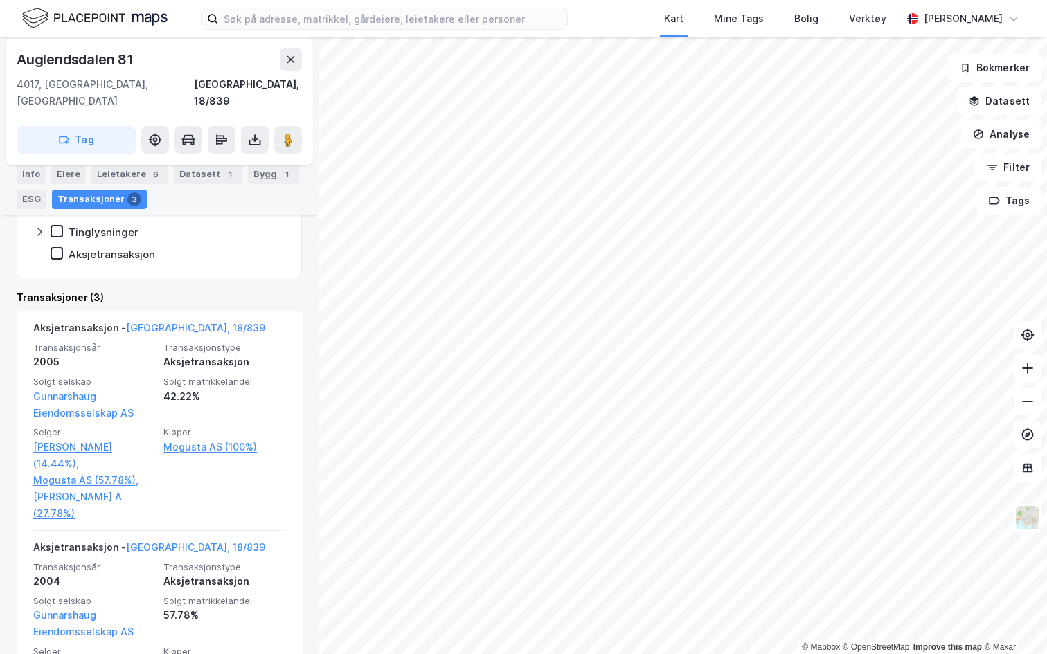
click at [33, 188] on div "Info Eiere Leietakere 6 Datasett 1 Bygg 1 ESG Transaksjoner 3" at bounding box center [159, 187] width 285 height 44
click at [35, 198] on div "ESG" at bounding box center [32, 199] width 30 height 19
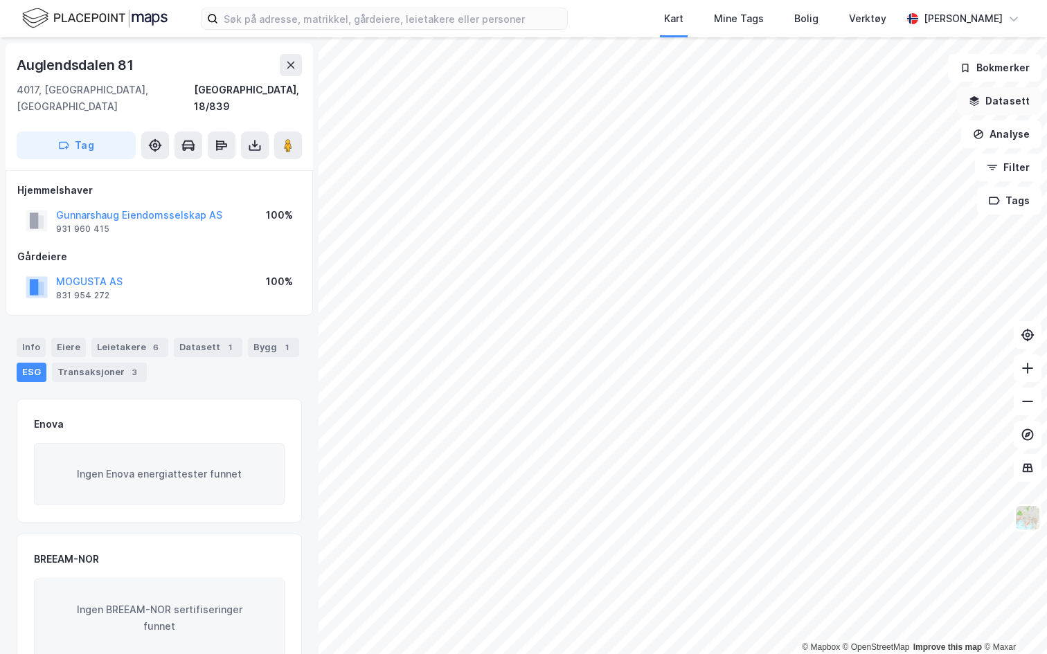
click at [1015, 109] on button "Datasett" at bounding box center [999, 101] width 84 height 28
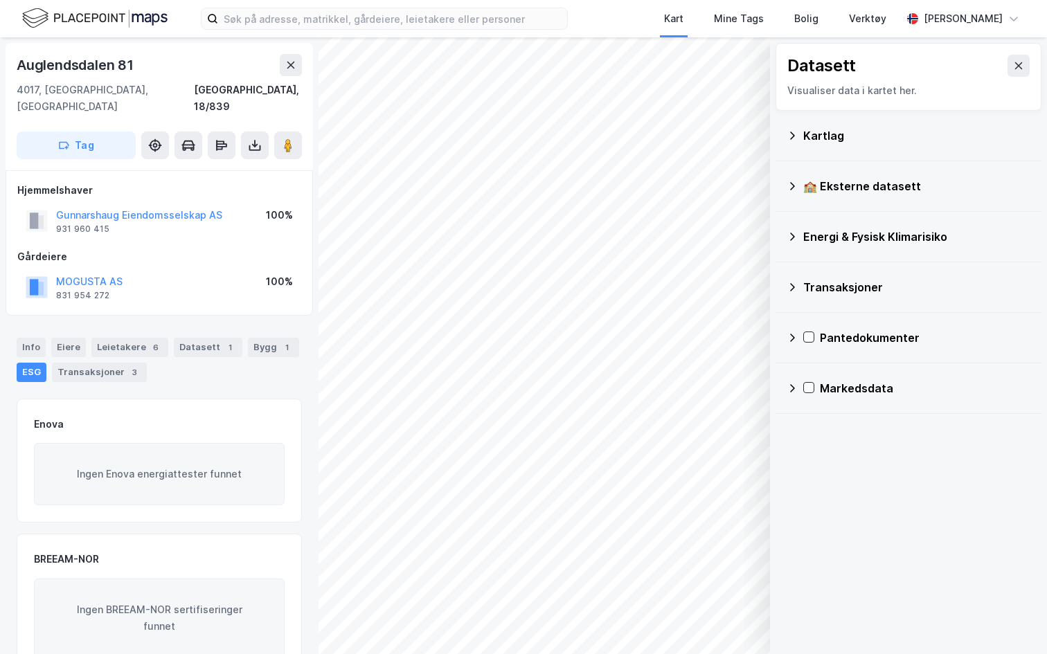
click at [795, 235] on icon at bounding box center [791, 236] width 11 height 11
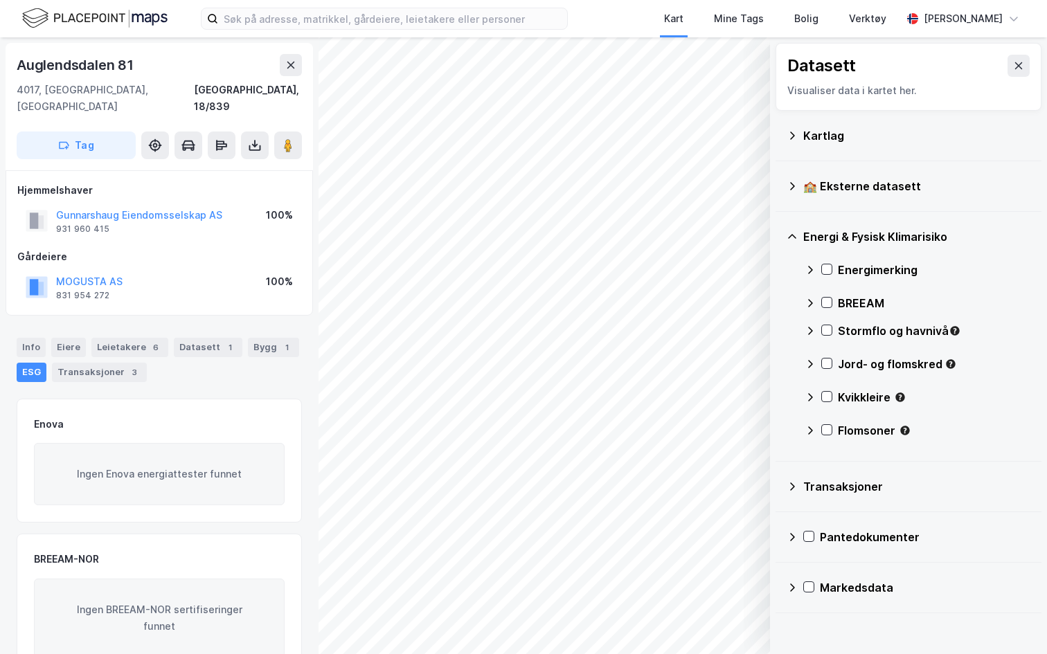
click at [812, 303] on icon at bounding box center [810, 303] width 5 height 8
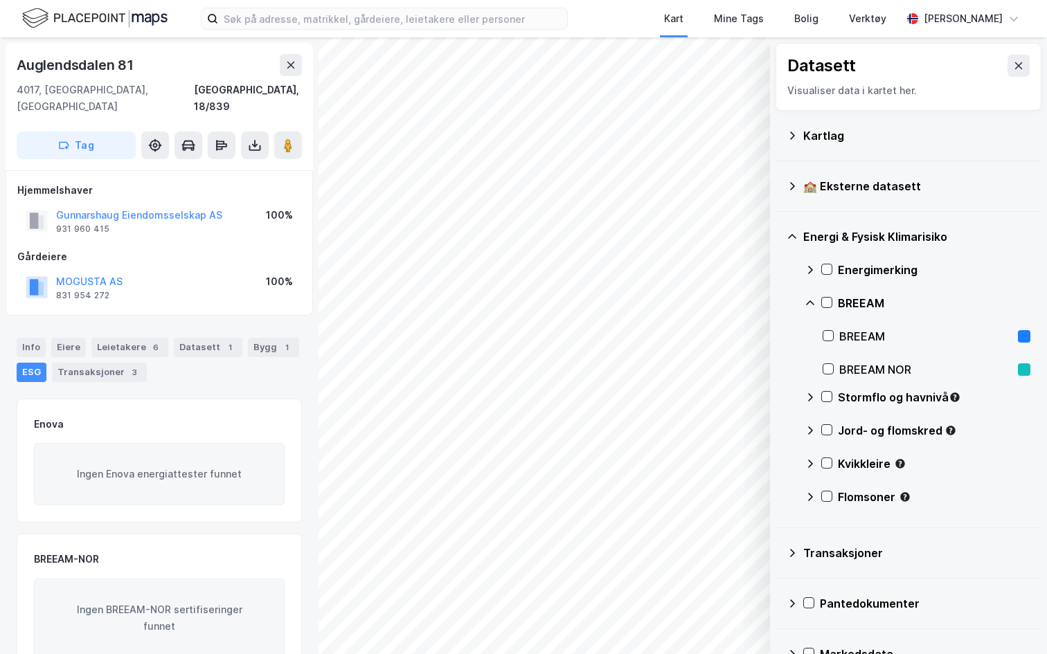
click at [832, 307] on div at bounding box center [826, 302] width 11 height 11
click at [1018, 73] on button at bounding box center [1018, 66] width 22 height 22
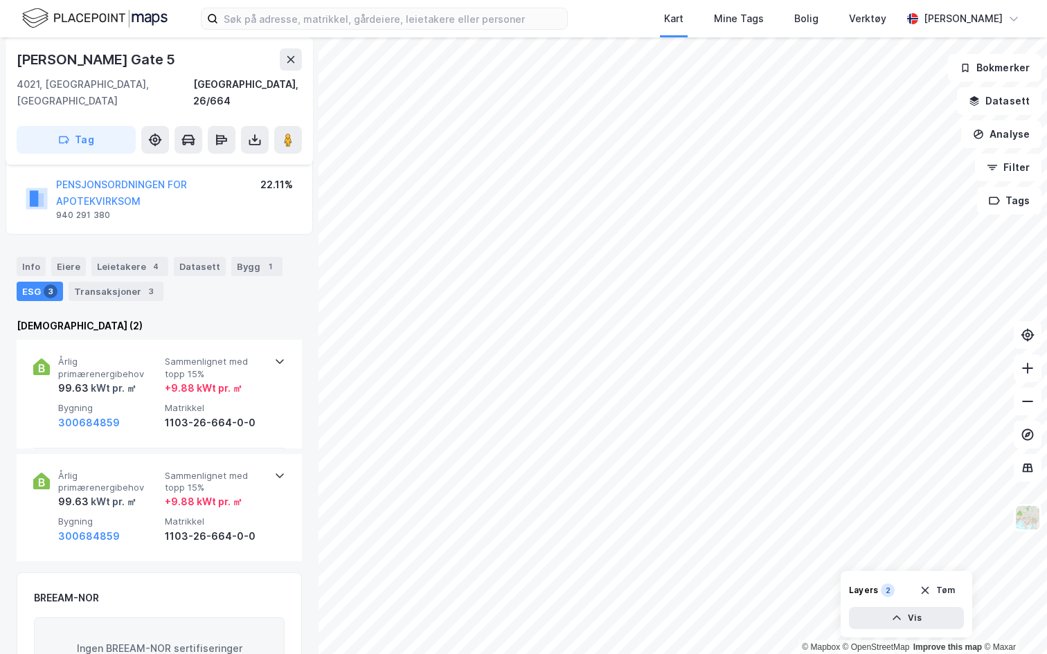
scroll to position [60, 0]
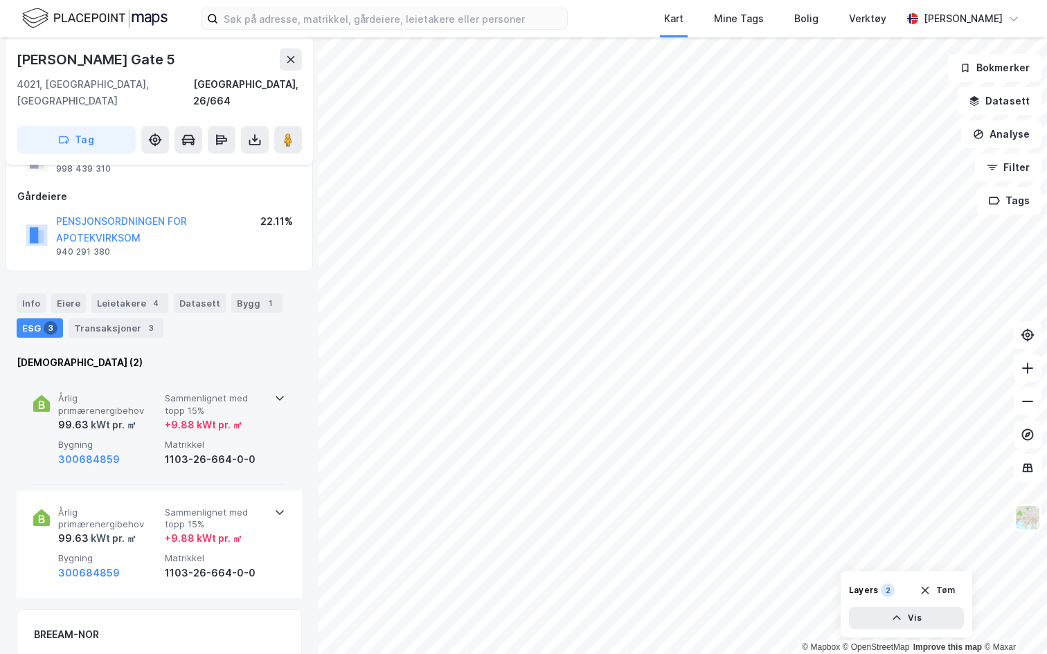
click at [285, 393] on icon at bounding box center [279, 398] width 11 height 11
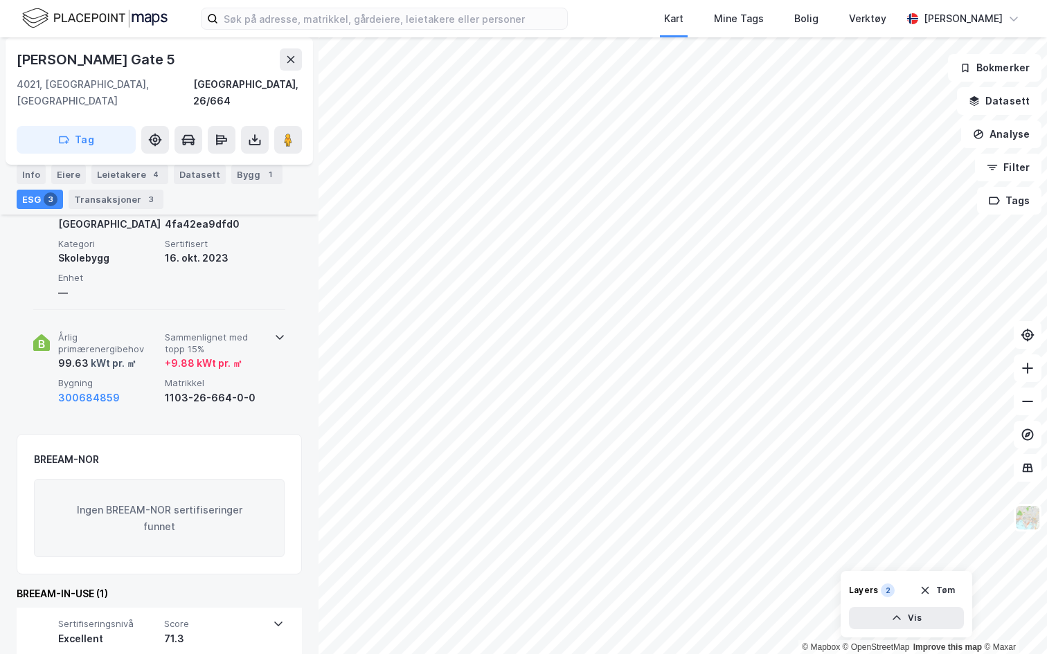
scroll to position [375, 0]
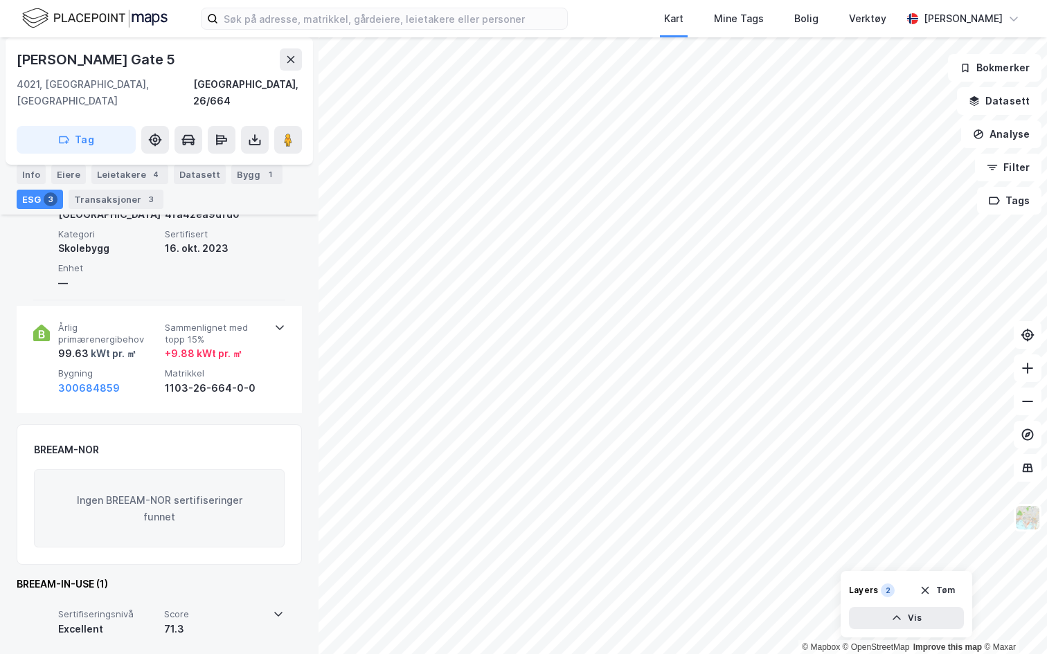
click at [273, 593] on icon at bounding box center [278, 614] width 11 height 11
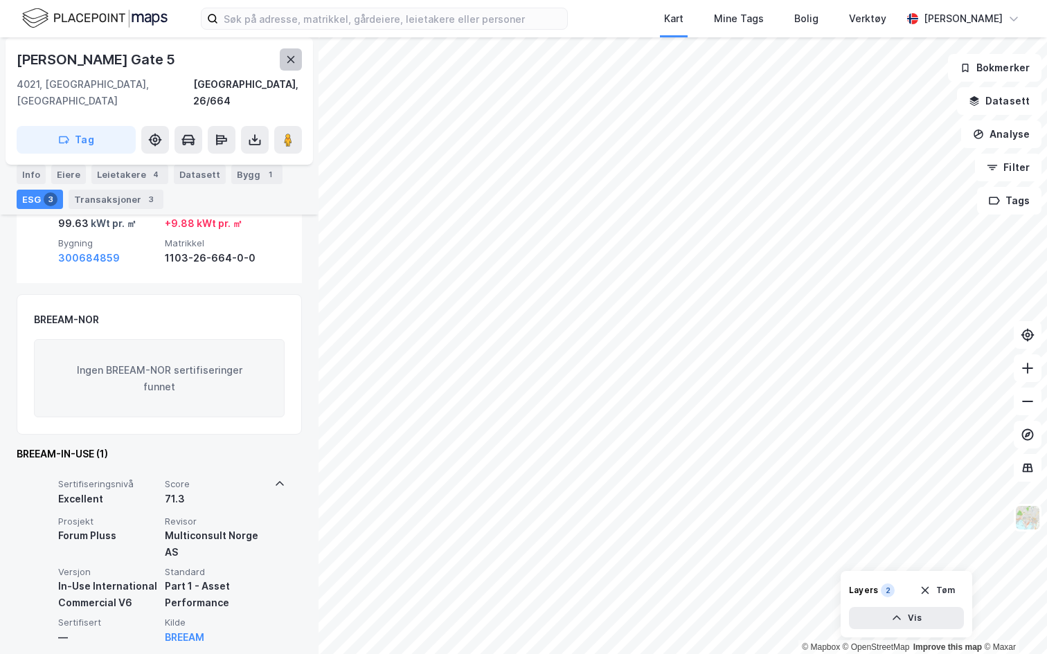
click at [294, 65] on button at bounding box center [291, 59] width 22 height 22
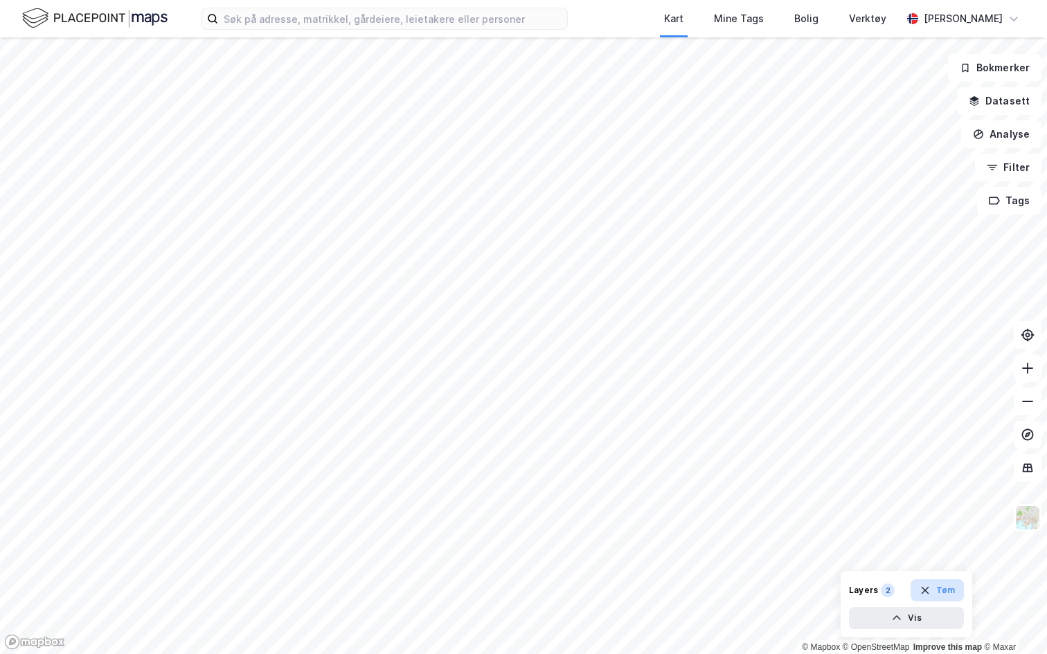
click at [955, 588] on button "Tøm" at bounding box center [936, 590] width 53 height 22
click at [1007, 167] on button "Filter" at bounding box center [1008, 168] width 66 height 28
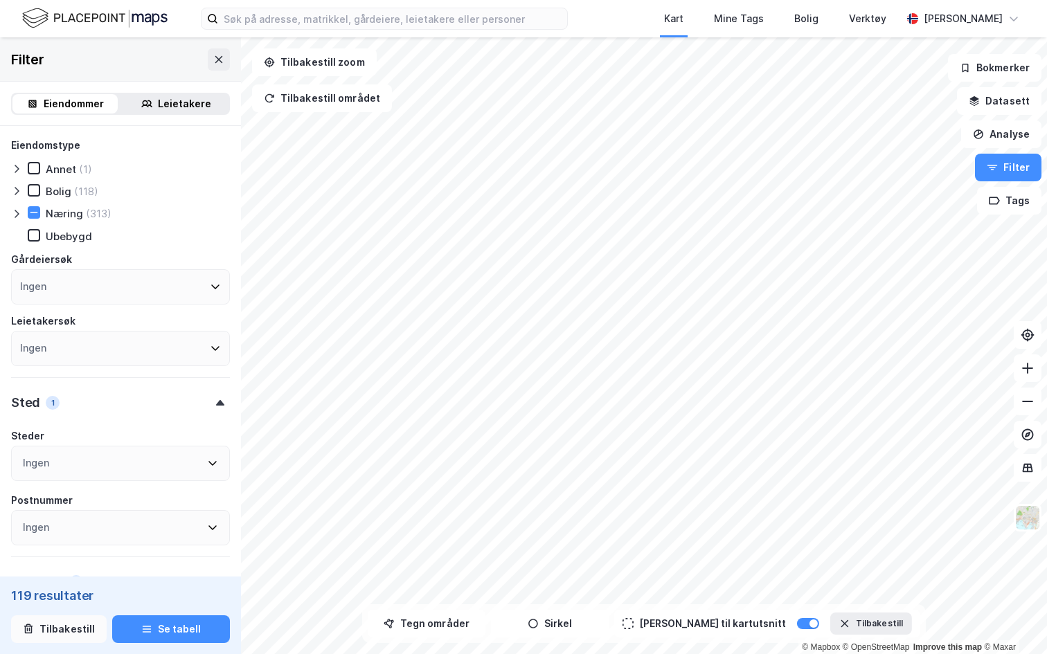
click at [71, 593] on button "Tilbakestill" at bounding box center [59, 629] width 96 height 28
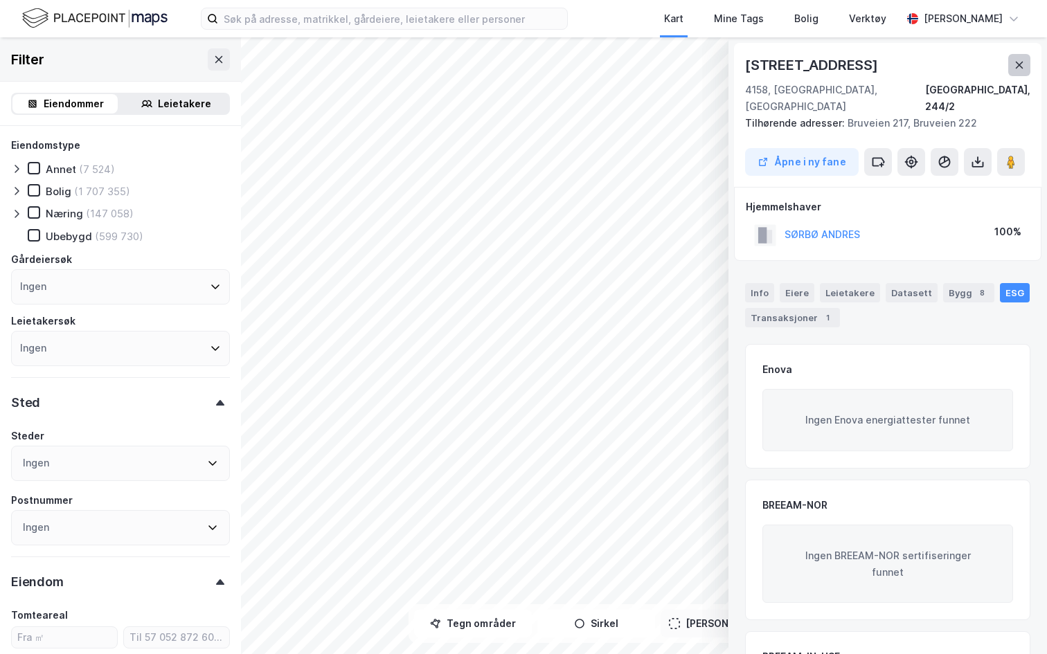
click at [1015, 65] on icon at bounding box center [1019, 65] width 11 height 11
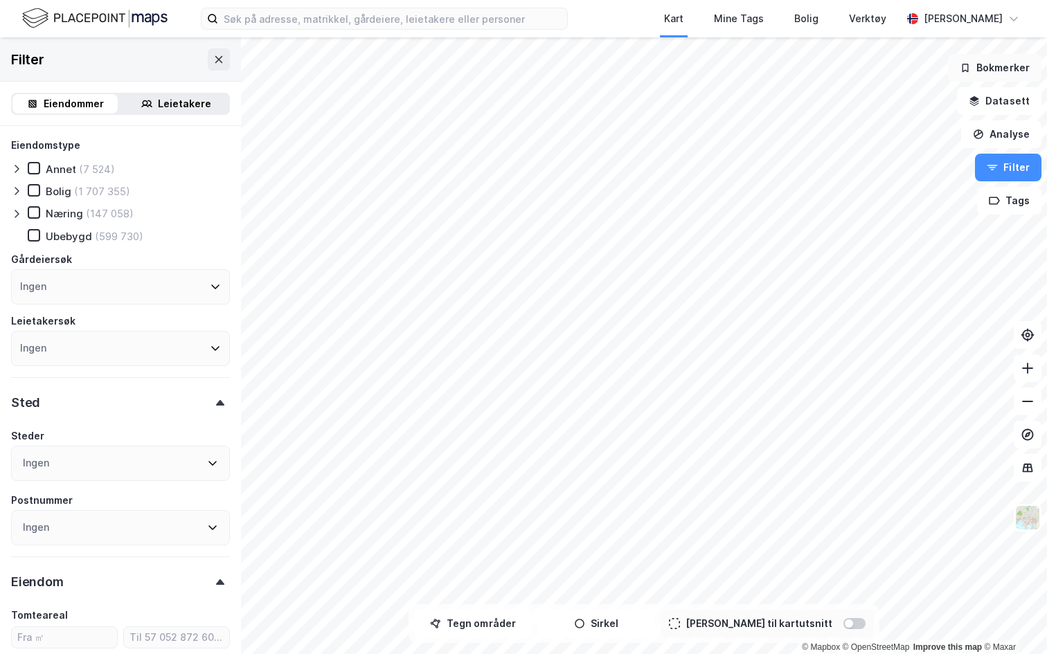
click at [989, 69] on button "Bokmerker" at bounding box center [994, 68] width 93 height 28
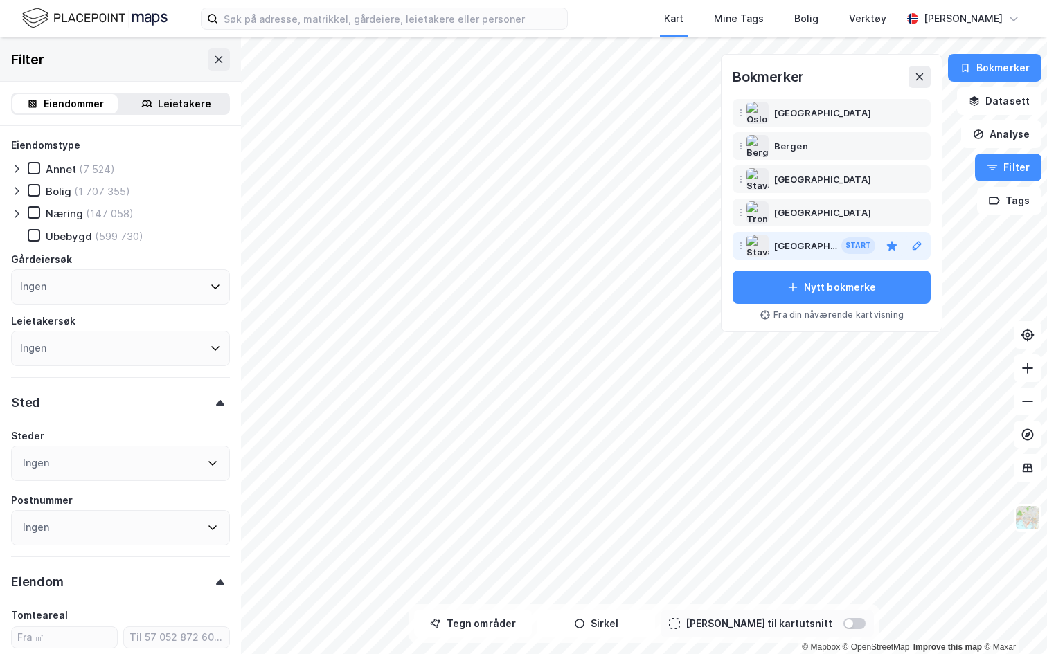
click at [798, 249] on div "[GEOGRAPHIC_DATA]" at bounding box center [806, 245] width 64 height 17
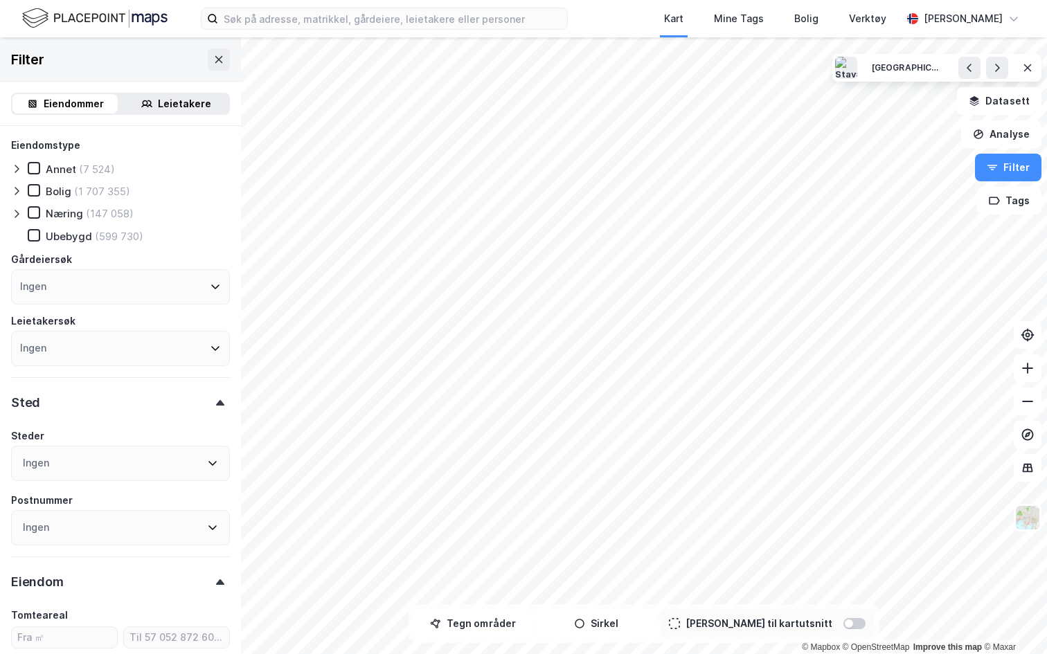
click at [19, 215] on icon at bounding box center [16, 213] width 11 height 11
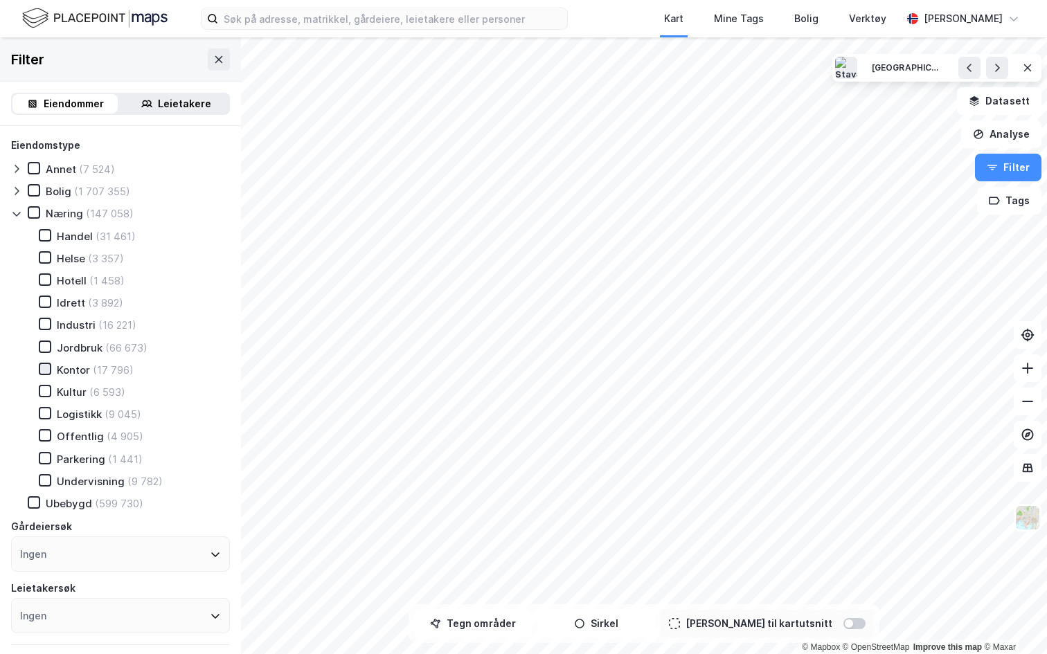
click at [46, 366] on icon at bounding box center [45, 369] width 10 height 10
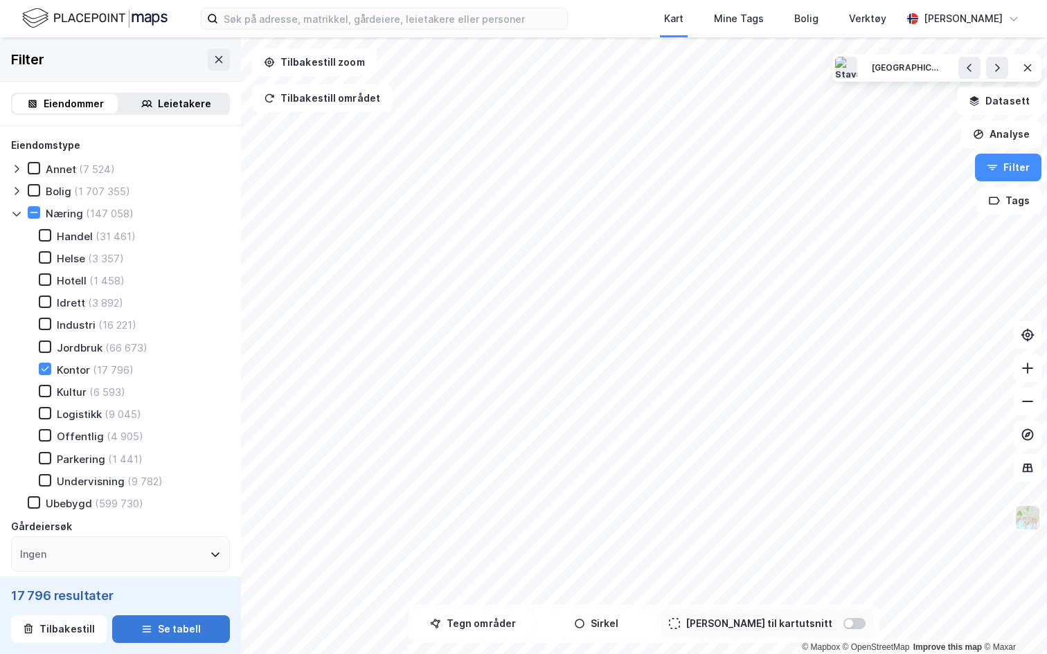
click at [153, 593] on button "Se tabell" at bounding box center [171, 629] width 118 height 28
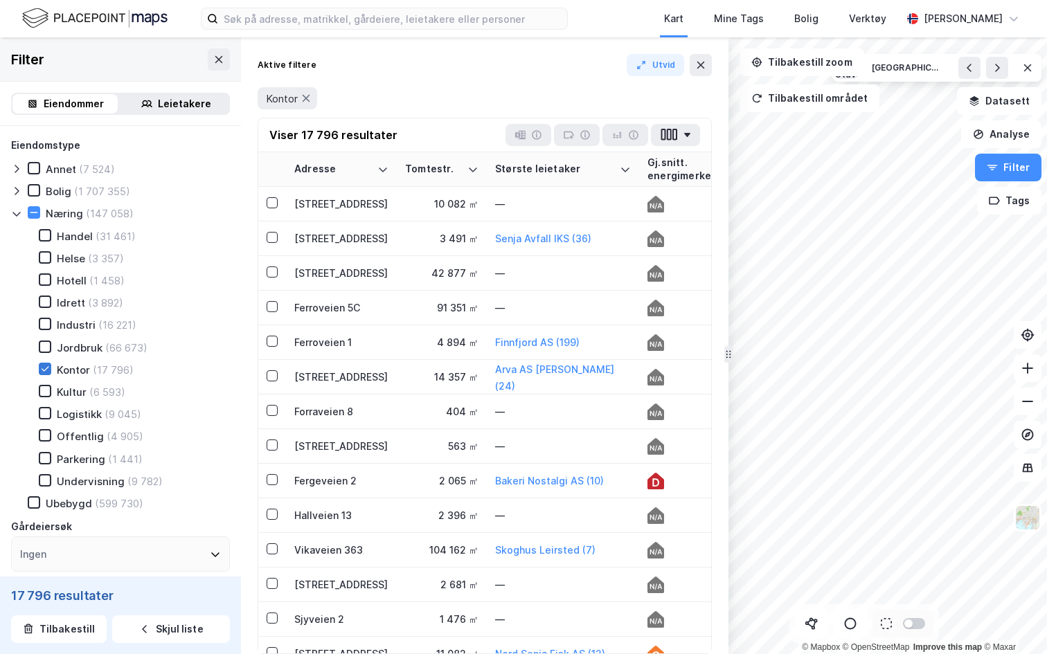
click at [45, 369] on icon at bounding box center [46, 368] width 8 height 5
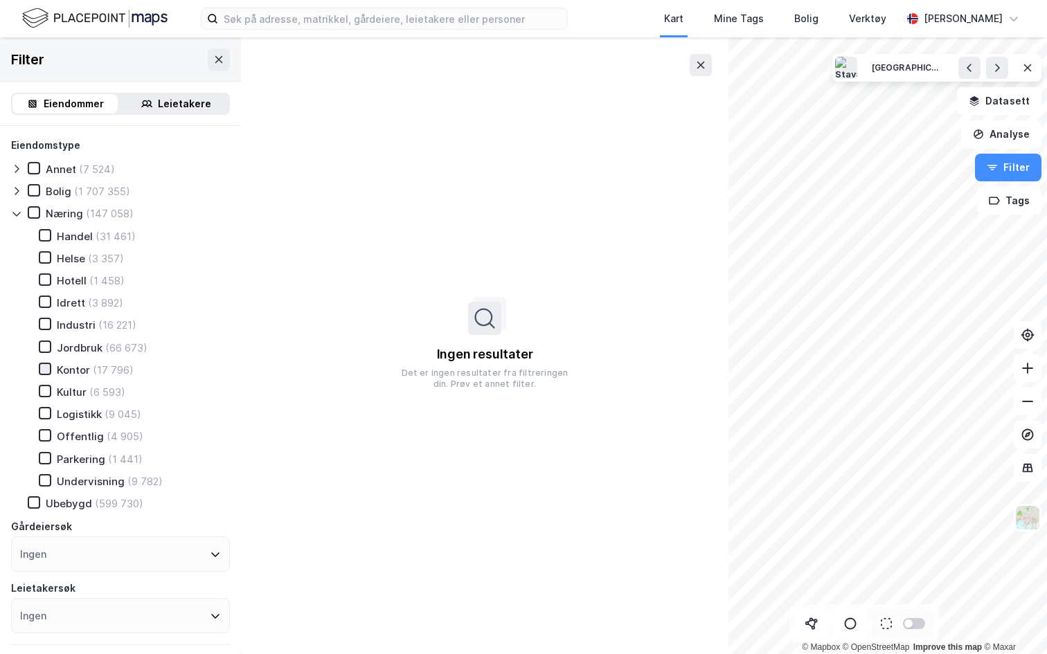
click at [45, 369] on icon at bounding box center [46, 368] width 8 height 5
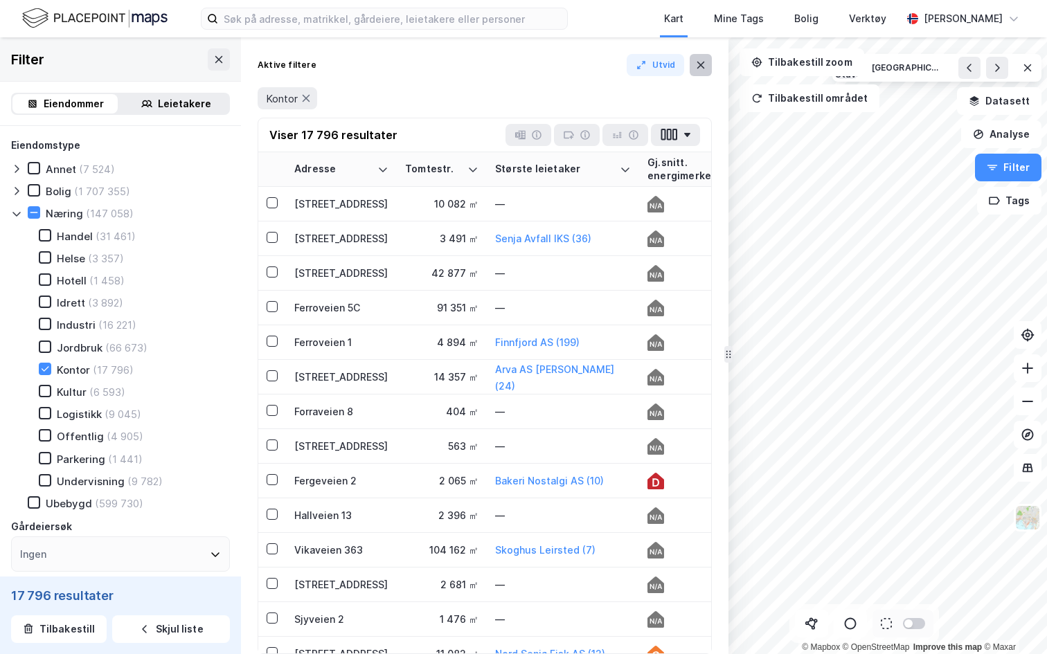
click at [699, 67] on icon at bounding box center [700, 65] width 11 height 11
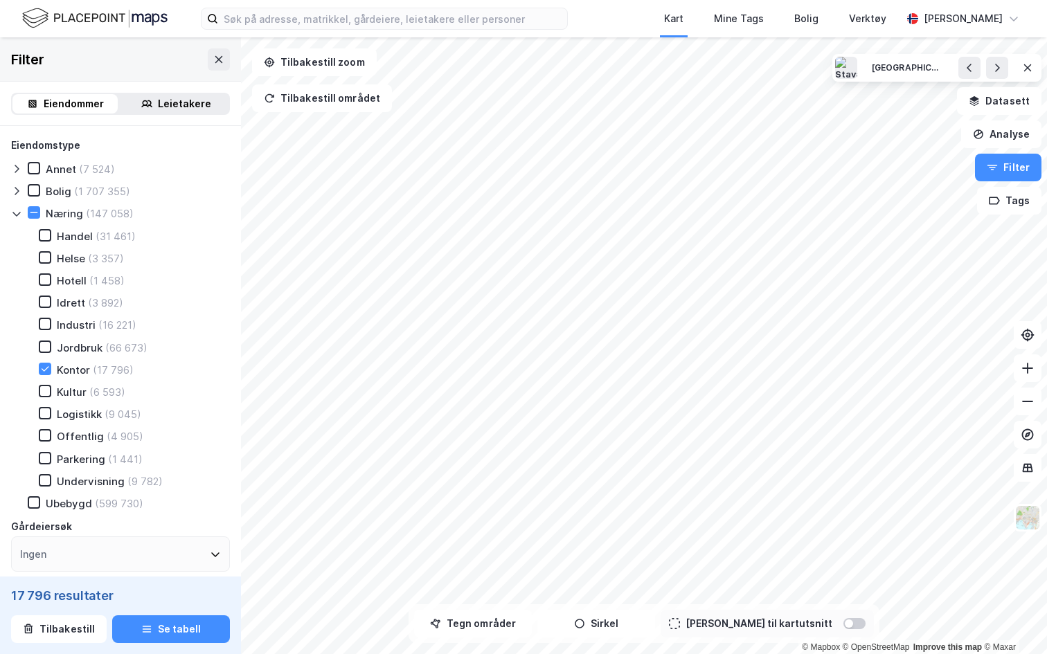
click at [843, 593] on div at bounding box center [854, 623] width 22 height 11
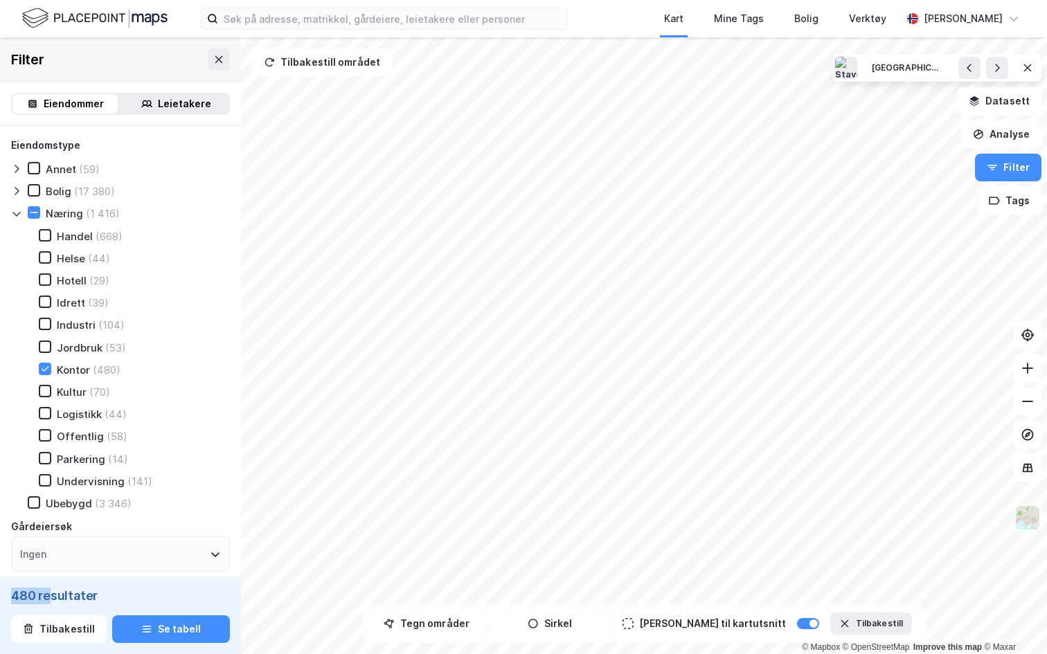
drag, startPoint x: 14, startPoint y: 595, endPoint x: 51, endPoint y: 593, distance: 37.4
click at [51, 593] on div "480 resultater" at bounding box center [120, 596] width 219 height 17
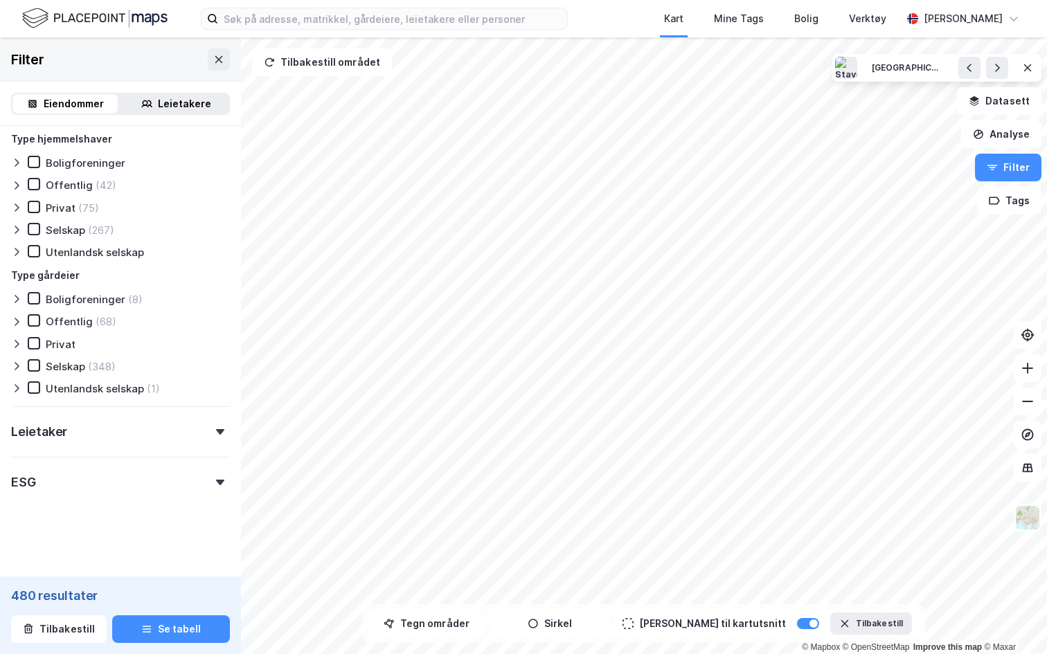
click at [104, 471] on div "ESG" at bounding box center [120, 476] width 219 height 39
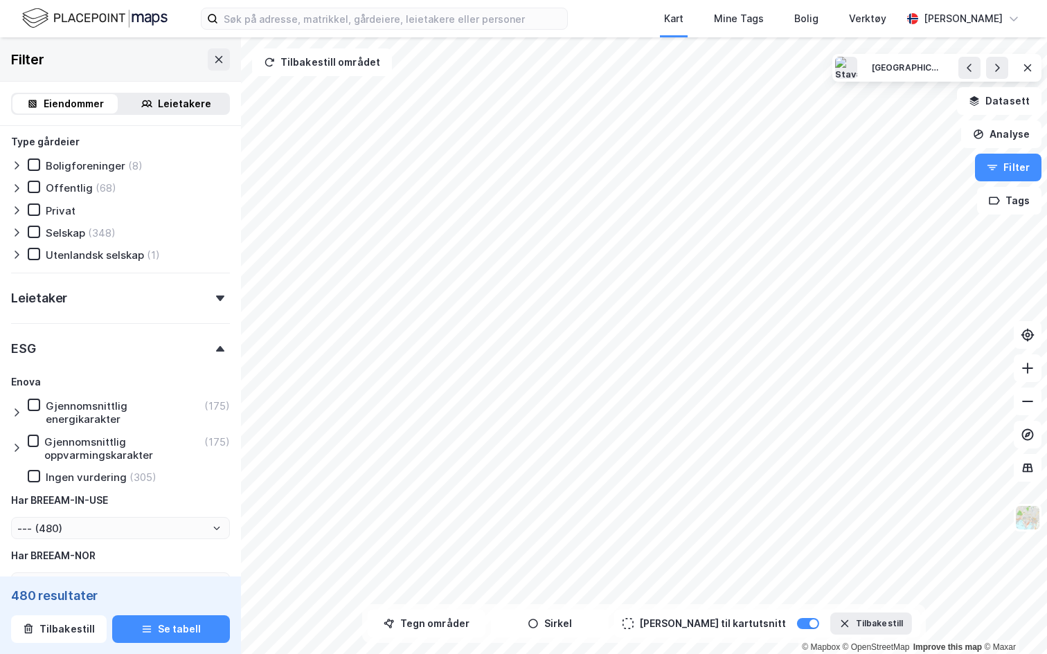
scroll to position [1284, 0]
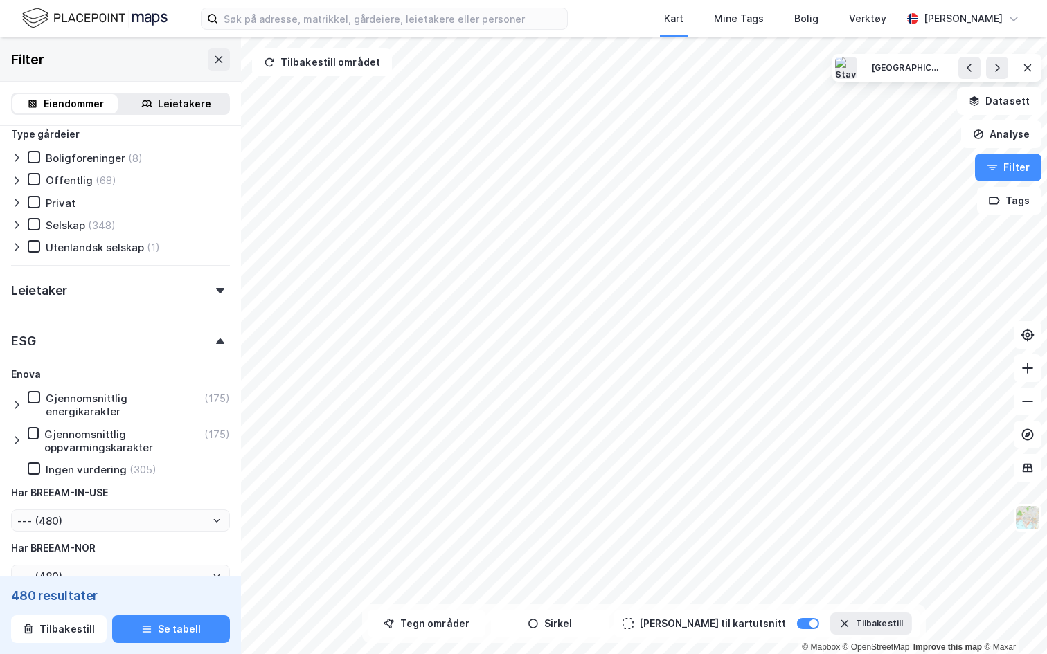
click at [19, 399] on icon at bounding box center [16, 404] width 11 height 11
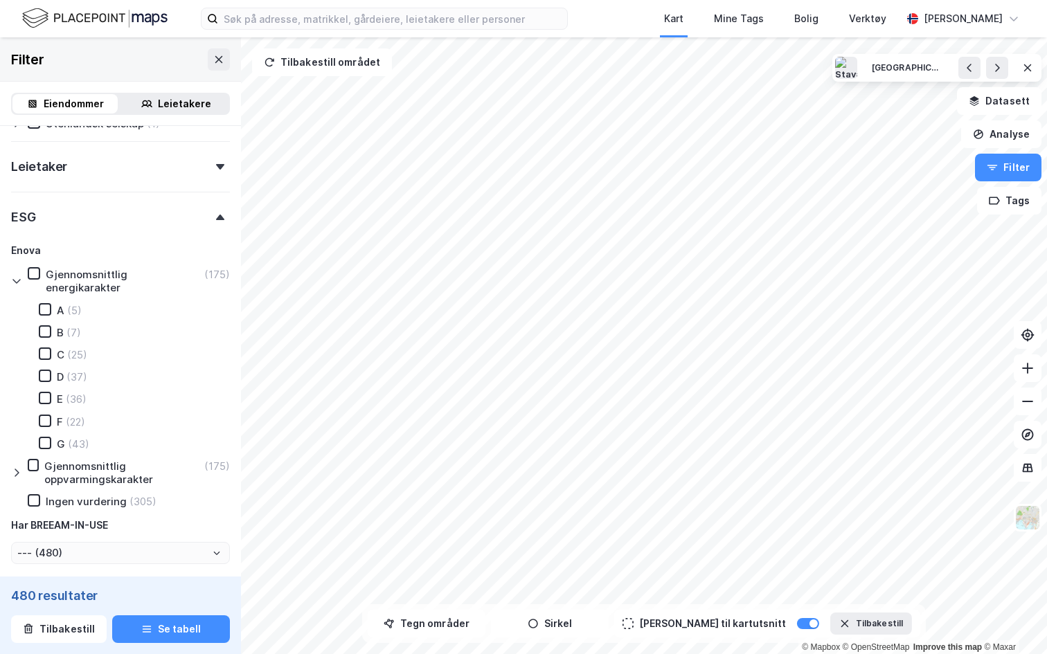
scroll to position [1471, 0]
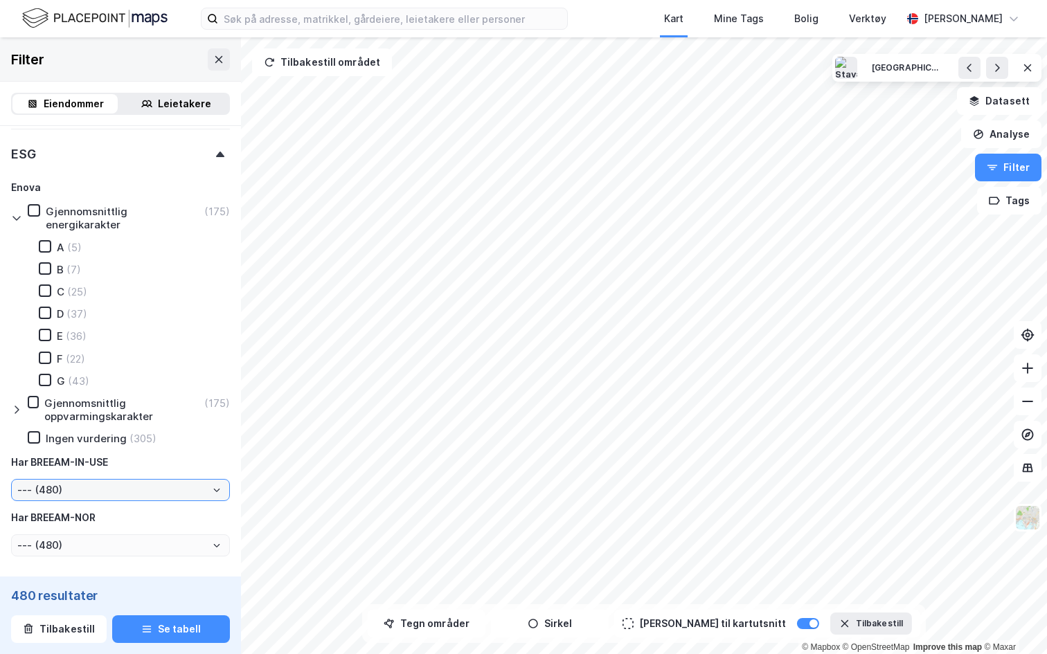
click at [70, 480] on input "--- (480)" at bounding box center [120, 490] width 217 height 21
click at [132, 457] on div "Har BREEAM-IN-USE" at bounding box center [120, 462] width 219 height 17
click at [113, 540] on input "--- (480)" at bounding box center [120, 545] width 217 height 21
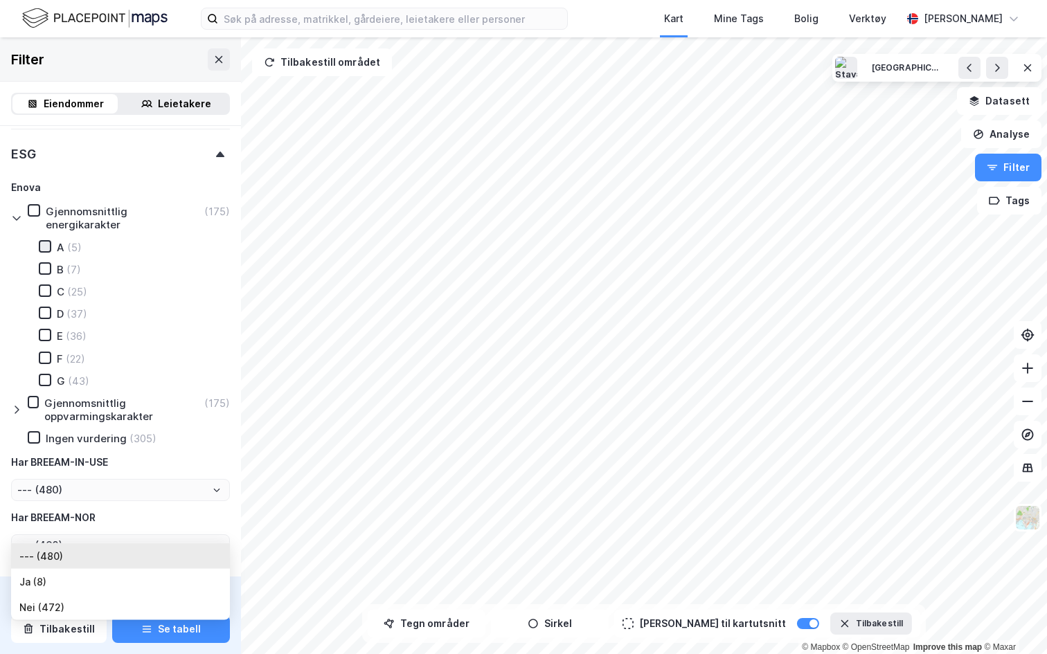
click at [46, 242] on icon at bounding box center [45, 247] width 10 height 10
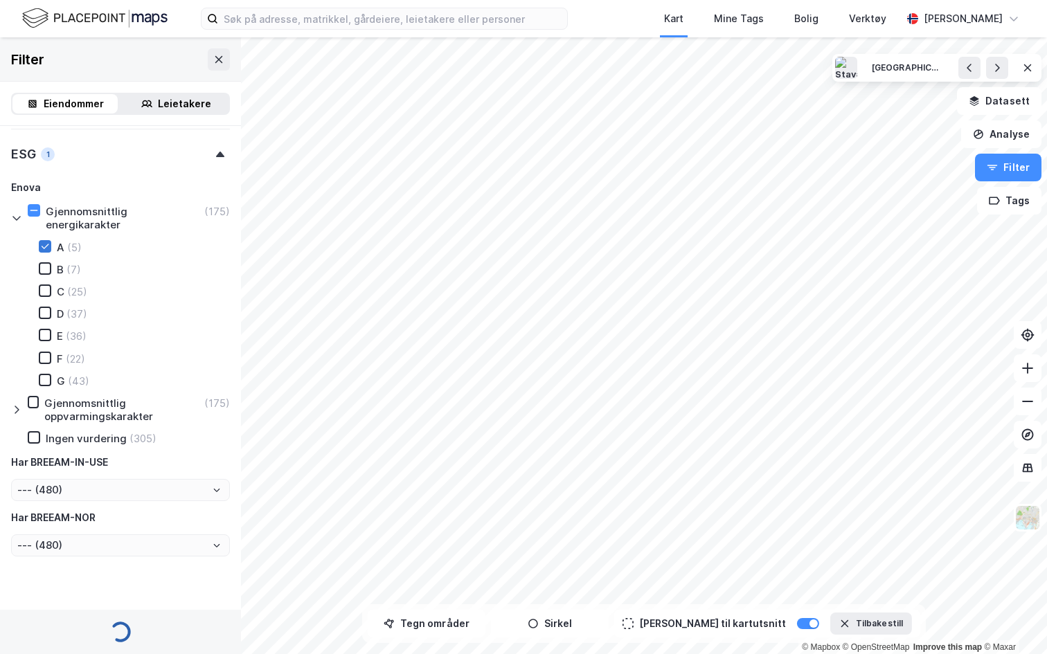
type input "Inkluder (5)"
type input "--- (5)"
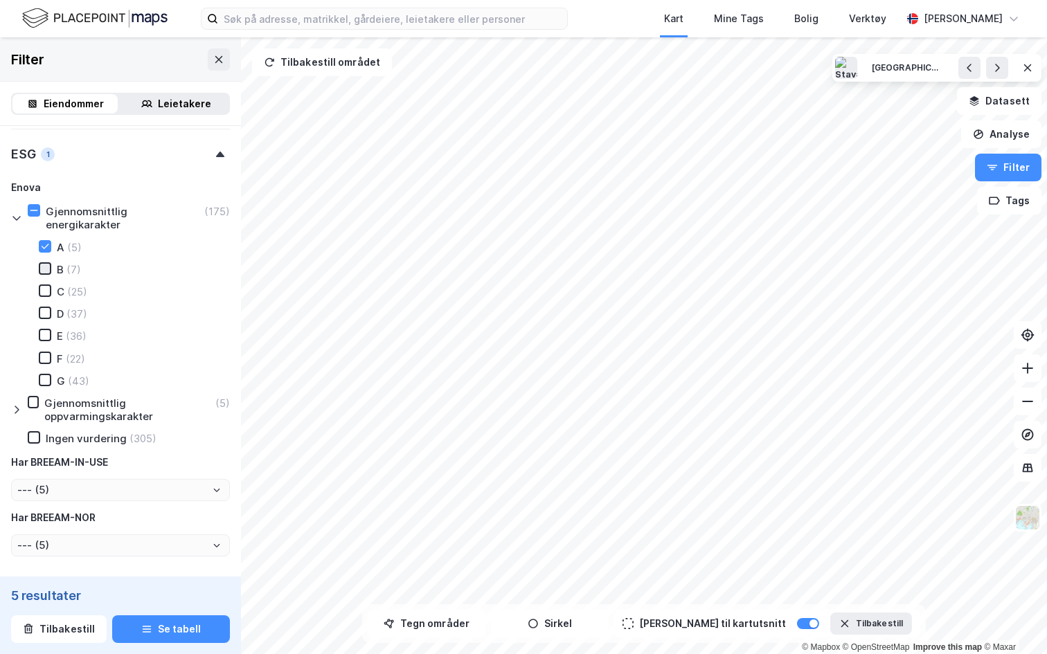
click at [43, 266] on icon at bounding box center [46, 268] width 8 height 5
type input "Inkluder (12)"
type input "--- (12)"
click at [152, 593] on button "Se tabell" at bounding box center [171, 629] width 118 height 28
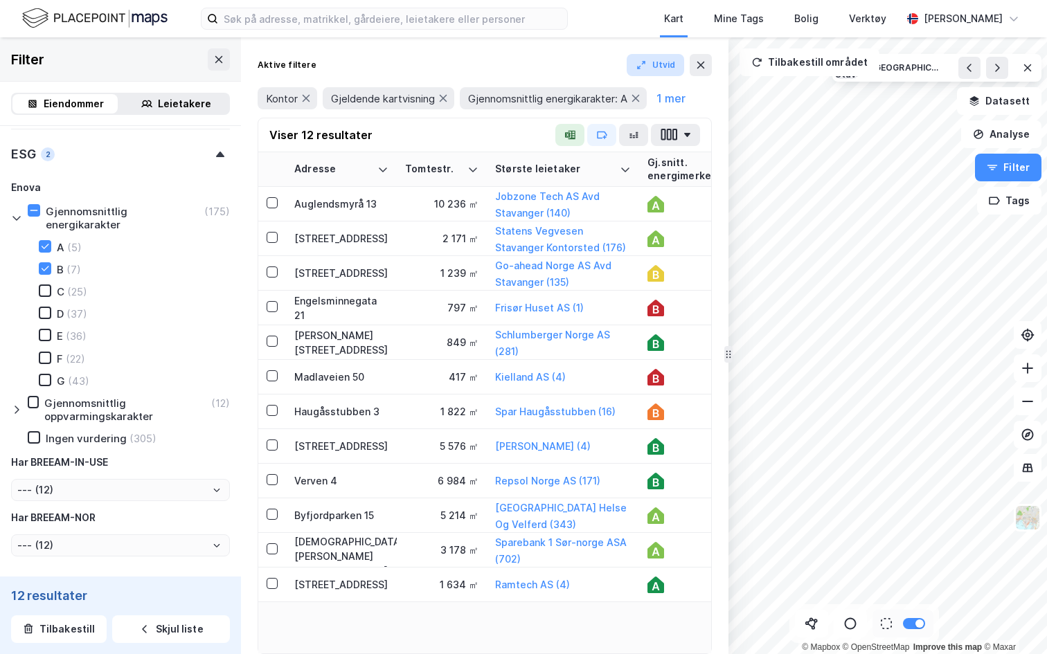
click at [651, 74] on button "Utvid" at bounding box center [656, 65] width 58 height 22
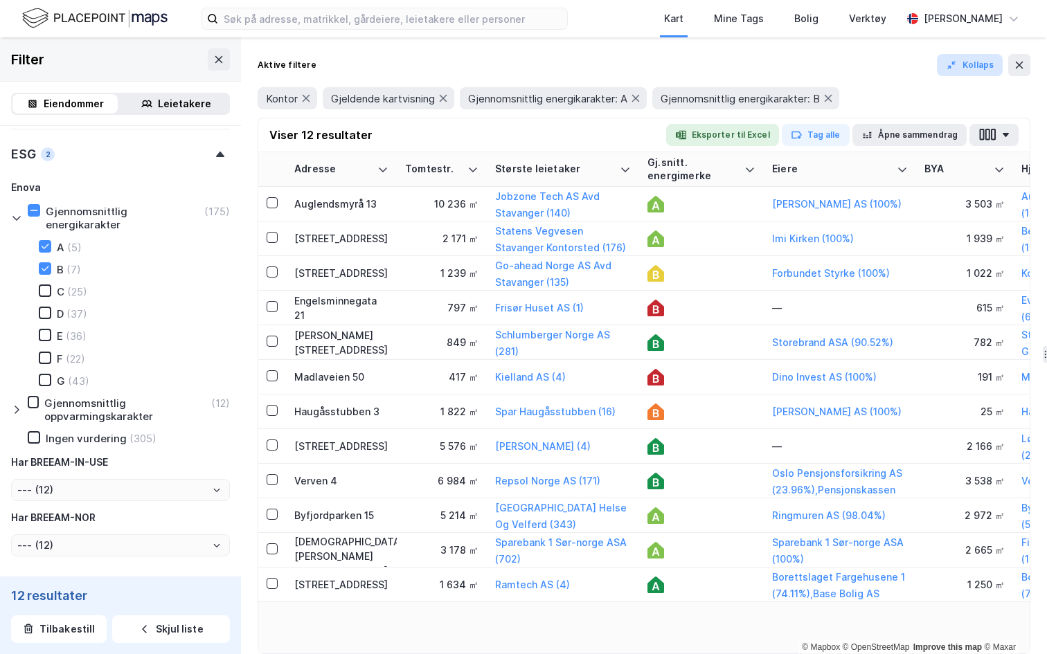
click at [972, 71] on button "Kollaps" at bounding box center [970, 65] width 66 height 22
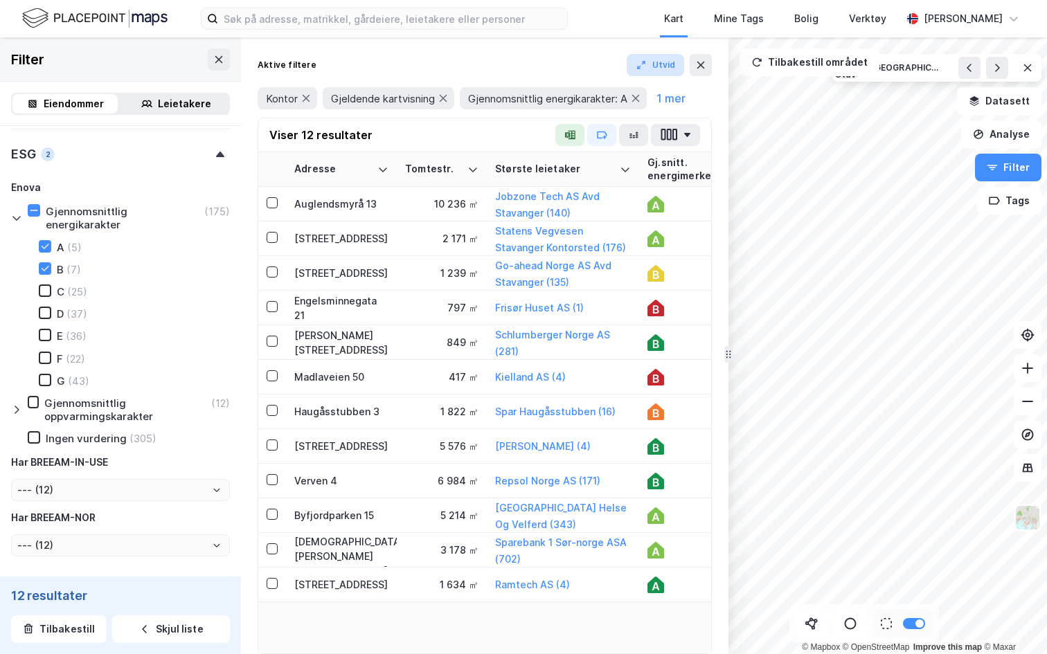
click at [654, 69] on button "Utvid" at bounding box center [656, 65] width 58 height 22
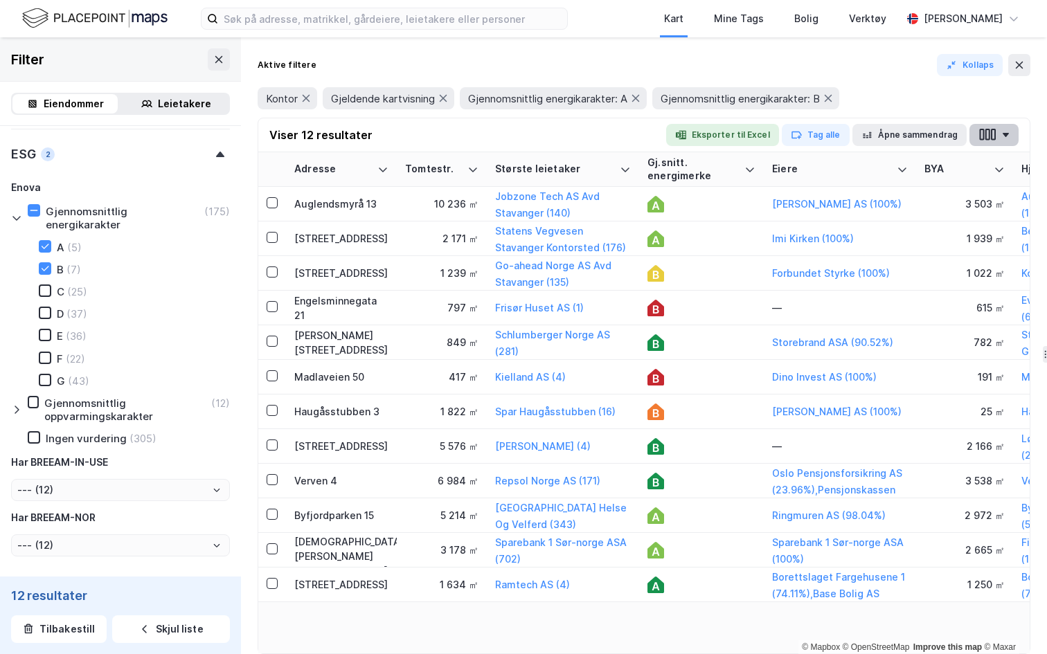
click at [1011, 141] on button "button" at bounding box center [993, 135] width 49 height 22
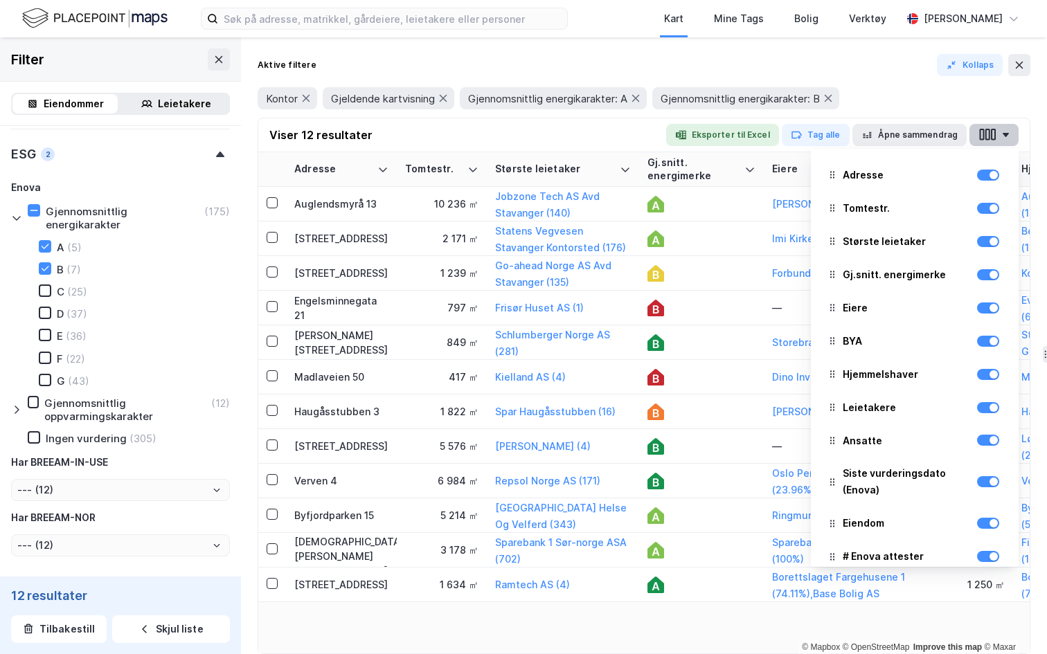
click at [1000, 141] on button "button" at bounding box center [993, 135] width 49 height 22
click at [1000, 133] on button "button" at bounding box center [993, 135] width 49 height 22
click at [995, 134] on icon "button" at bounding box center [993, 135] width 5 height 12
click at [990, 134] on icon "button" at bounding box center [987, 134] width 18 height 15
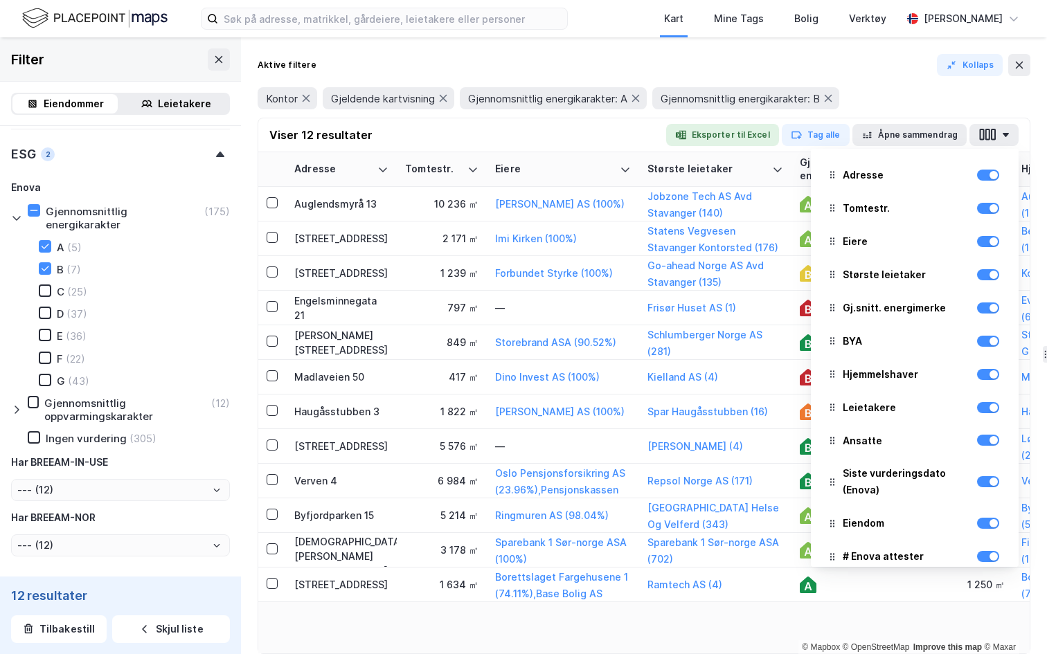
scroll to position [17, 0]
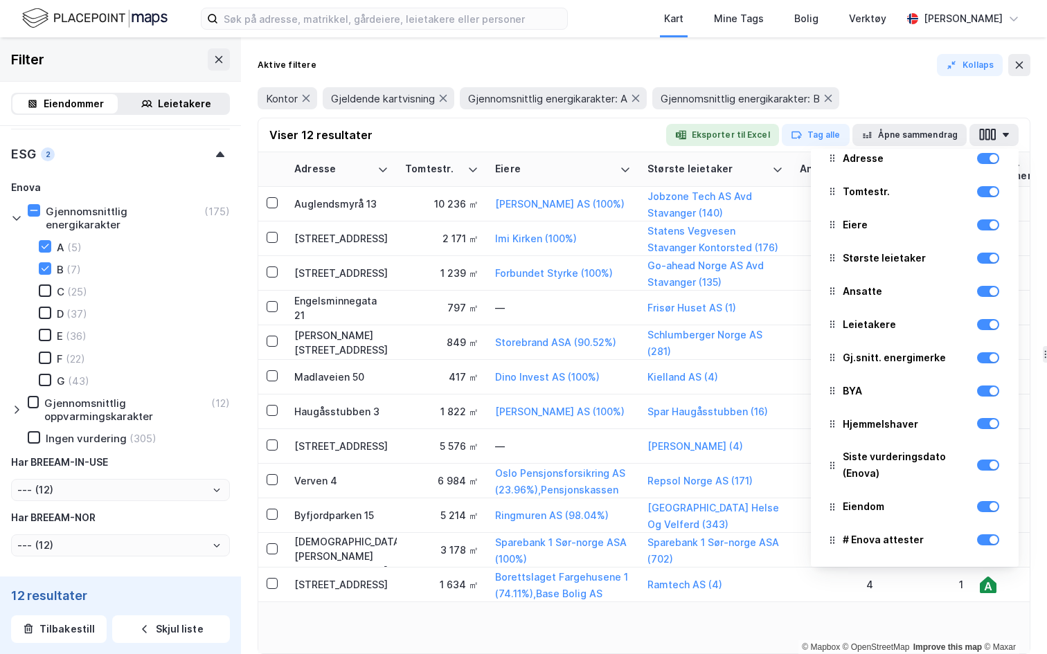
click at [922, 77] on div "Aktive filtere Kollaps Kontor Gjeldende kartvisning Gjennomsnittlig energikarak…" at bounding box center [644, 86] width 773 height 64
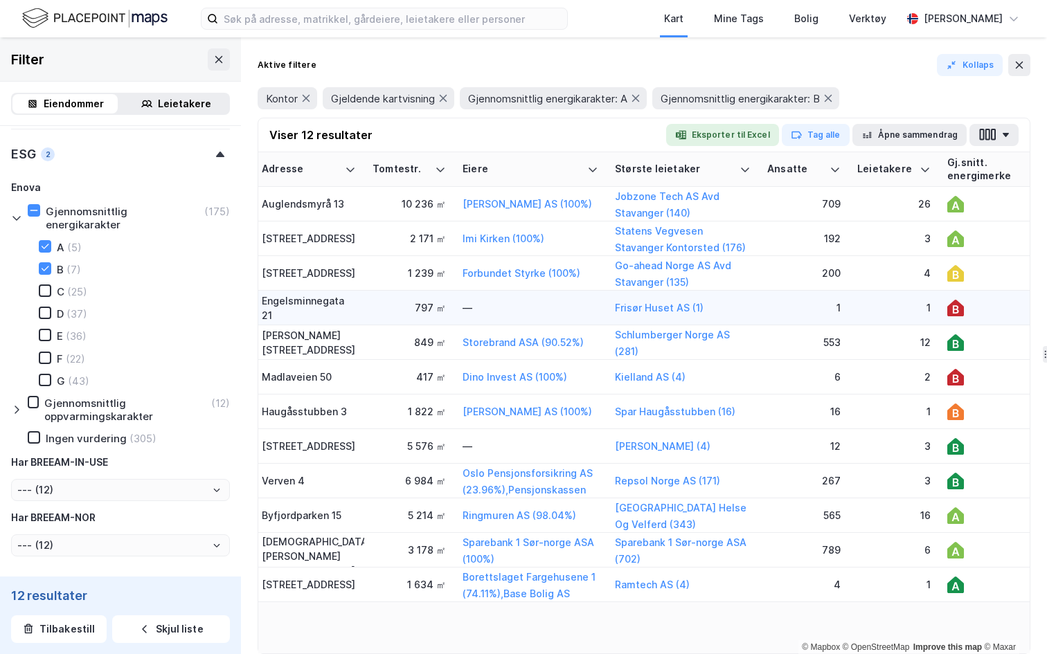
scroll to position [0, 0]
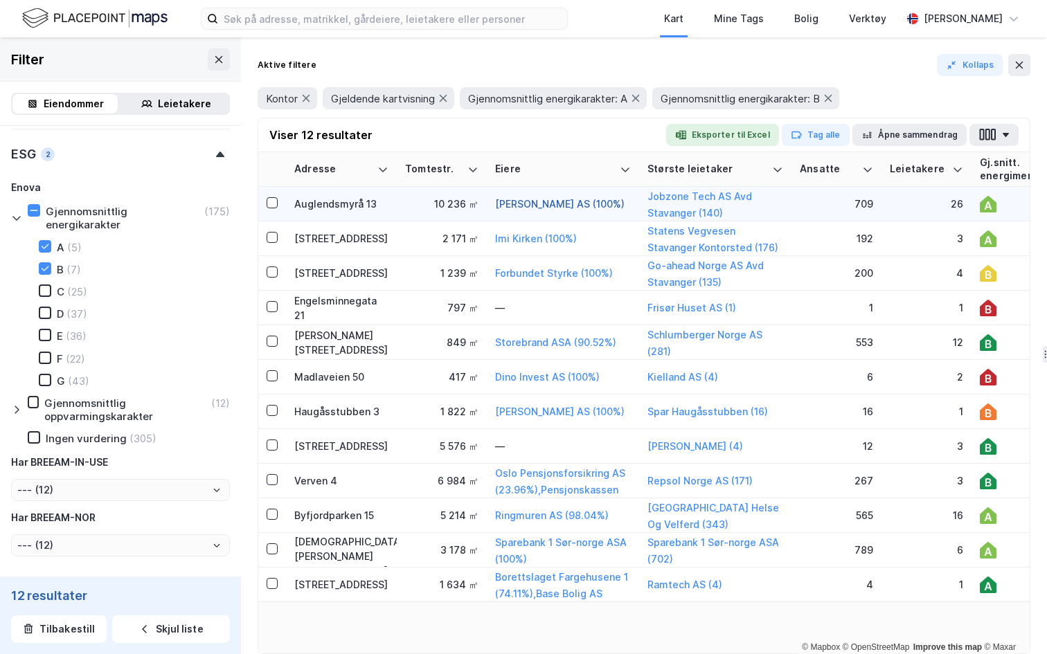
click at [0, 0] on button "Smedvig Eiendom AS (100%)" at bounding box center [0, 0] width 0 height 0
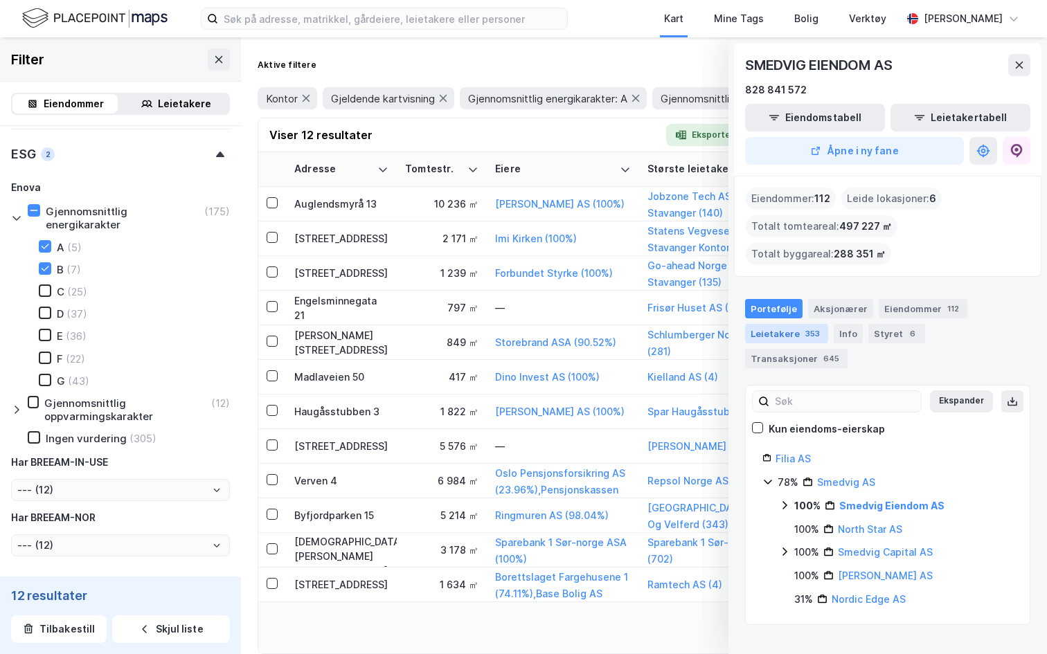
click at [803, 336] on div "353" at bounding box center [812, 334] width 20 height 14
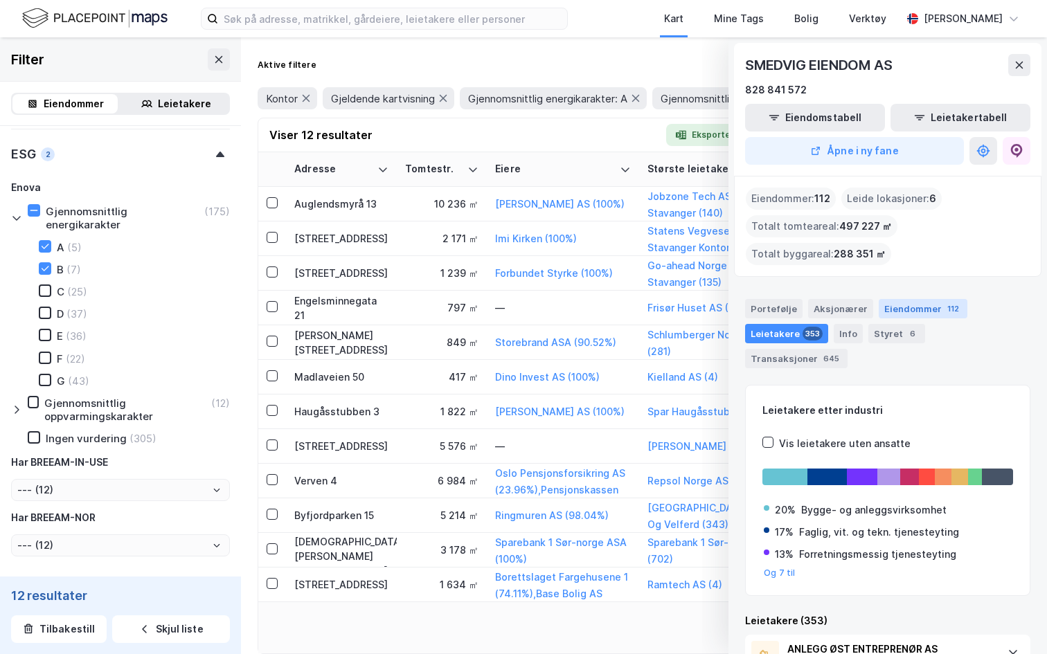
click at [915, 314] on div "Eiendommer 112" at bounding box center [923, 308] width 89 height 19
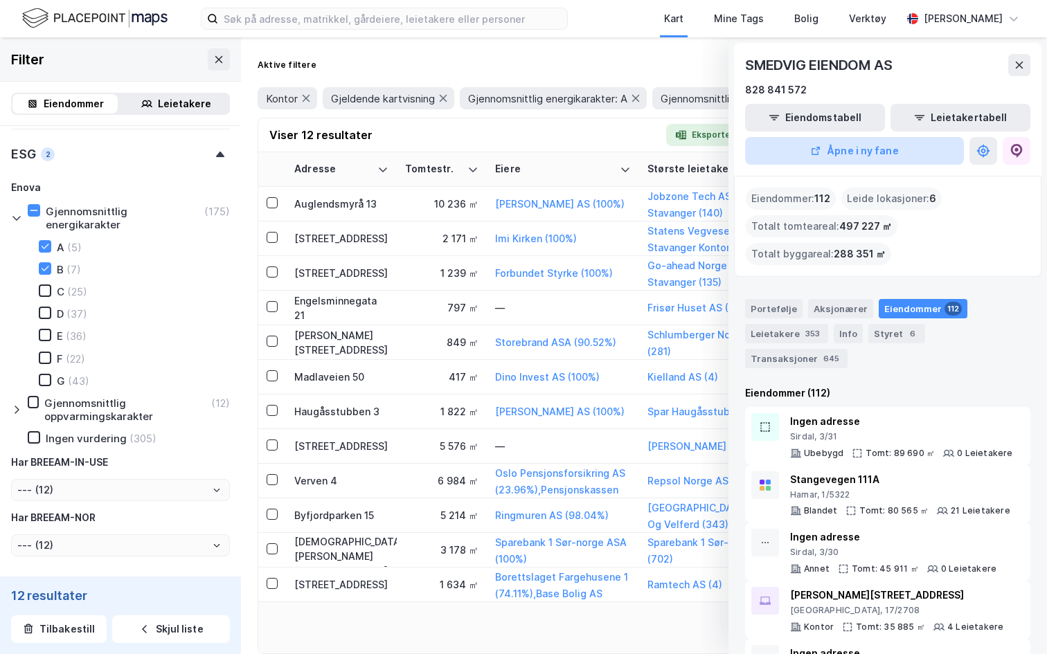
click at [854, 152] on button "Åpne i ny fane" at bounding box center [854, 151] width 219 height 28
click at [1020, 66] on icon at bounding box center [1020, 65] width 8 height 7
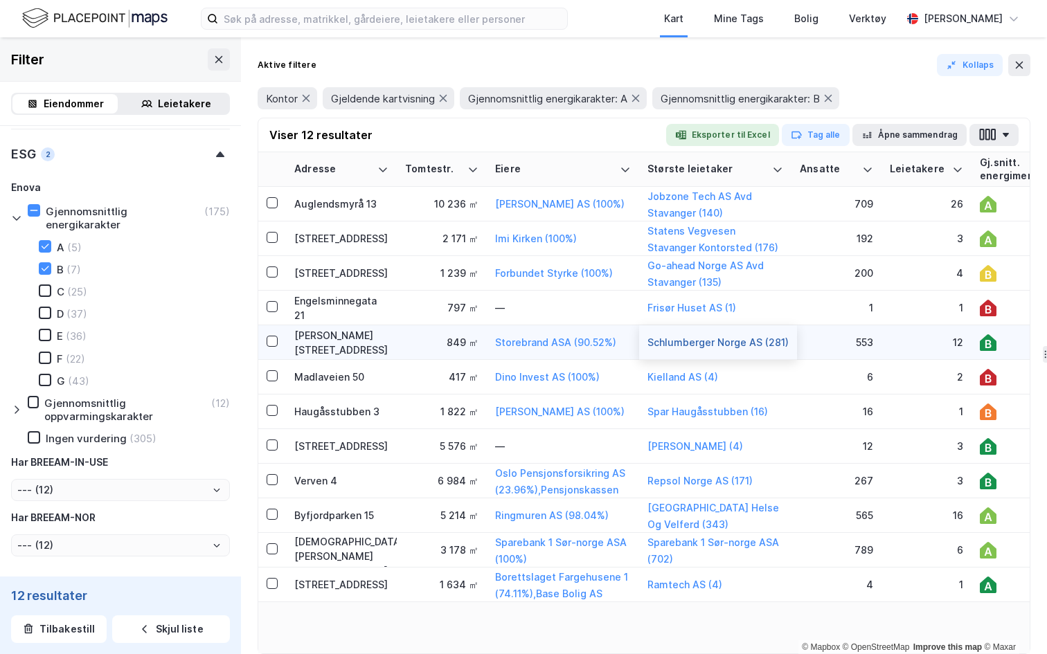
click at [0, 0] on button "Schlumberger Norge AS (281)" at bounding box center [0, 0] width 0 height 0
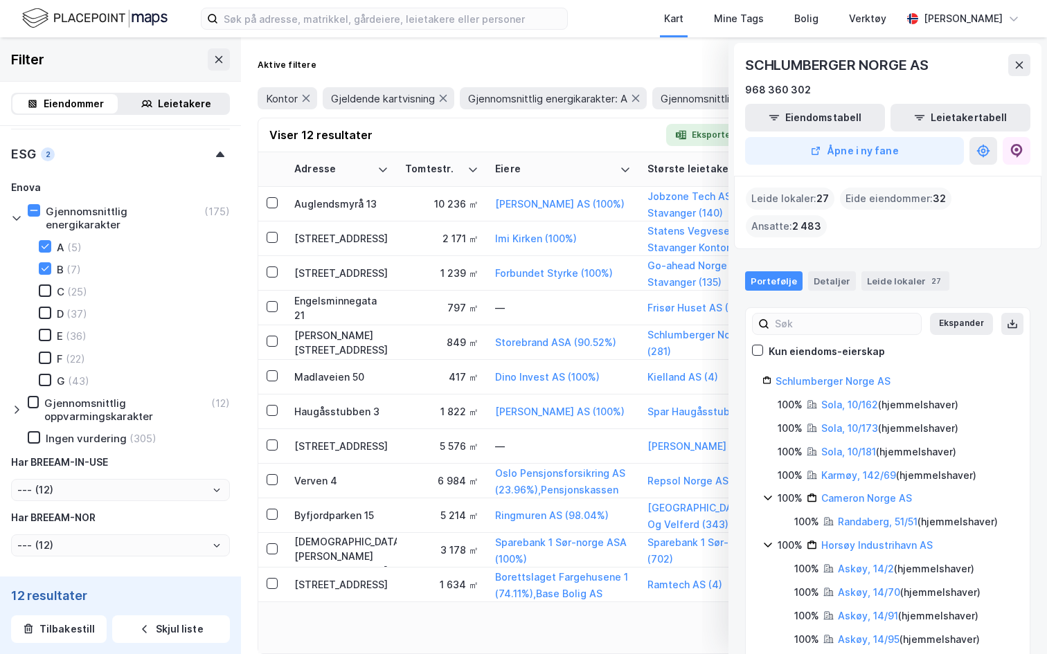
click at [880, 279] on div "Leide lokaler 27" at bounding box center [905, 280] width 88 height 19
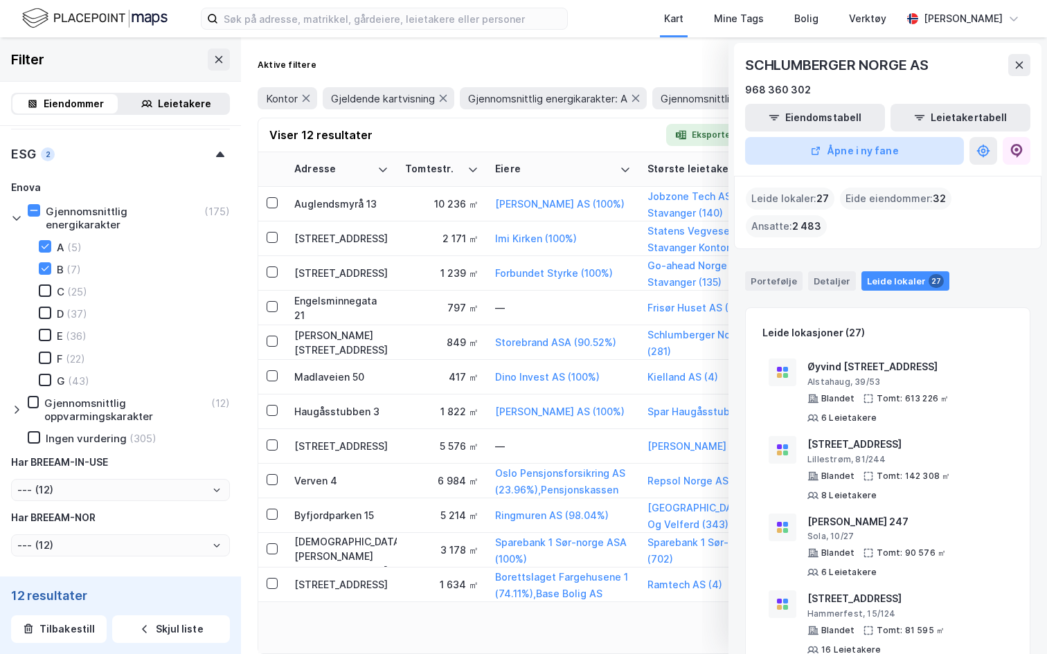
click at [883, 149] on button "Åpne i ny fane" at bounding box center [854, 151] width 219 height 28
click at [1025, 72] on button at bounding box center [1019, 65] width 22 height 22
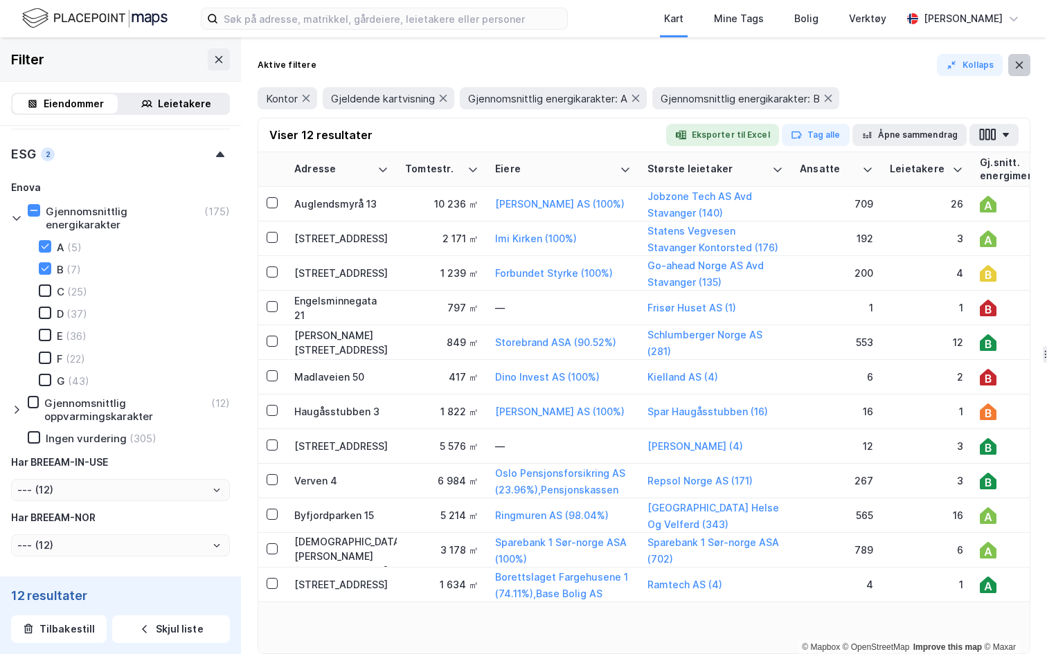
click at [1019, 69] on icon at bounding box center [1019, 65] width 11 height 11
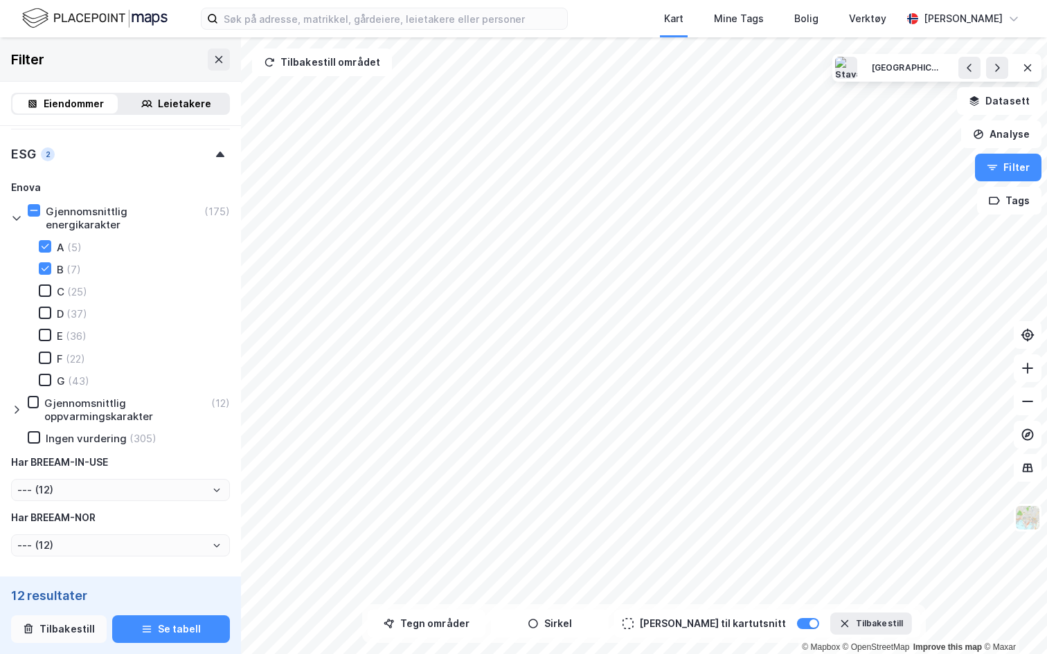
click at [80, 593] on button "Tilbakestill" at bounding box center [59, 629] width 96 height 28
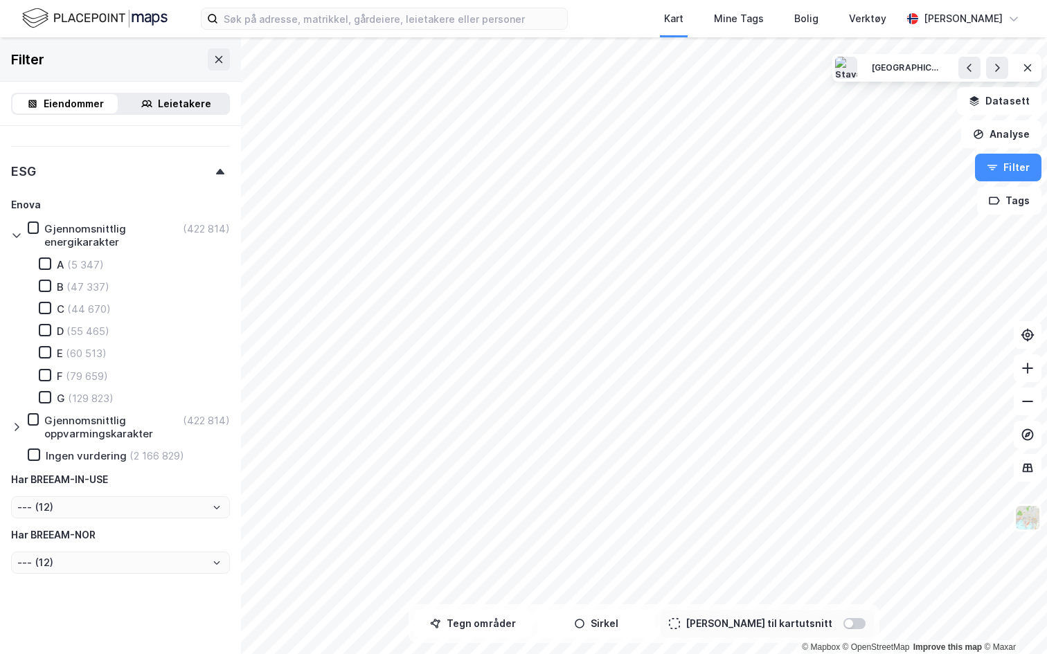
type input "Inkluder (2 589 643)"
type input "--- (2 589 643)"
click at [219, 68] on button at bounding box center [219, 59] width 22 height 22
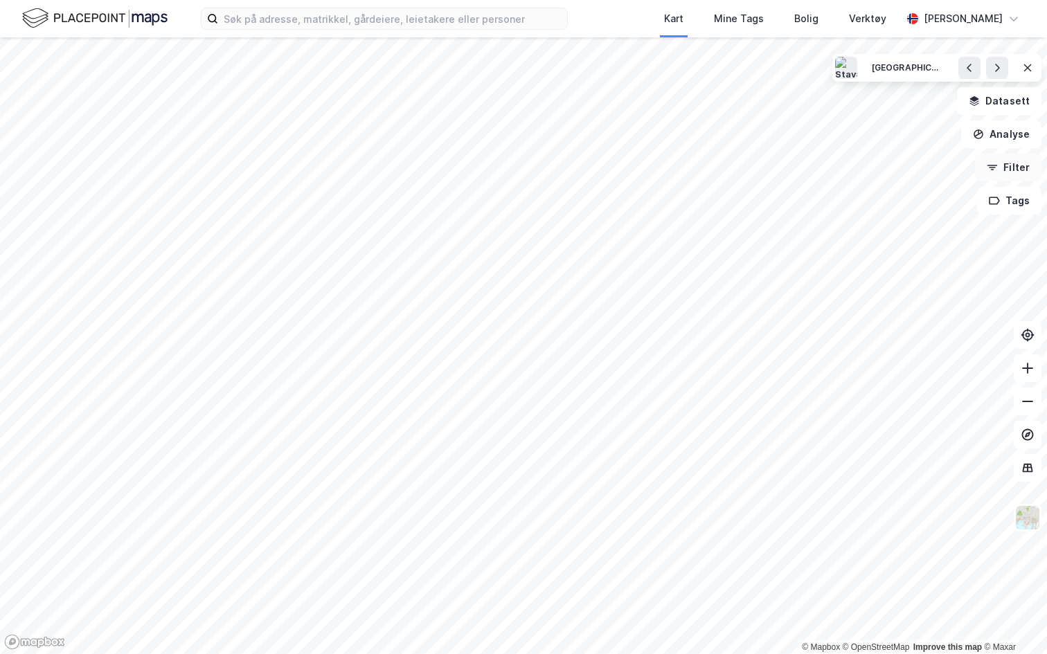
click at [1015, 169] on button "Filter" at bounding box center [1008, 168] width 66 height 28
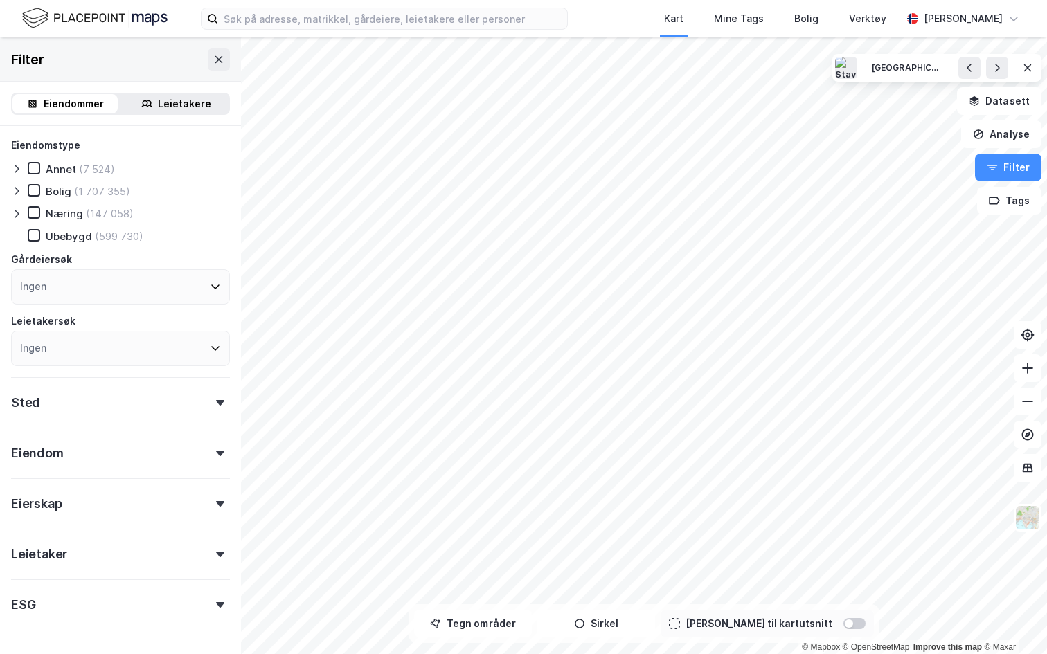
click at [186, 105] on div "Leietakere" at bounding box center [184, 104] width 53 height 17
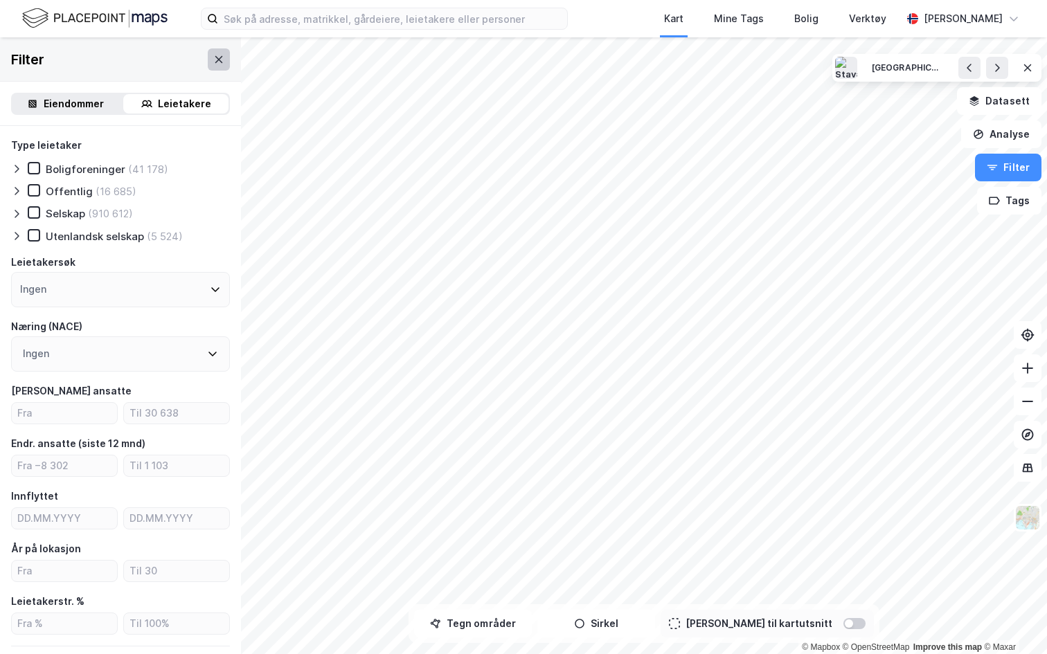
click at [215, 62] on icon at bounding box center [218, 59] width 11 height 11
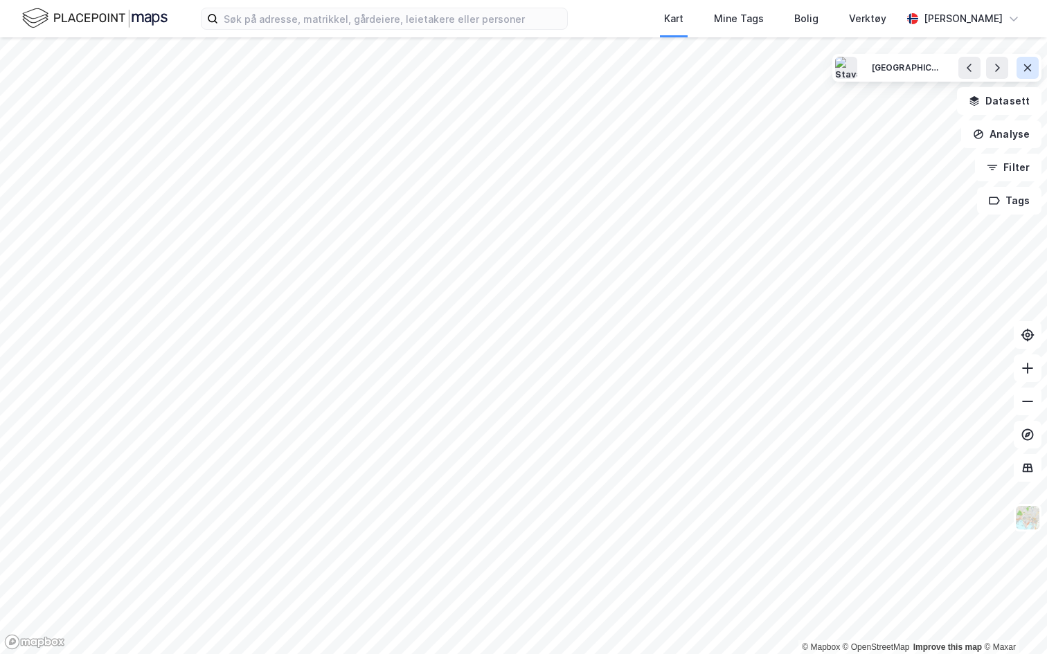
click at [1038, 70] on button at bounding box center [1027, 68] width 22 height 22
click at [1025, 158] on button "Filter" at bounding box center [1008, 168] width 66 height 28
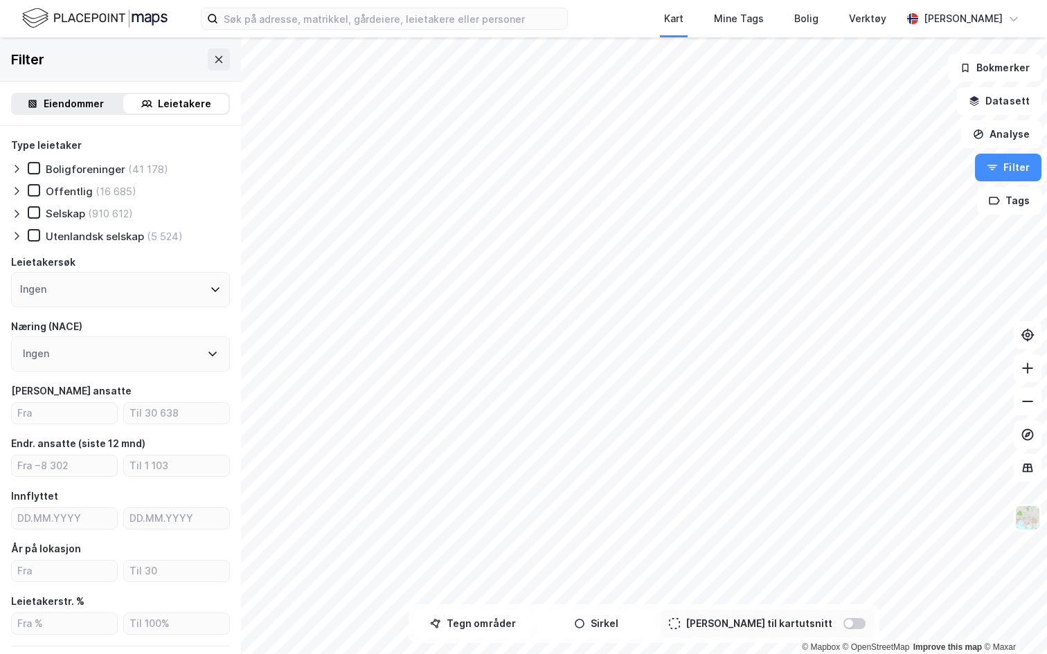
click at [179, 101] on div "Leietakere" at bounding box center [184, 104] width 53 height 17
click at [215, 55] on icon at bounding box center [218, 59] width 11 height 11
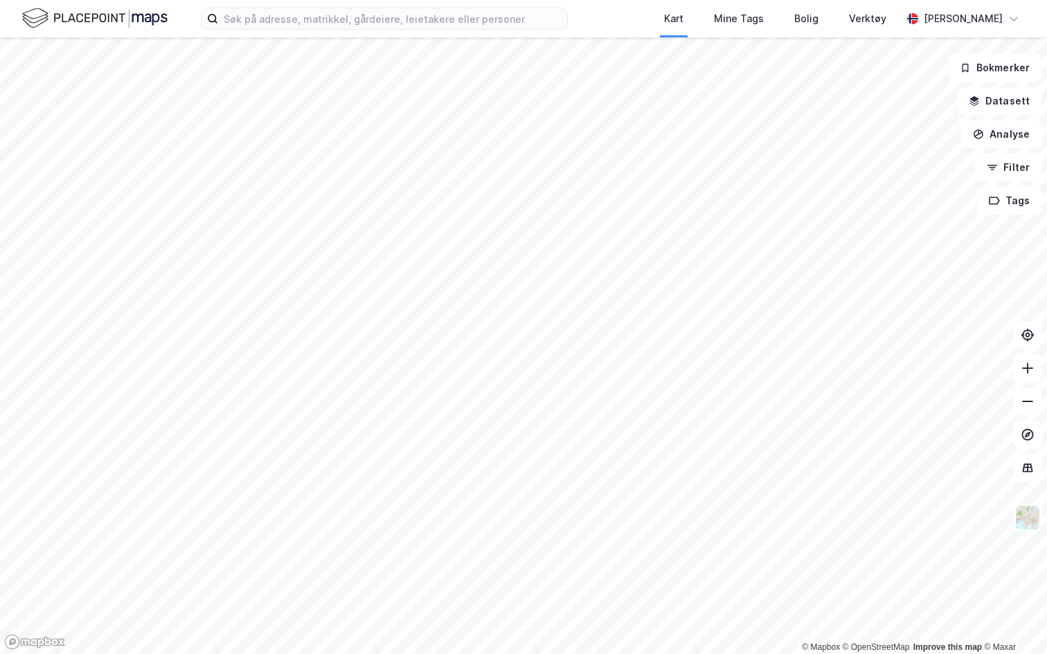
click at [265, 5] on div "Kart Mine Tags Bolig Verktøy Andreas Vestadmin" at bounding box center [523, 18] width 1047 height 37
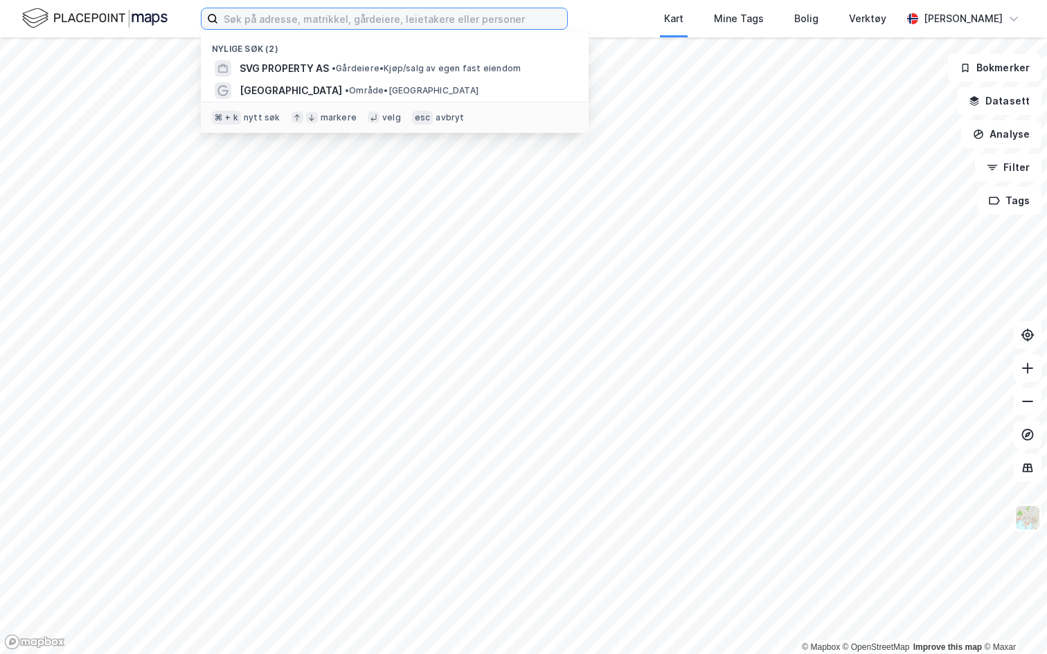
click at [257, 18] on input at bounding box center [392, 18] width 349 height 21
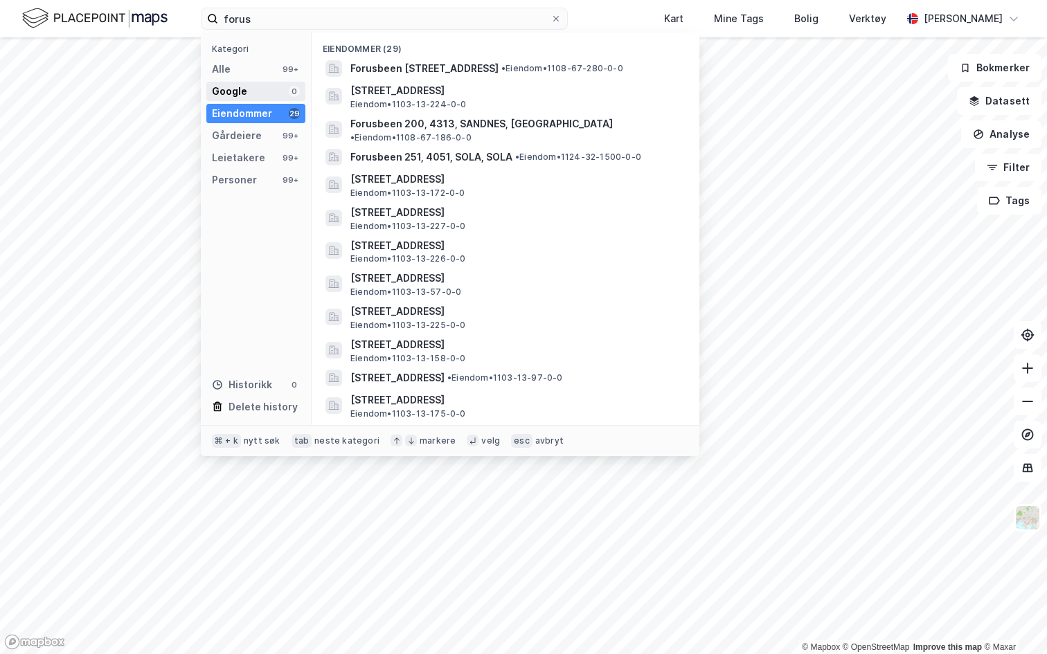
click at [255, 93] on div "Google 0" at bounding box center [255, 91] width 99 height 19
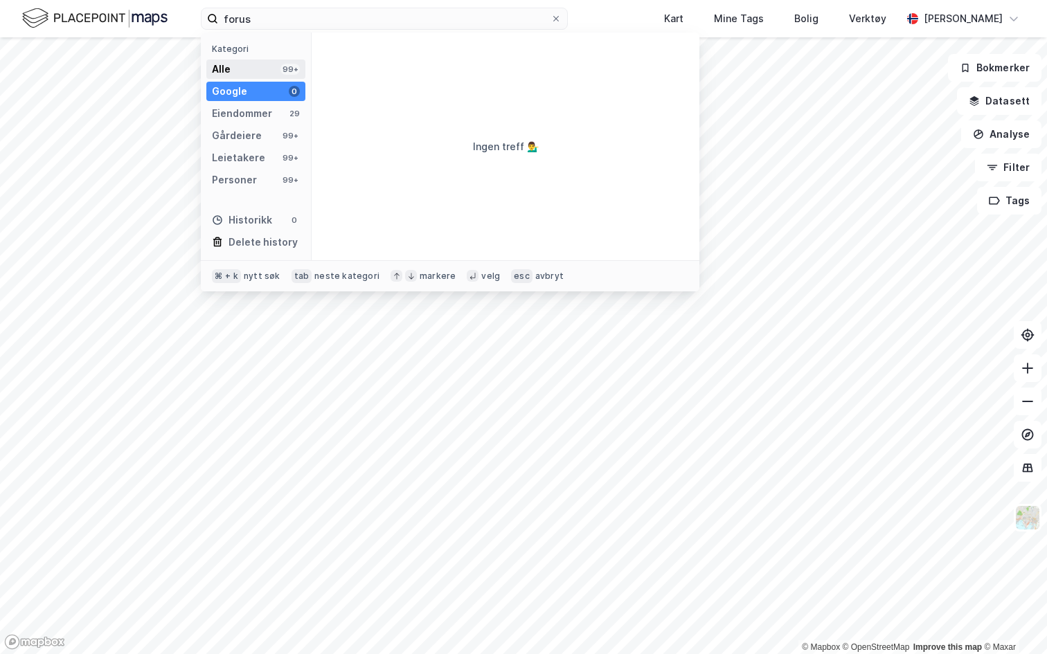
click at [254, 75] on div "Alle 99+" at bounding box center [255, 69] width 99 height 19
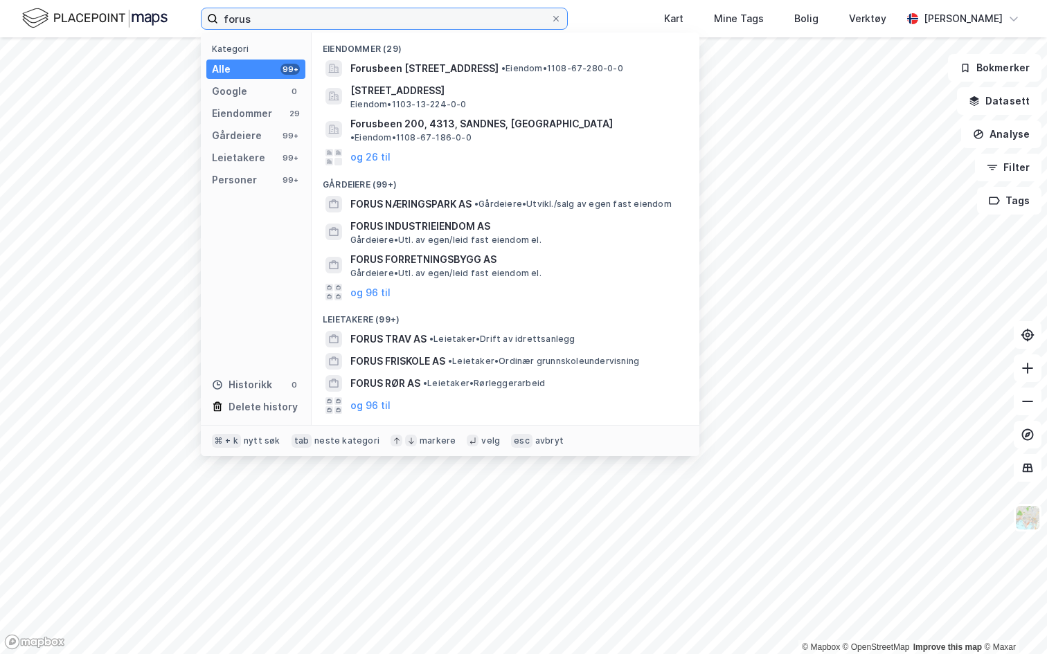
click at [301, 15] on input "forus" at bounding box center [384, 18] width 332 height 21
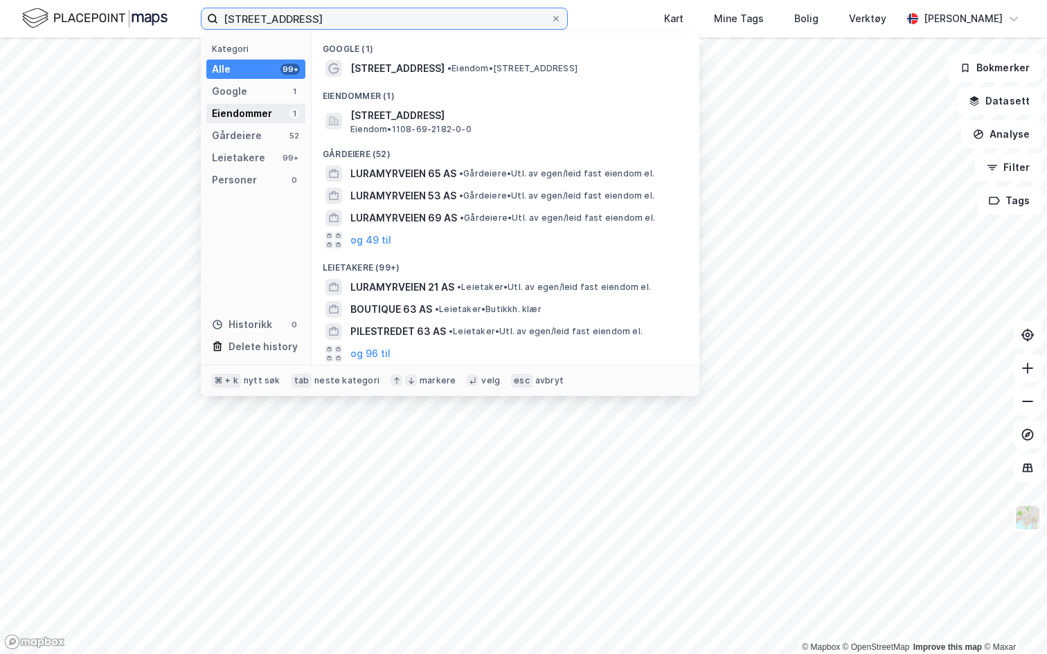
type input "luramyrveien 63"
click at [250, 108] on div "Eiendommer" at bounding box center [242, 113] width 60 height 17
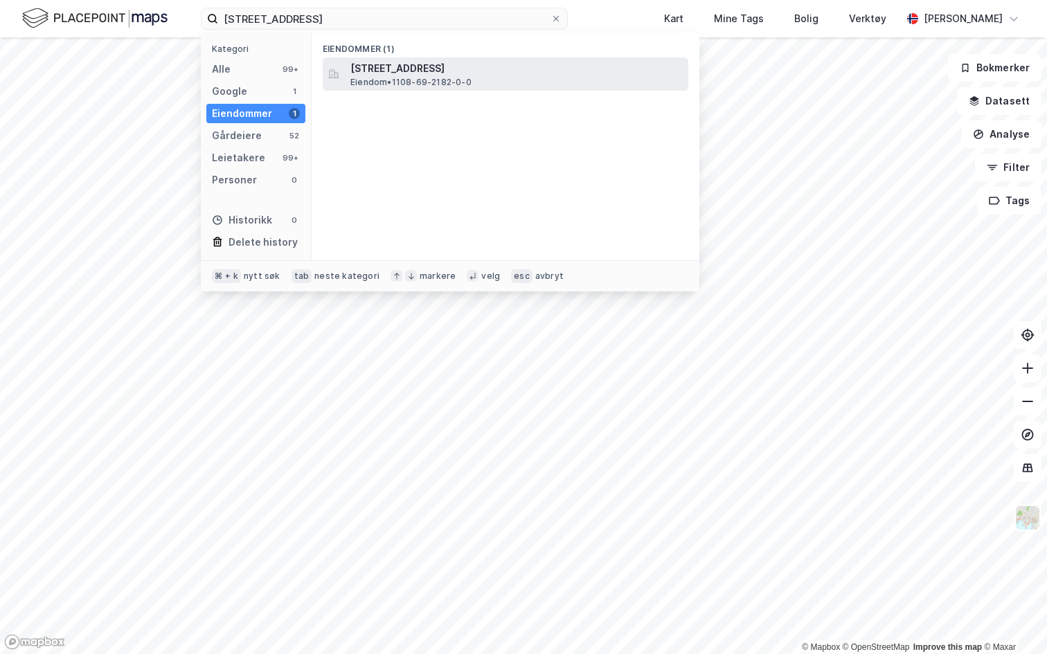
click at [383, 73] on span "[STREET_ADDRESS]" at bounding box center [516, 68] width 332 height 17
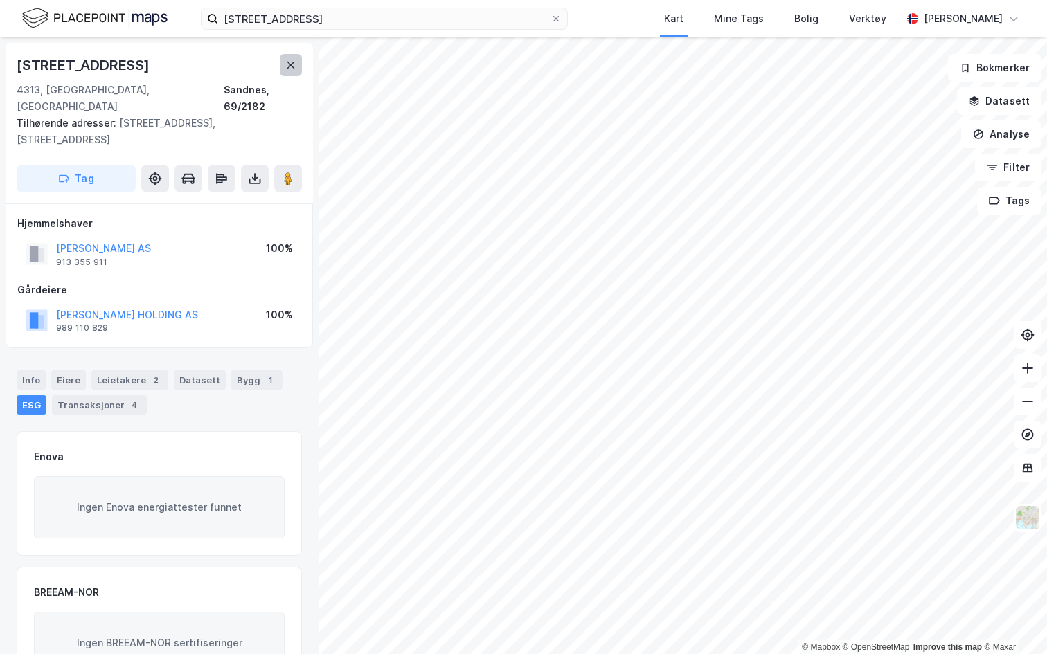
click at [296, 66] on button at bounding box center [291, 65] width 22 height 22
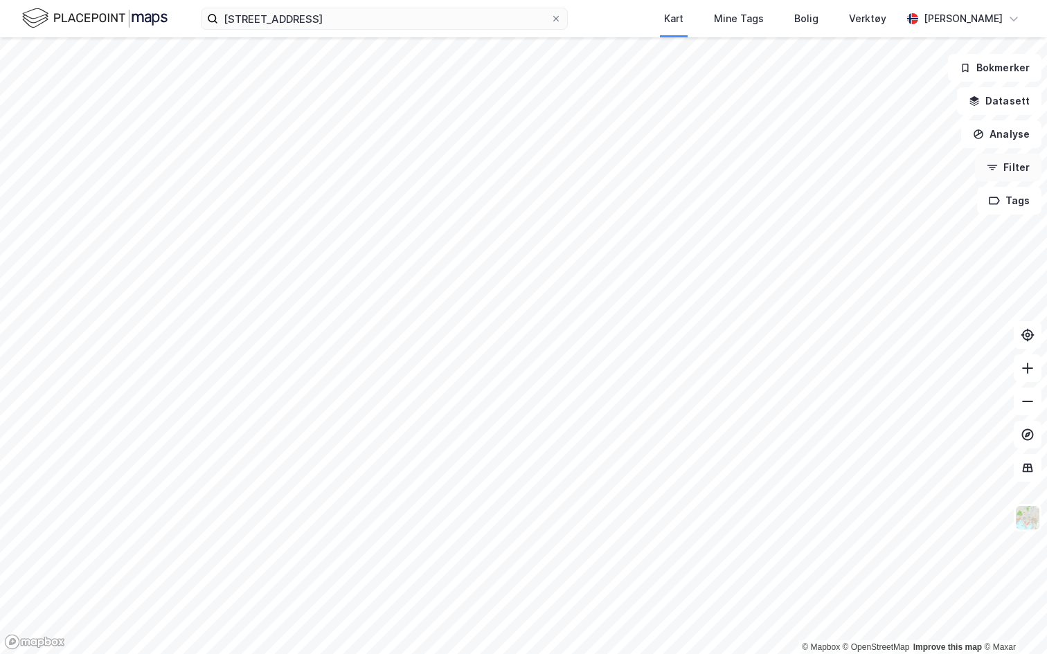
click at [1014, 176] on button "Filter" at bounding box center [1008, 168] width 66 height 28
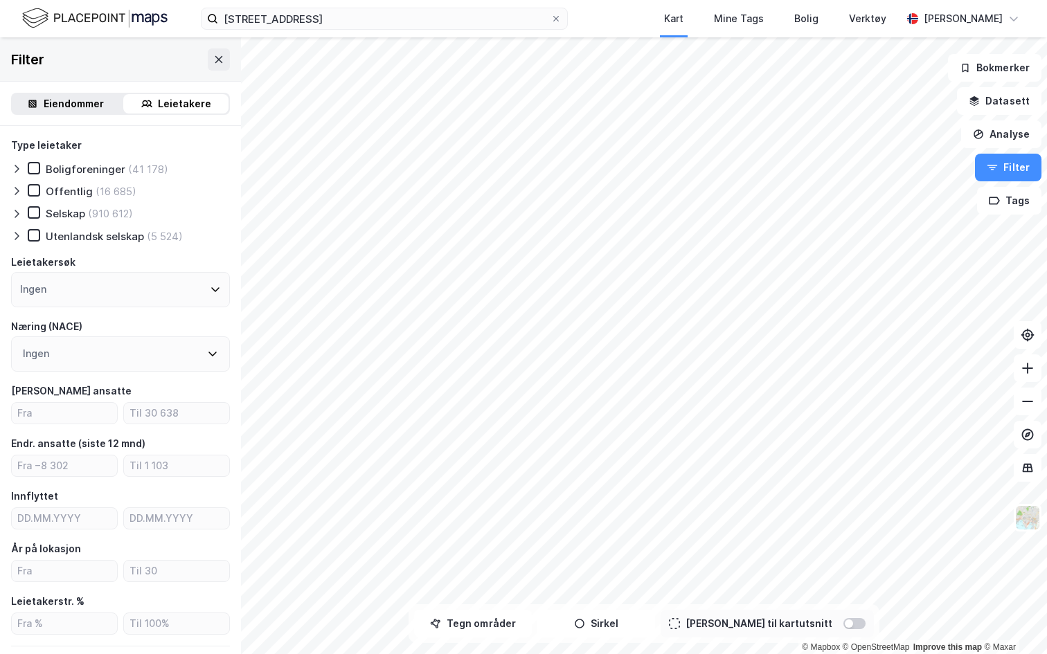
click at [26, 209] on div at bounding box center [19, 213] width 17 height 14
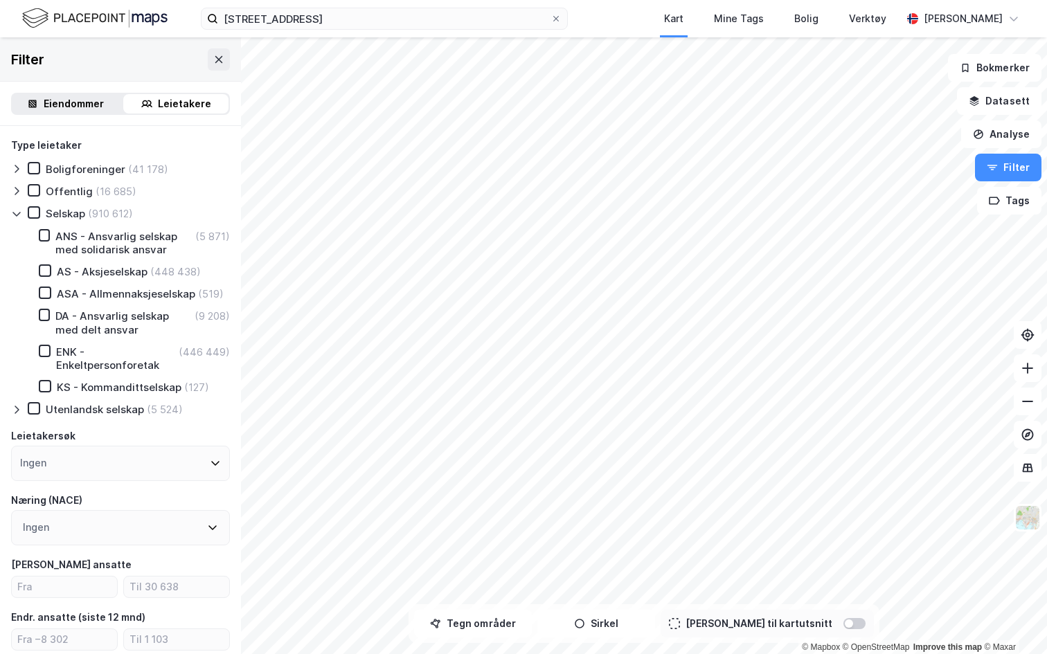
click at [26, 209] on div at bounding box center [19, 213] width 17 height 14
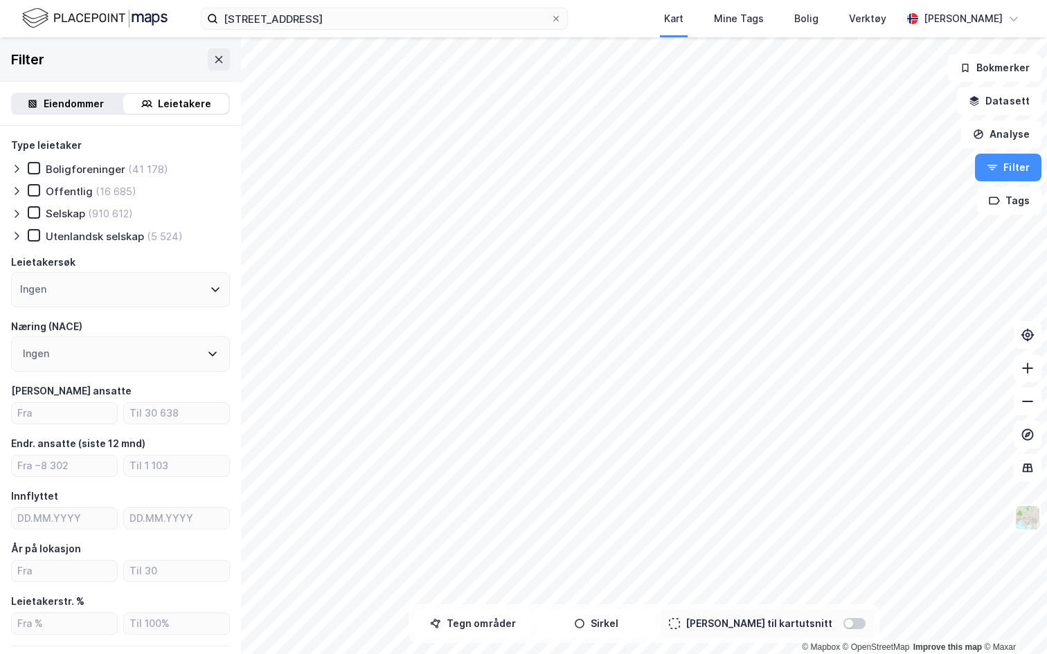
click at [21, 217] on icon at bounding box center [16, 213] width 11 height 11
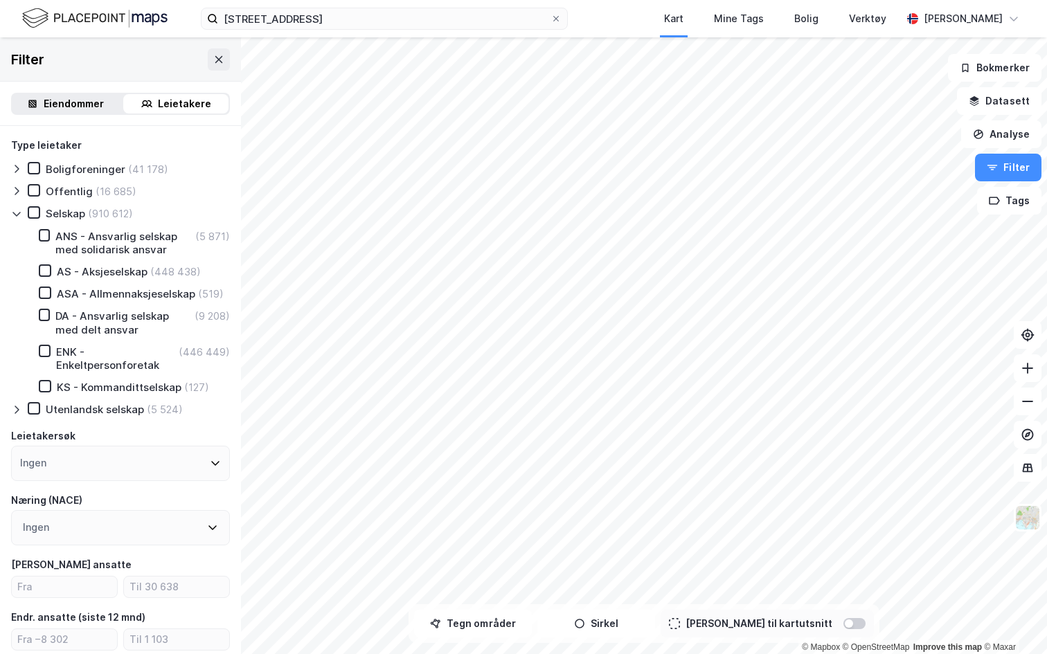
click at [21, 216] on icon at bounding box center [16, 213] width 11 height 11
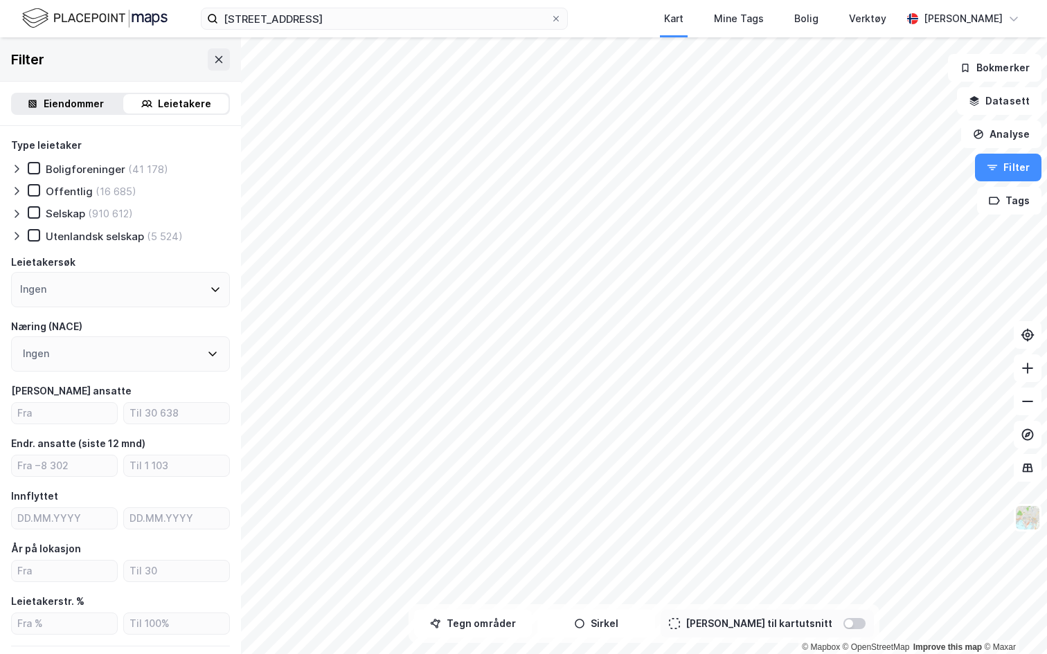
click at [13, 215] on icon at bounding box center [16, 213] width 11 height 11
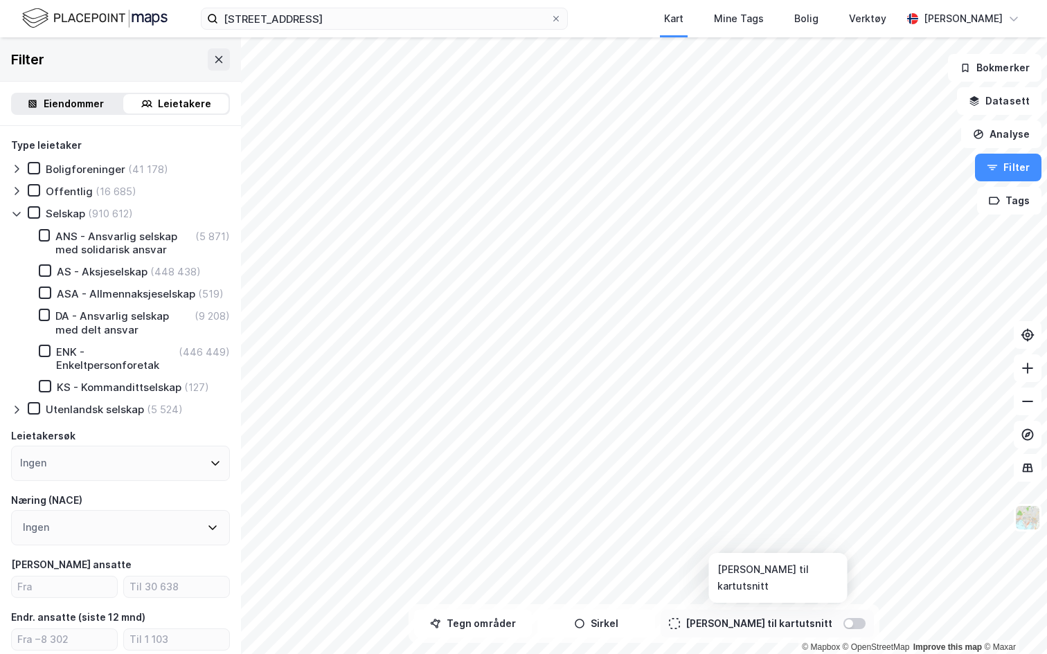
click at [843, 593] on div at bounding box center [854, 623] width 22 height 11
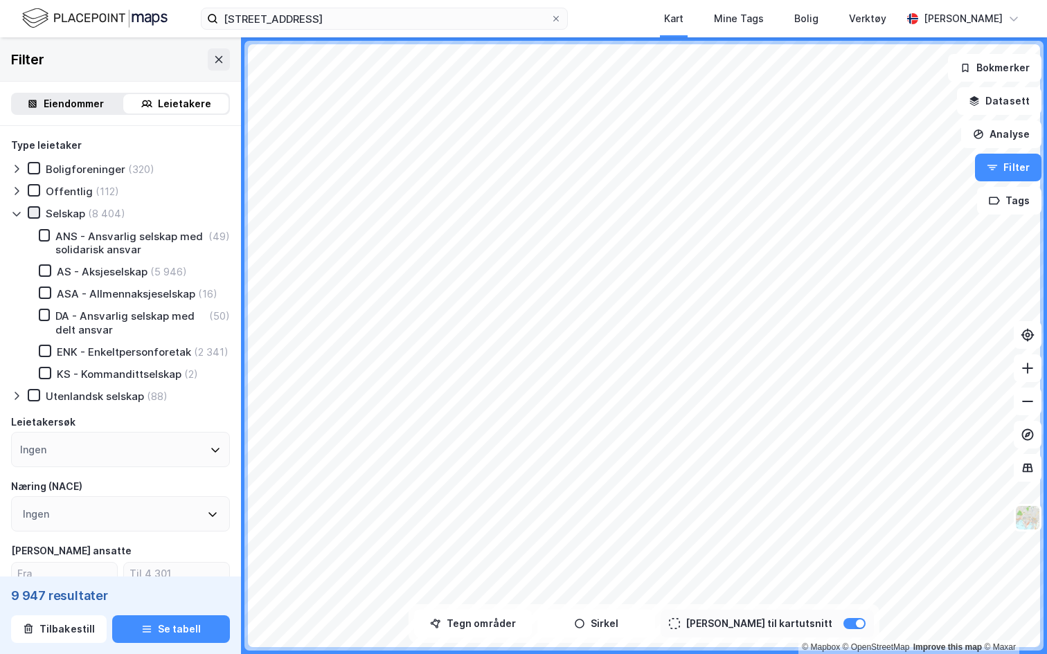
click at [36, 211] on icon at bounding box center [34, 212] width 8 height 5
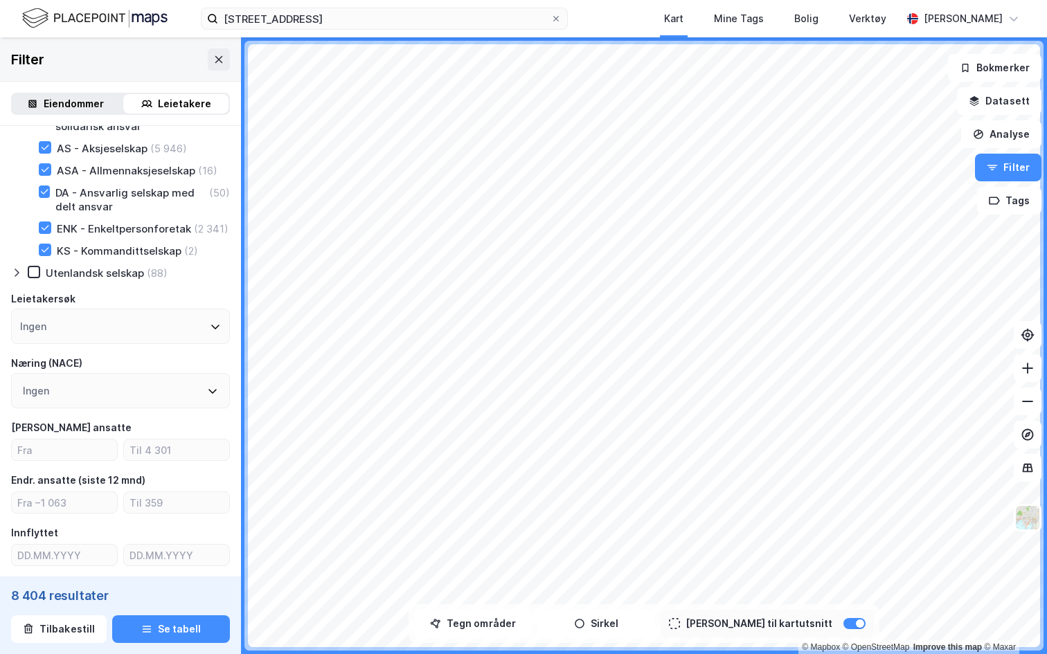
scroll to position [127, 0]
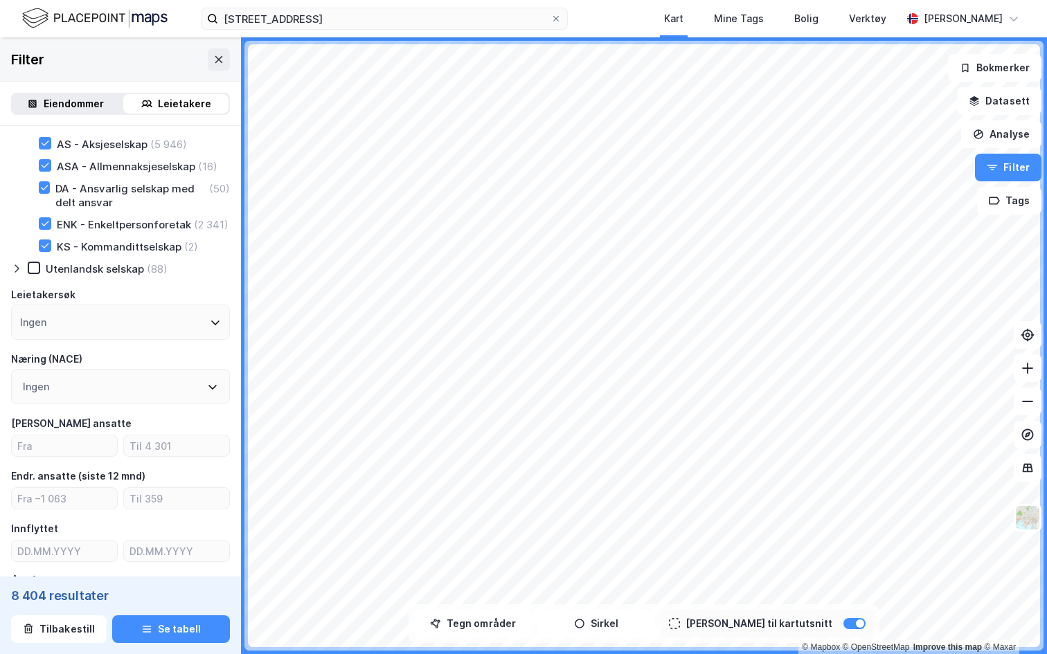
click at [132, 382] on div "Ingen" at bounding box center [120, 386] width 219 height 35
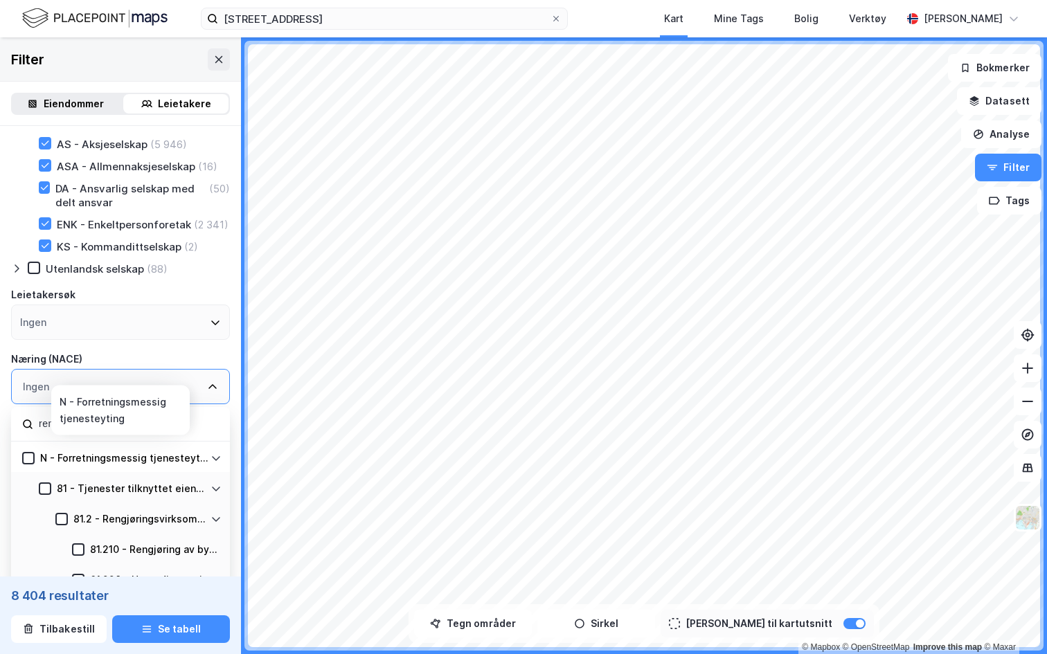
scroll to position [170, 0]
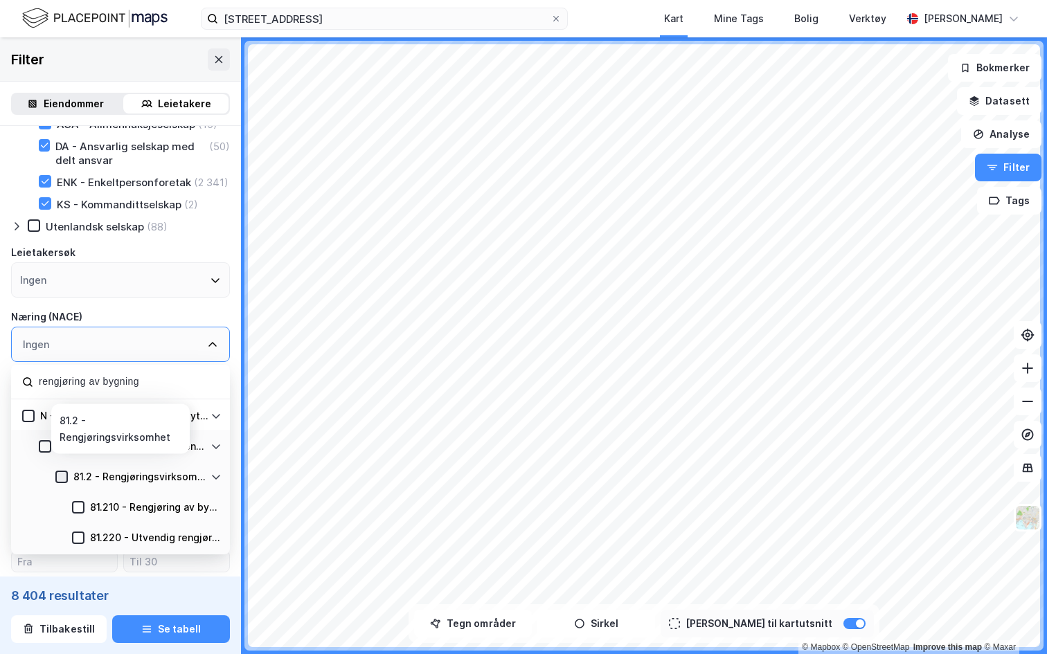
type input "rengjøring av bygning"
click at [62, 476] on icon at bounding box center [62, 477] width 10 height 10
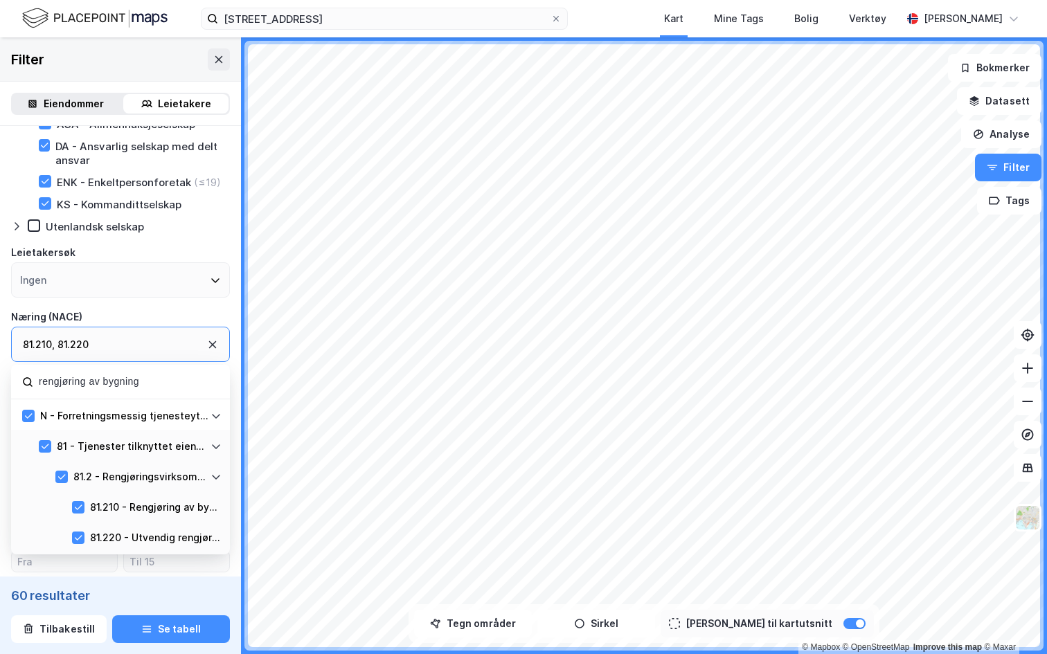
click at [183, 312] on div "Næring (NACE)" at bounding box center [120, 317] width 219 height 17
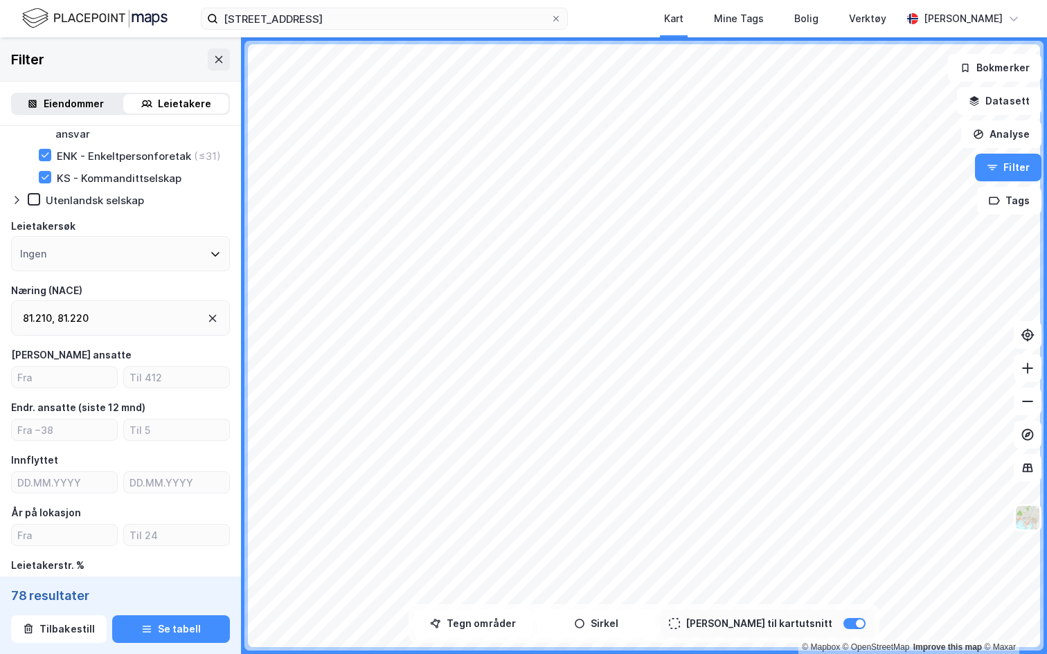
scroll to position [199, 0]
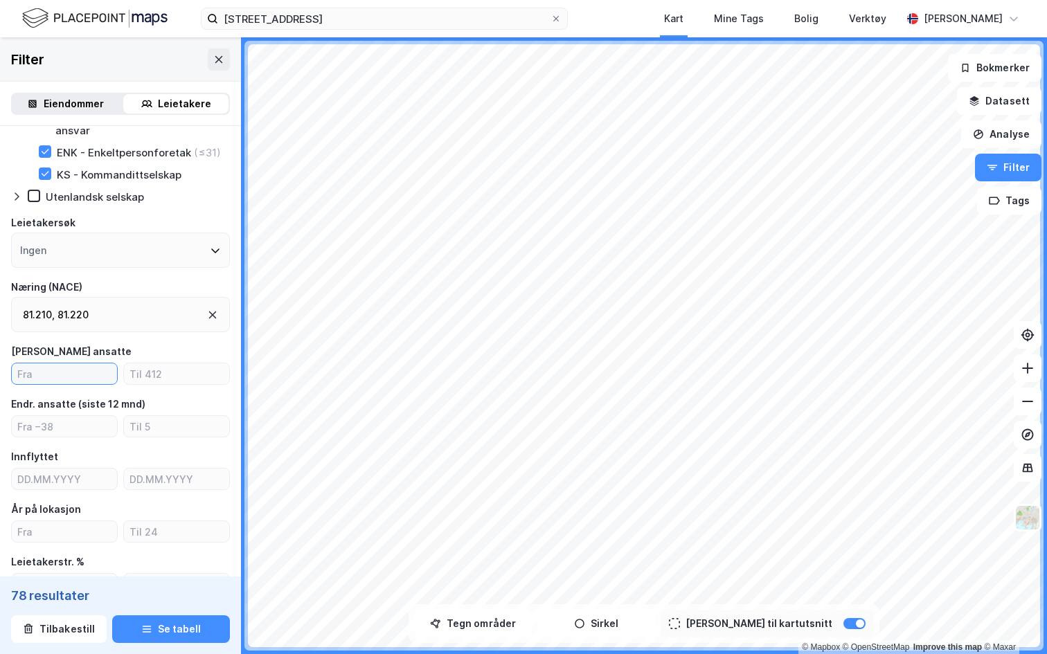
click at [80, 375] on input "number" at bounding box center [64, 373] width 105 height 21
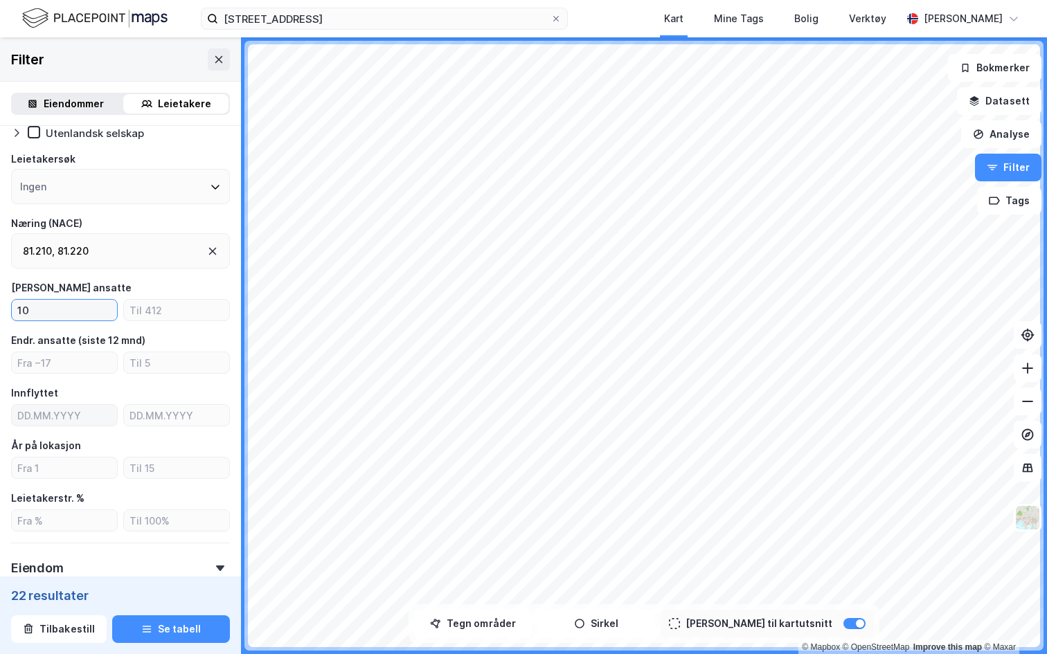
type input "10"
type input "DD.MM.YYYY"
click at [70, 420] on input "DD.MM.YYYY" at bounding box center [64, 415] width 105 height 21
type input "DD.MM.YYYY"
click at [190, 146] on div "Type leietaker Boligforeninger Offentlig Selskap (22) ANS - Ansvarlig selskap m…" at bounding box center [120, 278] width 219 height 809
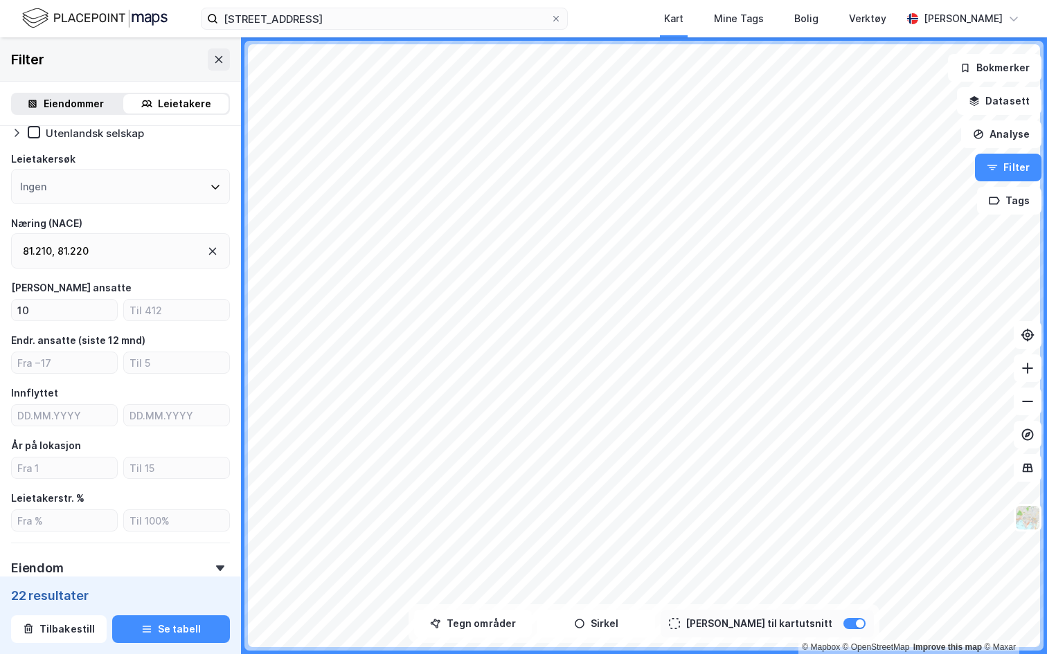
click at [96, 448] on div "År på lokasjon" at bounding box center [120, 446] width 219 height 17
click at [69, 474] on input "number" at bounding box center [64, 468] width 105 height 21
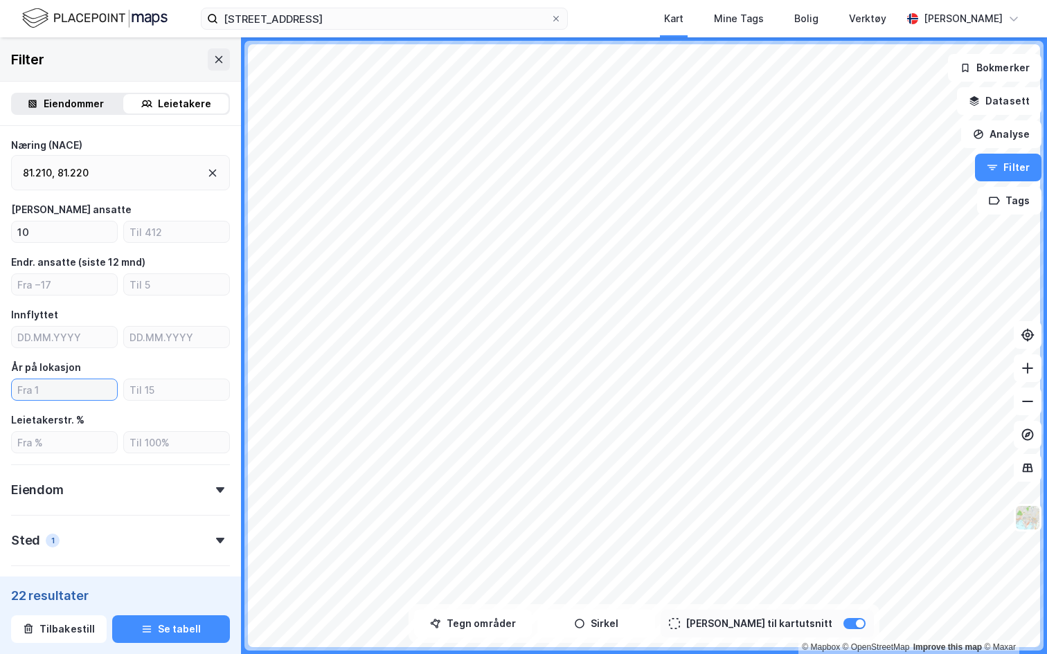
scroll to position [348, 0]
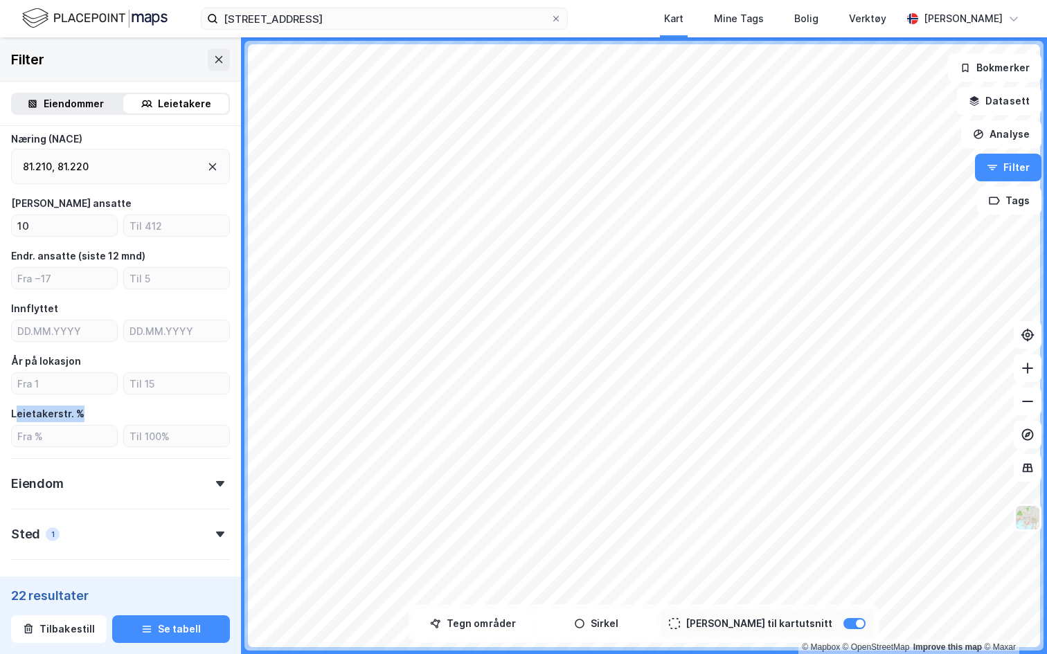
drag, startPoint x: 14, startPoint y: 412, endPoint x: 129, endPoint y: 411, distance: 115.6
click at [129, 411] on div "Leietakerstr. %" at bounding box center [120, 414] width 219 height 17
click at [108, 421] on div "Leietakerstr. %" at bounding box center [120, 414] width 219 height 17
click at [63, 440] on input "number" at bounding box center [64, 436] width 105 height 21
click at [91, 417] on div "Leietakerstr. %" at bounding box center [120, 414] width 219 height 17
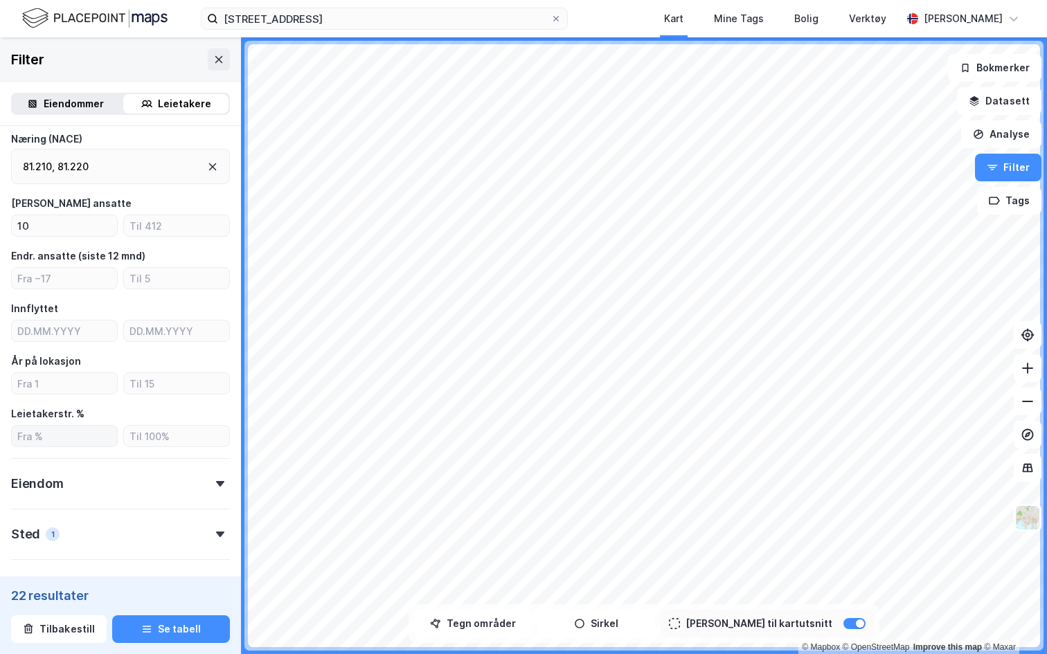
scroll to position [397, 0]
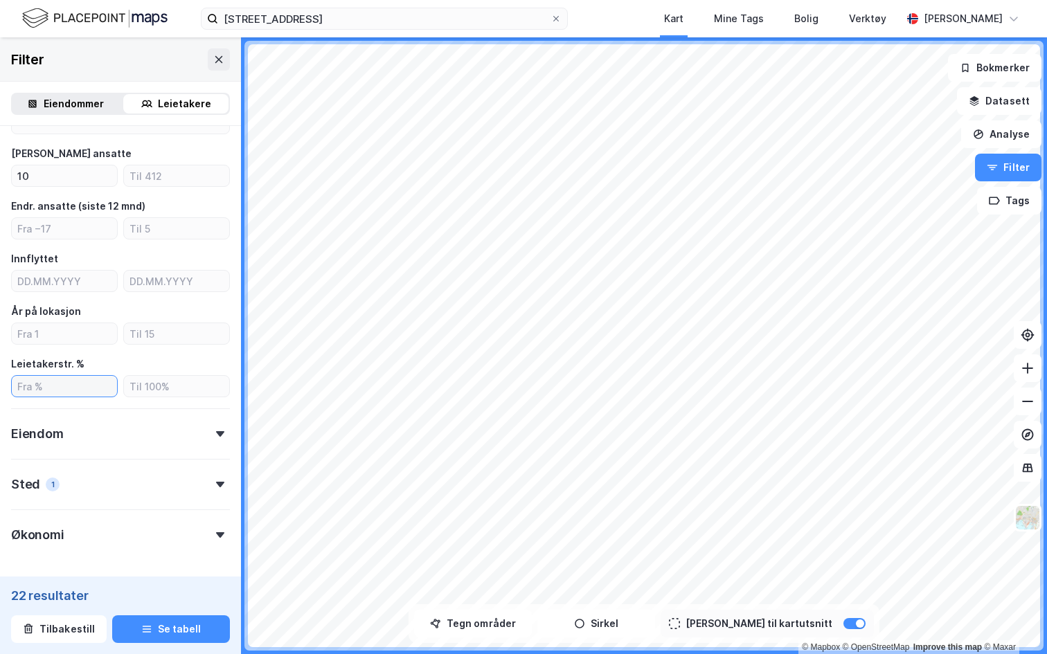
click at [89, 383] on input "number" at bounding box center [64, 386] width 105 height 21
type input "5"
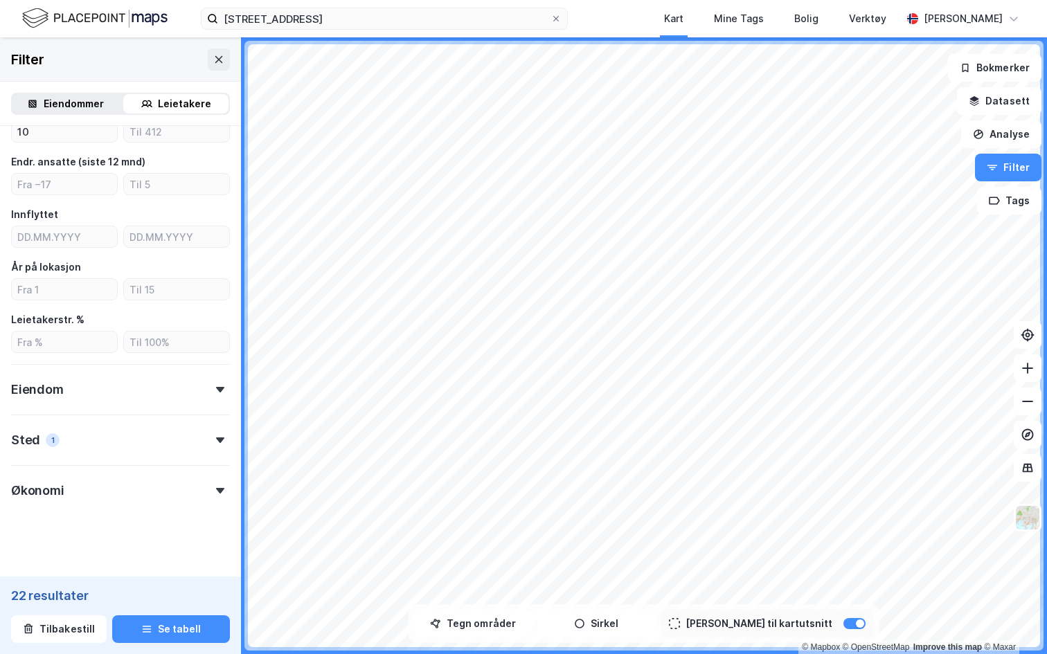
scroll to position [450, 0]
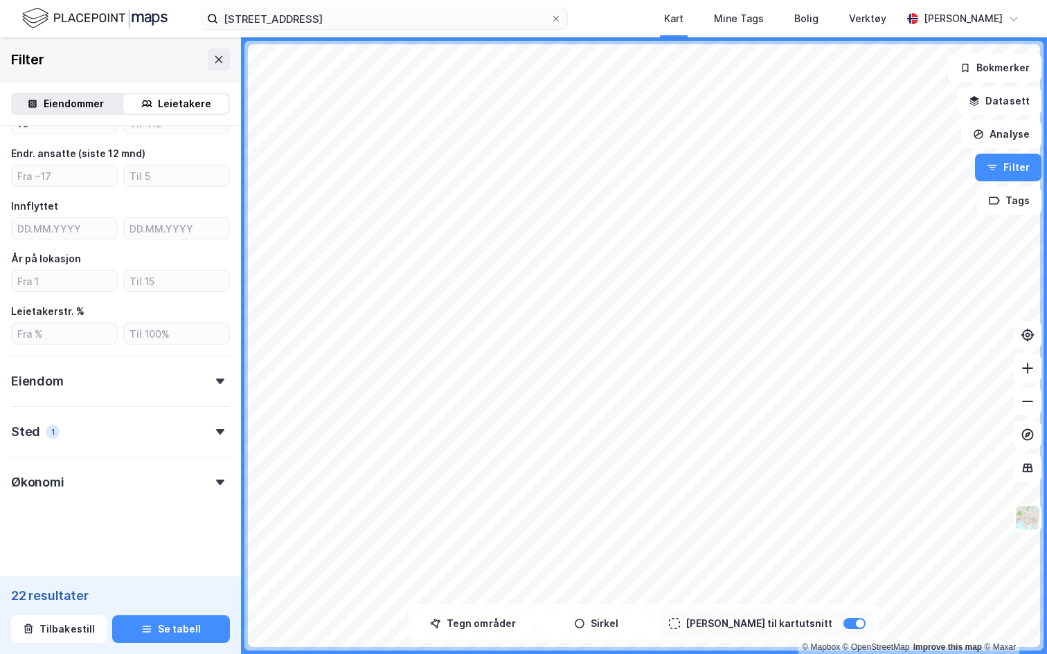
click at [119, 389] on div "Eiendom" at bounding box center [120, 375] width 219 height 39
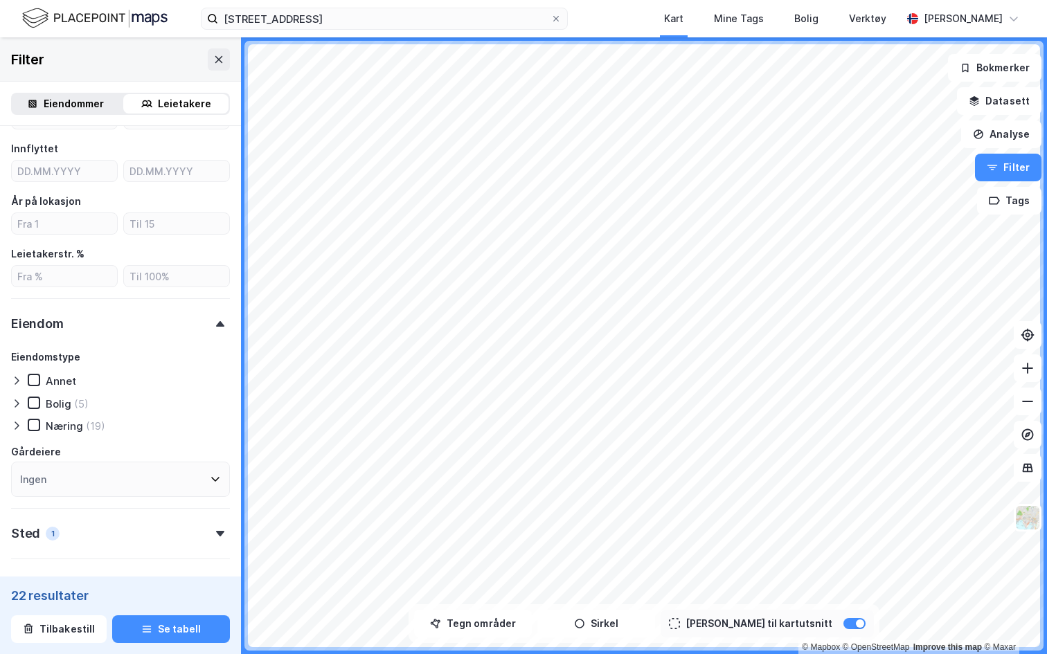
click at [17, 425] on icon at bounding box center [17, 426] width 4 height 8
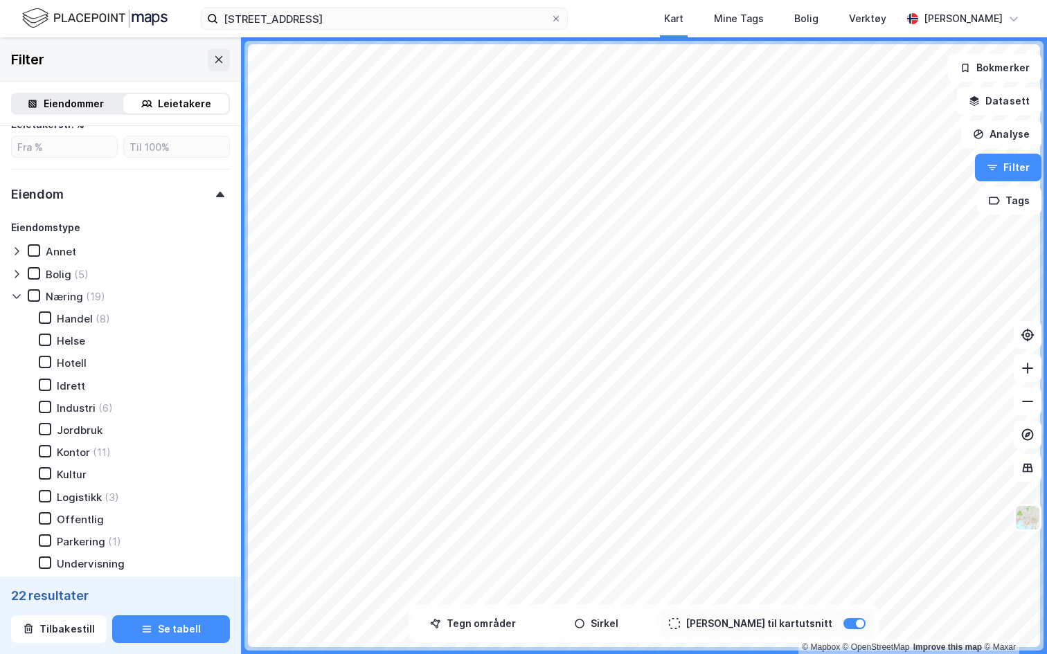
scroll to position [638, 0]
click at [41, 408] on icon at bounding box center [45, 407] width 10 height 10
click at [44, 494] on icon at bounding box center [45, 496] width 10 height 10
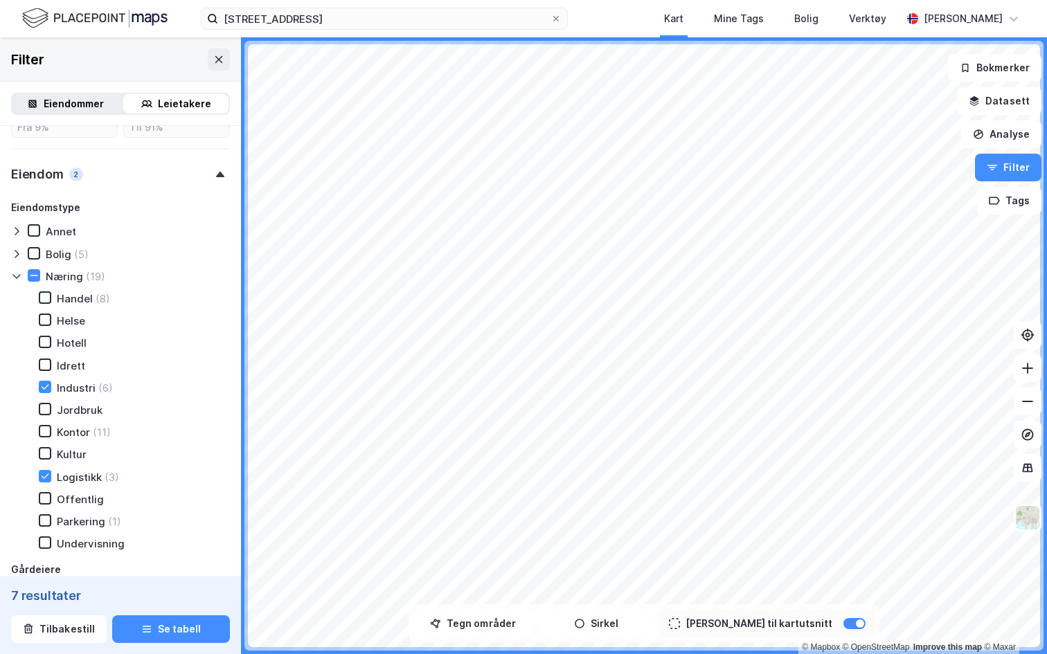
scroll to position [658, 0]
click at [51, 471] on div at bounding box center [45, 475] width 12 height 12
click at [46, 384] on icon at bounding box center [45, 386] width 10 height 10
click at [15, 277] on icon at bounding box center [16, 275] width 8 height 5
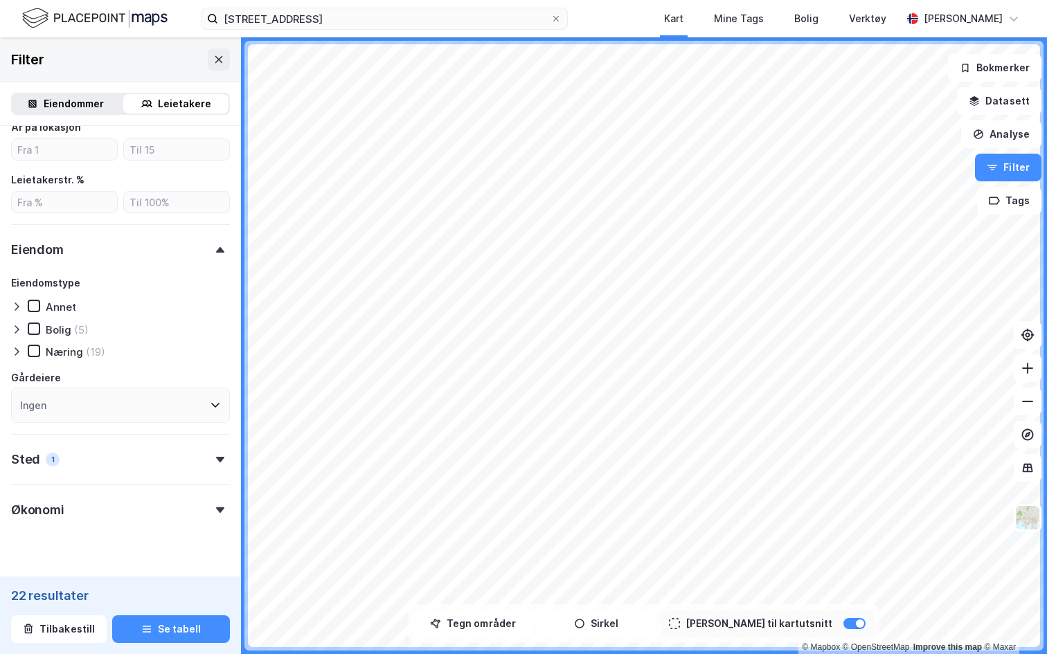
scroll to position [609, 0]
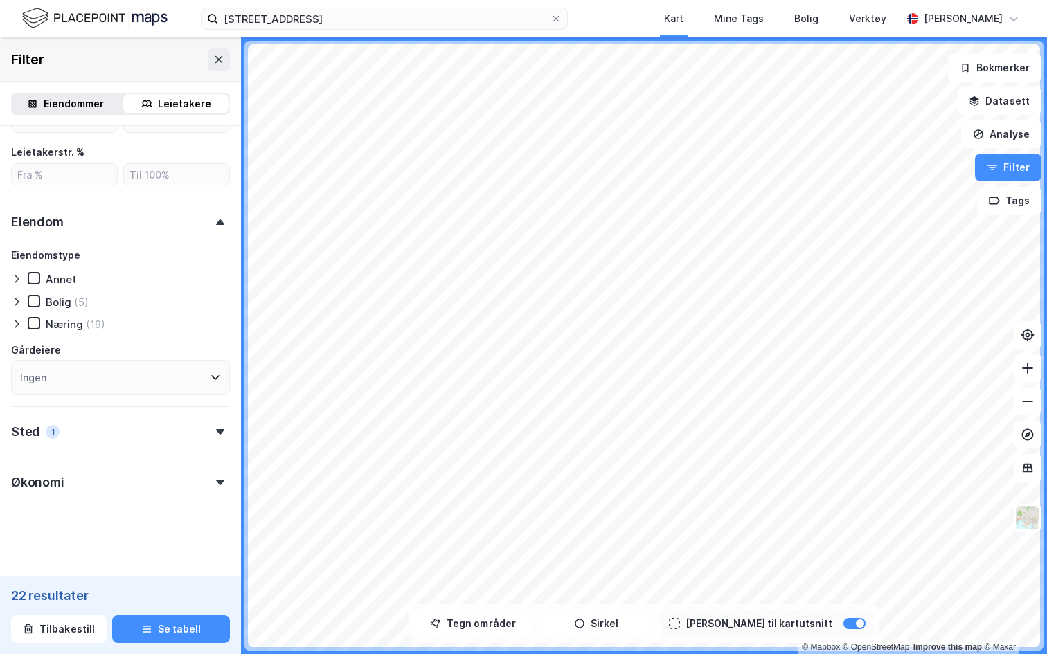
click at [141, 491] on div "Økonomi" at bounding box center [120, 476] width 219 height 39
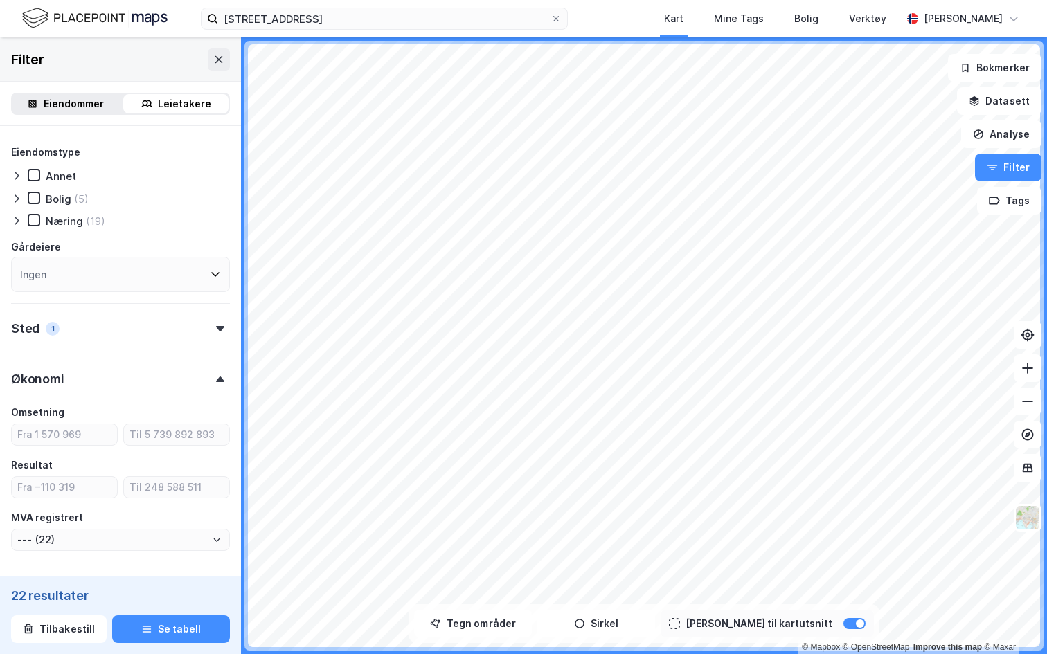
scroll to position [722, 0]
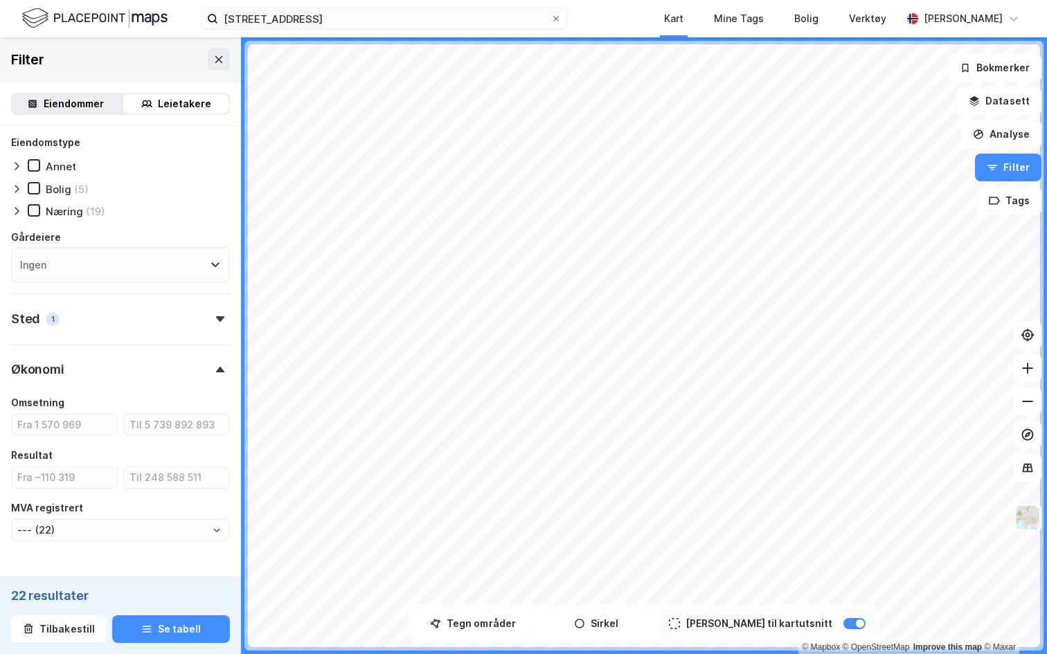
click at [145, 542] on form "Type leietaker Boligforeninger Offentlig Selskap (22) ANS - Ansvarlig selskap m…" at bounding box center [120, 13] width 219 height 1196
click at [146, 539] on input "--- (22)" at bounding box center [120, 530] width 217 height 21
click at [183, 512] on div "MVA registrert" at bounding box center [120, 508] width 219 height 17
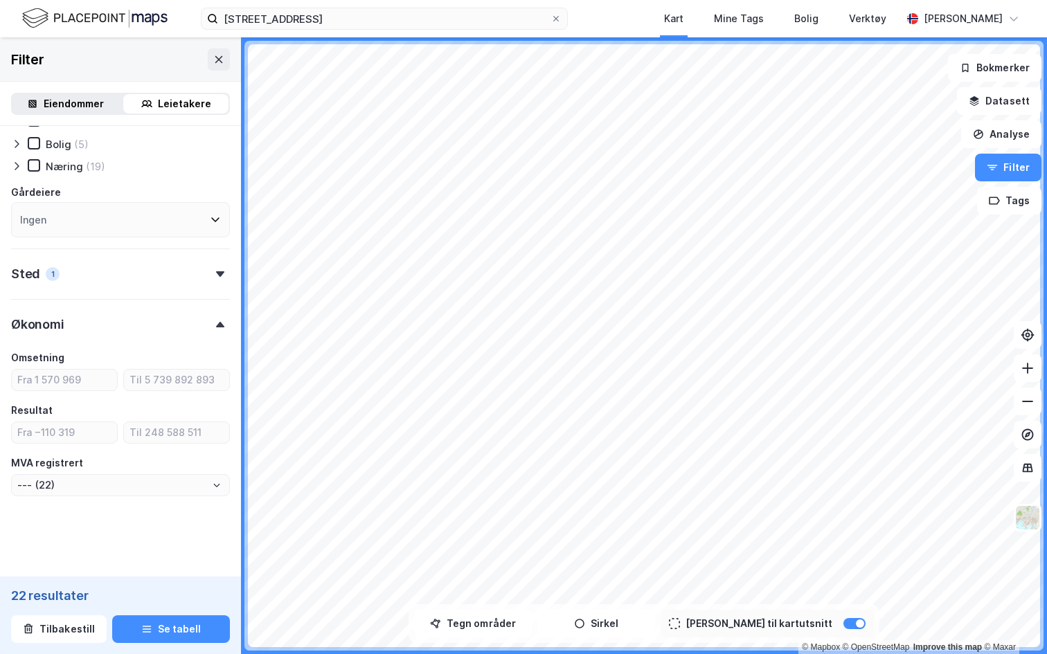
scroll to position [762, 0]
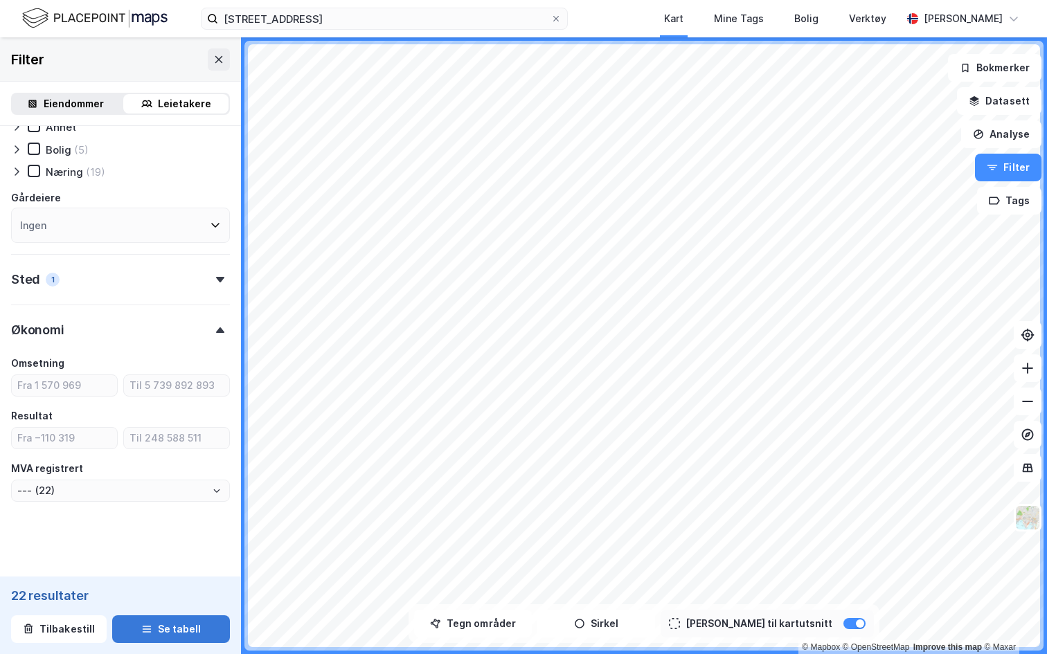
click at [163, 593] on button "Se tabell" at bounding box center [171, 629] width 118 height 28
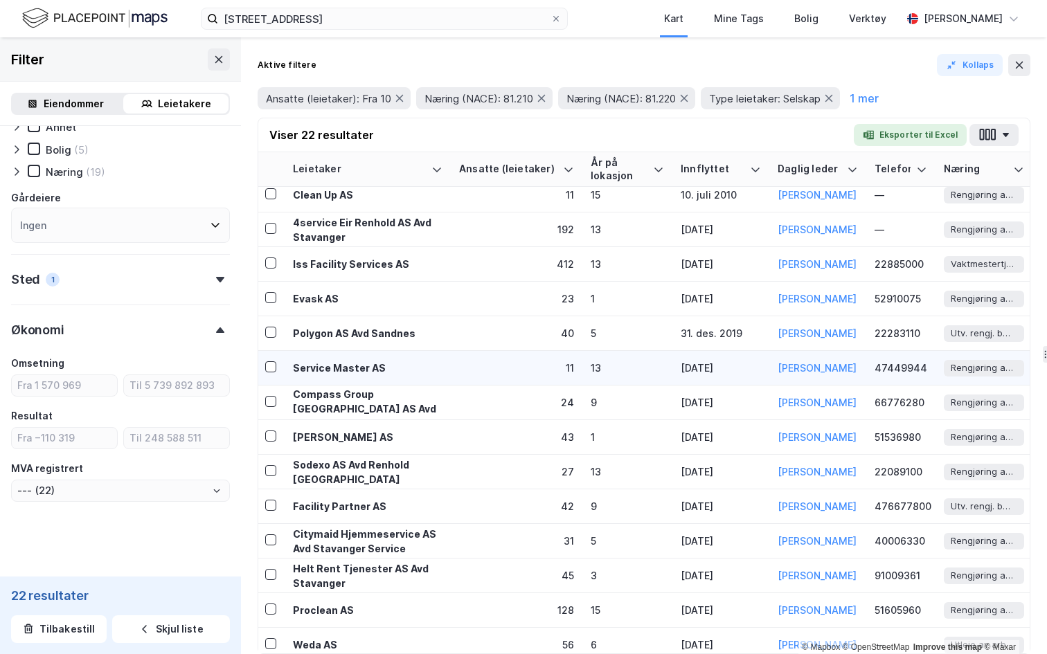
scroll to position [0, 1]
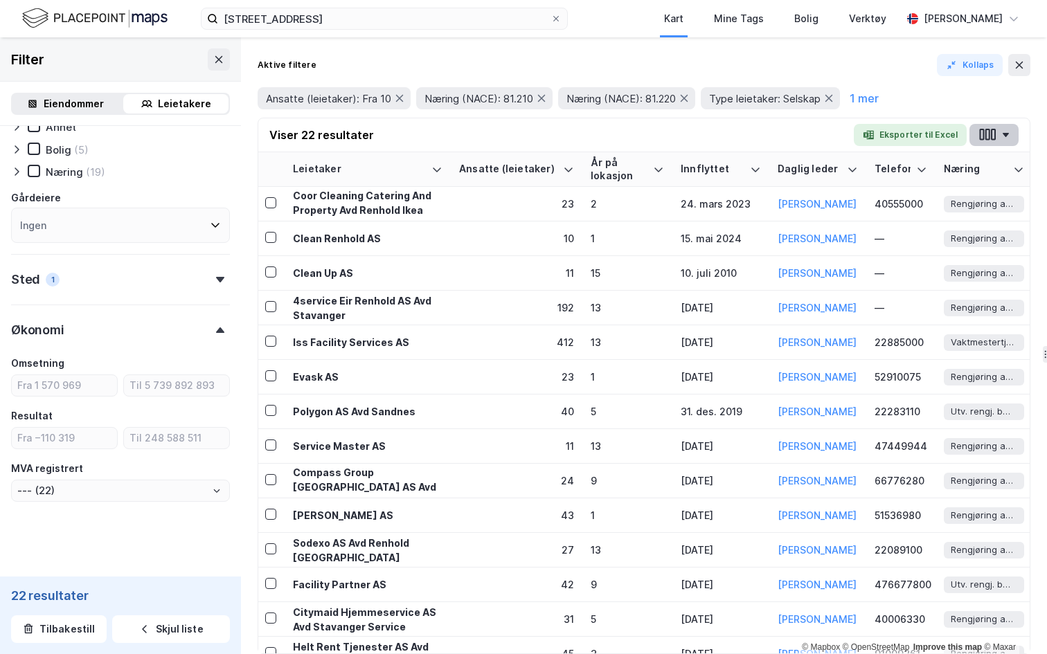
click at [991, 134] on icon "button" at bounding box center [993, 135] width 5 height 12
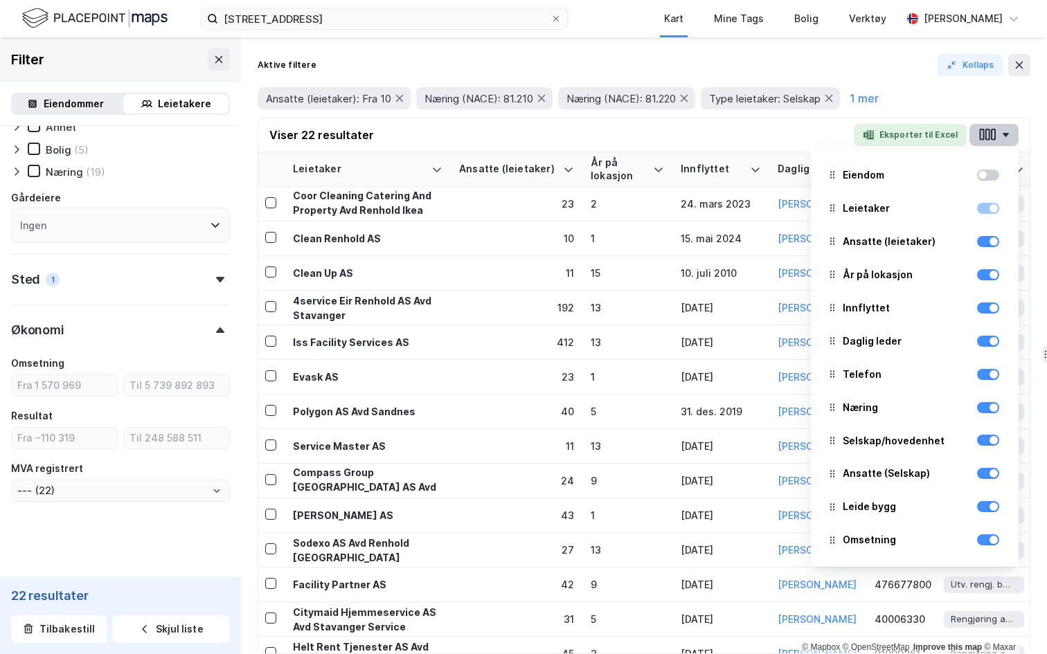
click at [997, 134] on button "button" at bounding box center [993, 135] width 49 height 22
click at [727, 126] on div "Viser 22 resultater Eksporter til Excel Eiendom Leietaker Ansatte (leietaker) Å…" at bounding box center [643, 135] width 771 height 34
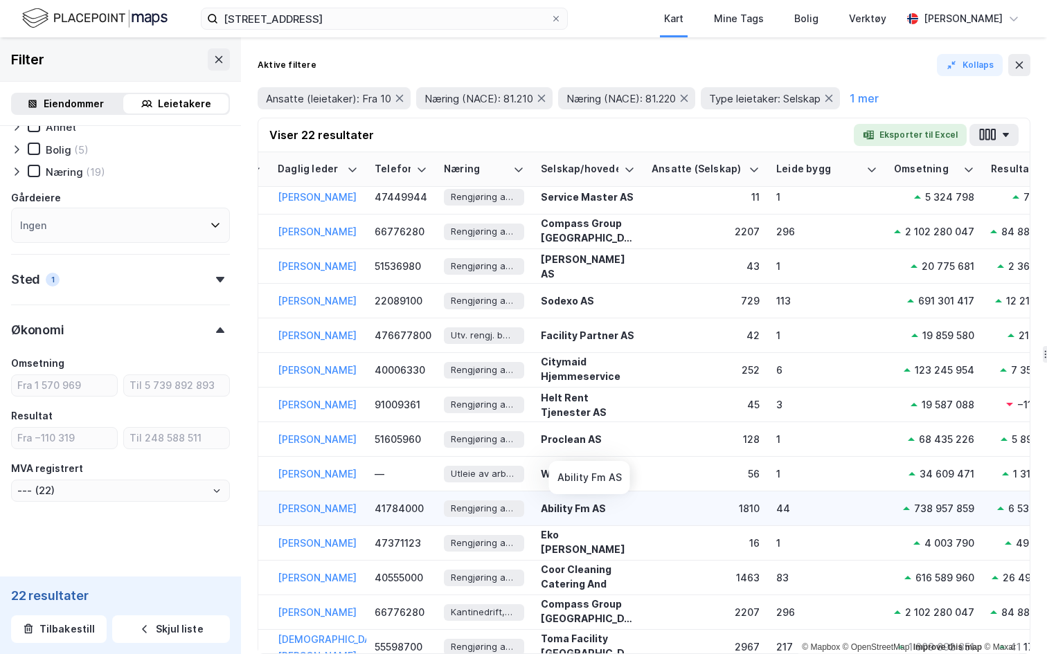
scroll to position [221, 501]
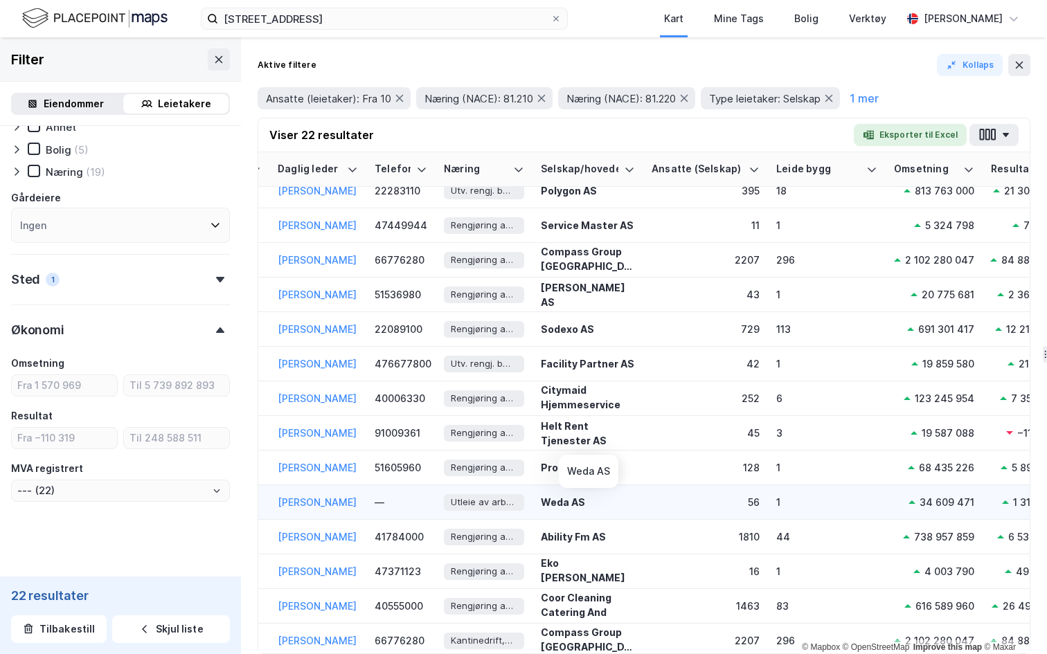
click at [586, 498] on div "Weda AS" at bounding box center [588, 502] width 94 height 15
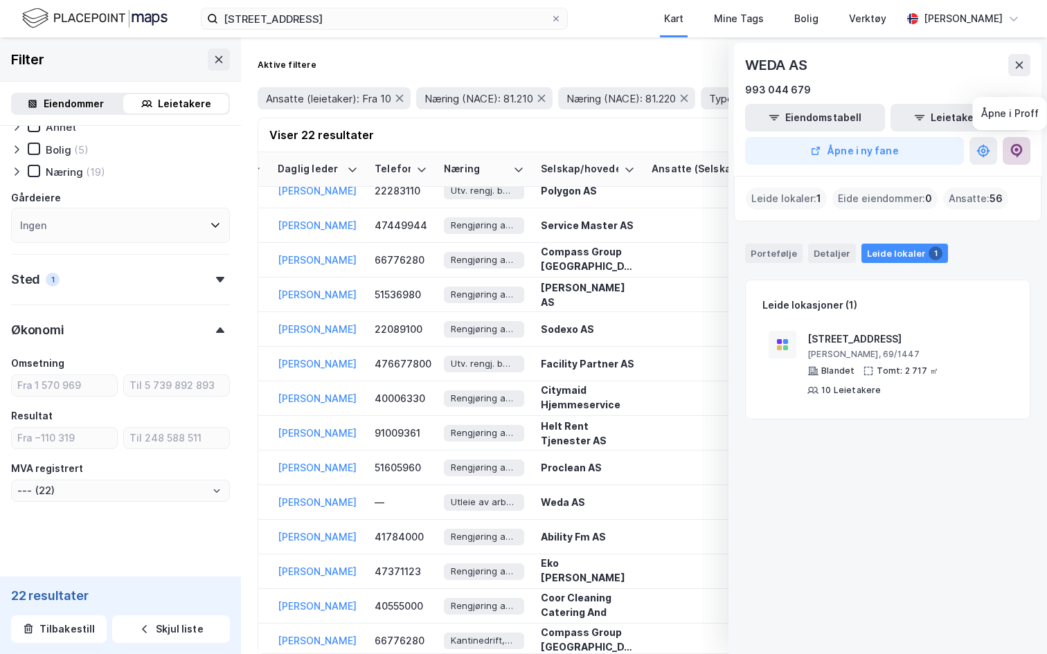
click at [1017, 159] on button at bounding box center [1016, 151] width 28 height 28
click at [1024, 69] on icon at bounding box center [1019, 65] width 11 height 11
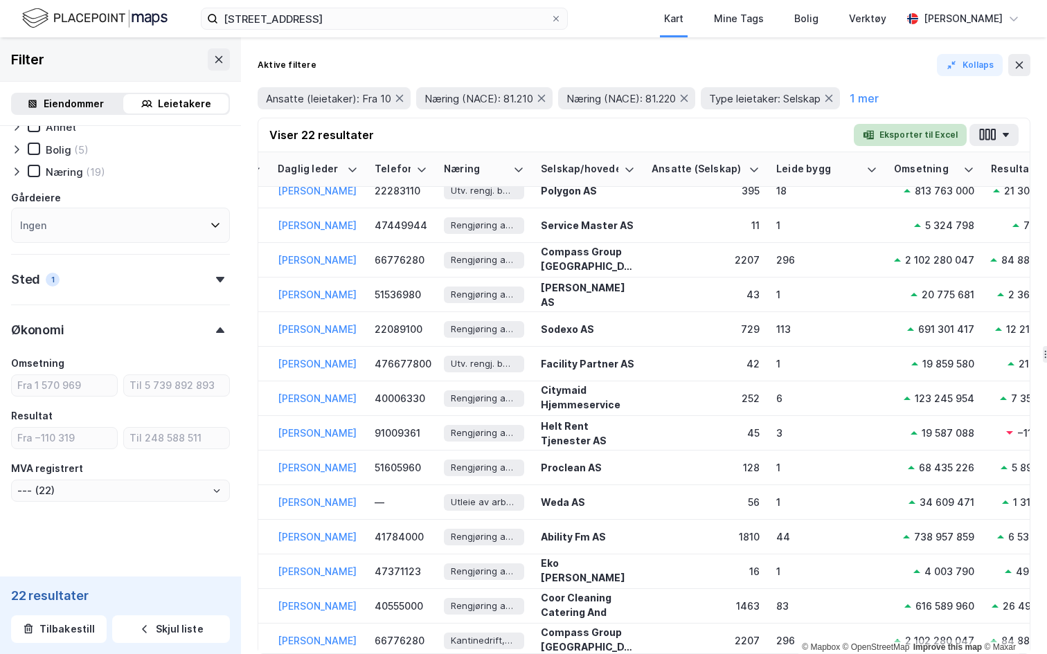
click at [888, 136] on button "Eksporter til Excel" at bounding box center [910, 135] width 113 height 22
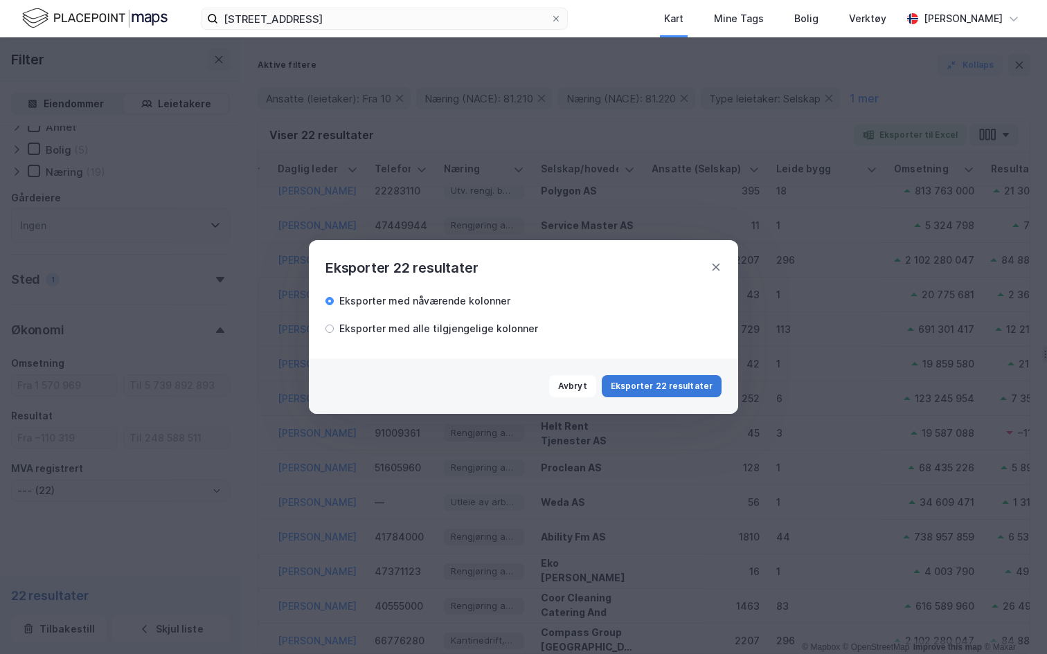
click at [692, 391] on button "Eksporter 22 resultater" at bounding box center [662, 386] width 120 height 22
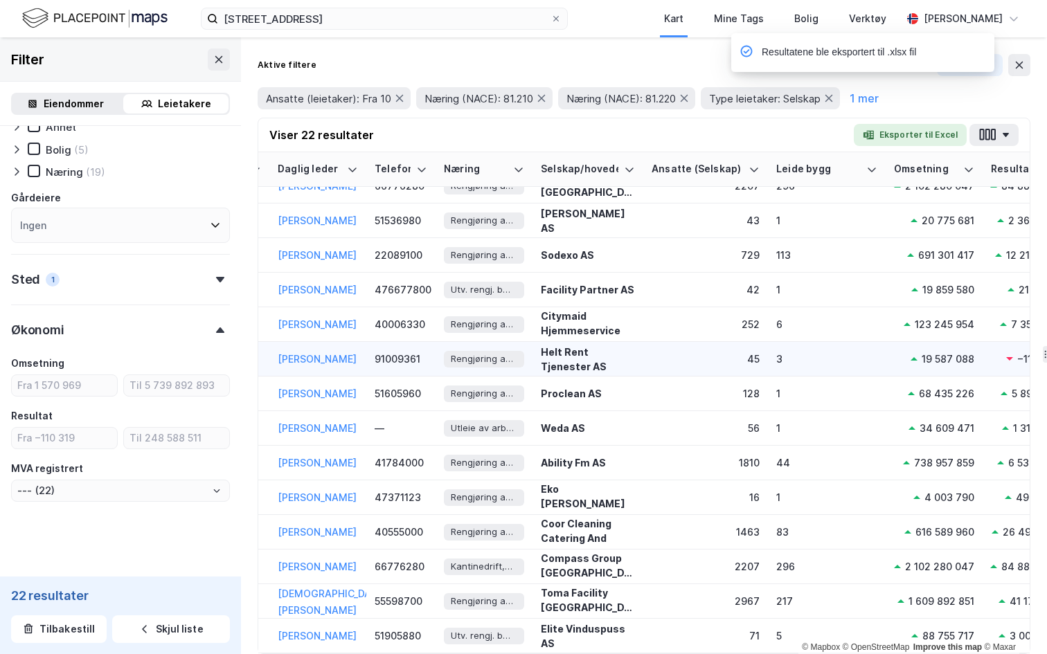
scroll to position [295, 503]
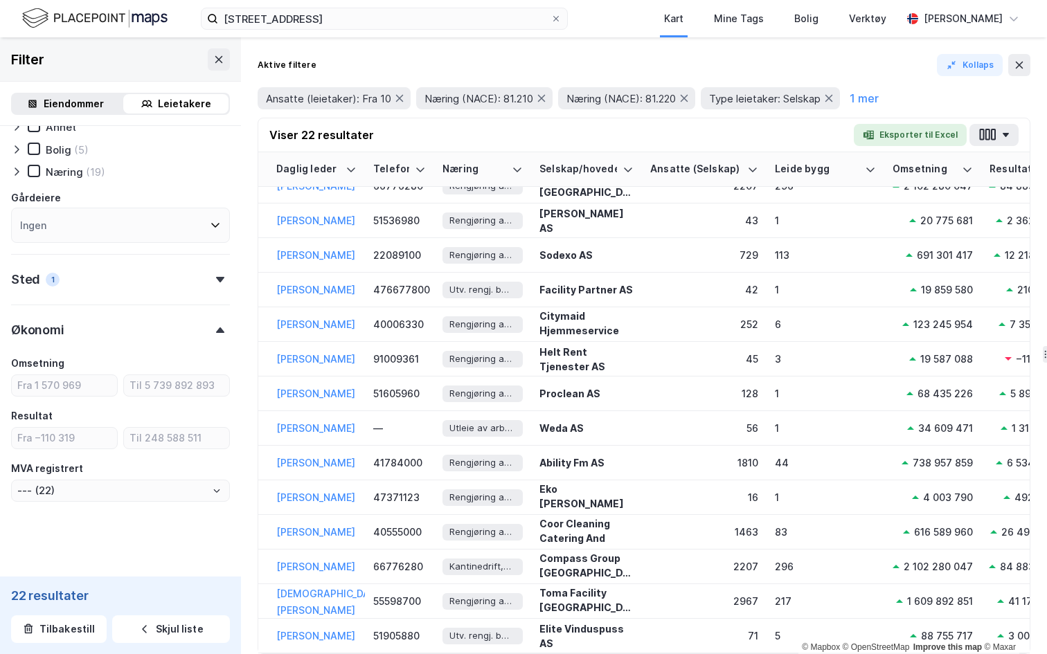
click at [1011, 76] on div "Aktive filtere Kollaps Ansatte (leietaker): Fra 10 Næring (NACE): 81.210 Næring…" at bounding box center [644, 86] width 773 height 64
click at [1022, 65] on icon at bounding box center [1019, 65] width 11 height 11
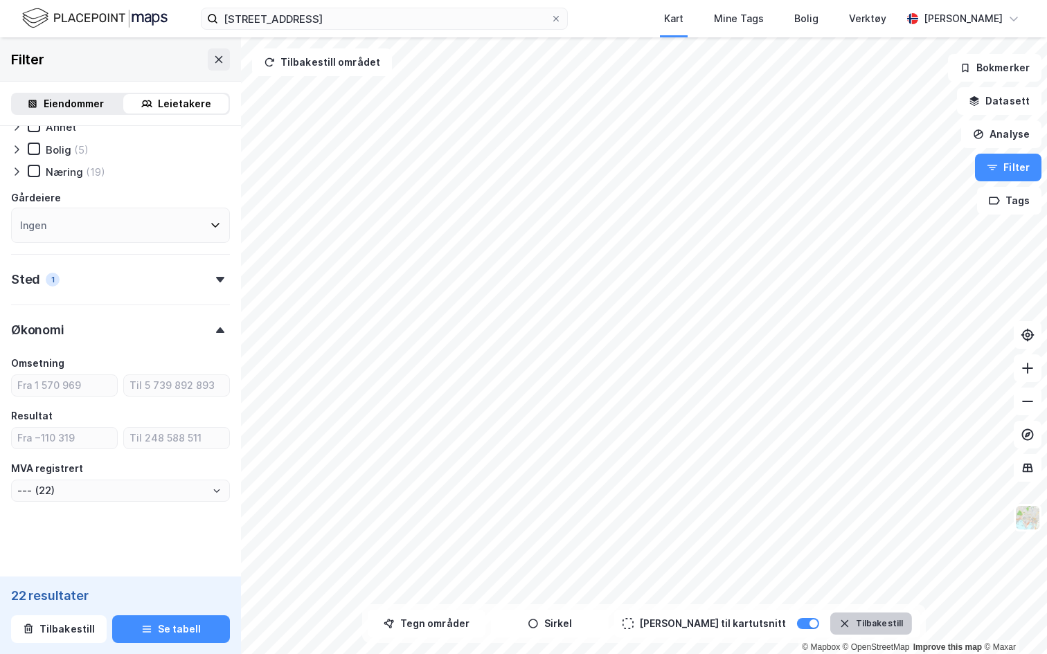
click at [830, 593] on button "Tilbakestill" at bounding box center [871, 624] width 82 height 22
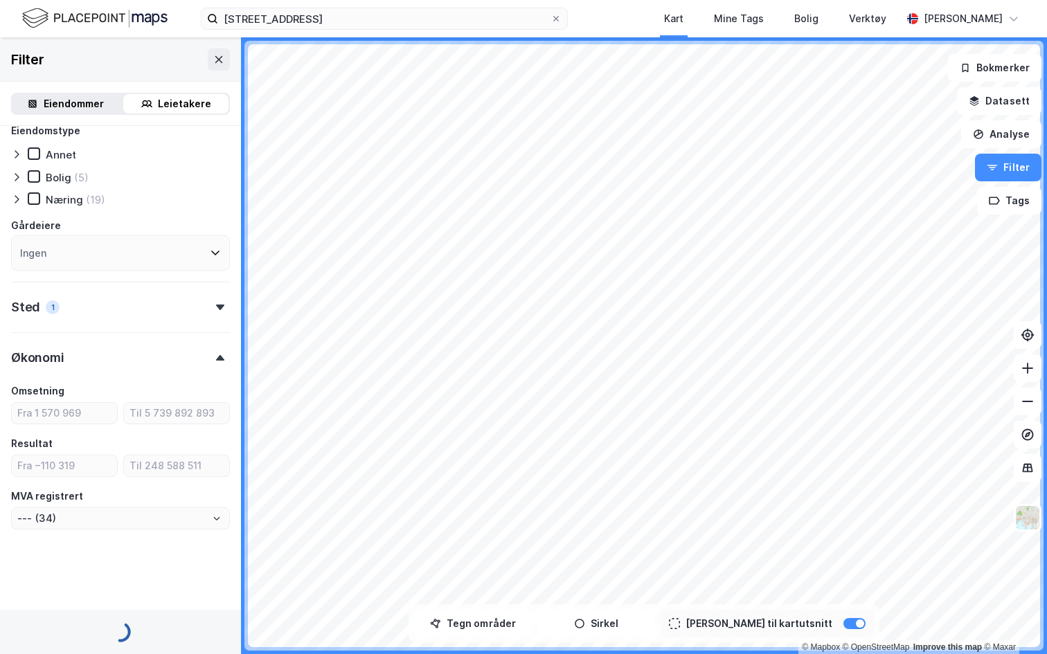
scroll to position [762, 0]
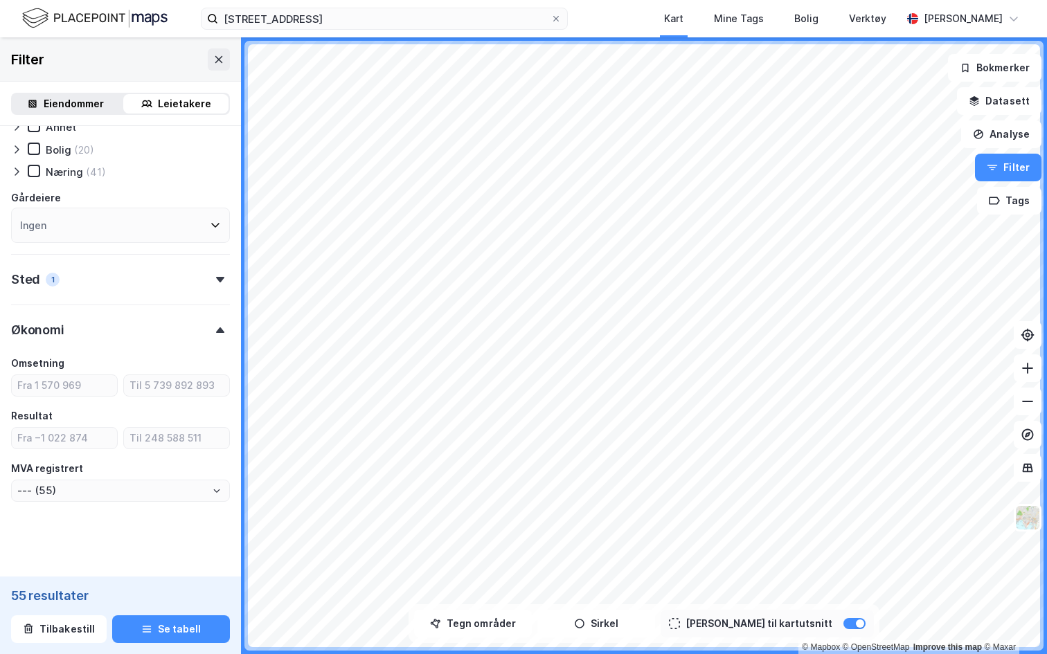
scroll to position [762, 0]
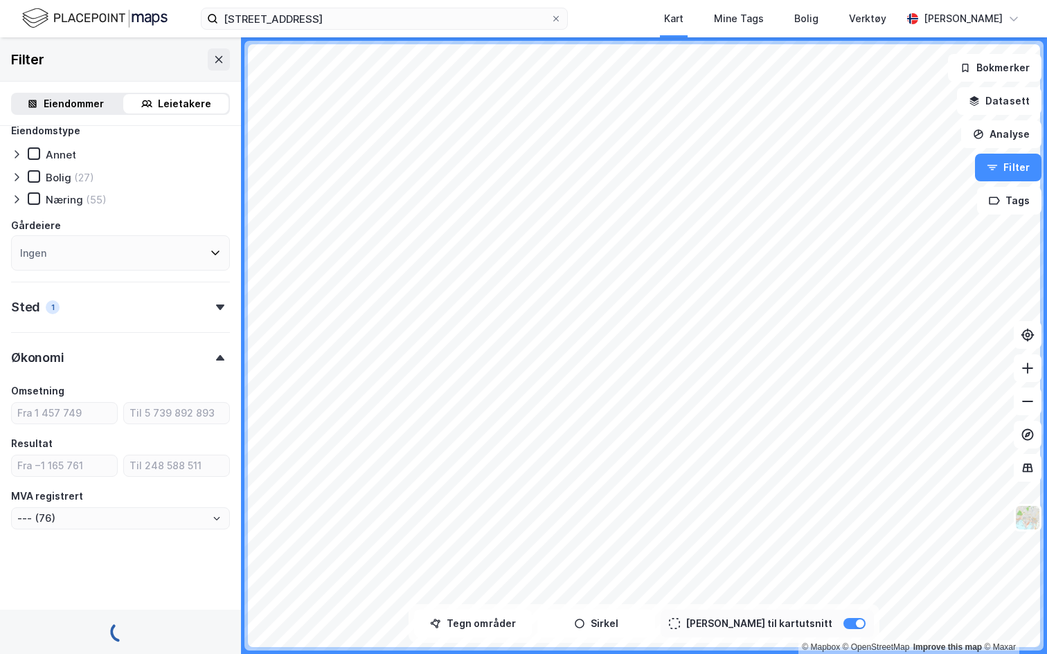
scroll to position [762, 0]
type input "--- (77)"
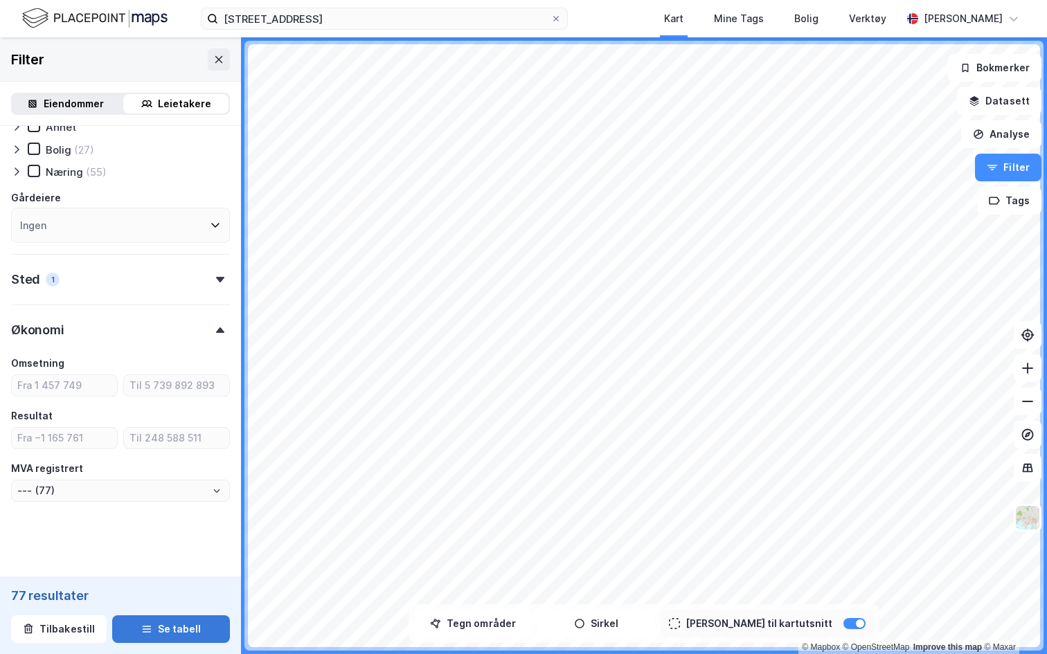
click at [180, 593] on button "Se tabell" at bounding box center [171, 629] width 118 height 28
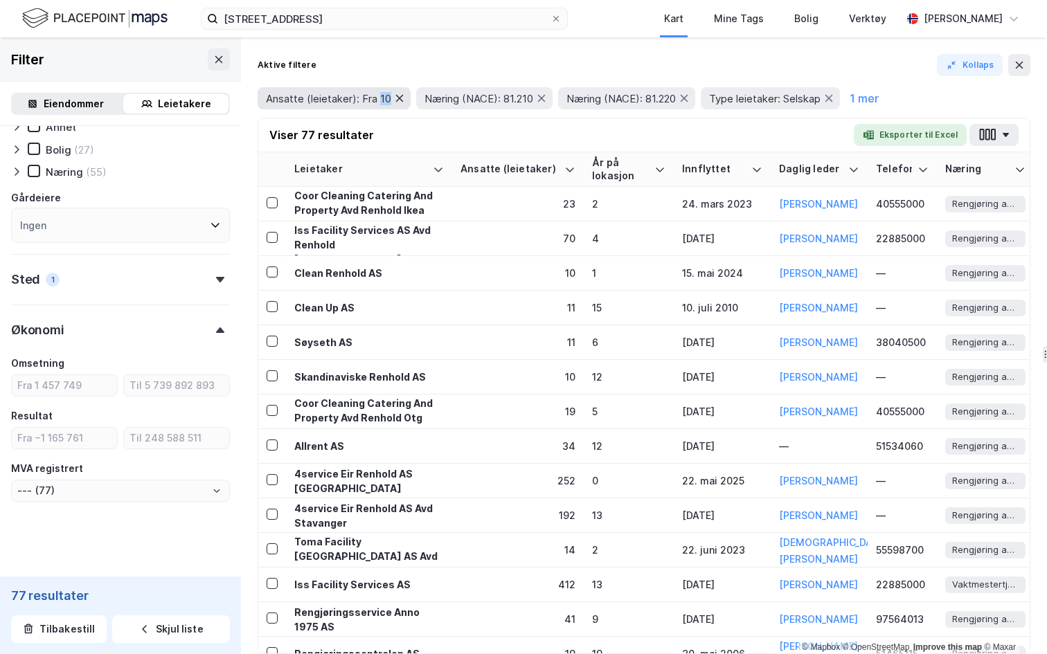
drag, startPoint x: 379, startPoint y: 96, endPoint x: 405, endPoint y: 96, distance: 25.6
click at [406, 96] on div "Ansatte (leietaker): Fra 10" at bounding box center [334, 98] width 153 height 22
drag, startPoint x: 503, startPoint y: 98, endPoint x: 559, endPoint y: 98, distance: 55.4
click at [559, 98] on div "Ansatte (leietaker): Fra 10 Næring (NACE): 81.210 Næring (NACE): 81.220 Type le…" at bounding box center [644, 98] width 773 height 22
click at [881, 101] on button "1 mer" at bounding box center [863, 98] width 37 height 18
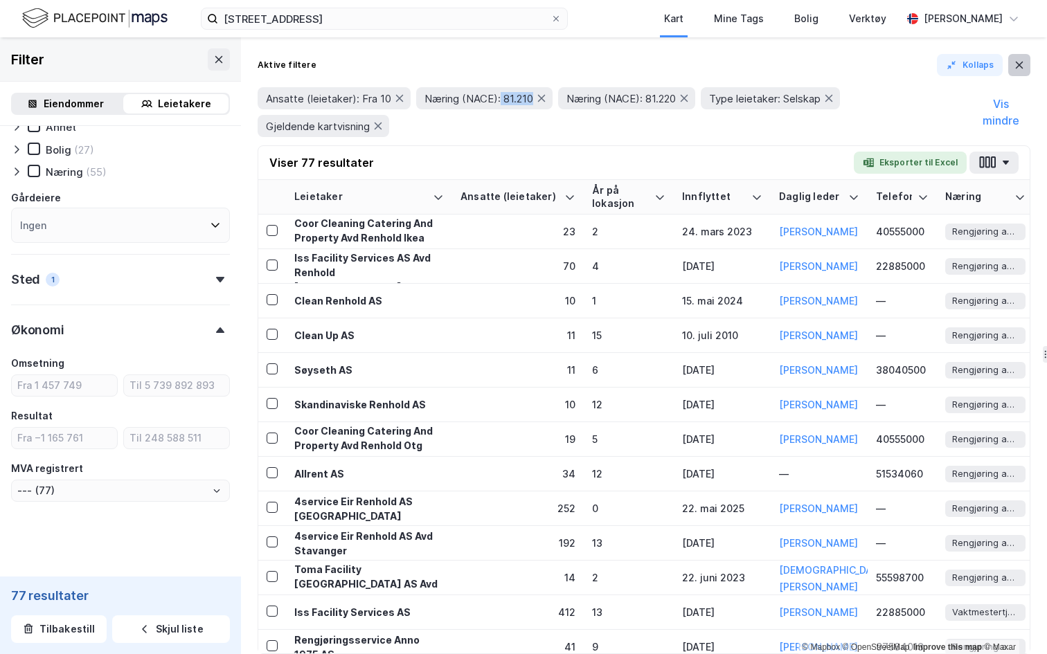
click at [1019, 66] on icon at bounding box center [1019, 65] width 11 height 11
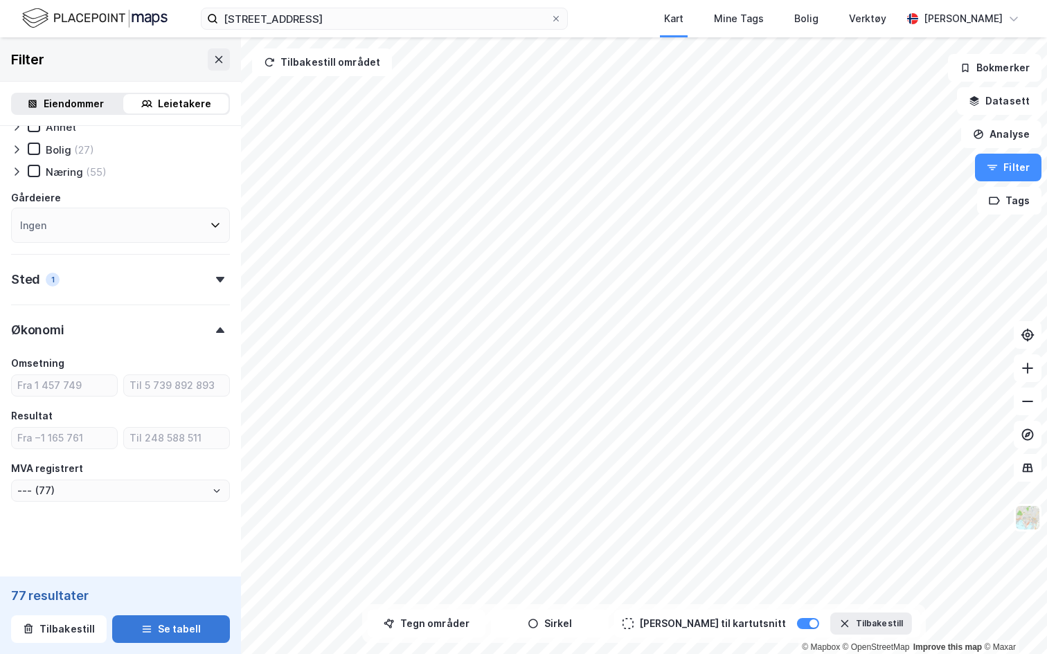
click at [169, 593] on button "Se tabell" at bounding box center [171, 629] width 118 height 28
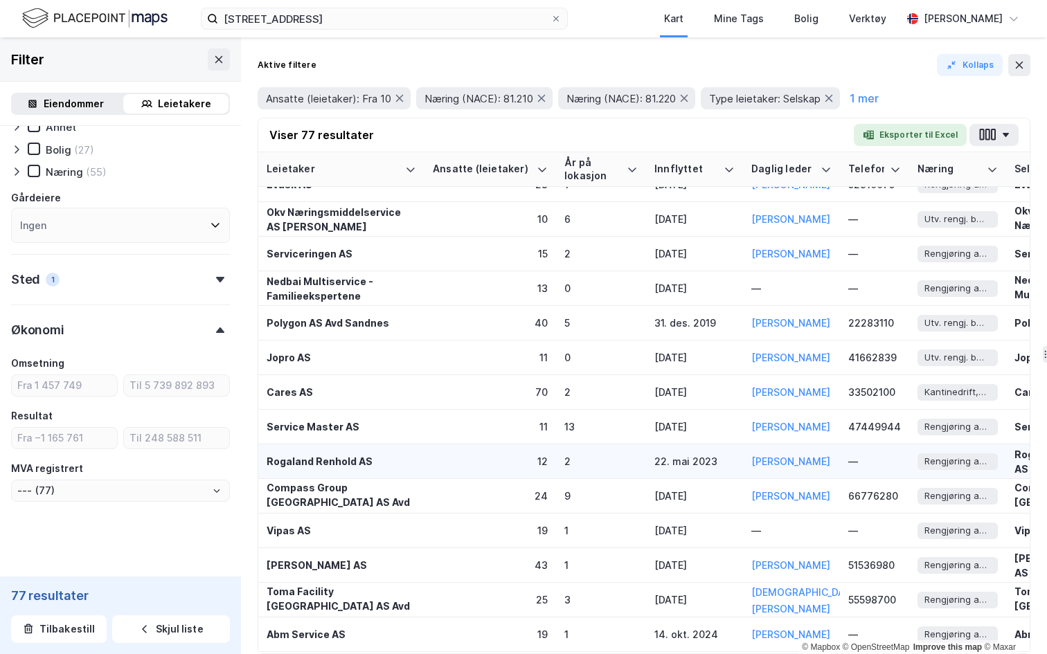
scroll to position [608, 0]
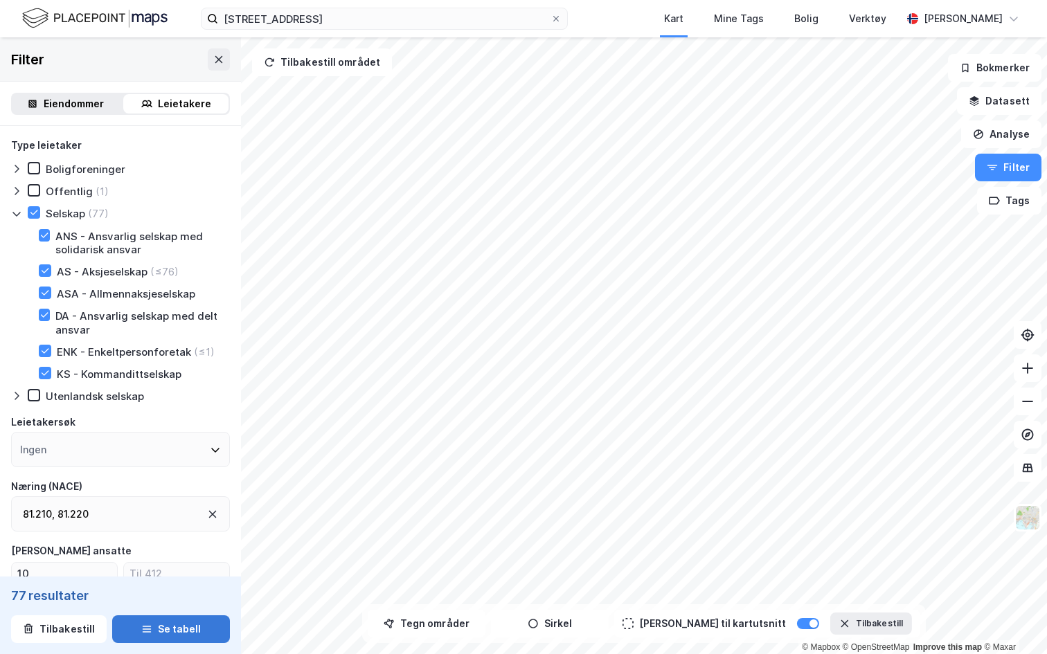
click at [174, 593] on button "Se tabell" at bounding box center [171, 629] width 118 height 28
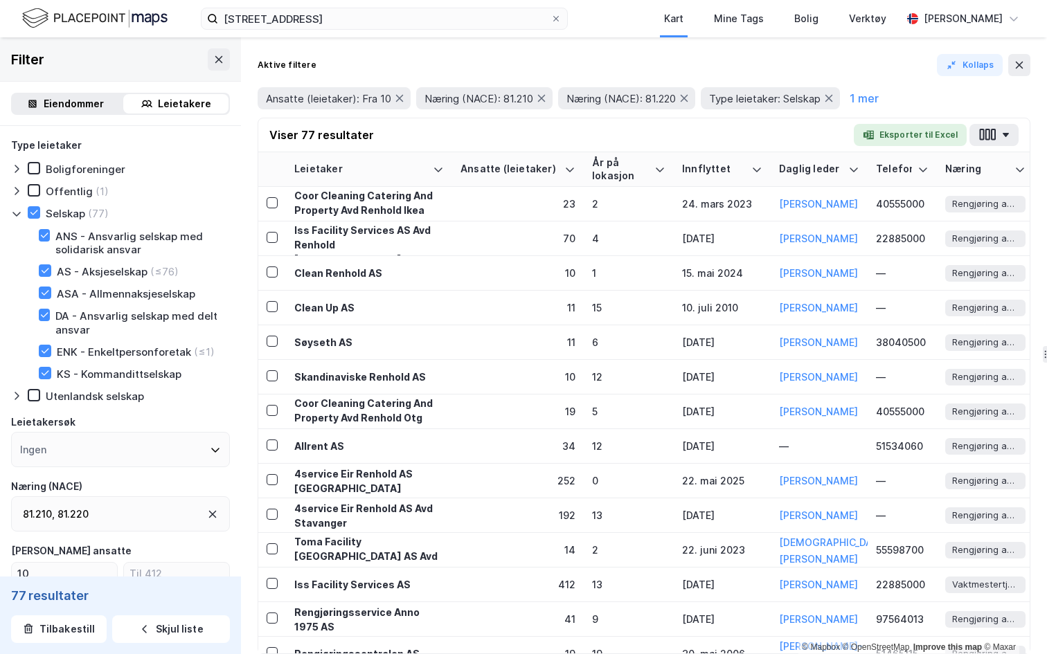
click at [784, 133] on div "Viser 77 resultater Eksporter til Excel" at bounding box center [643, 135] width 771 height 34
click at [1016, 70] on icon at bounding box center [1019, 65] width 11 height 11
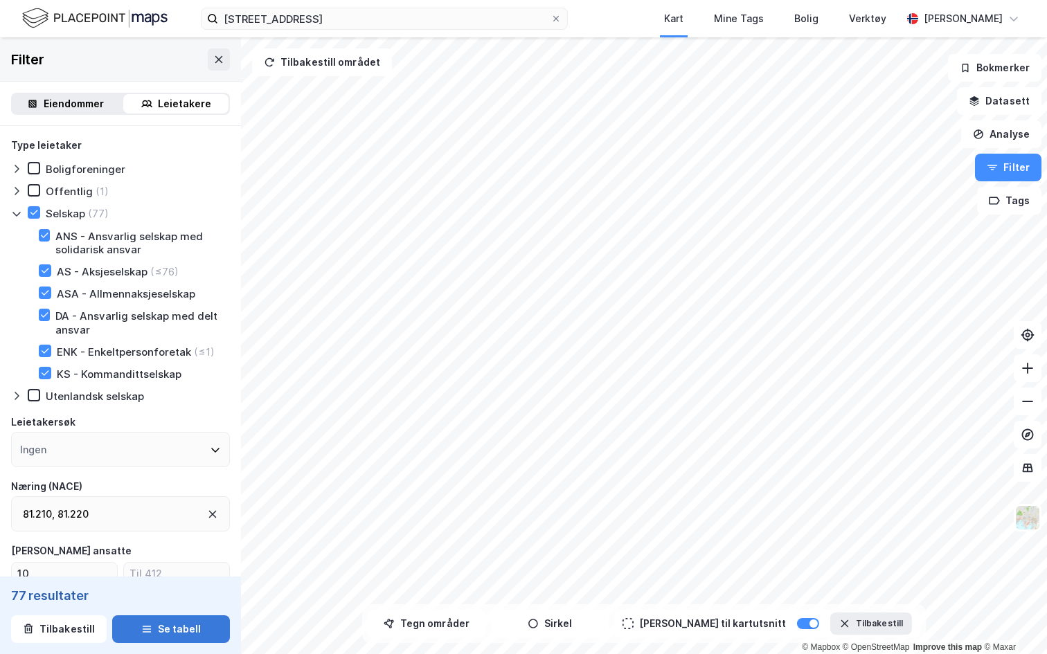
click at [175, 593] on button "Se tabell" at bounding box center [171, 629] width 118 height 28
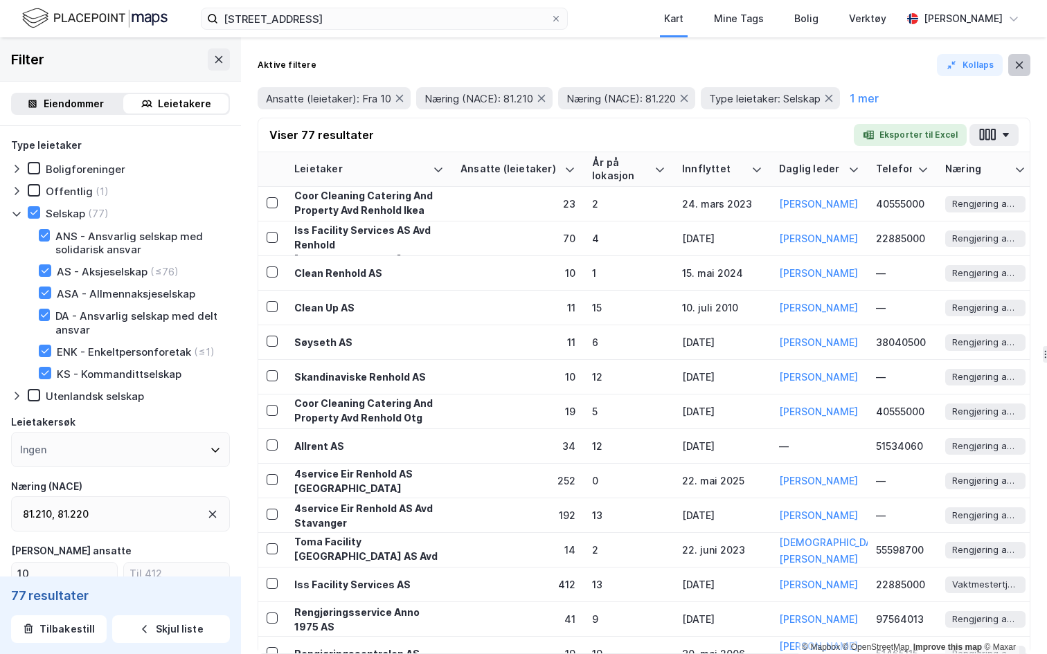
click at [1027, 71] on button at bounding box center [1019, 65] width 22 height 22
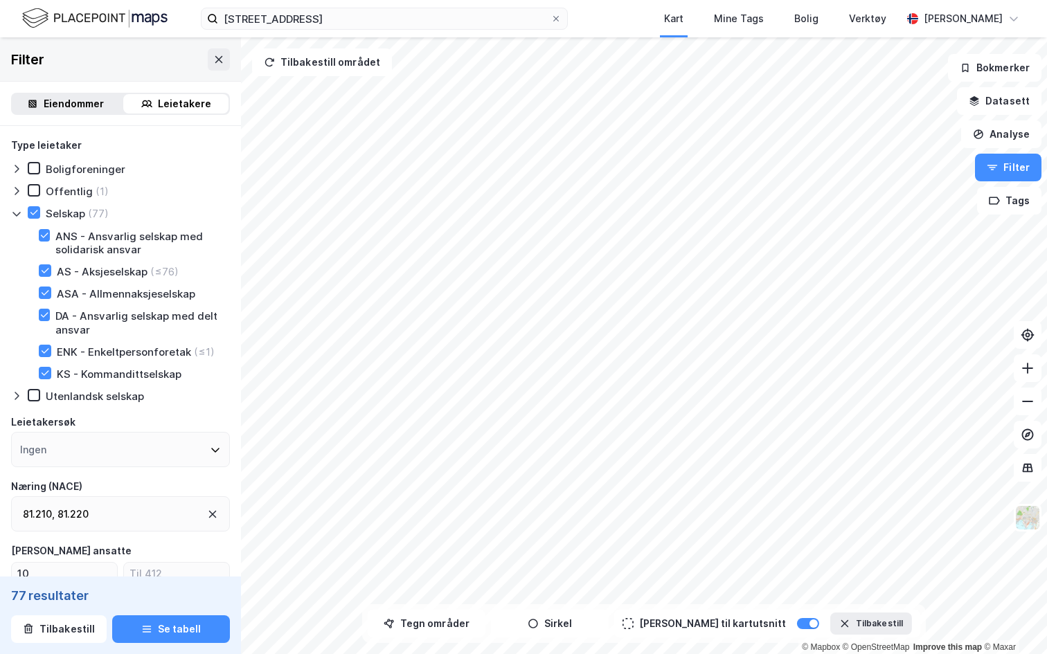
click at [64, 76] on div "Filter" at bounding box center [120, 59] width 241 height 44
click at [190, 593] on button "Se tabell" at bounding box center [171, 629] width 118 height 28
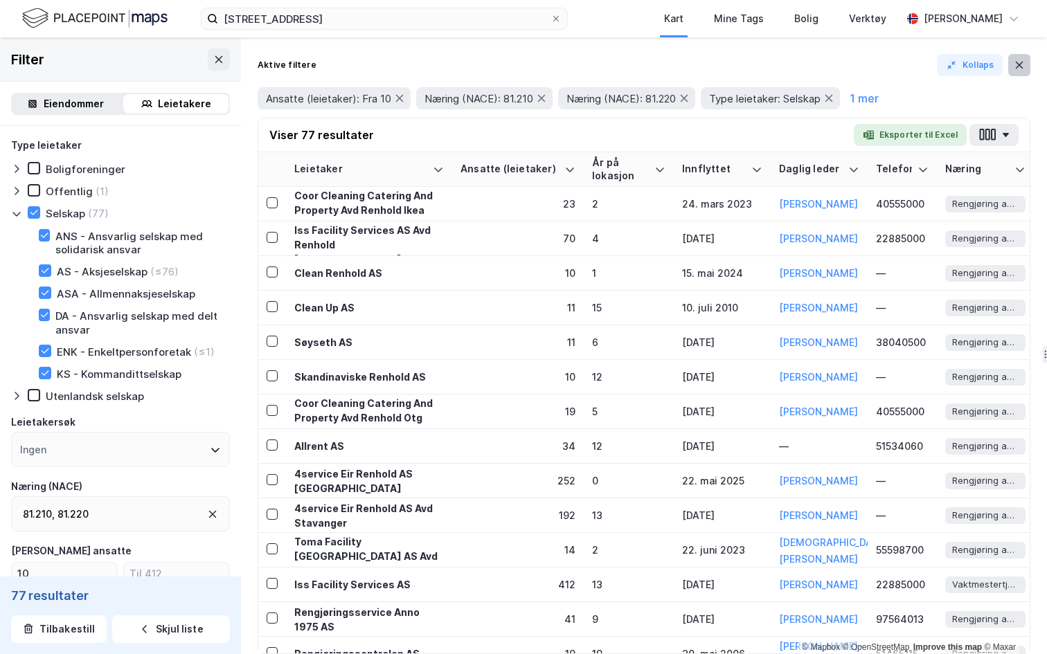
click at [1020, 55] on button at bounding box center [1019, 65] width 22 height 22
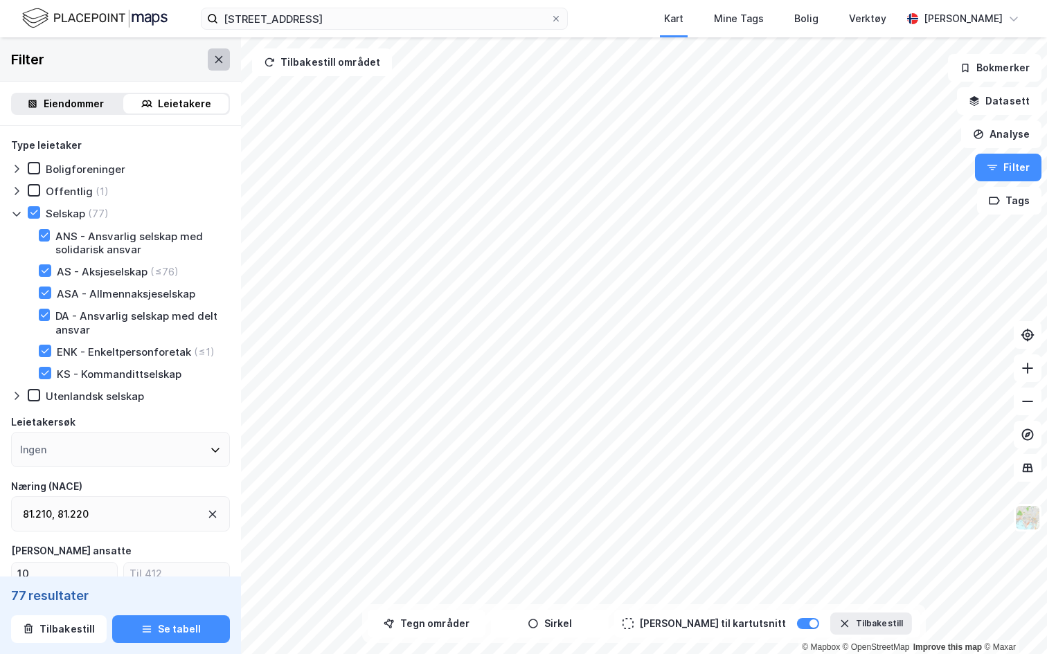
click at [227, 62] on button at bounding box center [219, 59] width 22 height 22
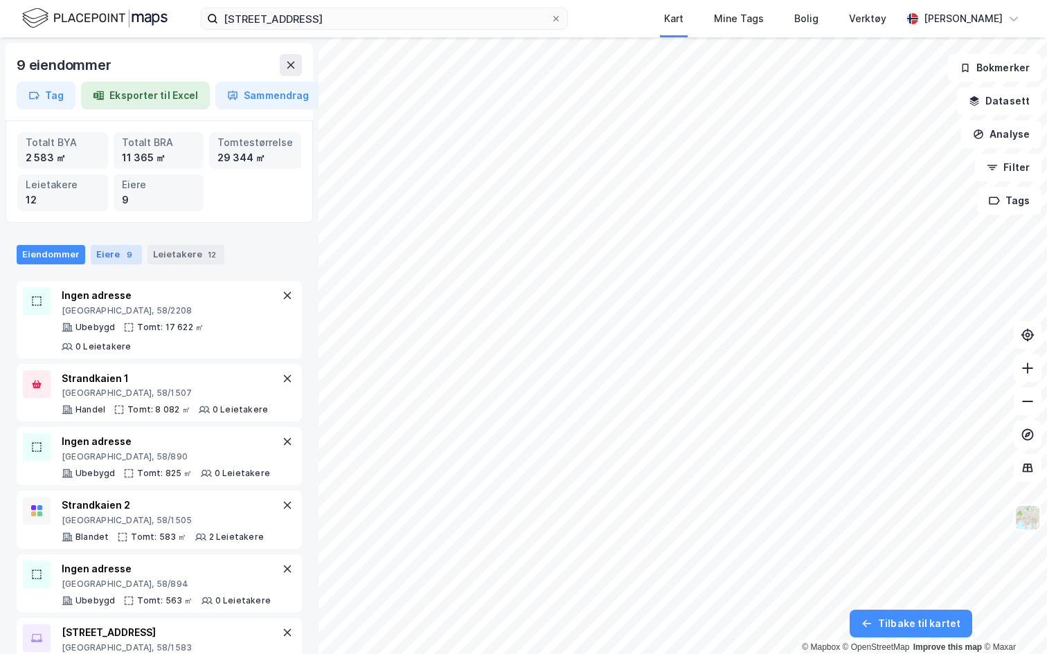
click at [111, 252] on div "Eiere 9" at bounding box center [116, 254] width 51 height 19
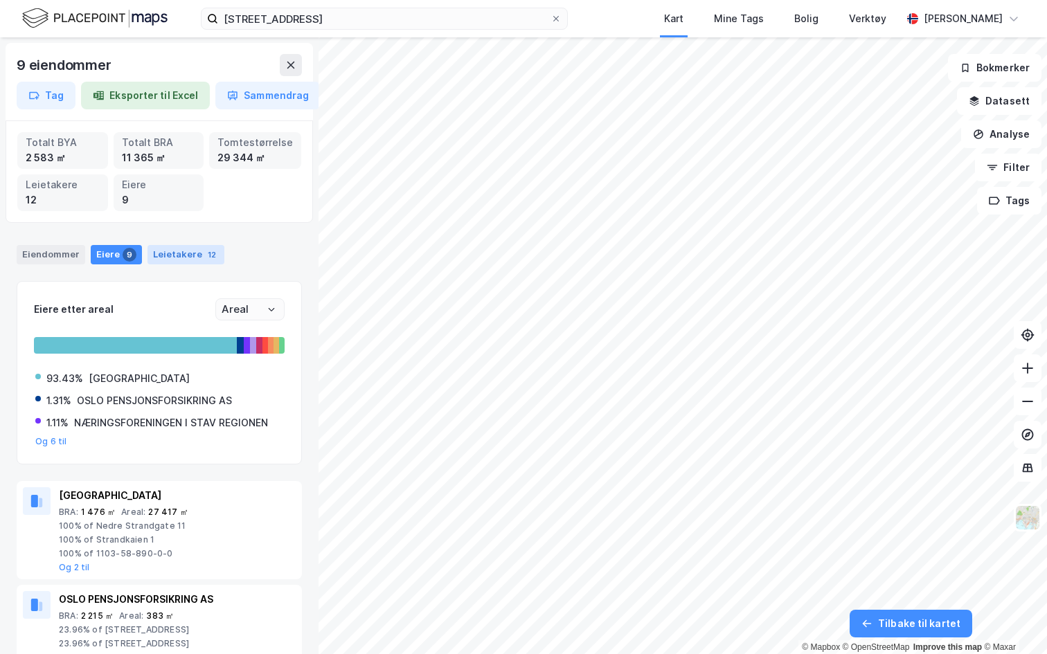
click at [192, 256] on div "Leietakere 12" at bounding box center [185, 254] width 77 height 19
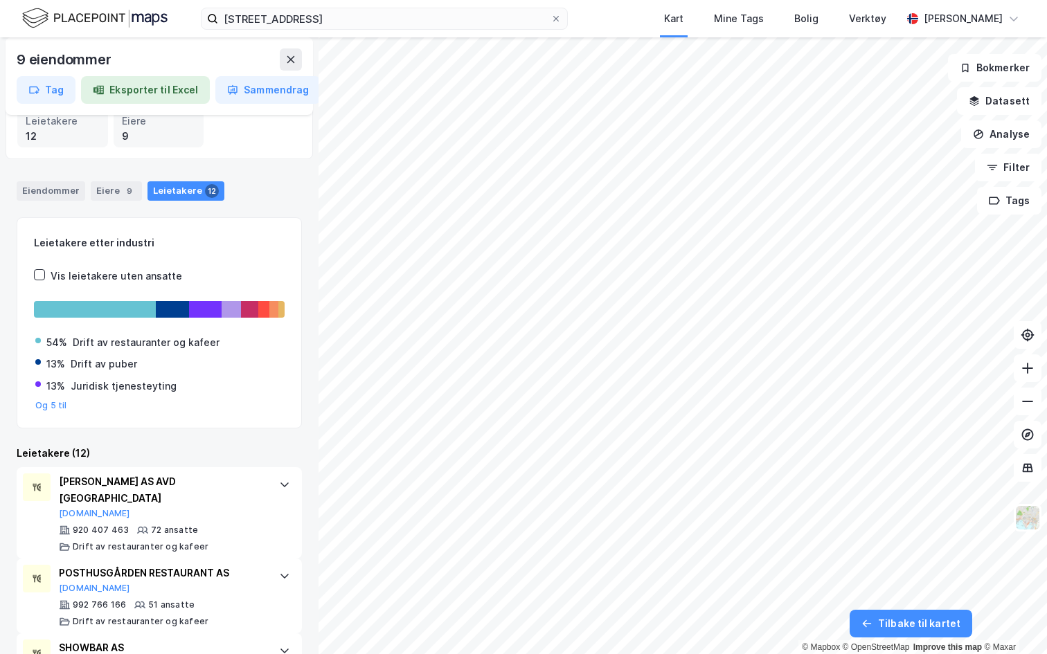
scroll to position [67, 0]
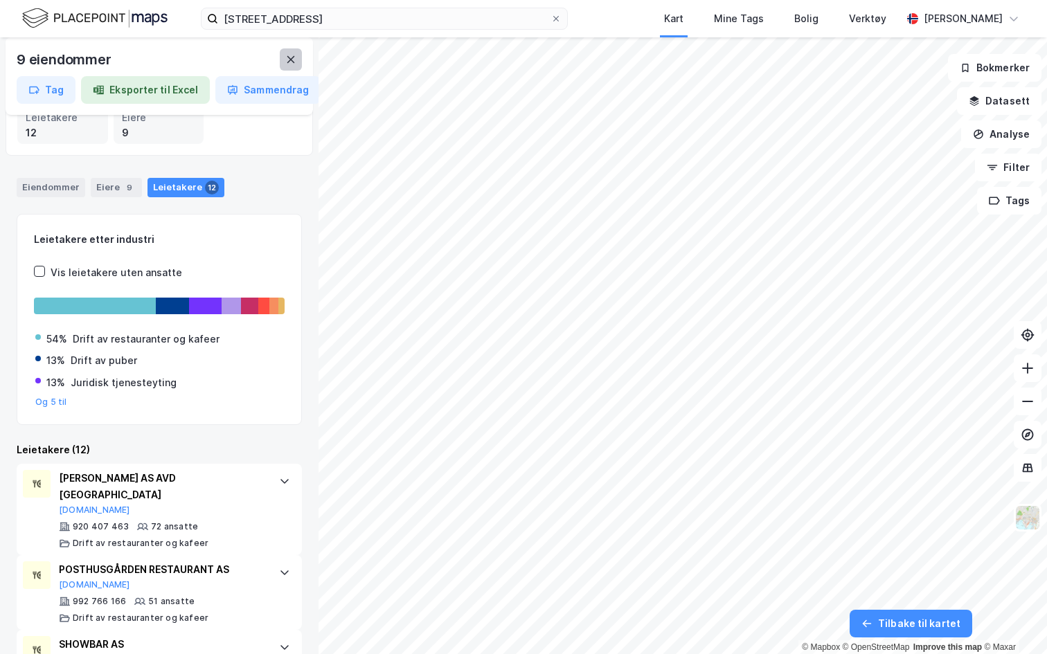
click at [294, 60] on icon at bounding box center [290, 59] width 11 height 11
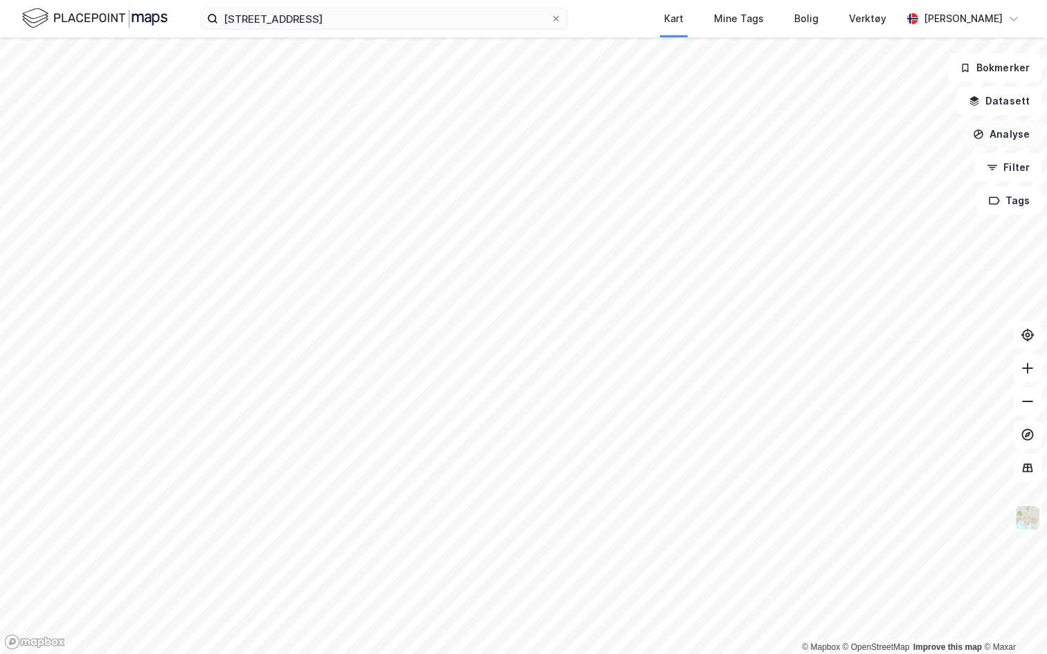
click at [1002, 137] on button "Analyse" at bounding box center [1001, 134] width 80 height 28
click at [858, 165] on div "Tegn område" at bounding box center [880, 164] width 120 height 12
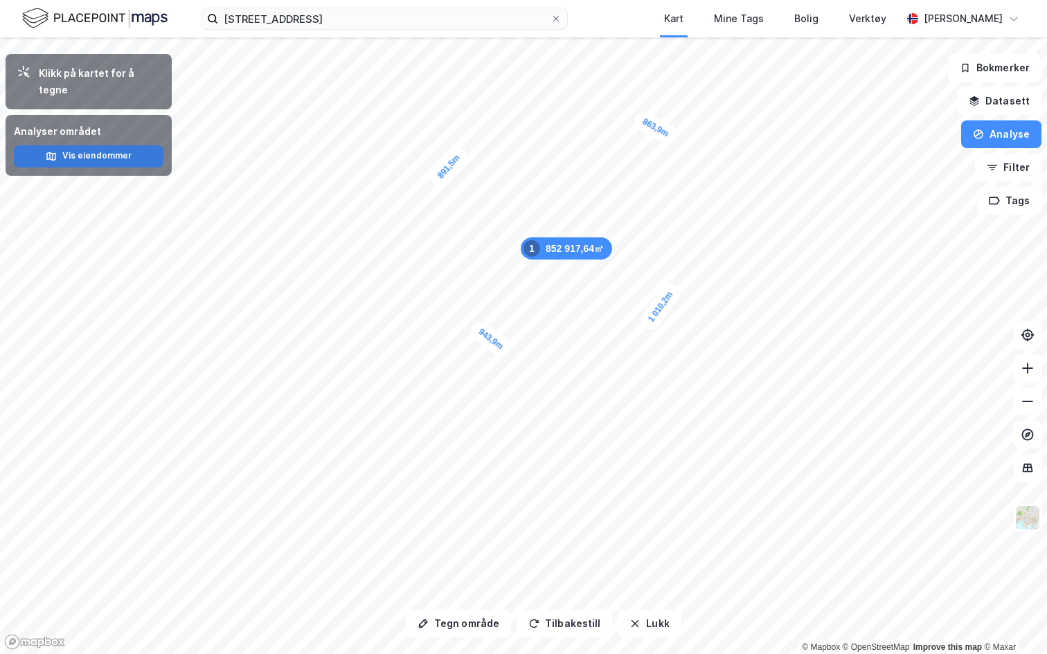
click at [102, 145] on button "Vis eiendommer" at bounding box center [89, 156] width 150 height 22
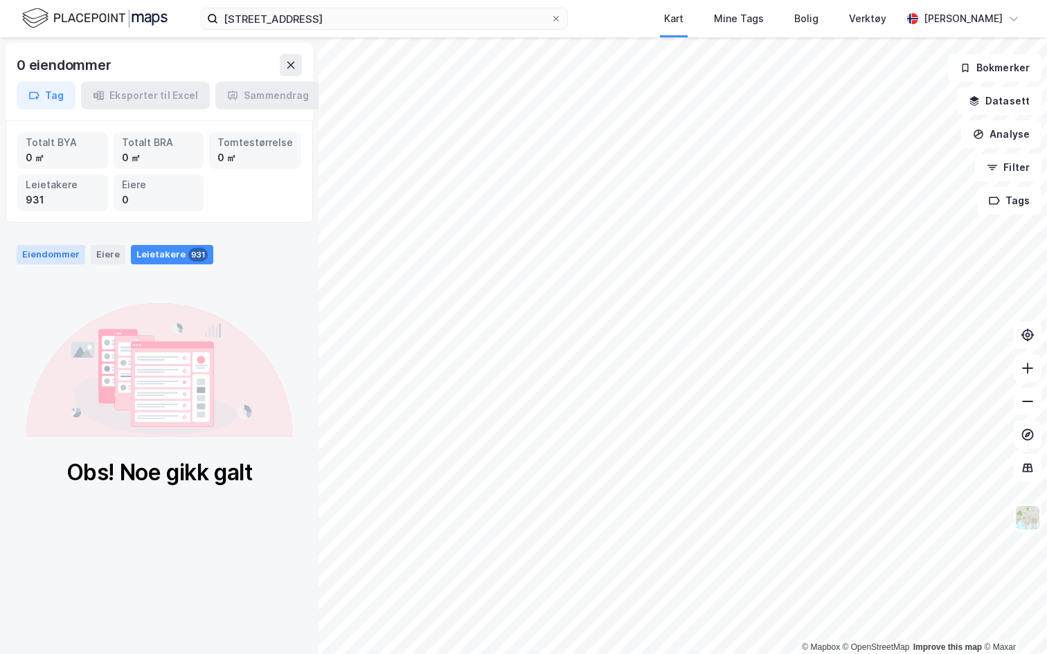
click at [58, 251] on div "Eiendommer" at bounding box center [51, 254] width 69 height 19
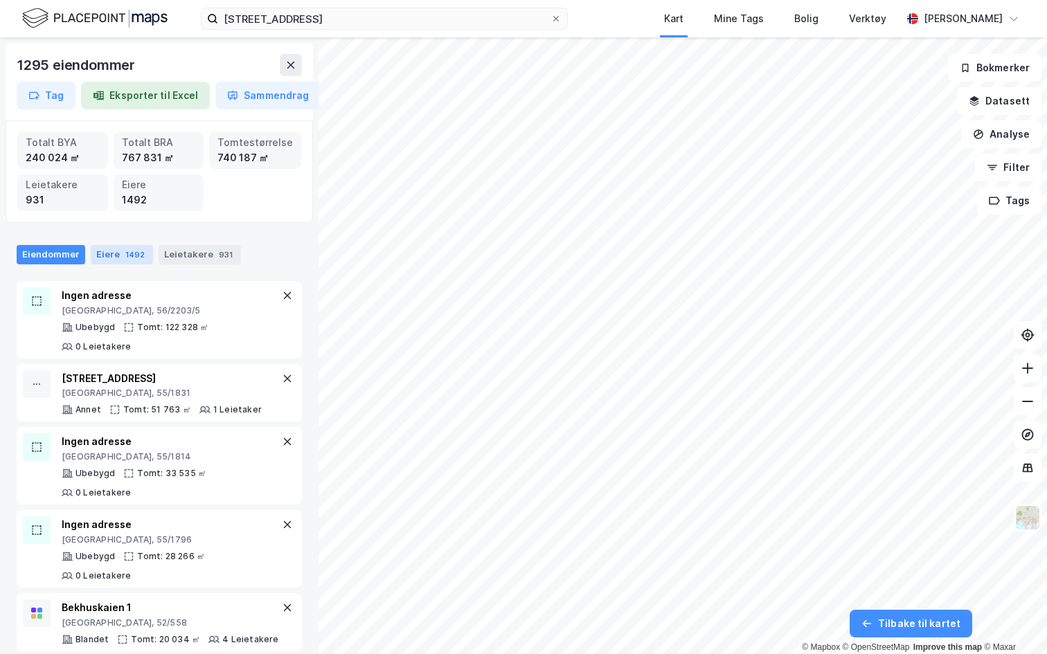
click at [125, 251] on div "1492" at bounding box center [135, 255] width 25 height 14
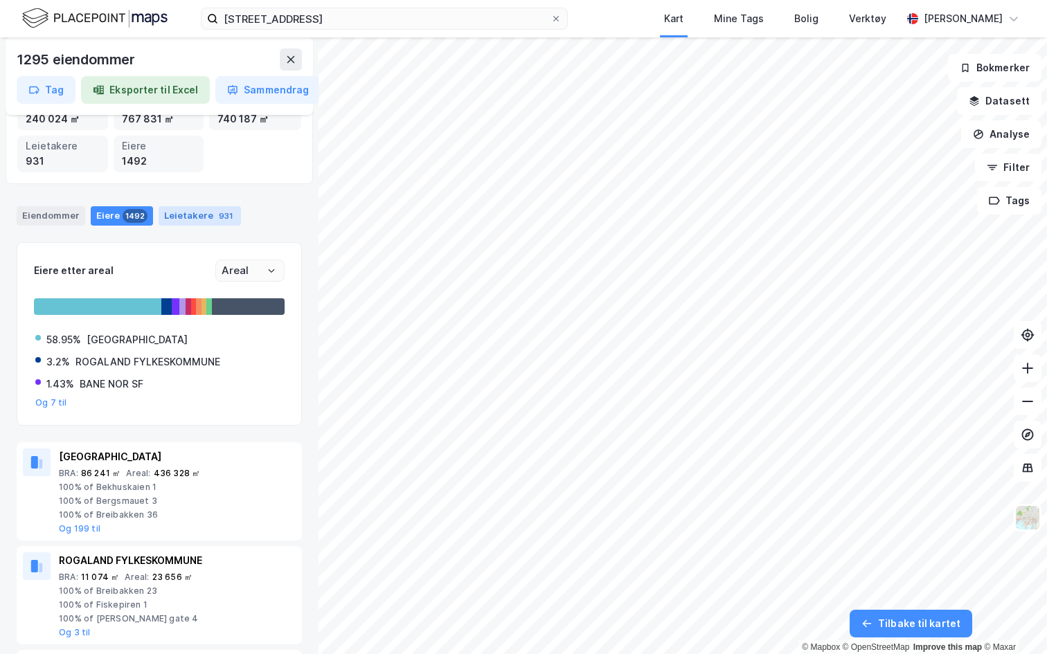
scroll to position [0, 0]
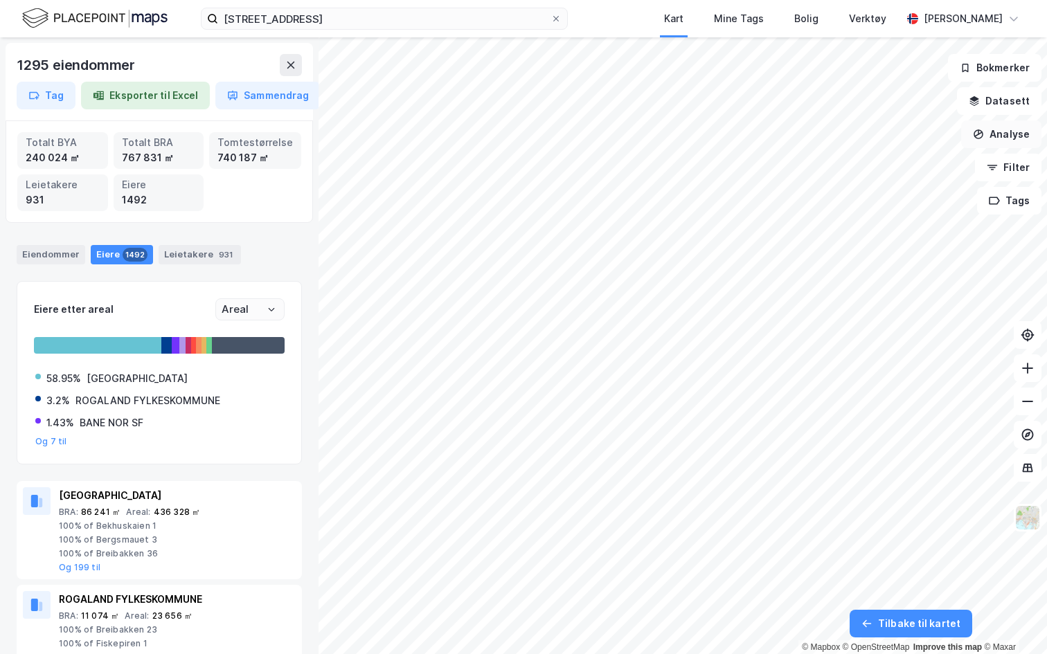
click at [1007, 127] on button "Analyse" at bounding box center [1001, 134] width 80 height 28
click at [291, 73] on button at bounding box center [291, 65] width 22 height 22
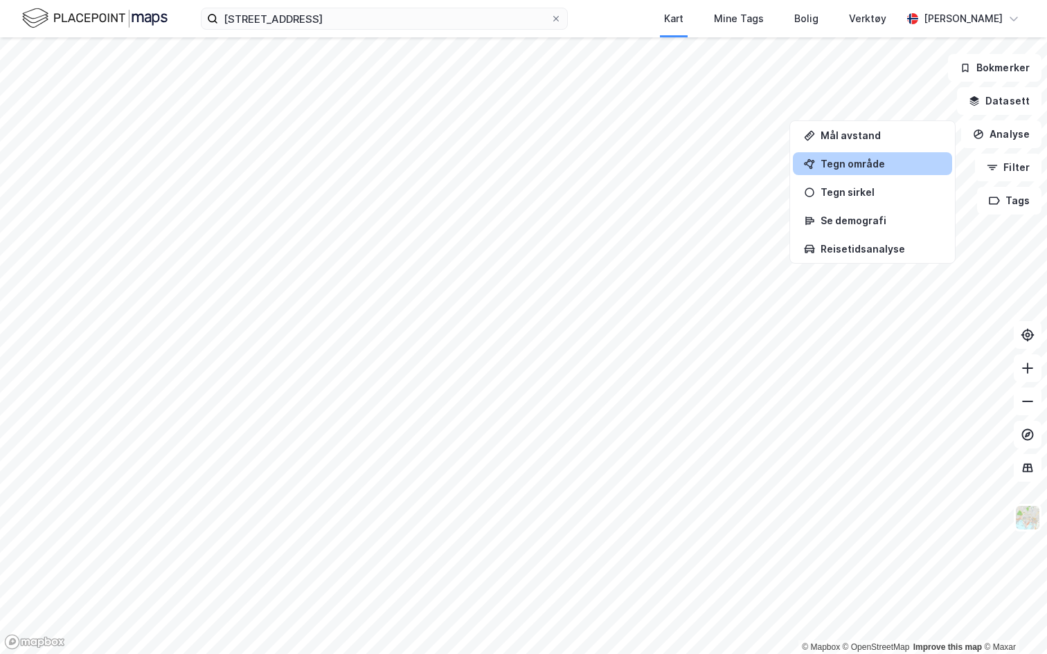
click at [870, 168] on div "Tegn område" at bounding box center [880, 164] width 120 height 12
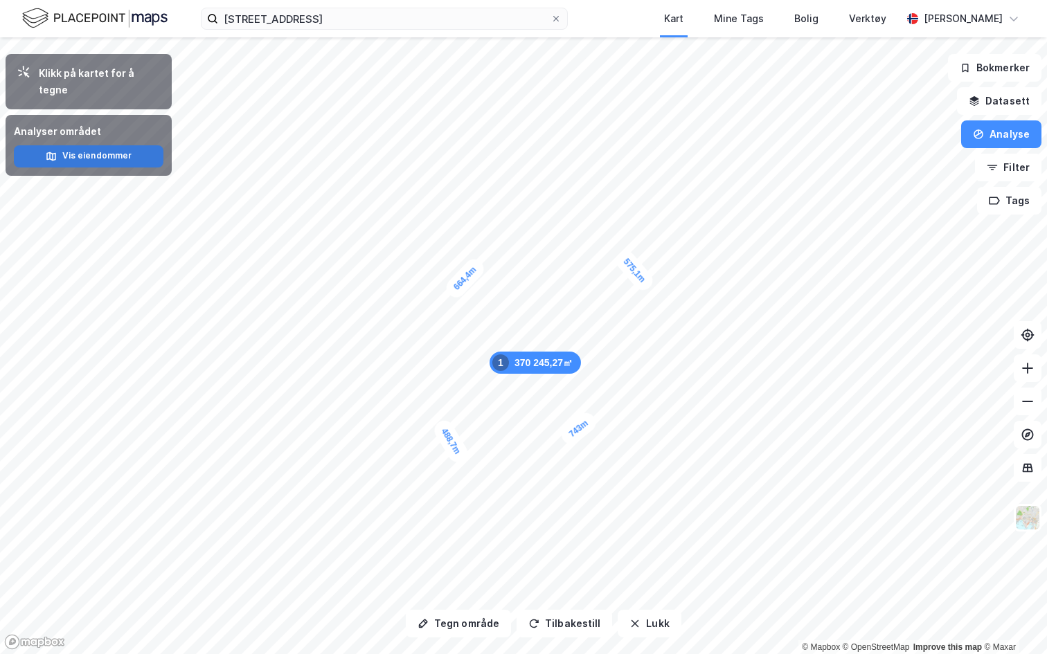
click at [98, 145] on button "Vis eiendommer" at bounding box center [89, 156] width 150 height 22
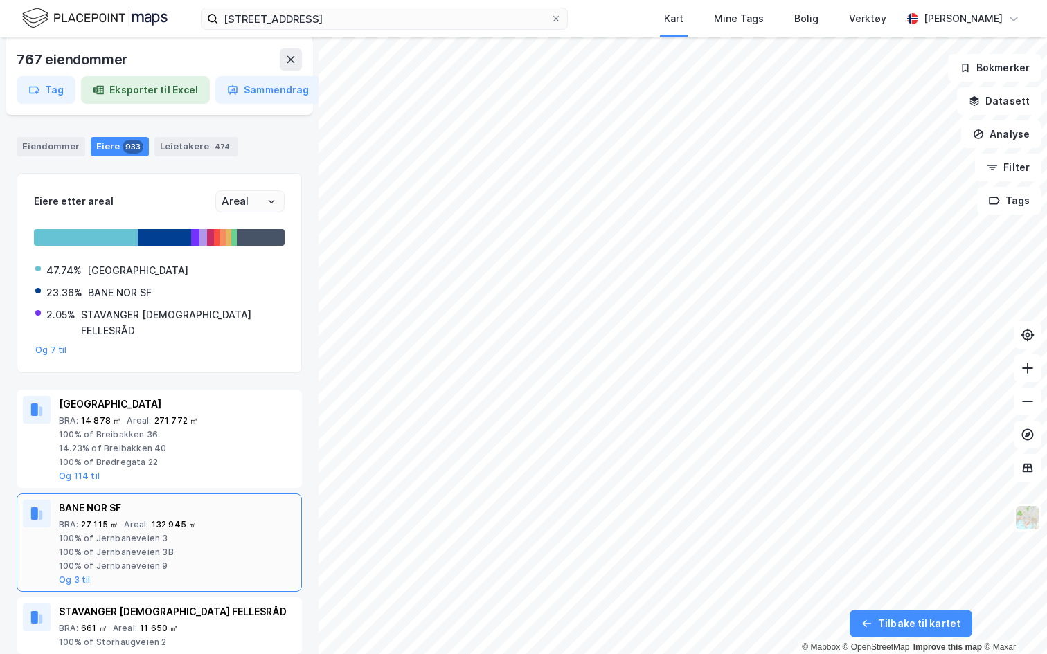
scroll to position [57, 0]
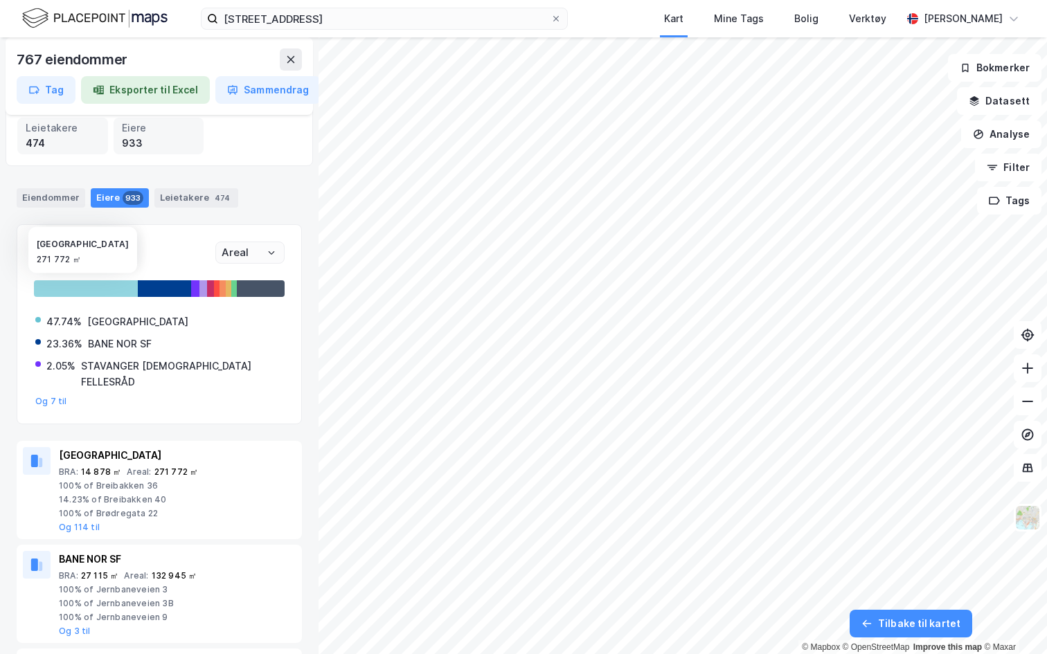
click at [115, 294] on div at bounding box center [86, 288] width 104 height 17
click at [244, 258] on input "Areal" at bounding box center [250, 252] width 68 height 21
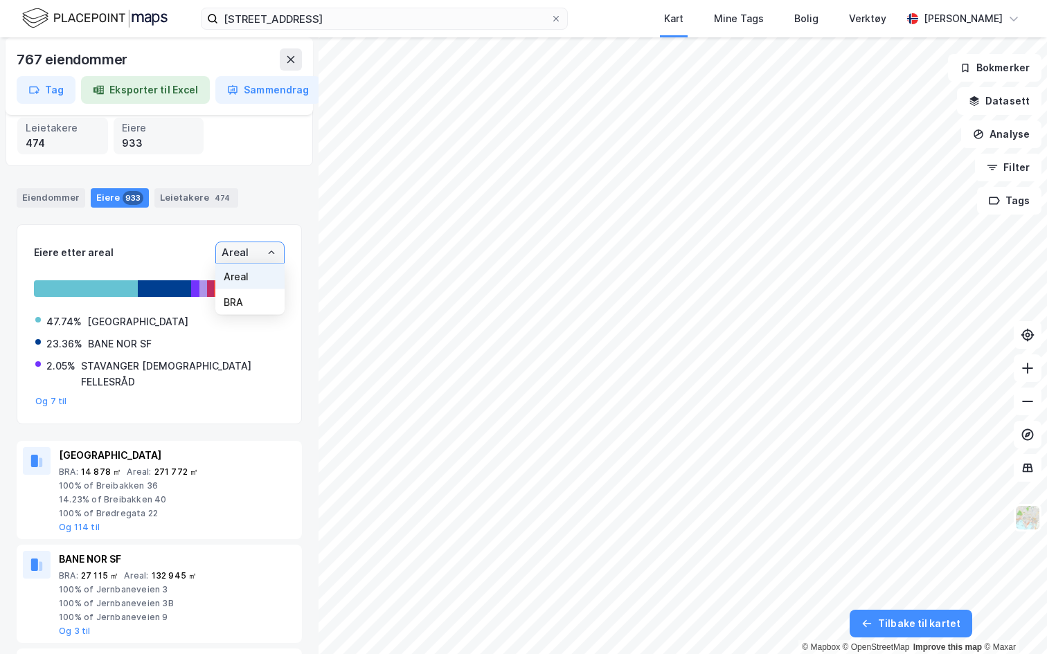
click at [231, 303] on li "BRA" at bounding box center [249, 302] width 69 height 26
type input "BRA"
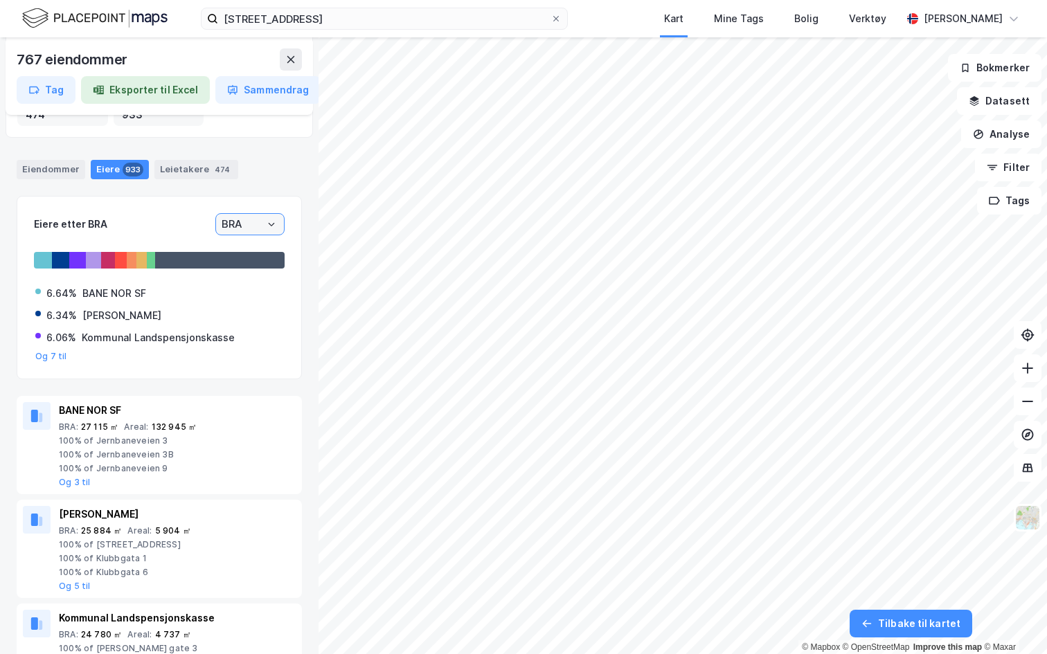
scroll to position [0, 0]
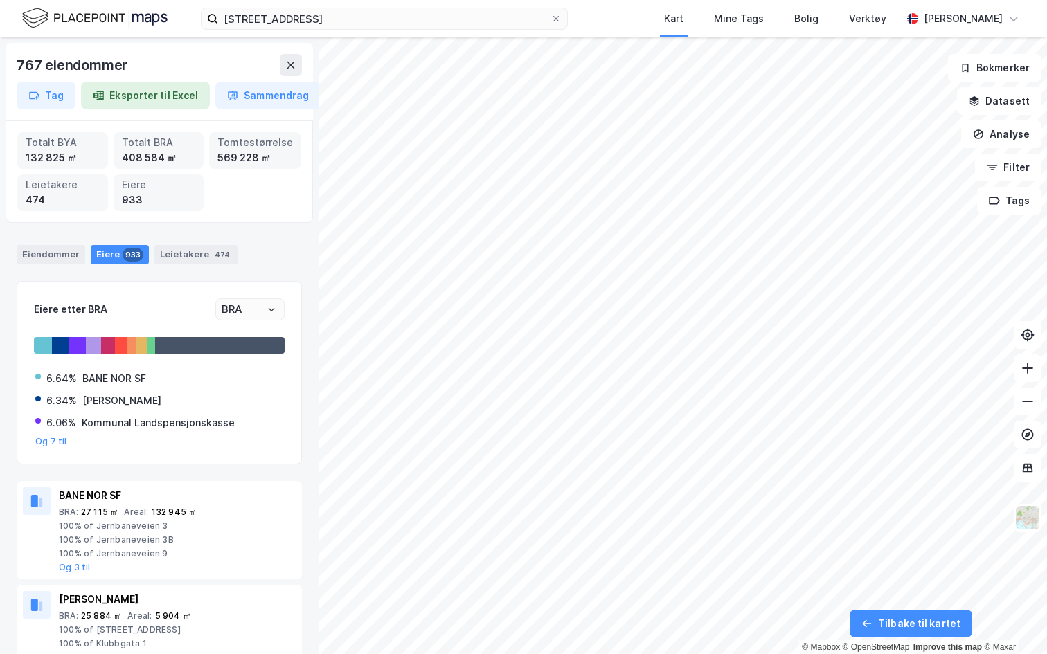
click at [278, 294] on div "Eiere etter BRA BRA 6.64% BANE NOR SF 6.34% THON OLAV STIFTELSEN 6.06% Kommunal…" at bounding box center [159, 373] width 285 height 184
click at [267, 304] on div at bounding box center [271, 309] width 10 height 11
click at [266, 313] on div at bounding box center [271, 309] width 10 height 11
click at [268, 313] on icon "Open" at bounding box center [271, 309] width 8 height 8
click at [185, 259] on div "Leietakere 474" at bounding box center [196, 254] width 84 height 19
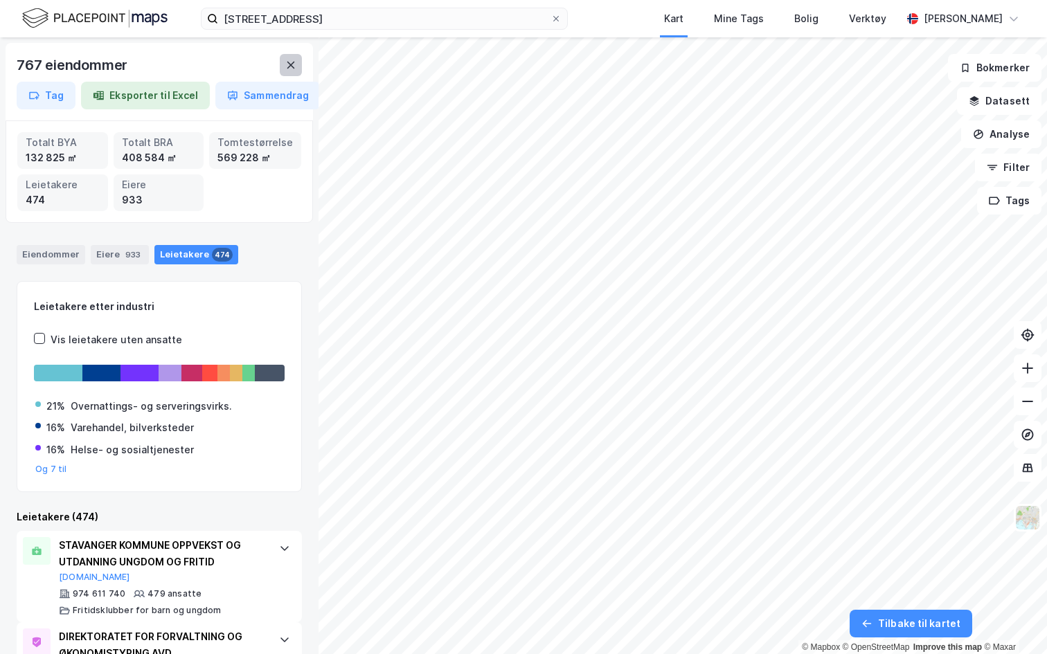
click at [282, 68] on button at bounding box center [291, 65] width 22 height 22
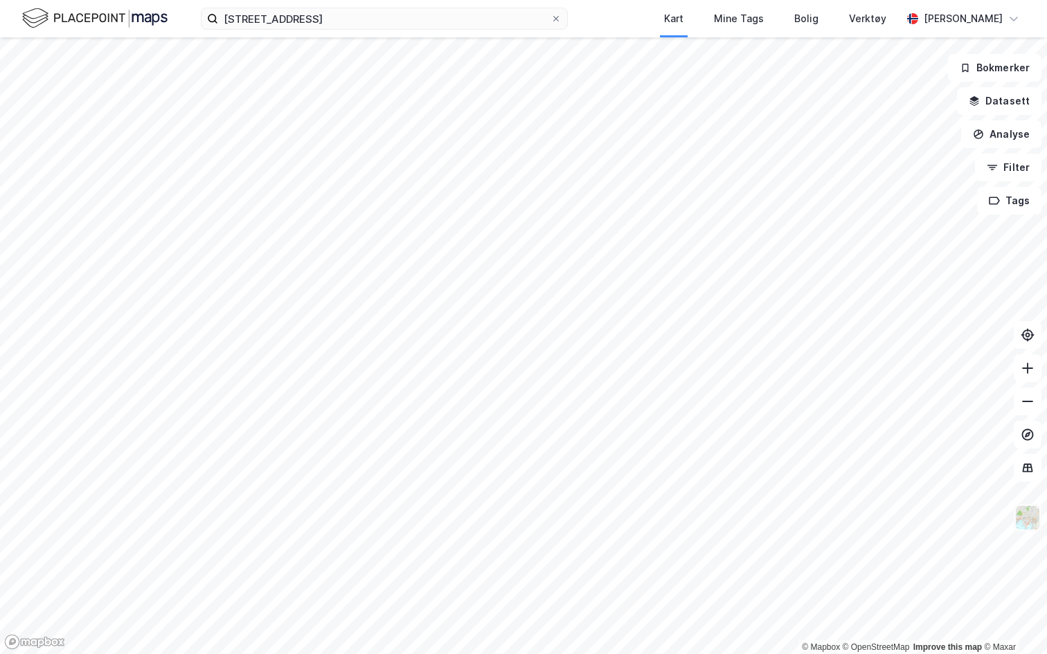
click at [1027, 508] on img at bounding box center [1027, 518] width 26 height 26
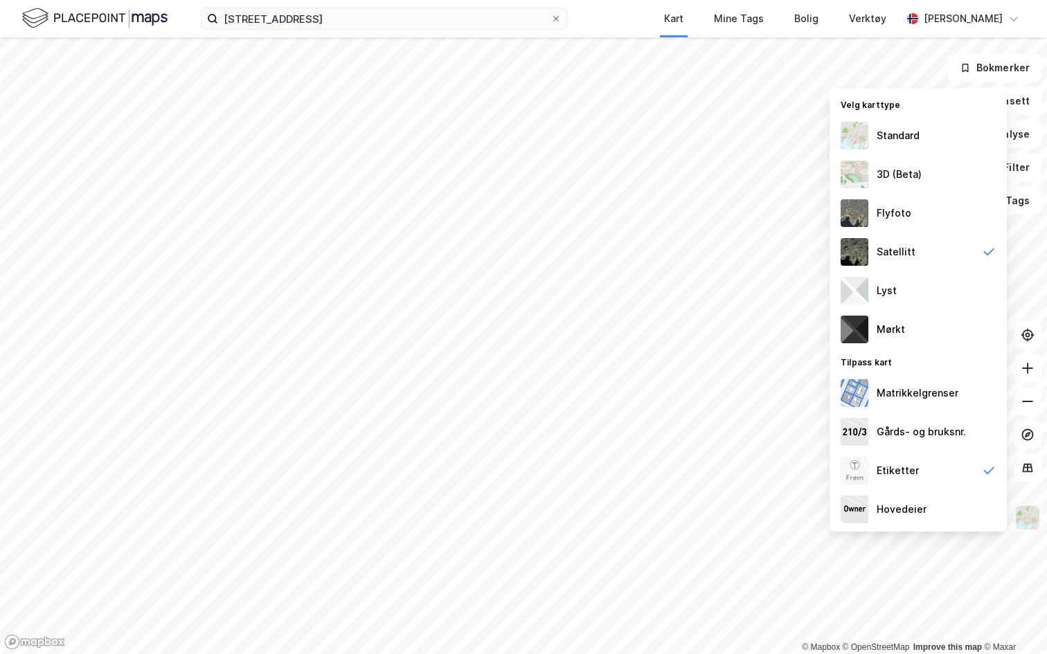
click at [1038, 524] on img at bounding box center [1027, 518] width 26 height 26
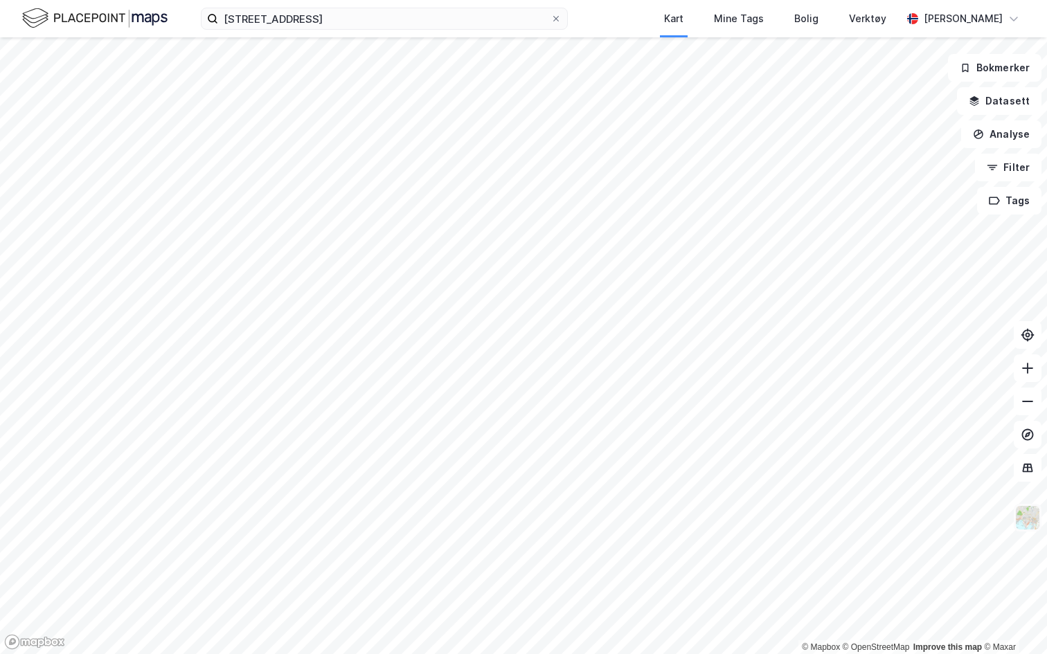
click at [1037, 524] on img at bounding box center [1027, 518] width 26 height 26
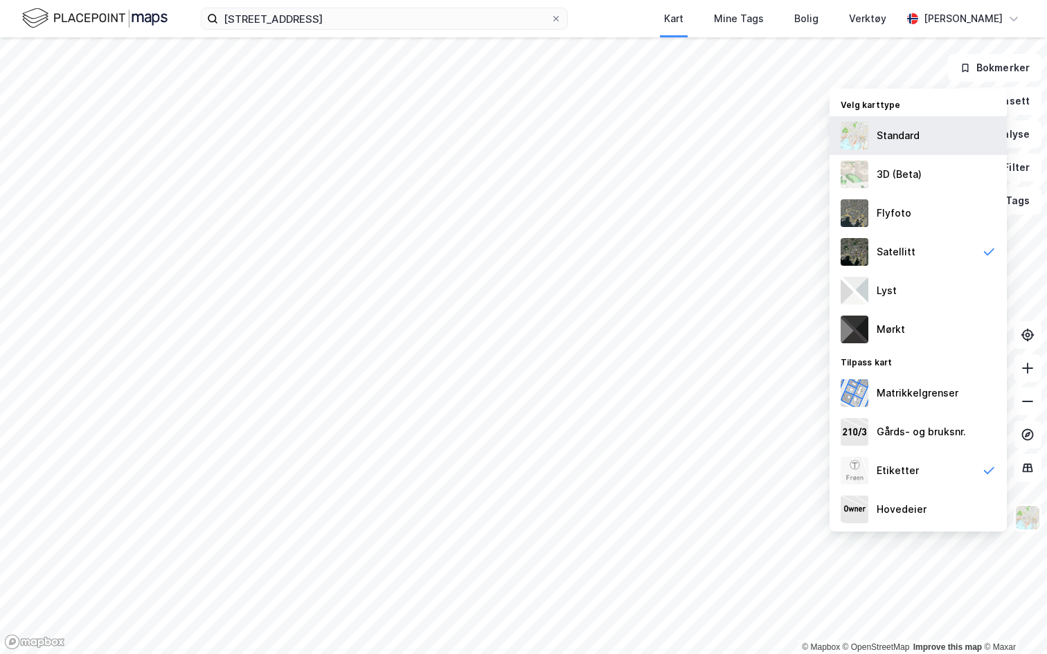
click at [926, 130] on div "Standard" at bounding box center [917, 135] width 177 height 39
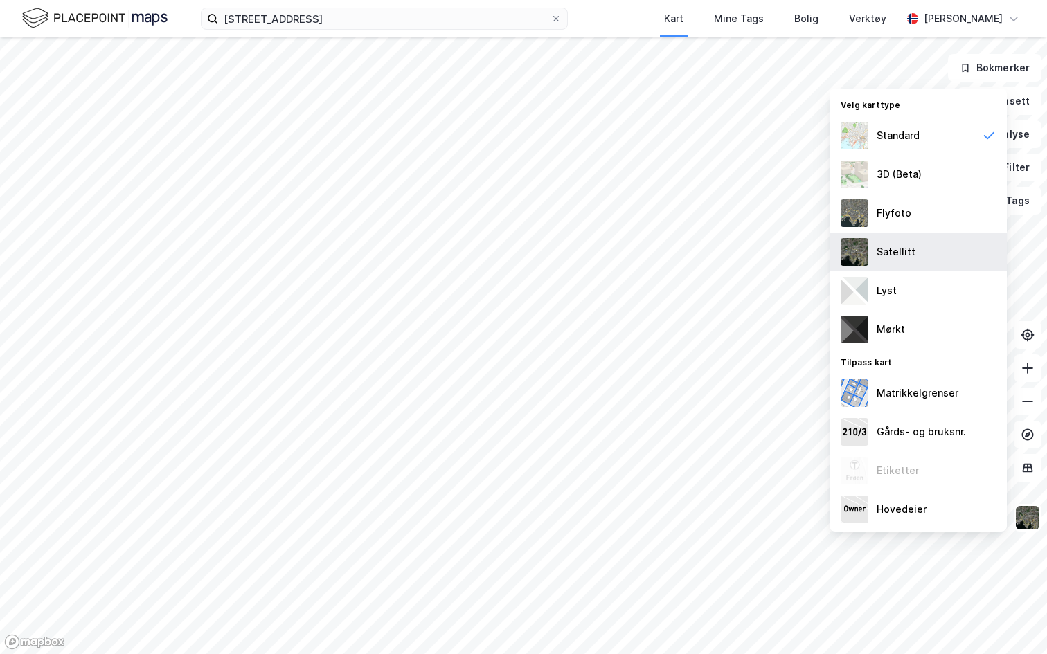
click at [896, 259] on div "Satellitt" at bounding box center [895, 252] width 39 height 17
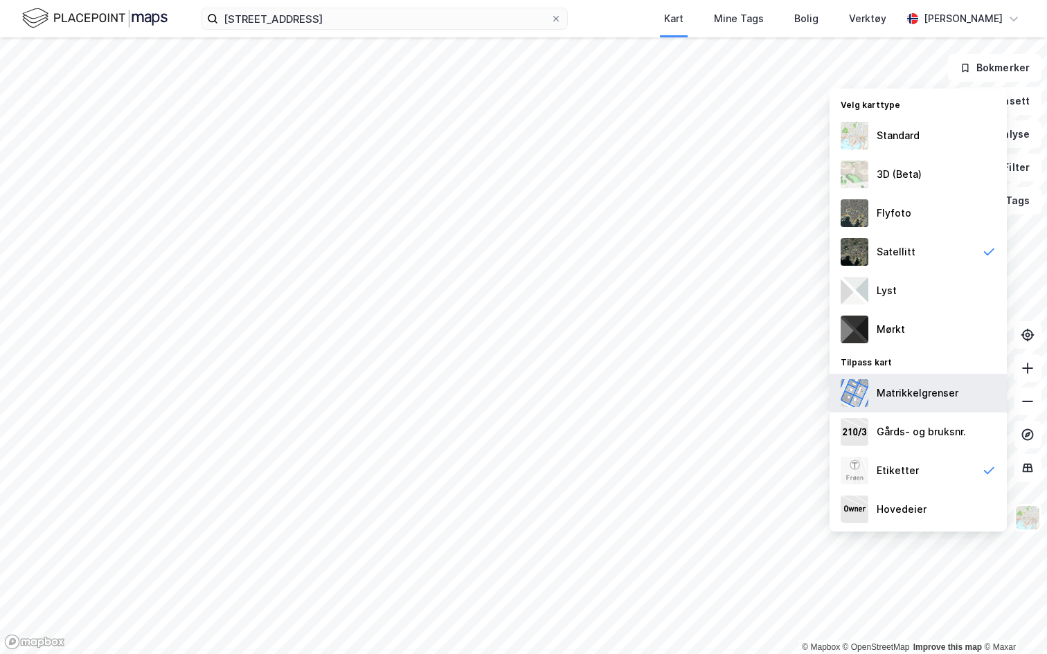
click at [899, 397] on div "Matrikkelgrenser" at bounding box center [917, 393] width 82 height 17
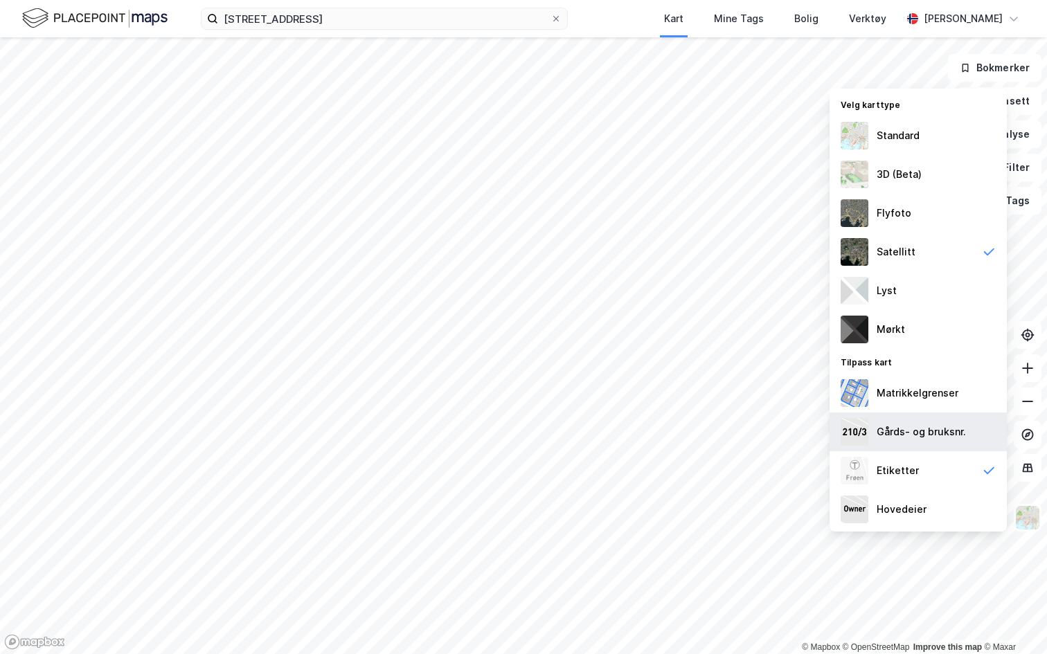
click at [903, 440] on div "Gårds- og bruksnr." at bounding box center [920, 432] width 89 height 17
click at [1027, 528] on img at bounding box center [1027, 518] width 26 height 26
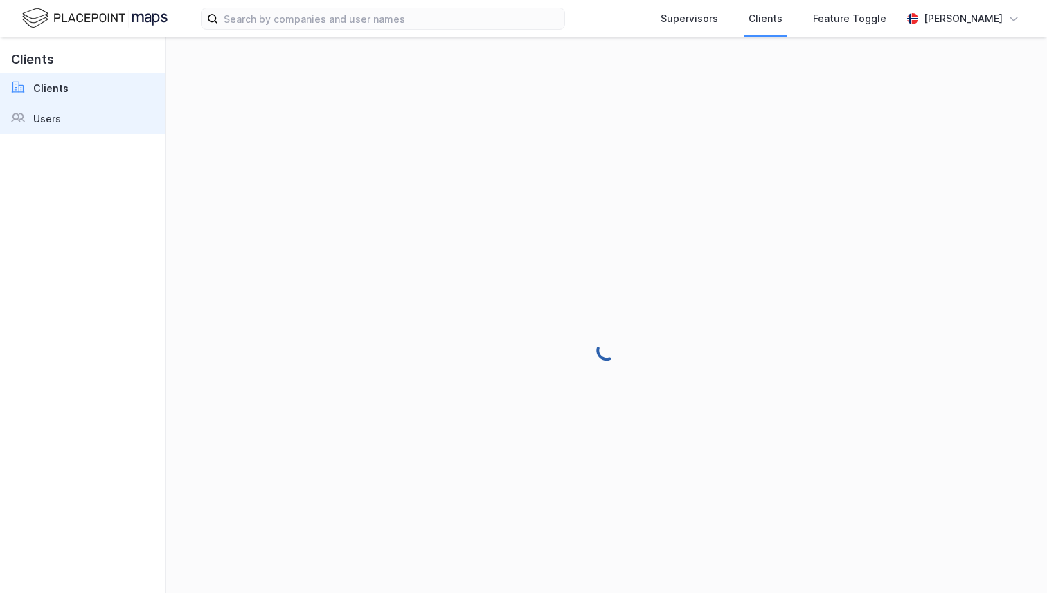
click at [52, 120] on div "Users" at bounding box center [47, 119] width 28 height 17
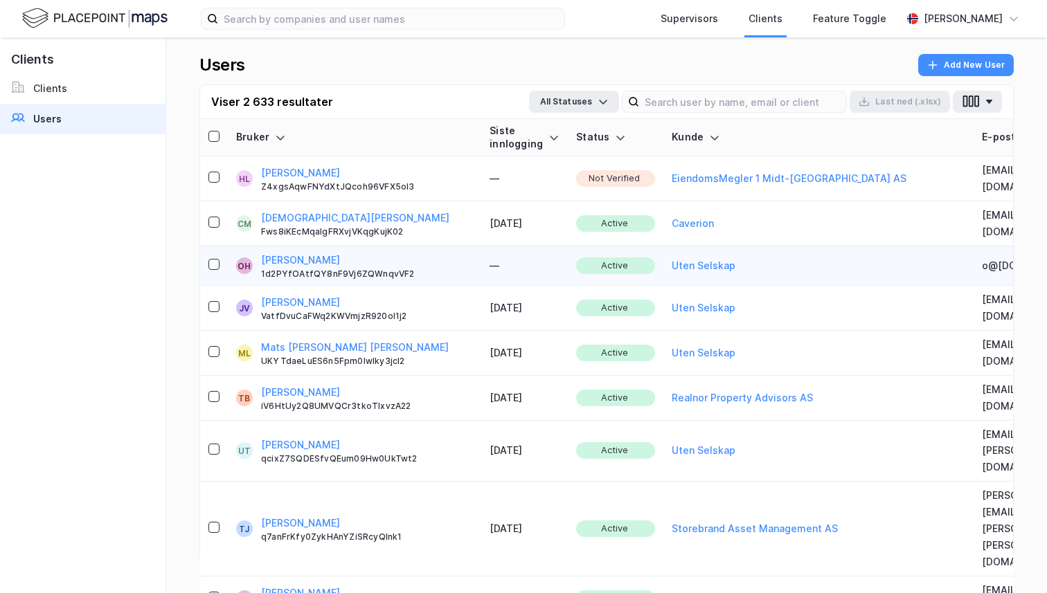
click at [294, 172] on button "[PERSON_NAME]" at bounding box center [300, 173] width 79 height 17
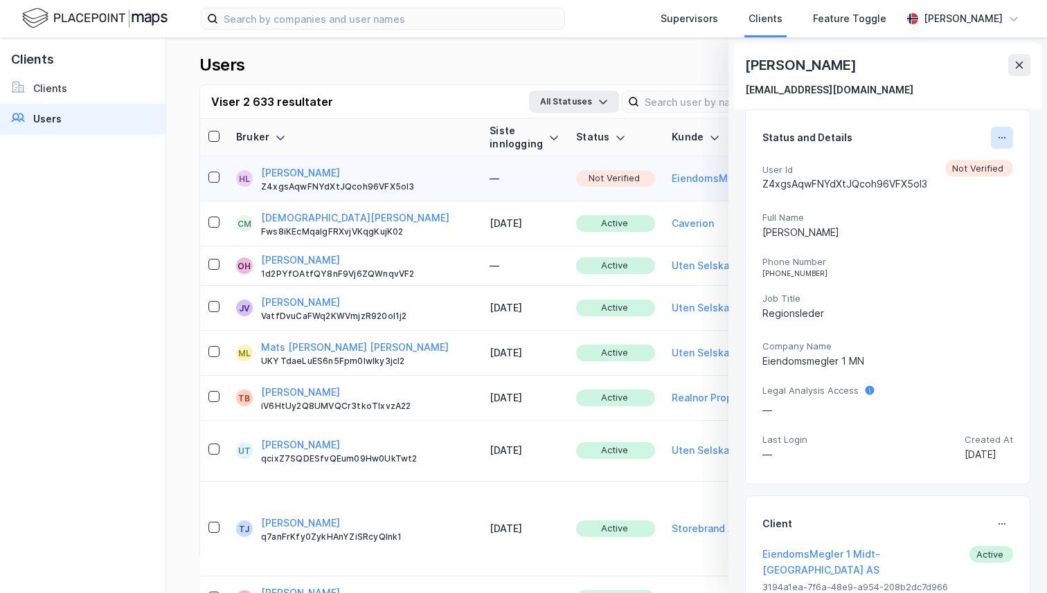
click at [1008, 138] on button at bounding box center [1002, 138] width 22 height 22
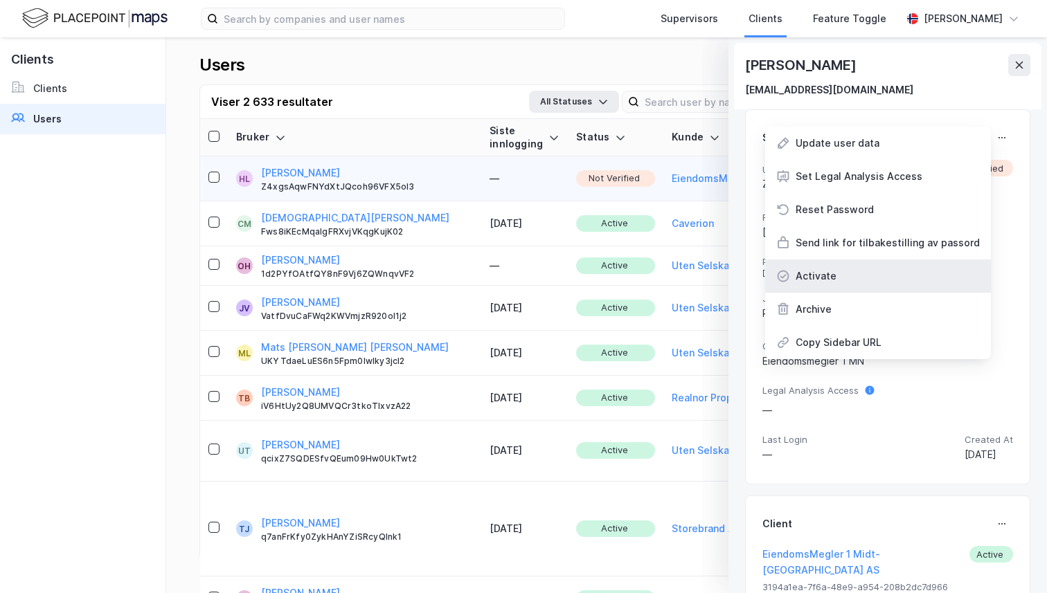
click at [870, 284] on div "Activate" at bounding box center [878, 276] width 226 height 33
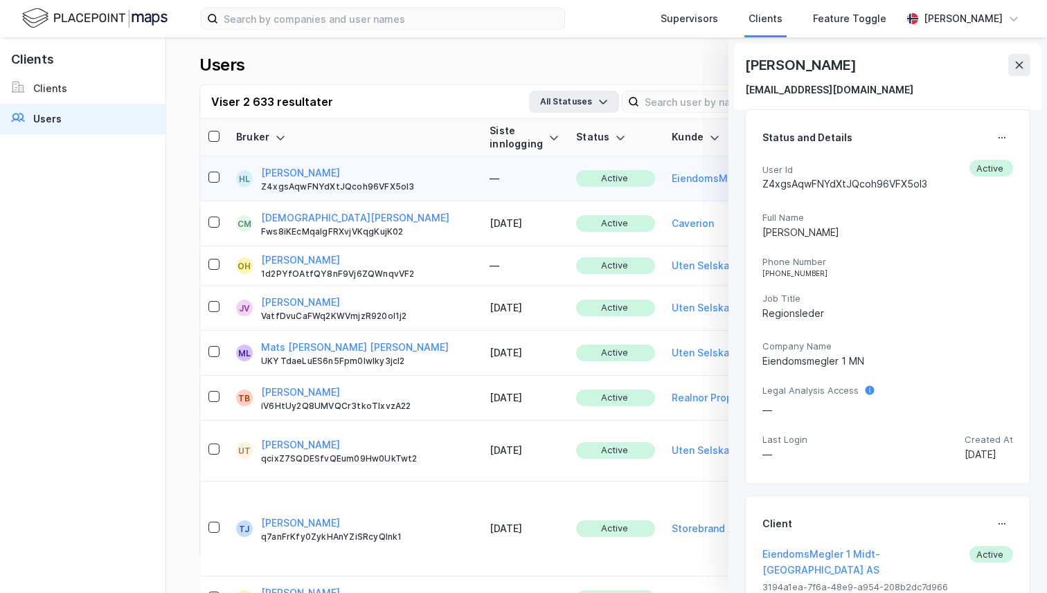
scroll to position [1, 0]
click at [1020, 69] on icon at bounding box center [1019, 64] width 11 height 11
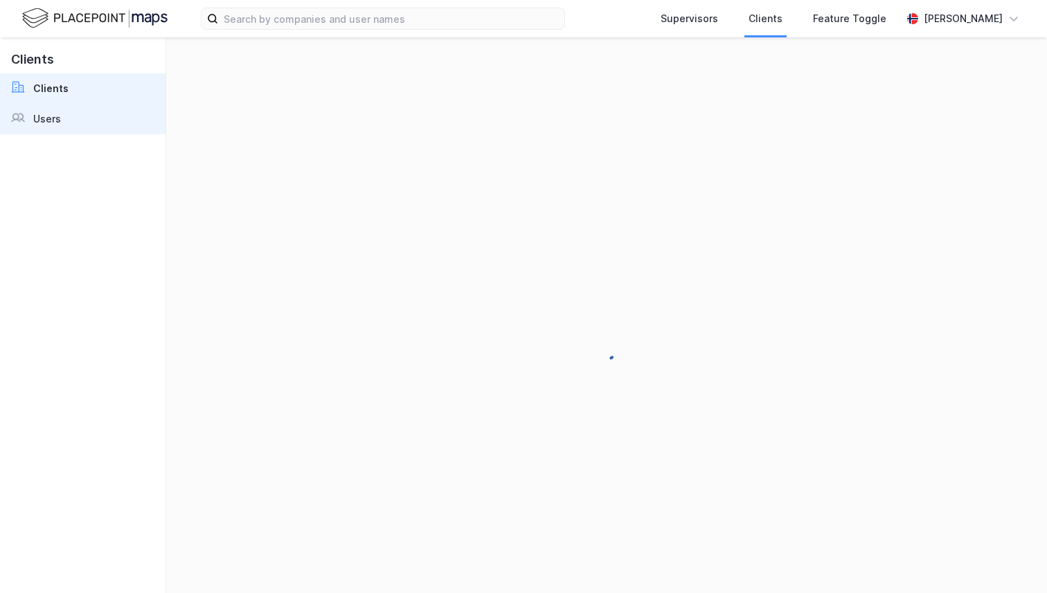
click at [33, 122] on div at bounding box center [22, 119] width 22 height 17
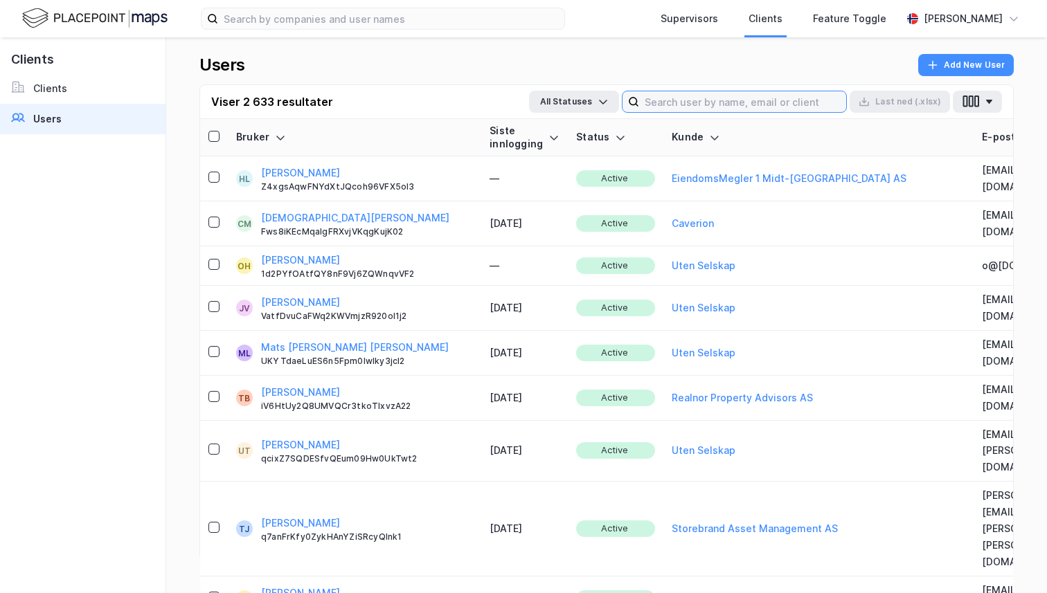
click at [728, 110] on input at bounding box center [742, 101] width 207 height 21
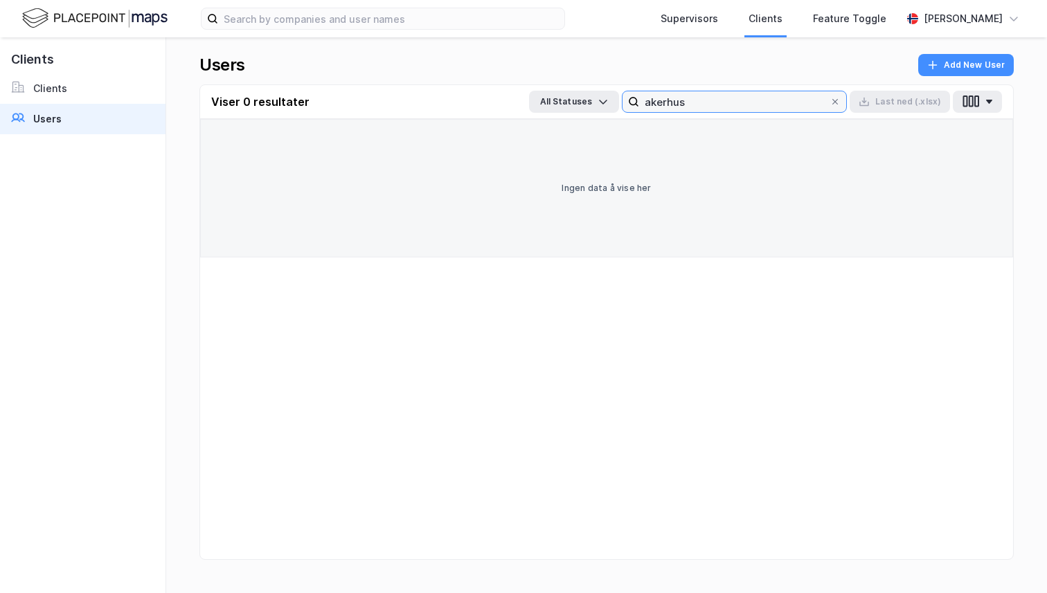
click at [667, 100] on input "akerhus" at bounding box center [734, 101] width 190 height 21
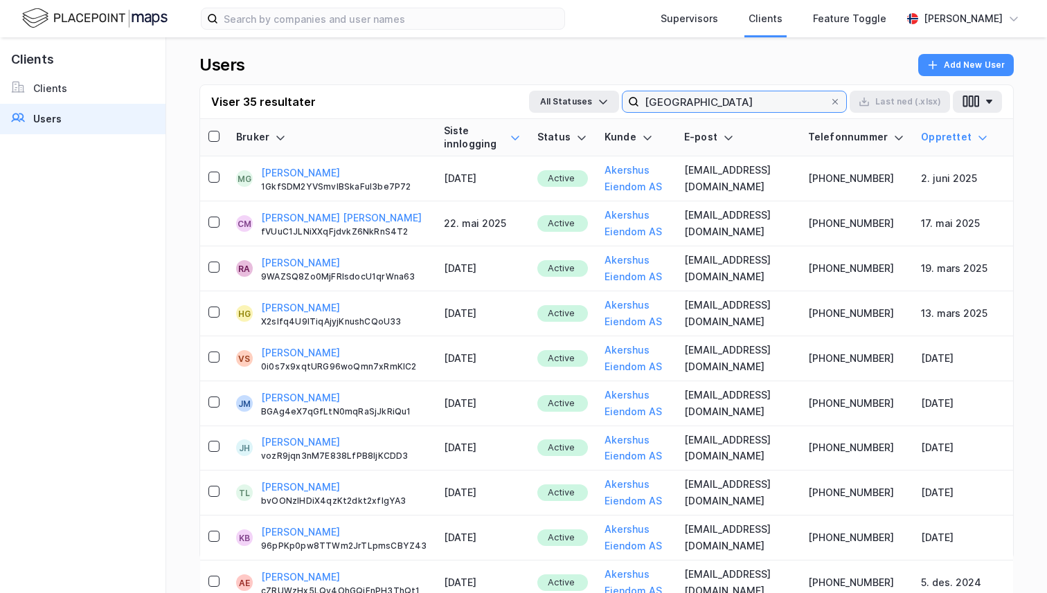
type input "[GEOGRAPHIC_DATA]"
click at [510, 132] on icon at bounding box center [515, 137] width 11 height 11
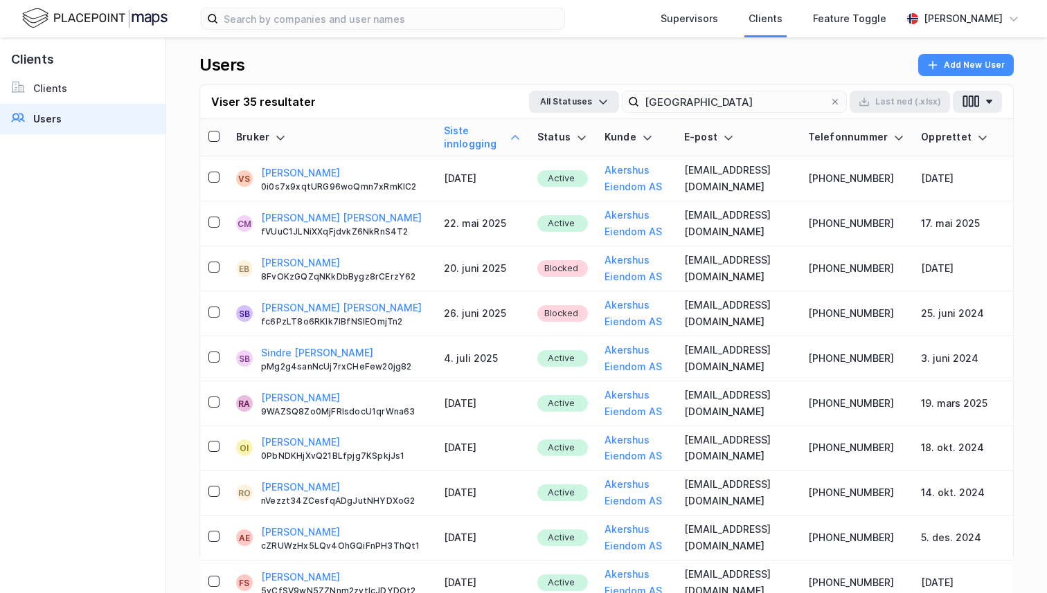
click at [510, 132] on icon at bounding box center [515, 137] width 11 height 11
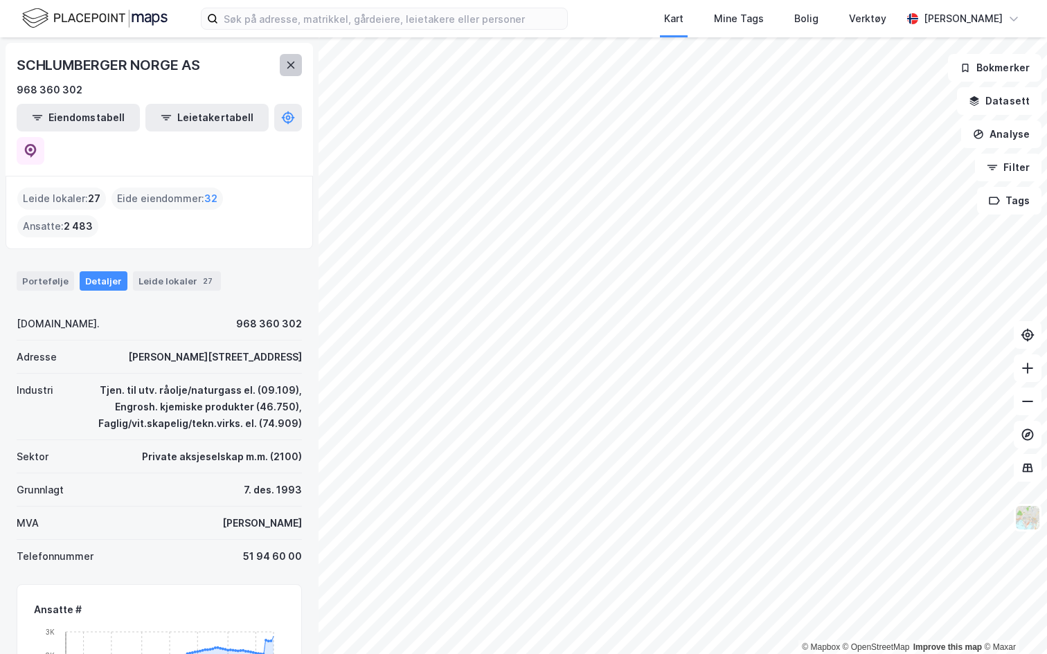
click at [292, 64] on icon at bounding box center [290, 65] width 11 height 11
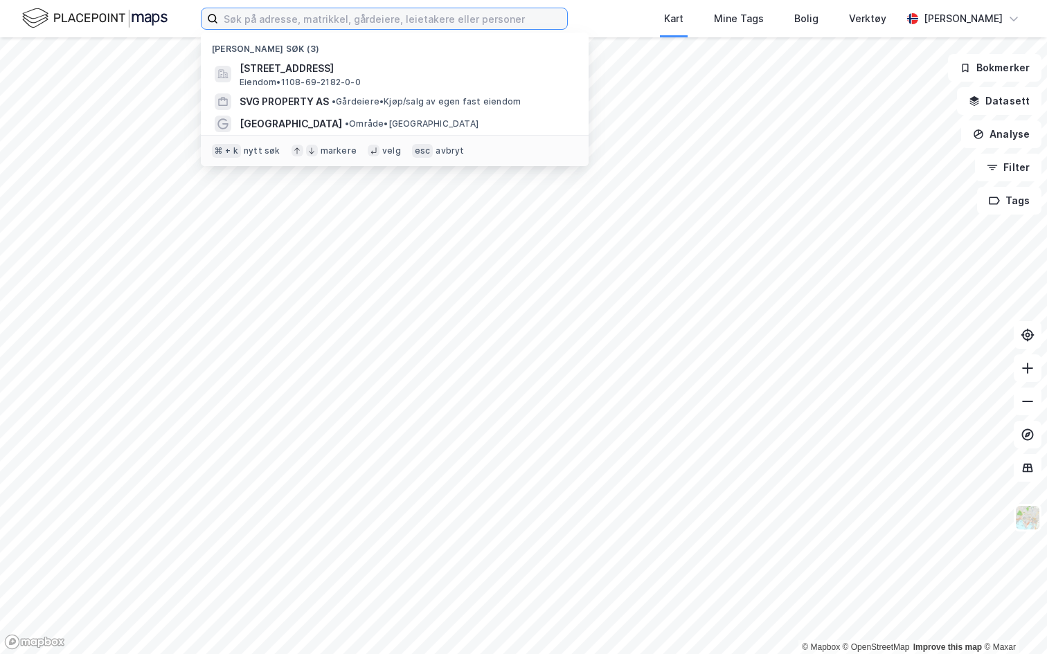
click at [290, 16] on input at bounding box center [392, 18] width 349 height 21
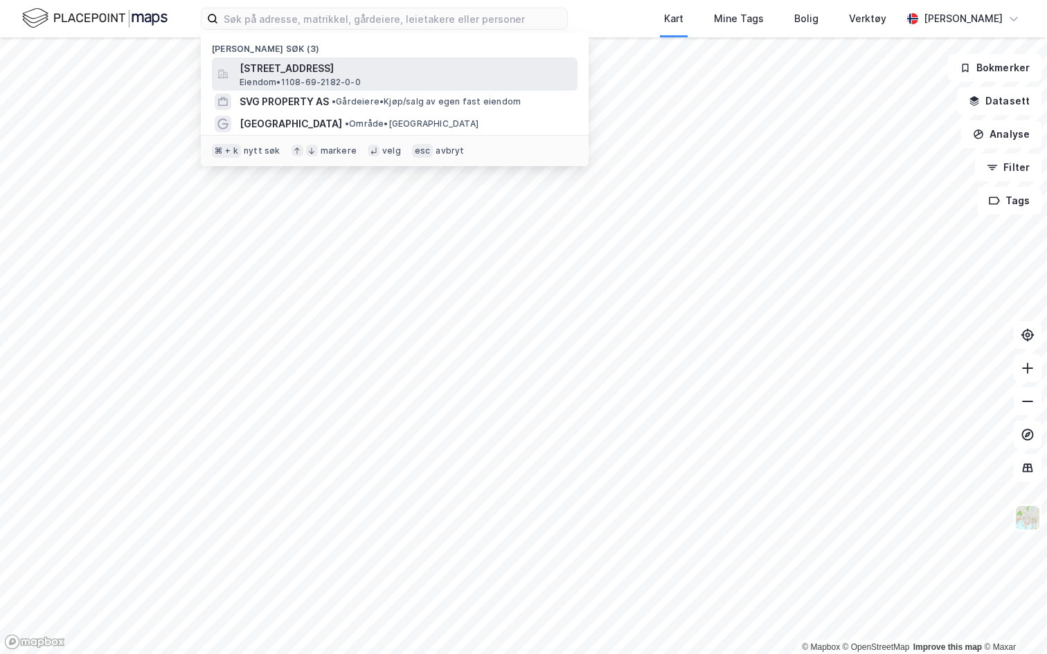
click at [337, 83] on span "Eiendom • 1108-69-2182-0-0" at bounding box center [300, 82] width 121 height 11
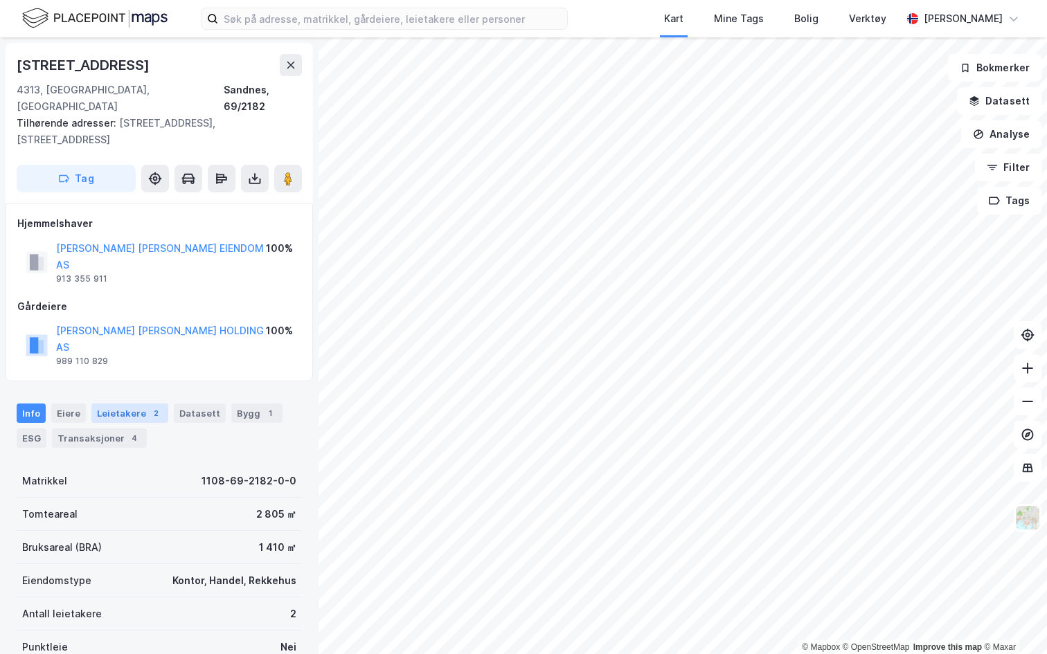
click at [123, 370] on div "Leietakere 2" at bounding box center [129, 379] width 77 height 19
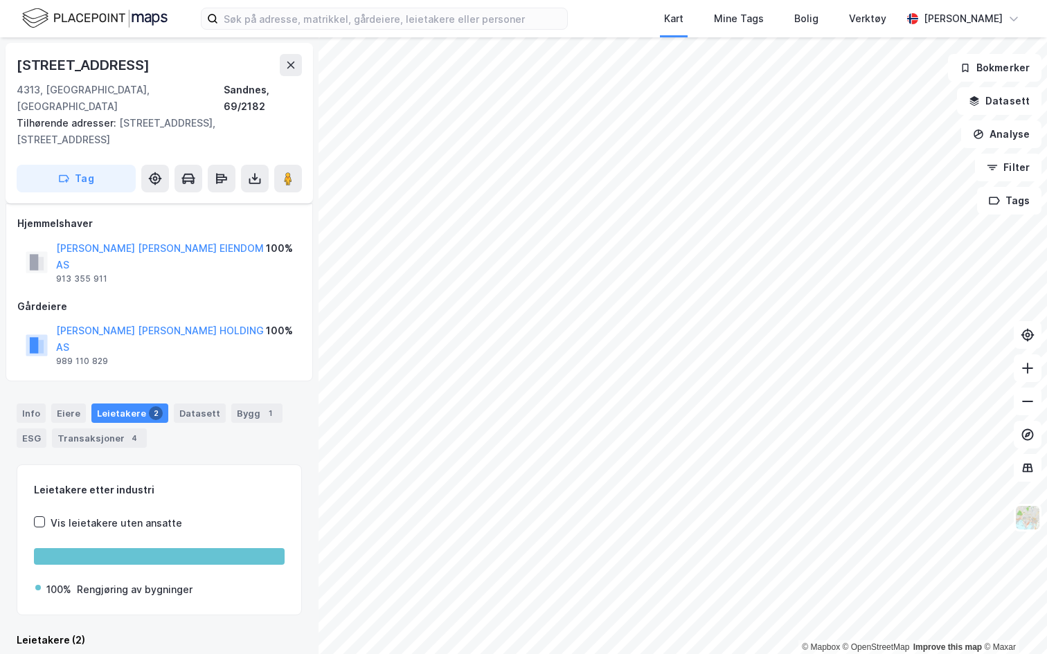
scroll to position [116, 0]
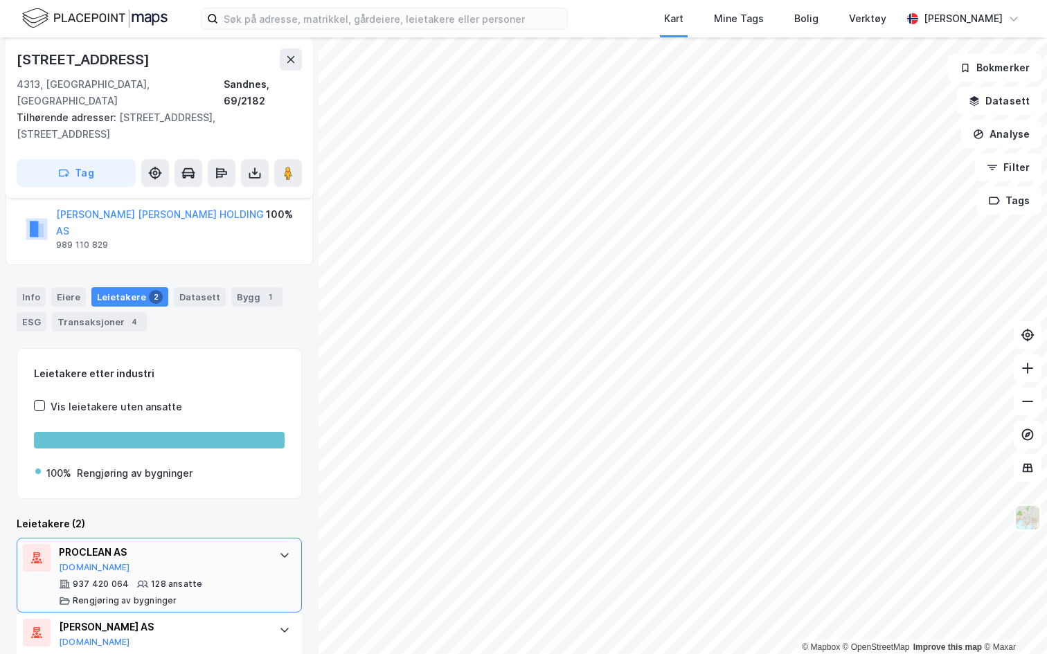
click at [171, 546] on div "128 ansatte" at bounding box center [176, 551] width 51 height 11
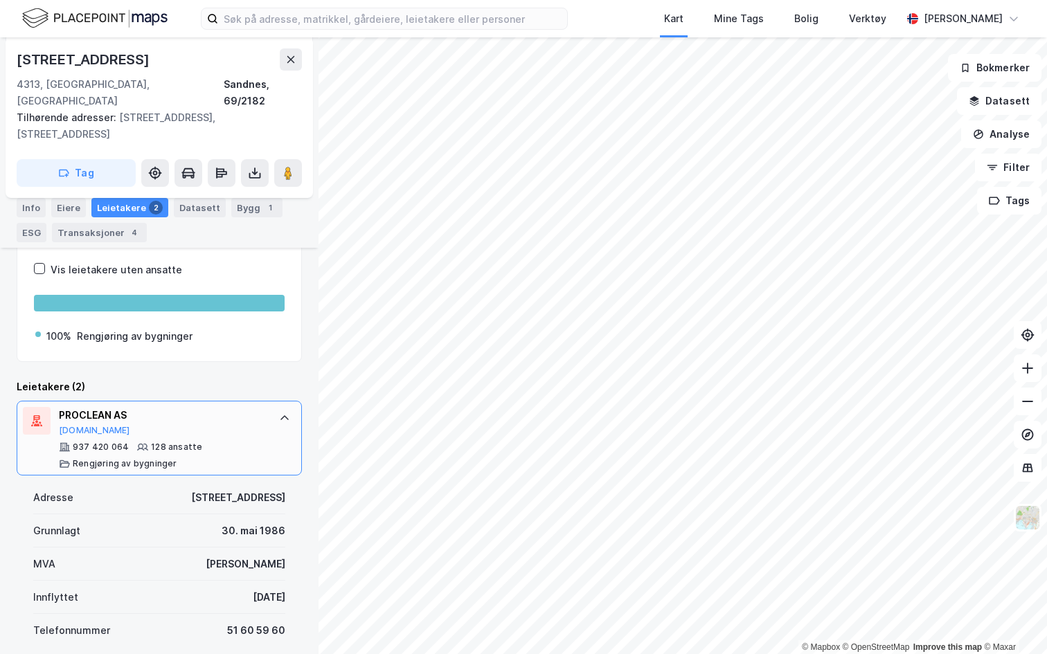
scroll to position [301, 0]
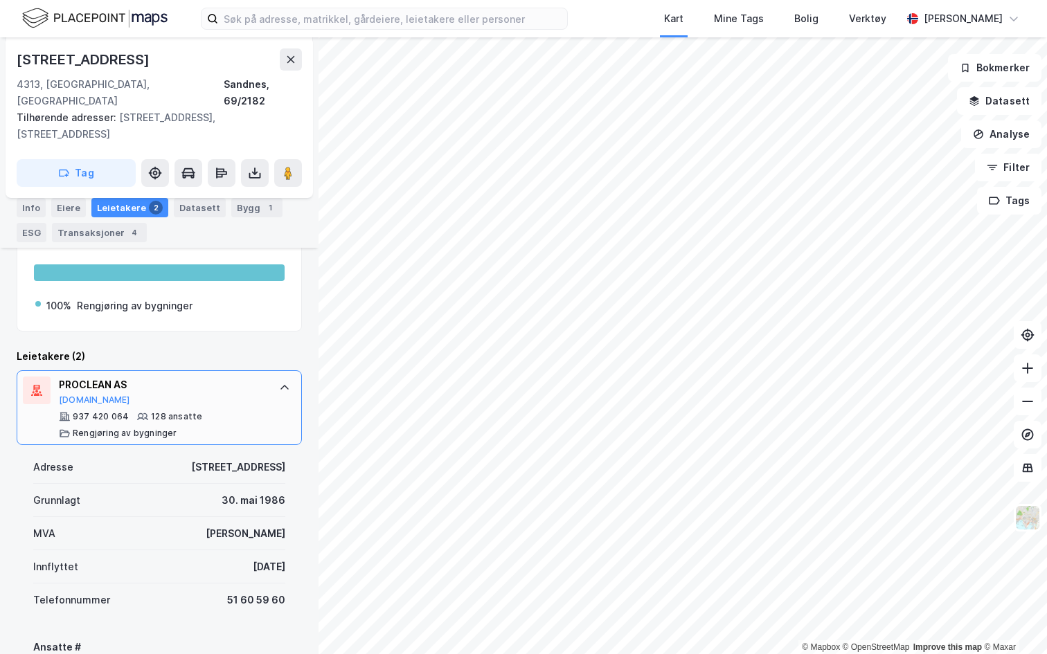
click at [201, 353] on div "PROCLEAN AS [DOMAIN_NAME]" at bounding box center [162, 357] width 206 height 29
